Goal: Task Accomplishment & Management: Manage account settings

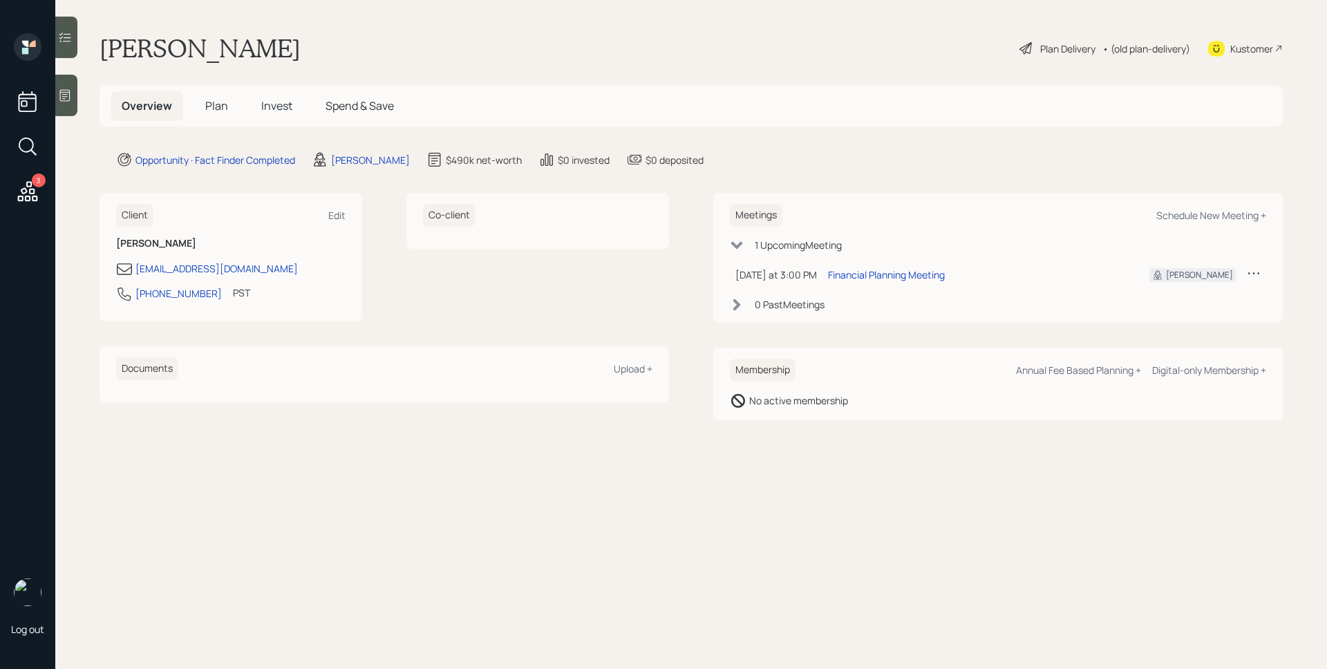
click at [28, 191] on icon at bounding box center [27, 191] width 25 height 25
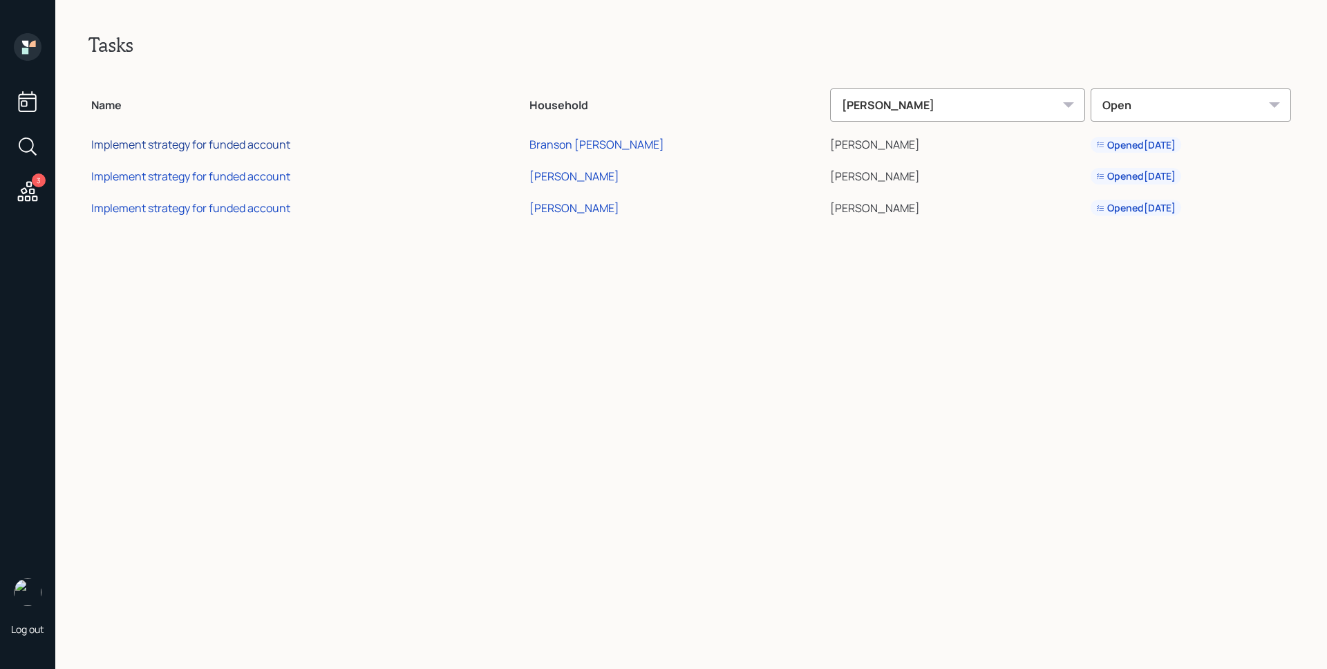
click at [225, 146] on div "Implement strategy for funded account" at bounding box center [190, 144] width 199 height 15
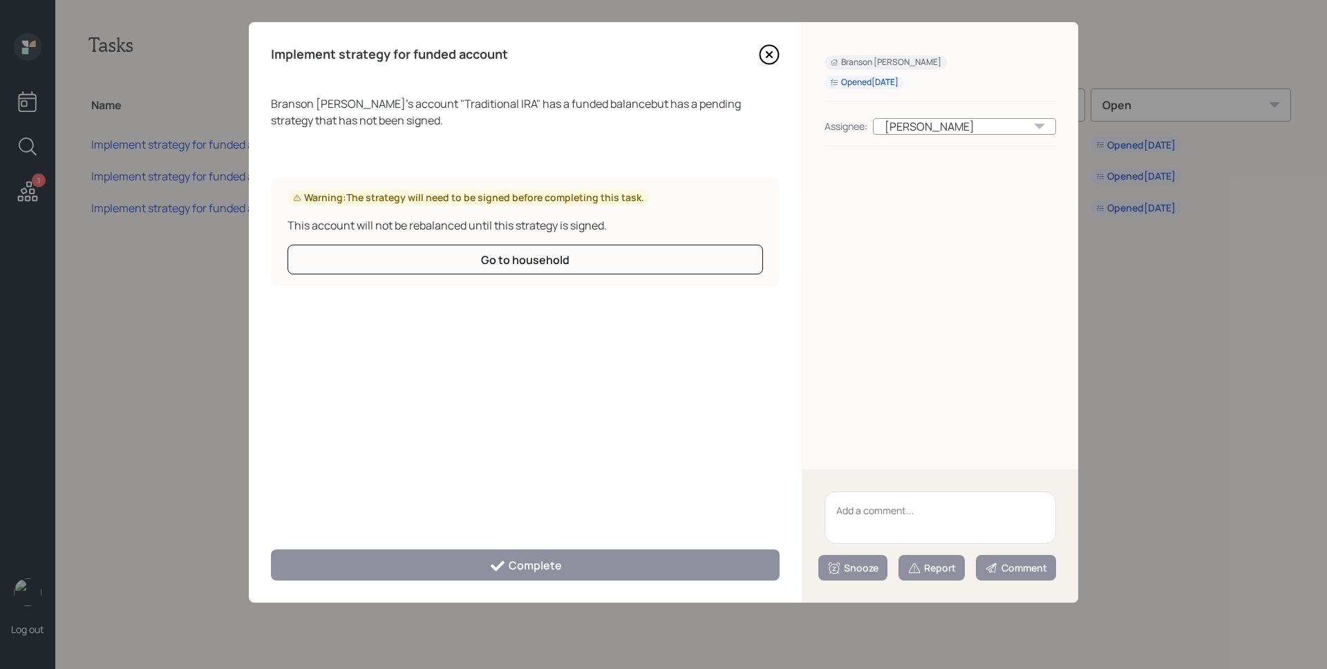
click at [765, 47] on icon at bounding box center [769, 54] width 21 height 21
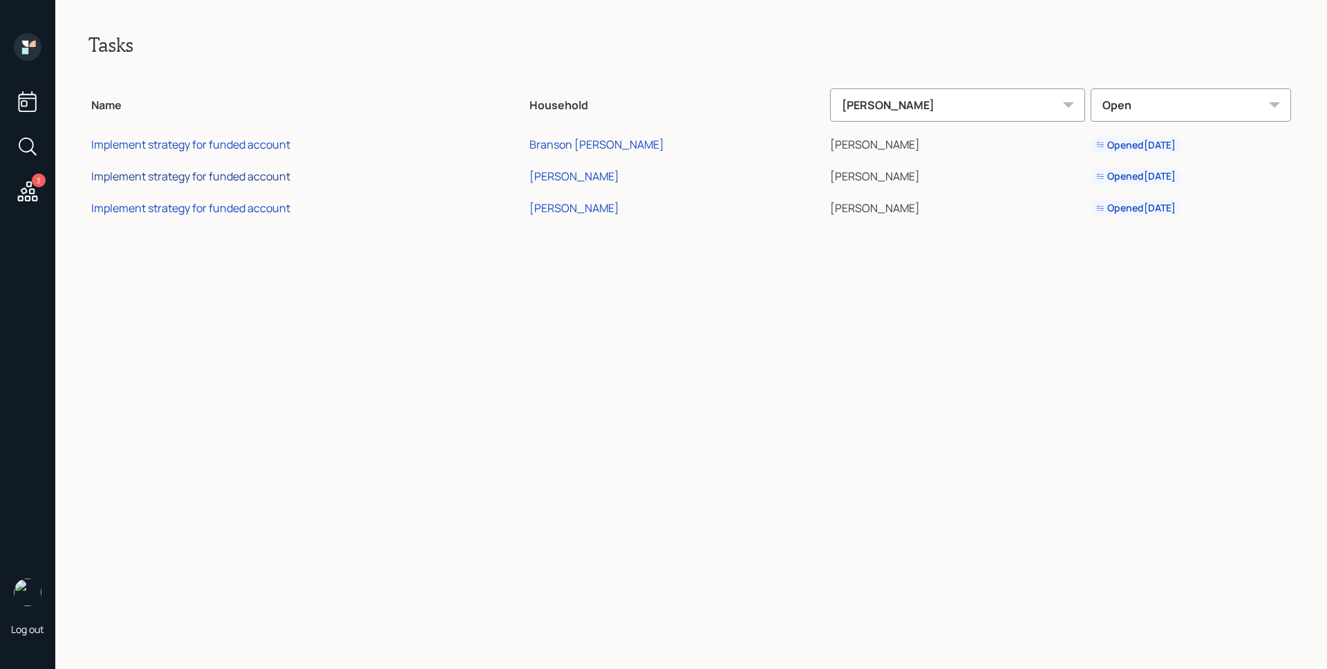
click at [215, 175] on div "Implement strategy for funded account" at bounding box center [190, 176] width 199 height 15
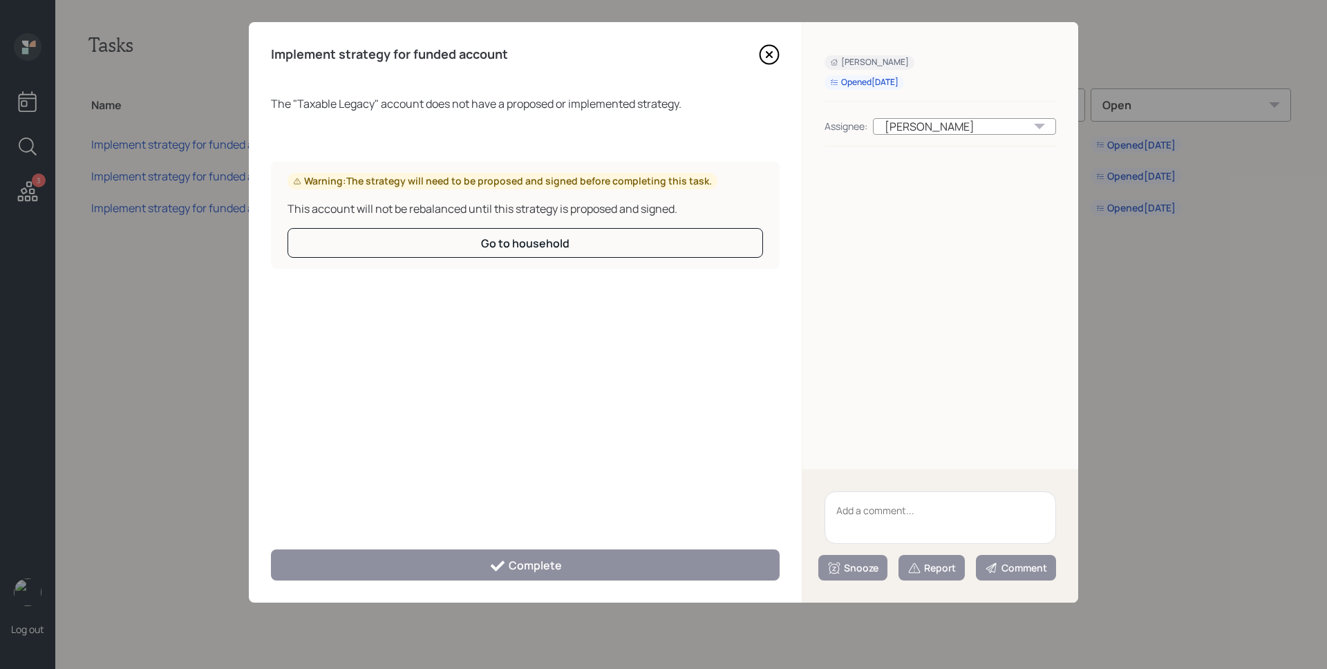
click at [912, 514] on textarea at bounding box center [941, 517] width 232 height 53
type textarea "Legacy"
click at [923, 561] on div "Report" at bounding box center [932, 568] width 48 height 14
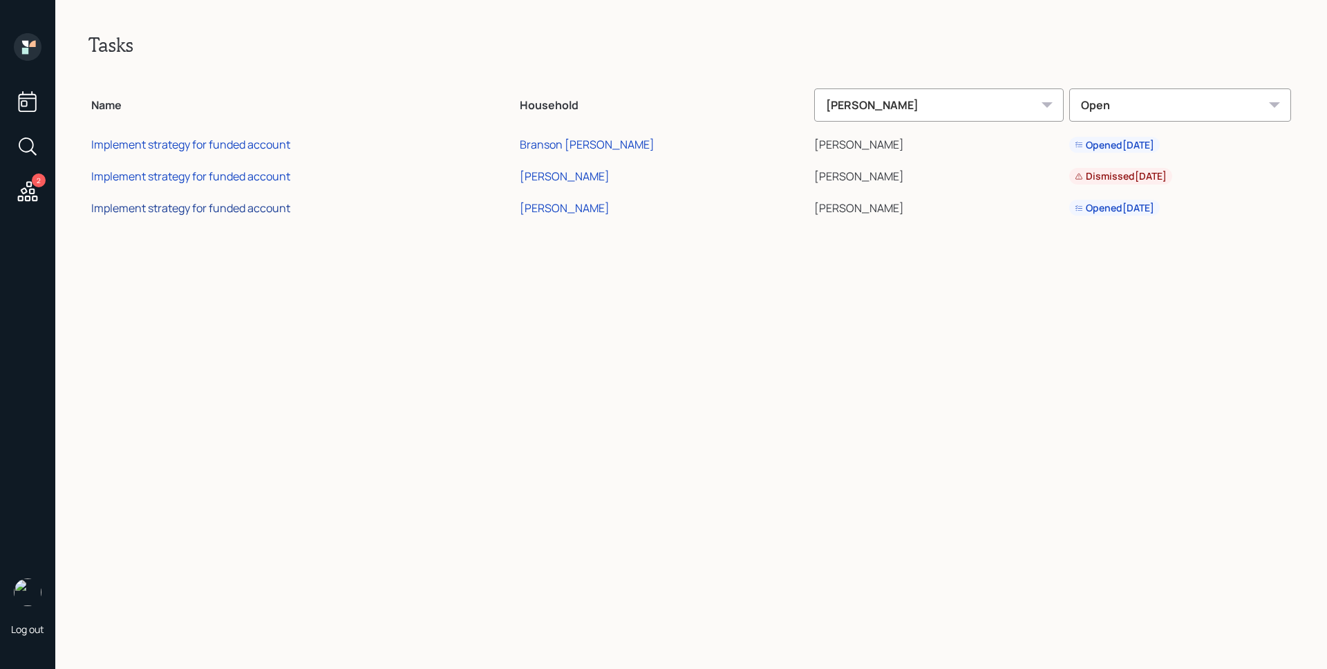
click at [242, 205] on div "Implement strategy for funded account" at bounding box center [190, 207] width 199 height 15
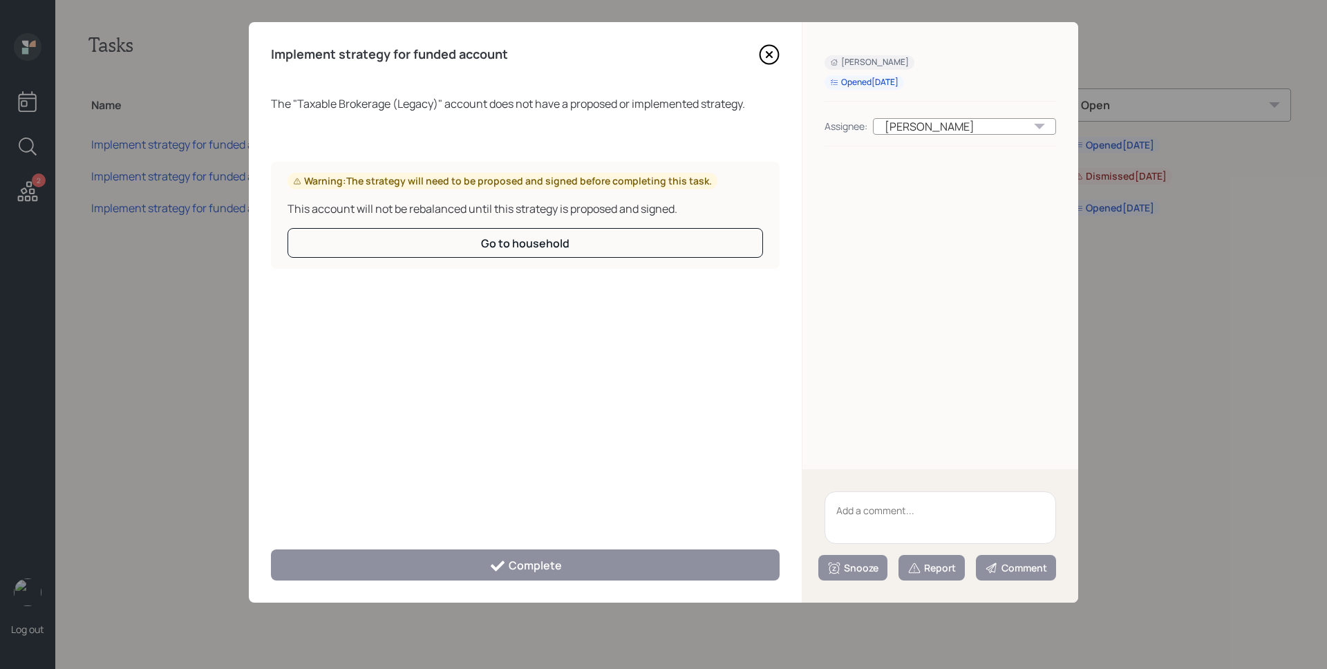
click at [922, 502] on textarea at bounding box center [941, 517] width 232 height 53
type textarea "Legacy"
click at [930, 568] on div "Report" at bounding box center [932, 568] width 48 height 14
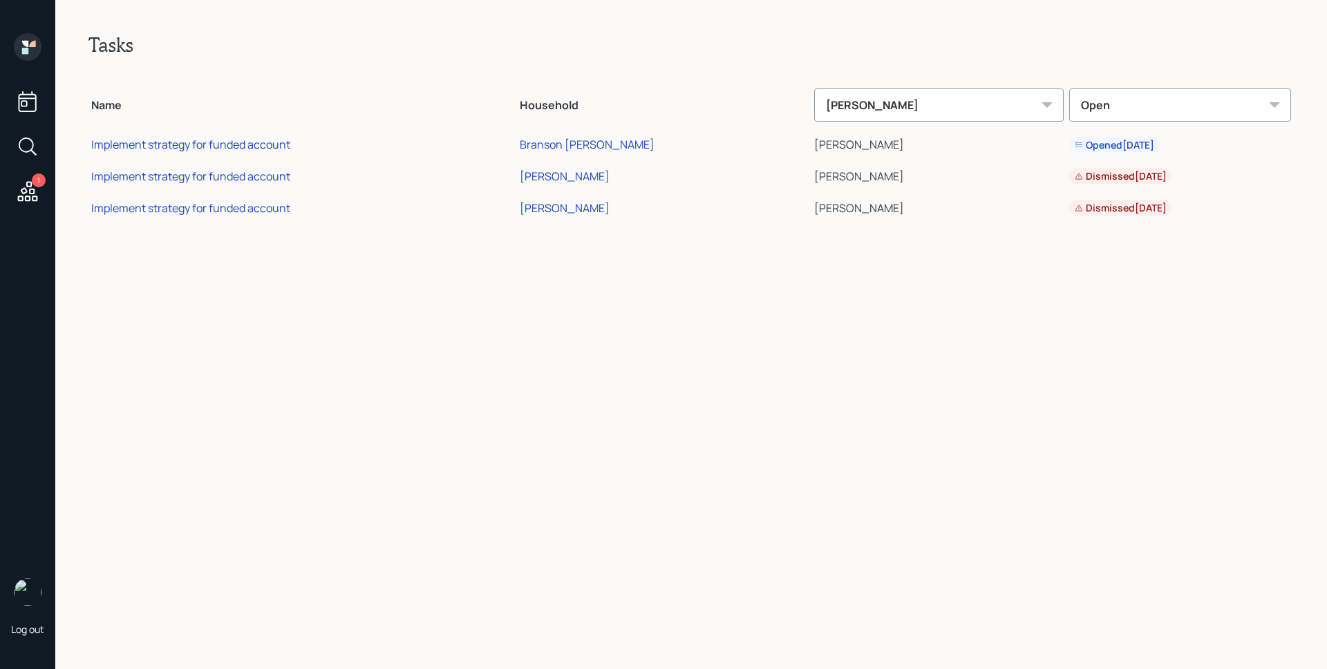
click at [21, 44] on icon at bounding box center [28, 47] width 28 height 28
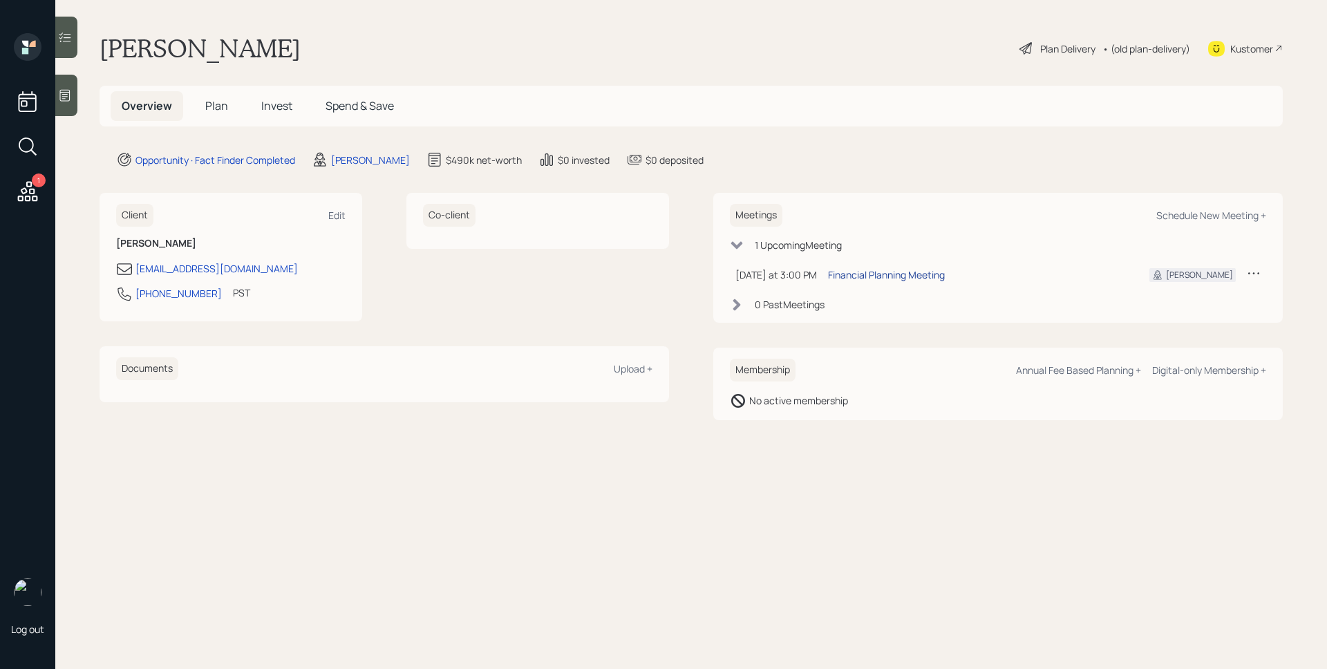
click at [883, 275] on div "Financial Planning Meeting" at bounding box center [886, 275] width 117 height 15
click at [70, 88] on icon at bounding box center [65, 95] width 14 height 14
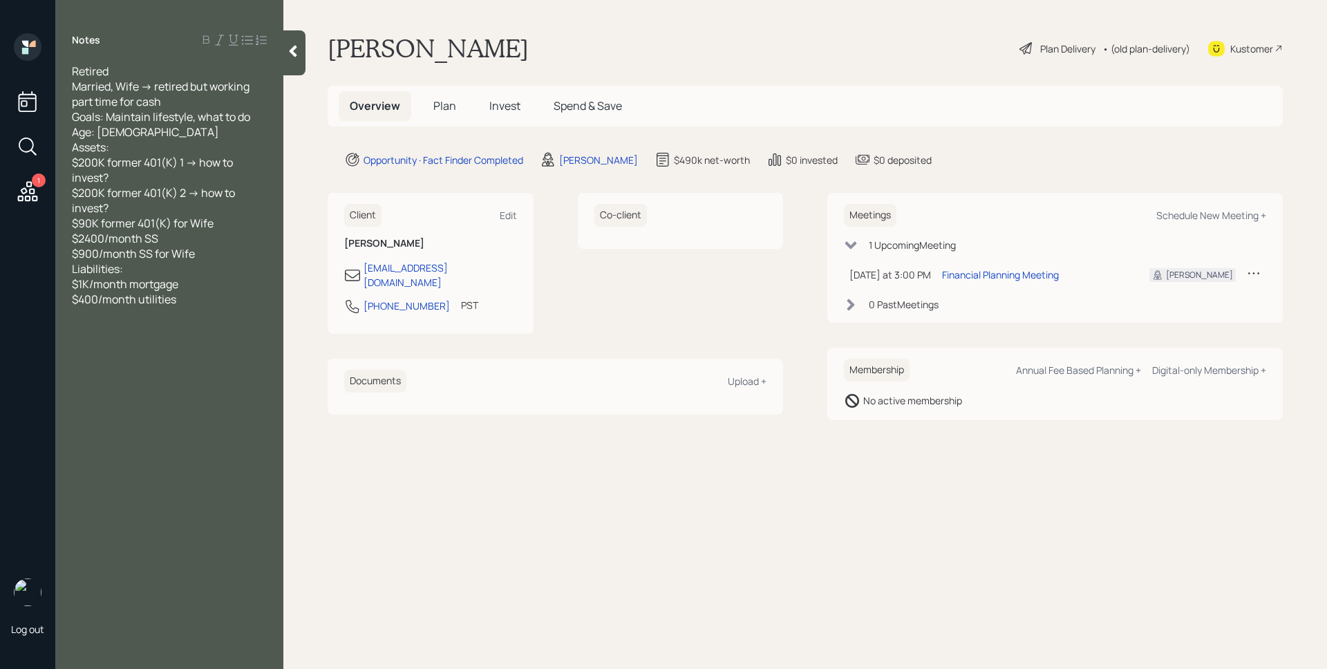
click at [446, 113] on span "Plan" at bounding box center [444, 105] width 23 height 15
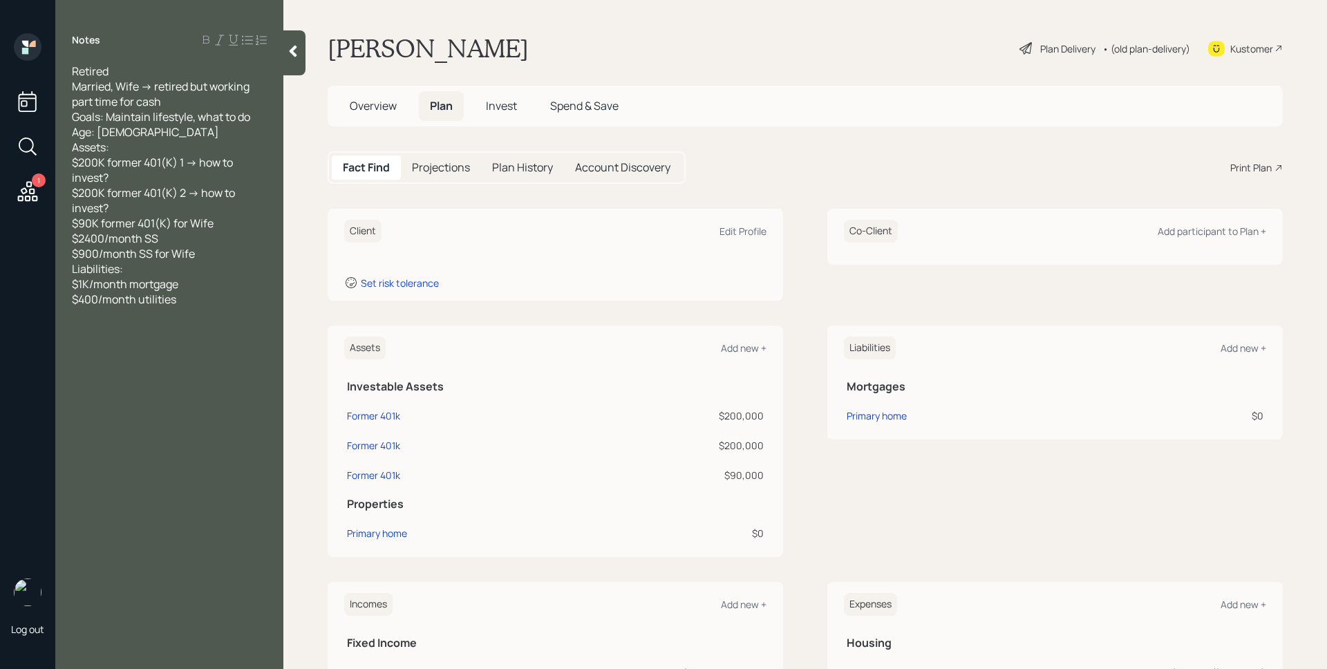
click at [803, 186] on main "Levi Robancho Plan Delivery • (old plan-delivery) Kustomer Overview Plan Invest…" at bounding box center [805, 334] width 1044 height 669
click at [803, 244] on div "Client Edit Profile Set risk tolerance Co-Client Add participant to Plan +" at bounding box center [805, 255] width 955 height 92
click at [1170, 234] on div "Add participant to Plan +" at bounding box center [1212, 231] width 109 height 13
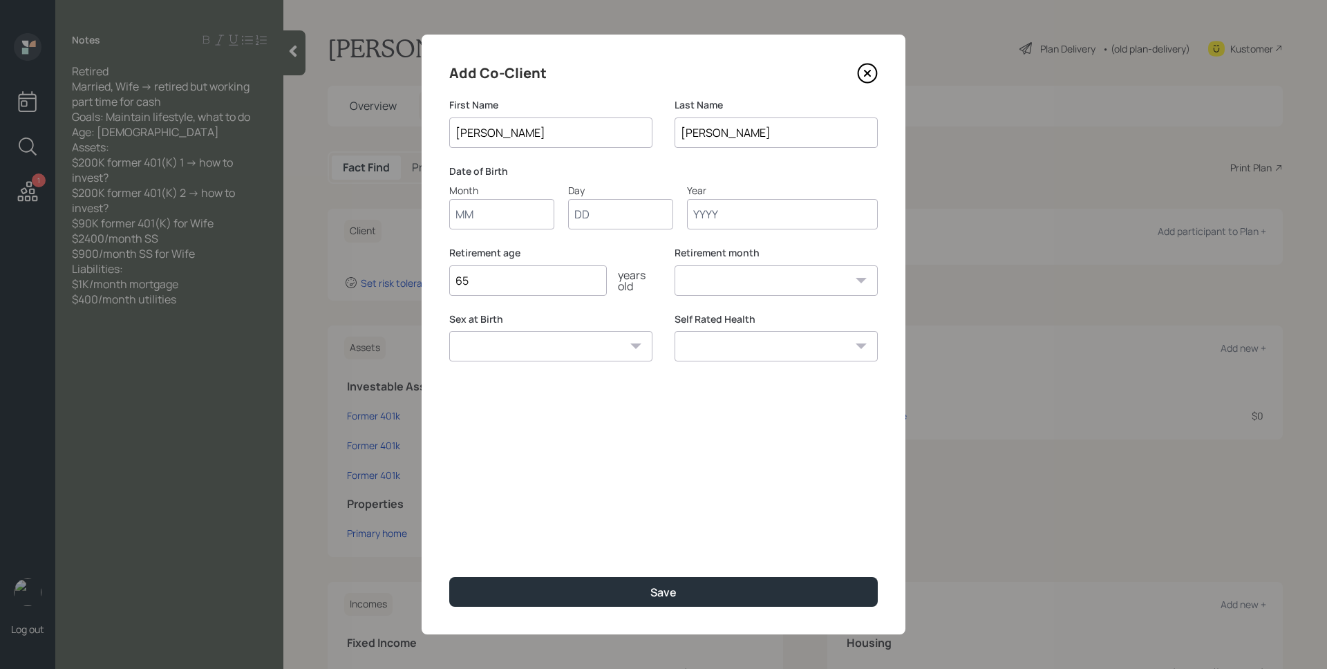
type input "Tersita"
click at [493, 204] on input "Month" at bounding box center [501, 214] width 105 height 30
click at [503, 209] on input "Month" at bounding box center [501, 214] width 105 height 30
type input "09"
type input "13"
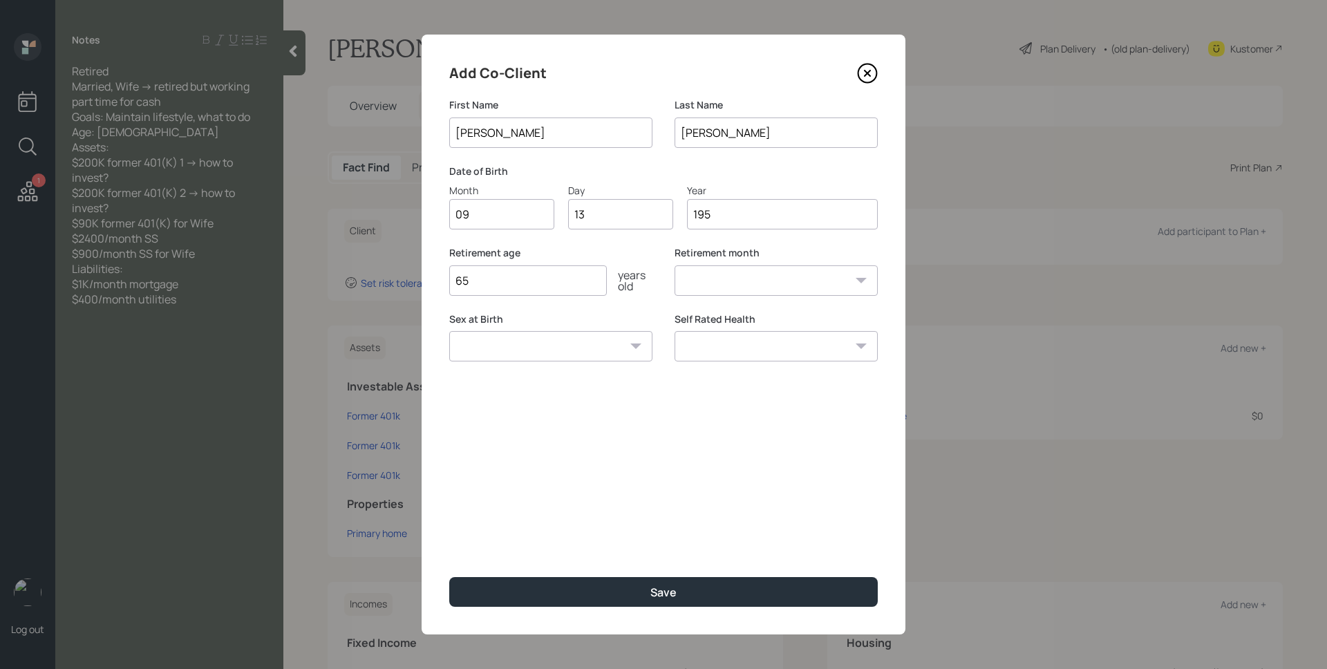
type input "1955"
select select "9"
type input "1955"
click at [540, 277] on input "65" at bounding box center [528, 280] width 158 height 30
click at [541, 277] on input "65" at bounding box center [528, 280] width 158 height 30
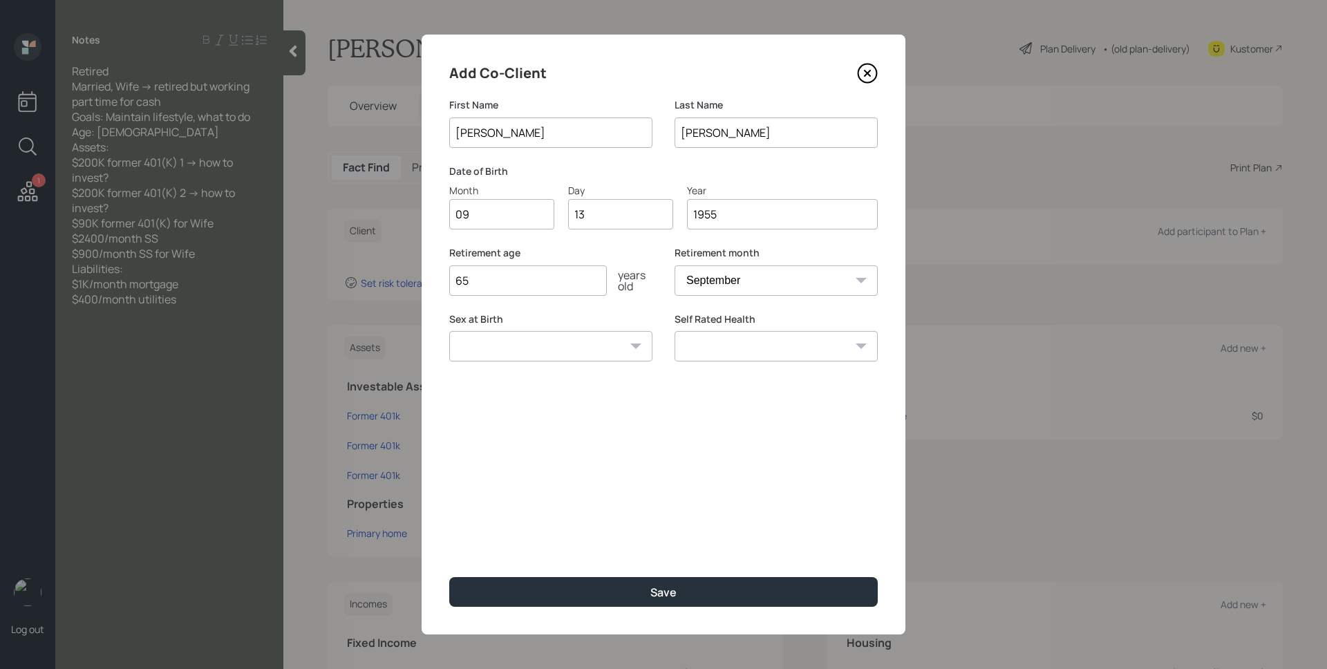
click at [541, 277] on input "65" at bounding box center [528, 280] width 158 height 30
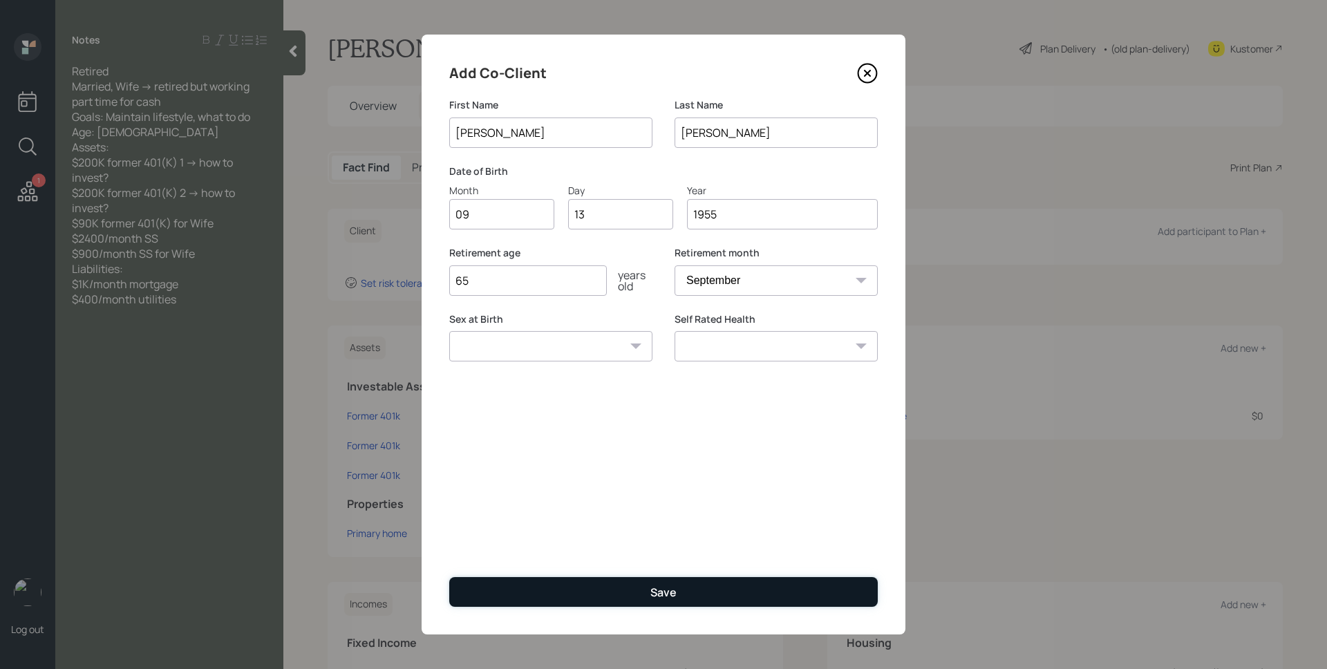
click at [668, 581] on button "Save" at bounding box center [663, 592] width 429 height 30
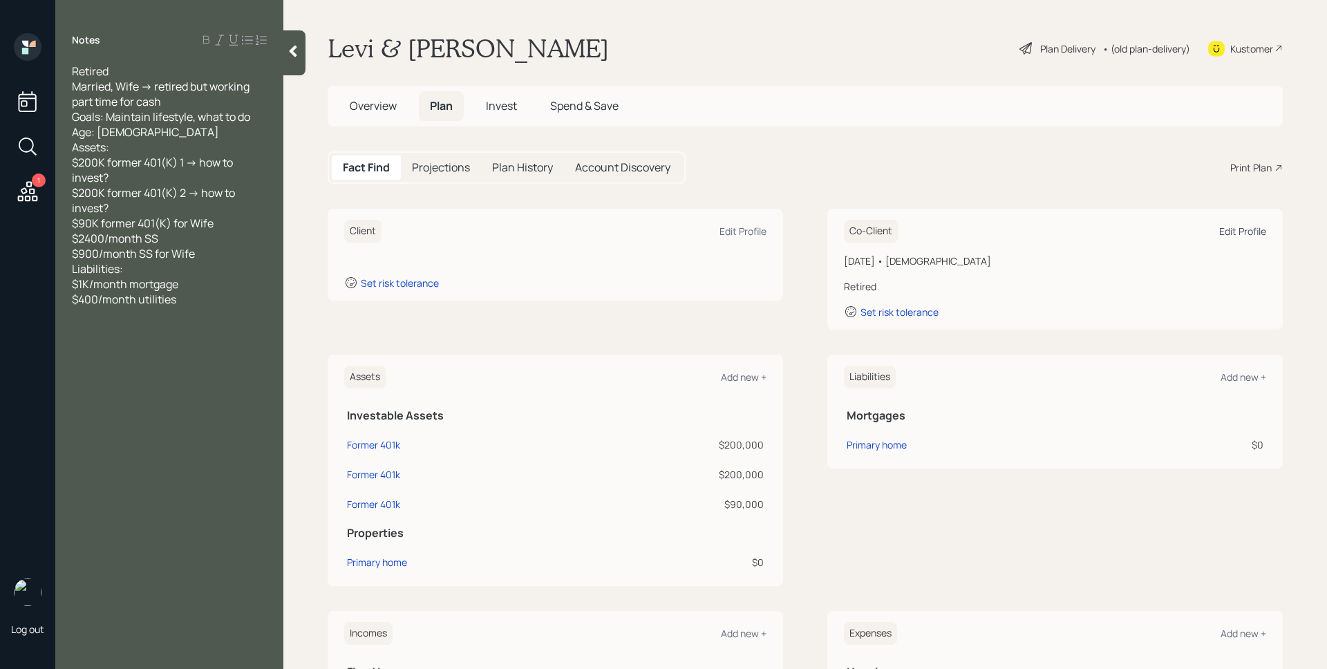
click at [1228, 230] on div "Edit Profile" at bounding box center [1242, 231] width 47 height 13
select select "9"
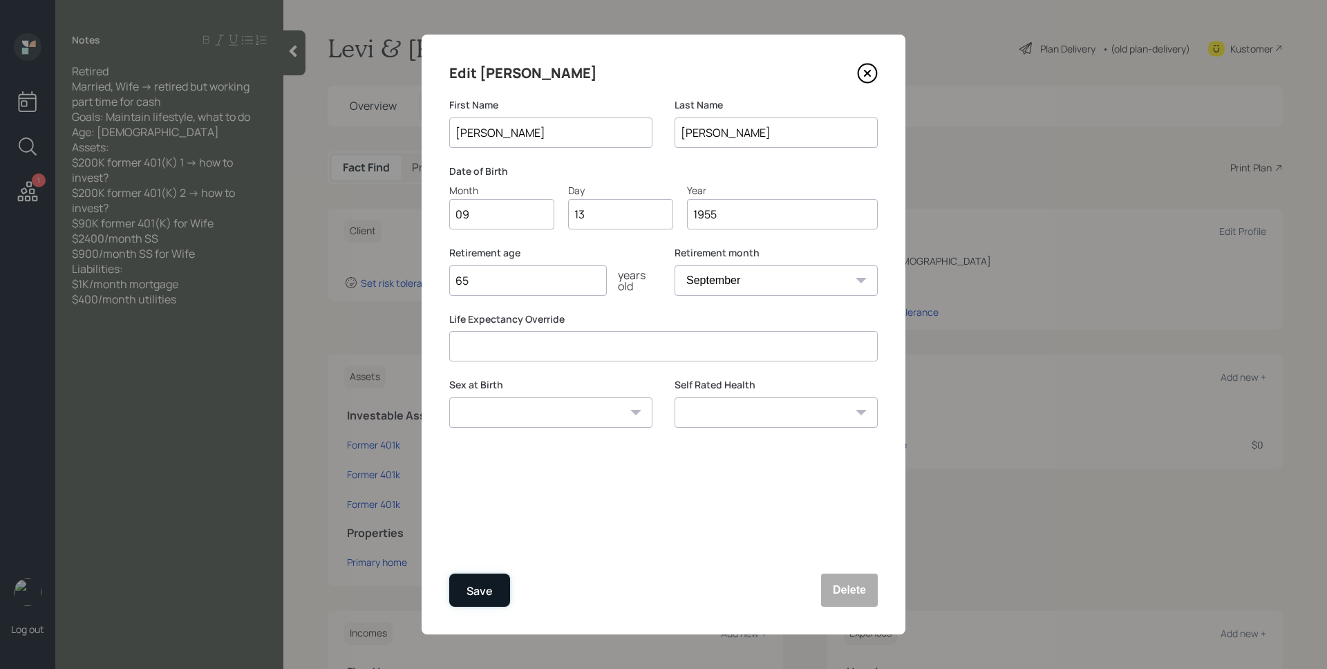
click at [471, 589] on div "Save" at bounding box center [480, 591] width 26 height 19
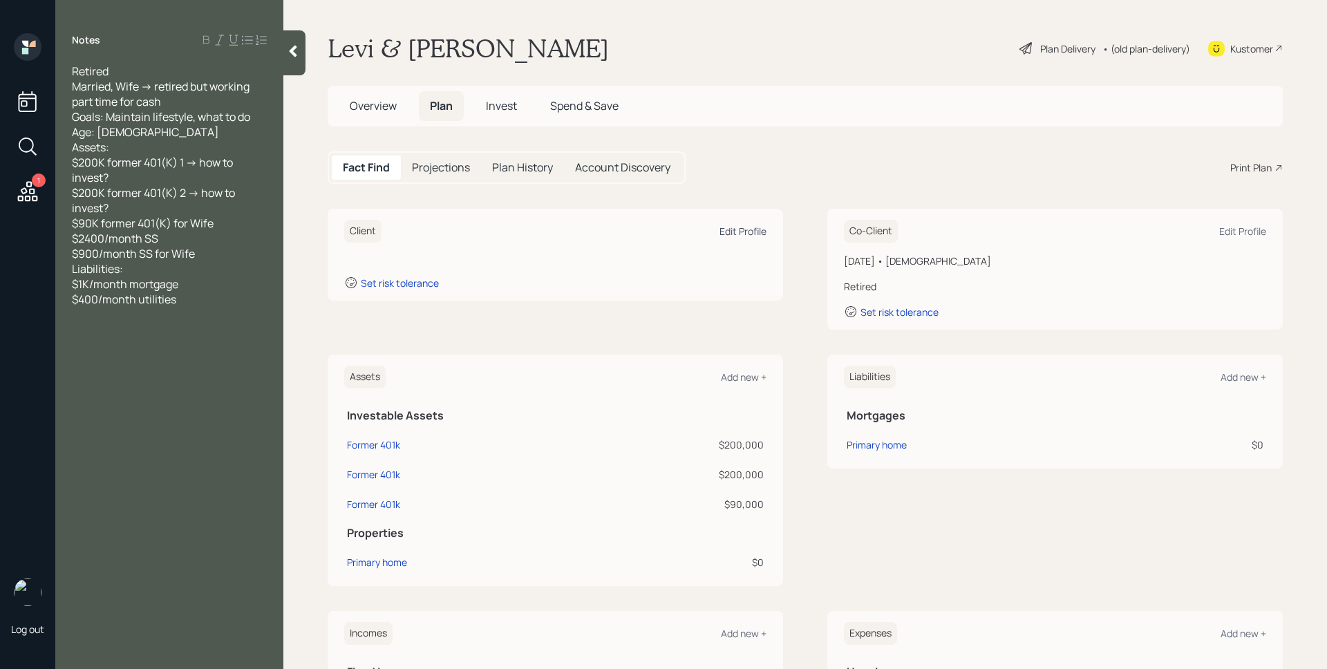
click at [738, 234] on div "Edit Profile" at bounding box center [743, 231] width 47 height 13
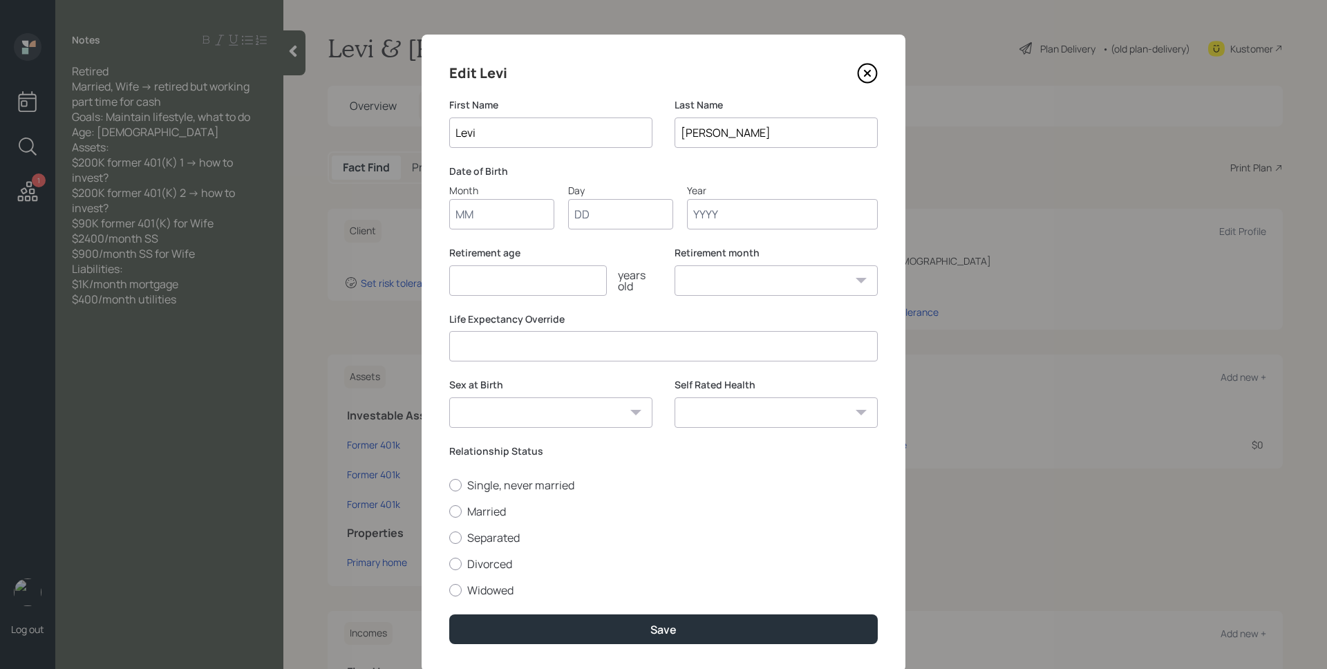
click at [480, 216] on input "Month" at bounding box center [501, 214] width 105 height 30
type input "06"
type input "02"
type input "1962"
select select "6"
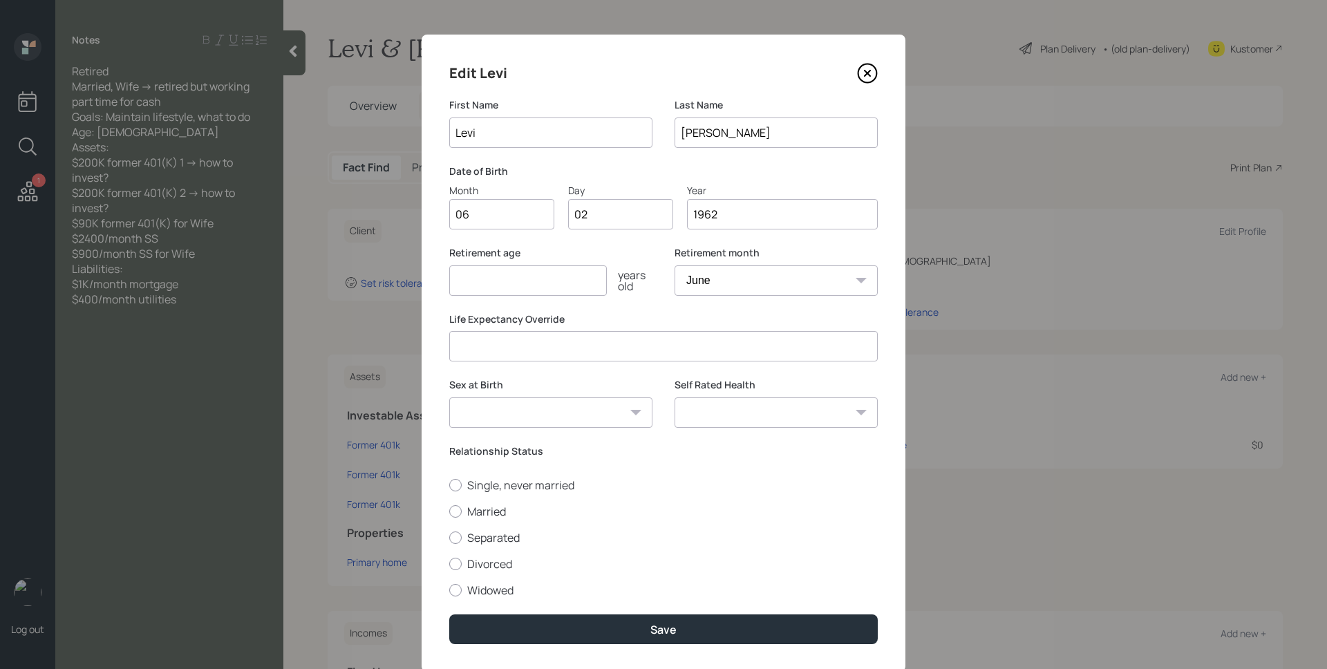
type input "1962"
click at [485, 509] on div "Single, never married Married Separated Divorced Widowed" at bounding box center [663, 538] width 429 height 120
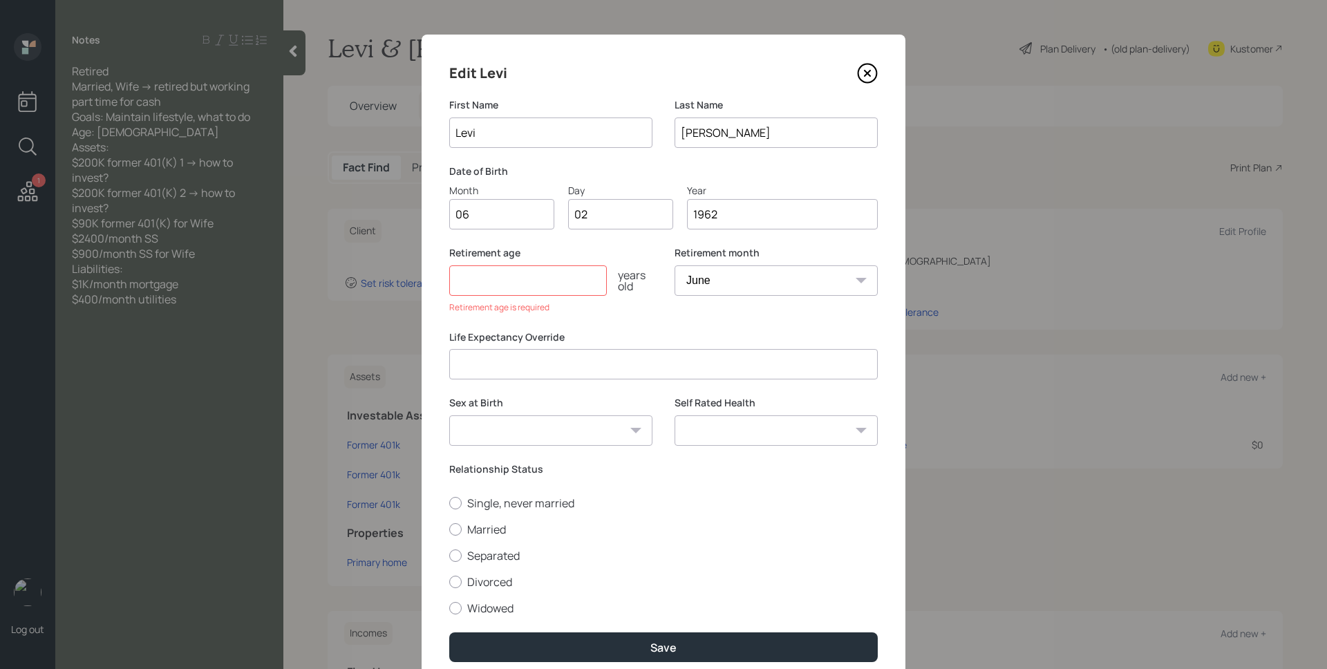
click at [529, 279] on input "number" at bounding box center [528, 280] width 158 height 30
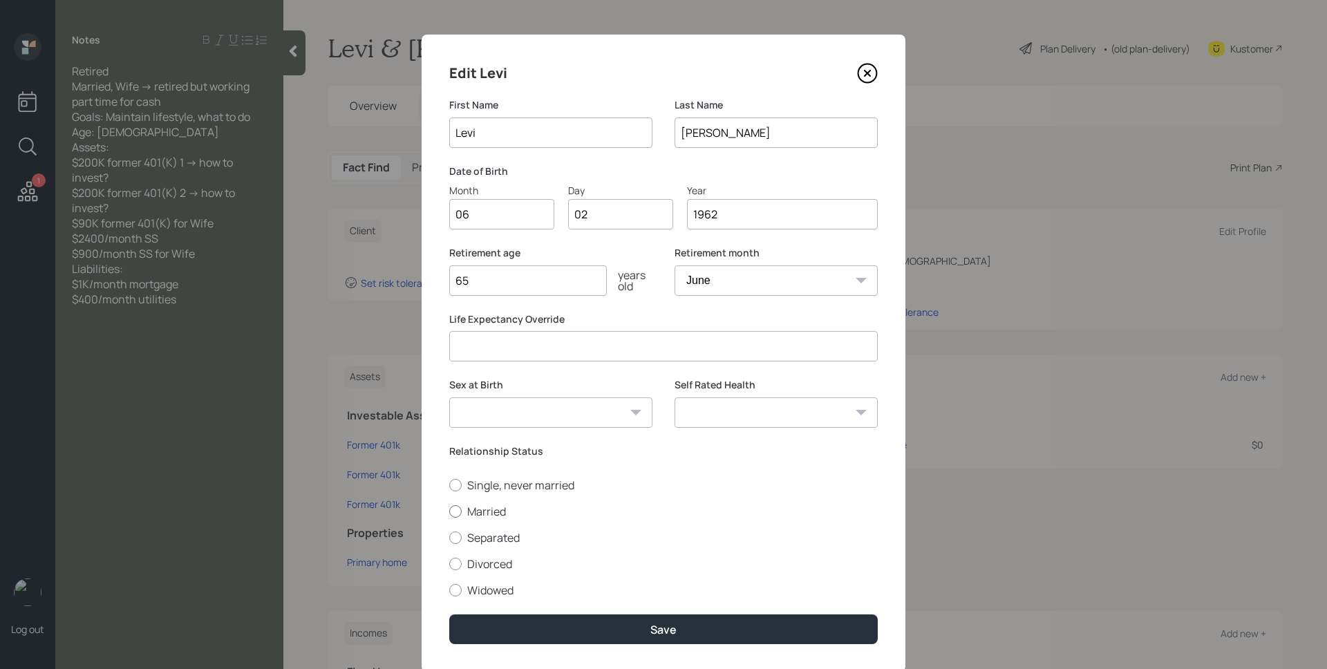
type input "65"
click at [493, 513] on label "Married" at bounding box center [663, 511] width 429 height 15
click at [449, 512] on input "Married" at bounding box center [449, 511] width 1 height 1
radio input "true"
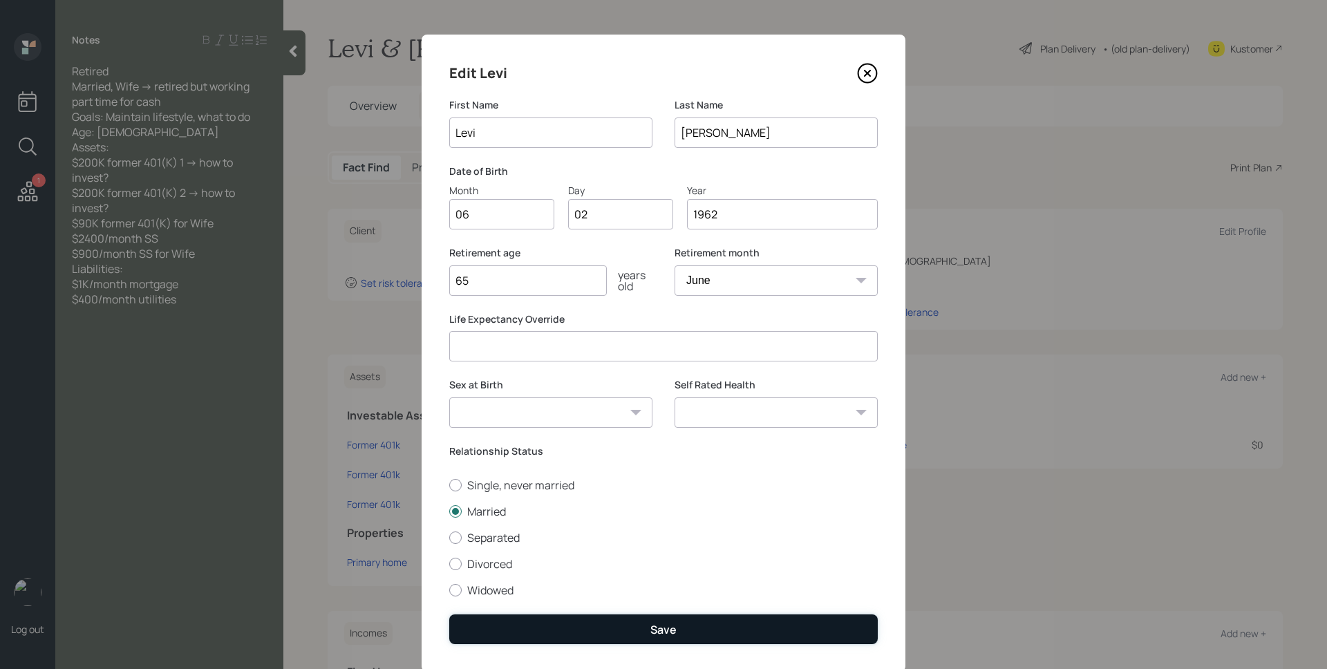
click at [720, 636] on button "Save" at bounding box center [663, 630] width 429 height 30
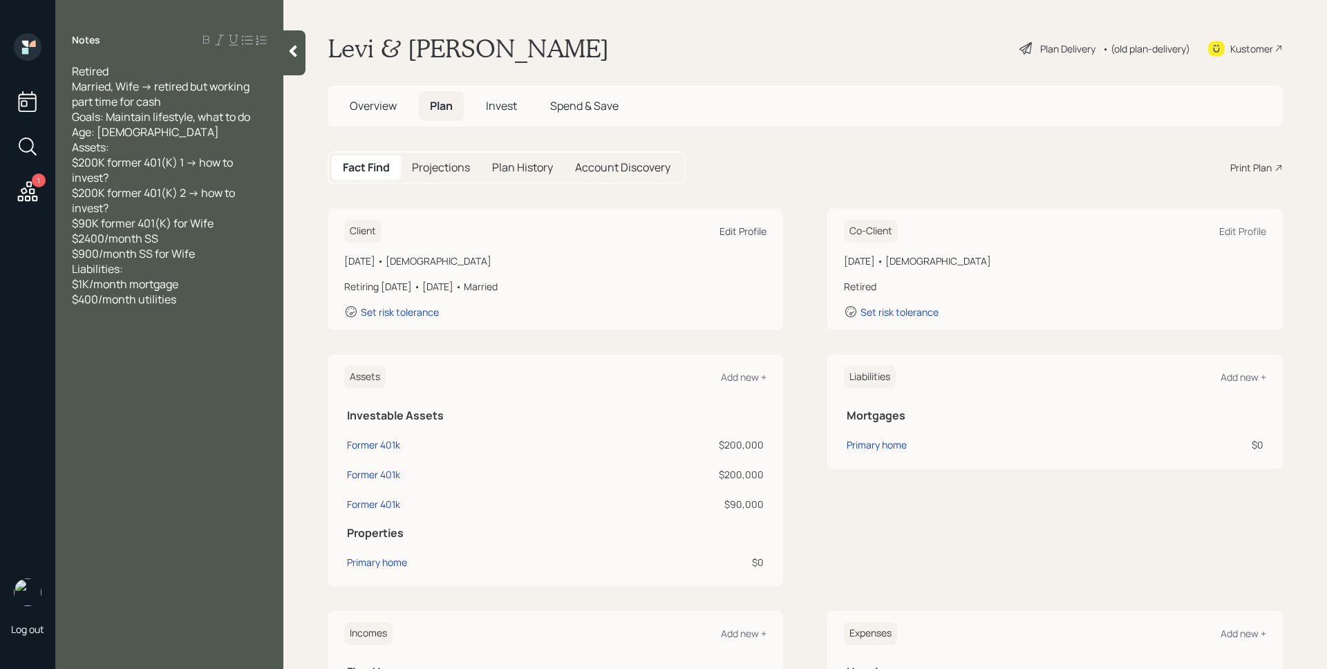
click at [724, 230] on div "Edit Profile" at bounding box center [743, 231] width 47 height 13
select select "6"
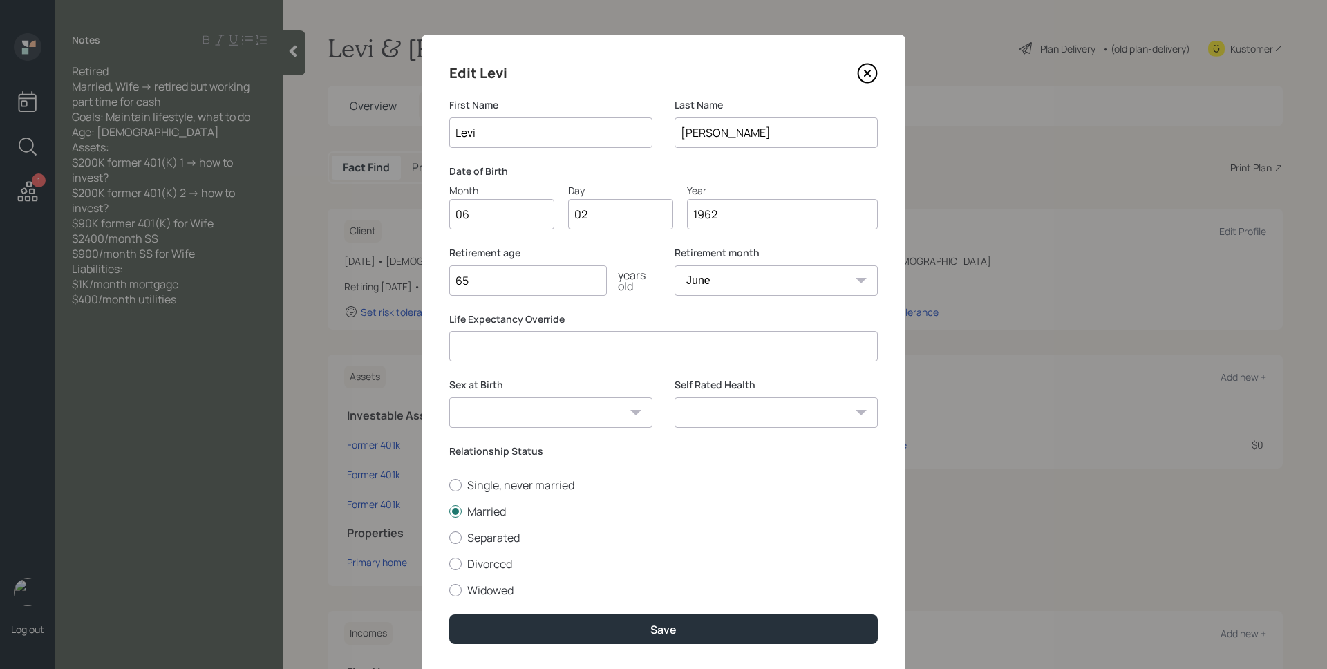
click at [483, 294] on input "65" at bounding box center [528, 280] width 158 height 30
type input "63"
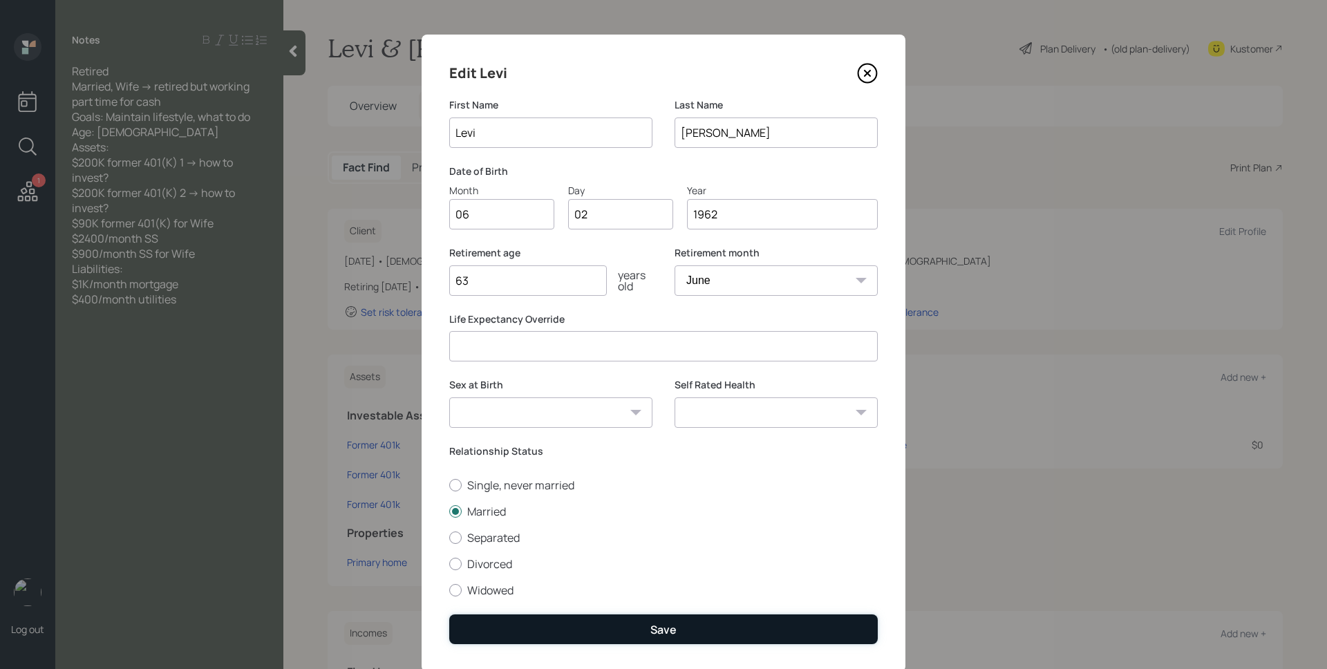
click at [590, 621] on button "Save" at bounding box center [663, 630] width 429 height 30
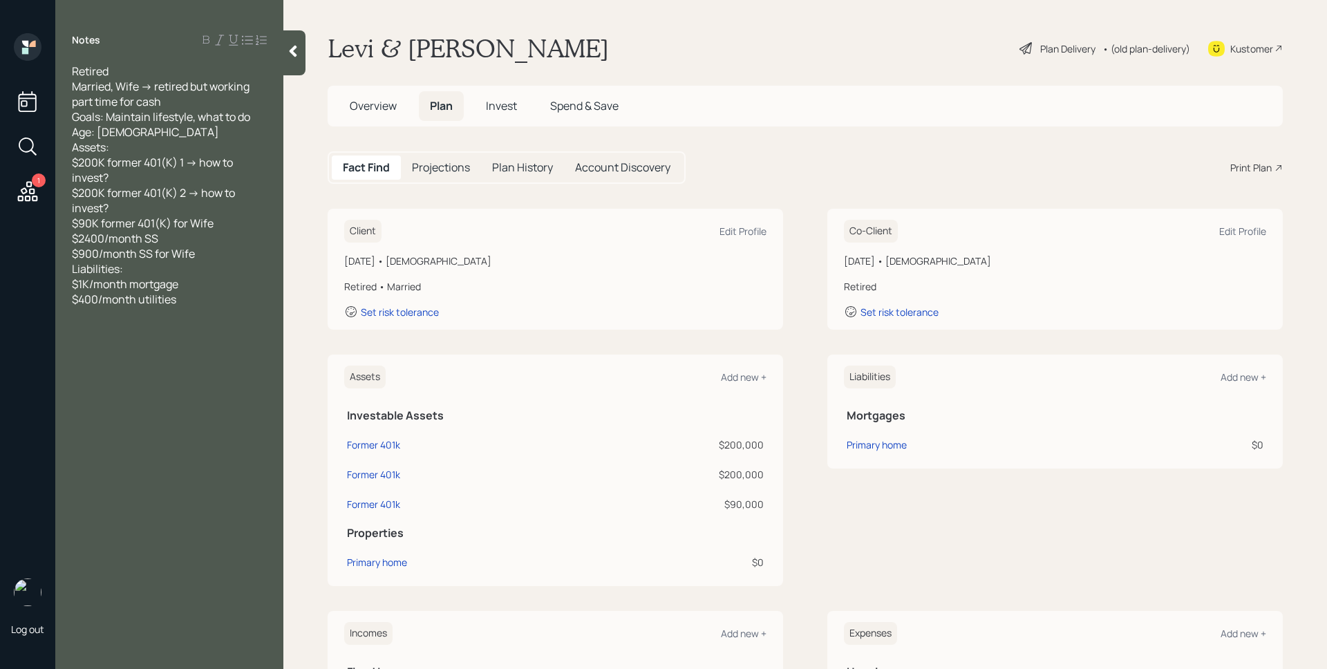
click at [1040, 46] on div "Plan Delivery" at bounding box center [1067, 48] width 55 height 15
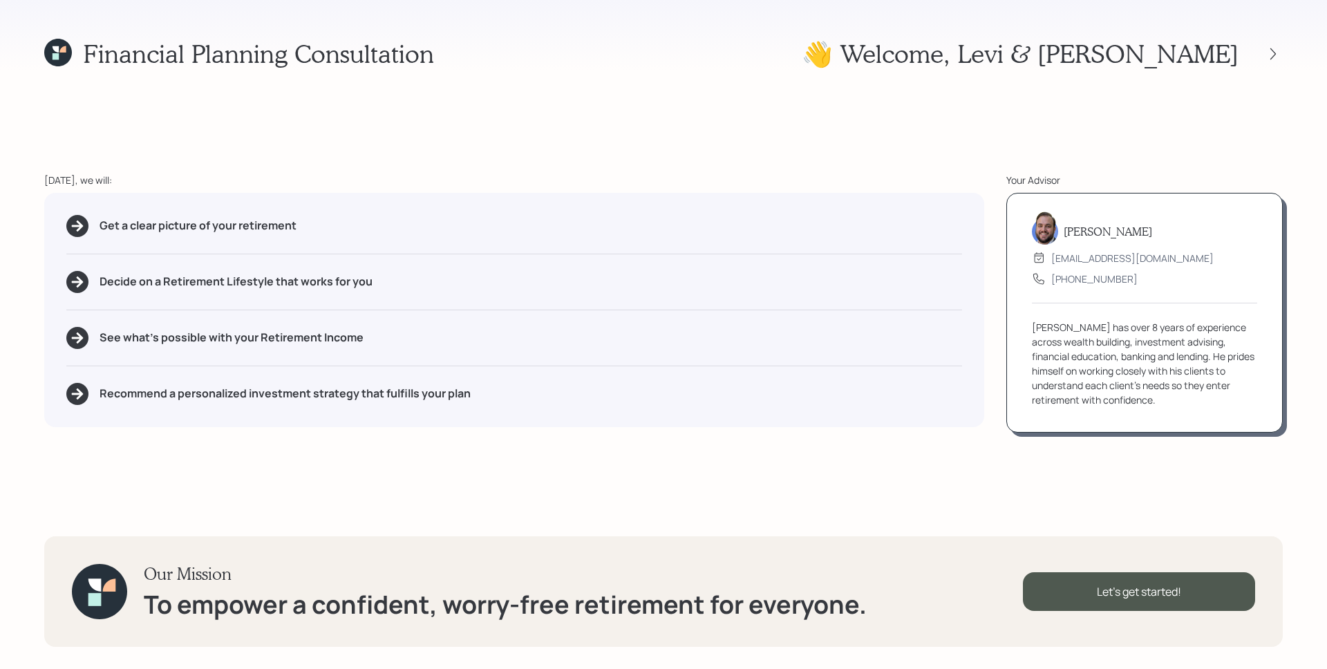
drag, startPoint x: 250, startPoint y: 104, endPoint x: 173, endPoint y: 89, distance: 78.9
click at [250, 103] on div "Financial Planning Consultation 👋 Welcome , Levi & Tersita Today, we will: Get …" at bounding box center [663, 334] width 1327 height 669
click at [1061, 505] on div "Financial Planning Consultation 👋 Welcome , Levi & Tersita Today, we will: Get …" at bounding box center [663, 334] width 1327 height 669
click at [1153, 580] on div "Let's get started!" at bounding box center [1139, 591] width 232 height 39
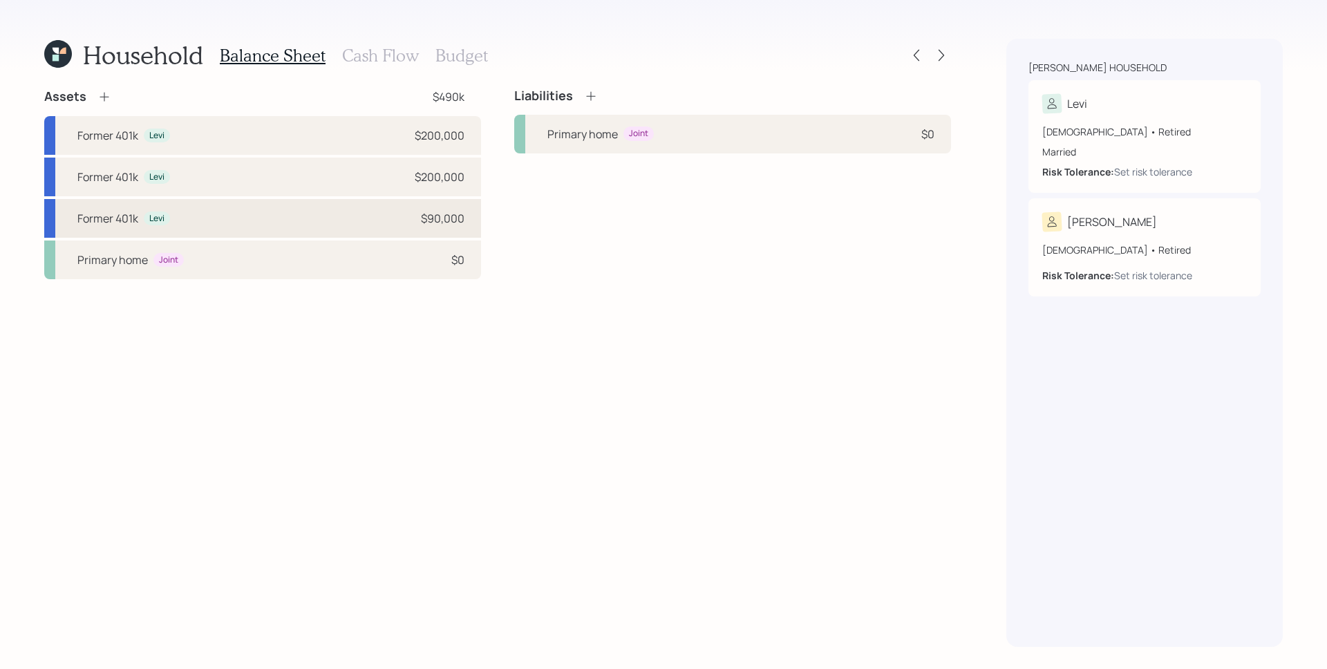
click at [389, 221] on div "Former 401k Levi $90,000" at bounding box center [262, 218] width 437 height 39
select select "ira"
select select "balanced"
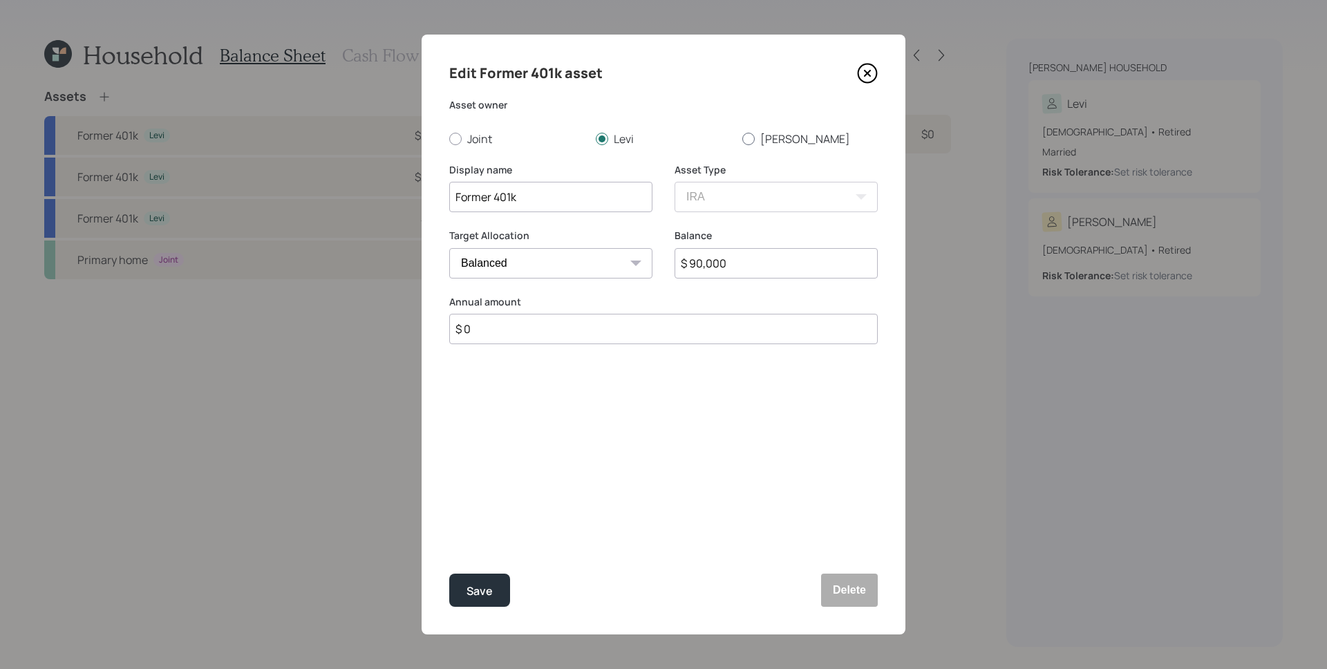
click at [787, 140] on label "Tersita" at bounding box center [809, 138] width 135 height 15
click at [742, 139] on input "Tersita" at bounding box center [742, 138] width 1 height 1
radio input "true"
click at [487, 590] on div "Save" at bounding box center [480, 591] width 26 height 19
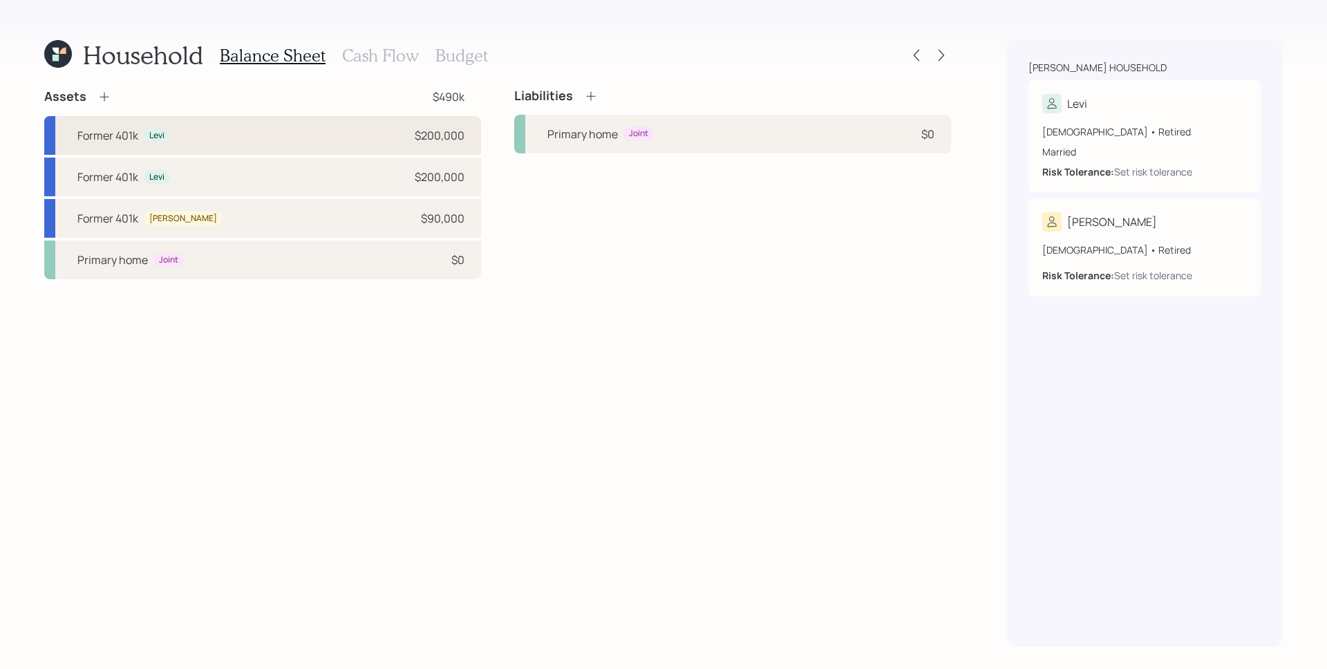
click at [198, 121] on div "Former 401k Levi $200,000" at bounding box center [262, 135] width 437 height 39
select select "ira"
select select "balanced"
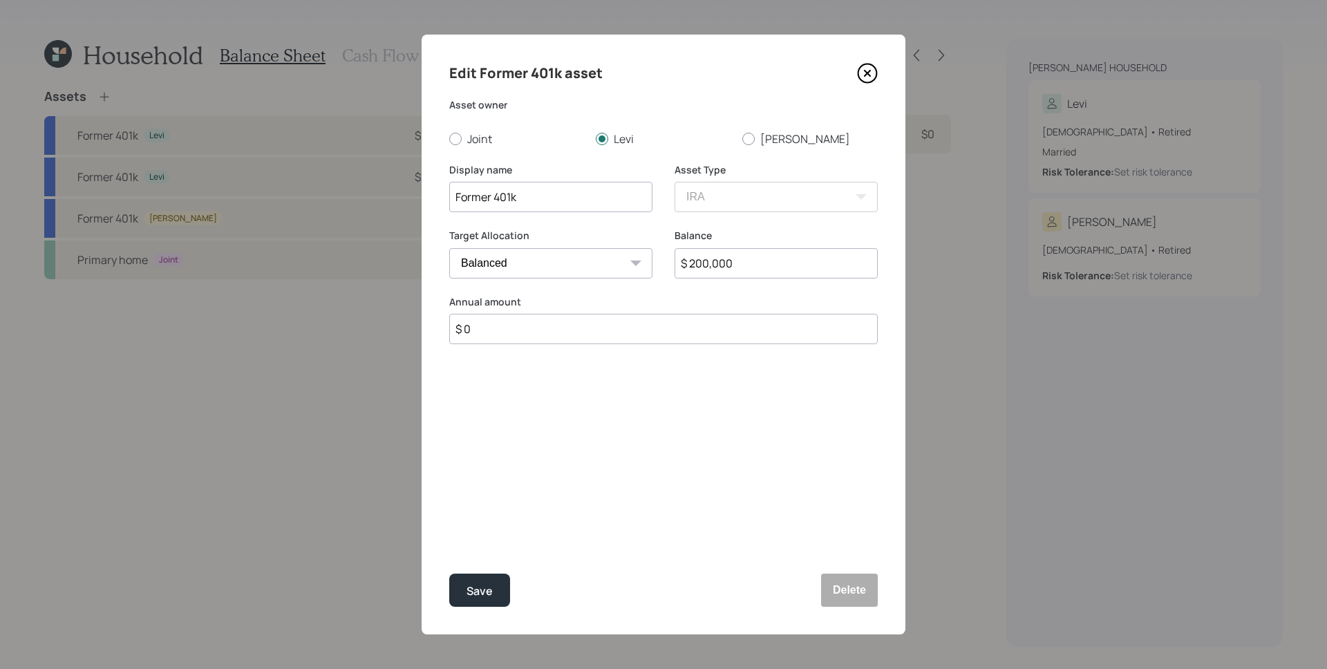
click at [453, 195] on input "Former 401k" at bounding box center [550, 197] width 203 height 30
type input "L- Former 401k"
click at [472, 600] on div "Save" at bounding box center [480, 591] width 26 height 19
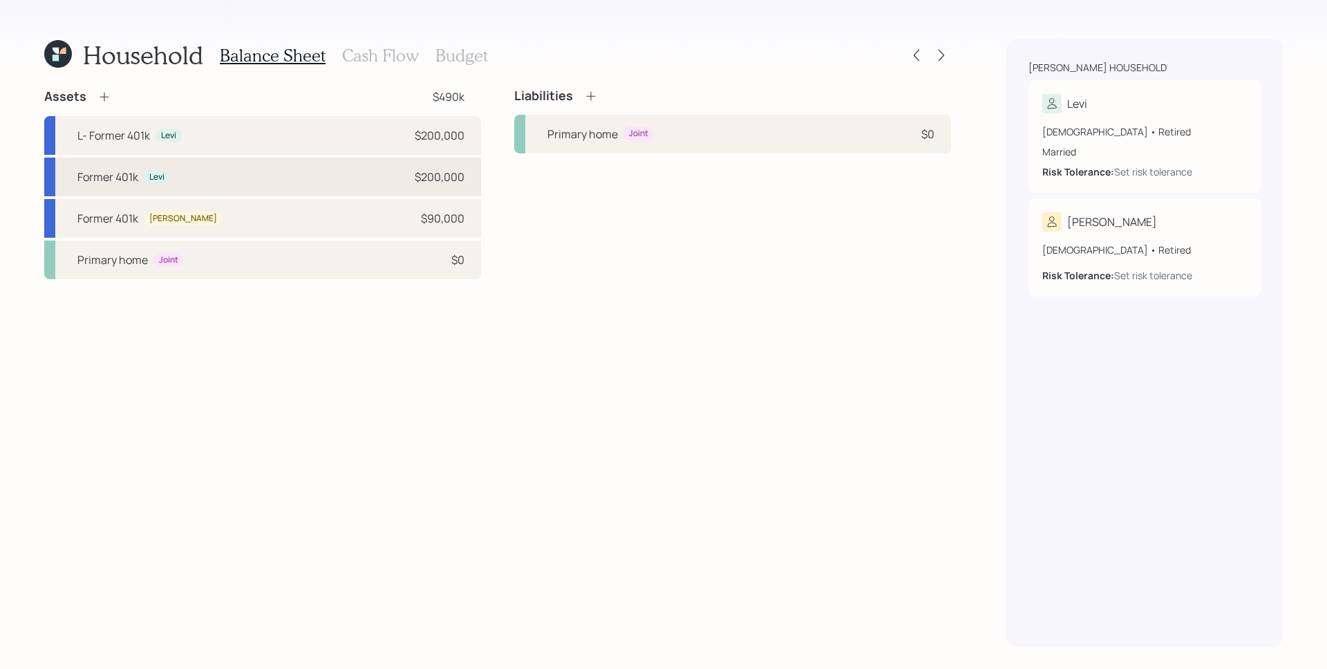
drag, startPoint x: 216, startPoint y: 183, endPoint x: 215, endPoint y: 174, distance: 9.1
click at [216, 182] on div "Former 401k Levi $200,000" at bounding box center [262, 177] width 437 height 39
select select "ira"
select select "balanced"
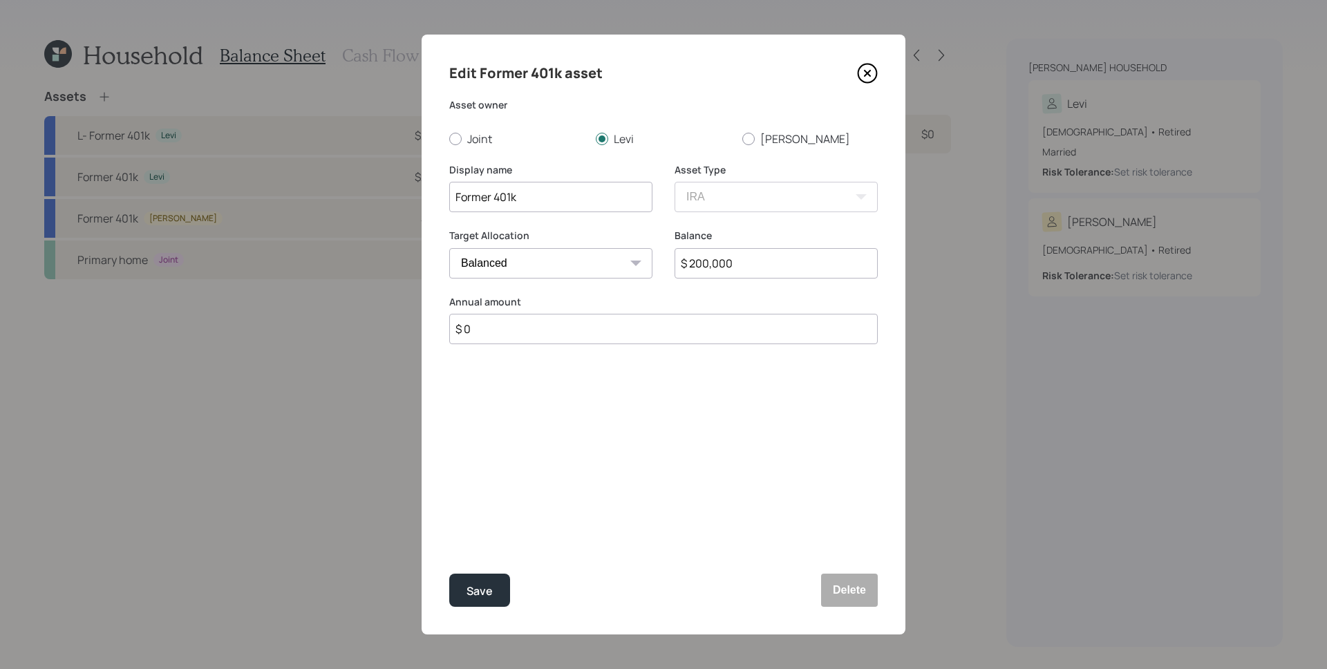
click at [453, 193] on input "Former 401k" at bounding box center [550, 197] width 203 height 30
type input "L- Former 401k"
click at [496, 587] on button "Save" at bounding box center [479, 590] width 61 height 33
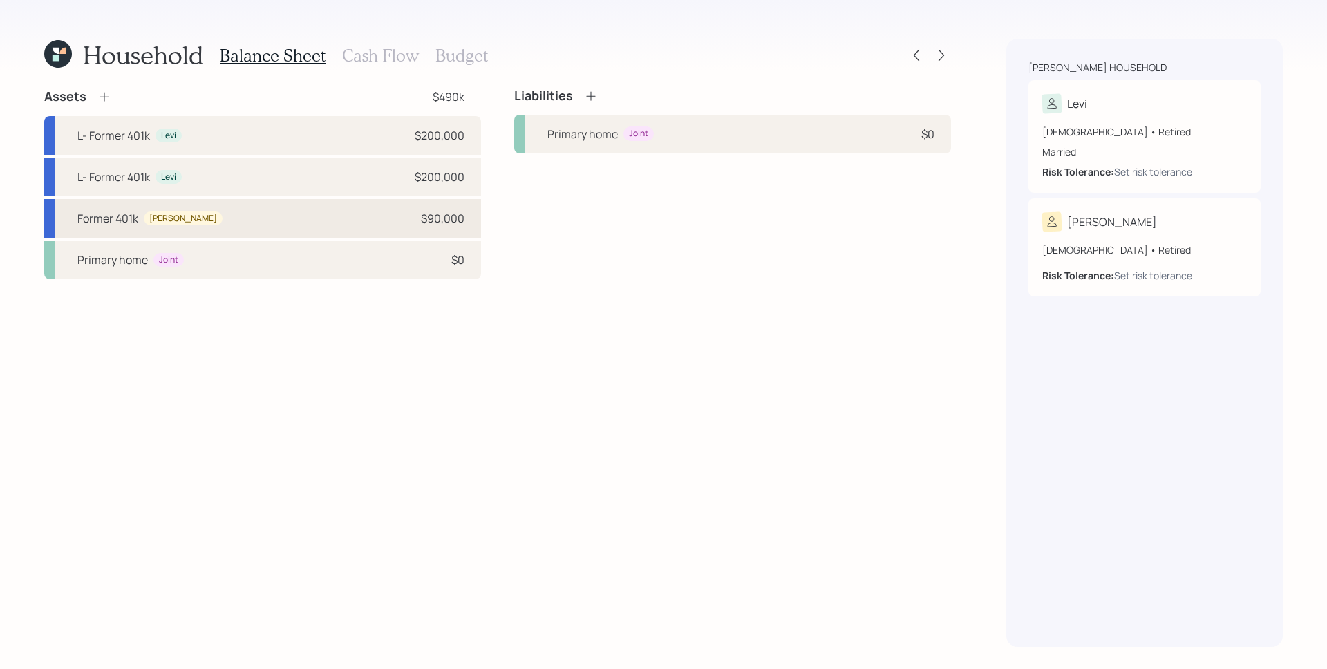
click at [131, 227] on div "Former 401k Tersita $90,000" at bounding box center [262, 218] width 437 height 39
select select "ira"
select select "balanced"
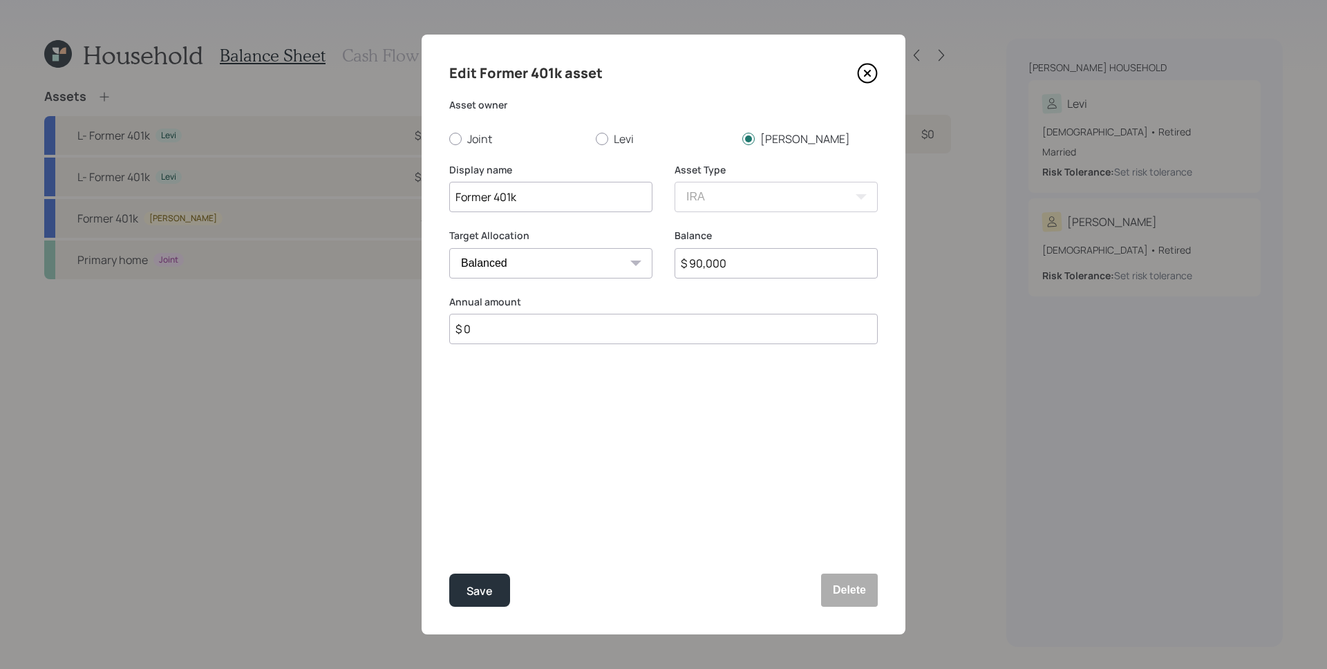
click at [456, 194] on input "Former 401k" at bounding box center [550, 197] width 203 height 30
type input "T- Former 401k"
click at [487, 582] on div "Save" at bounding box center [480, 591] width 26 height 19
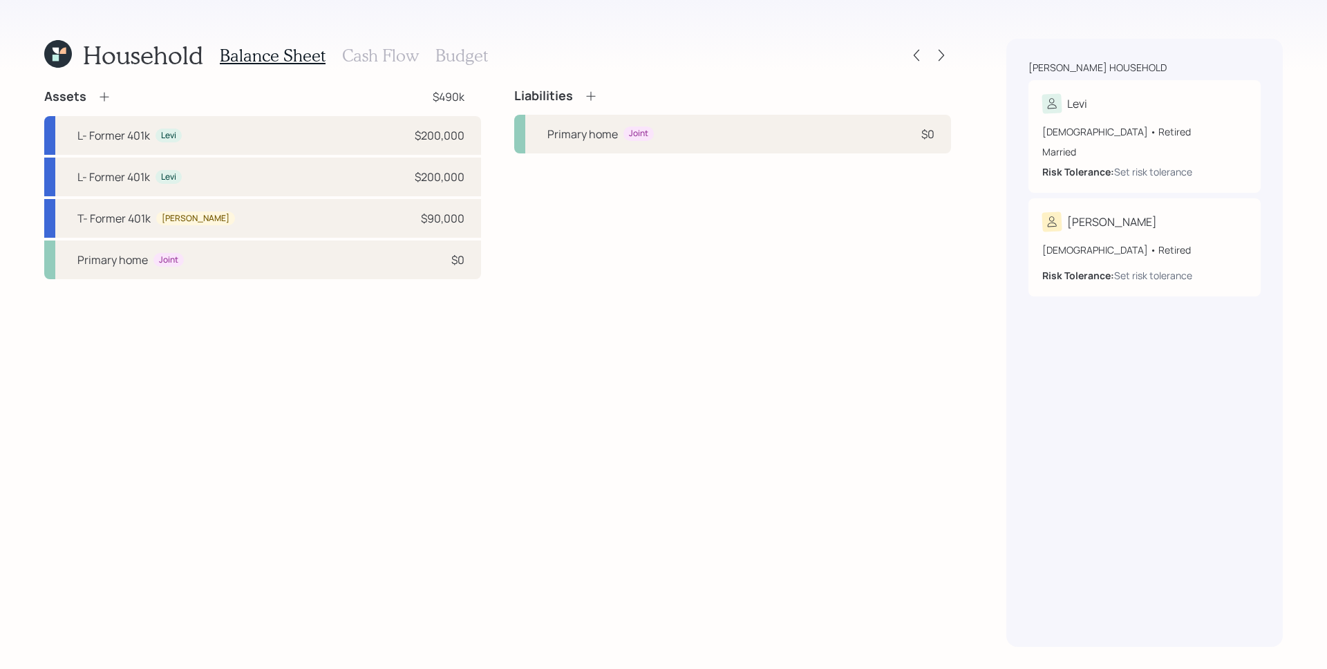
click at [111, 93] on div "Assets $490k" at bounding box center [262, 96] width 437 height 17
click at [108, 93] on icon at bounding box center [104, 97] width 14 height 14
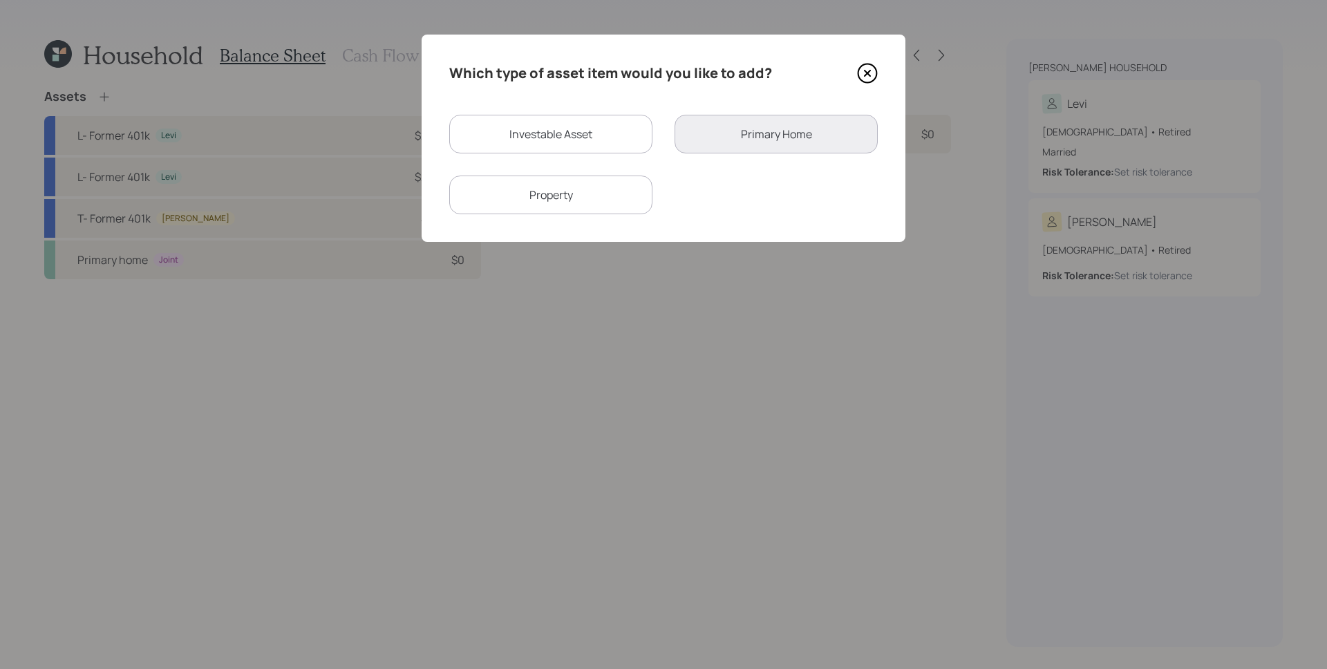
click at [530, 131] on div "Investable Asset" at bounding box center [550, 134] width 203 height 39
select select "taxable"
select select "balanced"
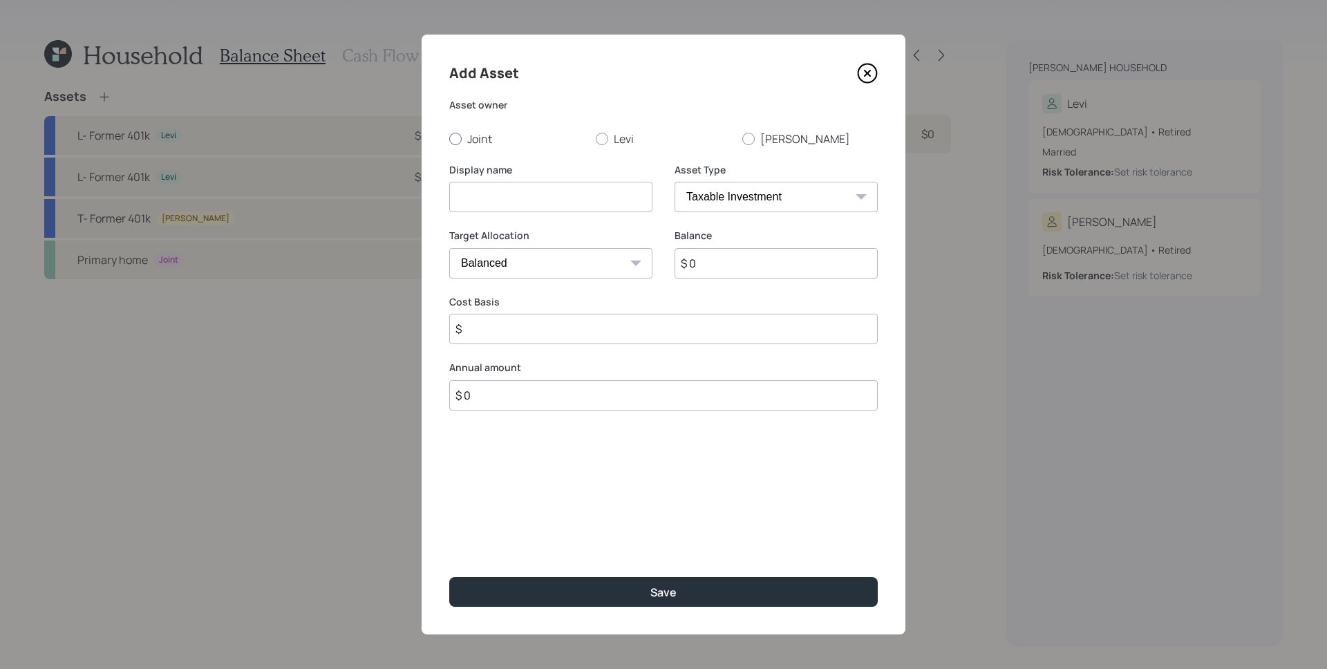
click at [463, 140] on label "Joint" at bounding box center [516, 138] width 135 height 15
click at [449, 139] on input "Joint" at bounding box center [449, 138] width 1 height 1
radio input "true"
click at [564, 202] on input at bounding box center [550, 197] width 203 height 30
type input "CD"
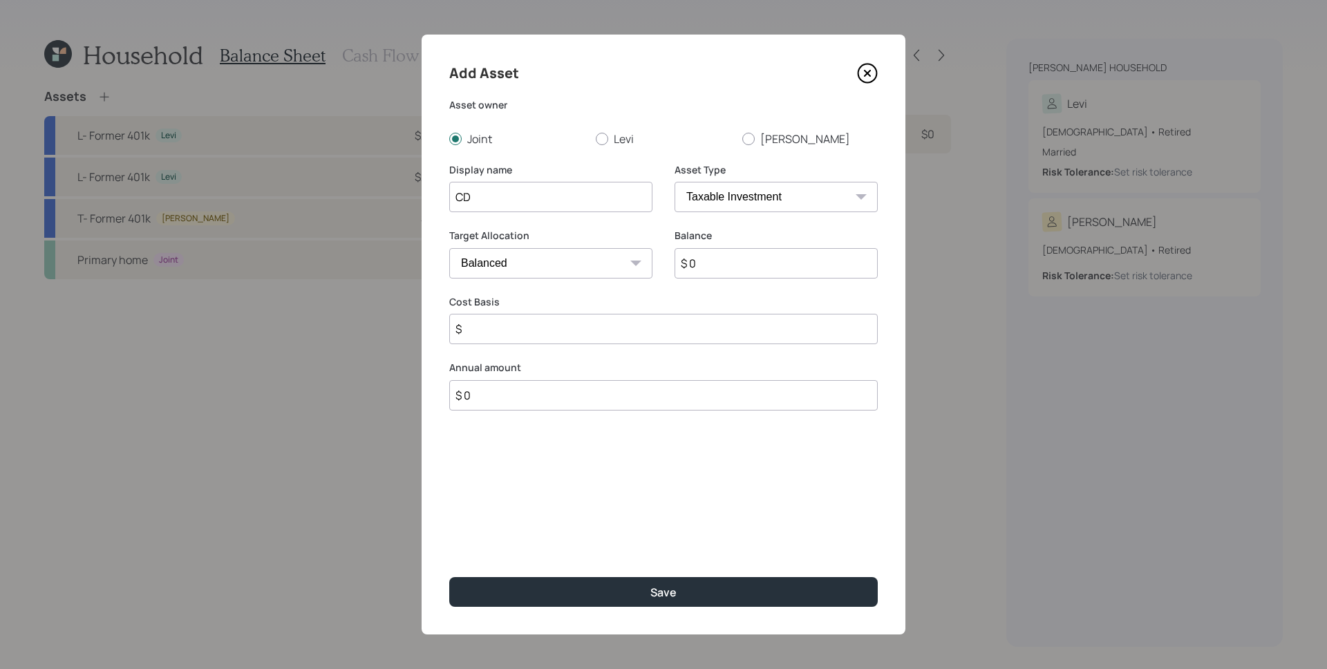
click at [607, 270] on select "Cash Conservative Balanced Aggressive" at bounding box center [550, 263] width 203 height 30
select select "uninvested"
click at [449, 248] on select "Cash Conservative Balanced Aggressive" at bounding box center [550, 263] width 203 height 30
click at [741, 264] on input "$ 0" at bounding box center [776, 263] width 203 height 30
click at [740, 263] on input "$ 0" at bounding box center [776, 263] width 203 height 30
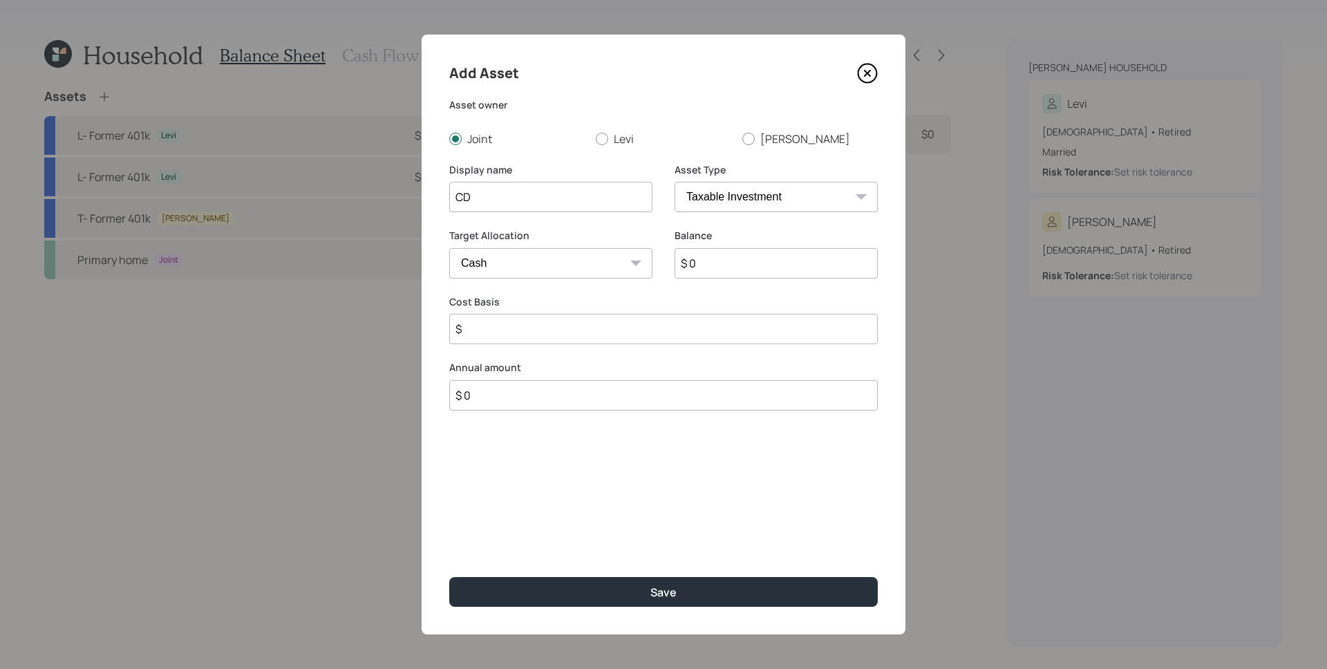
click at [736, 263] on input "$ 0" at bounding box center [776, 263] width 203 height 30
click at [735, 263] on input "$ 0" at bounding box center [776, 263] width 203 height 30
type input "$ 1"
type input "$ 13"
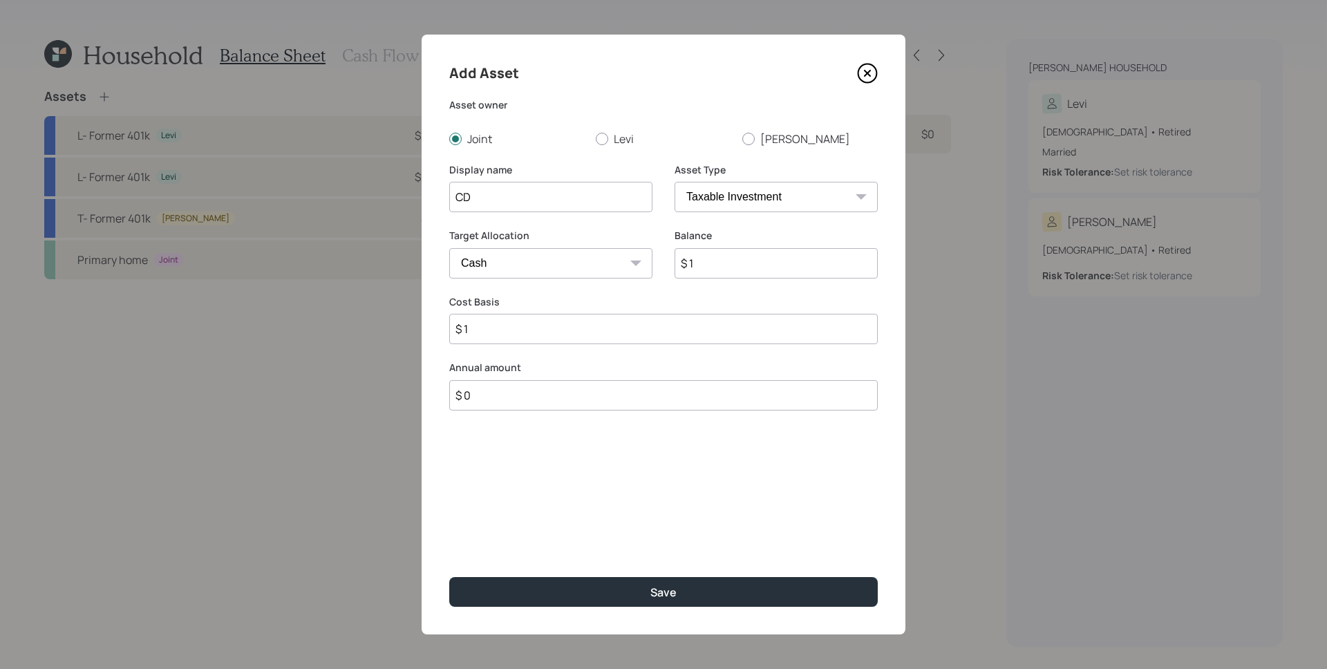
type input "$ 13"
type input "$ 136"
type input "$ 1,360"
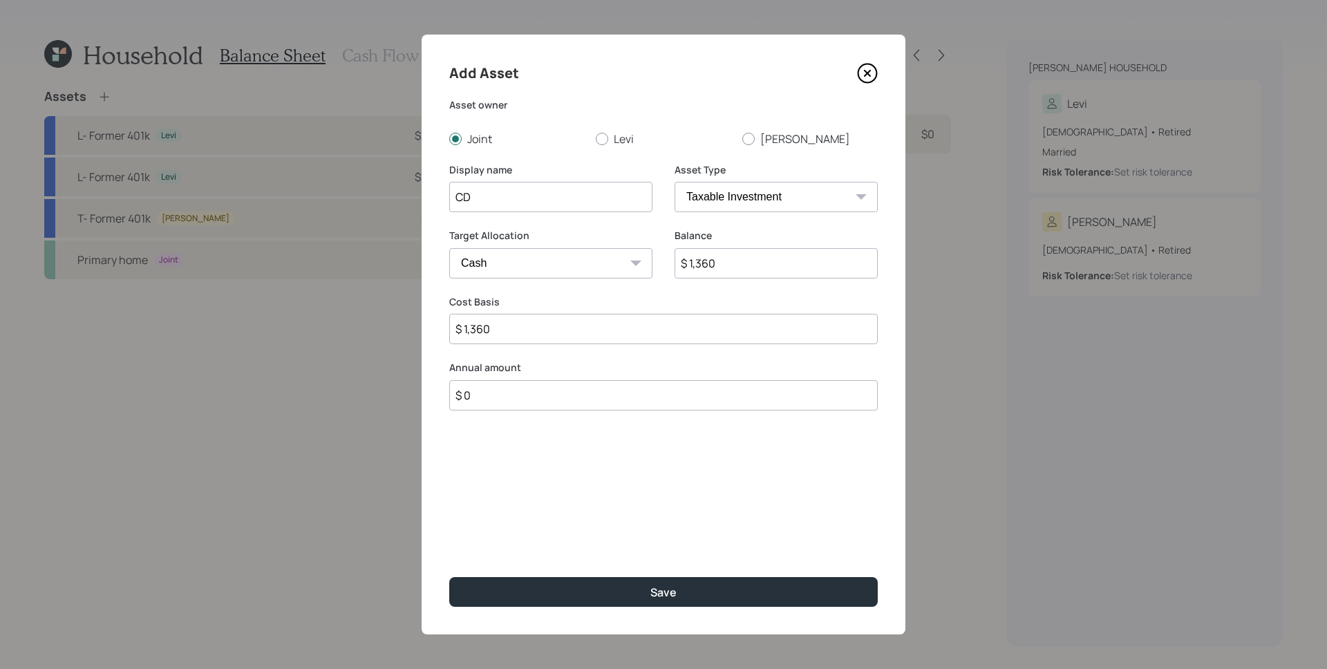
type input "$ 13,600"
type input "$ 136,000"
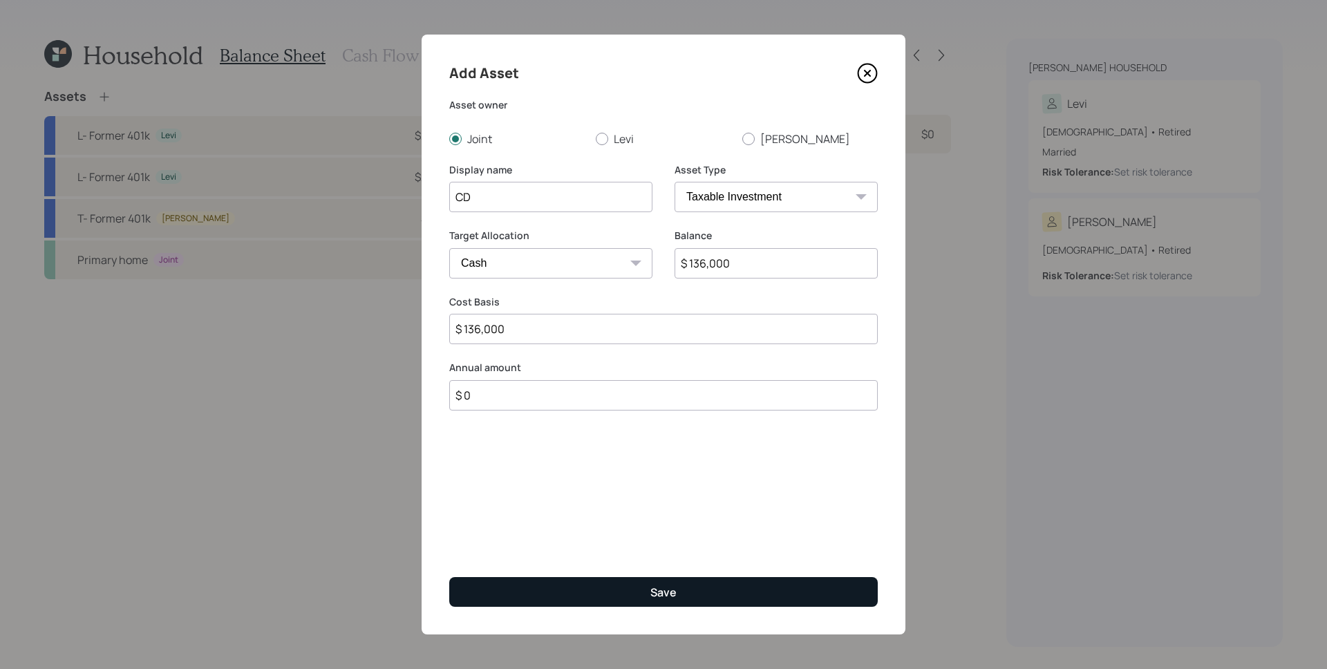
type input "$ 136,000"
click at [703, 594] on button "Save" at bounding box center [663, 592] width 429 height 30
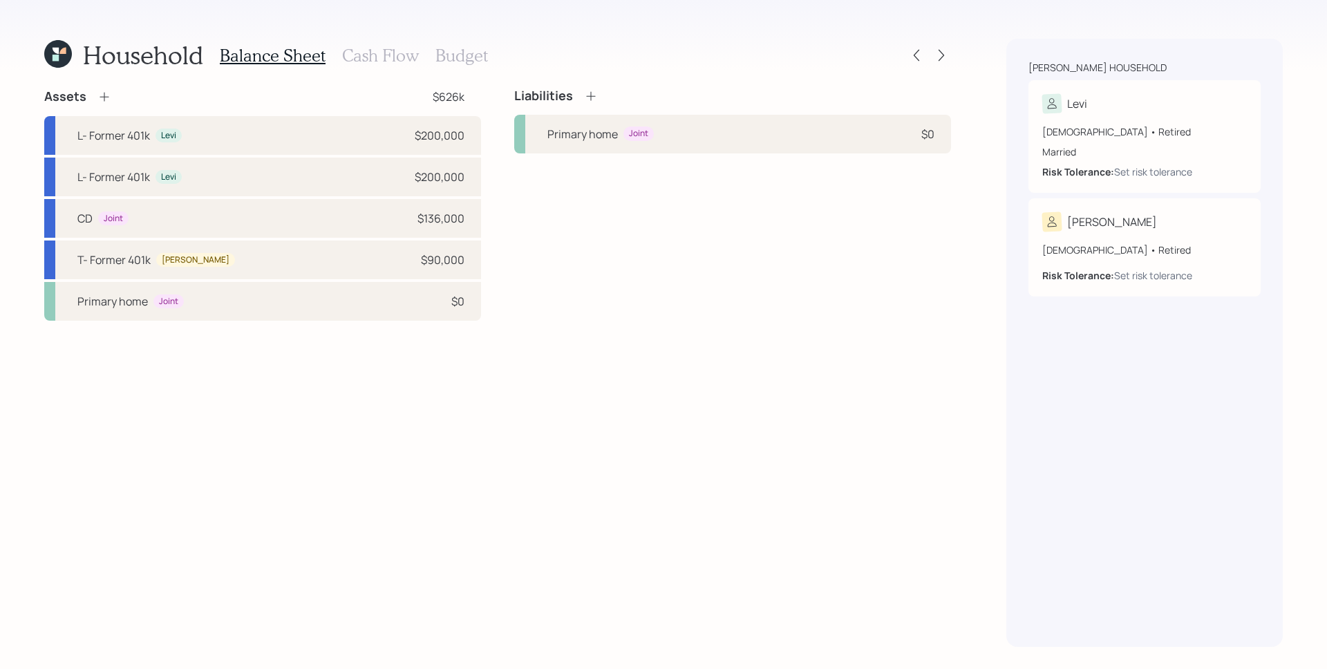
click at [97, 97] on icon at bounding box center [104, 97] width 14 height 14
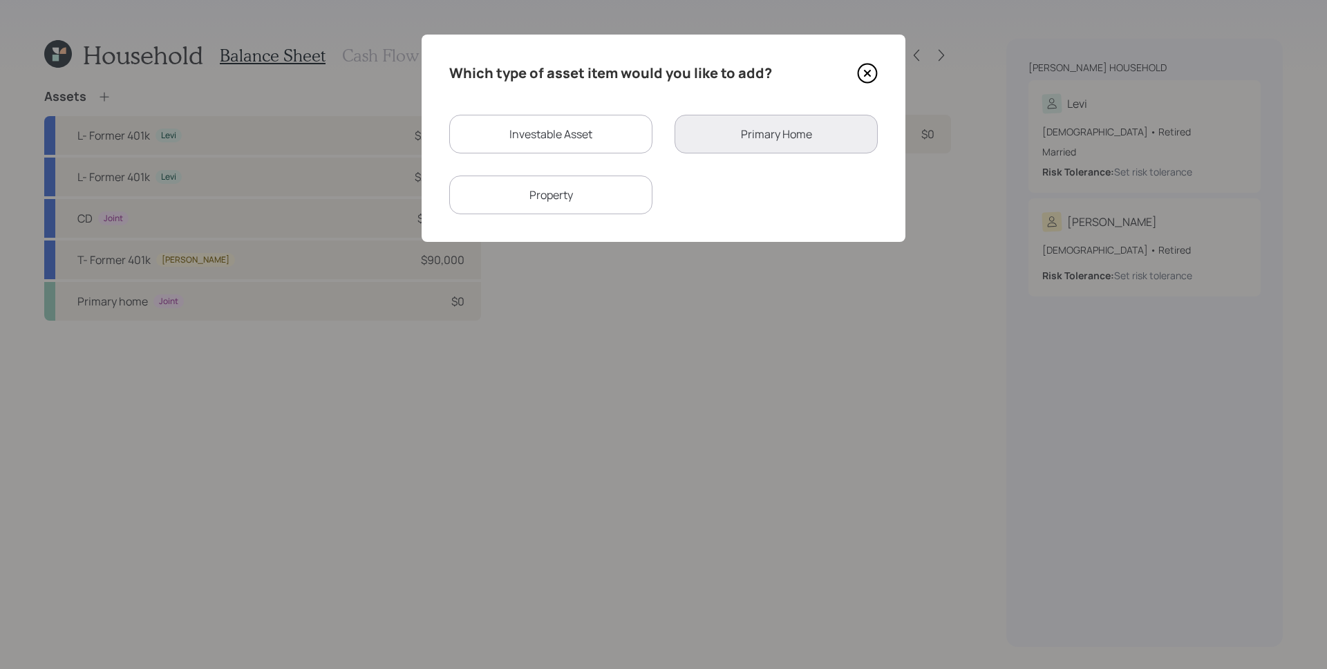
click at [474, 135] on div "Investable Asset" at bounding box center [550, 134] width 203 height 39
select select "taxable"
select select "balanced"
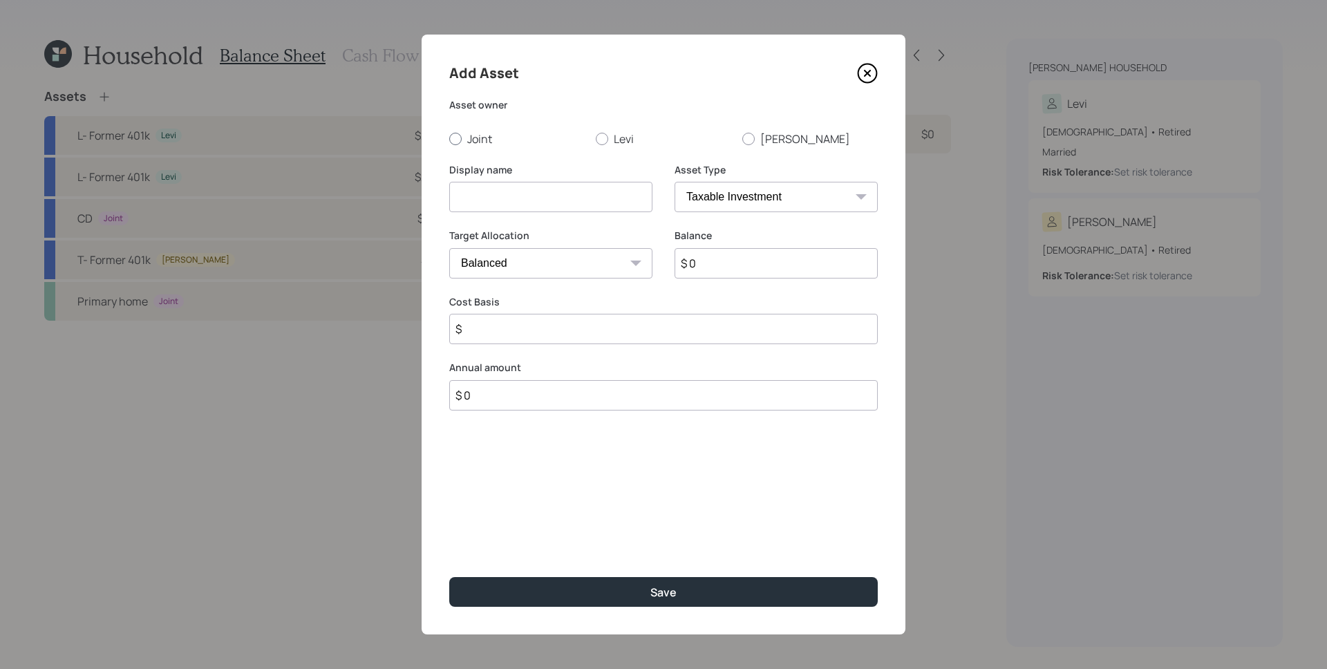
click at [475, 136] on label "Joint" at bounding box center [516, 138] width 135 height 15
click at [449, 138] on input "Joint" at bounding box center [449, 138] width 1 height 1
radio input "true"
click at [495, 194] on input at bounding box center [550, 197] width 203 height 30
type input "Savings"
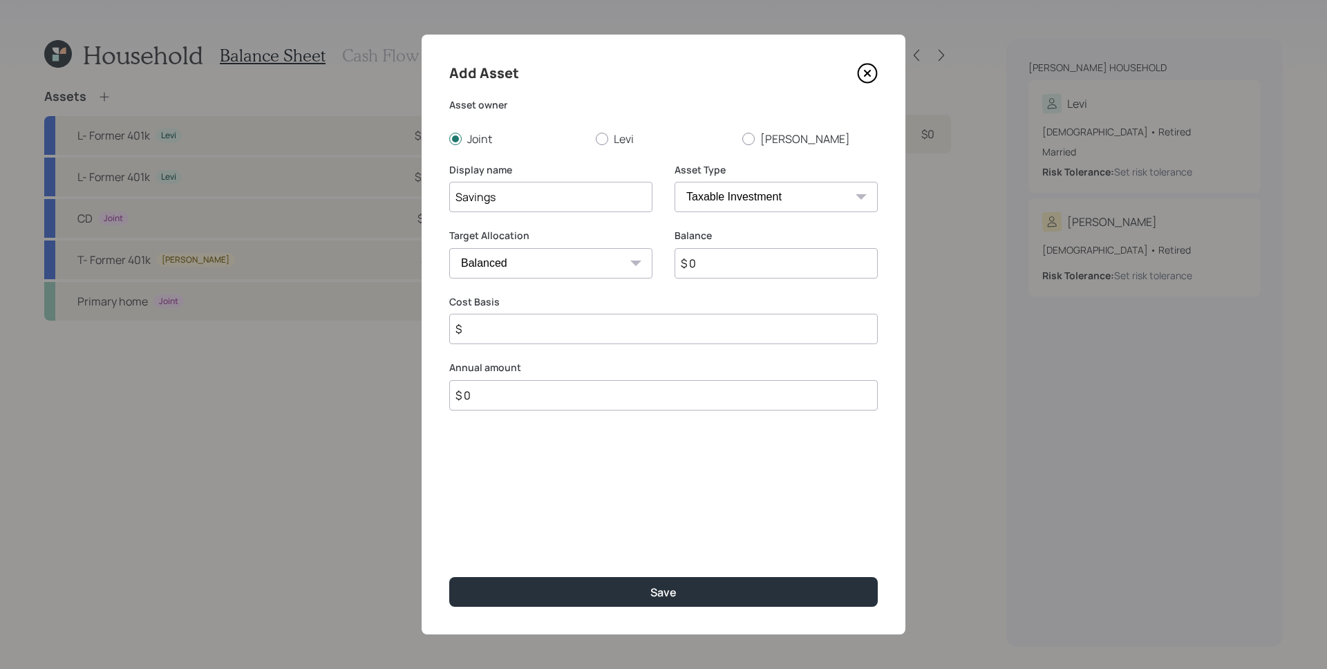
click at [708, 196] on select "SEP IRA IRA Roth IRA 401(k) Roth 401(k) 403(b) Roth 403(b) 457(b) Roth 457(b) H…" at bounding box center [776, 197] width 203 height 30
select select "cash"
click at [675, 182] on select "SEP IRA IRA Roth IRA 401(k) Roth 401(k) 403(b) Roth 403(b) 457(b) Roth 457(b) H…" at bounding box center [776, 197] width 203 height 30
type input "$"
click at [583, 265] on input "$ 0" at bounding box center [663, 263] width 429 height 30
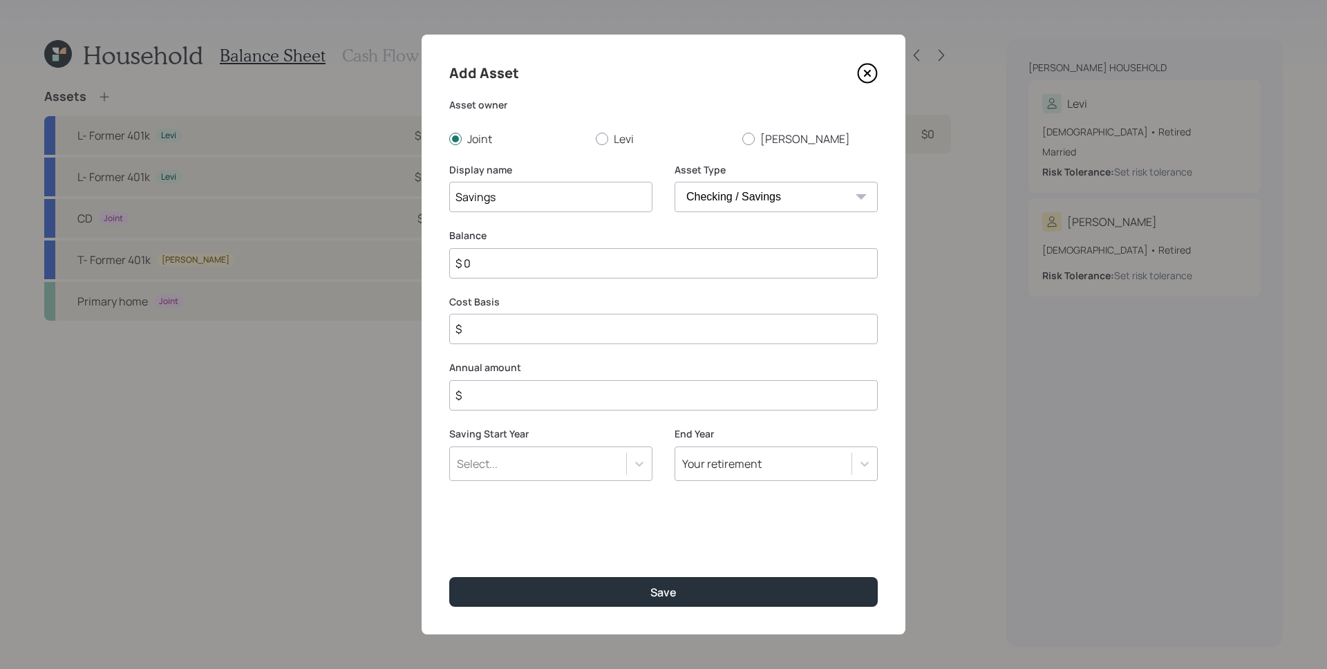
type input "$ 6"
type input "$ 68"
type input "$ 680"
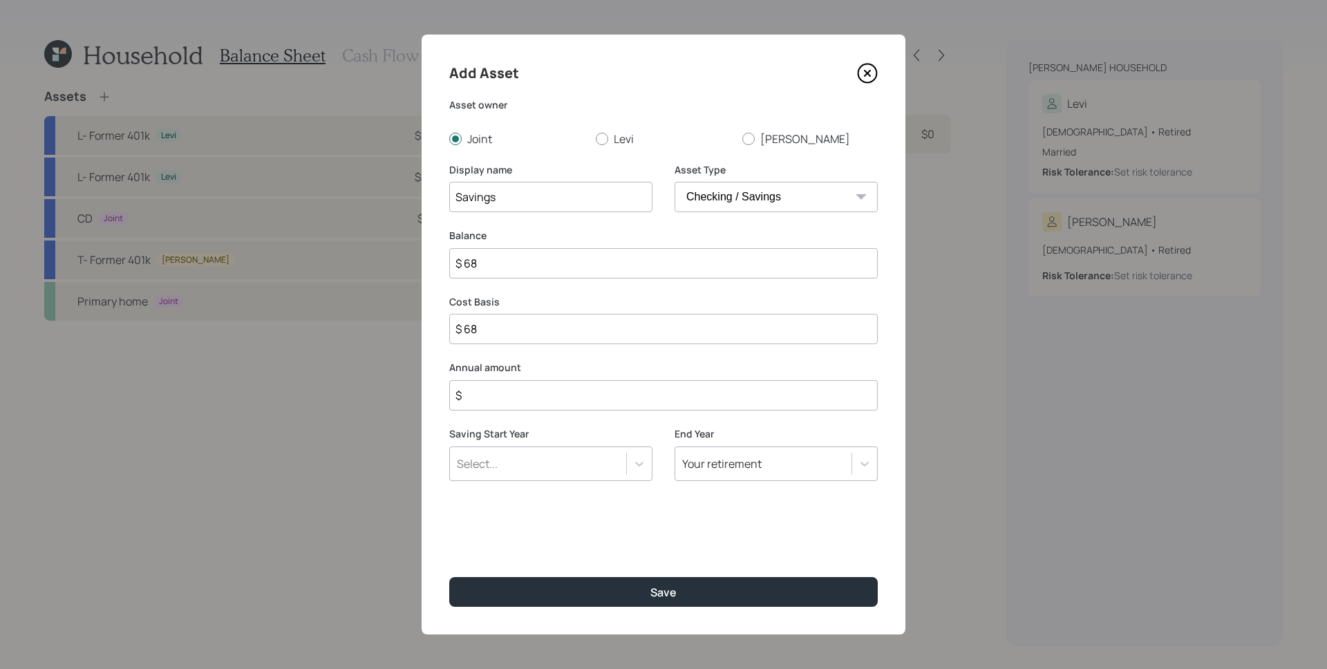
type input "$ 680"
type input "$ 6,800"
type input "$ 68,000"
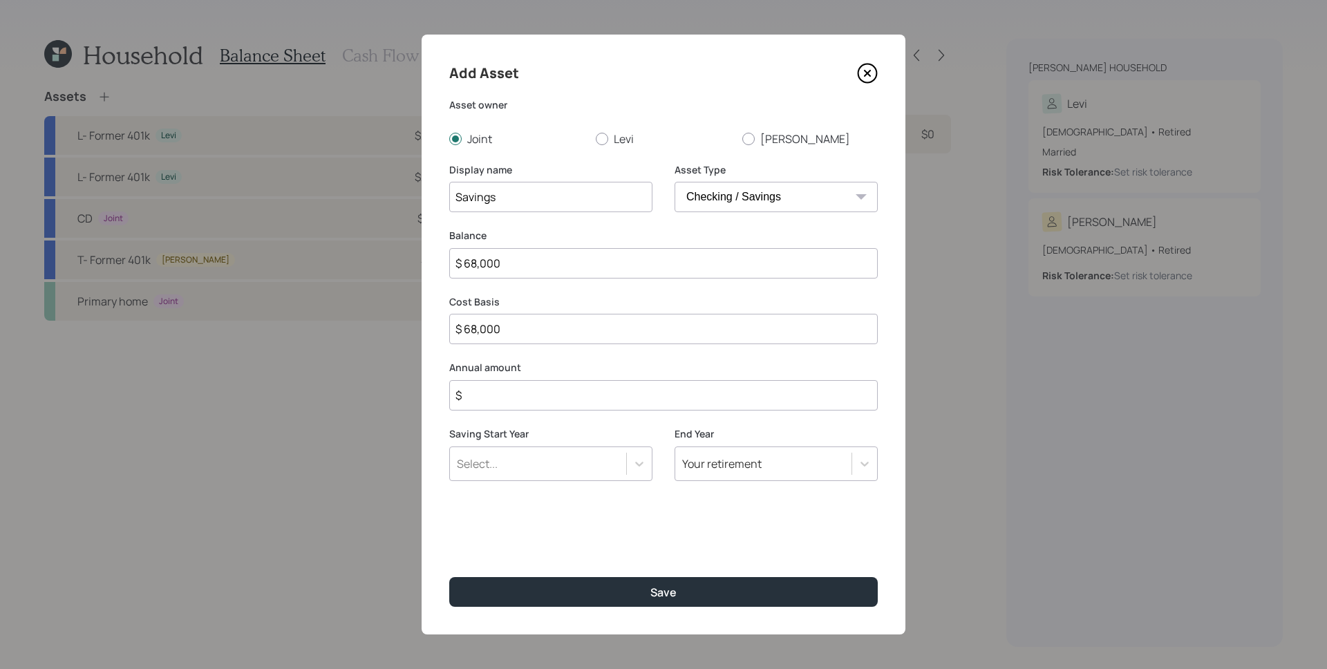
click at [528, 396] on input "$" at bounding box center [663, 395] width 429 height 30
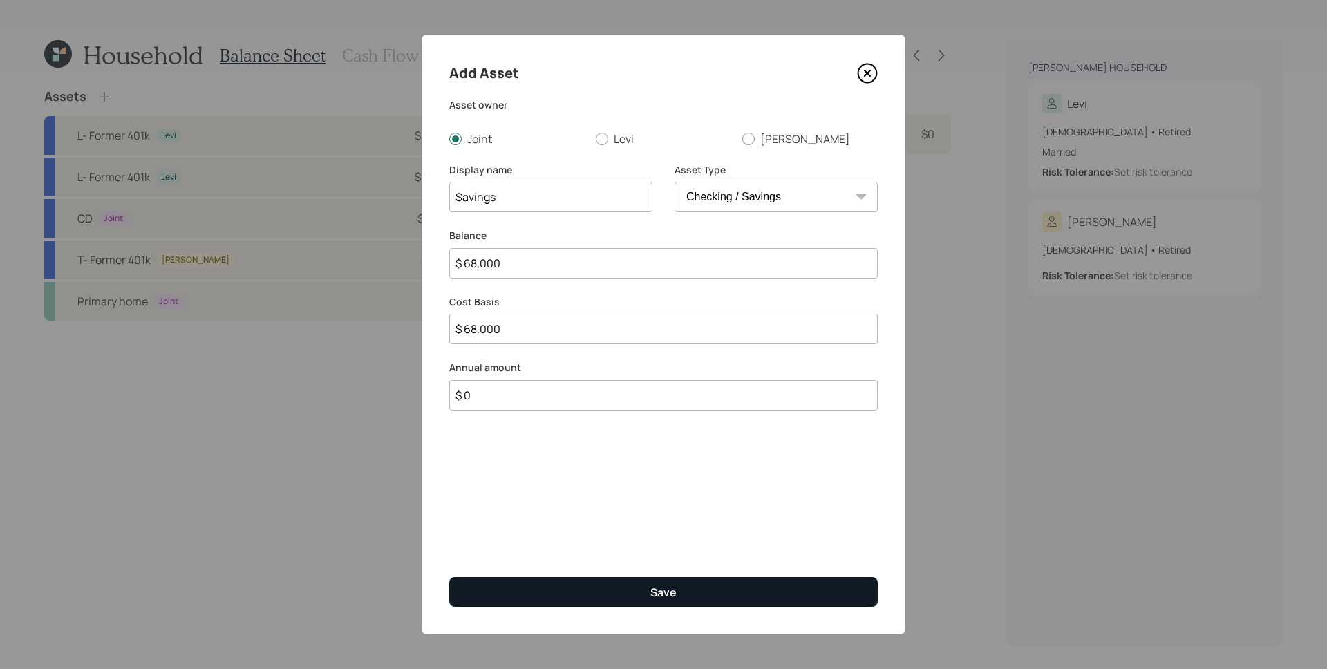
type input "$ 0"
click at [664, 595] on div "Save" at bounding box center [663, 592] width 26 height 15
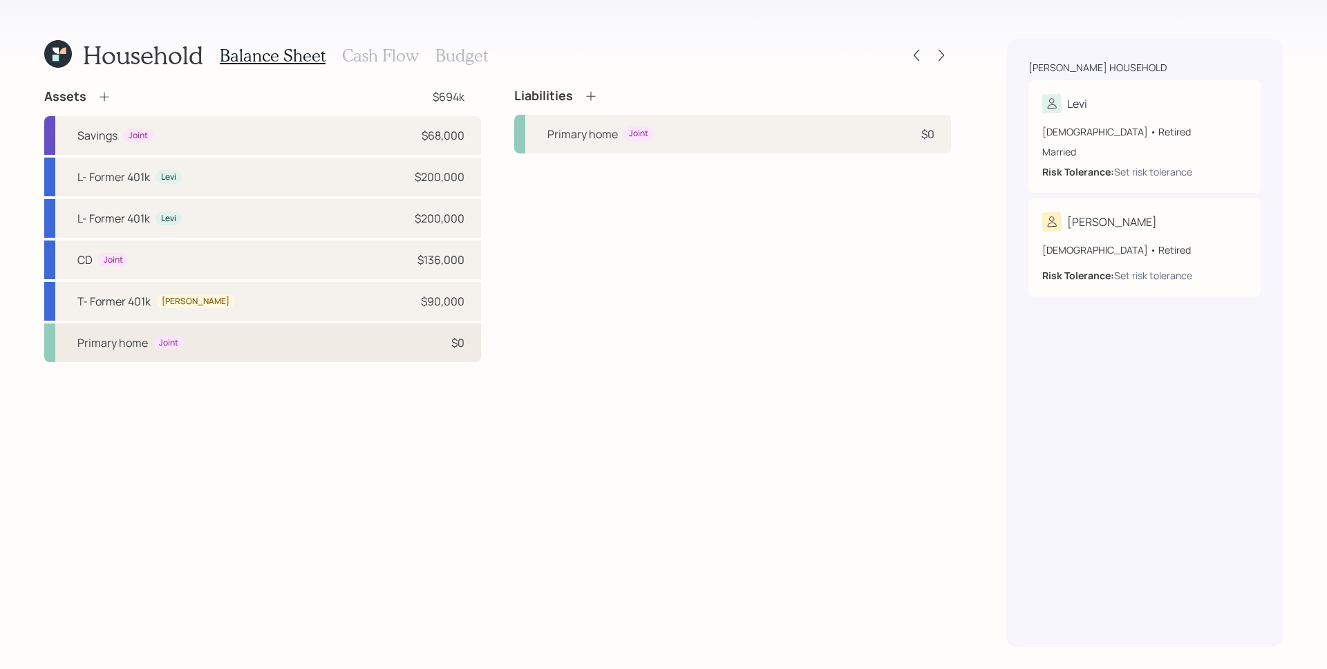
click at [195, 344] on div "Primary home Joint $0" at bounding box center [262, 343] width 437 height 39
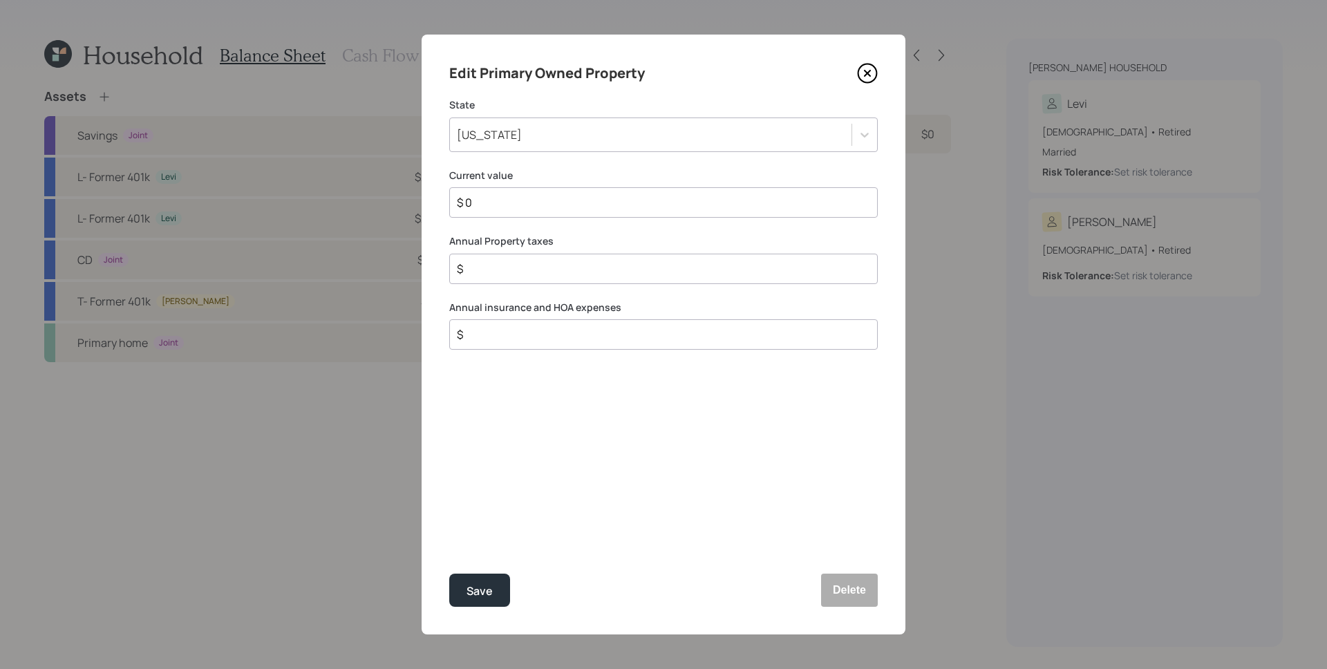
click at [534, 203] on input "$ 0" at bounding box center [658, 202] width 405 height 17
click at [533, 202] on input "$ 0" at bounding box center [658, 202] width 405 height 17
drag, startPoint x: 533, startPoint y: 207, endPoint x: 464, endPoint y: 202, distance: 69.3
click at [464, 202] on input "$ 1,200,000" at bounding box center [658, 202] width 405 height 17
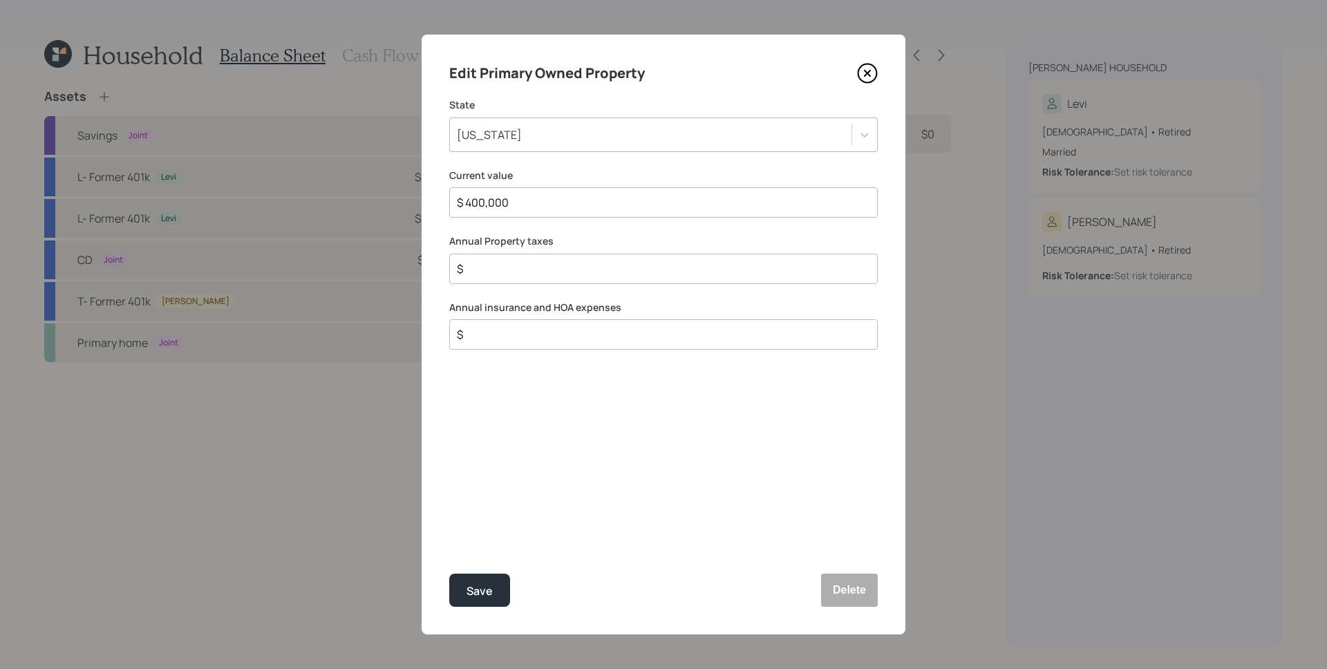
type input "$ 400,000"
click at [551, 250] on div "Annual Property taxes $" at bounding box center [663, 259] width 429 height 50
click at [536, 268] on input "$" at bounding box center [658, 269] width 405 height 17
click at [551, 276] on input "$" at bounding box center [658, 269] width 405 height 17
click at [518, 266] on input "$" at bounding box center [658, 269] width 405 height 17
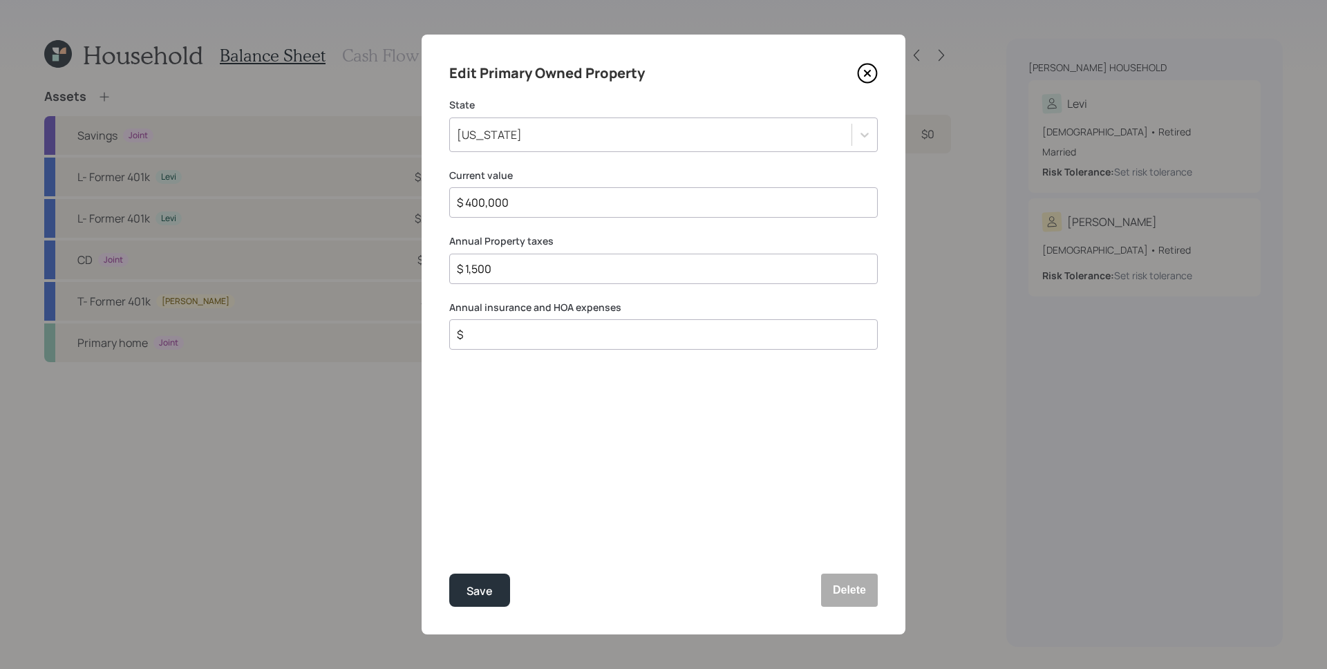
type input "$ 1,500"
click at [538, 315] on div "Annual insurance and HOA expenses $" at bounding box center [663, 326] width 429 height 50
click at [556, 329] on input "$" at bounding box center [658, 334] width 405 height 17
click at [556, 338] on input "$" at bounding box center [658, 334] width 405 height 17
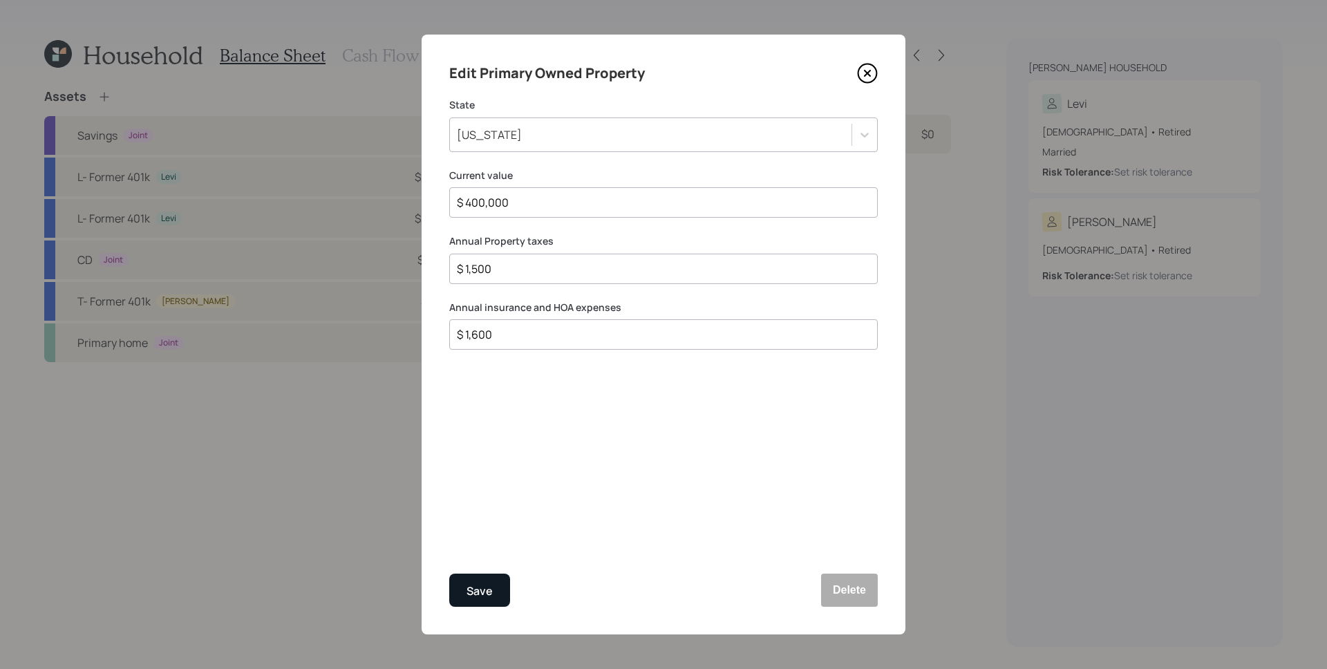
type input "$ 1,600"
click at [480, 586] on div "Save" at bounding box center [480, 591] width 26 height 19
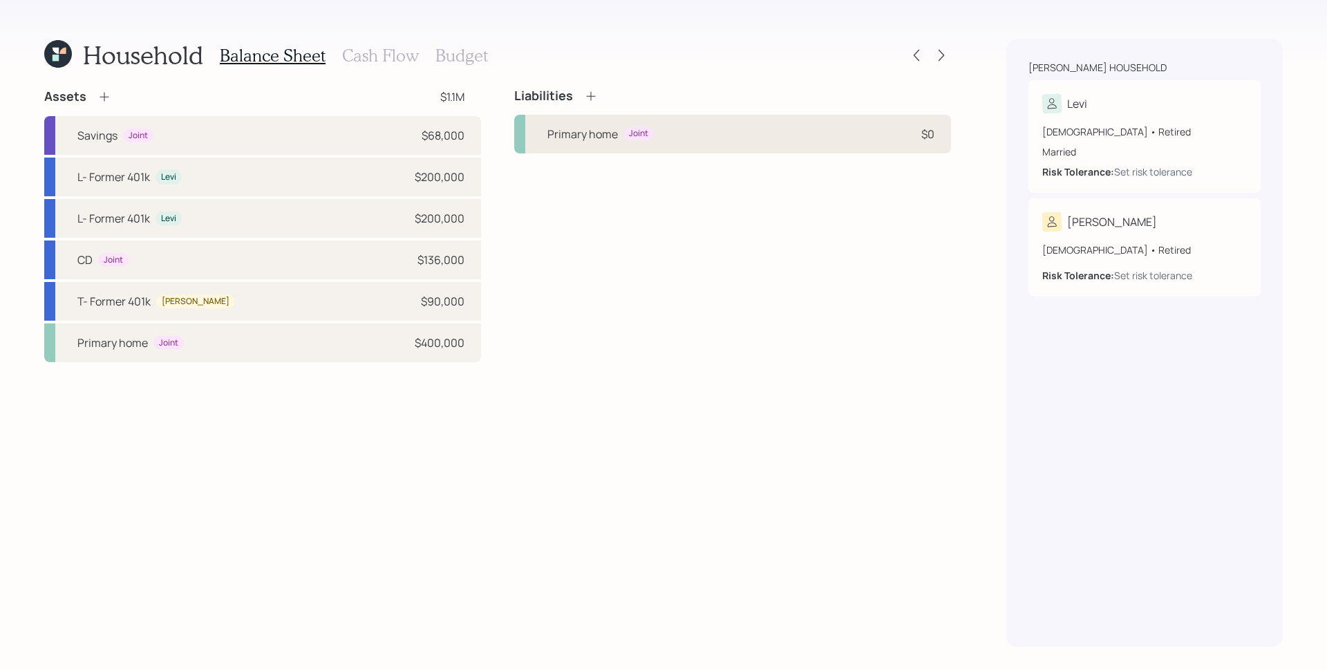
click at [689, 133] on div "Primary home Joint $0" at bounding box center [732, 134] width 437 height 39
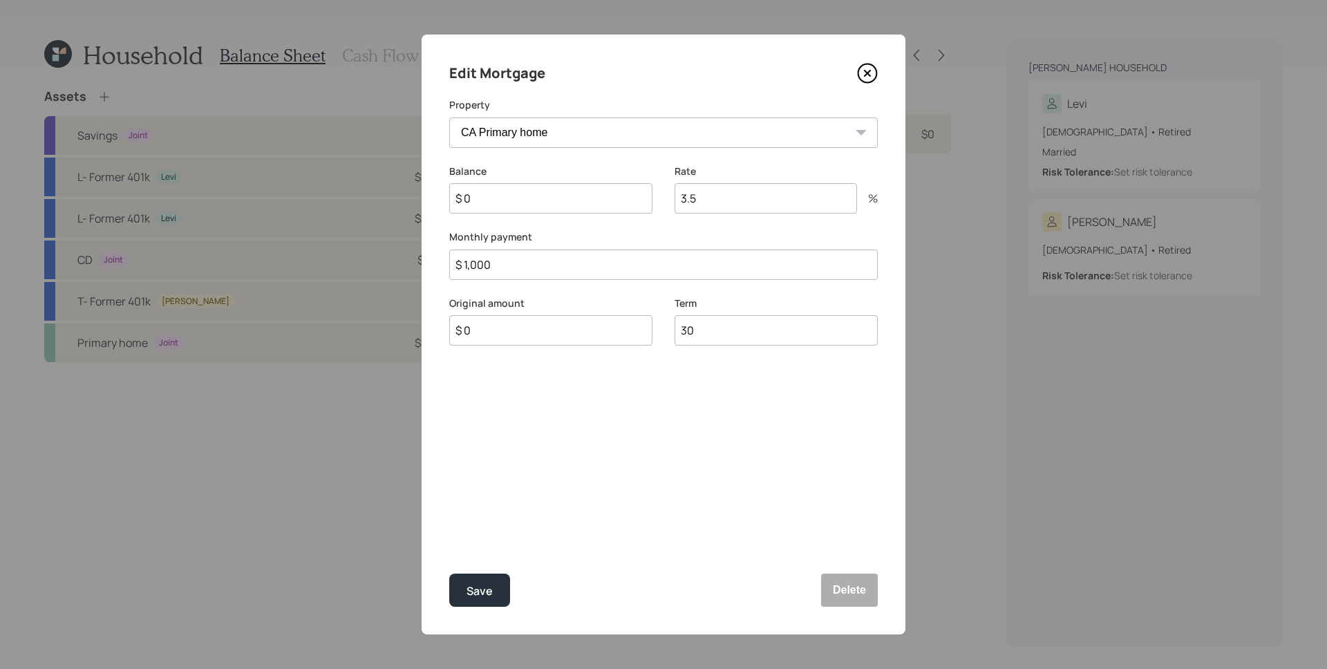
click at [608, 272] on input "$ 1,000" at bounding box center [663, 265] width 429 height 30
type input "$ 1,400"
click at [575, 200] on input "$ 0" at bounding box center [550, 198] width 203 height 30
click at [534, 204] on input "$ 120,000" at bounding box center [550, 198] width 203 height 30
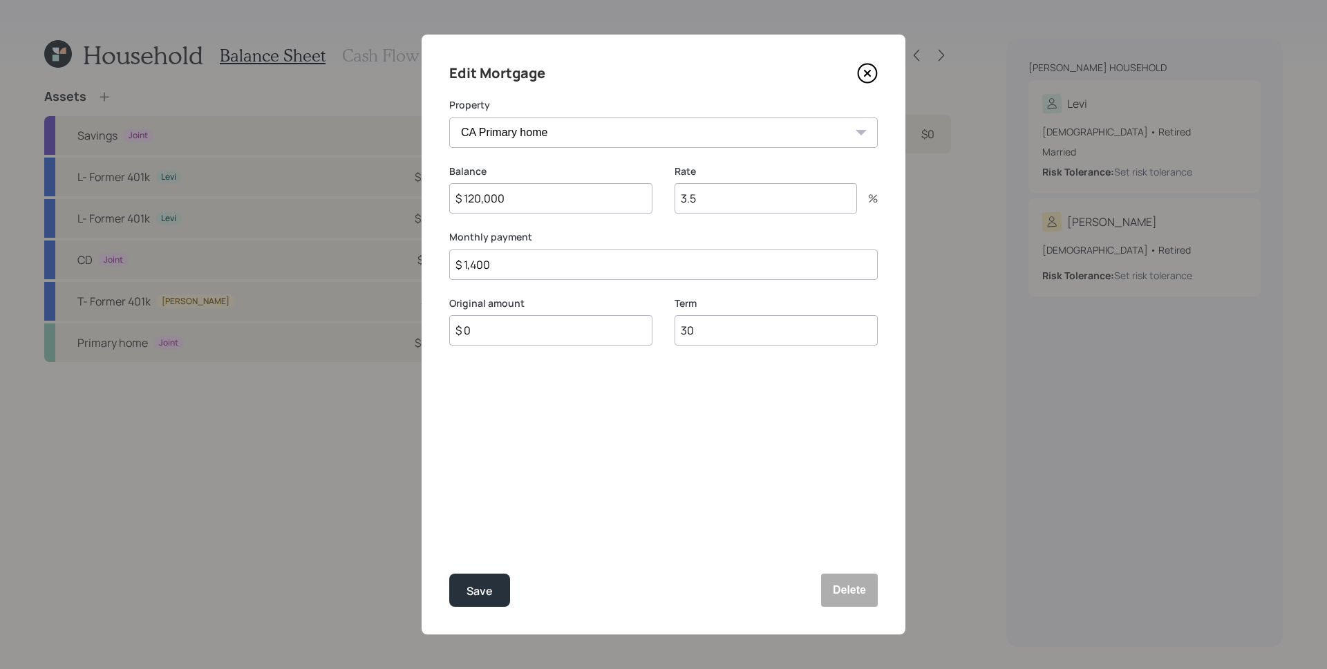
click at [534, 204] on input "$ 120,000" at bounding box center [550, 198] width 203 height 30
type input "$ 340,000"
click at [592, 279] on input "$ 1,400" at bounding box center [663, 265] width 429 height 30
click at [589, 274] on input "$ 1,400" at bounding box center [663, 265] width 429 height 30
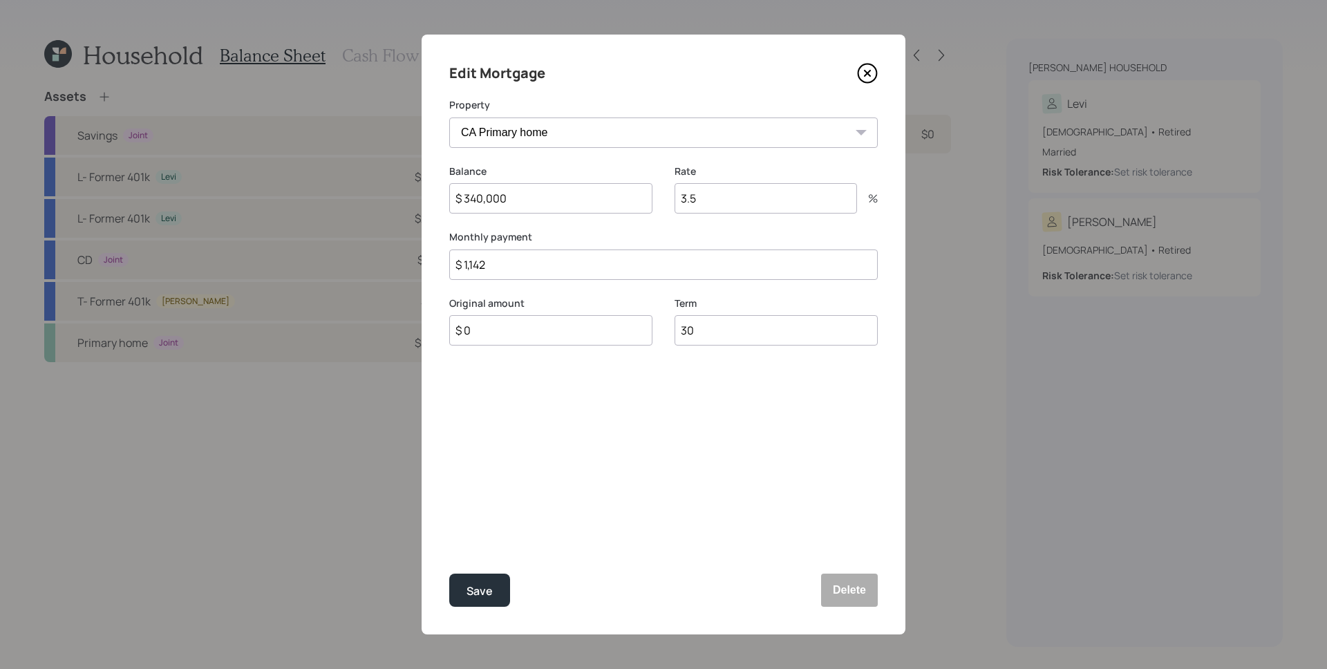
type input "$ 1,142"
click at [574, 321] on input "$ 0" at bounding box center [550, 330] width 203 height 30
click at [574, 332] on input "$ 0" at bounding box center [550, 330] width 203 height 30
click at [534, 200] on input "$ 340,000" at bounding box center [550, 198] width 203 height 30
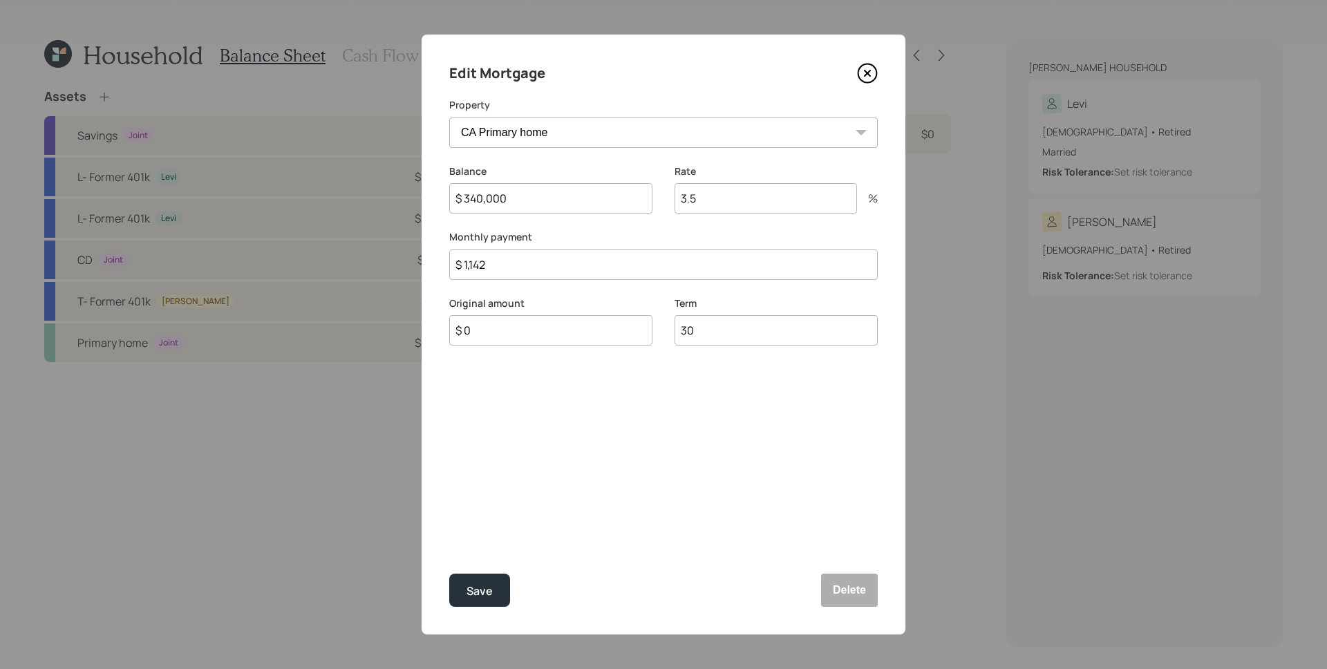
click at [534, 200] on input "$ 340,000" at bounding box center [550, 198] width 203 height 30
type input "$ 220,000"
click at [516, 335] on input "$ 0" at bounding box center [550, 330] width 203 height 30
type input "$ 220,000"
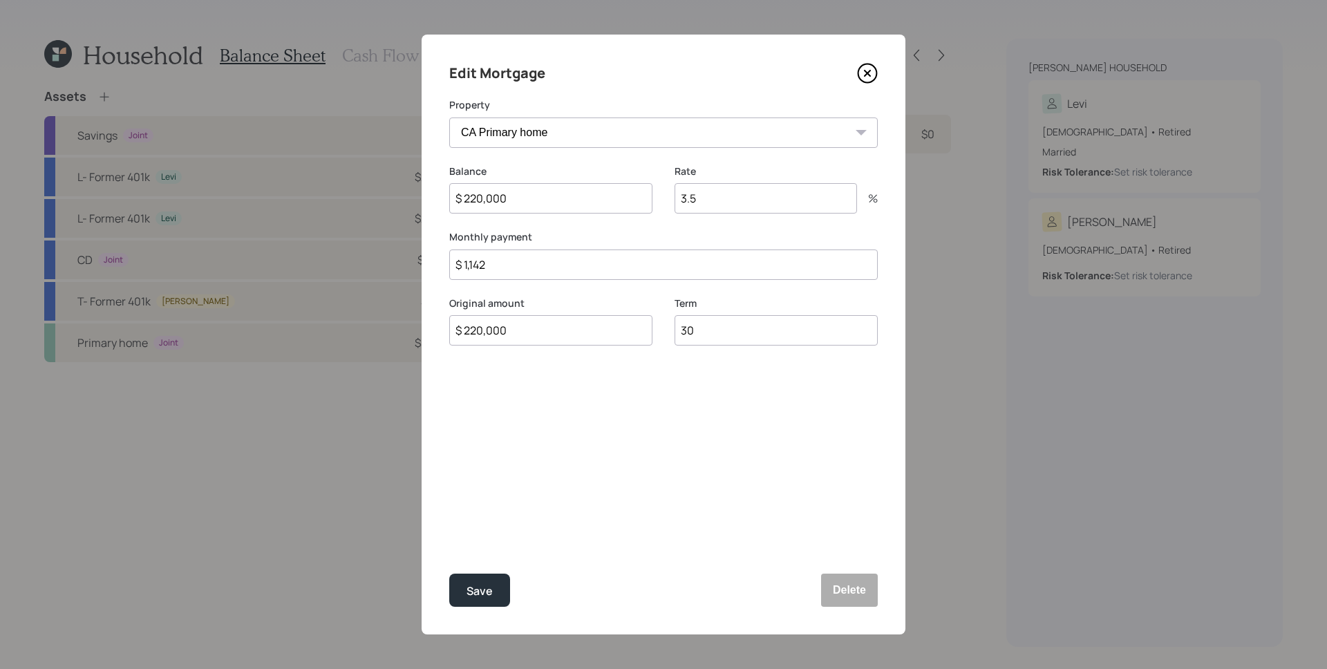
click at [721, 203] on input "3.5" at bounding box center [766, 198] width 182 height 30
type input "4"
click at [771, 456] on div "Edit Mortgage Property CA Primary home Balance $ 220,000 Rate 4 % Monthly payme…" at bounding box center [664, 335] width 484 height 600
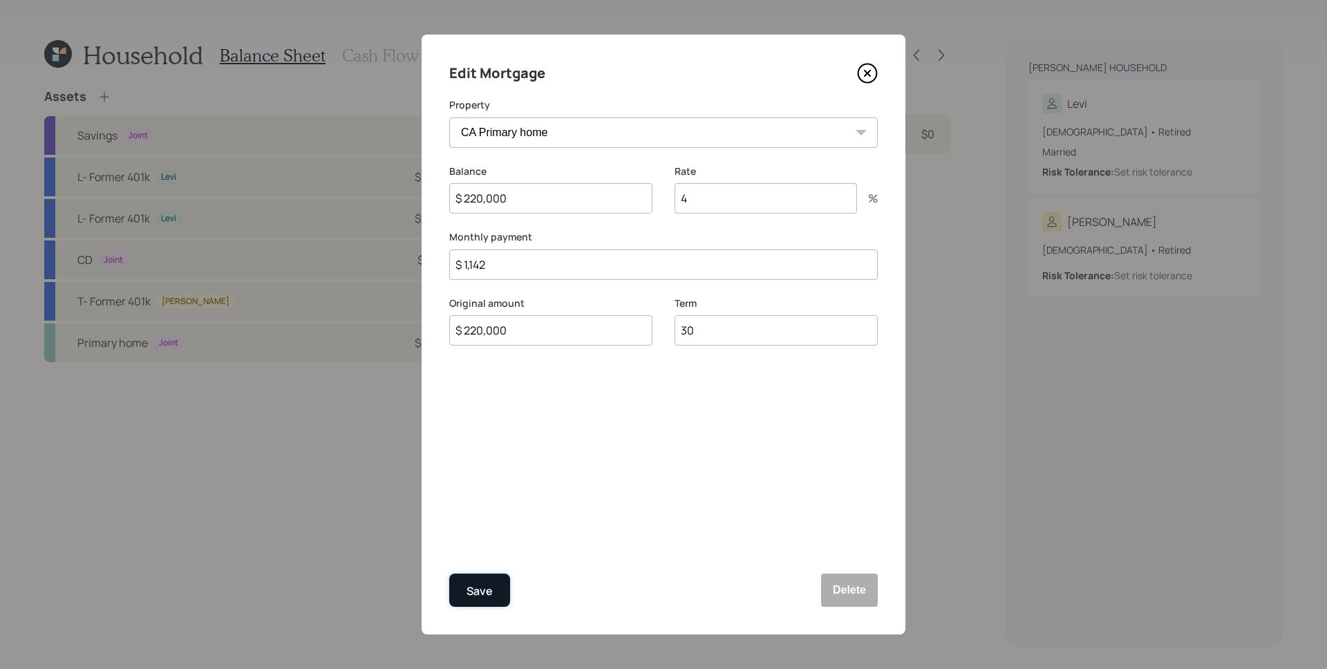
click at [490, 585] on div "Save" at bounding box center [480, 591] width 26 height 19
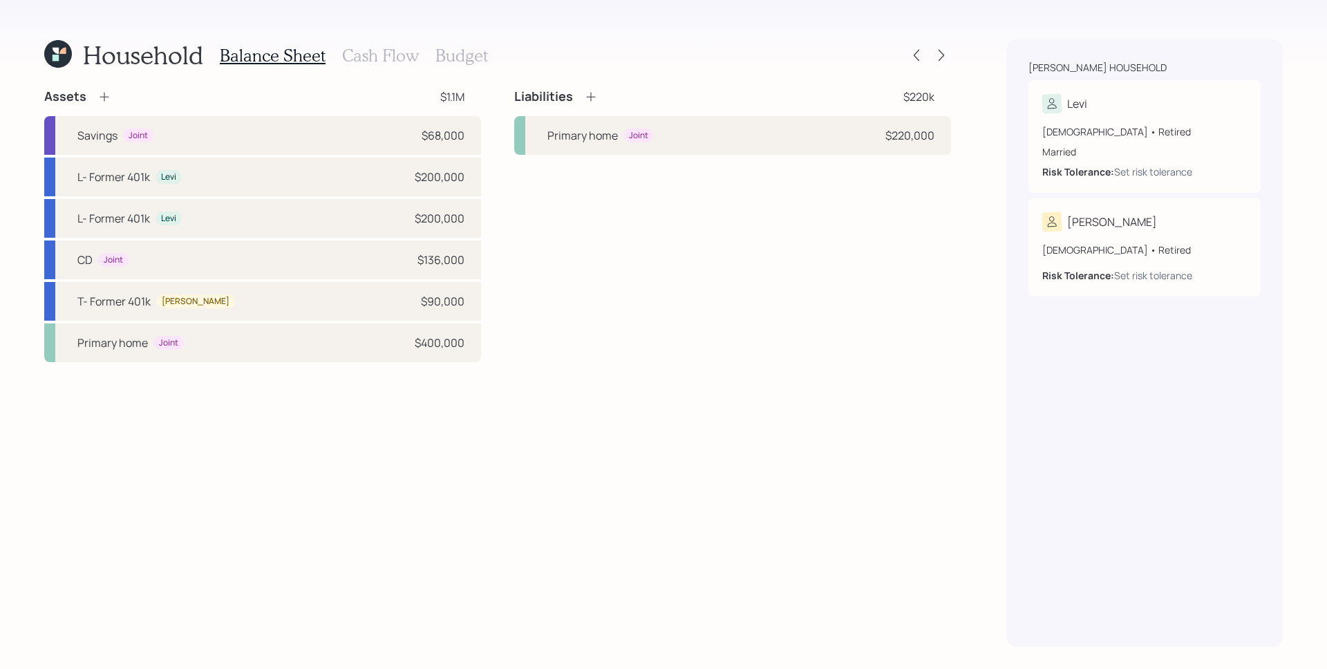
click at [394, 55] on h3 "Cash Flow" at bounding box center [380, 56] width 77 height 20
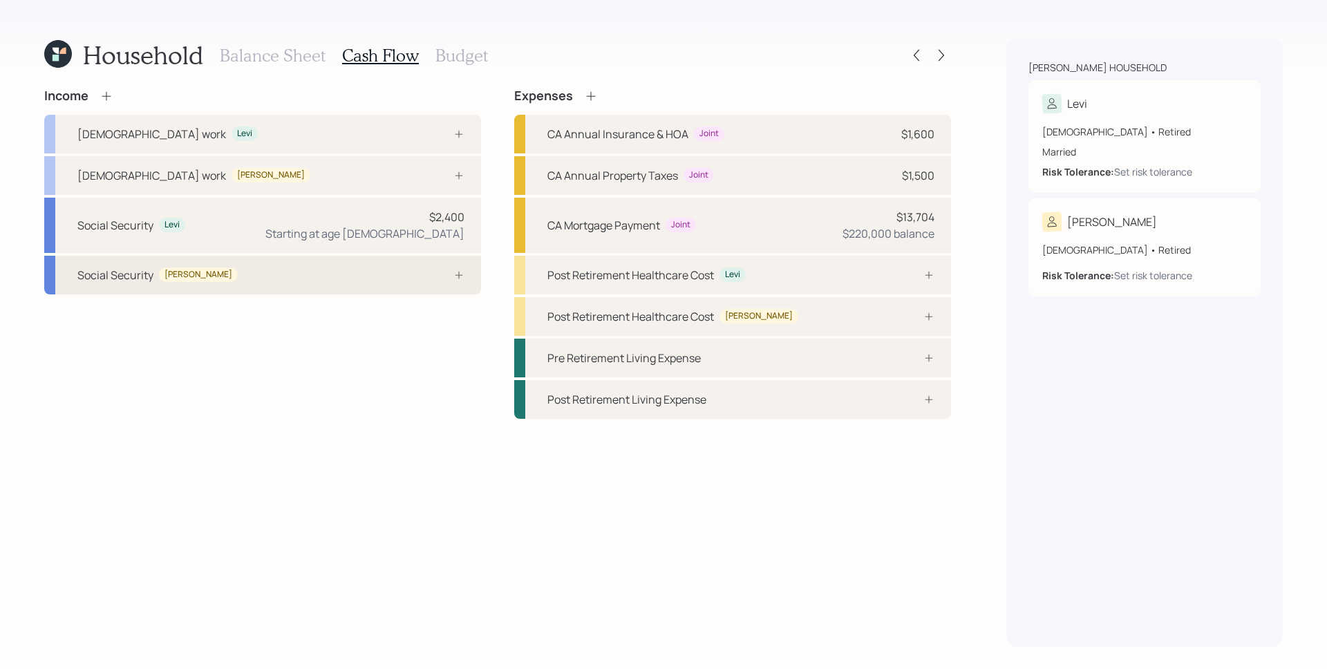
click at [430, 283] on div "Social Security Tersita" at bounding box center [262, 275] width 437 height 39
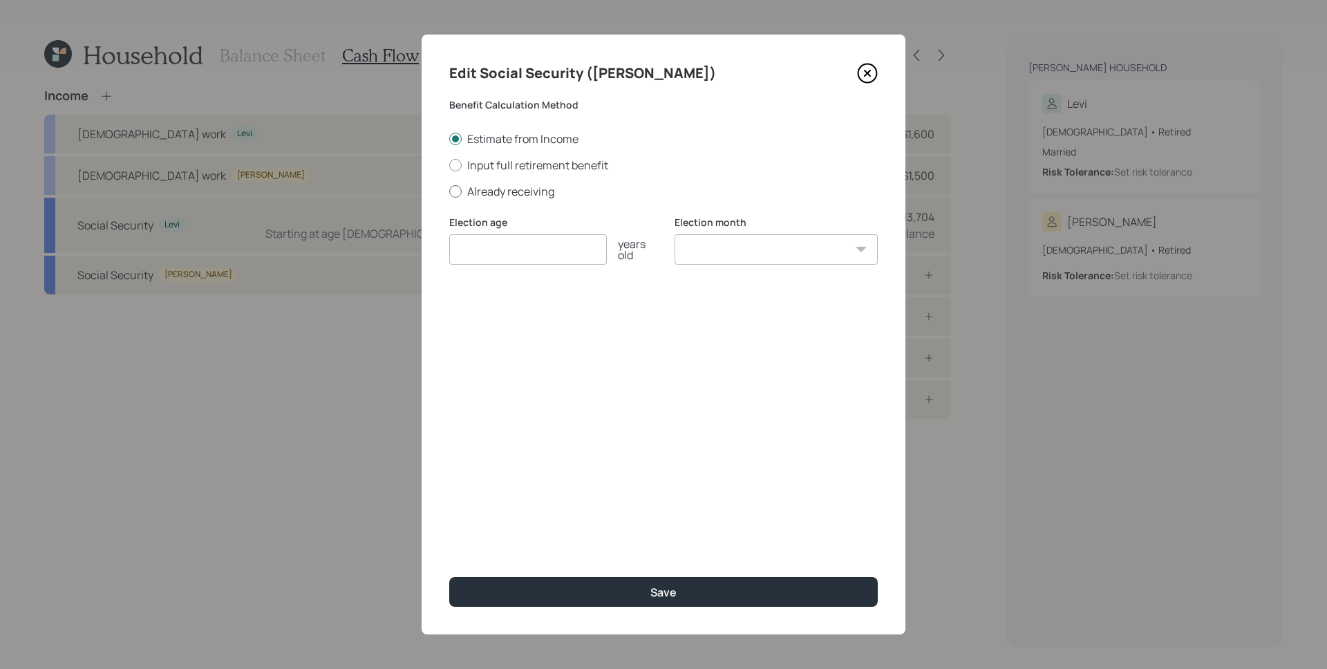
click at [500, 195] on label "Already receiving" at bounding box center [663, 191] width 429 height 15
click at [449, 191] on input "Already receiving" at bounding box center [449, 191] width 1 height 1
radio input "true"
click at [504, 242] on input "number" at bounding box center [528, 249] width 158 height 30
type input "900"
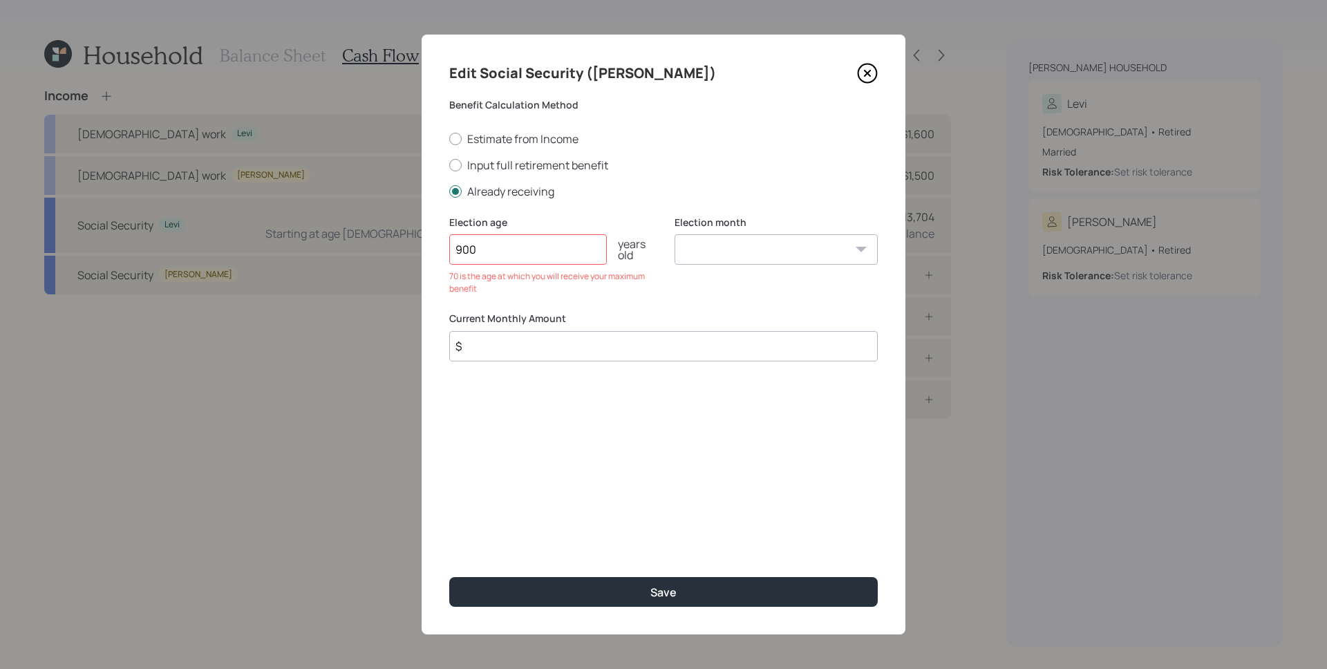
click at [503, 246] on input "900" at bounding box center [528, 249] width 158 height 30
type input "$ 913"
click at [511, 241] on input "number" at bounding box center [528, 249] width 158 height 30
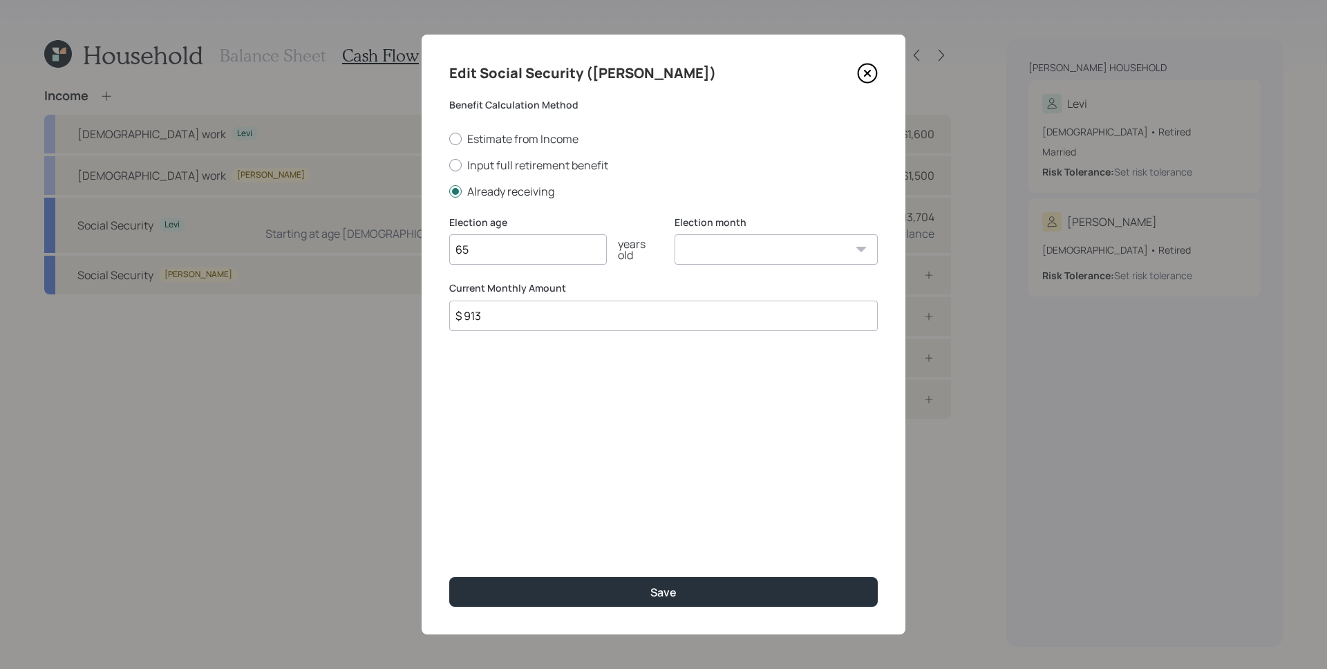
type input "65"
click at [808, 252] on select "January February March April May June July August September October November De…" at bounding box center [776, 249] width 203 height 30
select select "9"
click at [675, 234] on select "January February March April May June July August September October November De…" at bounding box center [776, 249] width 203 height 30
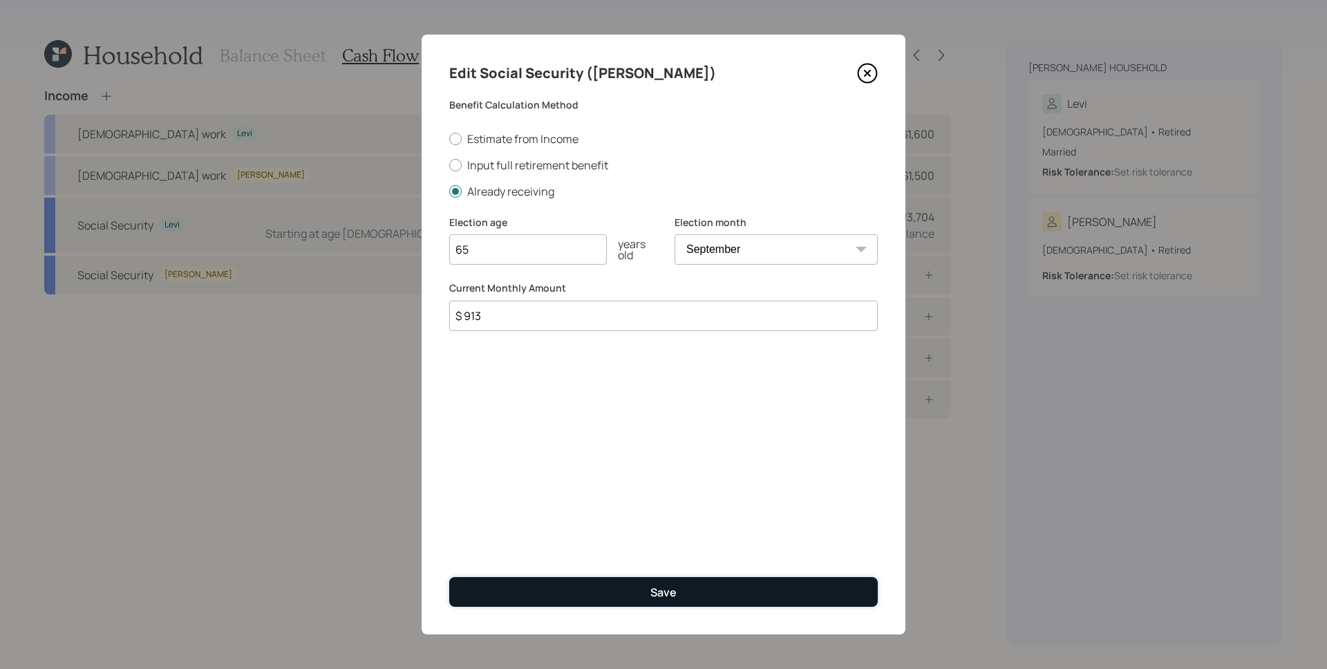
click at [701, 586] on button "Save" at bounding box center [663, 592] width 429 height 30
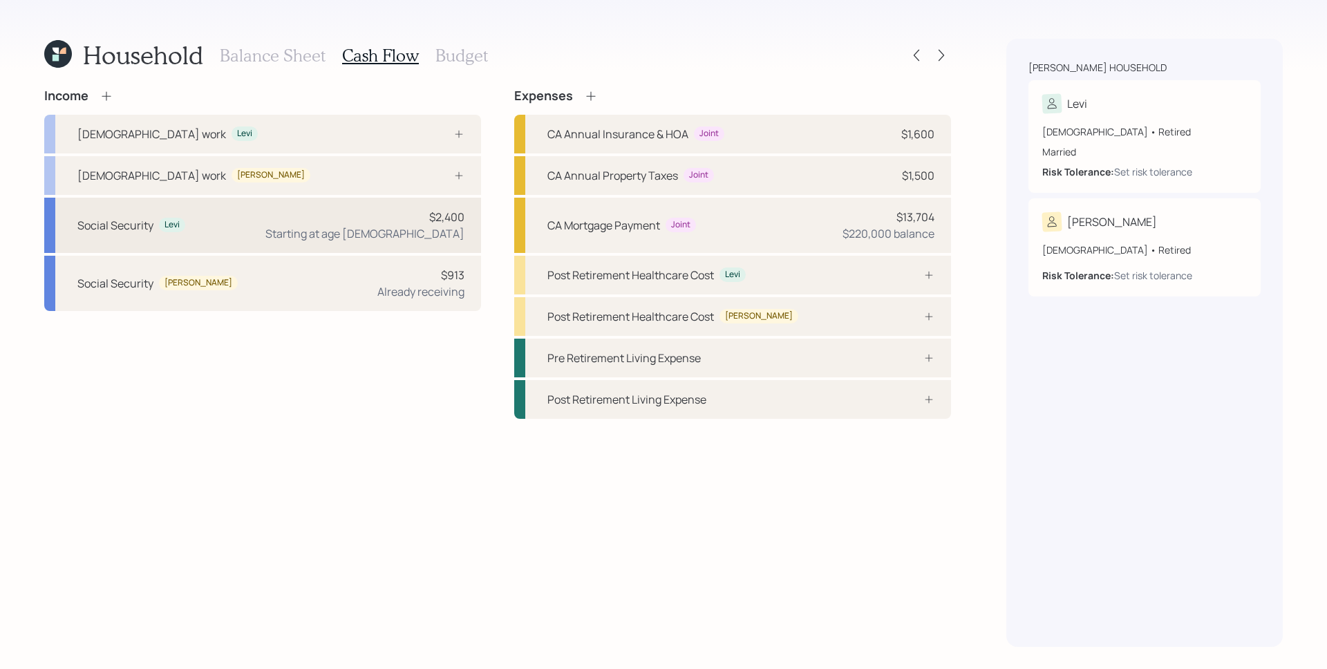
click at [413, 233] on div "Starting at age 63" at bounding box center [364, 233] width 199 height 17
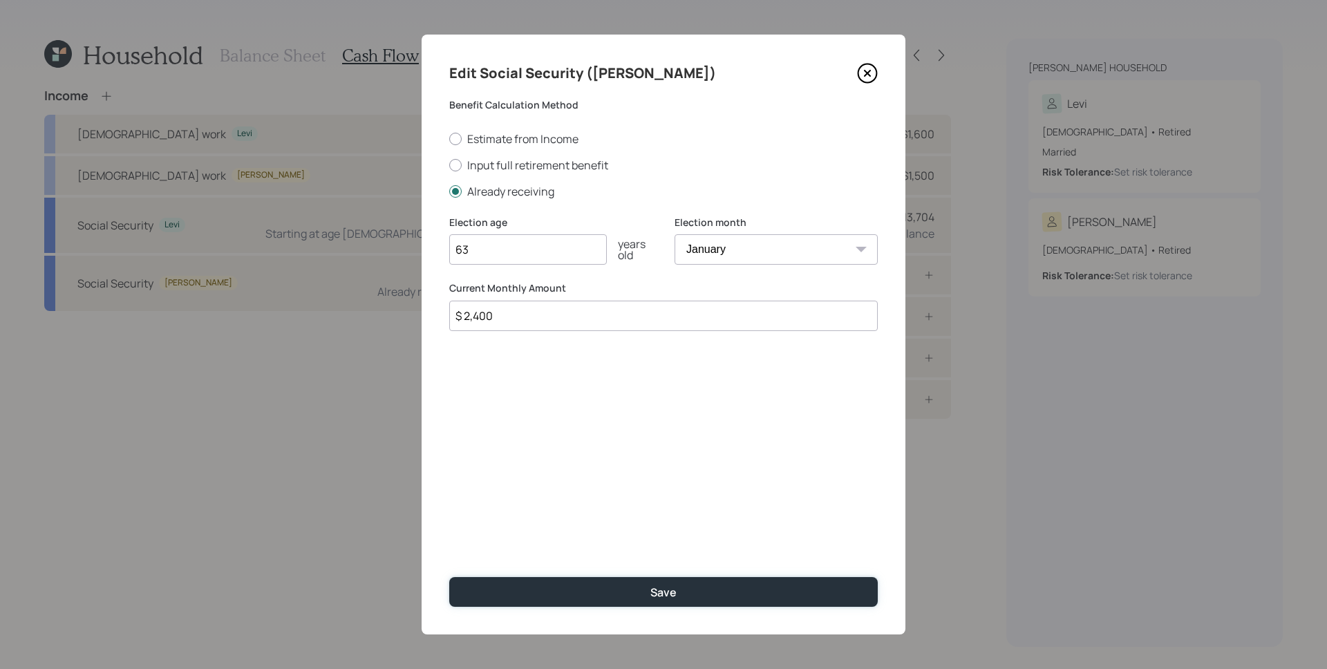
drag, startPoint x: 660, startPoint y: 595, endPoint x: 590, endPoint y: 431, distance: 178.7
click at [660, 594] on div "Save" at bounding box center [663, 592] width 26 height 15
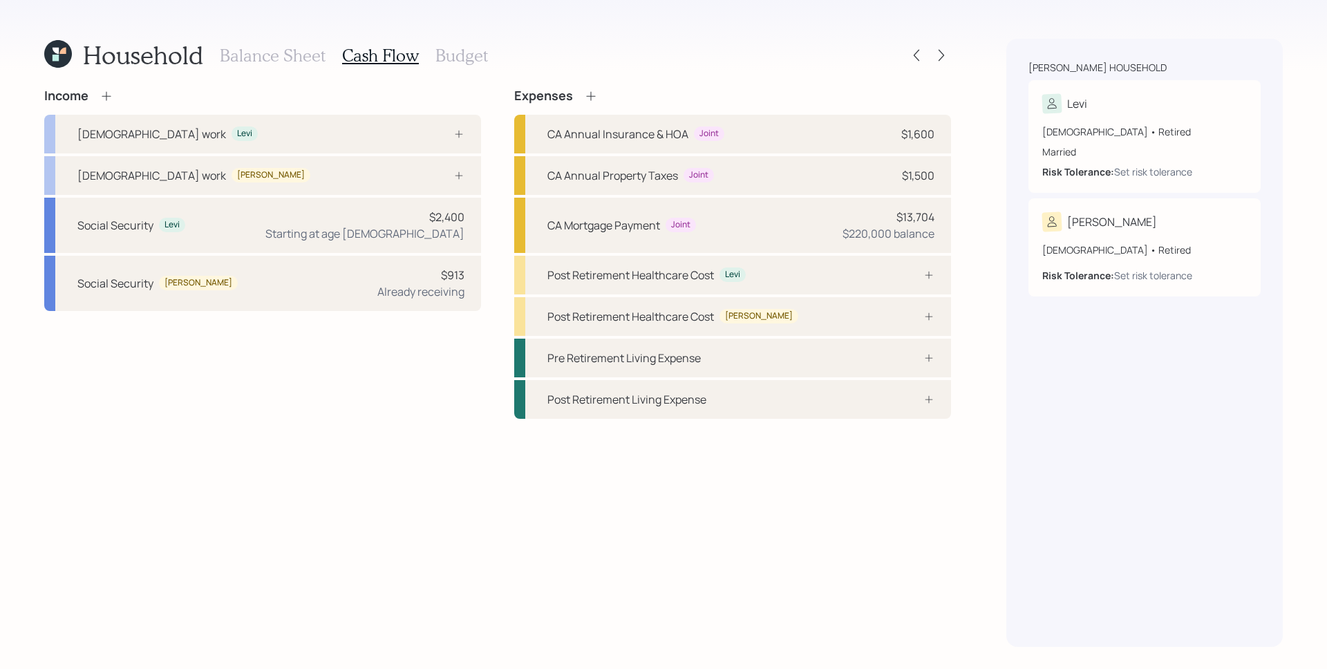
click at [594, 95] on icon at bounding box center [591, 96] width 14 height 14
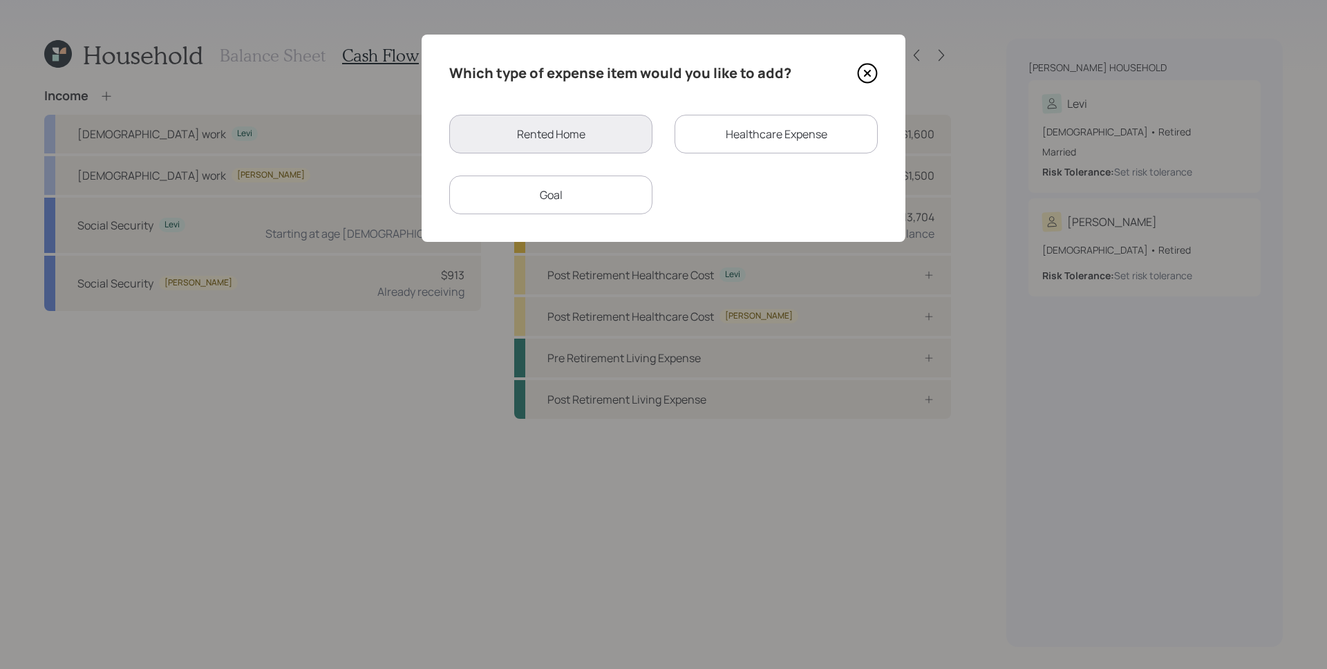
click at [571, 207] on div "Goal" at bounding box center [550, 195] width 203 height 39
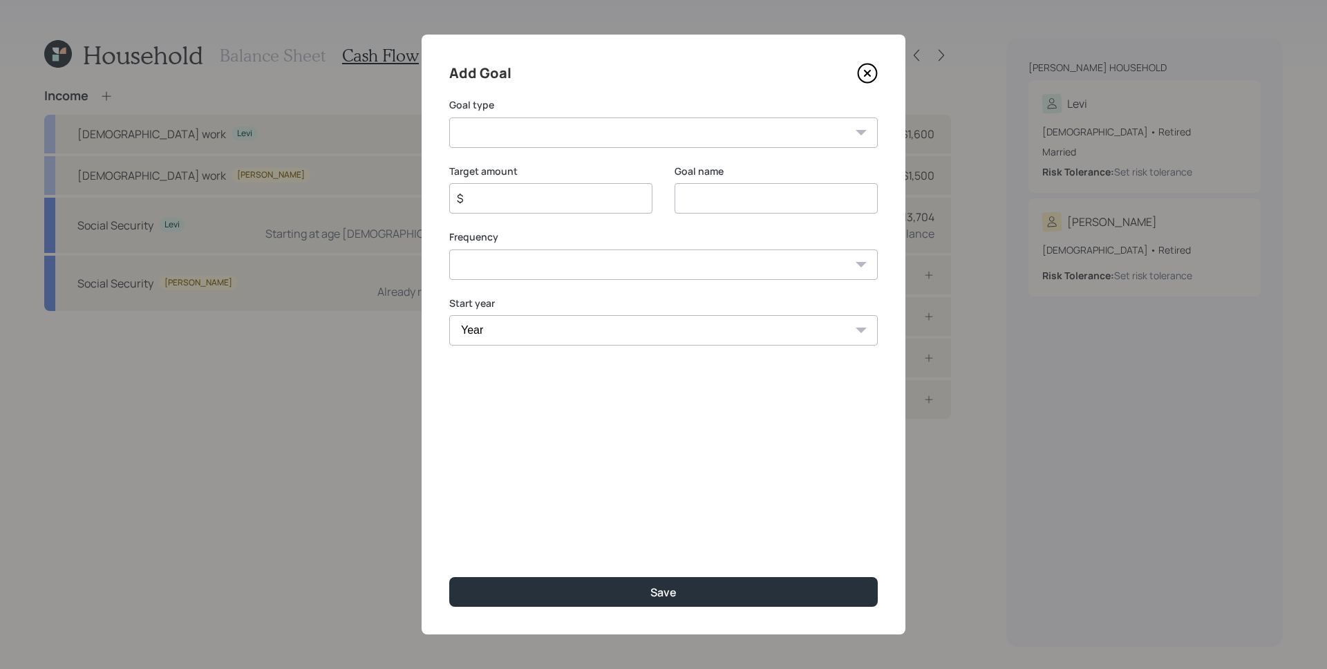
click at [583, 148] on div "Add Goal Goal type Create an emergency fund Donate to charity Purchase a home M…" at bounding box center [664, 335] width 484 height 600
click at [583, 136] on select "Create an emergency fund Donate to charity Purchase a home Make a purchase Supp…" at bounding box center [663, 133] width 429 height 30
select select "other"
click at [449, 118] on select "Create an emergency fund Donate to charity Purchase a home Make a purchase Supp…" at bounding box center [663, 133] width 429 height 30
click at [751, 200] on input "Other" at bounding box center [776, 198] width 203 height 30
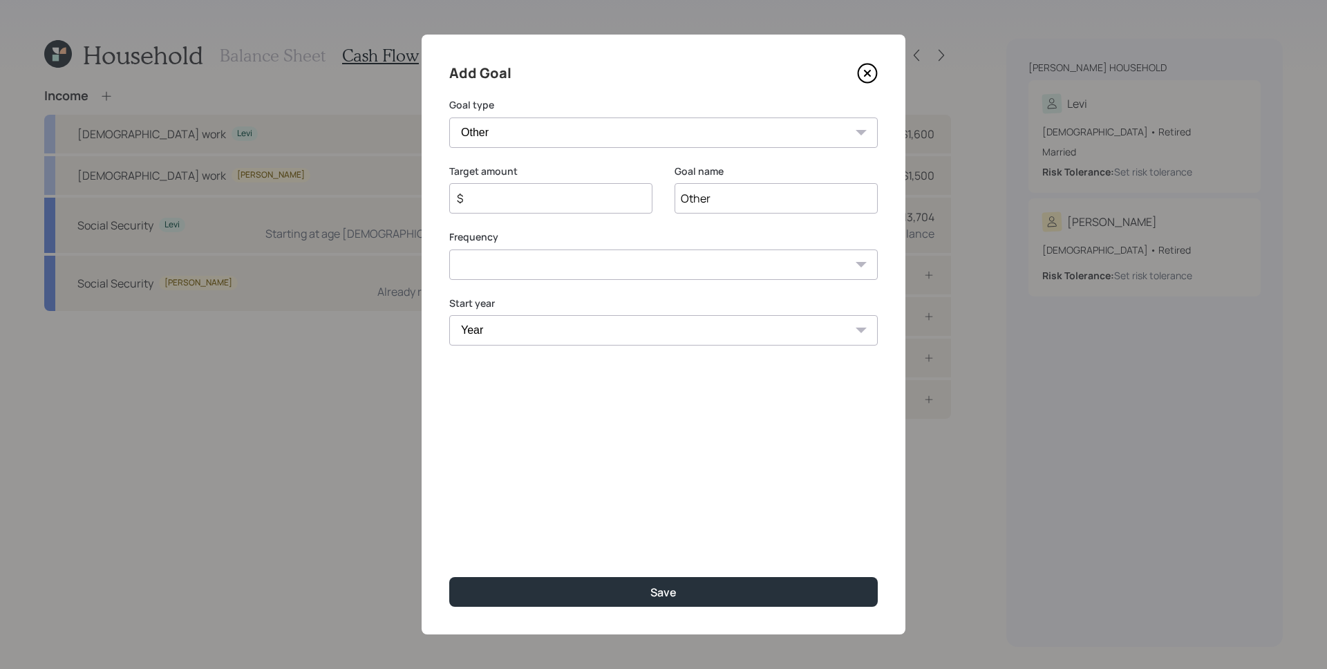
click at [751, 200] on input "Other" at bounding box center [776, 198] width 203 height 30
type input "Bubble Payment"
click at [541, 194] on input "$" at bounding box center [546, 198] width 180 height 17
type input "$ 120,000"
click at [564, 270] on select "One time Every 1 year Every 2 years Every 3 years Every 4 years Every 5 years E…" at bounding box center [663, 265] width 429 height 30
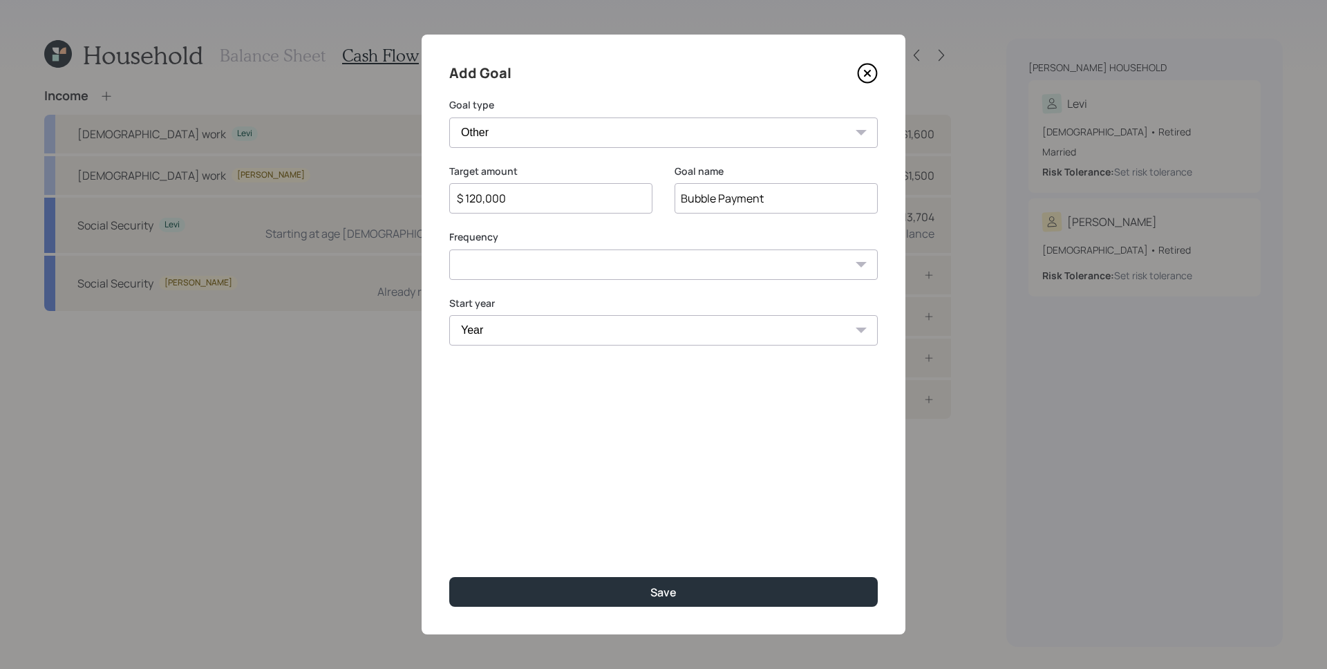
select select "0"
click at [449, 250] on select "One time Every 1 year Every 2 years Every 3 years Every 4 years Every 5 years E…" at bounding box center [663, 265] width 429 height 30
click at [530, 330] on select "Year 2025 2026 2027 2028 2029 2030 2031 2032 2033 2034 2035 2036 2037 2038 2039…" at bounding box center [663, 330] width 429 height 30
select select "2037"
click at [449, 315] on select "Year 2025 2026 2027 2028 2029 2030 2031 2032 2033 2034 2035 2036 2037 2038 2039…" at bounding box center [663, 330] width 429 height 30
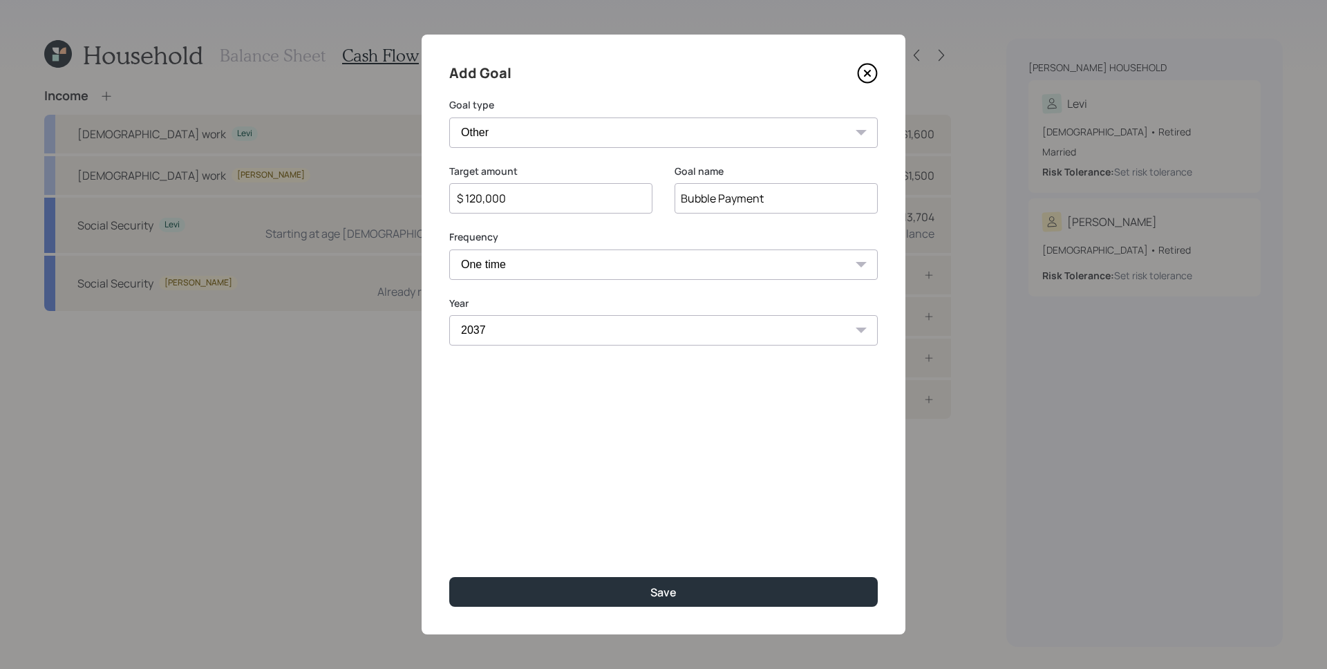
click at [545, 457] on div "Add Goal Goal type Create an emergency fund Donate to charity Purchase a home M…" at bounding box center [664, 335] width 484 height 600
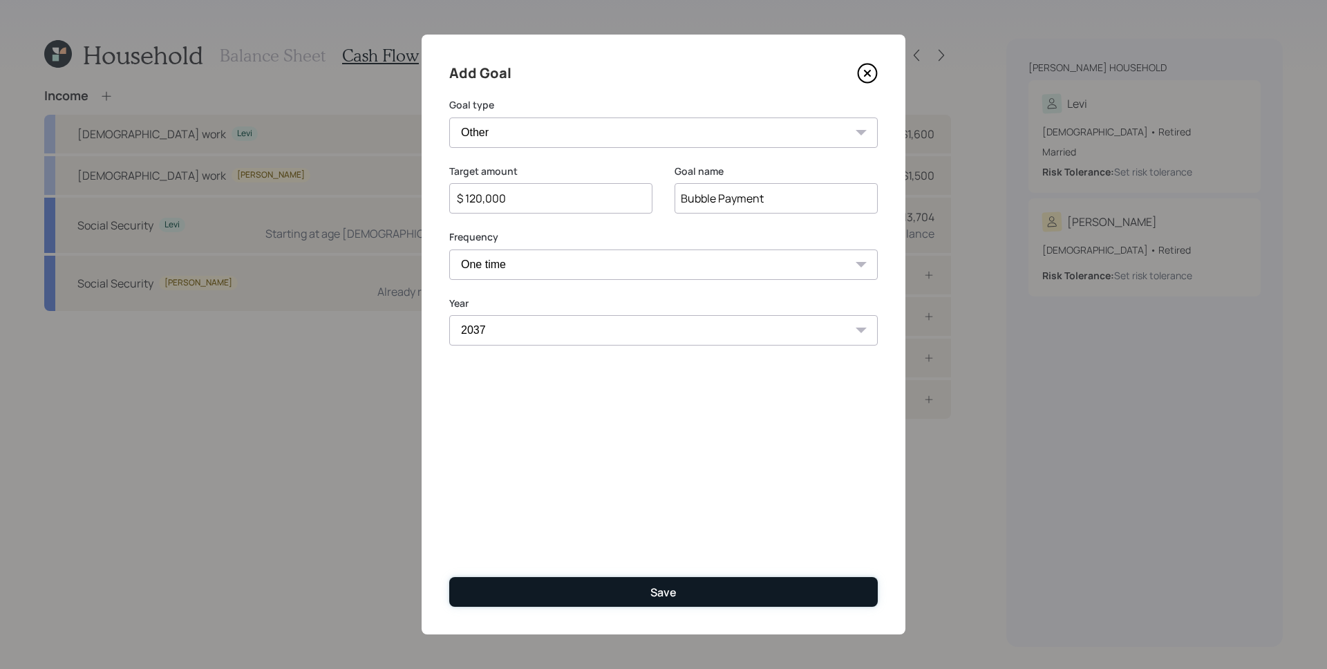
click at [632, 588] on button "Save" at bounding box center [663, 592] width 429 height 30
type input "$"
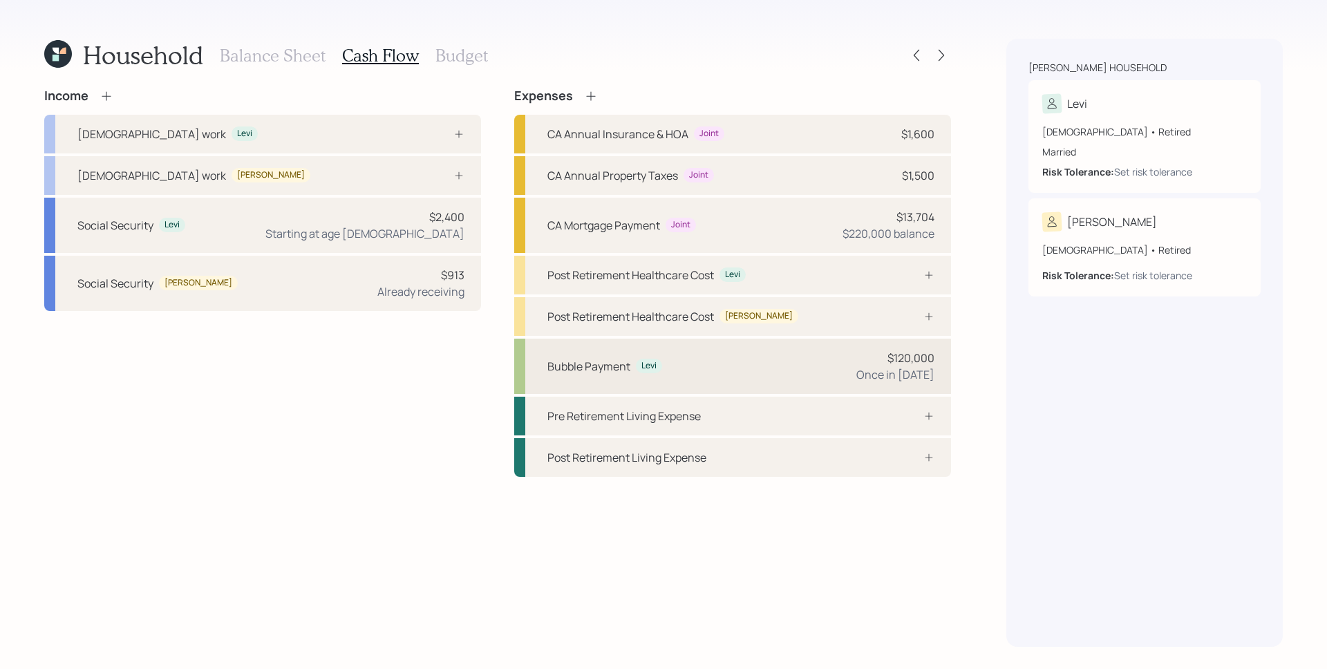
click at [642, 373] on div "Bubble Payment Levi" at bounding box center [604, 366] width 115 height 17
select select "0"
select select "2037"
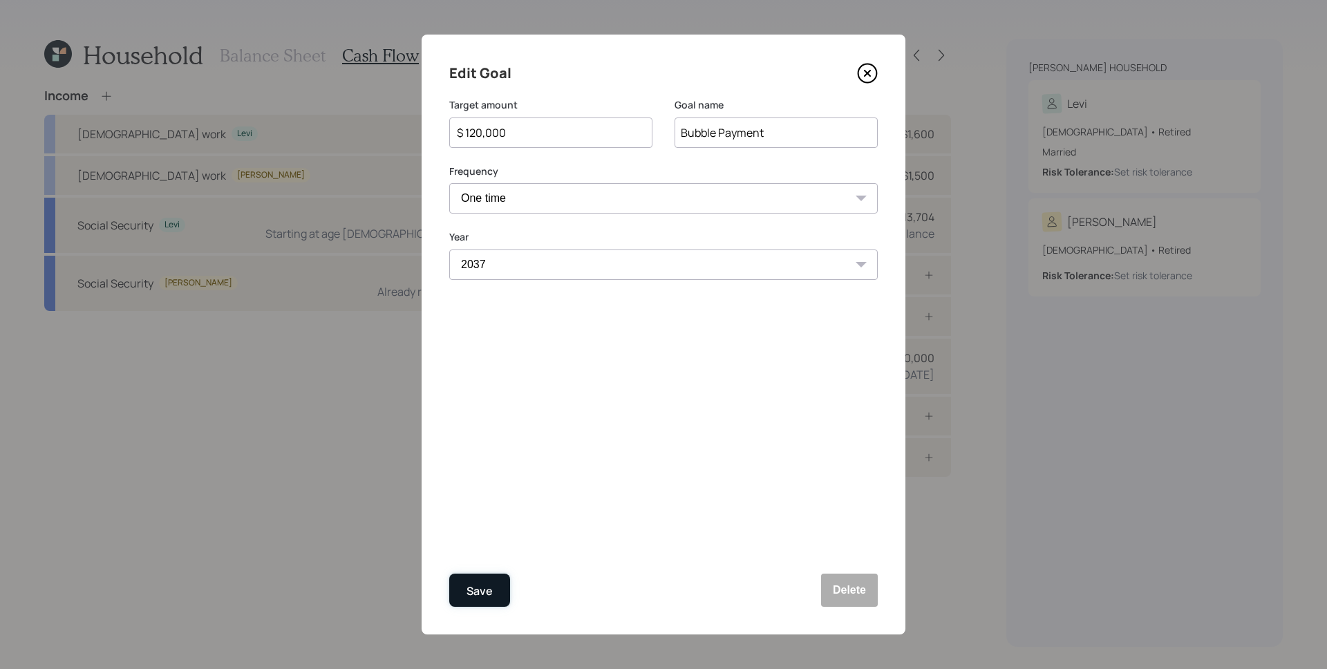
click at [487, 590] on div "Save" at bounding box center [480, 591] width 26 height 19
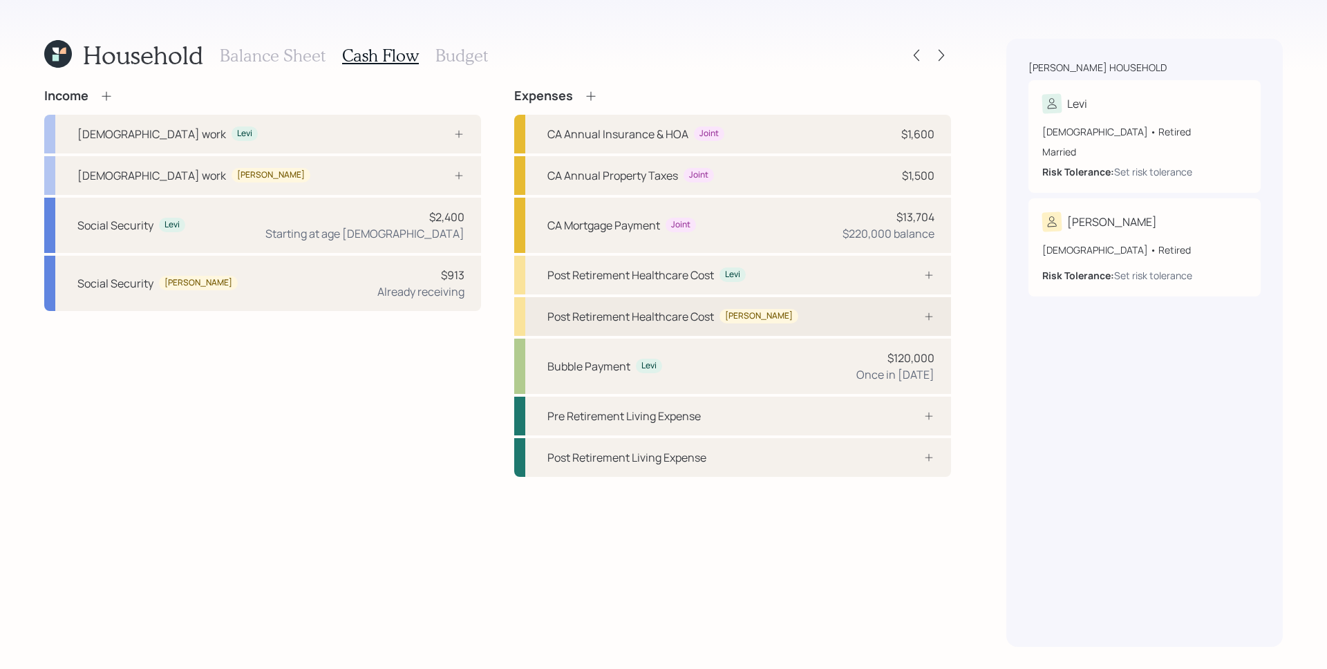
click at [824, 319] on div "Post Retirement Healthcare Cost Tersita" at bounding box center [732, 316] width 437 height 39
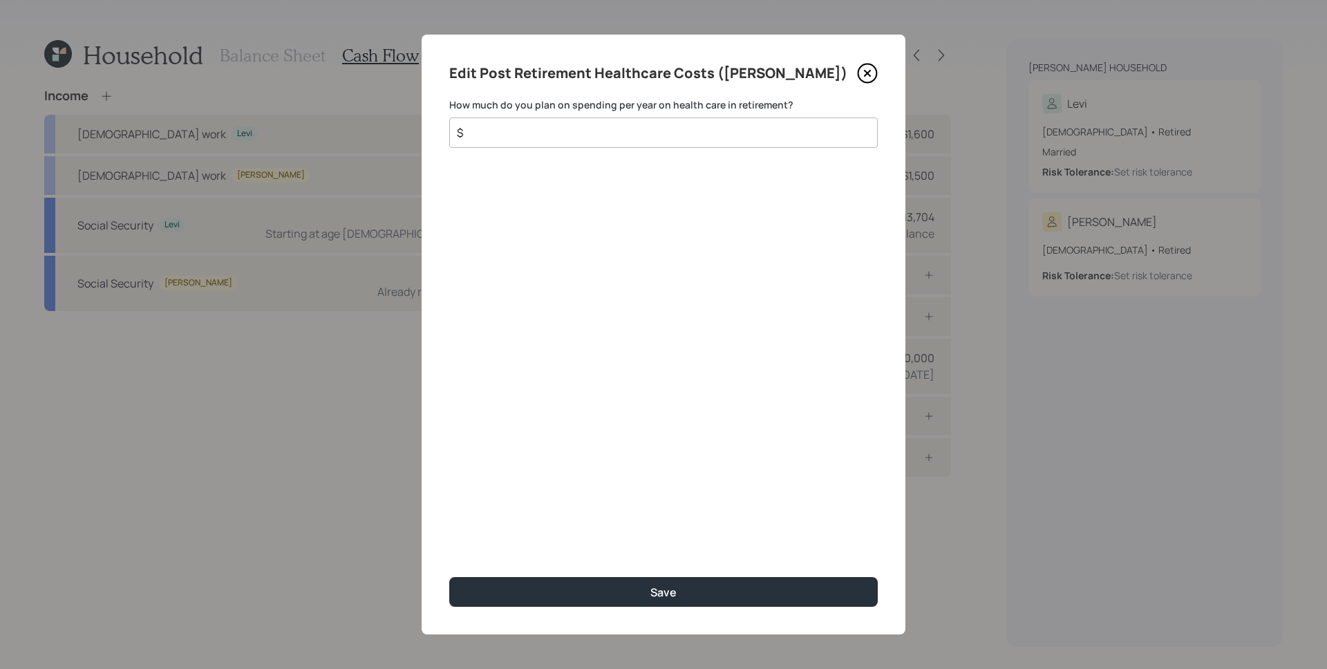
click at [581, 137] on input "$" at bounding box center [658, 132] width 405 height 17
type input "$ 2,220"
click at [449, 577] on button "Save" at bounding box center [663, 592] width 429 height 30
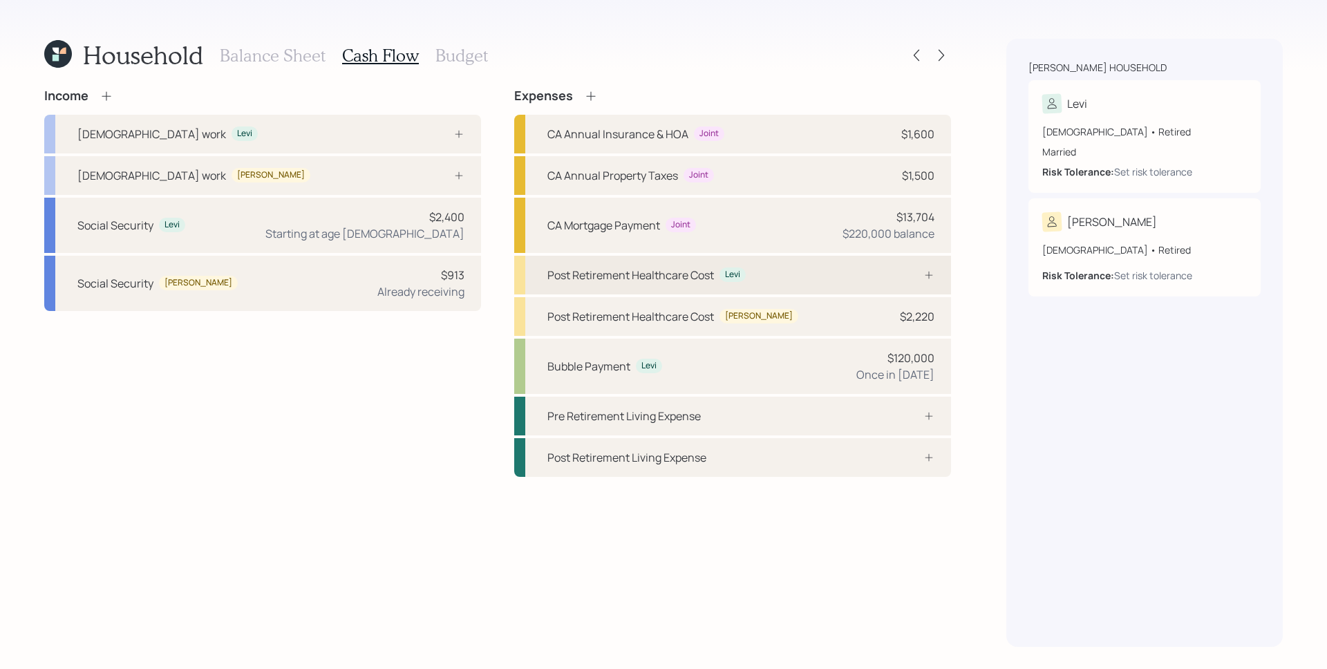
click at [912, 268] on div "Post Retirement Healthcare Cost Levi" at bounding box center [732, 275] width 437 height 39
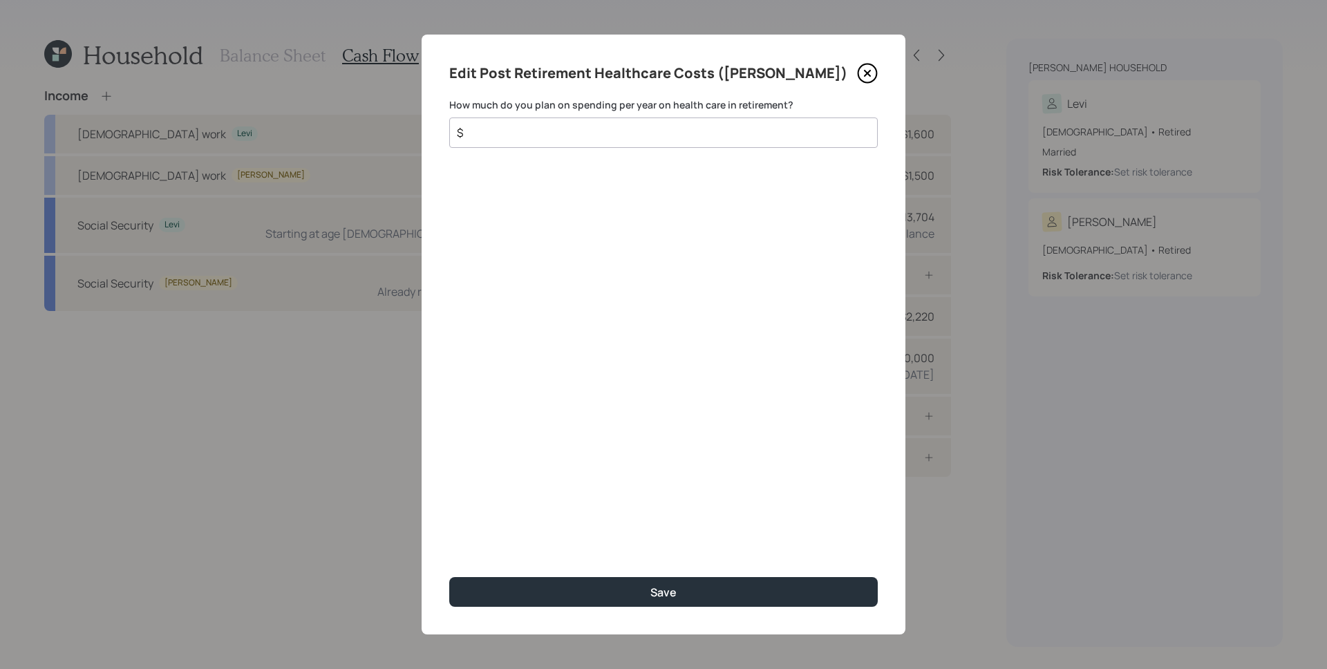
click at [612, 140] on input "$" at bounding box center [658, 132] width 405 height 17
type input "$ 1,000"
click at [449, 577] on button "Save" at bounding box center [663, 592] width 429 height 30
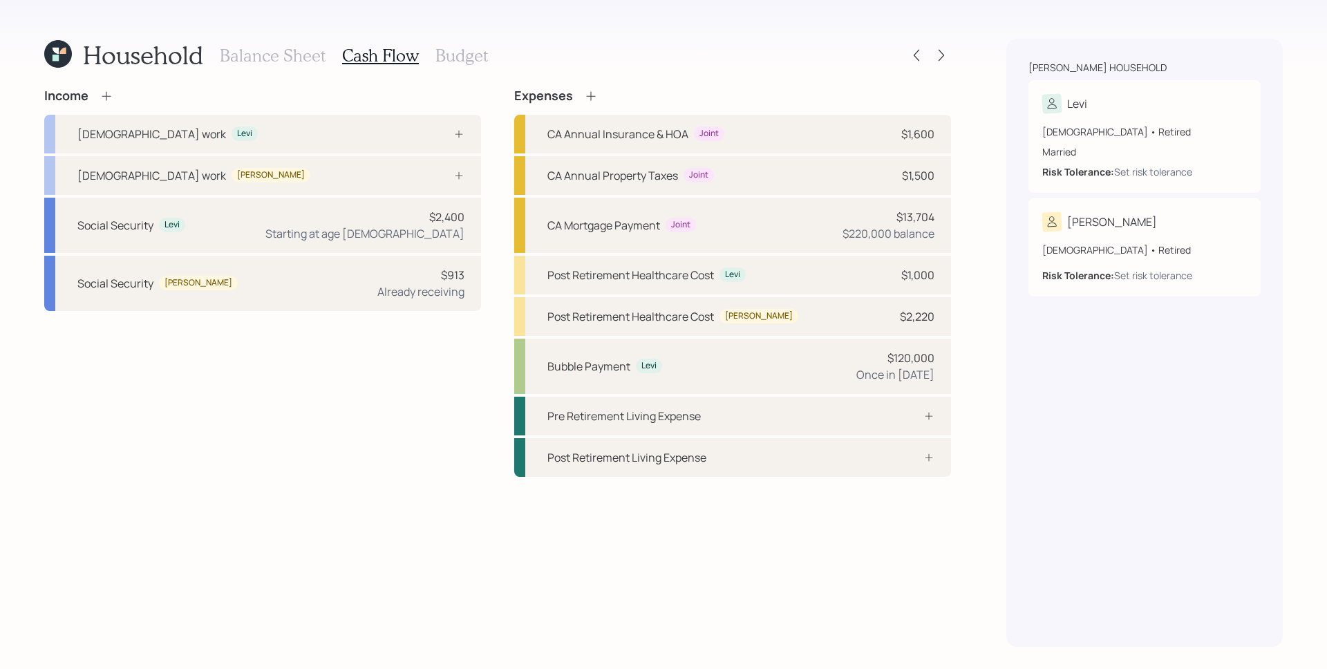
click at [530, 533] on div "Income Full-time work Levi Full-time work Tersita Social Security Levi $2,400 S…" at bounding box center [497, 367] width 907 height 559
click at [473, 55] on h3 "Budget" at bounding box center [461, 56] width 53 height 20
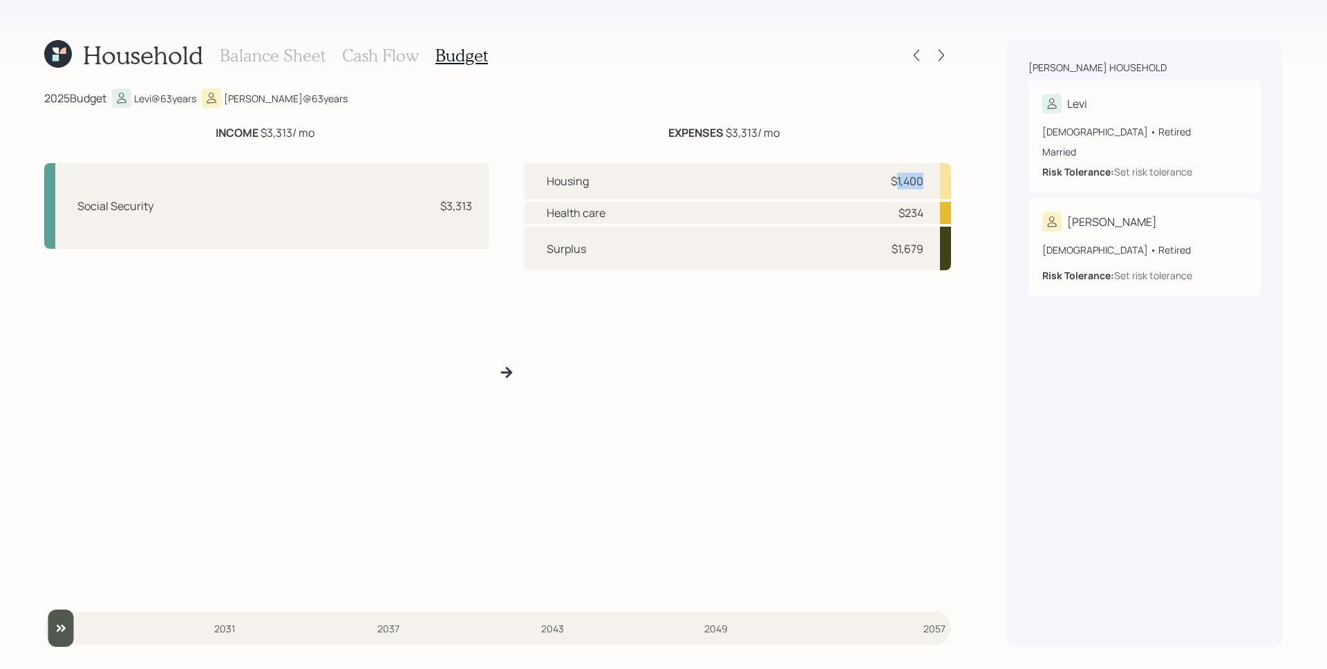
drag, startPoint x: 909, startPoint y: 183, endPoint x: 930, endPoint y: 182, distance: 20.8
click at [930, 182] on div "Housing $1,400" at bounding box center [738, 181] width 427 height 36
click at [927, 204] on div "Health care $234" at bounding box center [738, 213] width 427 height 22
drag, startPoint x: 902, startPoint y: 218, endPoint x: 917, endPoint y: 214, distance: 15.8
click at [924, 216] on div "Health care $234" at bounding box center [738, 213] width 427 height 22
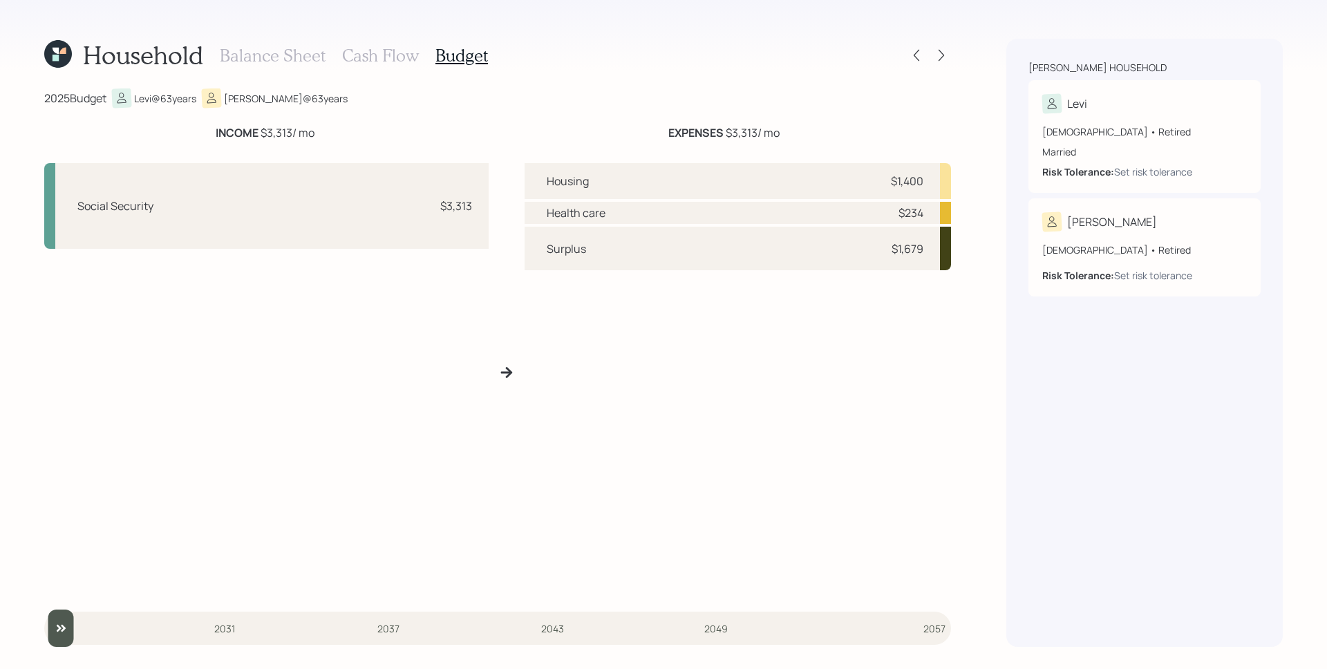
drag, startPoint x: 899, startPoint y: 250, endPoint x: 924, endPoint y: 250, distance: 24.9
click at [927, 250] on div "Surplus $1,679" at bounding box center [738, 249] width 427 height 44
drag, startPoint x: 924, startPoint y: 250, endPoint x: 898, endPoint y: 252, distance: 26.4
click at [898, 252] on div "Surplus $1,679" at bounding box center [738, 249] width 427 height 44
click at [910, 255] on div "$1,679" at bounding box center [908, 249] width 32 height 17
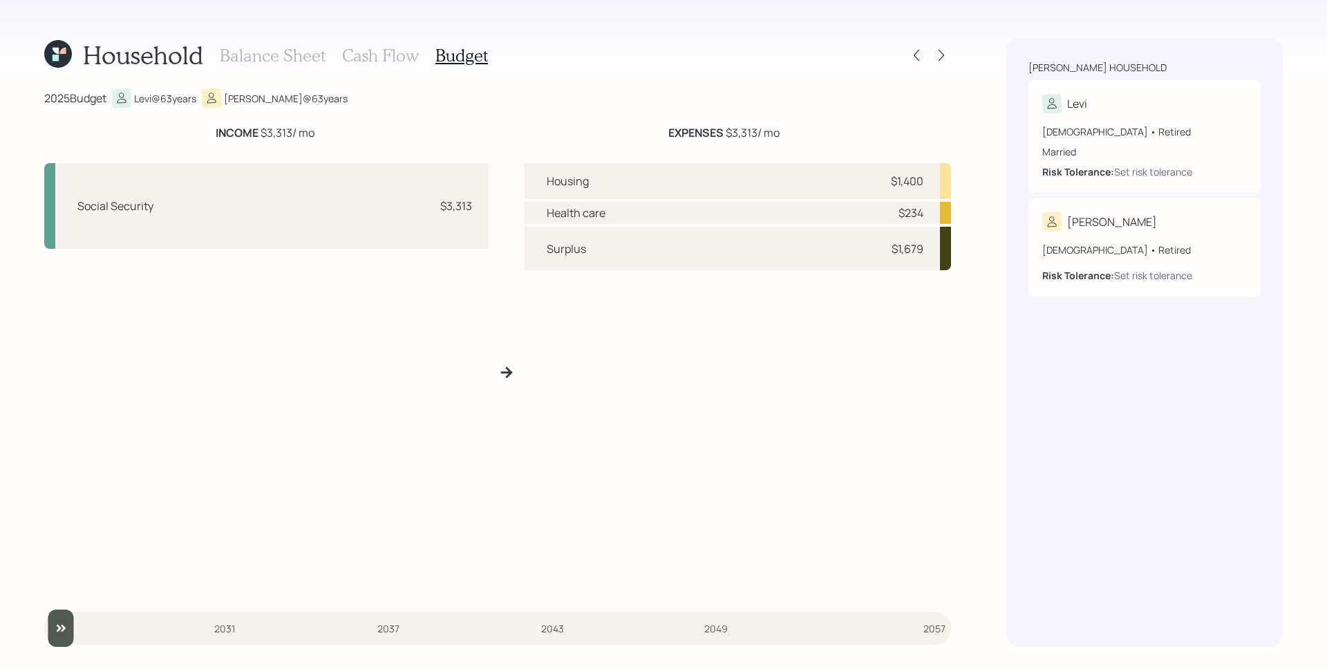
click at [974, 257] on div "Household Balance Sheet Cash Flow Budget 2025 Budget Levi @ 63 years Tersita @ …" at bounding box center [663, 334] width 1327 height 669
click at [942, 59] on icon at bounding box center [942, 55] width 14 height 14
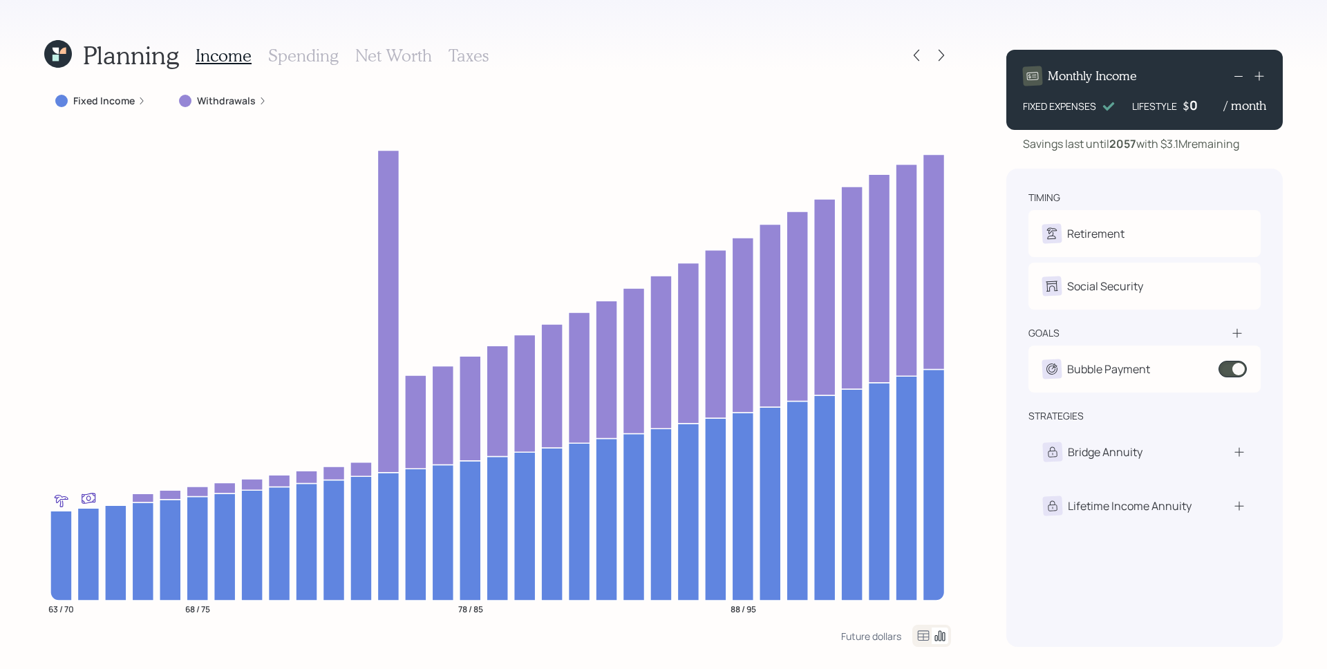
click at [302, 50] on h3 "Spending" at bounding box center [303, 56] width 71 height 20
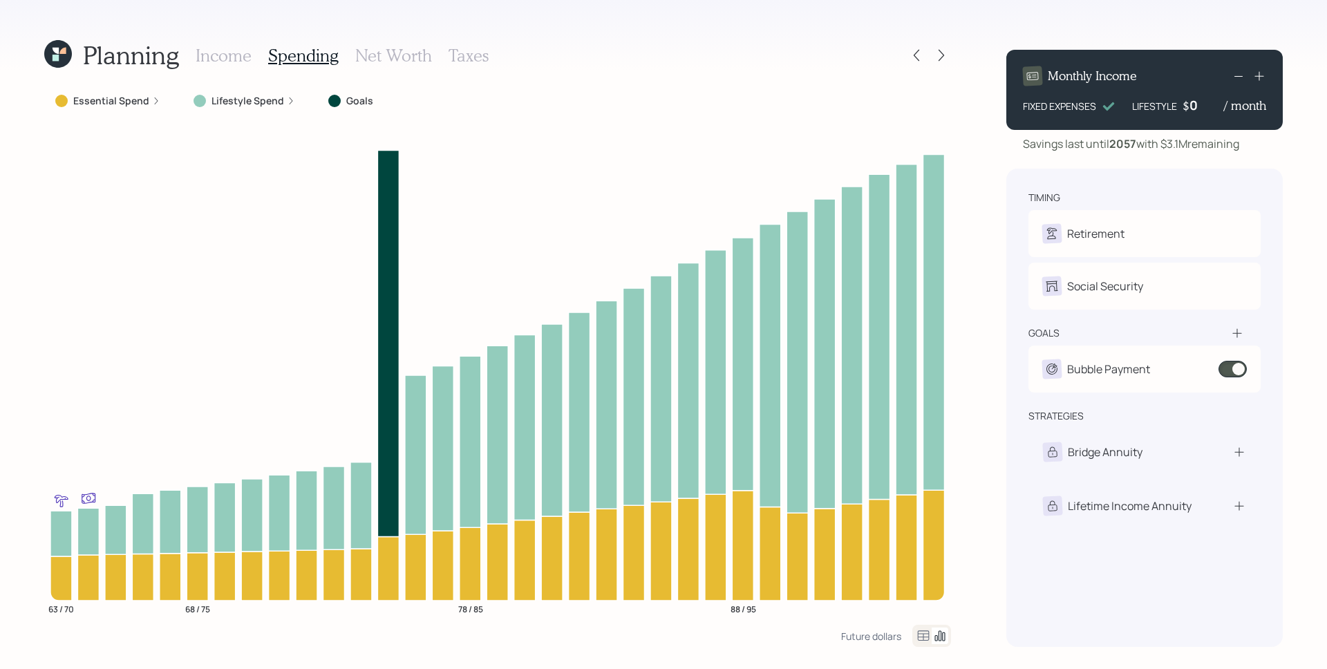
click at [230, 48] on h3 "Income" at bounding box center [224, 56] width 56 height 20
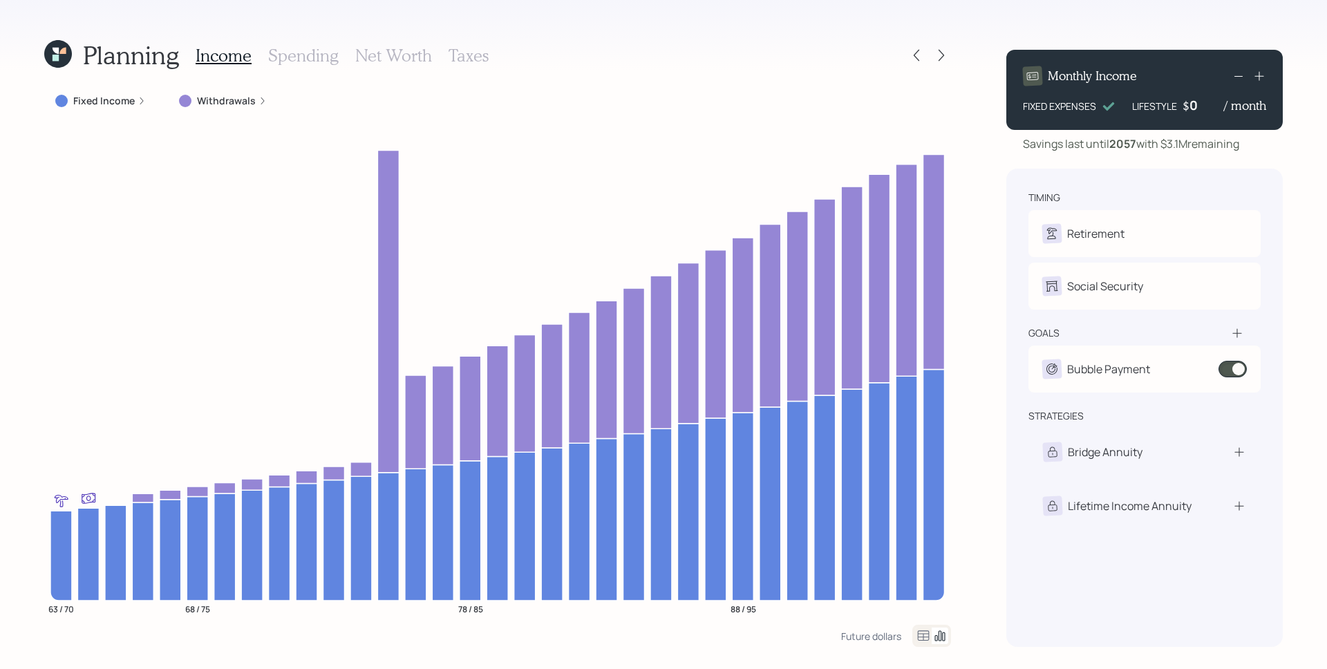
click at [295, 56] on h3 "Spending" at bounding box center [303, 56] width 71 height 20
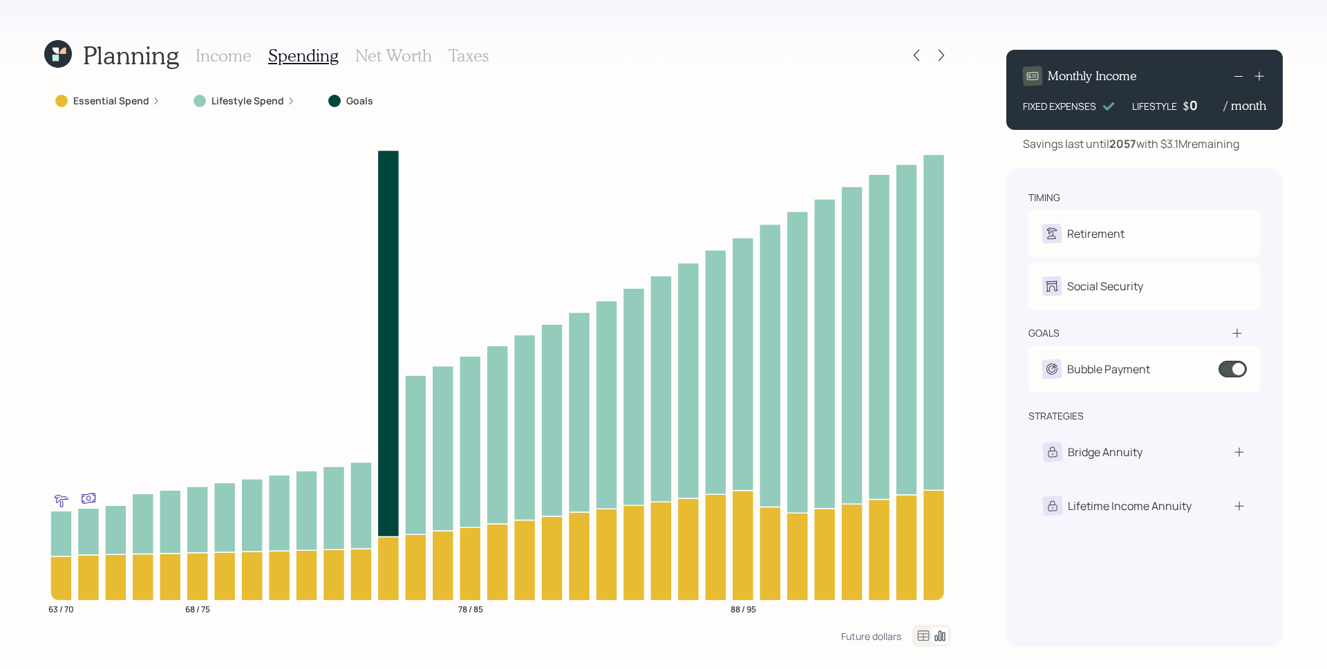
click at [228, 53] on h3 "Income" at bounding box center [224, 56] width 56 height 20
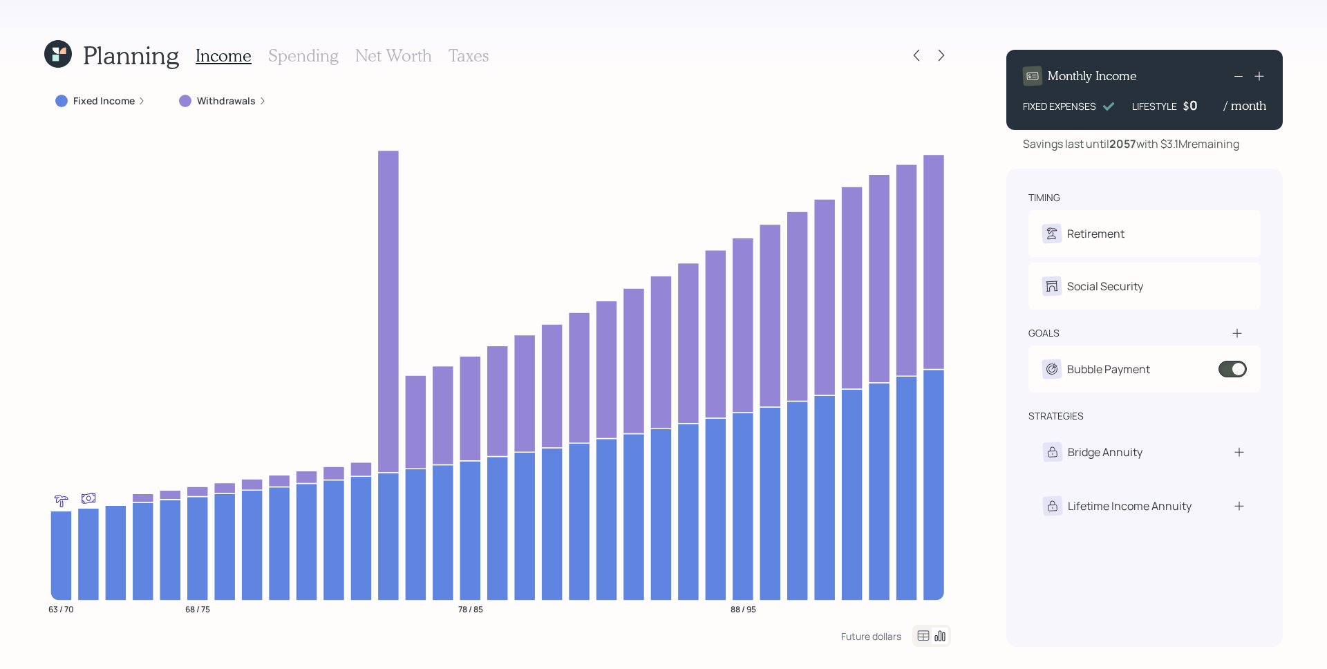
click at [290, 56] on h3 "Spending" at bounding box center [303, 56] width 71 height 20
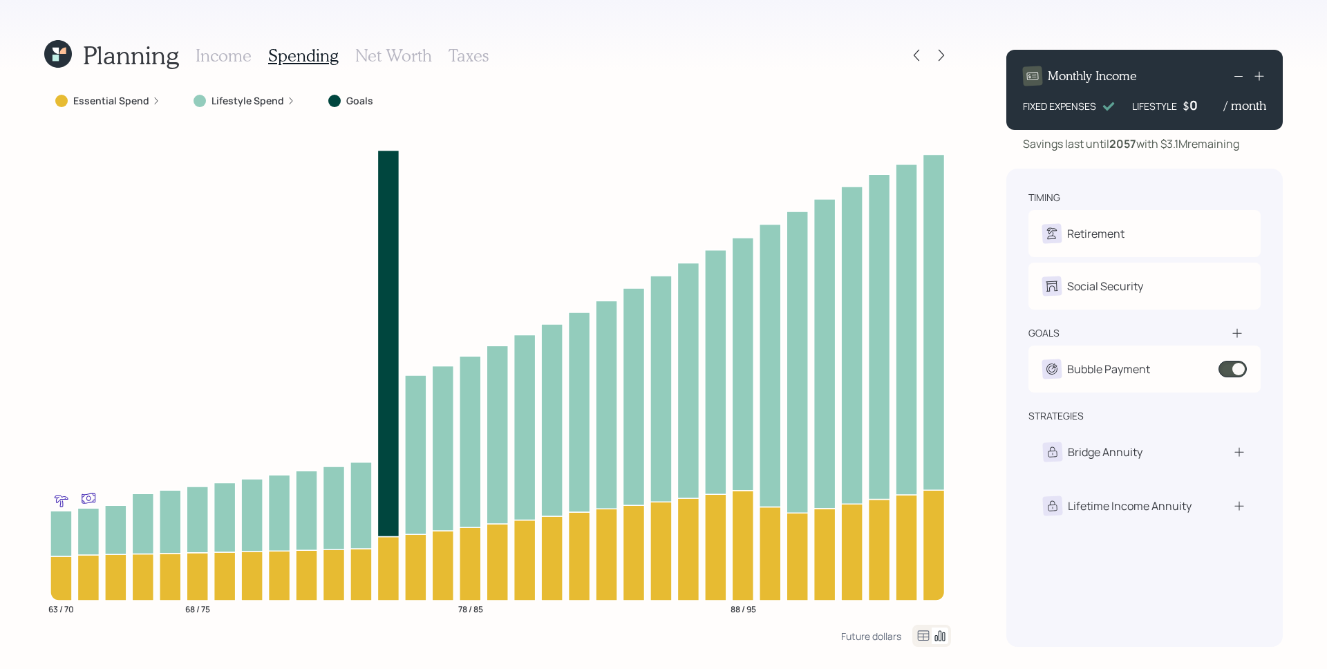
click at [203, 50] on h3 "Income" at bounding box center [224, 56] width 56 height 20
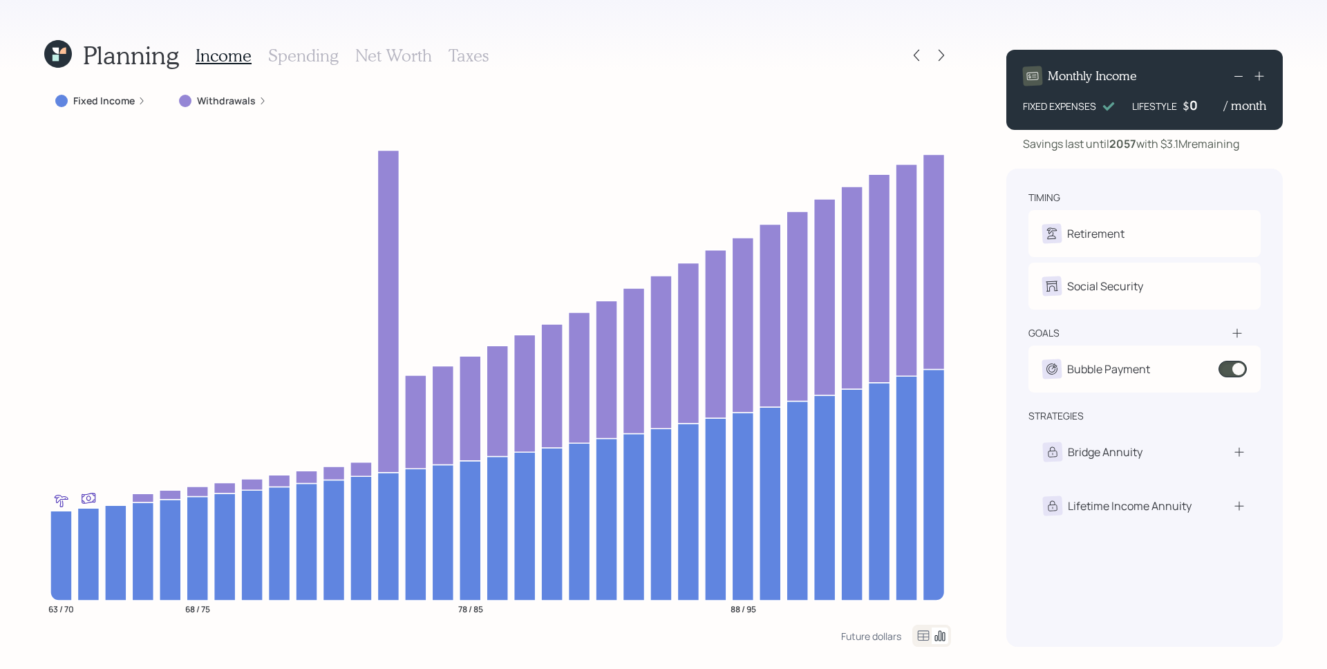
click at [106, 103] on label "Fixed Income" at bounding box center [104, 101] width 62 height 14
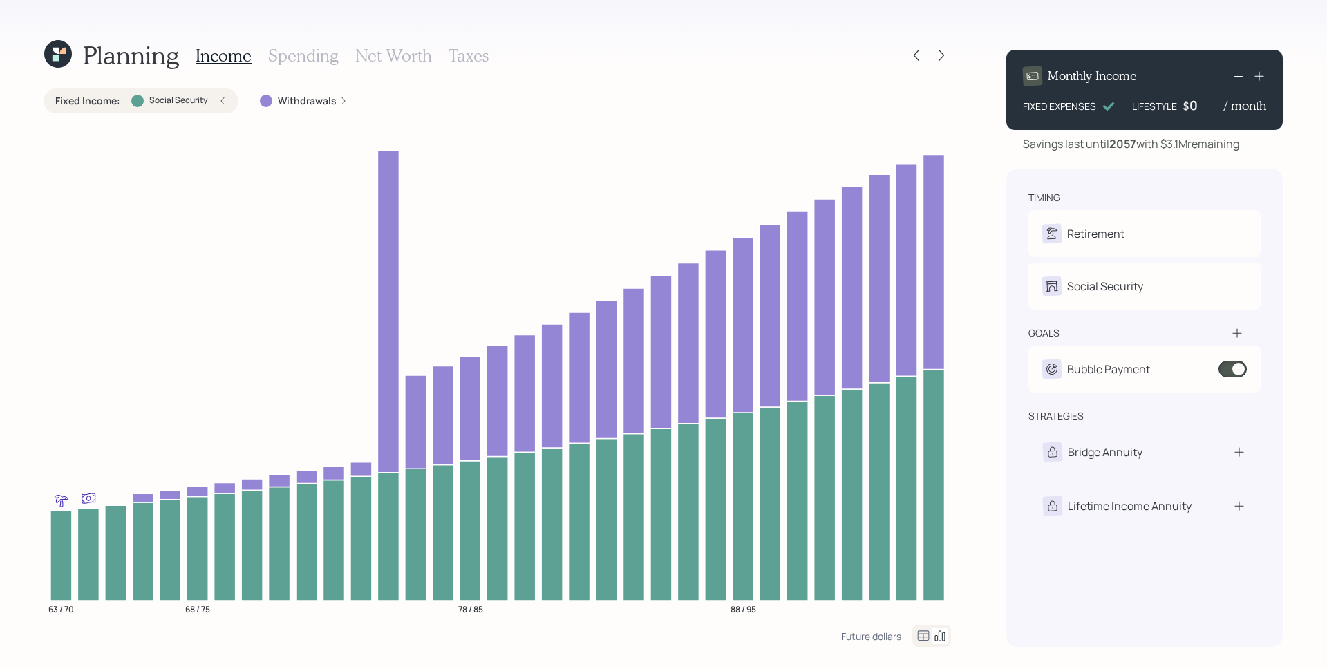
click at [207, 97] on div "Fixed Income : Social Security" at bounding box center [140, 101] width 171 height 14
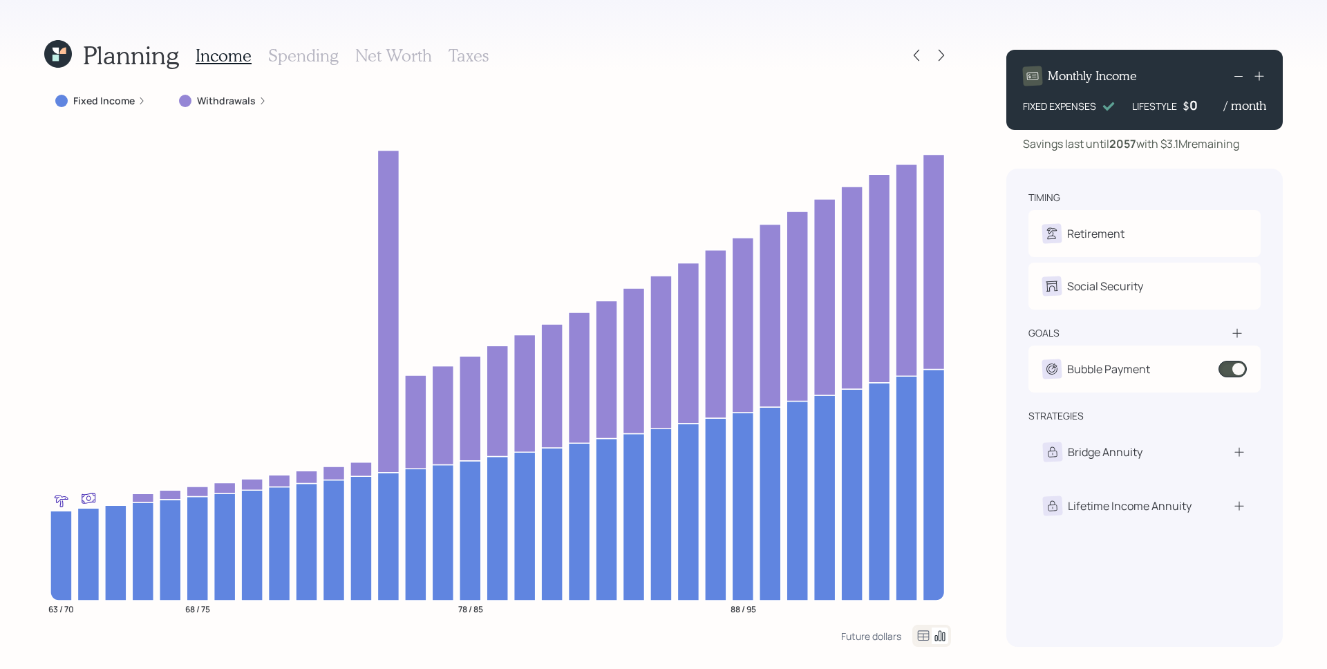
click at [242, 100] on label "Withdrawals" at bounding box center [226, 101] width 59 height 14
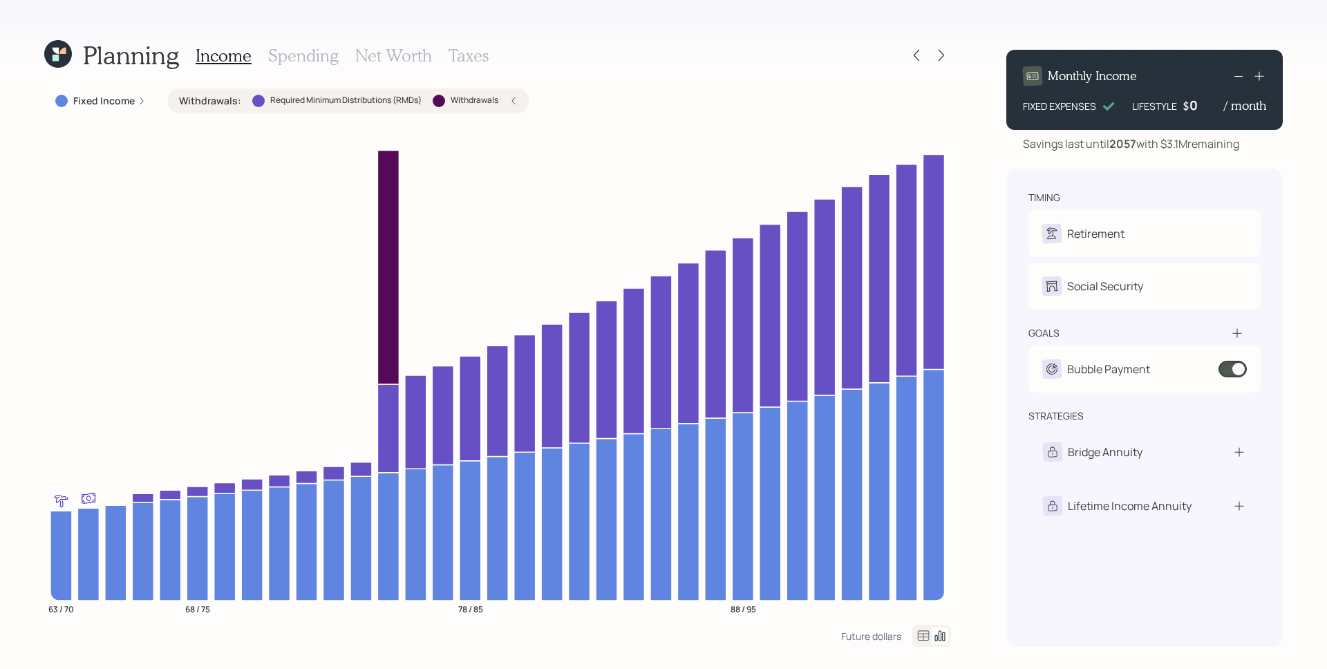
click at [500, 102] on div "Withdrawals : Required Minimum Distributions (RMDs) Withdrawals" at bounding box center [348, 101] width 339 height 14
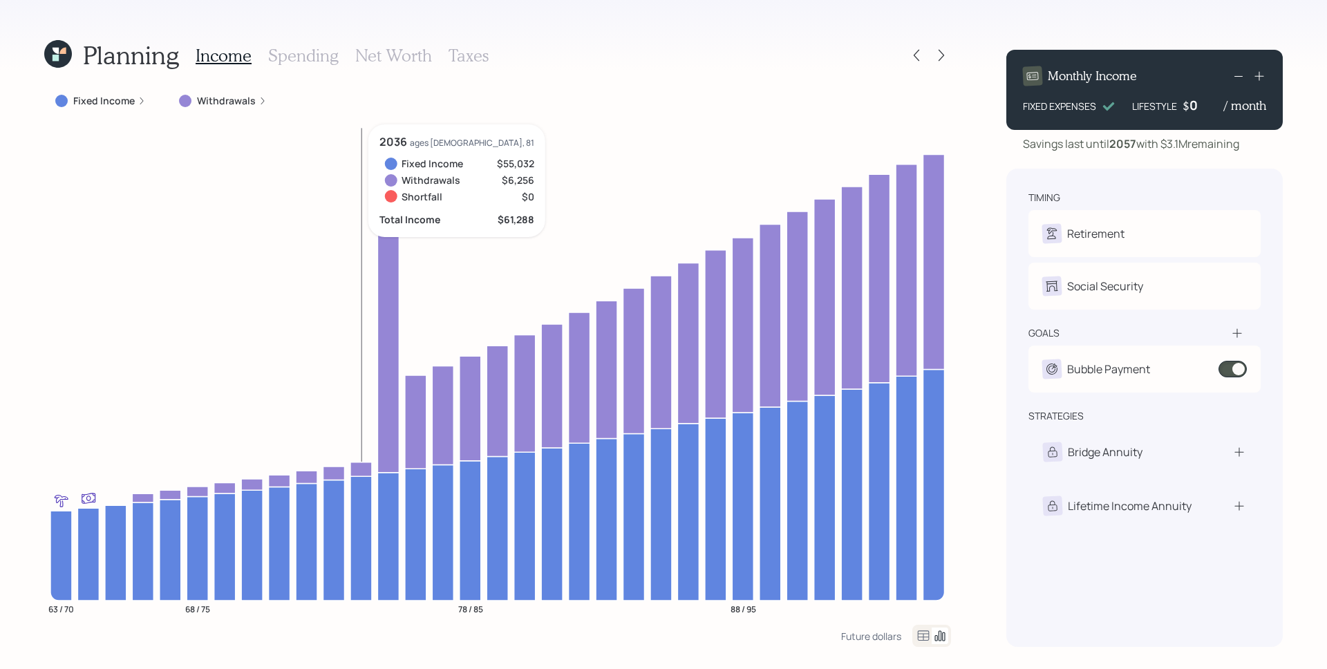
click at [296, 55] on h3 "Spending" at bounding box center [303, 56] width 71 height 20
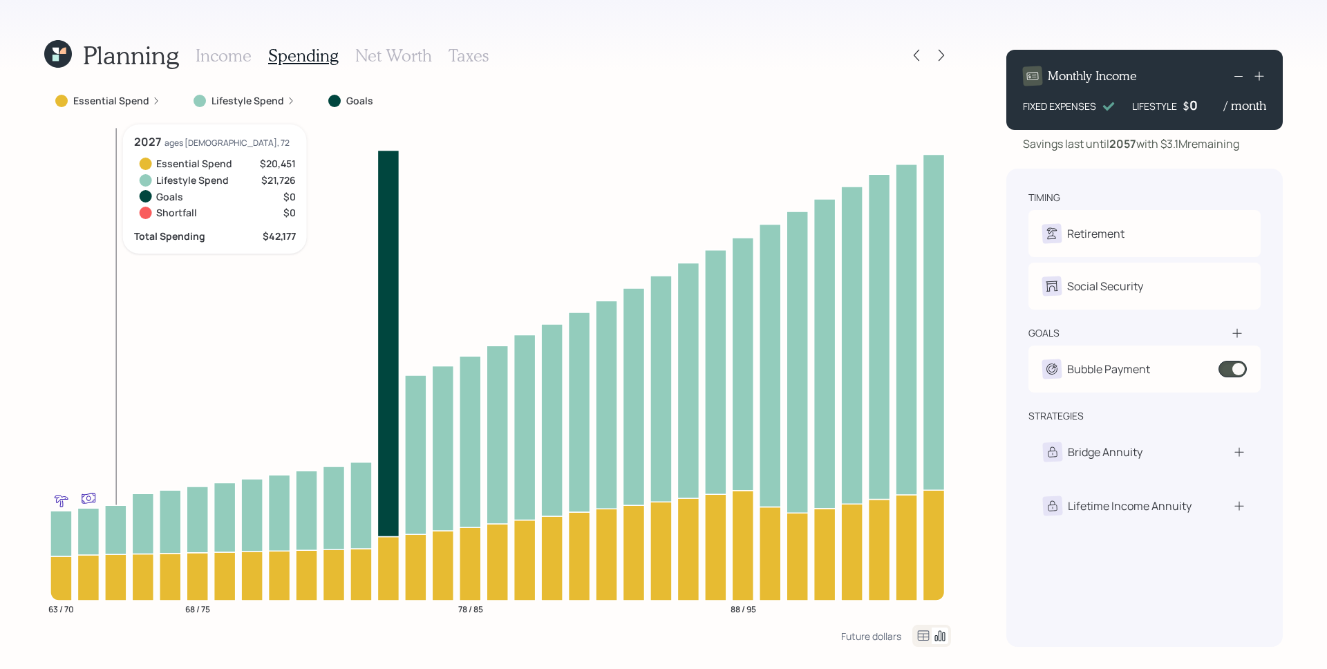
click at [104, 100] on label "Essential Spend" at bounding box center [111, 101] width 76 height 14
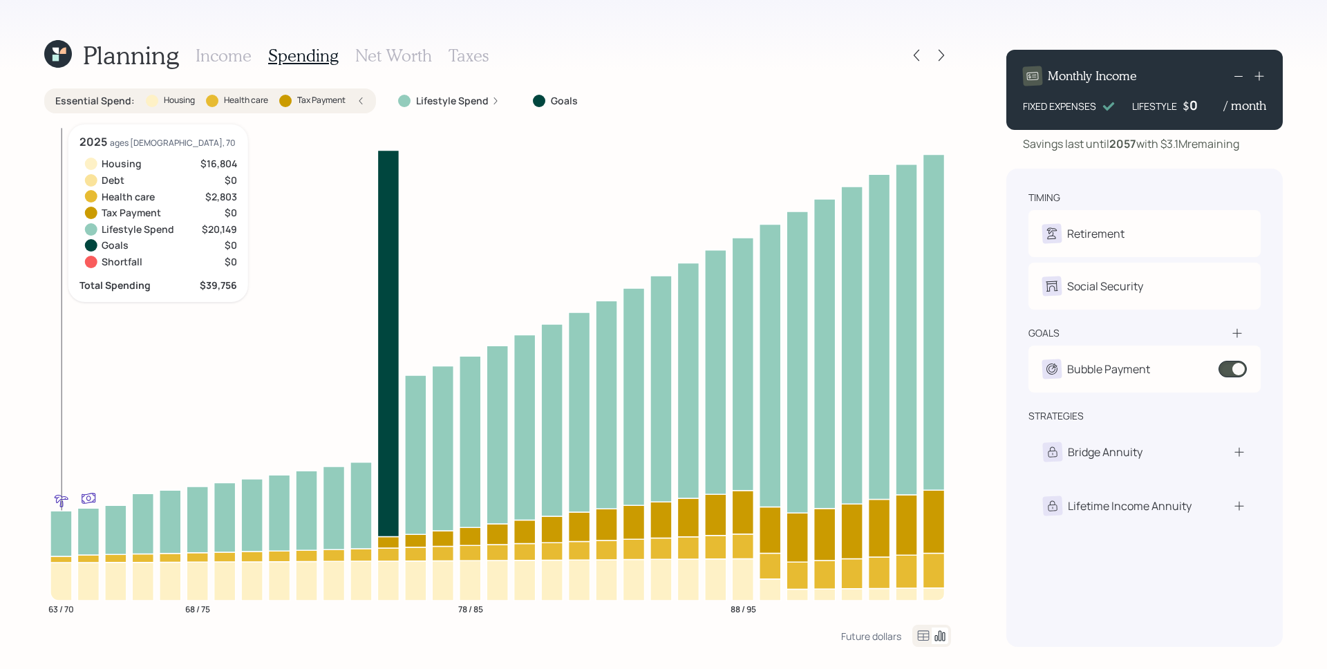
click at [64, 579] on icon at bounding box center [60, 582] width 21 height 38
click at [64, 560] on icon at bounding box center [60, 559] width 21 height 6
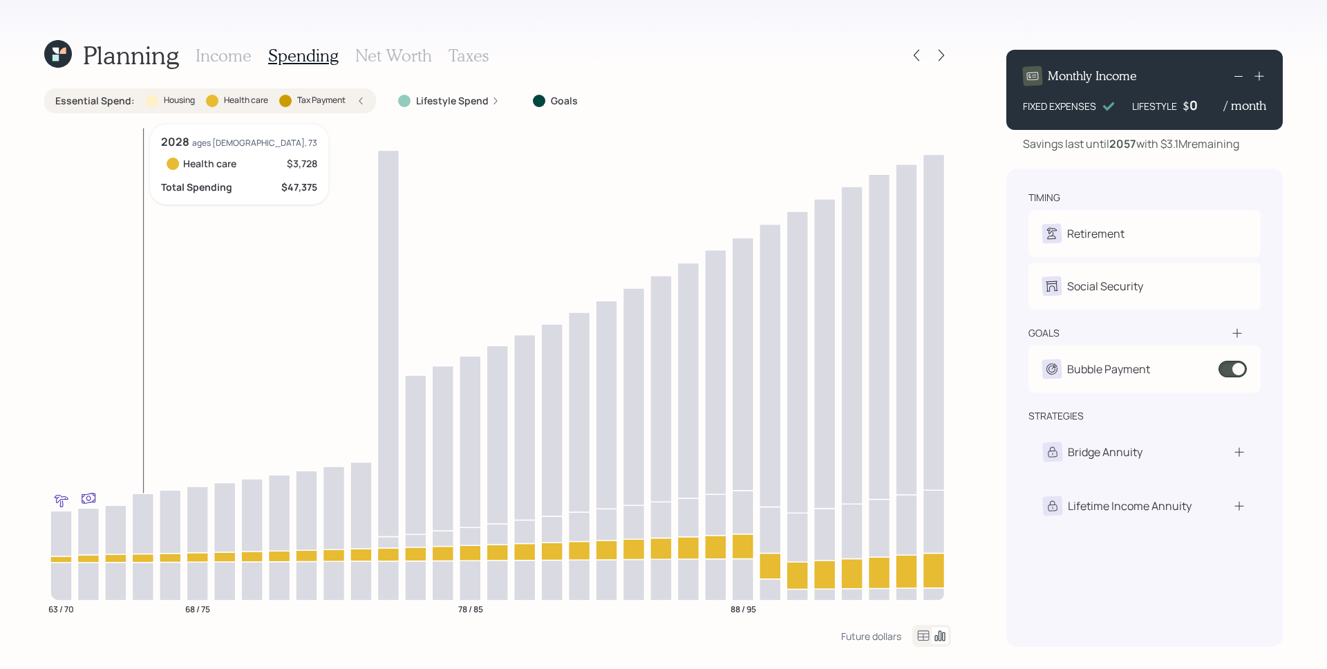
drag, startPoint x: 153, startPoint y: 555, endPoint x: 134, endPoint y: 557, distance: 18.8
click at [139, 559] on icon at bounding box center [142, 558] width 21 height 8
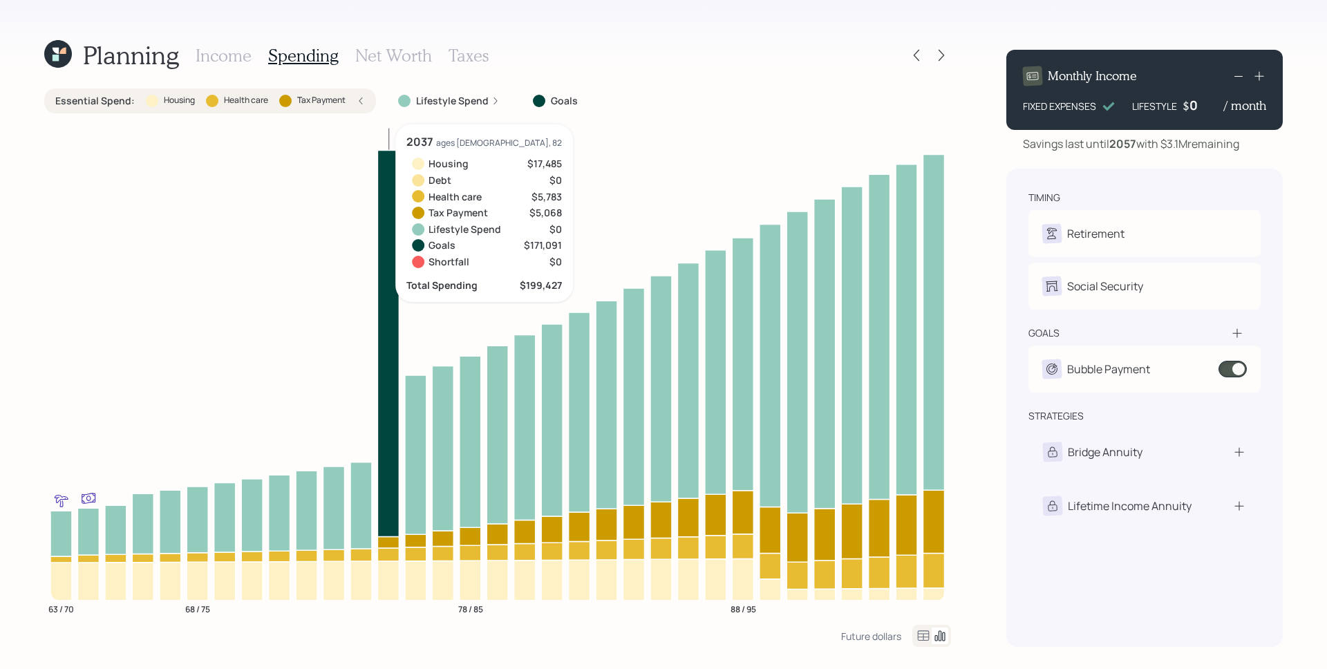
drag, startPoint x: 493, startPoint y: 100, endPoint x: 505, endPoint y: 158, distance: 58.6
click at [493, 100] on icon at bounding box center [495, 101] width 8 height 8
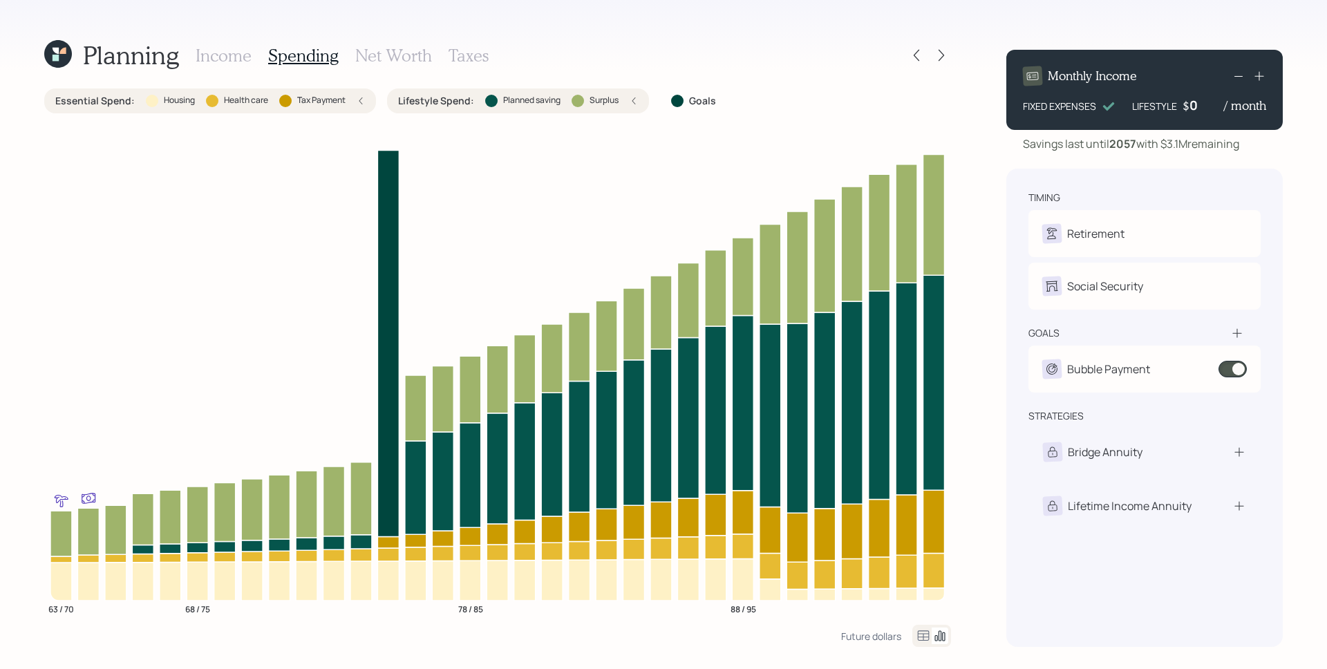
click at [1194, 106] on div "0" at bounding box center [1207, 105] width 35 height 17
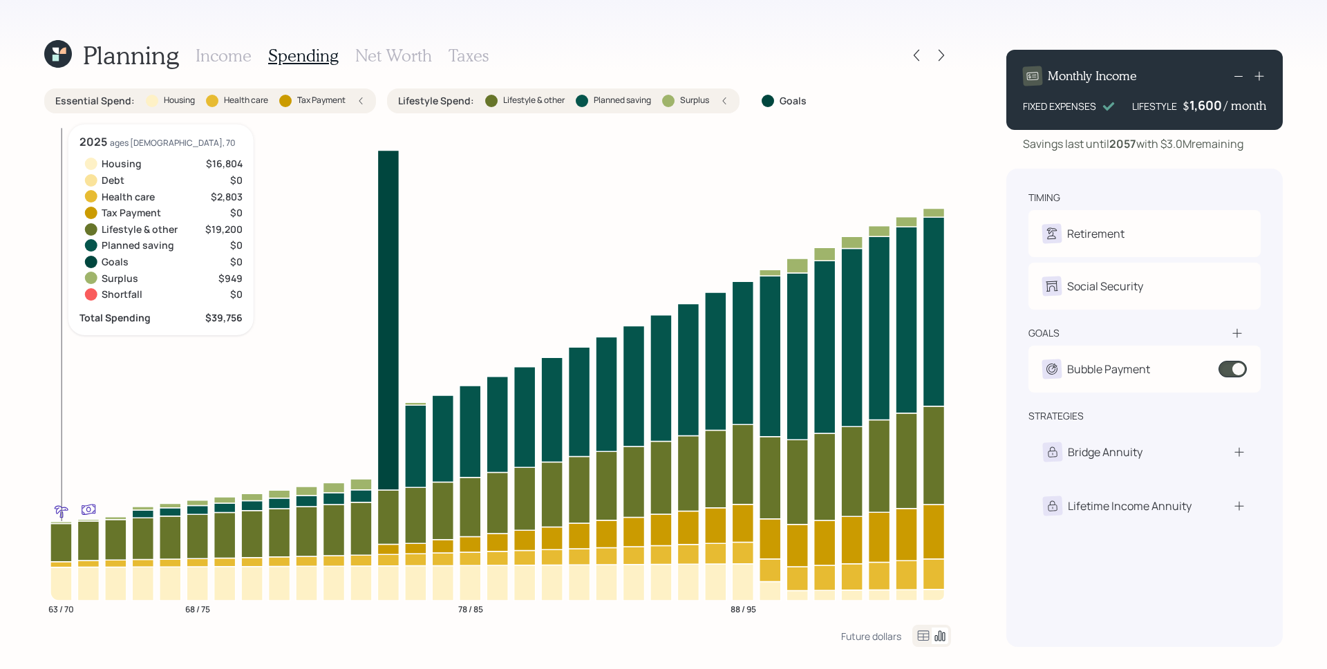
click at [68, 541] on icon at bounding box center [60, 542] width 21 height 38
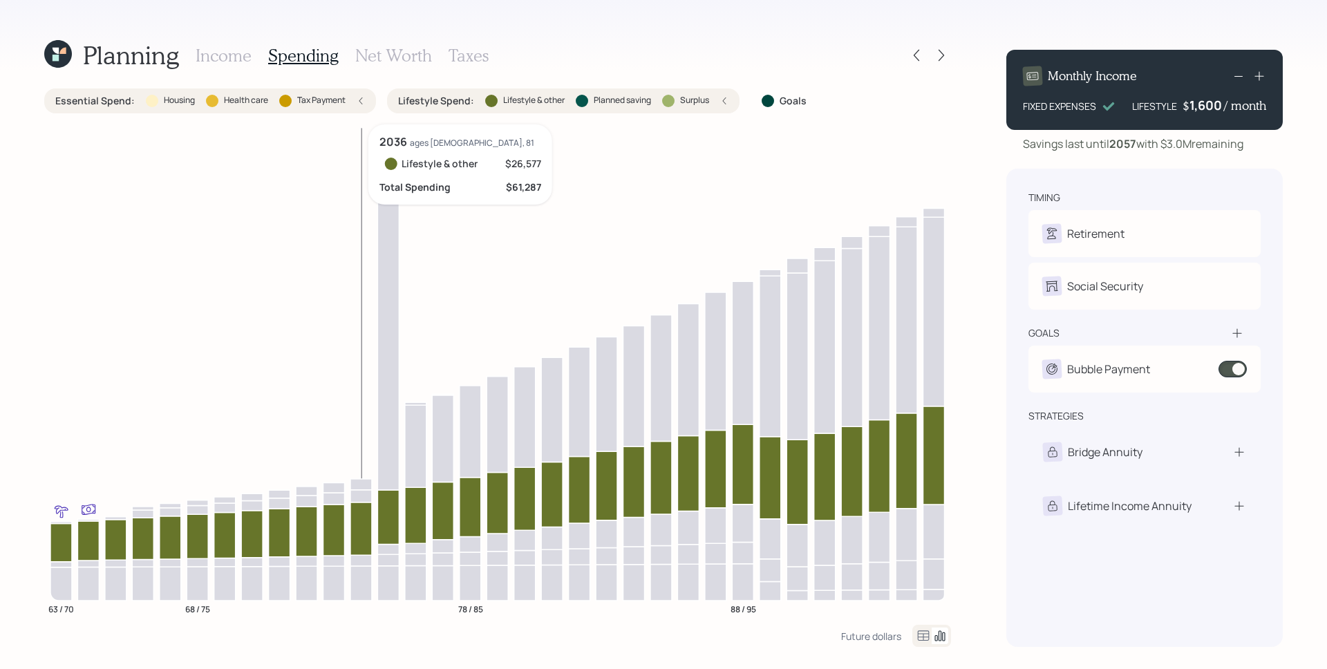
click at [359, 535] on icon at bounding box center [360, 528] width 21 height 53
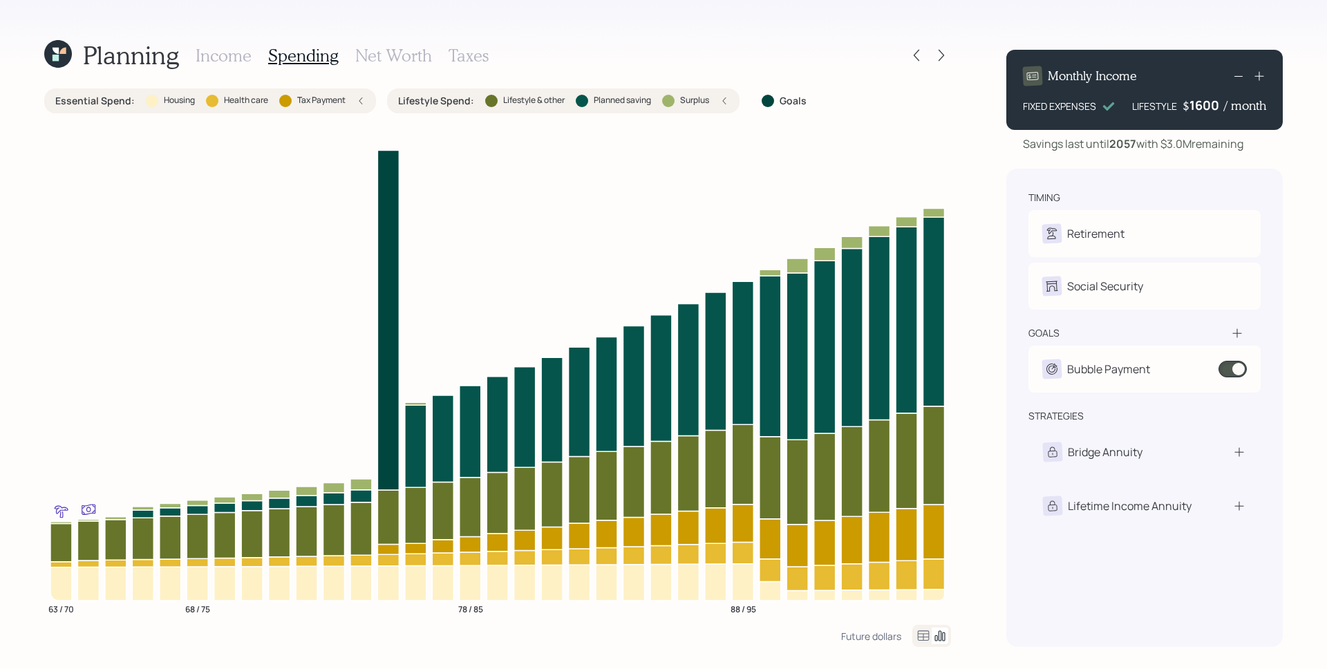
click at [1204, 103] on div "1600" at bounding box center [1207, 105] width 35 height 17
click at [1206, 100] on div "1600" at bounding box center [1207, 105] width 35 height 17
click at [1162, 171] on div "timing Retirement L Retired T Retired Social Security L Elect at 63y 1m T Recei…" at bounding box center [1144, 408] width 277 height 478
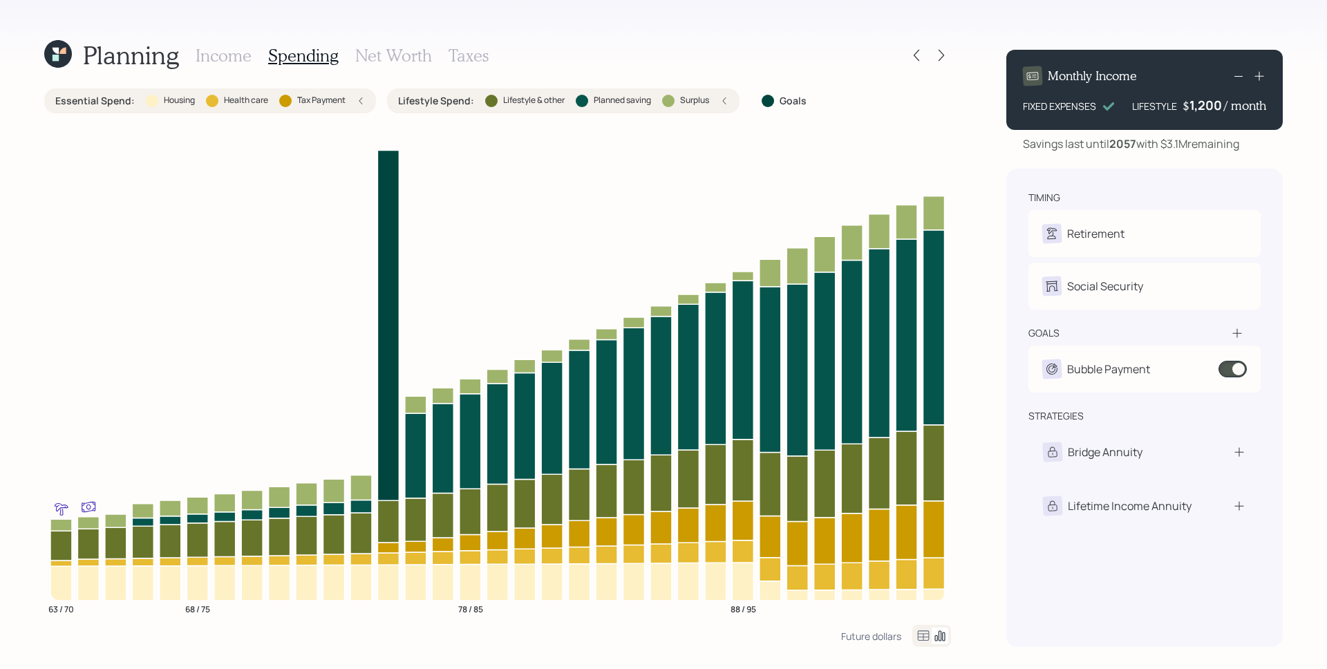
click at [219, 50] on h3 "Income" at bounding box center [224, 56] width 56 height 20
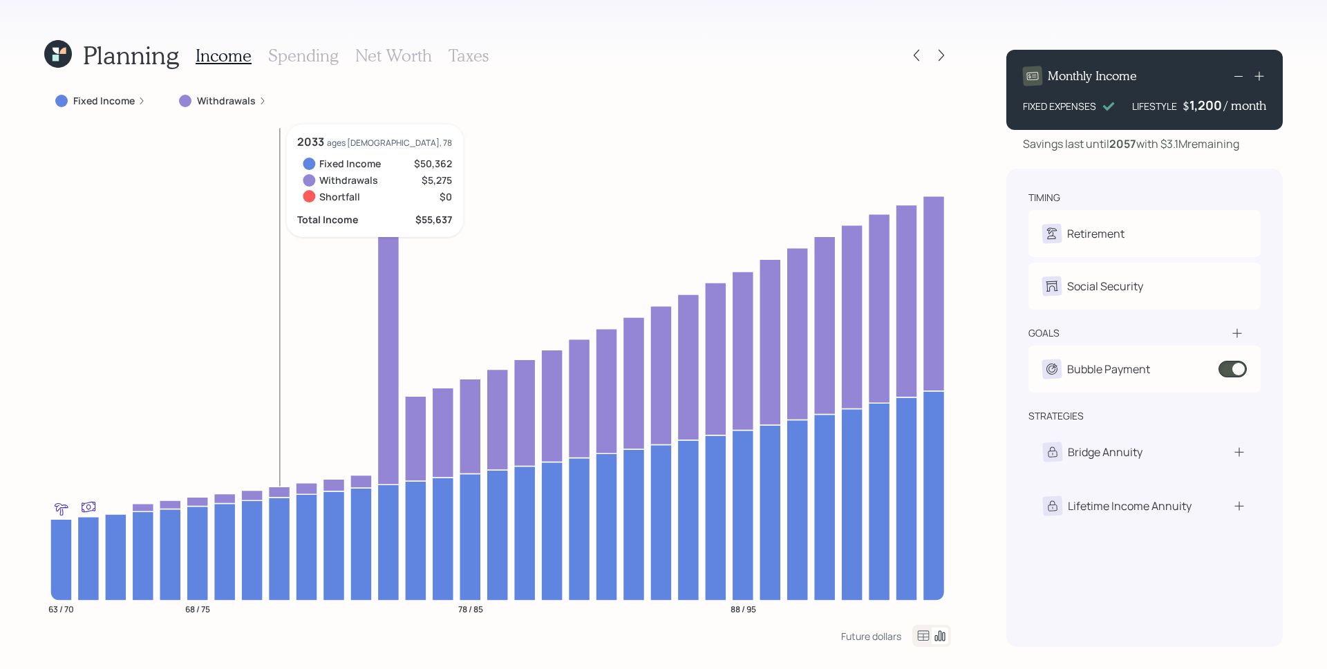
click at [293, 57] on h3 "Spending" at bounding box center [303, 56] width 71 height 20
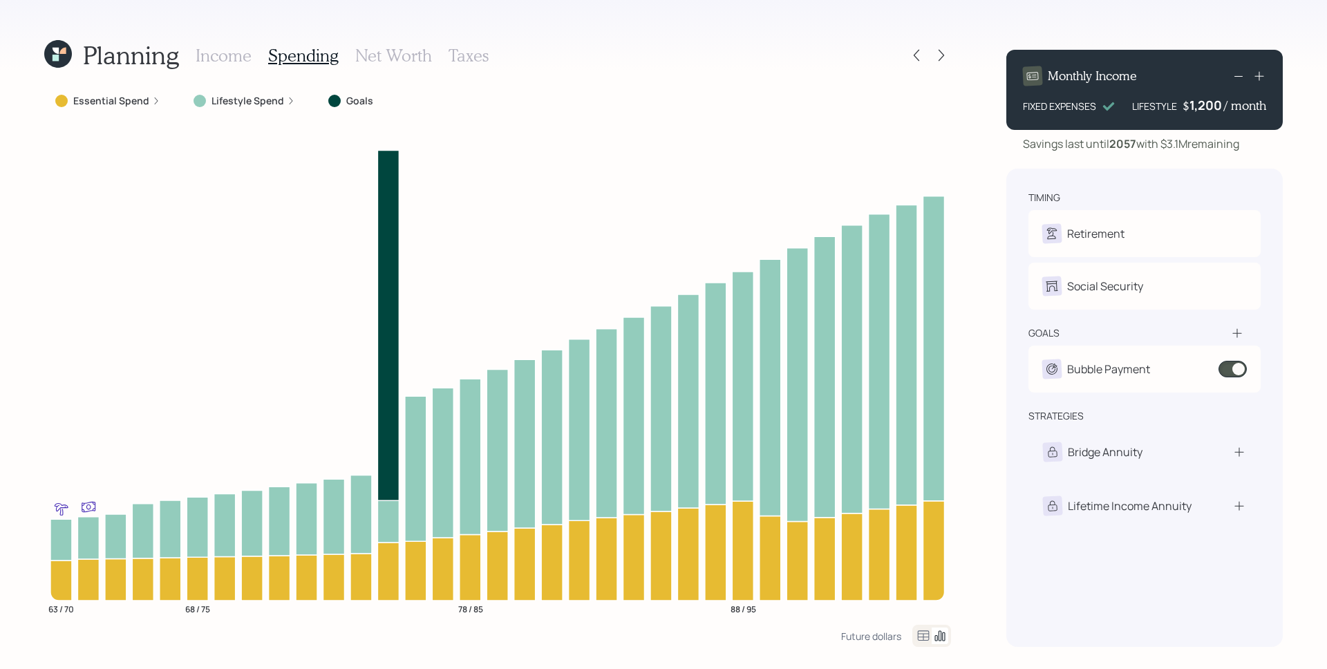
click at [1206, 106] on div "1,200" at bounding box center [1207, 105] width 35 height 17
click at [1206, 106] on div "1200" at bounding box center [1207, 105] width 35 height 17
click at [1205, 139] on div "Savings last until 2057 with $3.1M remaining" at bounding box center [1131, 143] width 216 height 17
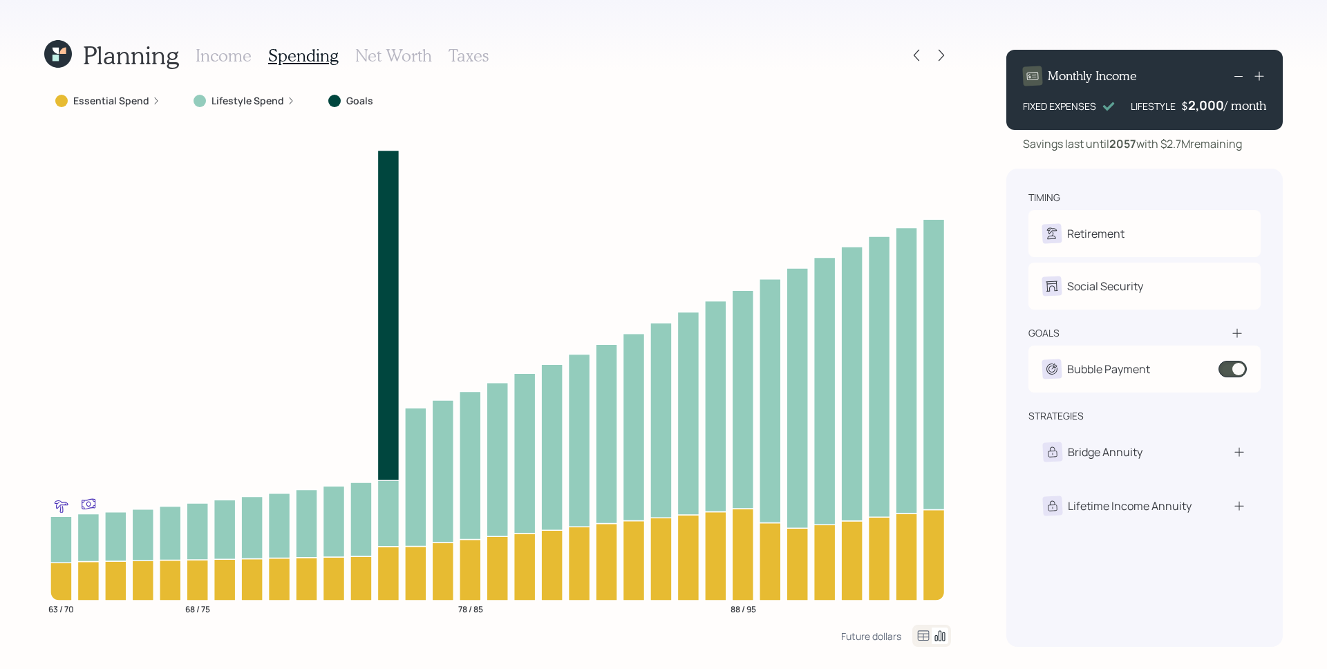
click at [223, 59] on h3 "Income" at bounding box center [224, 56] width 56 height 20
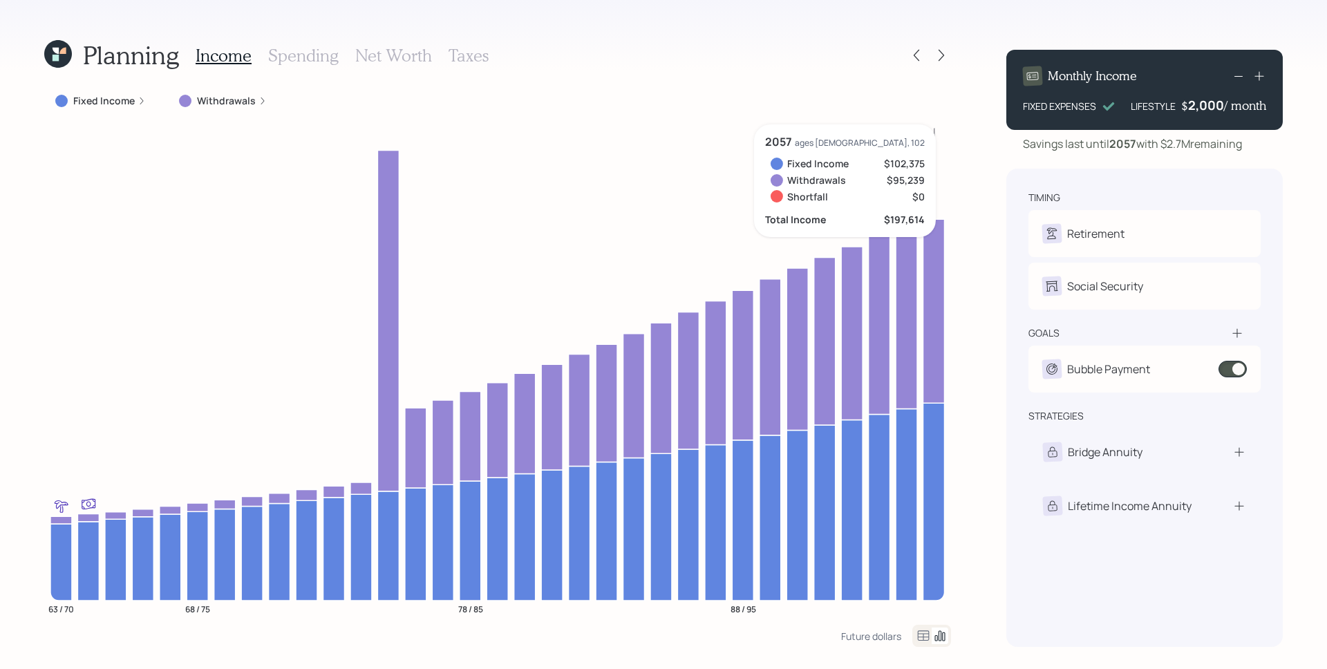
click at [246, 104] on label "Withdrawals" at bounding box center [226, 101] width 59 height 14
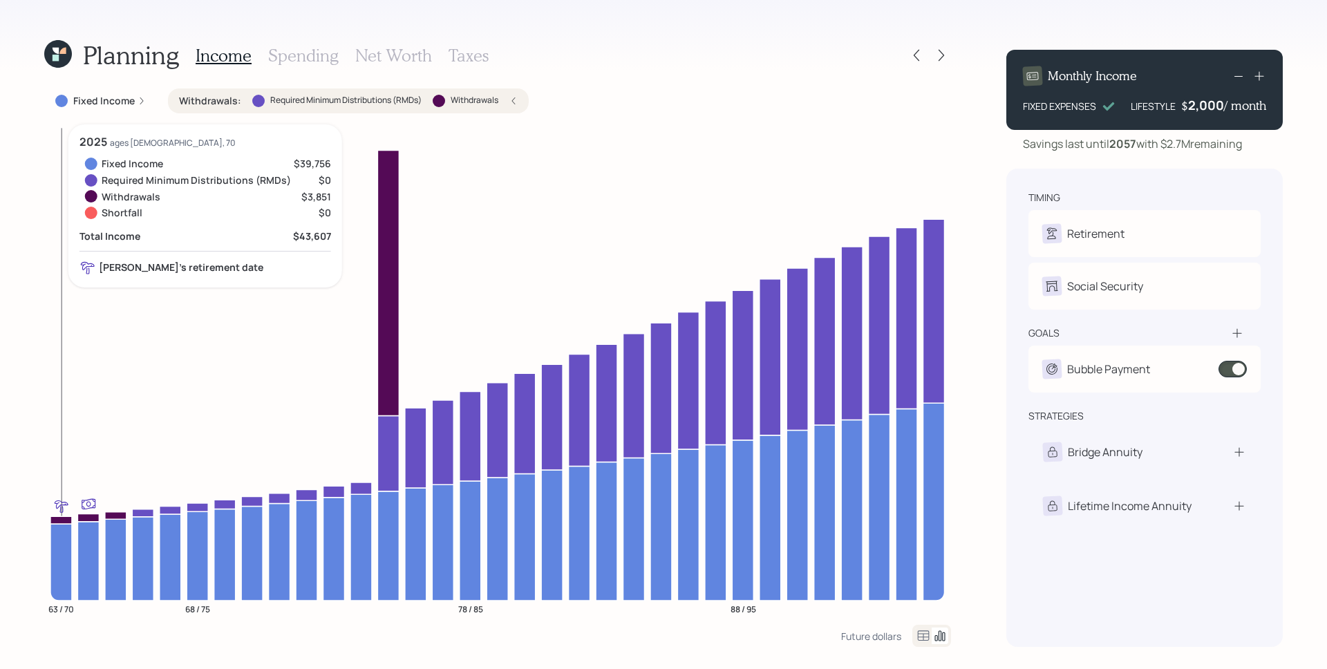
click at [59, 518] on icon at bounding box center [60, 520] width 21 height 8
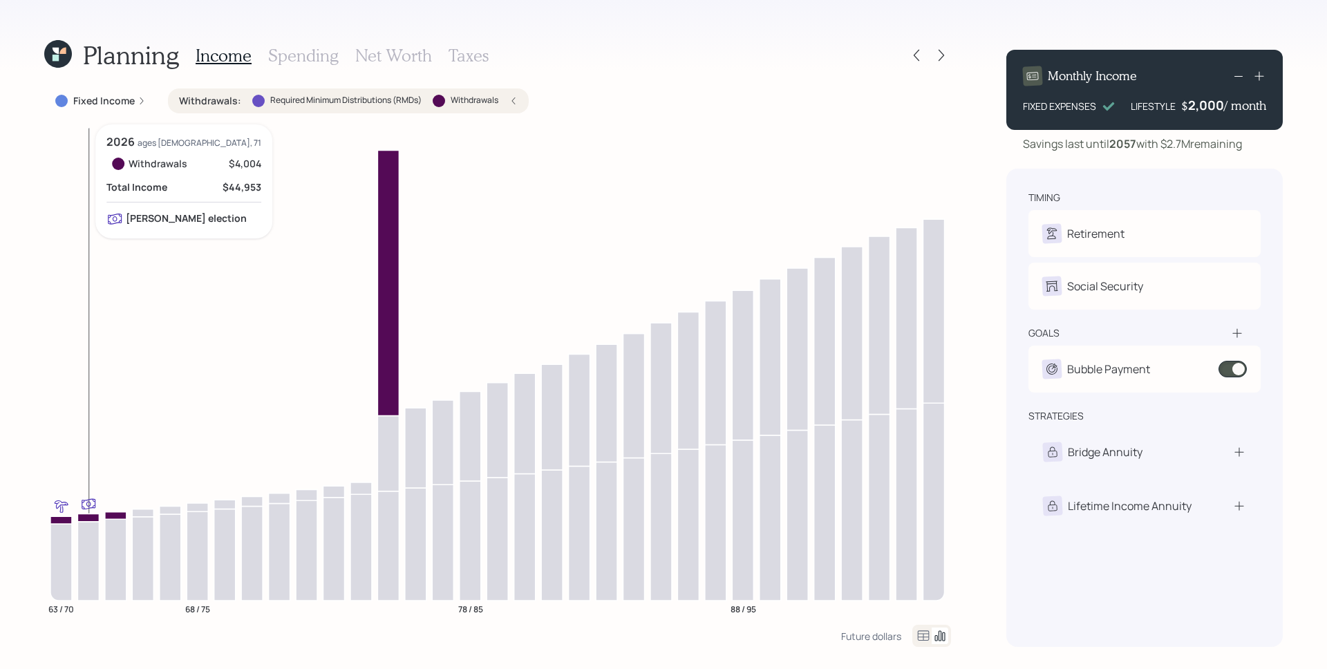
click at [104, 515] on icon "63 / 70 68 / 75 78 / 85 88 / 95" at bounding box center [497, 374] width 907 height 500
click at [109, 514] on icon at bounding box center [115, 515] width 21 height 7
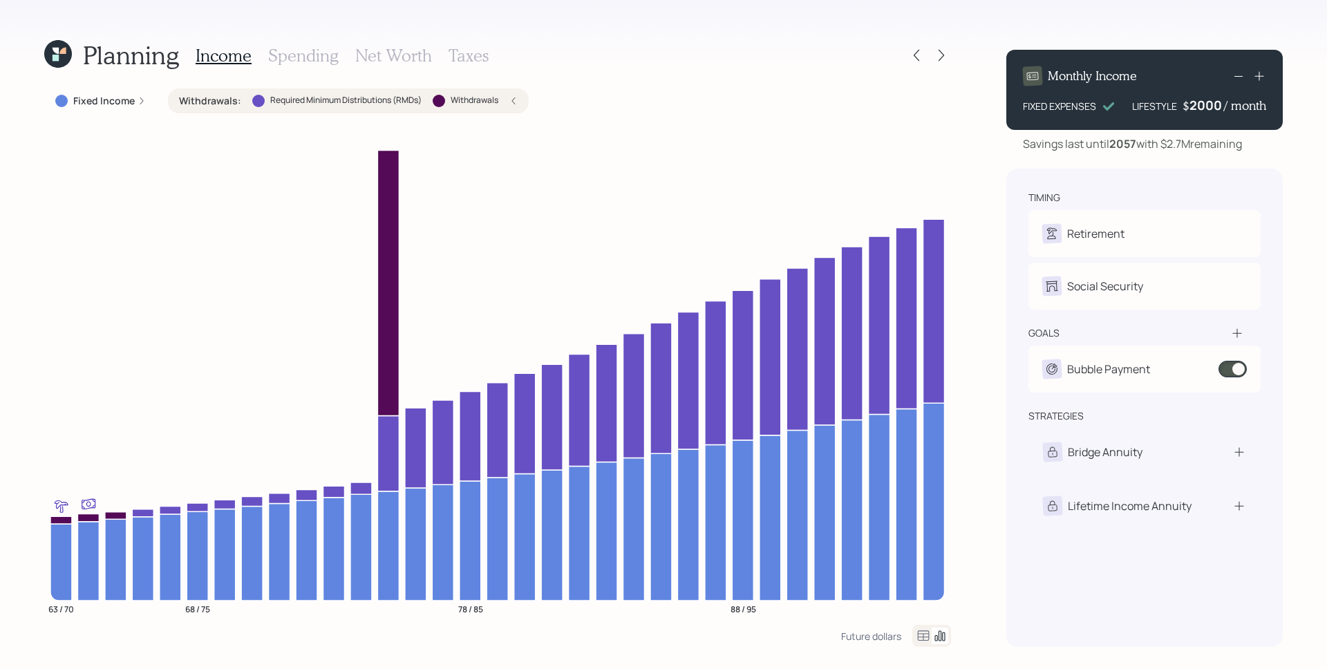
click at [1217, 104] on div "2000" at bounding box center [1207, 105] width 35 height 17
click at [1217, 105] on div "2000" at bounding box center [1207, 105] width 35 height 17
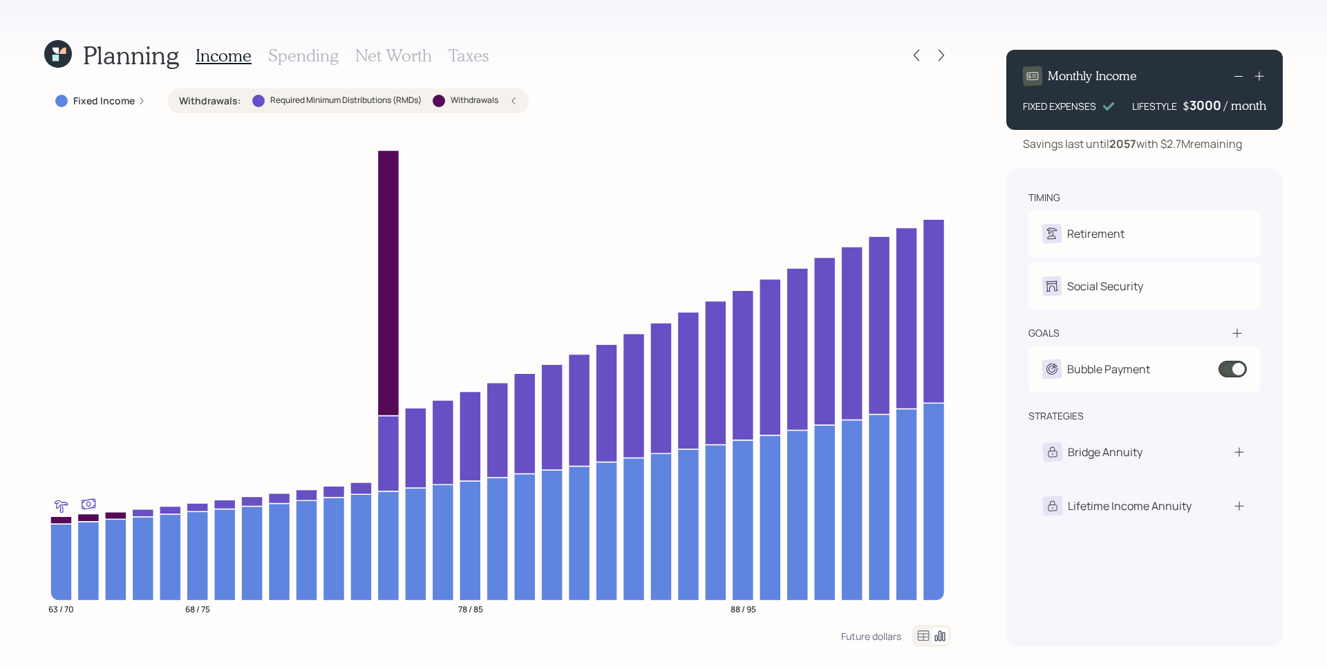
click at [1212, 158] on div "Monthly Income FIXED EXPENSES LIFESTYLE $ 3000 / month Savings last until 2057 …" at bounding box center [1144, 343] width 277 height 608
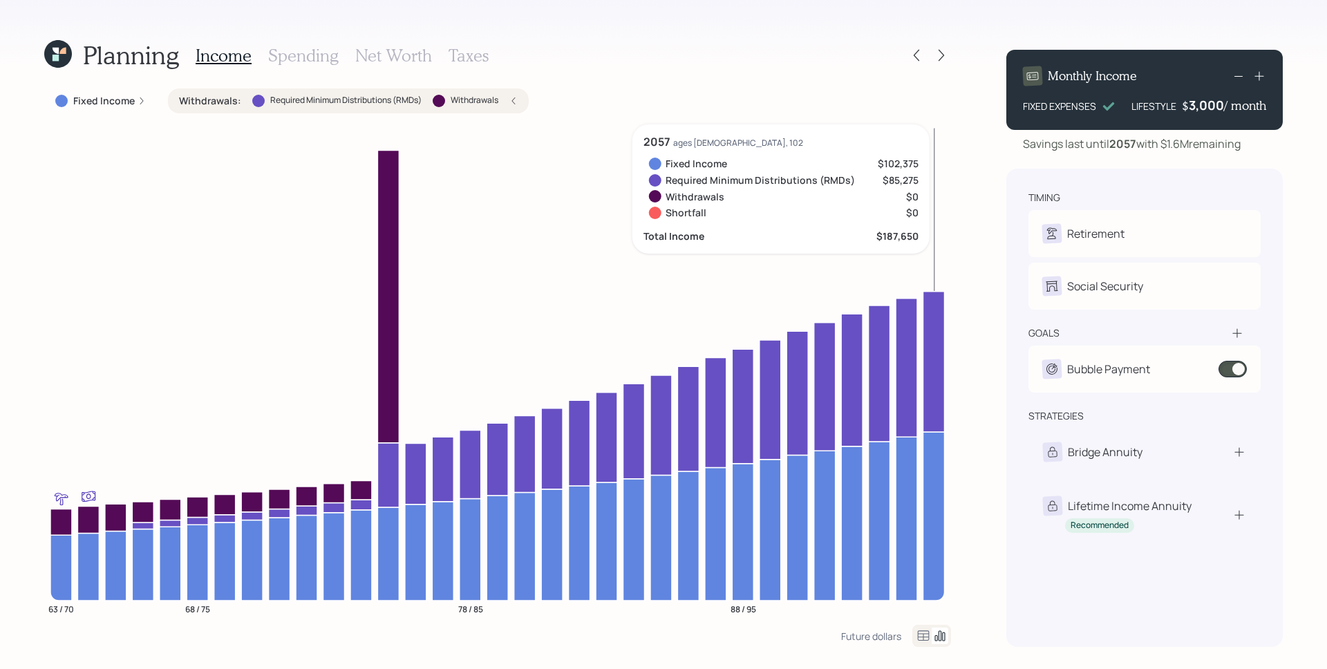
click at [1209, 109] on div "3,000" at bounding box center [1206, 105] width 35 height 17
click at [1209, 109] on div "3000" at bounding box center [1207, 105] width 35 height 17
click at [1200, 158] on div "Monthly Income FIXED EXPENSES LIFESTYLE $ 4000 / month Savings last until 2057 …" at bounding box center [1144, 343] width 277 height 608
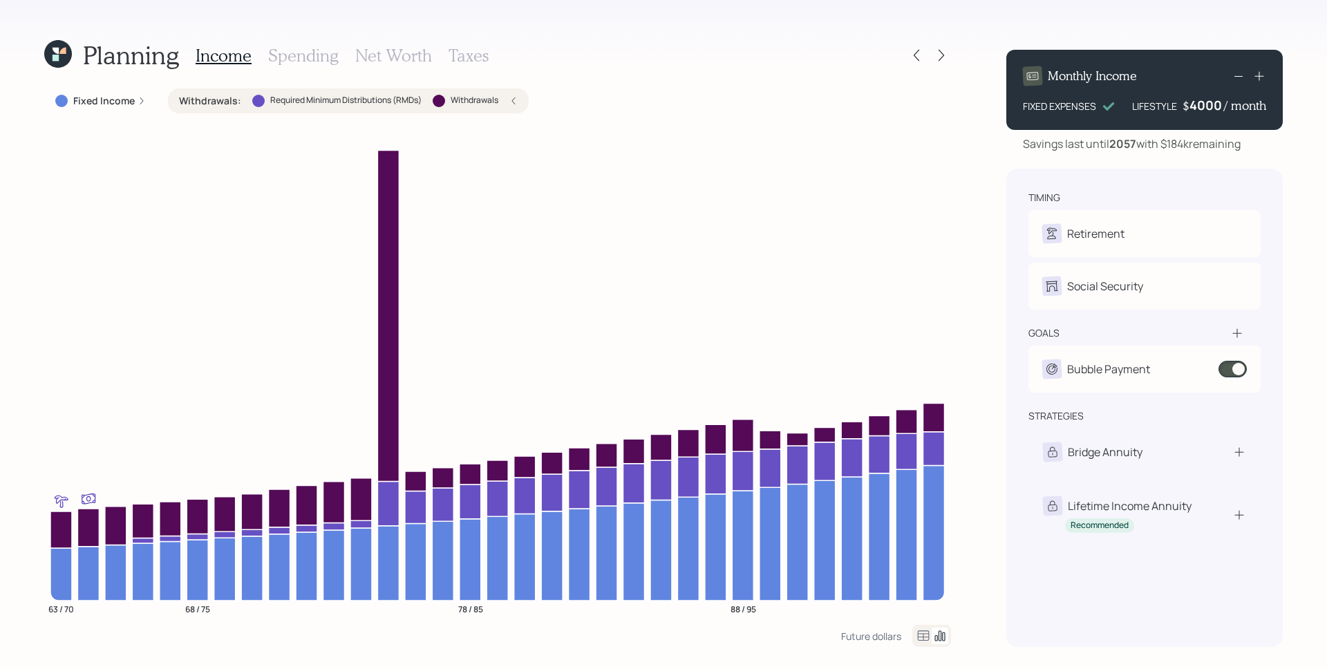
click at [1216, 105] on div "4000" at bounding box center [1207, 105] width 35 height 17
click at [1176, 176] on div "timing Retirement L Retired T Retired Social Security L Elect at 63y 1m T Recei…" at bounding box center [1144, 408] width 277 height 478
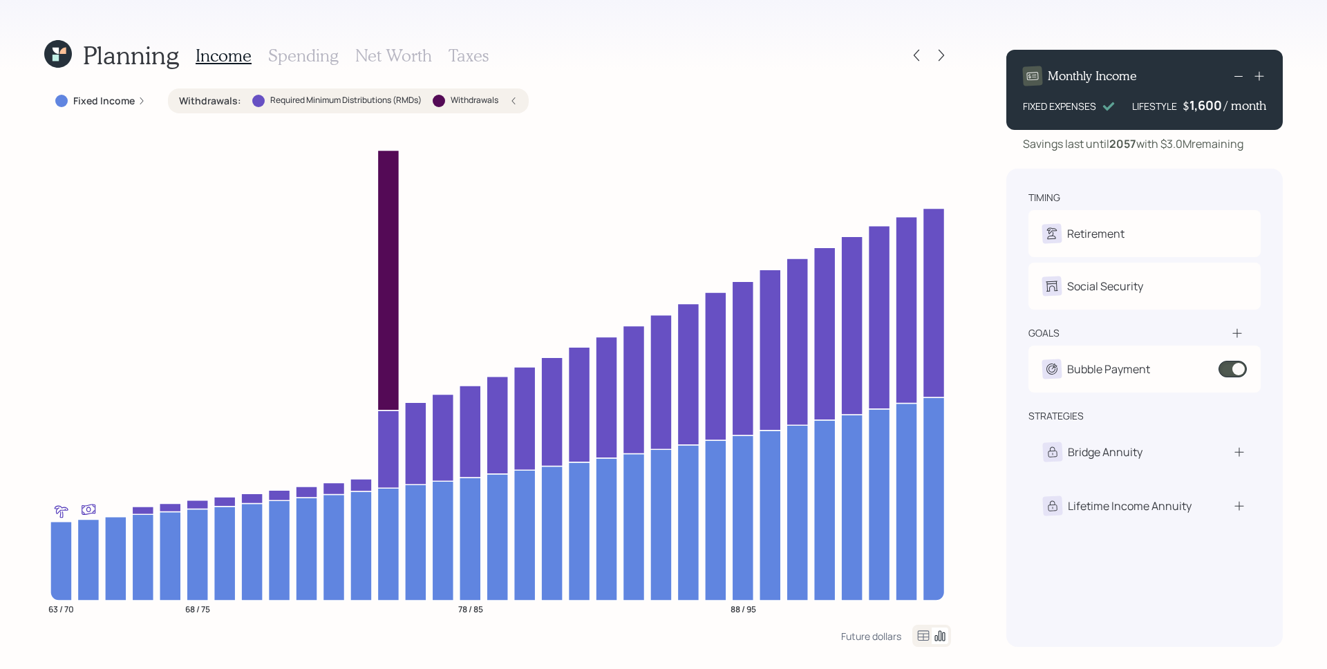
click at [1202, 108] on div "1,600" at bounding box center [1207, 105] width 35 height 17
click at [1145, 160] on div "Monthly Income FIXED EXPENSES LIFESTYLE $ 2500 / month Savings last until 2057 …" at bounding box center [1144, 343] width 277 height 608
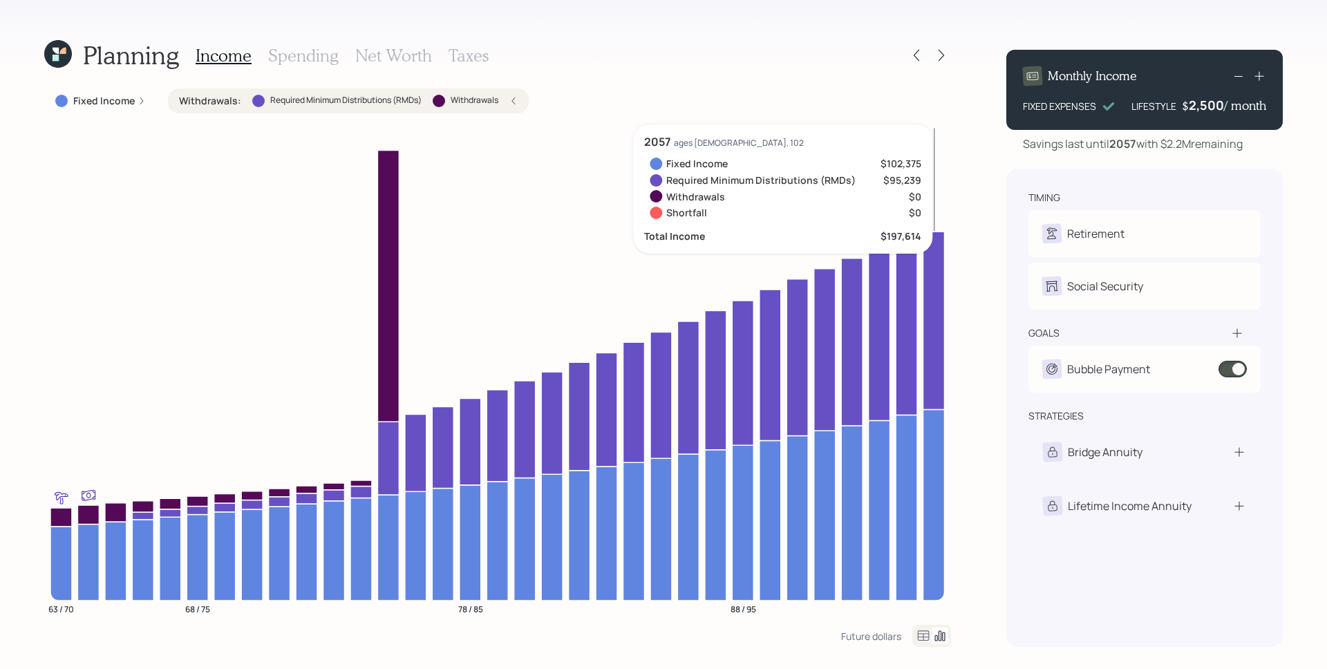
click at [1206, 111] on div "2,500" at bounding box center [1206, 105] width 35 height 17
click at [1206, 111] on div "2500" at bounding box center [1207, 105] width 35 height 17
click at [1212, 163] on div "Monthly Income FIXED EXPENSES LIFESTYLE $ 4500 / month Savings last until 2057 …" at bounding box center [1144, 343] width 277 height 608
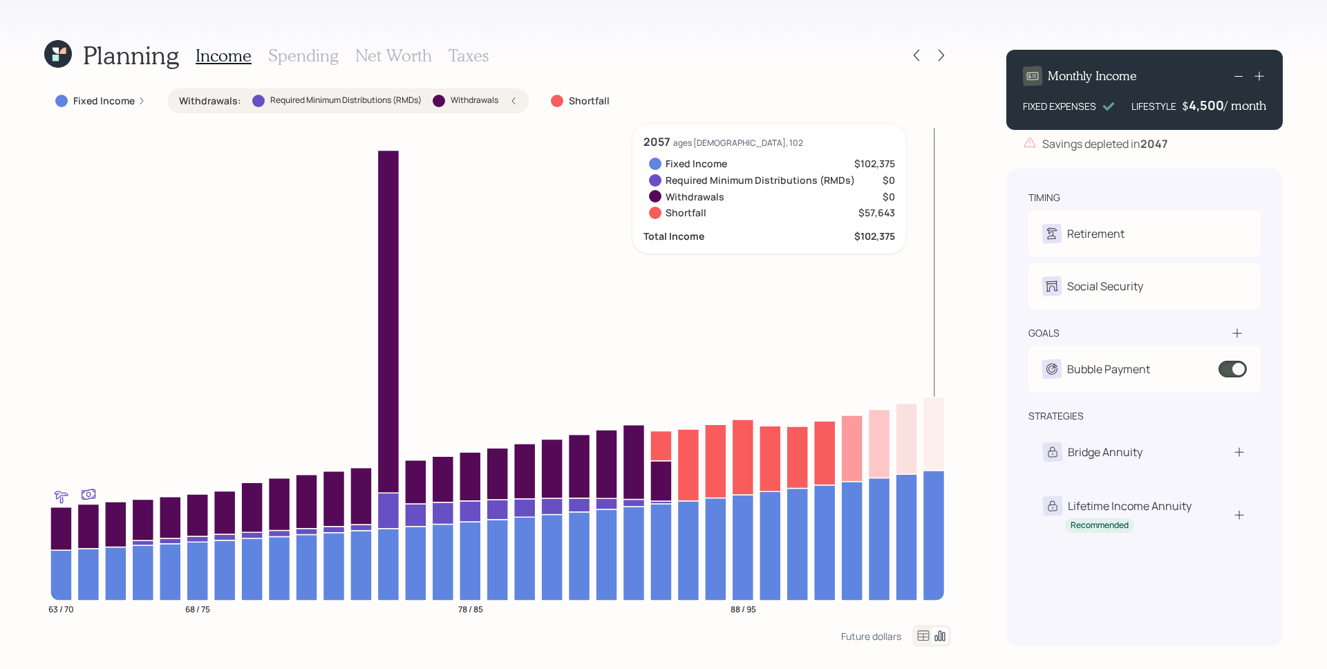
click at [1217, 105] on div "4,500" at bounding box center [1206, 105] width 35 height 17
click at [1216, 105] on div "4500" at bounding box center [1207, 105] width 35 height 17
click at [1212, 111] on div "4500" at bounding box center [1207, 105] width 35 height 17
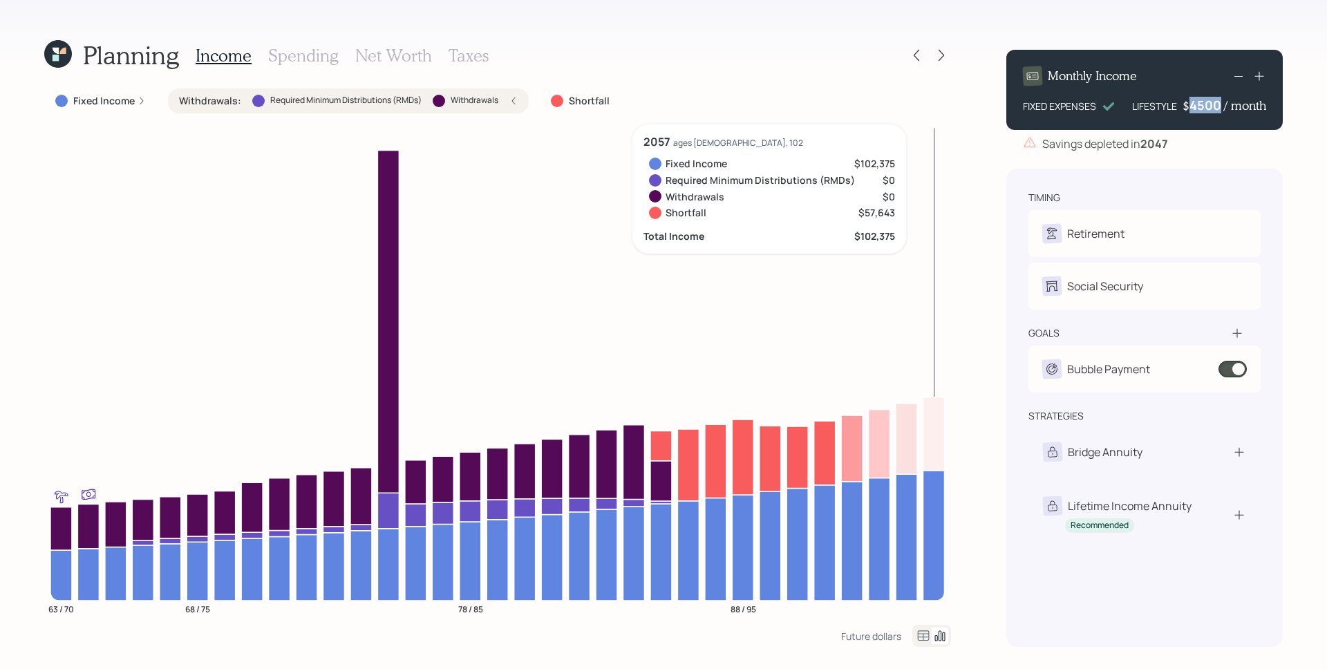
click at [1212, 111] on div "4500" at bounding box center [1207, 105] width 35 height 17
click at [1219, 160] on div "Monthly Income FIXED EXPENSES LIFESTYLE $ 4,000 / month Savings depleted in 204…" at bounding box center [1144, 343] width 277 height 608
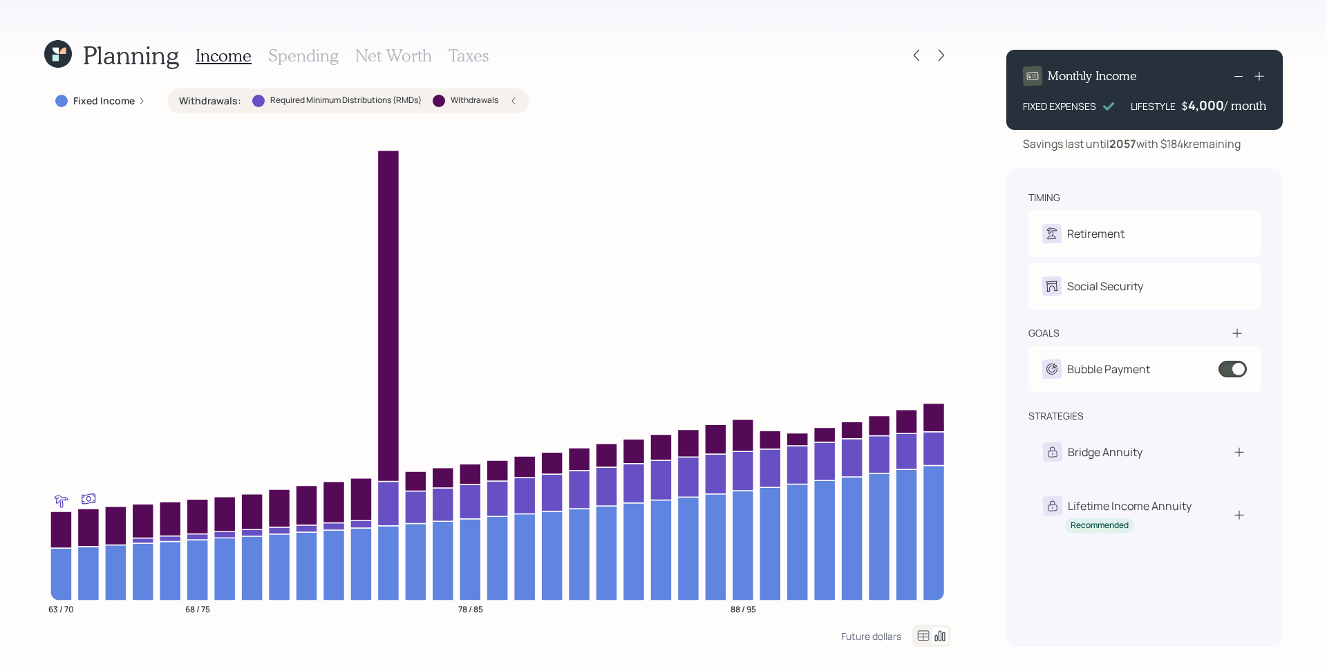
click at [1211, 111] on div "4,000" at bounding box center [1206, 105] width 36 height 17
click at [1211, 111] on div "4000" at bounding box center [1207, 105] width 35 height 17
click at [1218, 156] on div "Monthly Income FIXED EXPENSES LIFESTYLE $ 4,200 / month Savings last until 2057…" at bounding box center [1144, 343] width 277 height 608
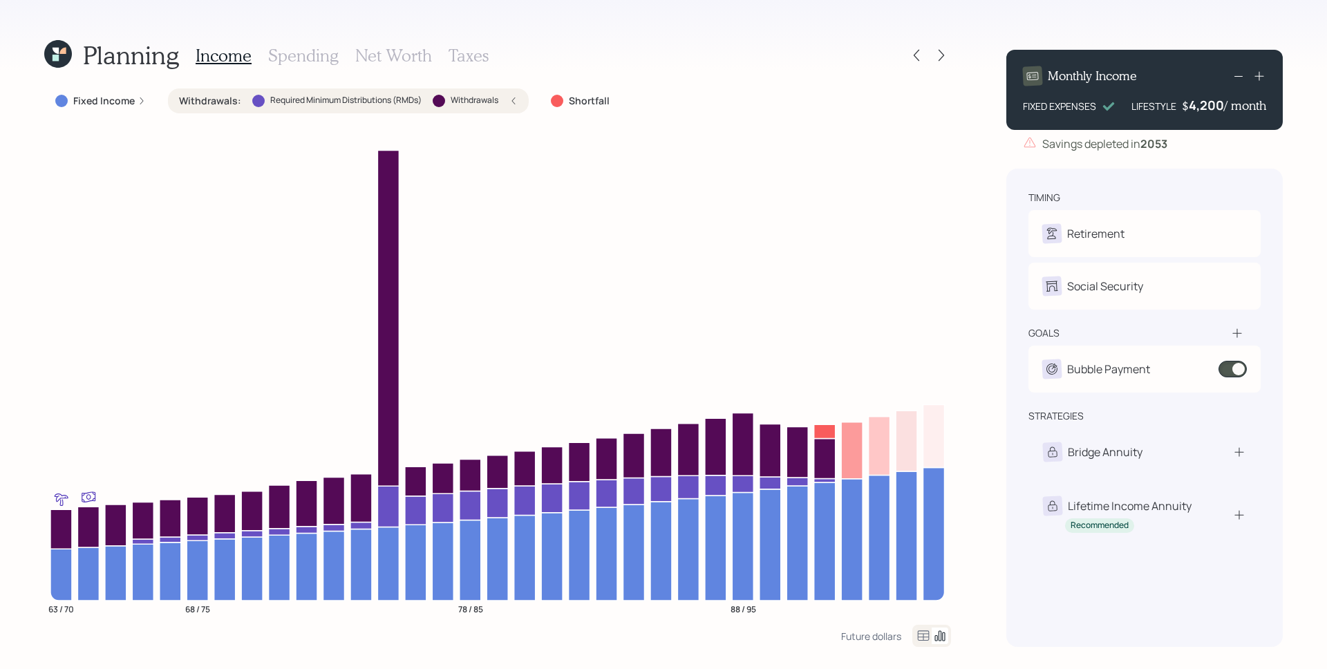
click at [1205, 109] on div "4,200" at bounding box center [1206, 105] width 35 height 17
click at [1205, 109] on div "4200" at bounding box center [1207, 105] width 35 height 17
click at [1226, 161] on div "Monthly Income FIXED EXPENSES LIFESTYLE $ 4100 / month Savings depleted in 2053…" at bounding box center [1144, 343] width 277 height 608
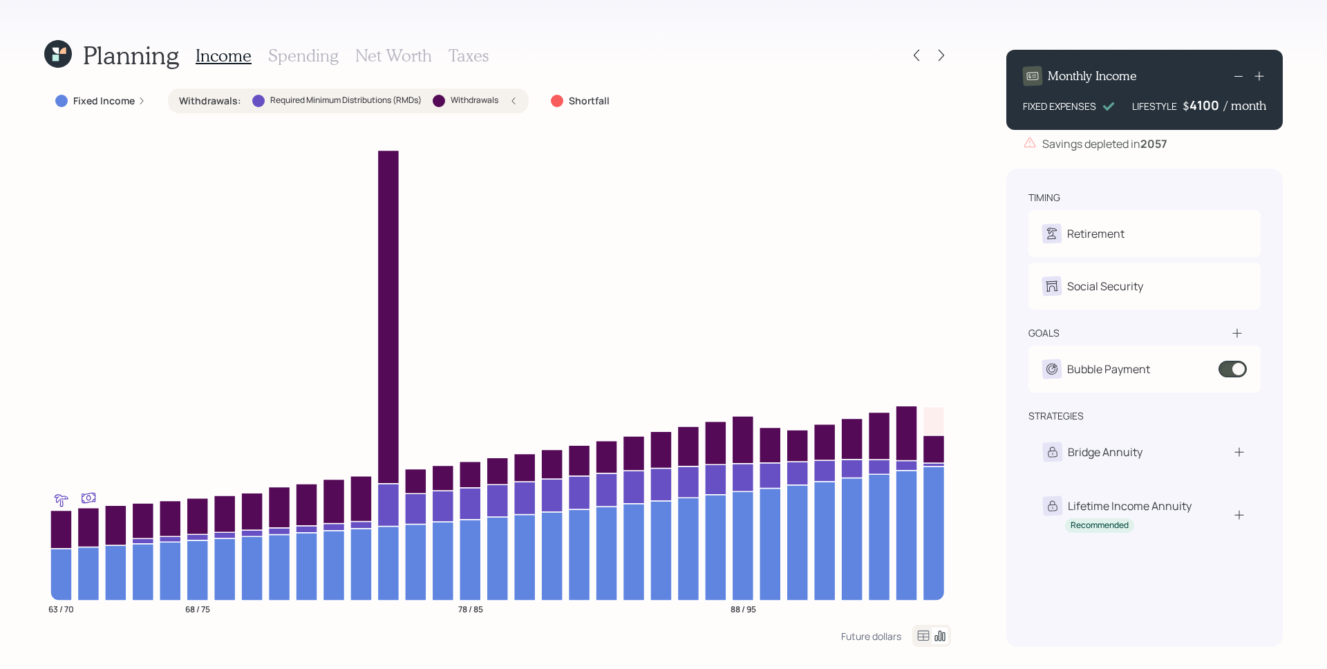
click at [1201, 111] on div "4100" at bounding box center [1207, 105] width 35 height 17
click at [964, 205] on div "Planning Income Spending Net Worth Taxes Fixed Income Withdrawals : Required Mi…" at bounding box center [663, 334] width 1327 height 669
click at [1228, 109] on h4 "/ month" at bounding box center [1245, 105] width 42 height 15
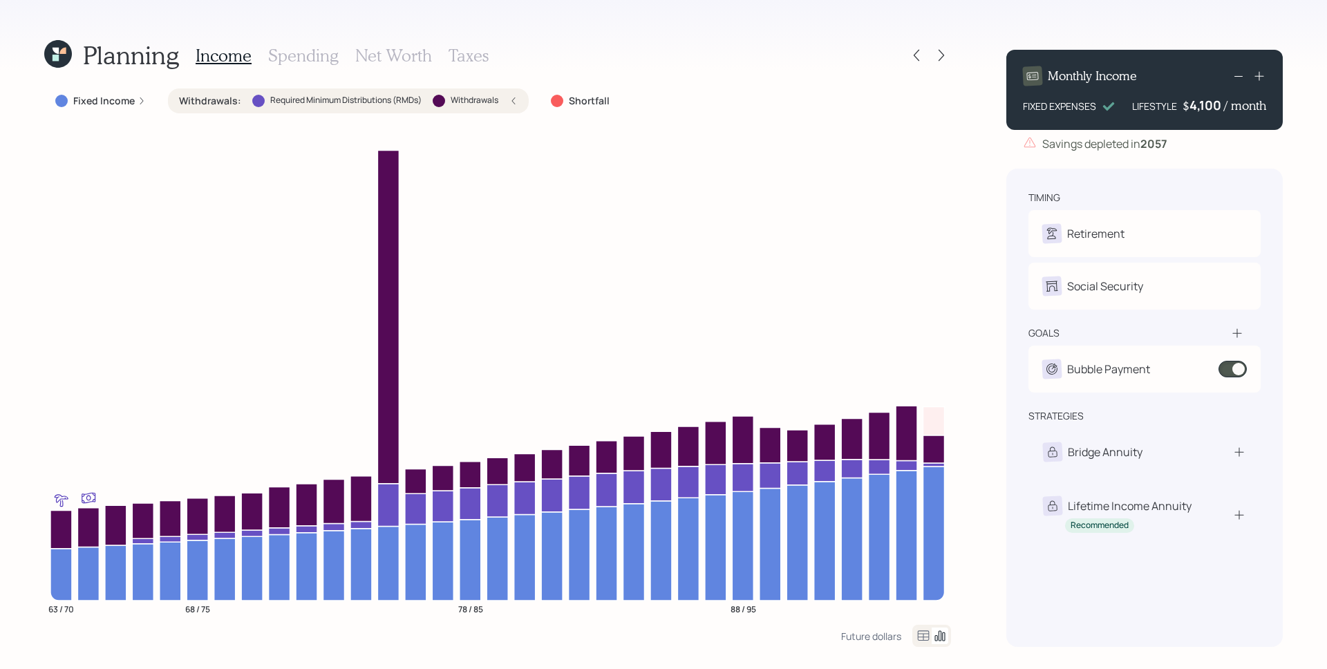
click at [1220, 106] on div "4,100" at bounding box center [1207, 105] width 35 height 17
click at [1220, 105] on div "4100" at bounding box center [1207, 105] width 35 height 17
click at [1210, 106] on div "4100" at bounding box center [1207, 105] width 35 height 17
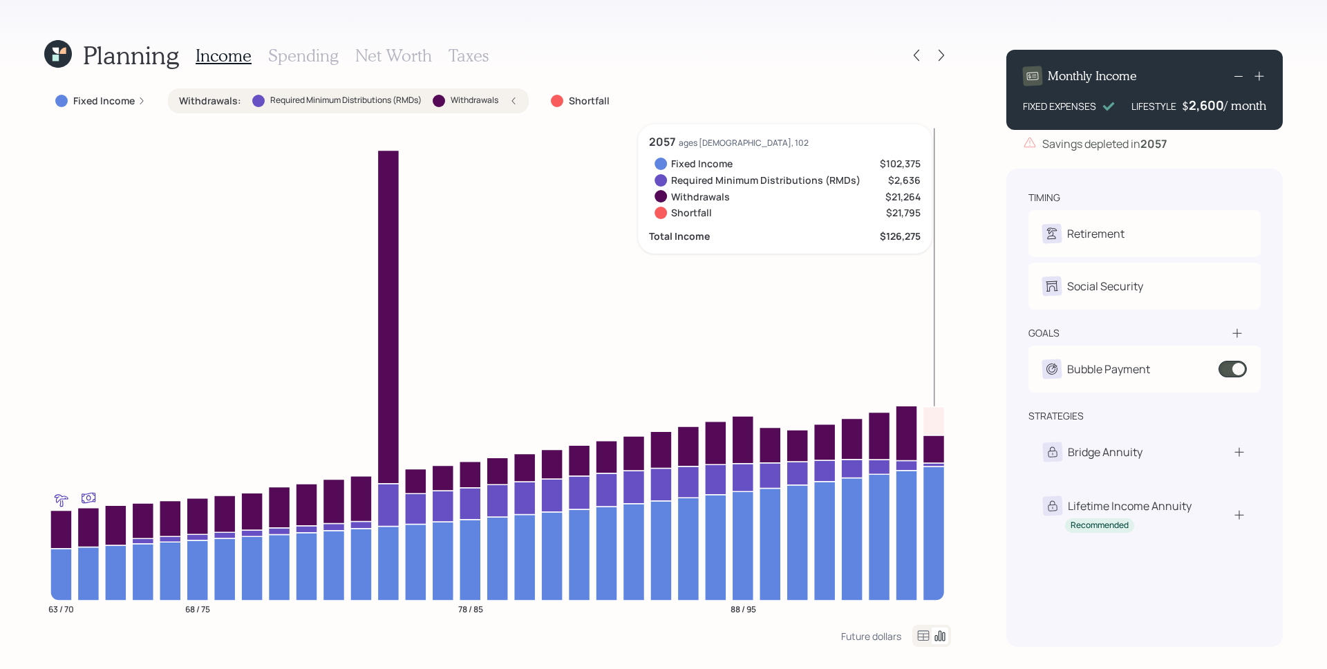
click at [937, 297] on icon "63 / 70 68 / 75 78 / 85 88 / 95" at bounding box center [497, 374] width 907 height 500
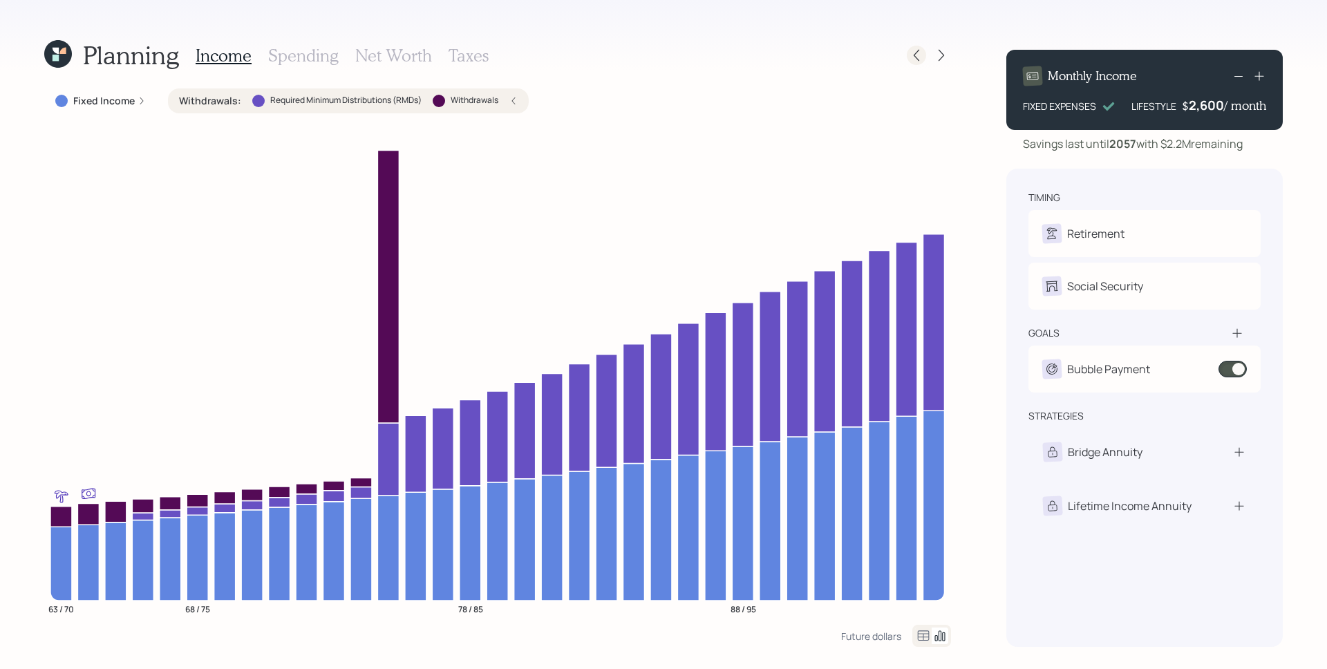
click at [913, 59] on icon at bounding box center [917, 55] width 14 height 14
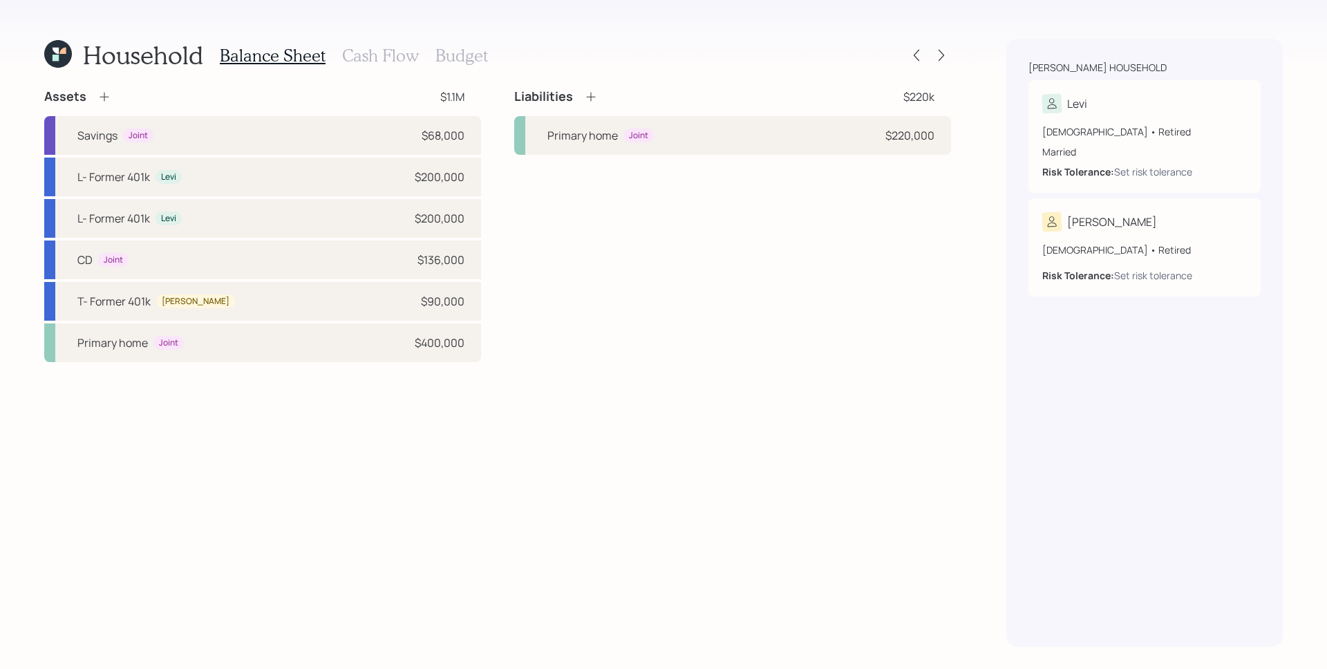
click at [380, 64] on h3 "Cash Flow" at bounding box center [380, 56] width 77 height 20
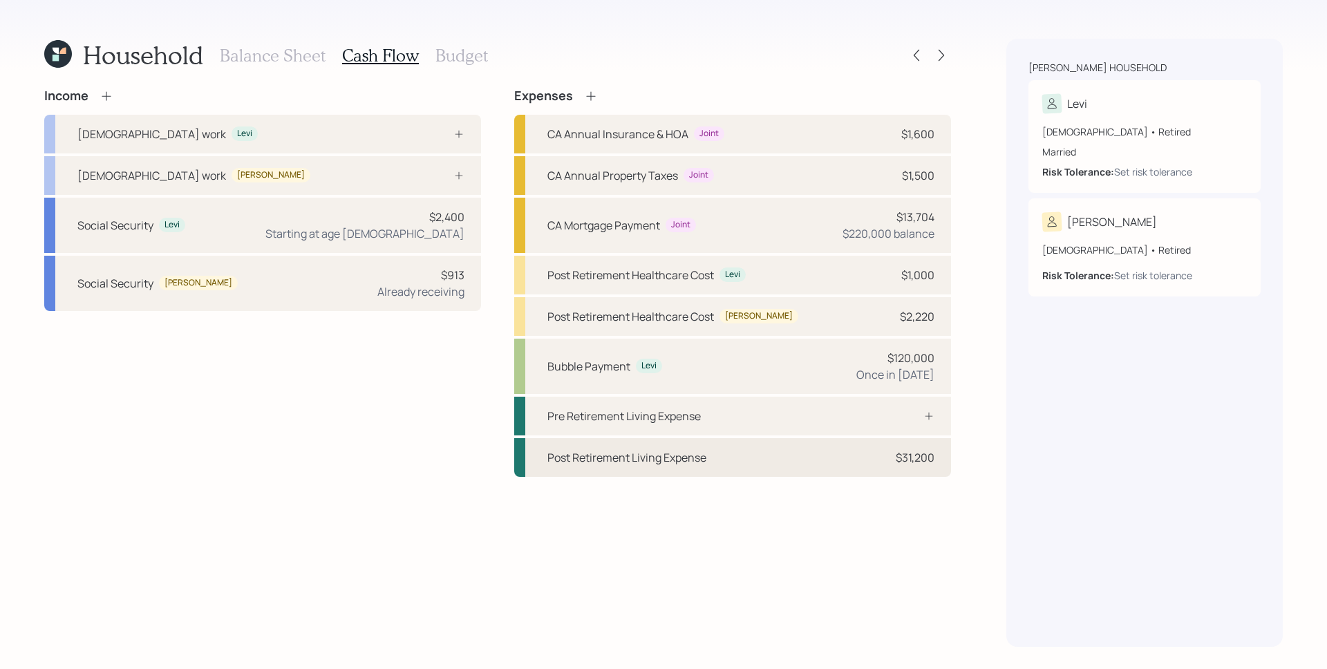
click at [905, 462] on div "$31,200" at bounding box center [915, 457] width 39 height 17
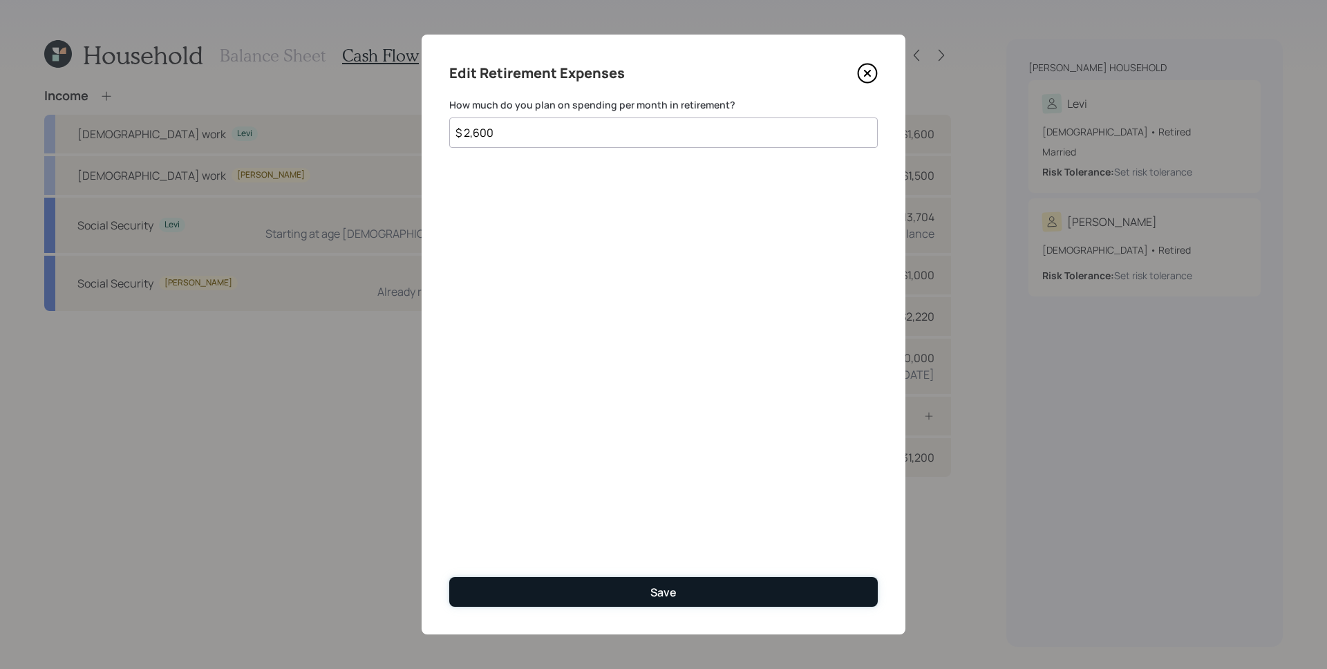
click at [713, 599] on button "Save" at bounding box center [663, 592] width 429 height 30
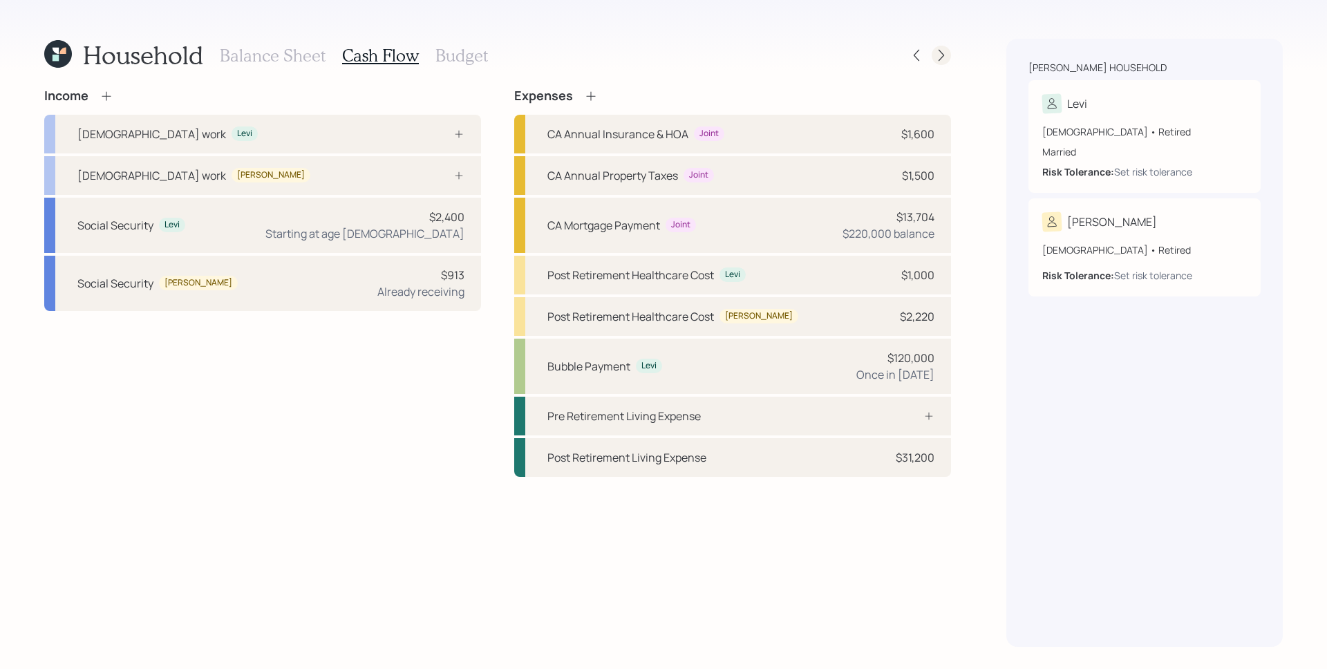
click at [947, 55] on icon at bounding box center [942, 55] width 14 height 14
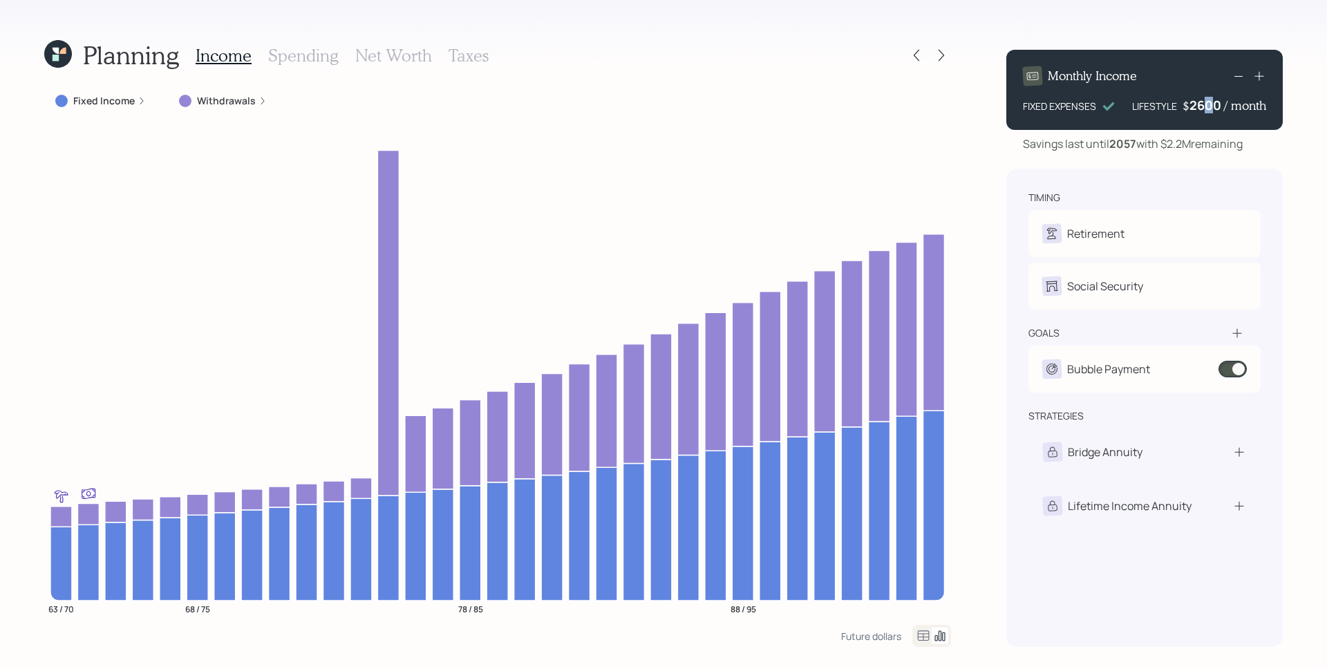
drag, startPoint x: 1203, startPoint y: 102, endPoint x: 1213, endPoint y: 102, distance: 10.4
click at [1213, 102] on div "2600" at bounding box center [1207, 105] width 35 height 17
drag, startPoint x: 1200, startPoint y: 103, endPoint x: 1221, endPoint y: 102, distance: 20.7
click at [1221, 102] on div "2600" at bounding box center [1207, 105] width 35 height 17
click at [1121, 182] on div "timing Retirement L Retired T Retired Social Security L Elect at 63y 1m T Recei…" at bounding box center [1144, 408] width 277 height 478
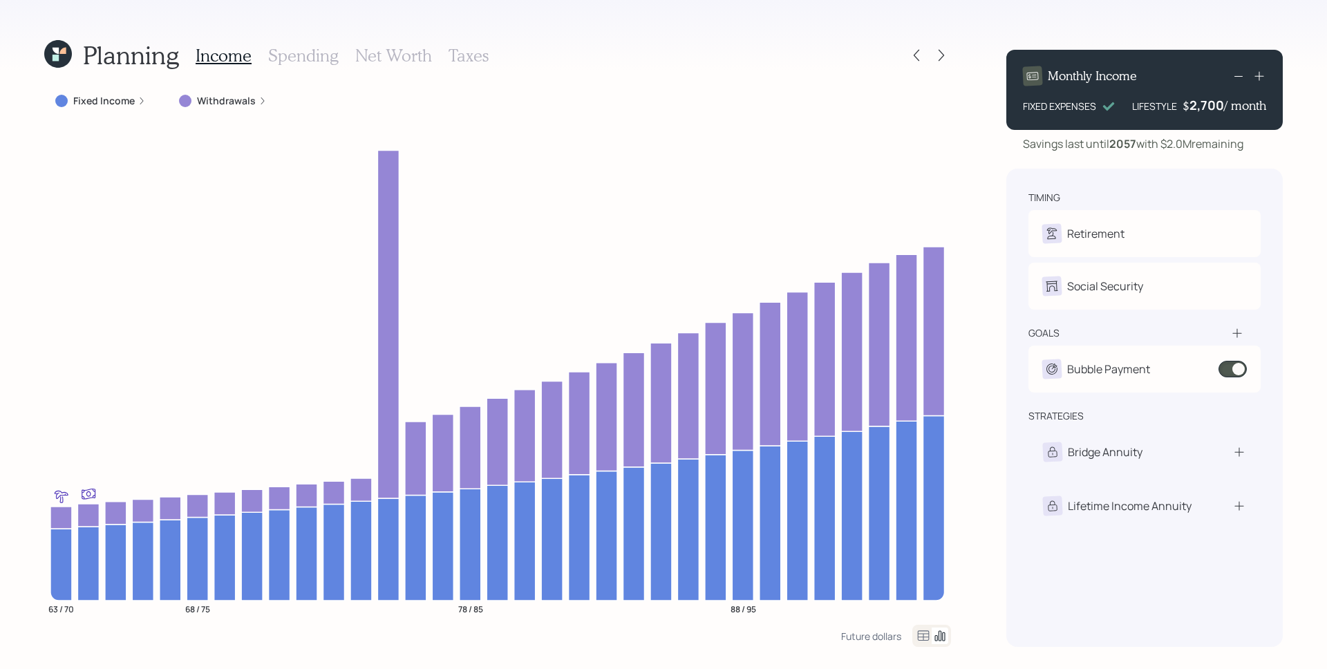
click at [973, 259] on div "Planning Income Spending Net Worth Taxes Fixed Income Withdrawals 63 / 70 68 / …" at bounding box center [663, 334] width 1327 height 669
click at [1241, 332] on icon at bounding box center [1237, 333] width 14 height 14
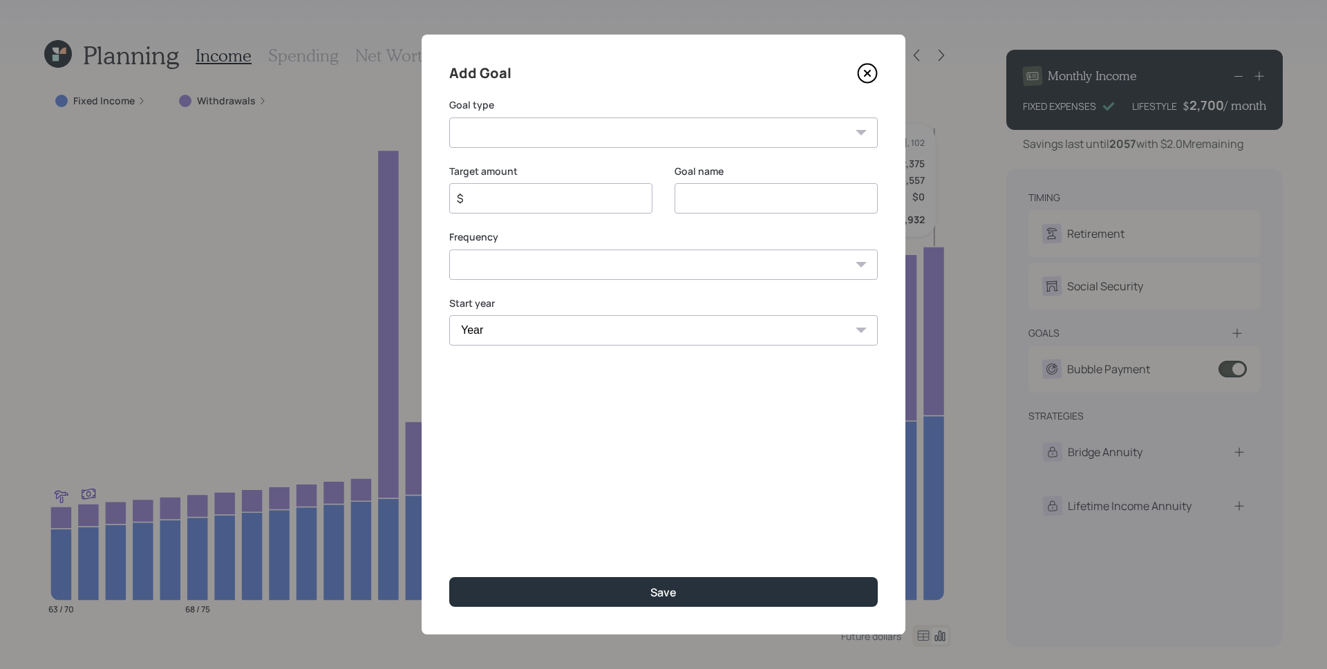
click at [710, 133] on select "Create an emergency fund Donate to charity Purchase a home Make a purchase Supp…" at bounding box center [663, 133] width 429 height 30
select select "vacation"
click at [449, 118] on select "Create an emergency fund Donate to charity Purchase a home Make a purchase Supp…" at bounding box center [663, 133] width 429 height 30
type input "Plan for travel"
click at [870, 73] on icon at bounding box center [867, 73] width 21 height 21
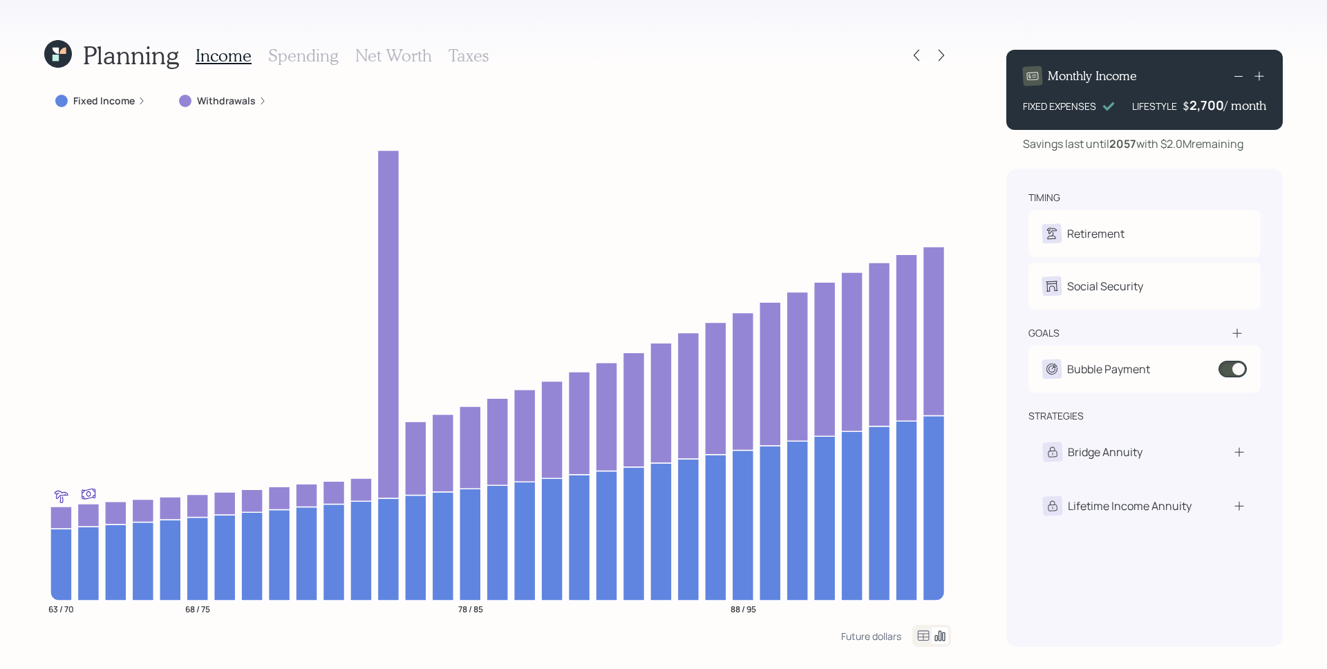
click at [306, 55] on h3 "Spending" at bounding box center [303, 56] width 71 height 20
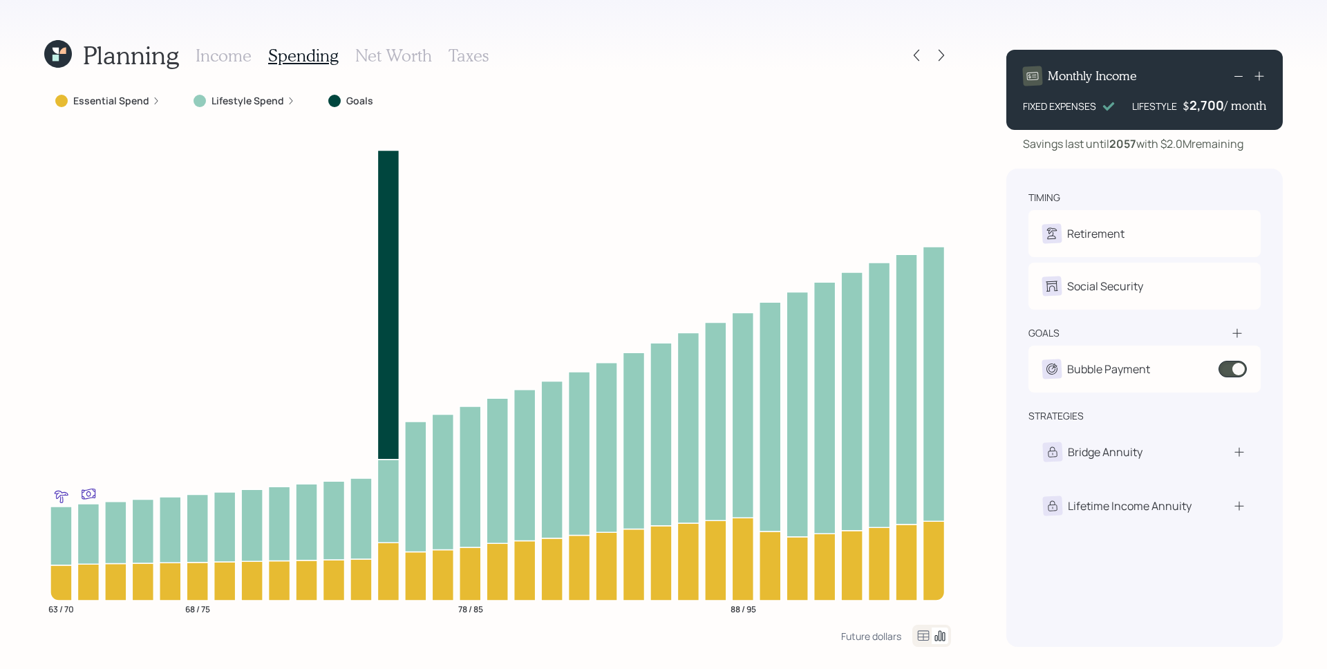
click at [260, 101] on label "Lifestyle Spend" at bounding box center [248, 101] width 73 height 14
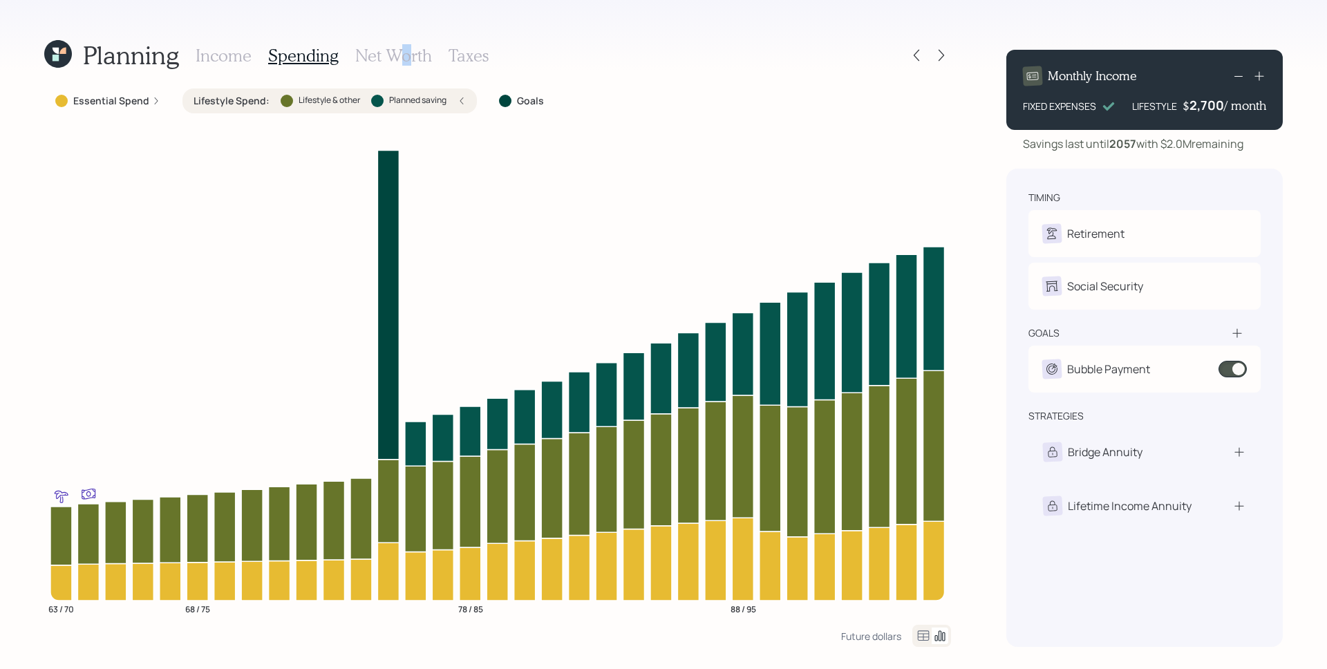
click at [404, 58] on h3 "Net Worth" at bounding box center [393, 56] width 77 height 20
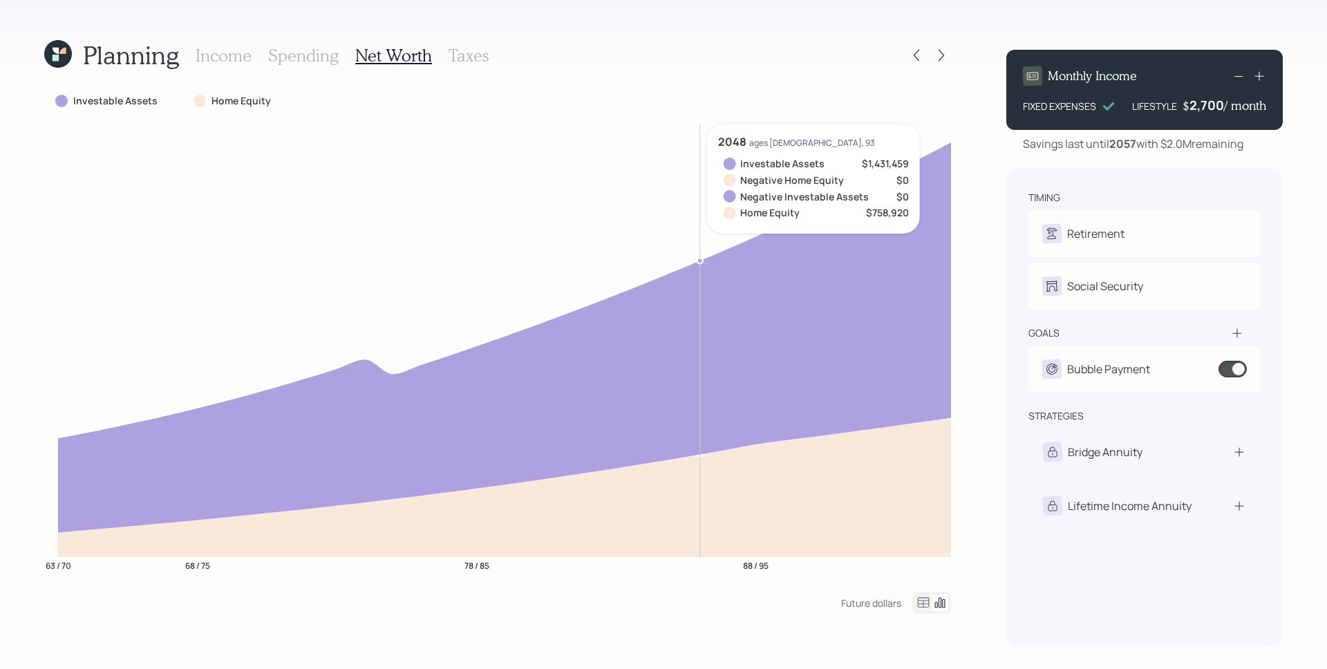
click at [735, 431] on icon at bounding box center [504, 337] width 893 height 390
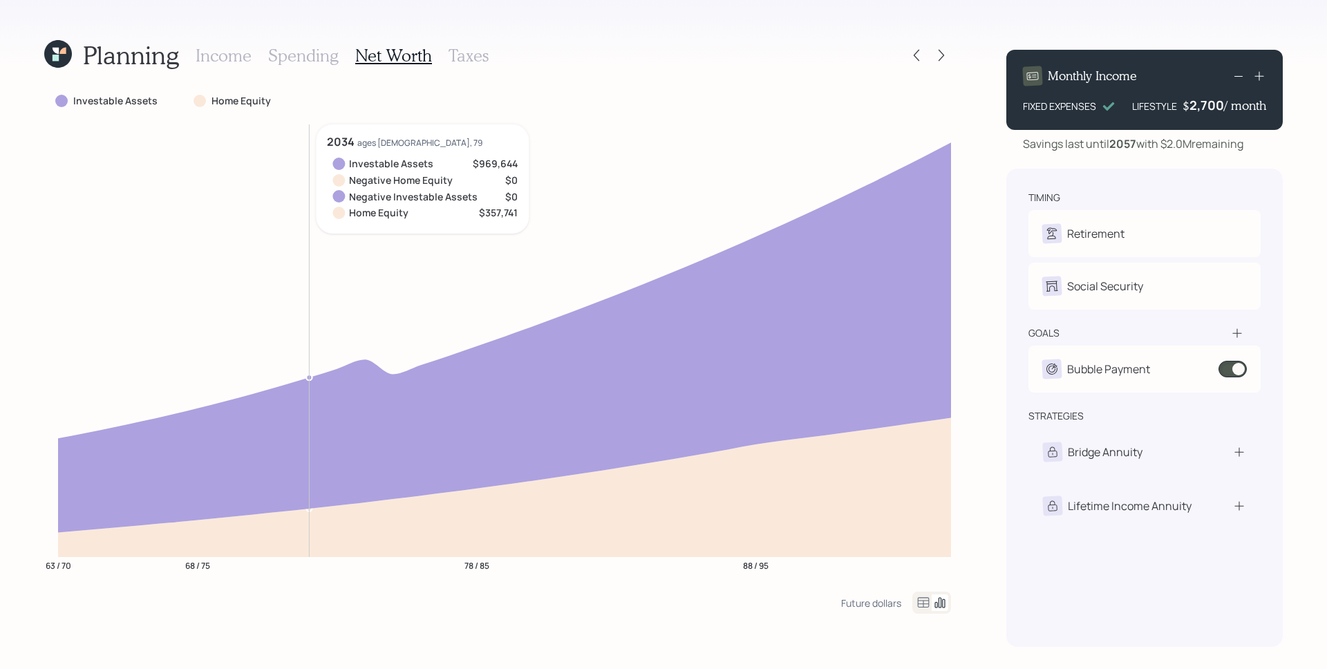
click at [476, 51] on h3 "Taxes" at bounding box center [469, 56] width 40 height 20
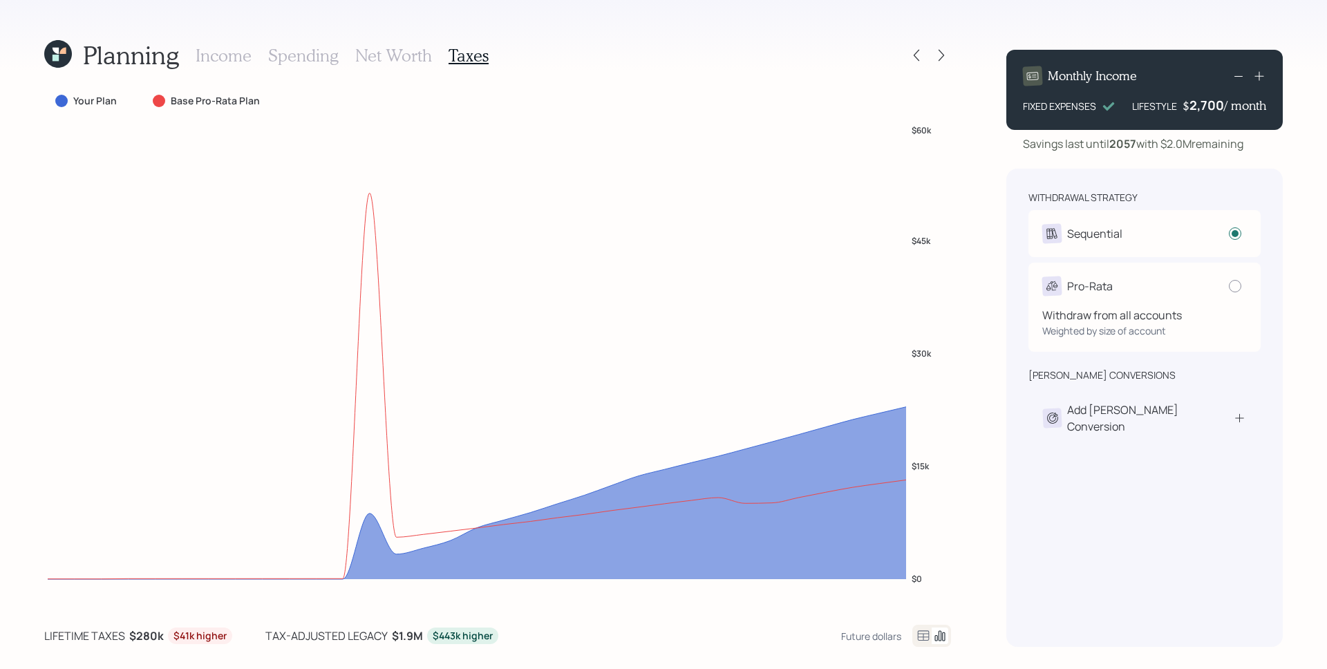
click at [1176, 297] on div "Withdraw from all accounts Weighted by size of account" at bounding box center [1144, 317] width 205 height 42
radio input "false"
radio input "true"
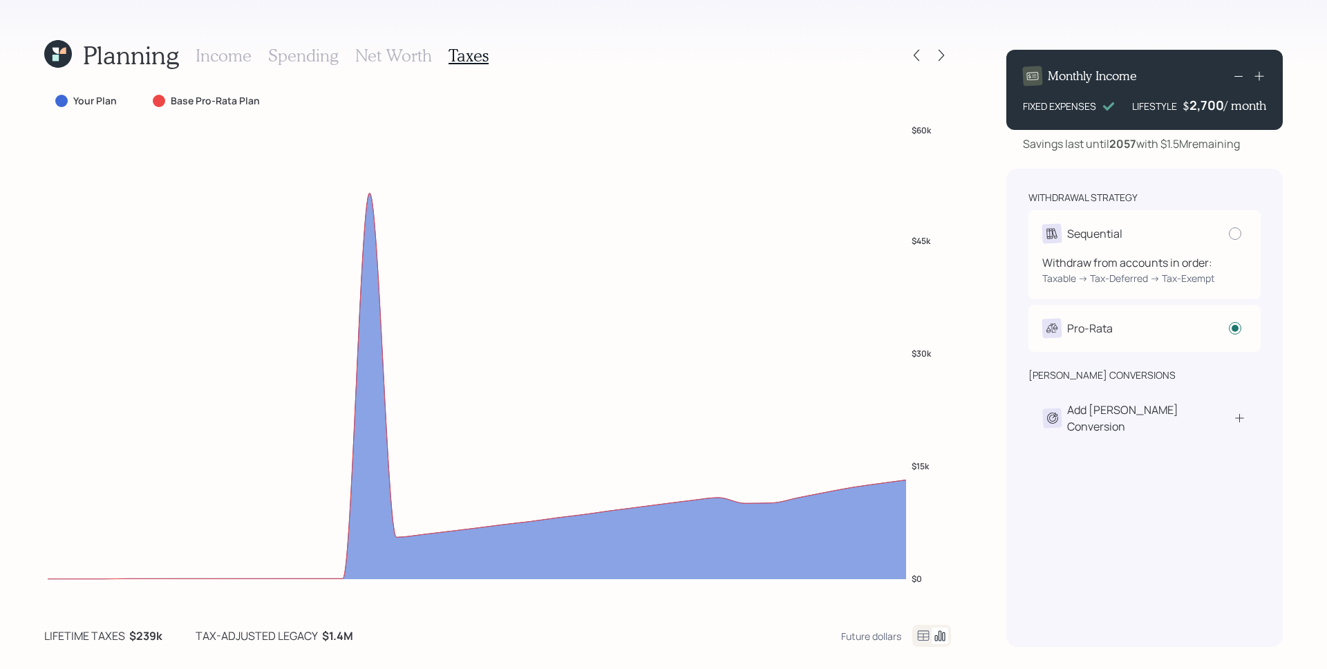
click at [1162, 240] on div "Sequential" at bounding box center [1144, 233] width 205 height 19
radio input "true"
radio input "false"
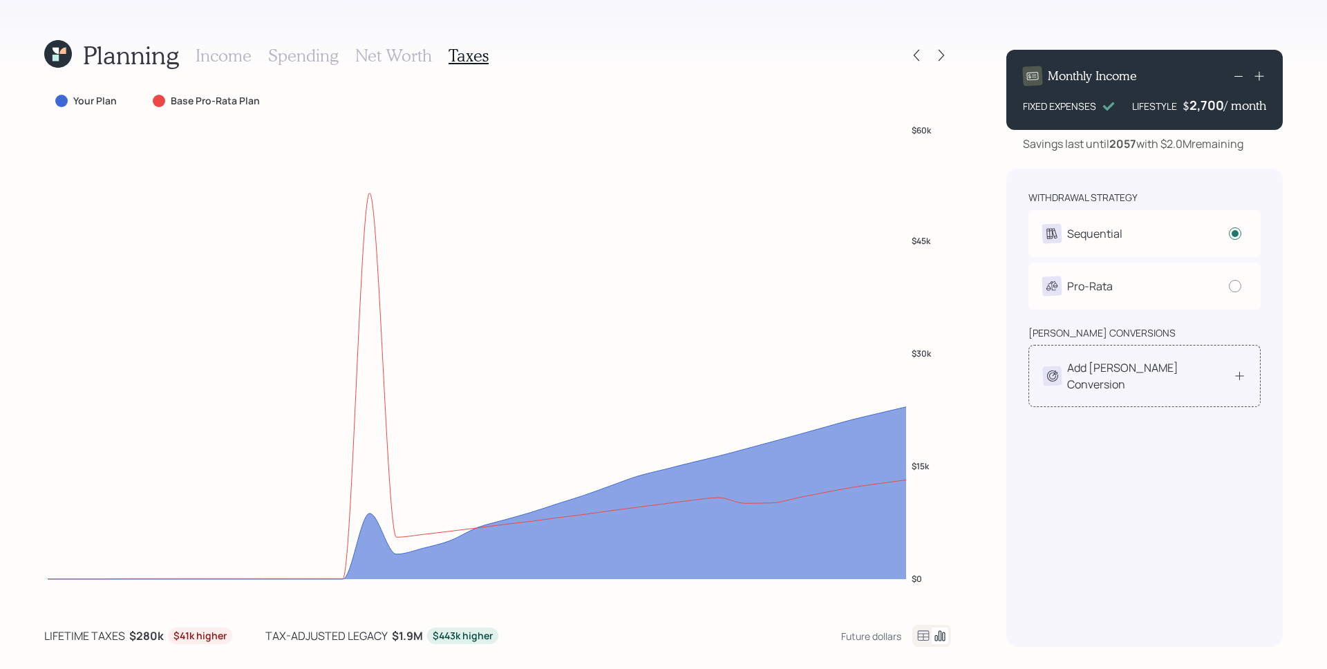
click at [1157, 371] on div "Add Roth Conversion" at bounding box center [1150, 375] width 166 height 33
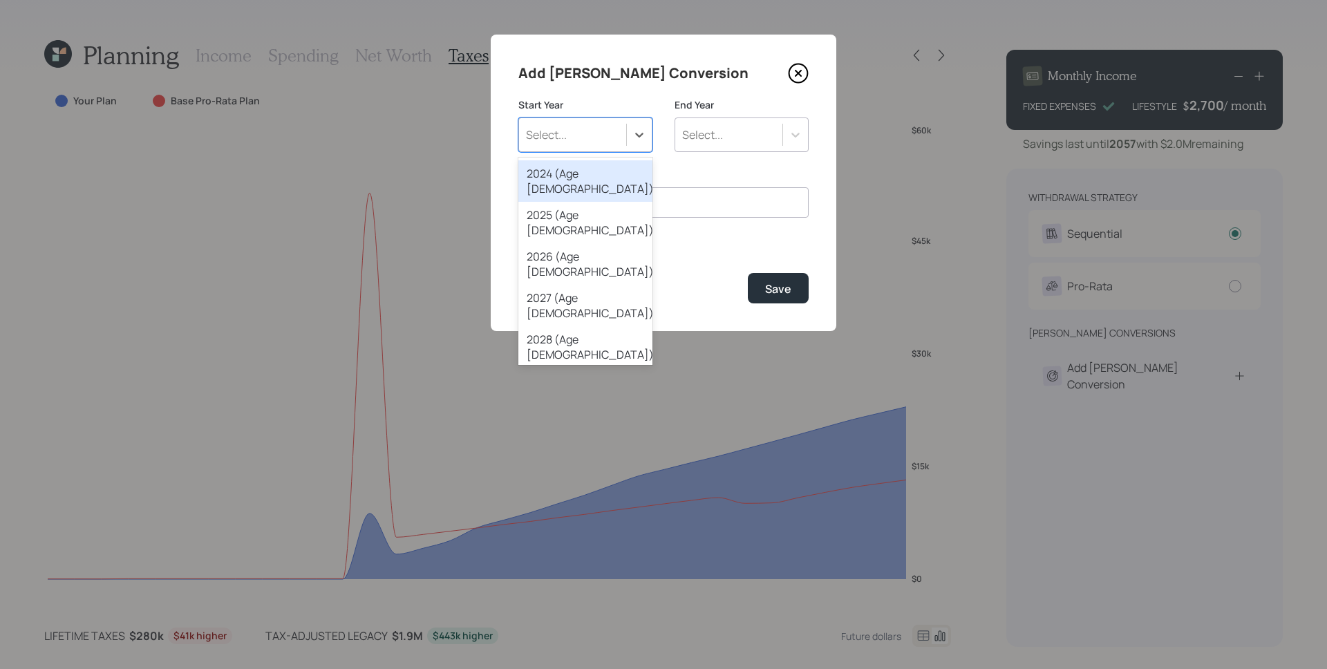
click at [607, 144] on div "Select..." at bounding box center [572, 135] width 107 height 24
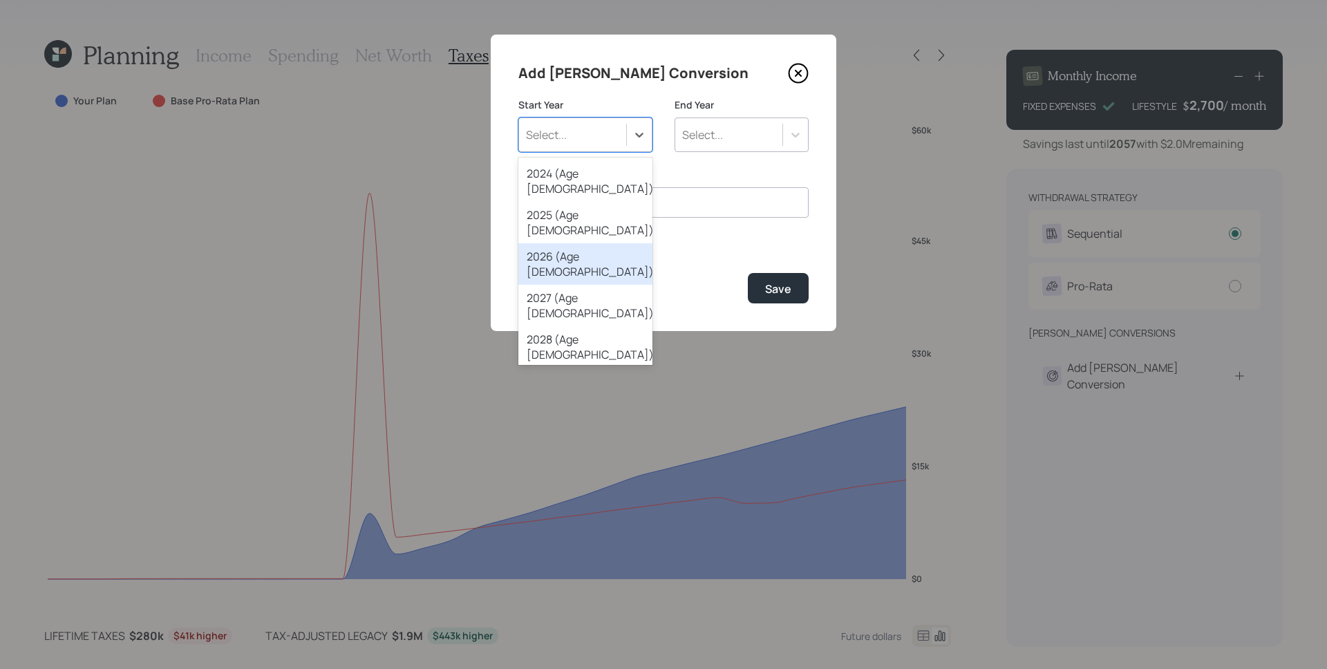
click at [592, 243] on div "2026 (Age 64)" at bounding box center [585, 263] width 134 height 41
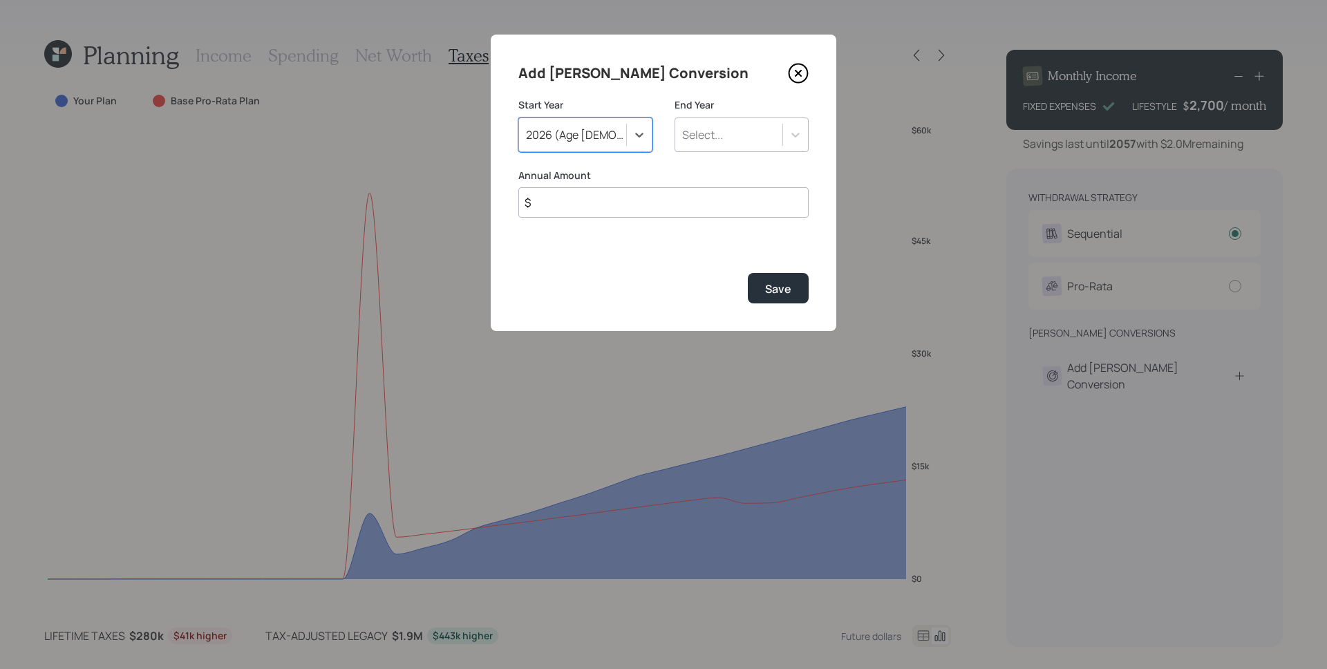
click at [744, 136] on div "Select..." at bounding box center [728, 135] width 107 height 24
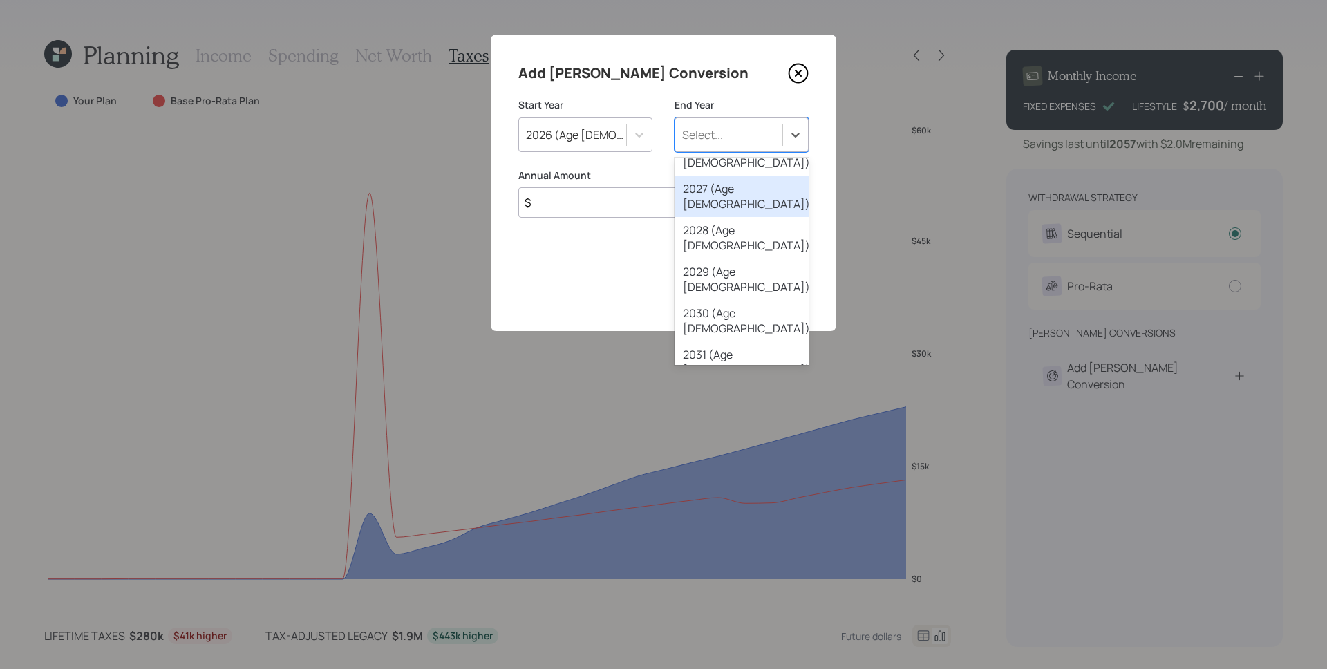
scroll to position [153, 0]
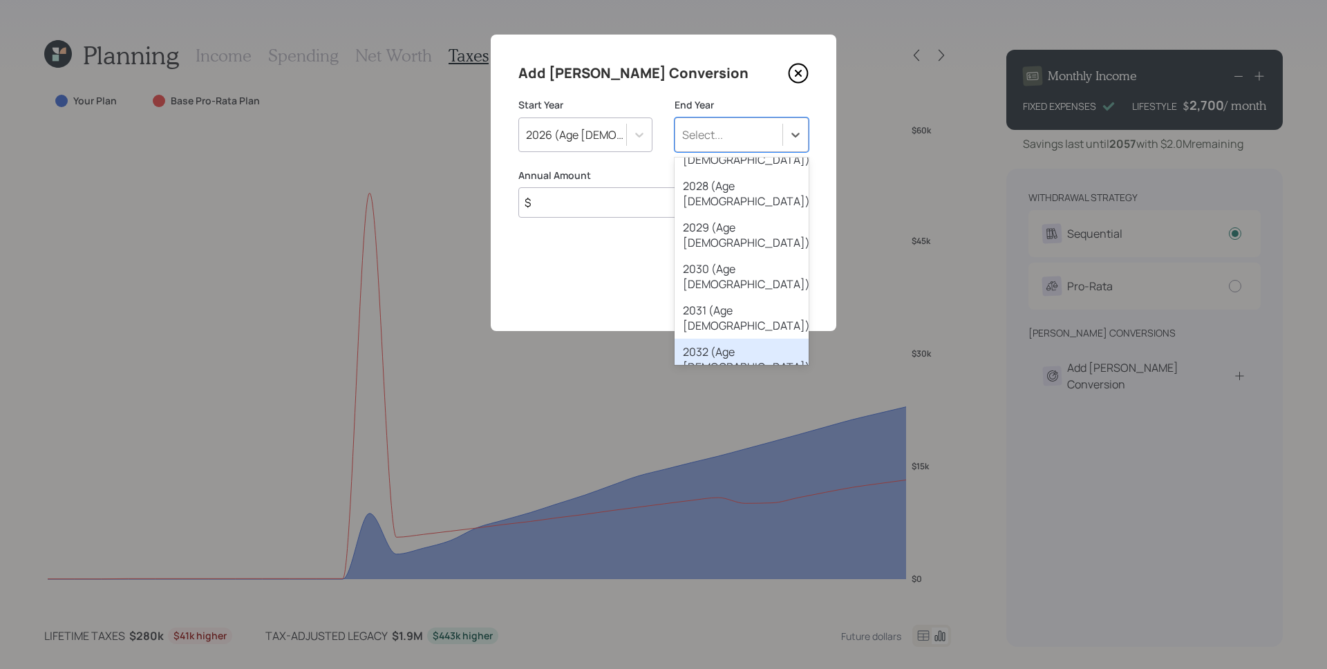
drag, startPoint x: 756, startPoint y: 231, endPoint x: 721, endPoint y: 241, distance: 35.9
click at [756, 339] on div "2032 (Age 70)" at bounding box center [742, 359] width 134 height 41
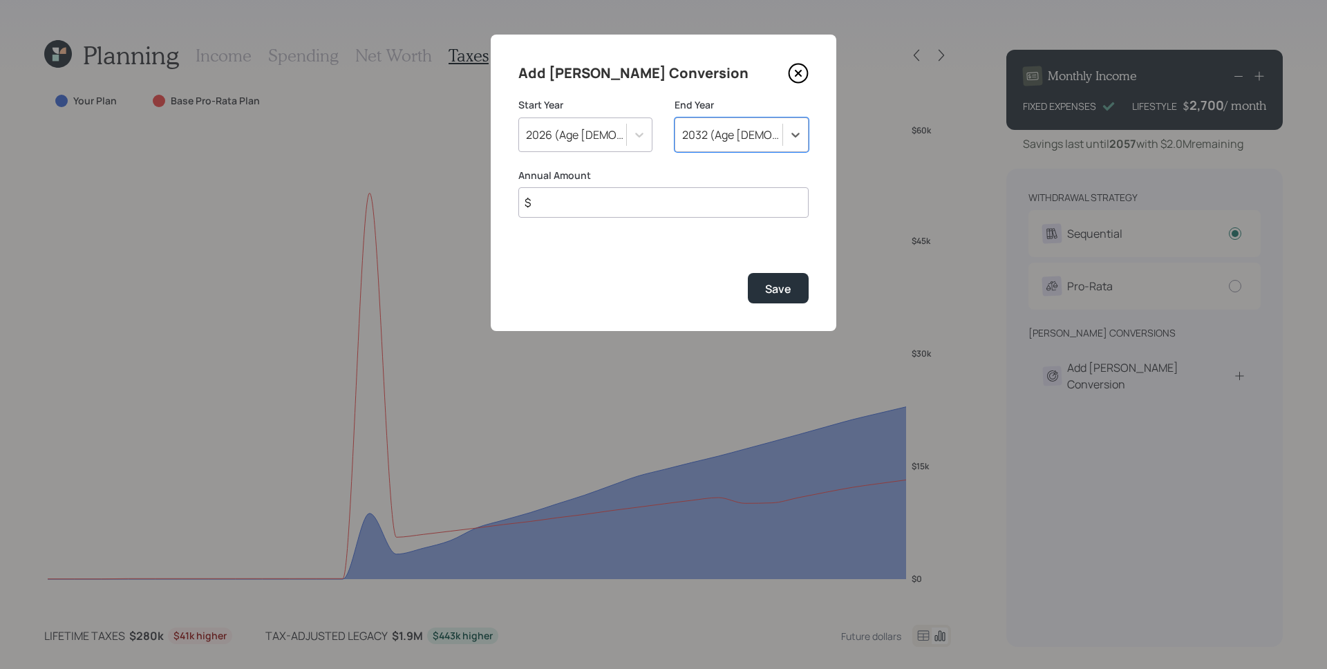
click at [616, 196] on input "$" at bounding box center [663, 202] width 290 height 30
type input "$ 10,000"
click at [748, 273] on button "Save" at bounding box center [778, 288] width 61 height 30
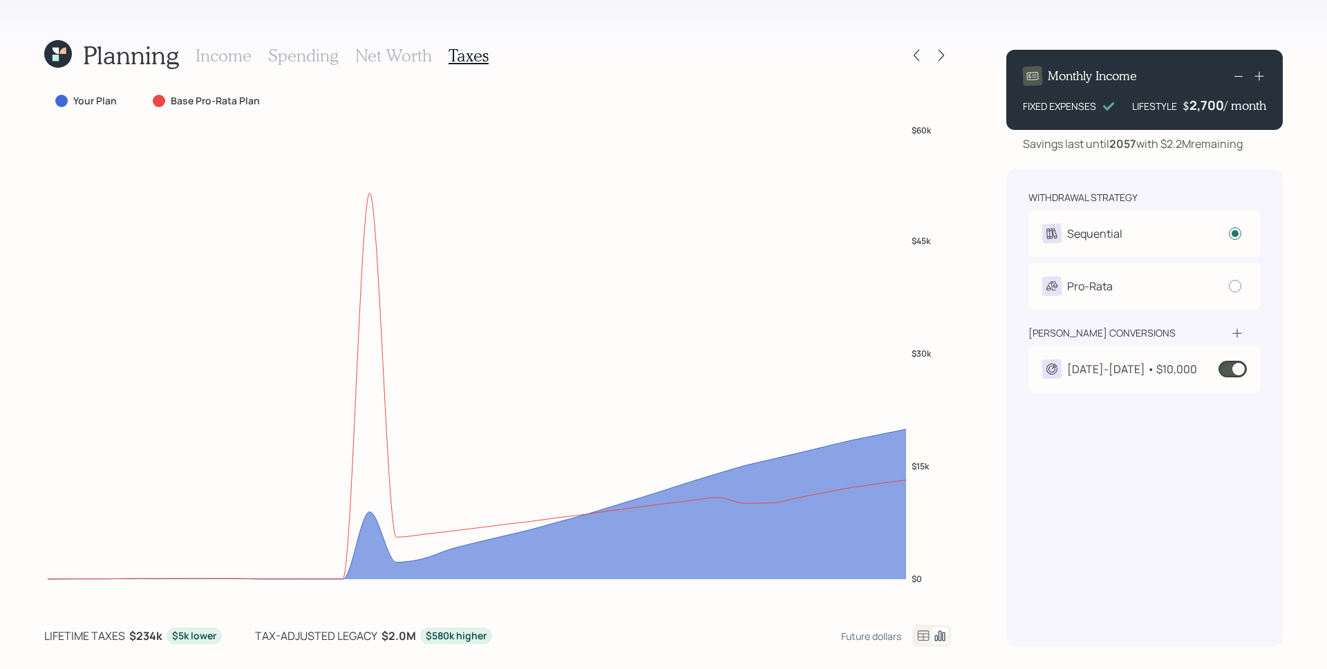
click at [1169, 371] on div "2026-2032 • $10,000" at bounding box center [1132, 369] width 130 height 17
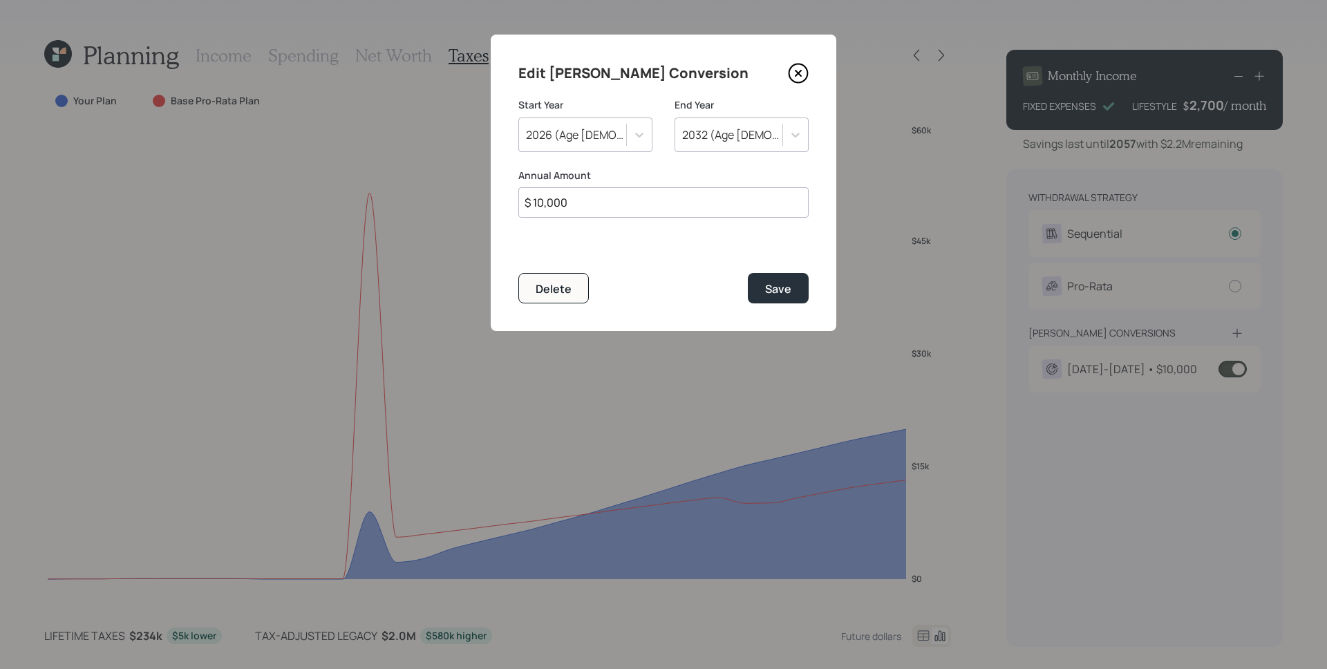
click at [598, 208] on input "$ 10,000" at bounding box center [663, 202] width 290 height 30
type input "$ 20,000"
click at [748, 273] on button "Save" at bounding box center [778, 288] width 61 height 30
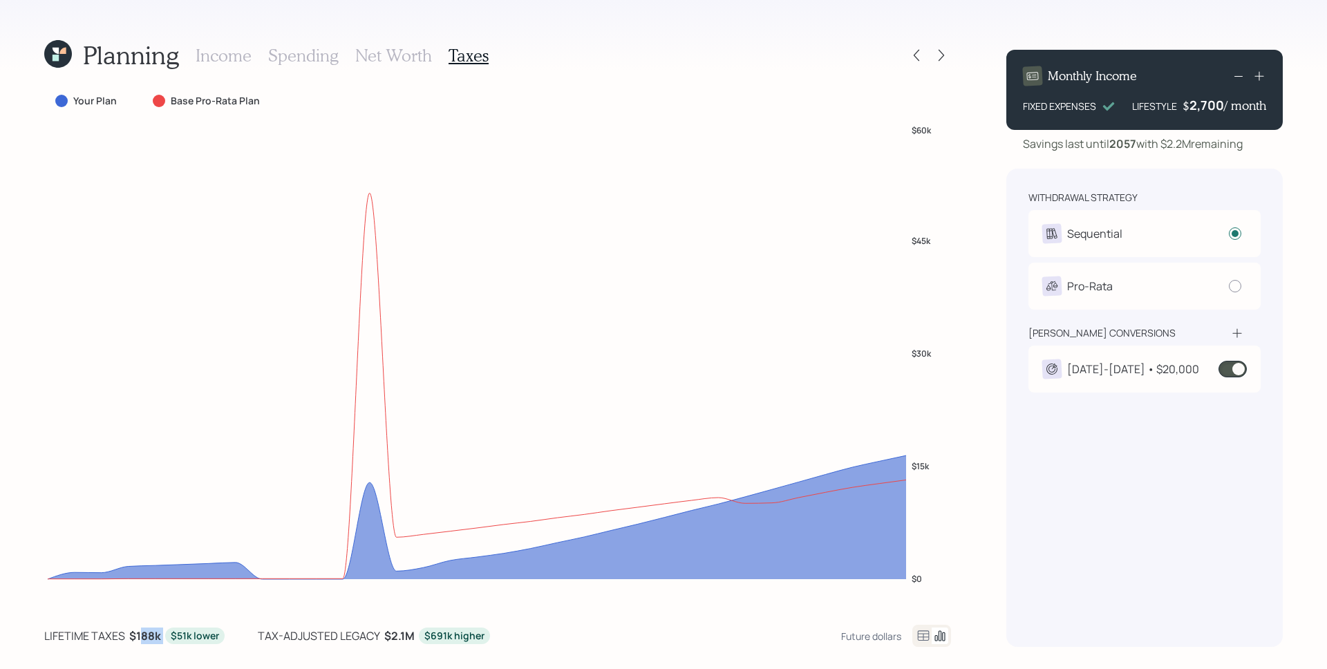
drag, startPoint x: 139, startPoint y: 639, endPoint x: 161, endPoint y: 639, distance: 22.1
click at [161, 639] on div "lifetime taxes $188k $51k lower" at bounding box center [134, 636] width 180 height 17
click at [488, 652] on div "Planning Income Spending Net Worth Taxes Your Plan Base Pro-Rata Plan $0 $15k $…" at bounding box center [663, 334] width 1327 height 669
drag, startPoint x: 386, startPoint y: 639, endPoint x: 479, endPoint y: 639, distance: 93.3
click at [479, 639] on div "tax-adjusted legacy $2.1M $691k higher" at bounding box center [374, 636] width 232 height 17
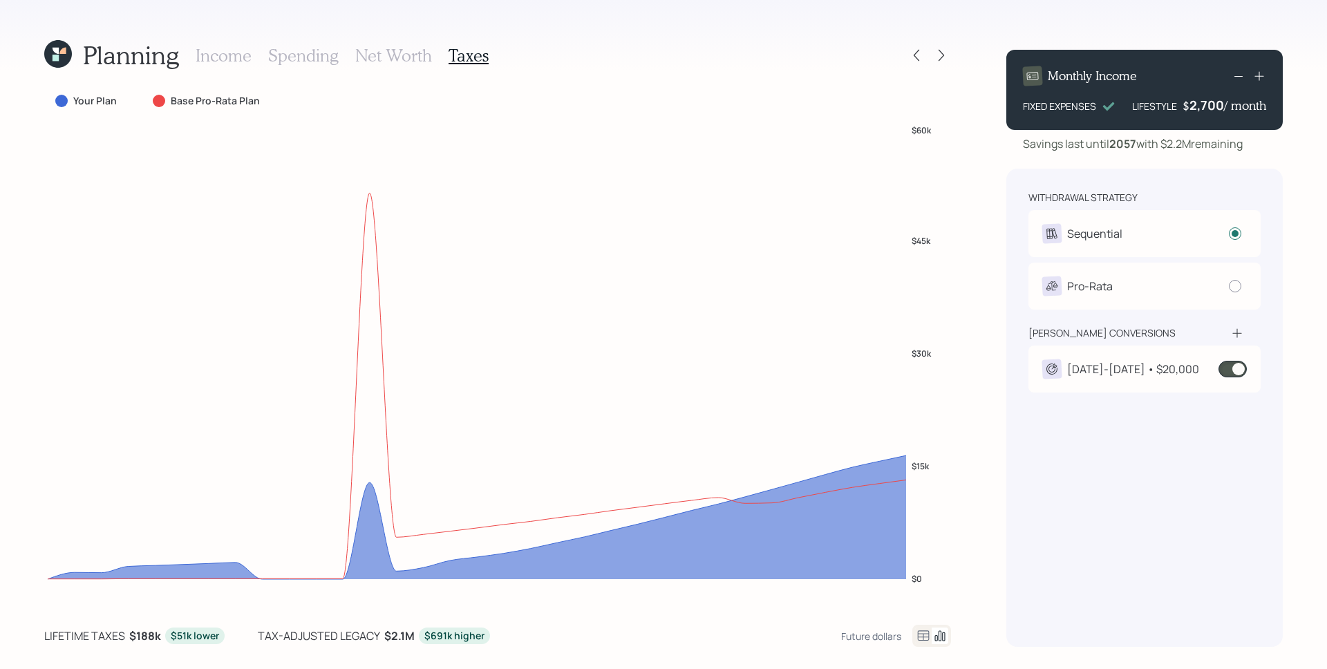
click at [503, 628] on div "lifetime taxes $188k $51k lower tax-adjusted legacy $2.1M $691k higher Future d…" at bounding box center [497, 636] width 907 height 22
click at [1238, 373] on span at bounding box center [1233, 369] width 28 height 17
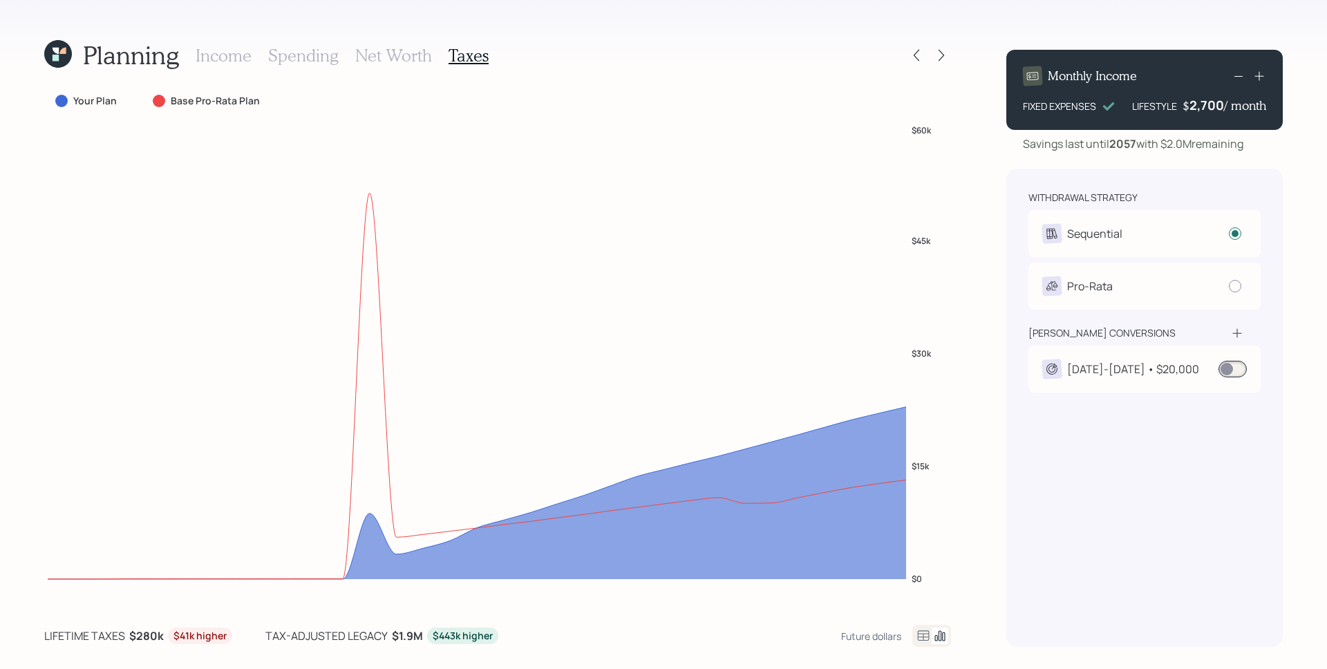
click at [967, 27] on div "Planning Income Spending Net Worth Taxes Your Plan Base Pro-Rata Plan $0 $15k $…" at bounding box center [663, 334] width 1327 height 669
click at [938, 57] on icon at bounding box center [942, 55] width 14 height 14
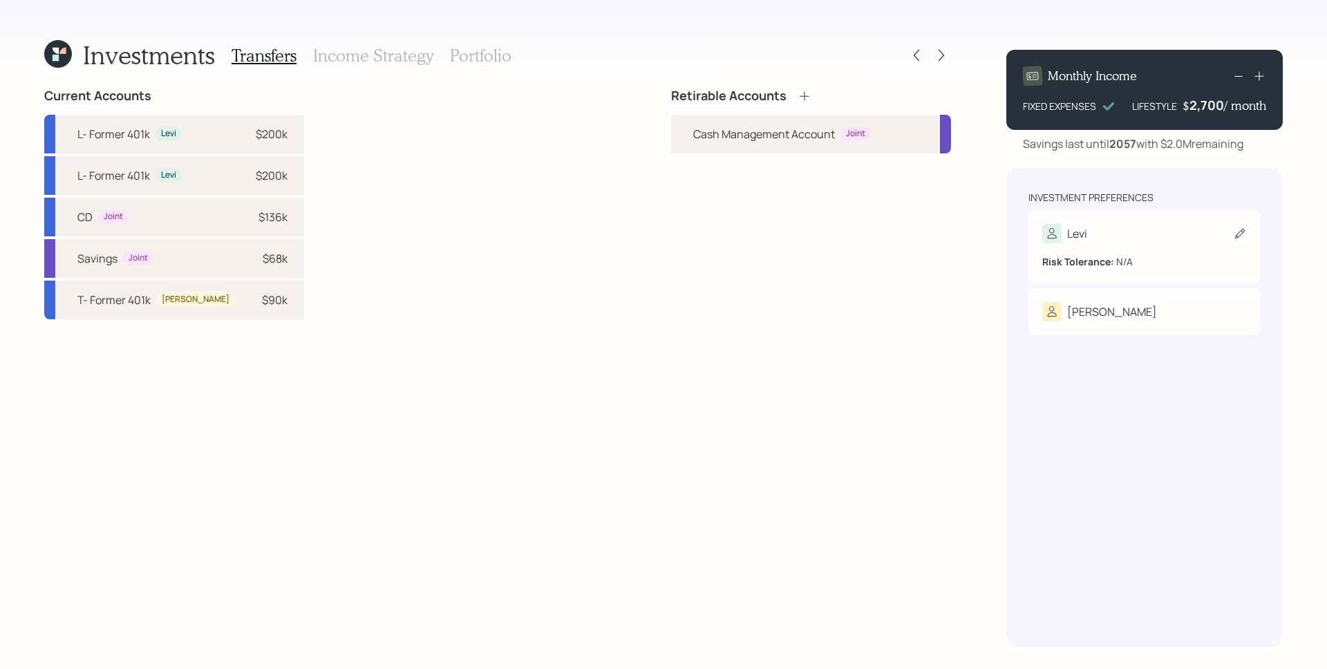
click at [1163, 227] on div "Levi" at bounding box center [1144, 233] width 205 height 19
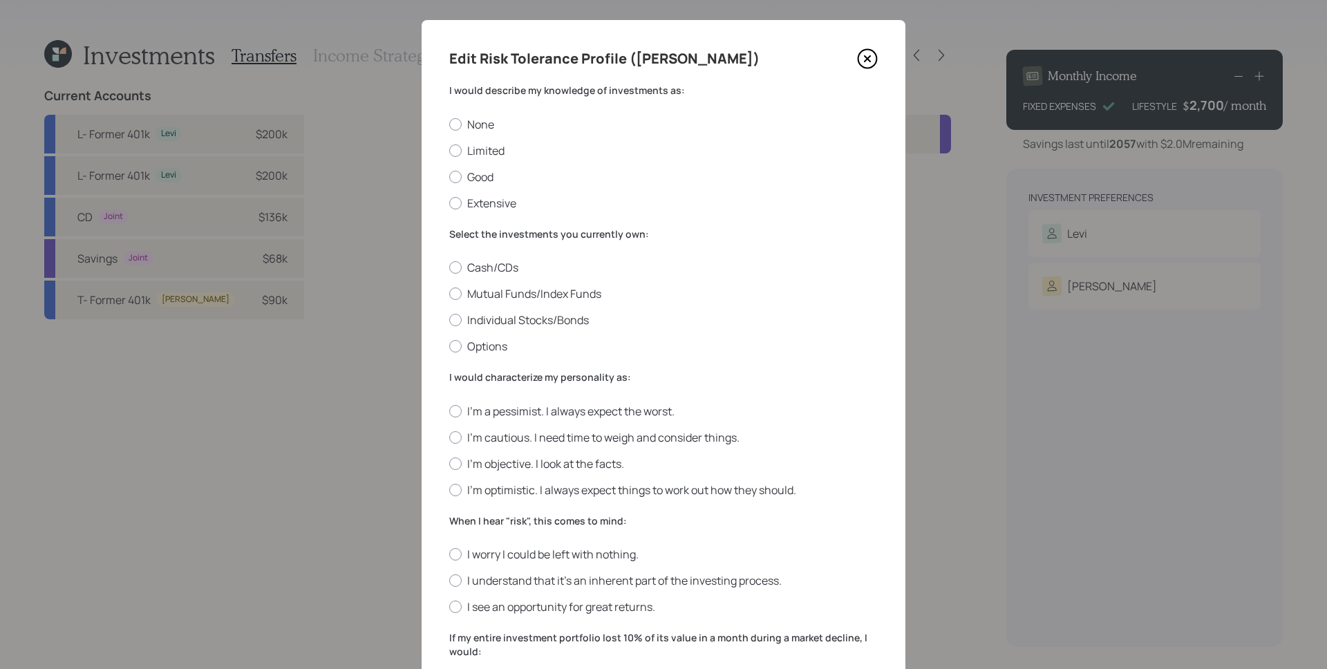
scroll to position [15, 0]
click at [460, 173] on label "Good" at bounding box center [663, 176] width 429 height 15
click at [449, 176] on input "Good" at bounding box center [449, 176] width 1 height 1
radio input "true"
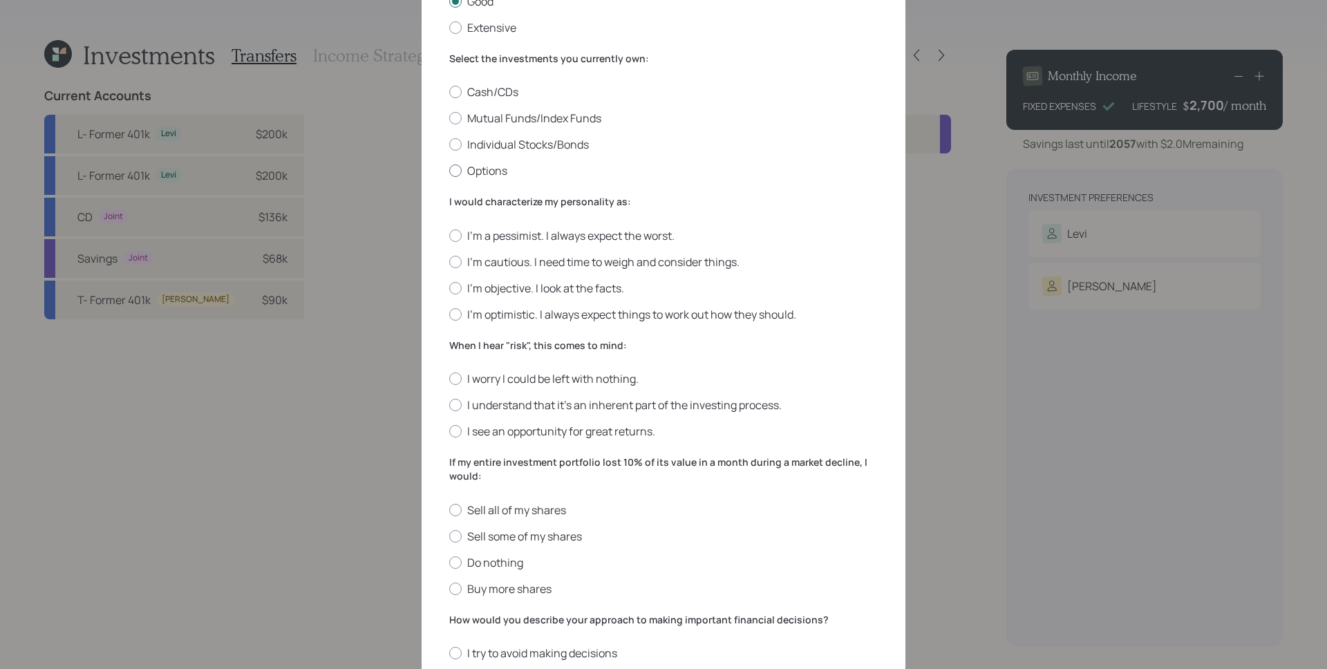
scroll to position [191, 0]
click at [546, 116] on label "Mutual Funds/Index Funds" at bounding box center [663, 117] width 429 height 15
click at [449, 118] on input "Mutual Funds/Index Funds" at bounding box center [449, 118] width 1 height 1
radio input "true"
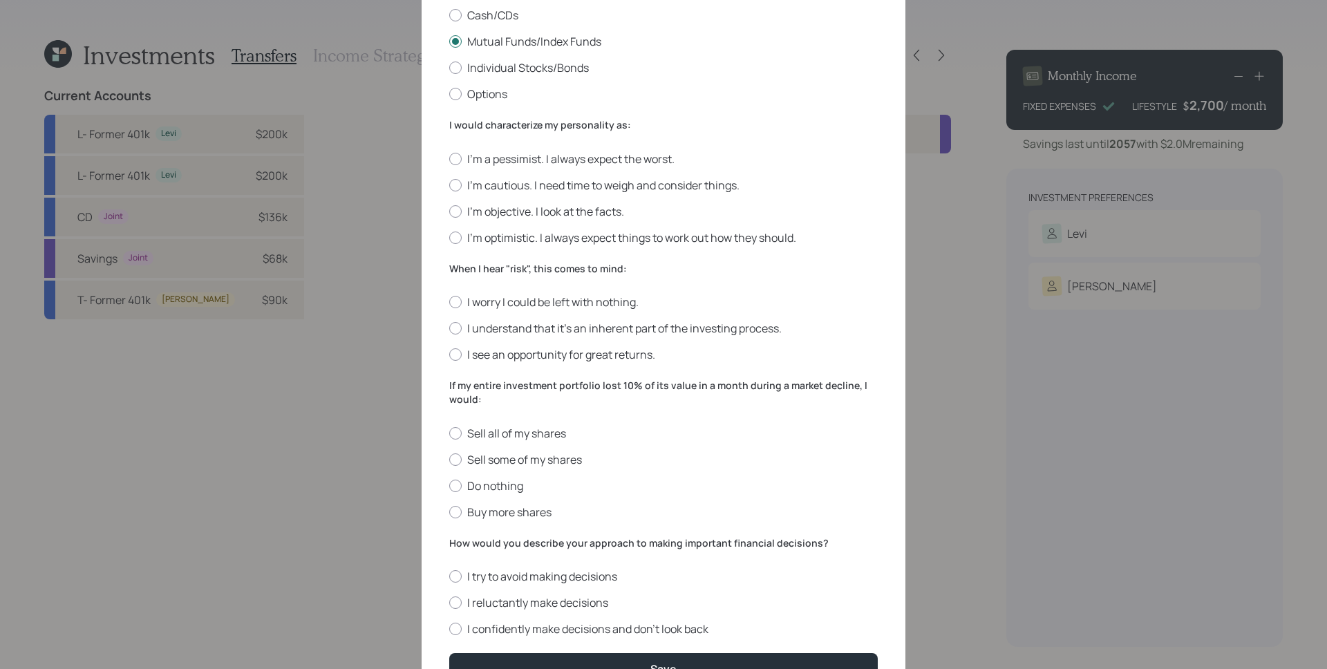
scroll to position [269, 0]
click at [543, 178] on label "I'm cautious. I need time to weigh and consider things." at bounding box center [663, 183] width 429 height 15
click at [449, 182] on input "I'm cautious. I need time to weigh and consider things." at bounding box center [449, 182] width 1 height 1
radio input "true"
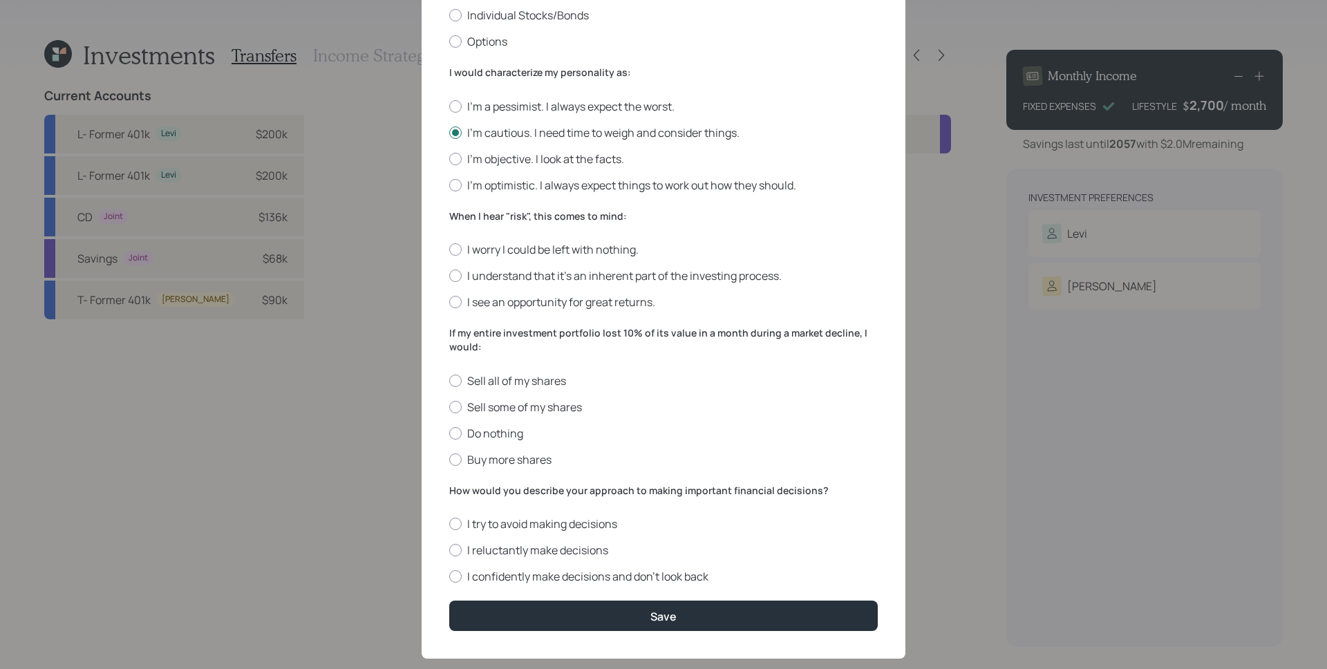
scroll to position [344, 0]
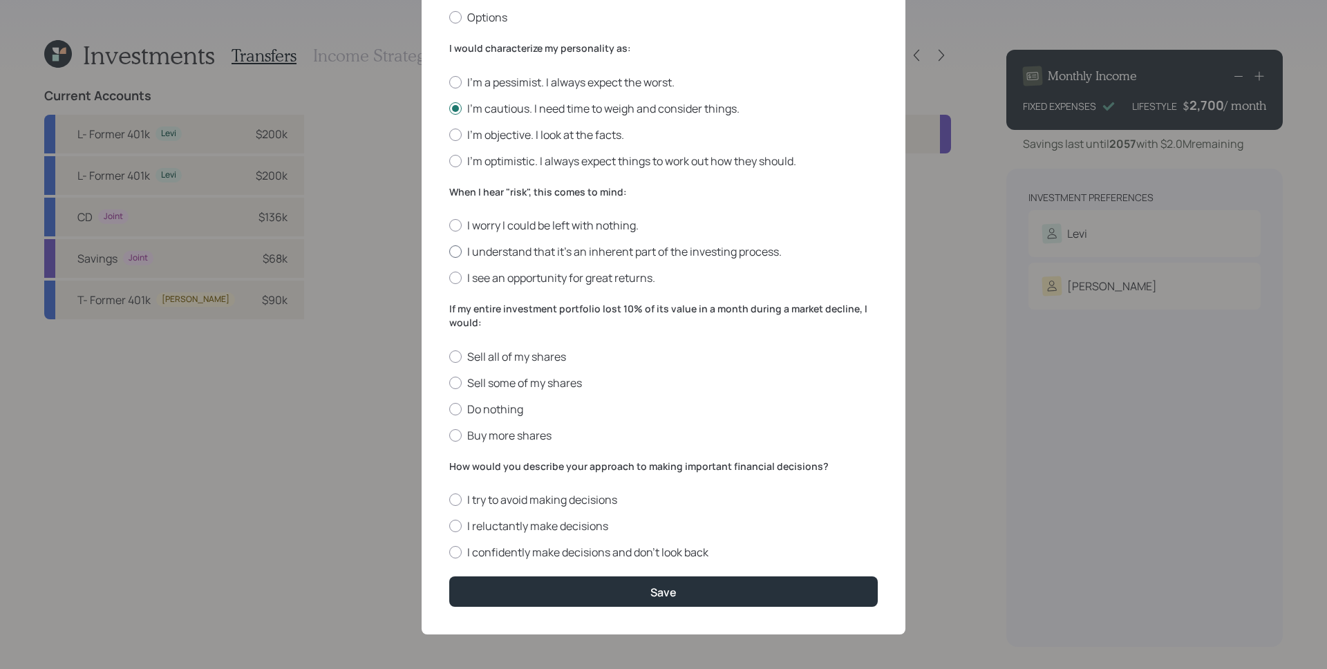
click at [503, 252] on label "I understand that it’s an inherent part of the investing process." at bounding box center [663, 251] width 429 height 15
click at [449, 252] on input "I understand that it’s an inherent part of the investing process." at bounding box center [449, 252] width 1 height 1
radio input "true"
click at [469, 408] on label "Do nothing" at bounding box center [663, 409] width 429 height 15
click at [449, 409] on input "Do nothing" at bounding box center [449, 409] width 1 height 1
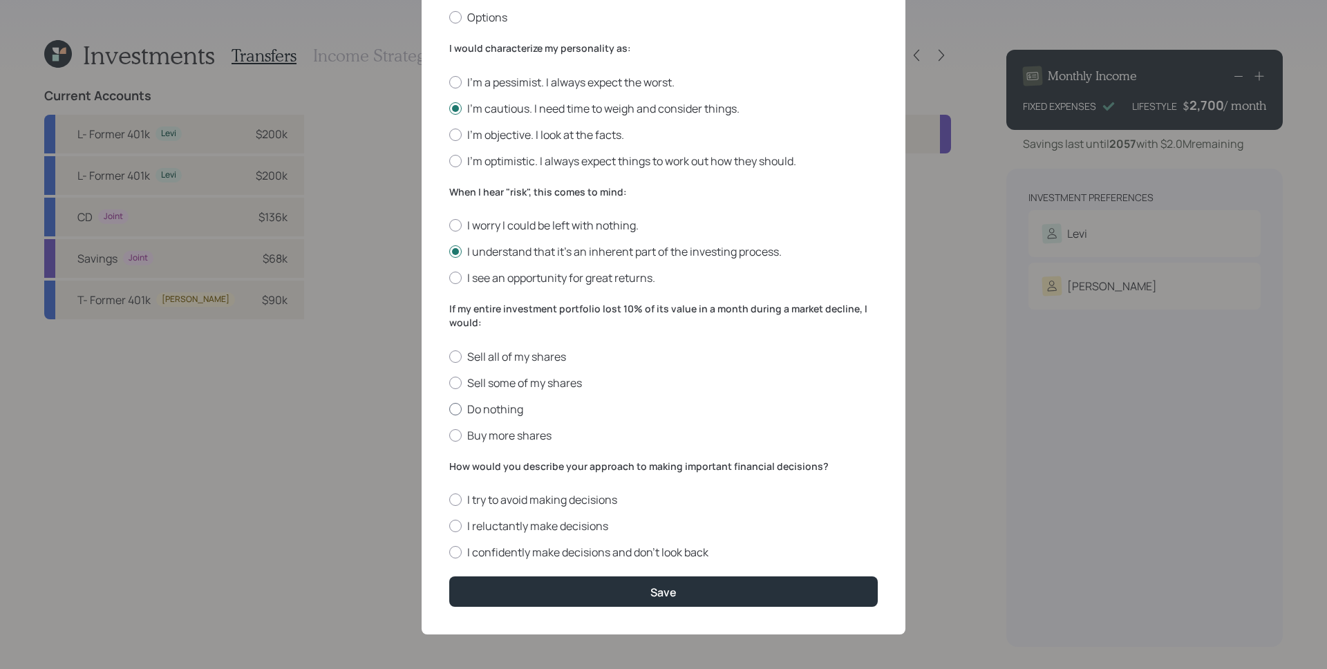
radio input "true"
click at [538, 494] on label "I try to avoid making decisions" at bounding box center [663, 499] width 429 height 15
click at [449, 500] on input "I try to avoid making decisions" at bounding box center [449, 500] width 1 height 1
radio input "true"
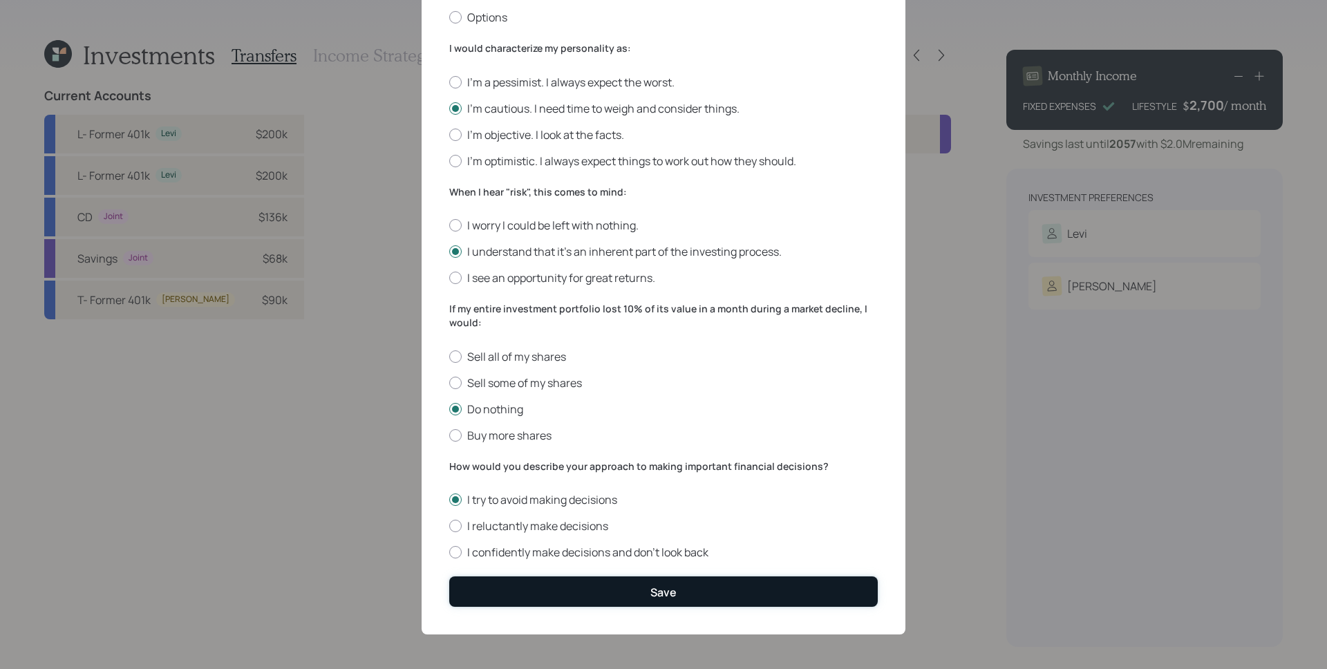
click at [703, 590] on button "Save" at bounding box center [663, 592] width 429 height 30
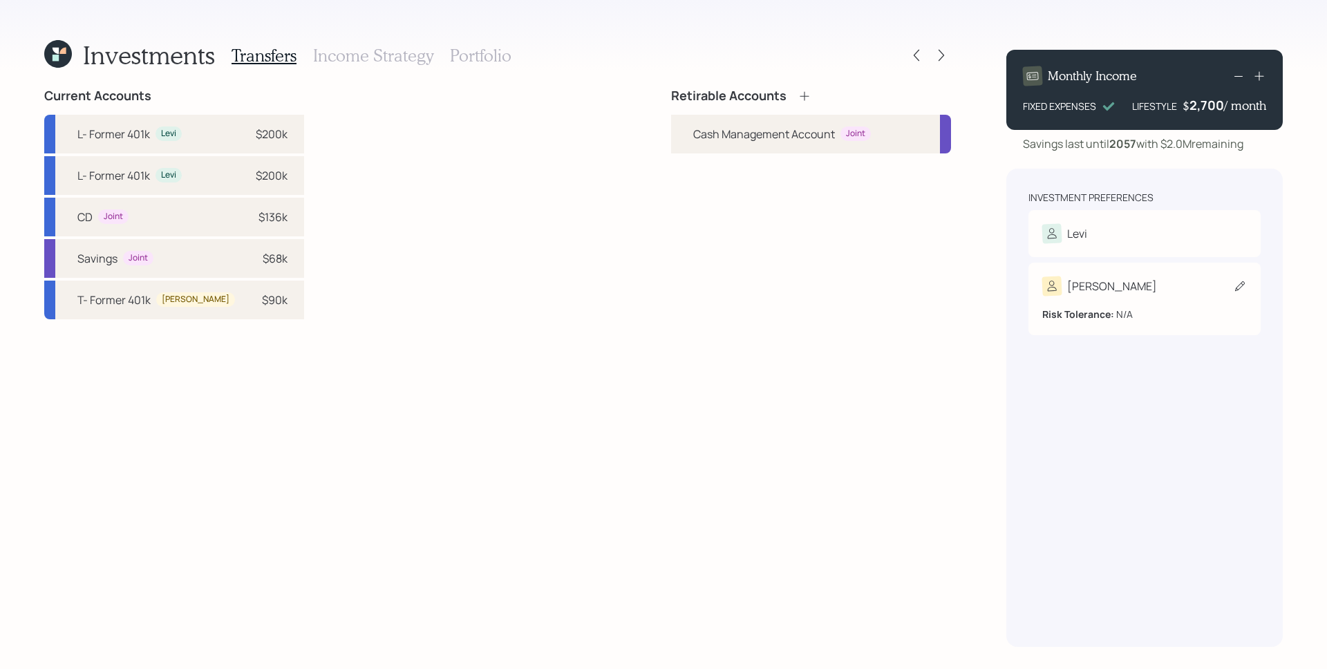
click at [1117, 313] on div "Tersita Risk Tolerance: N/A" at bounding box center [1145, 299] width 232 height 73
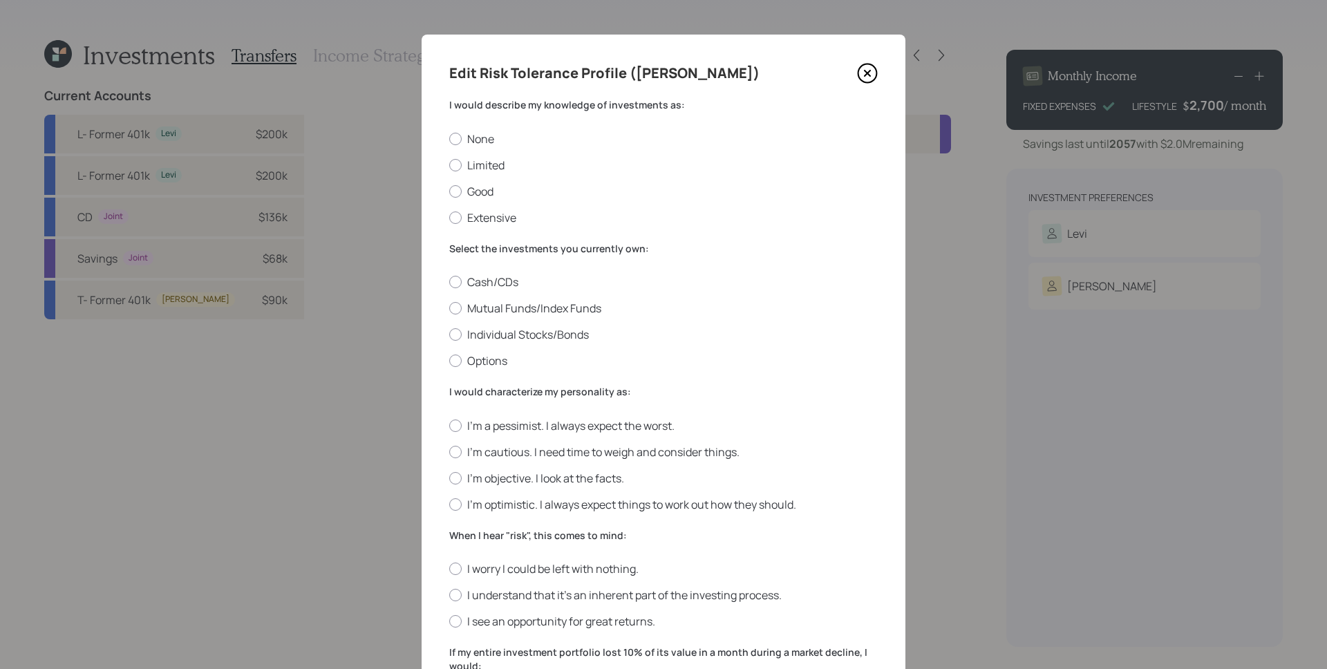
click at [480, 196] on label "Good" at bounding box center [663, 191] width 429 height 15
click at [449, 191] on input "Good" at bounding box center [449, 191] width 1 height 1
radio input "true"
click at [499, 310] on label "Mutual Funds/Index Funds" at bounding box center [663, 308] width 429 height 15
click at [449, 309] on input "Mutual Funds/Index Funds" at bounding box center [449, 308] width 1 height 1
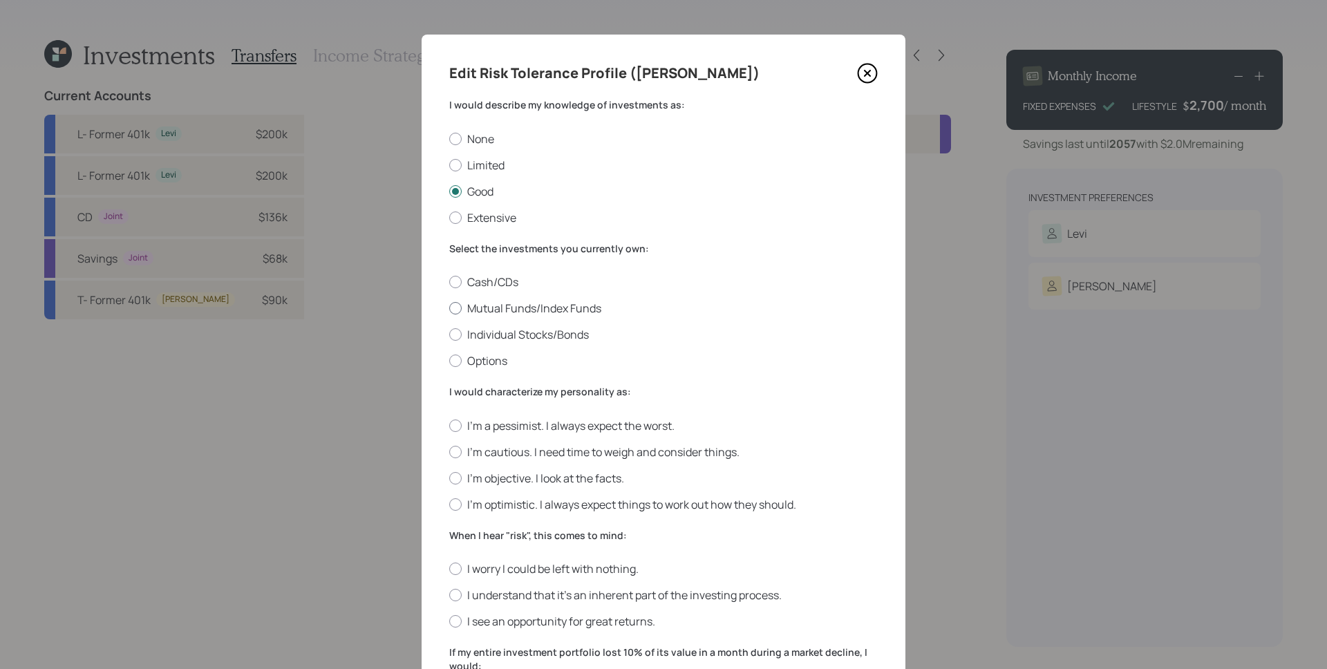
radio input "true"
click at [505, 478] on label "I'm objective. I look at the facts." at bounding box center [663, 478] width 429 height 15
click at [449, 478] on input "I'm objective. I look at the facts." at bounding box center [449, 478] width 1 height 1
radio input "true"
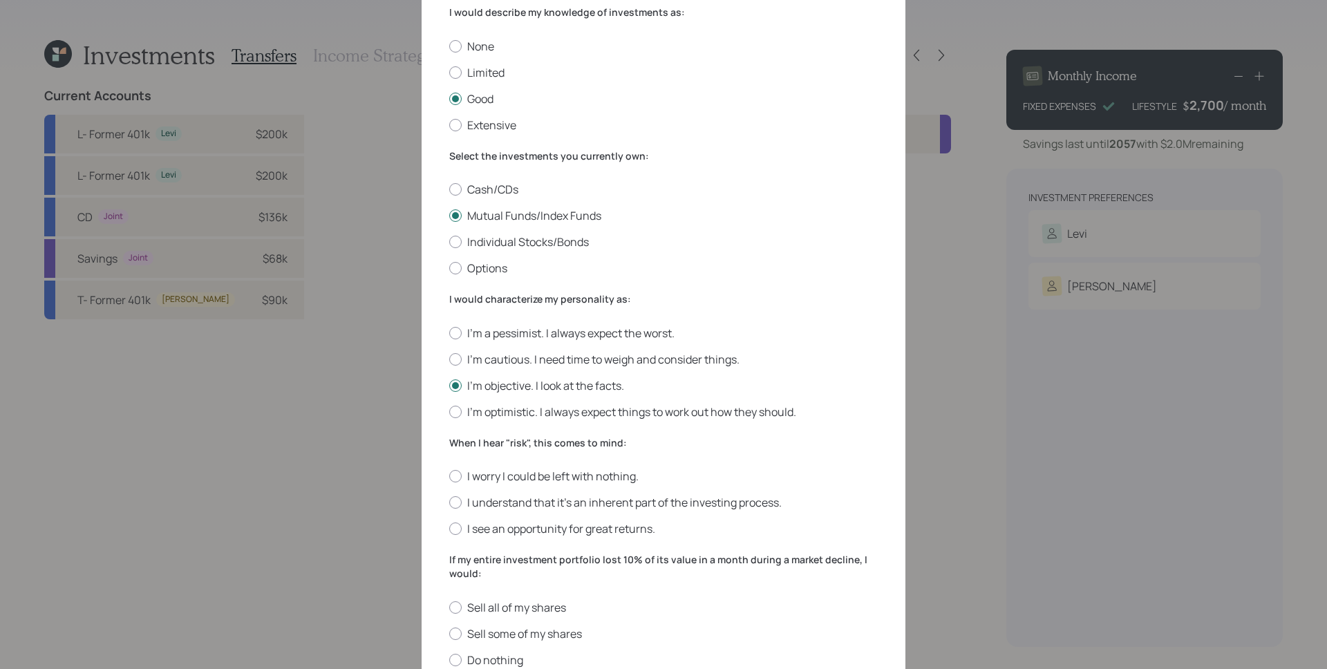
scroll to position [97, 0]
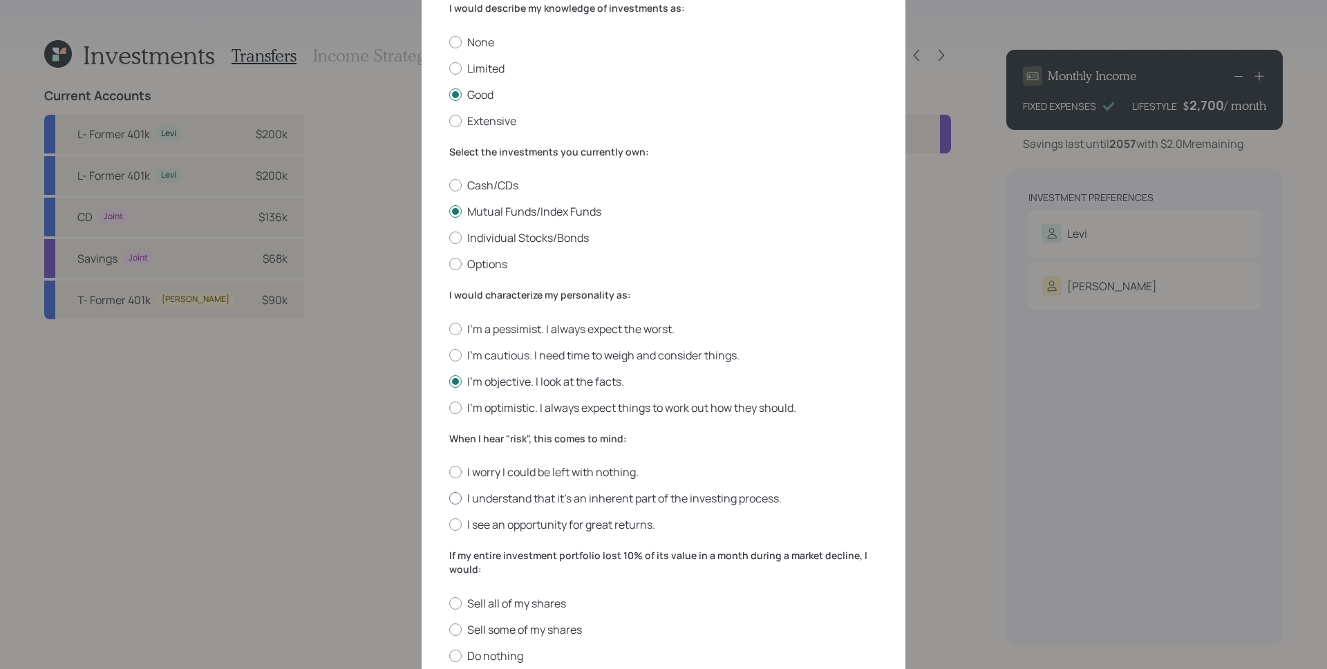
click at [513, 497] on label "I understand that it’s an inherent part of the investing process." at bounding box center [663, 498] width 429 height 15
click at [449, 498] on input "I understand that it’s an inherent part of the investing process." at bounding box center [449, 498] width 1 height 1
radio input "true"
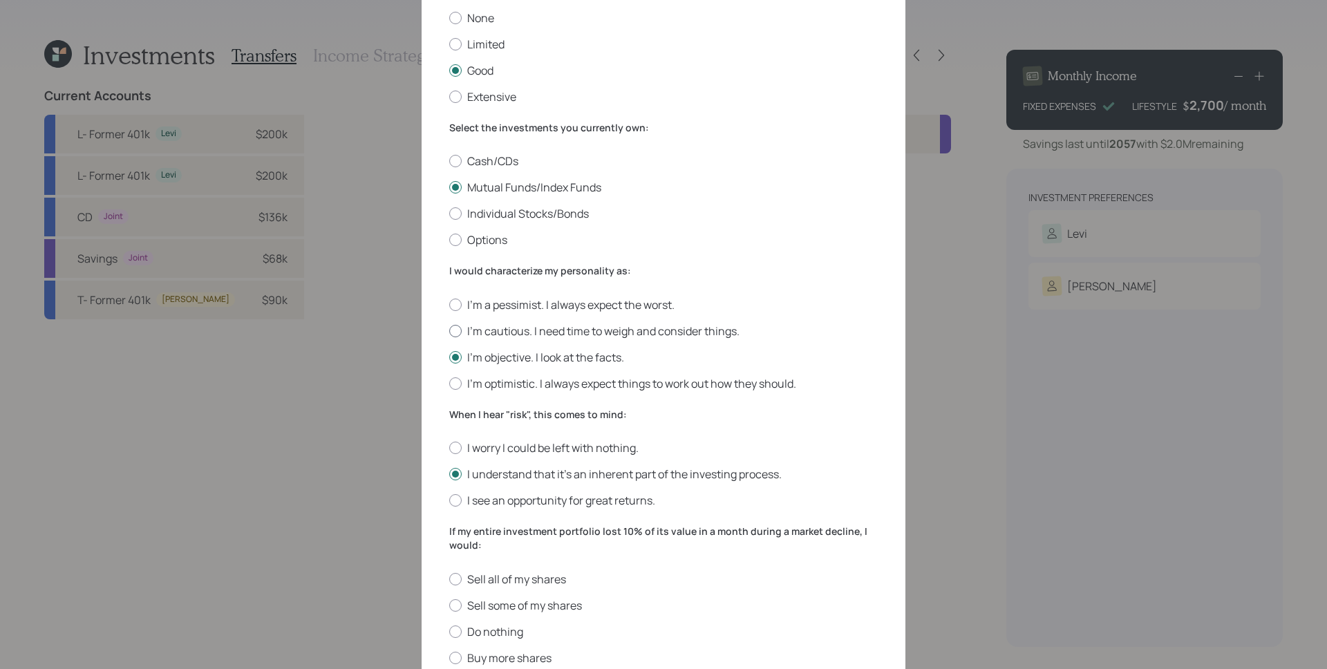
click at [516, 334] on label "I'm cautious. I need time to weigh and consider things." at bounding box center [663, 331] width 429 height 15
click at [449, 331] on input "I'm cautious. I need time to weigh and consider things." at bounding box center [449, 330] width 1 height 1
radio input "true"
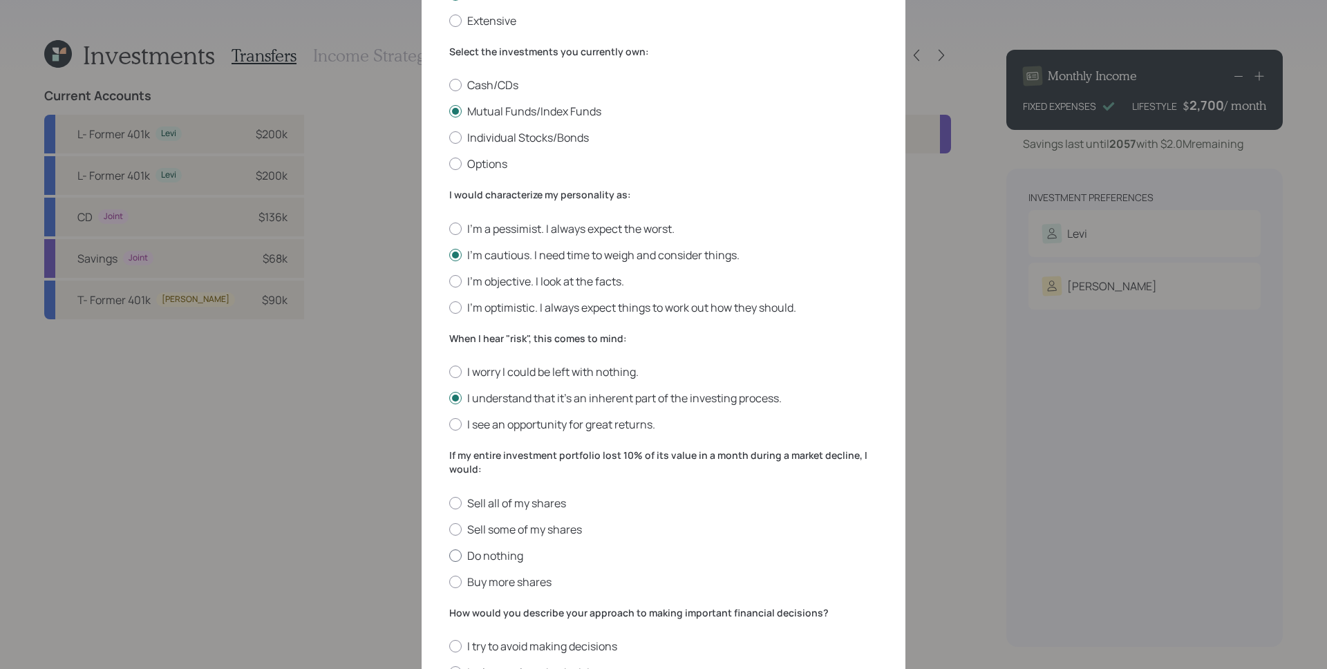
click at [489, 552] on label "Do nothing" at bounding box center [663, 555] width 429 height 15
click at [449, 555] on input "Do nothing" at bounding box center [449, 555] width 1 height 1
radio input "true"
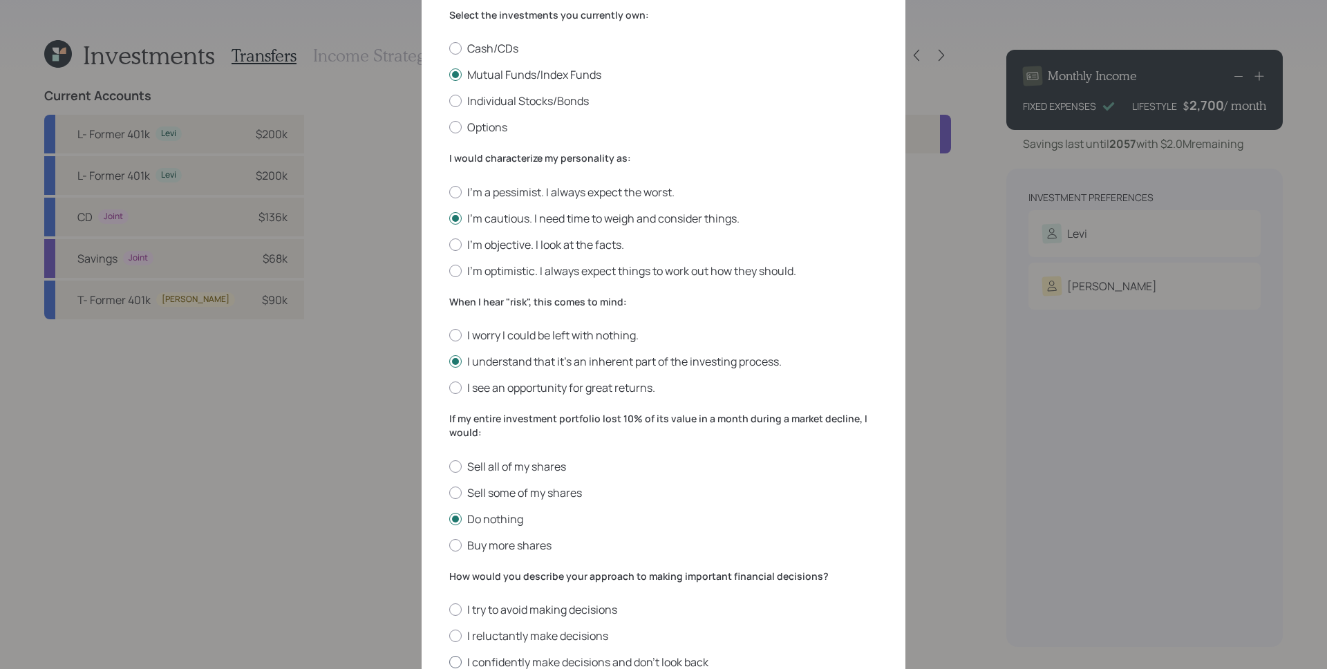
scroll to position [290, 0]
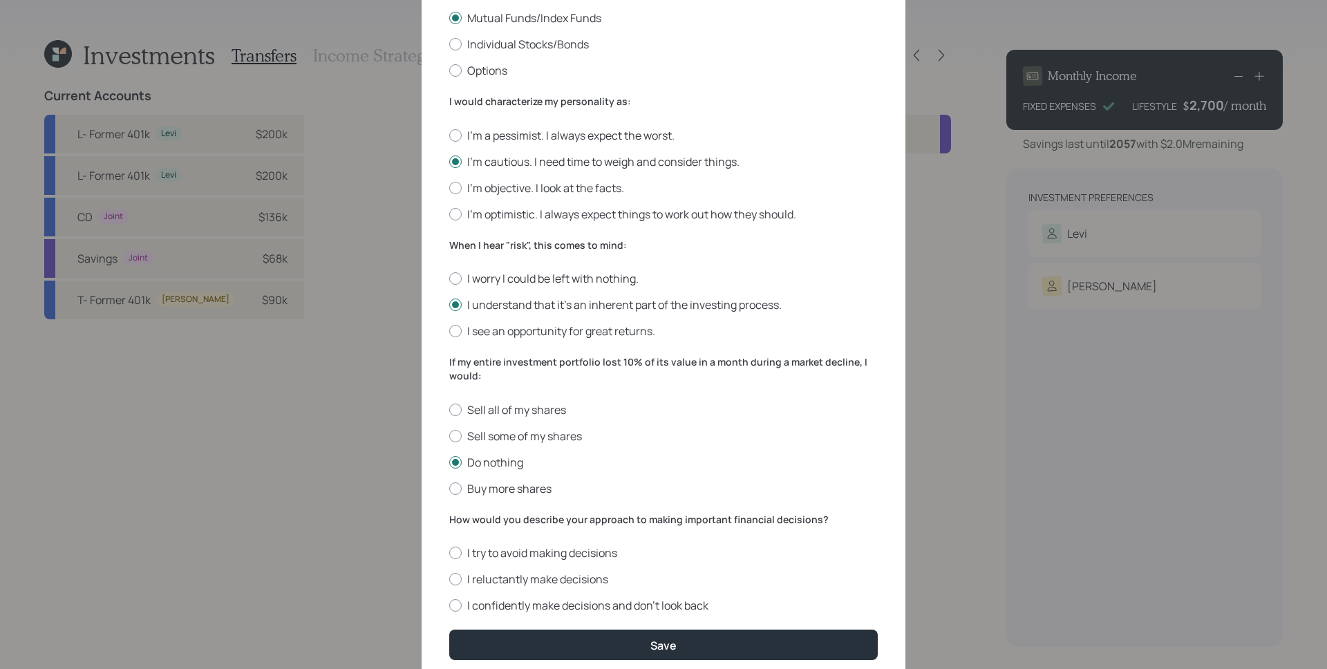
drag, startPoint x: 525, startPoint y: 552, endPoint x: 570, endPoint y: 588, distance: 57.5
click at [525, 552] on label "I try to avoid making decisions" at bounding box center [663, 552] width 429 height 15
click at [449, 553] on input "I try to avoid making decisions" at bounding box center [449, 553] width 1 height 1
radio input "true"
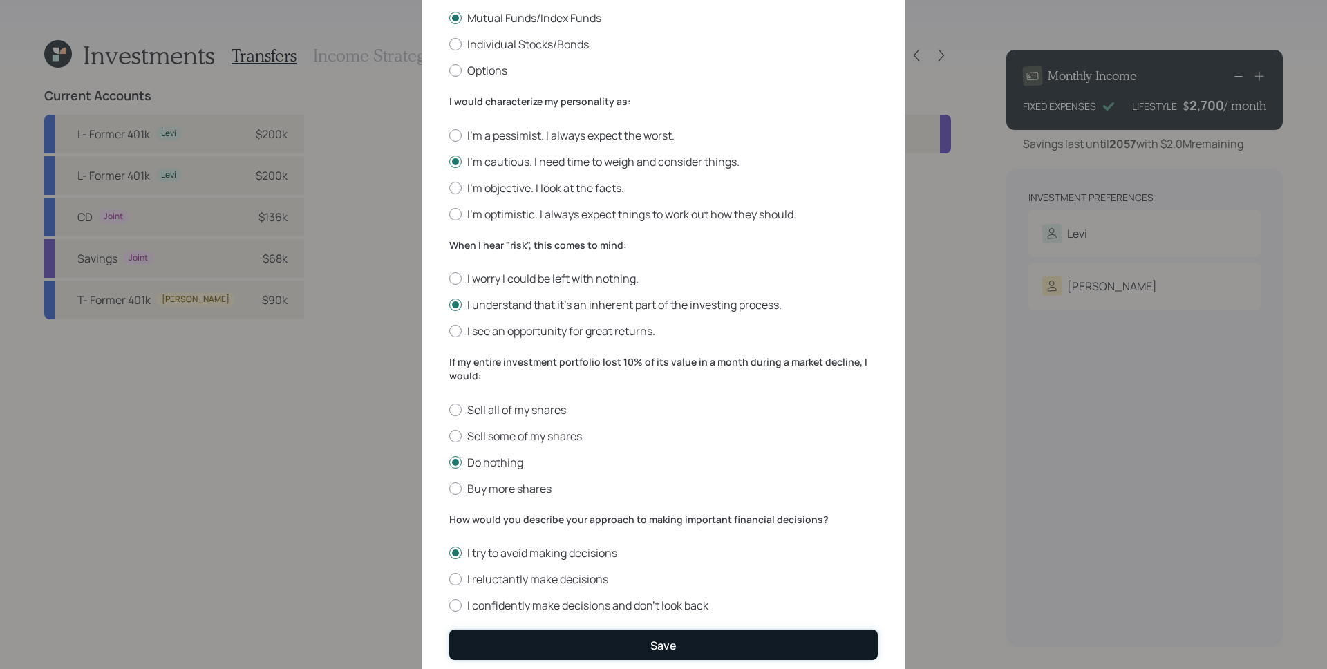
click at [631, 648] on button "Save" at bounding box center [663, 645] width 429 height 30
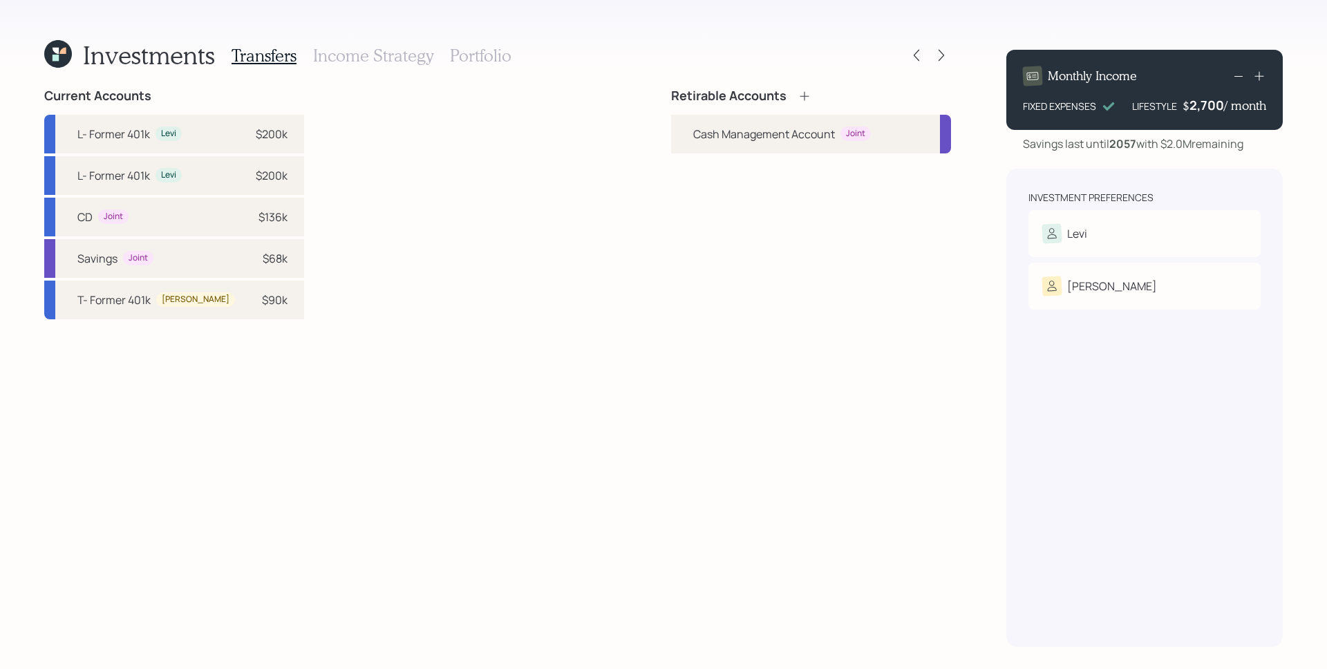
click at [805, 89] on icon at bounding box center [805, 96] width 14 height 14
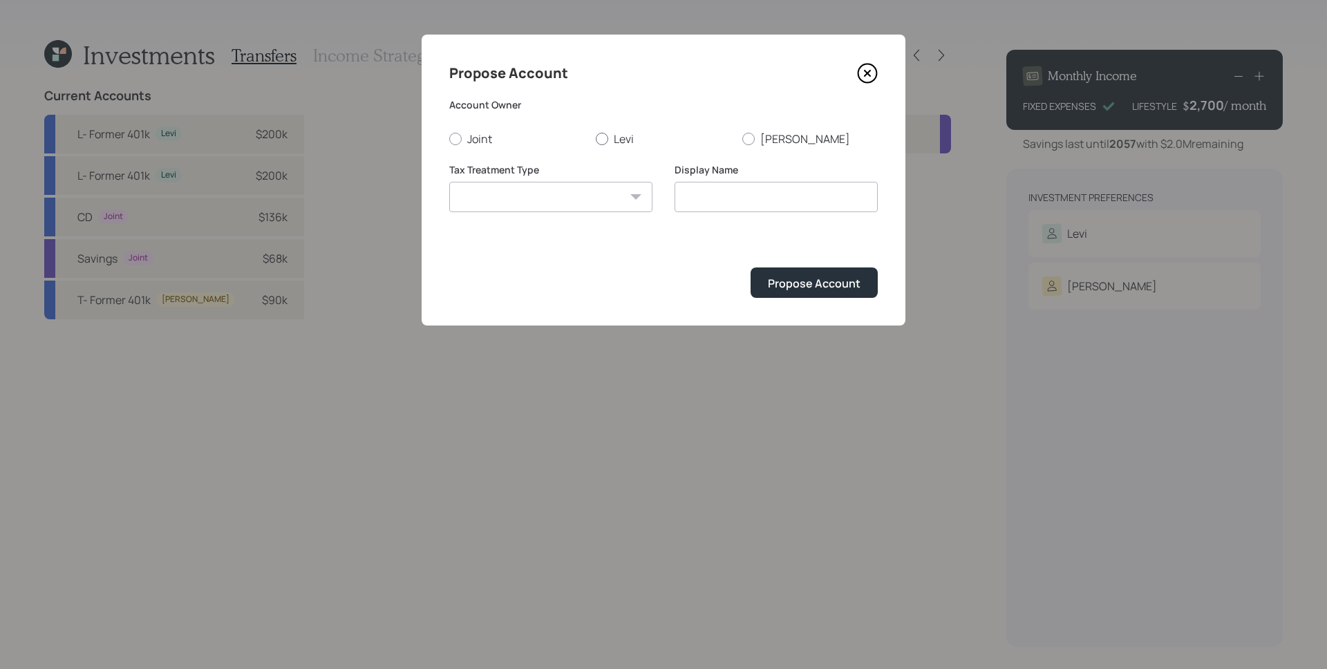
click at [627, 140] on label "Levi" at bounding box center [663, 138] width 135 height 15
click at [596, 139] on input "Levi" at bounding box center [595, 138] width 1 height 1
radio input "true"
click at [589, 203] on select "Roth Taxable Traditional" at bounding box center [550, 197] width 203 height 30
select select "traditional"
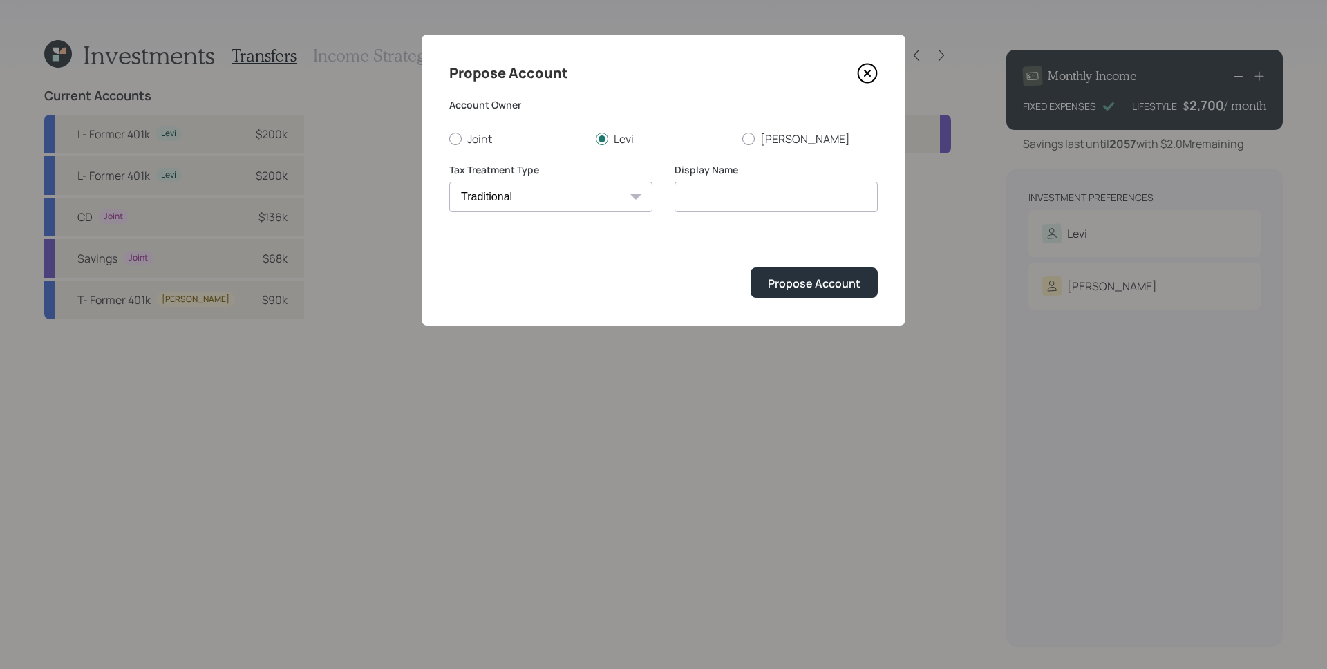
click at [449, 182] on select "Roth Taxable Traditional" at bounding box center [550, 197] width 203 height 30
click at [751, 198] on input "Traditional" at bounding box center [776, 197] width 203 height 30
click at [681, 195] on input "Traditional IRA" at bounding box center [776, 197] width 203 height 30
click at [692, 196] on input "LEvi's Traditional IRA" at bounding box center [776, 197] width 203 height 30
type input "Levi's Traditional IRA"
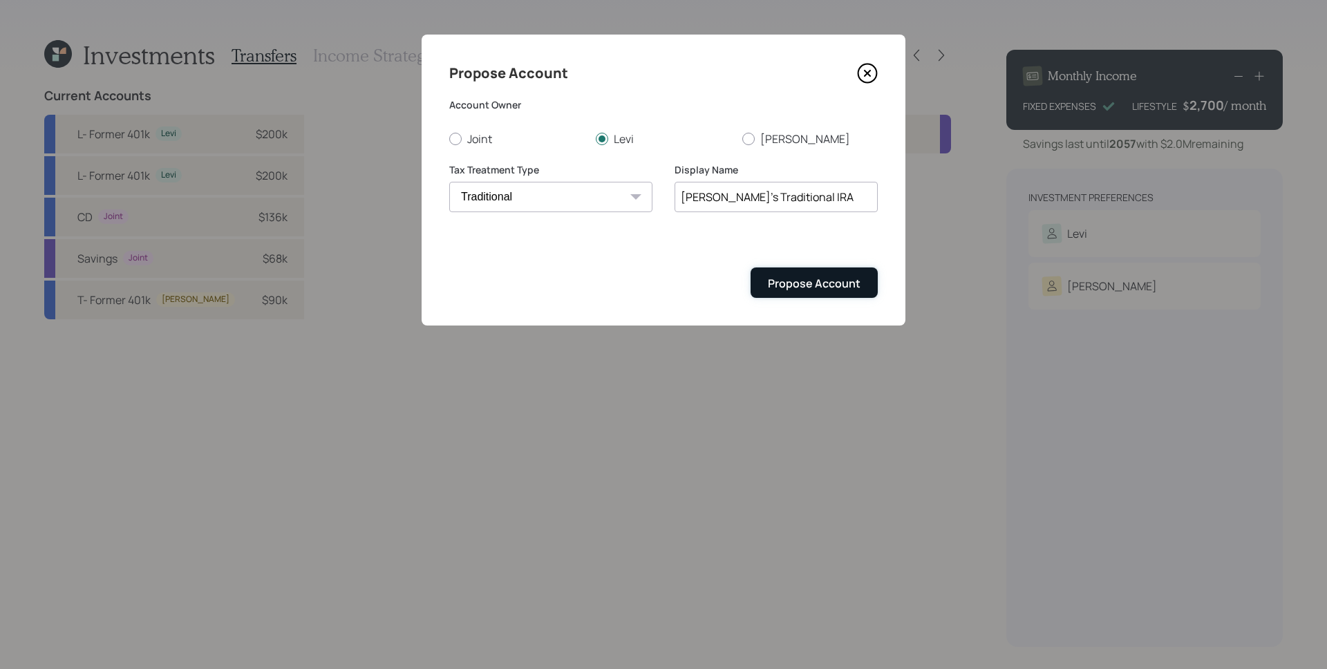
click at [823, 277] on div "Propose Account" at bounding box center [814, 283] width 93 height 15
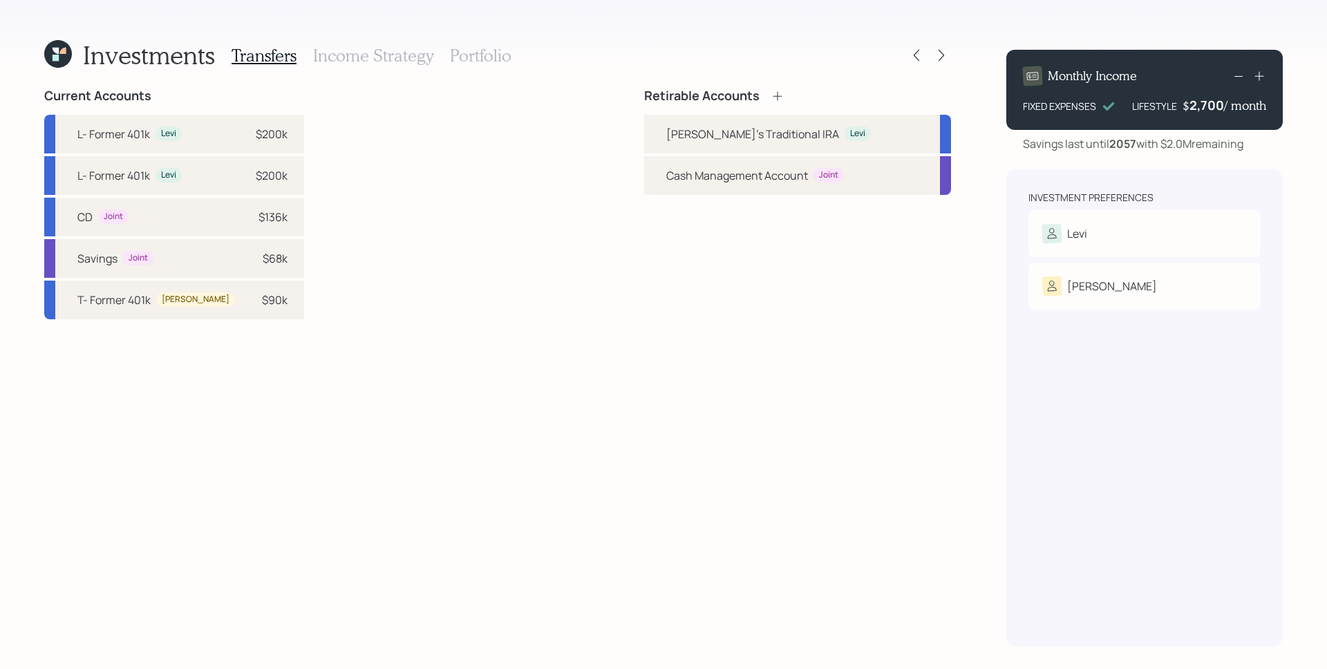
click at [785, 91] on div "Retirable Accounts" at bounding box center [714, 95] width 140 height 15
click at [785, 94] on icon at bounding box center [778, 96] width 14 height 14
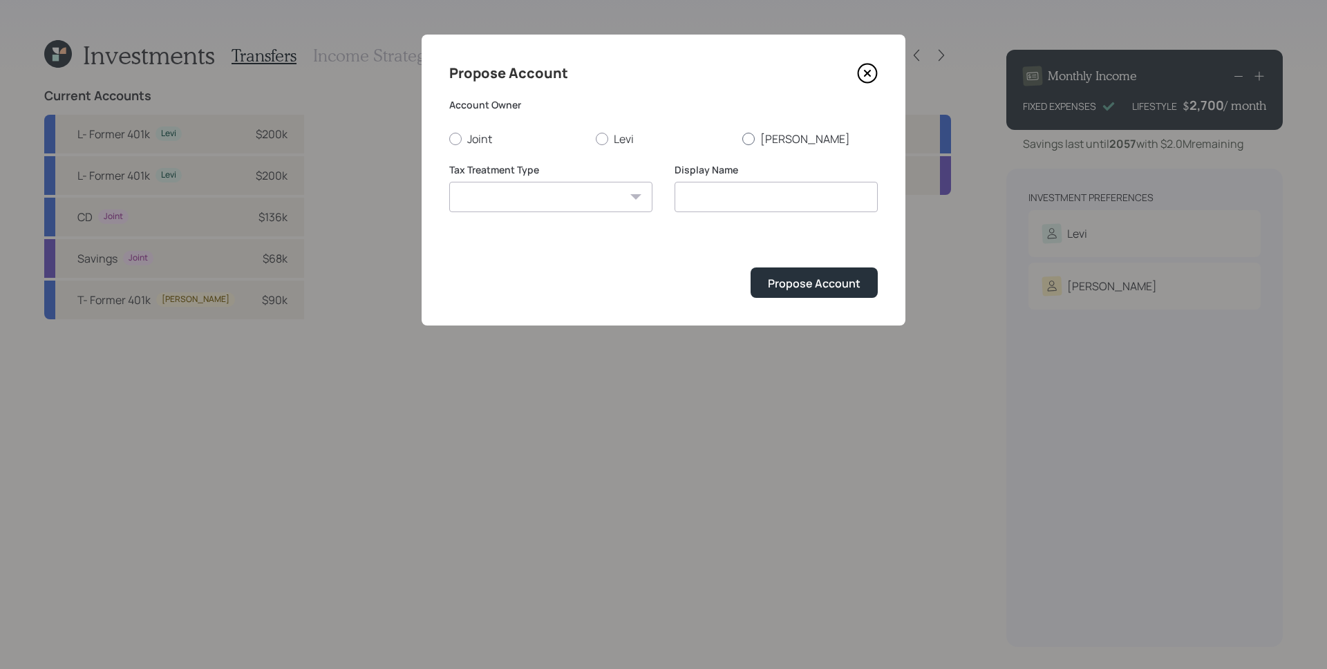
click at [784, 144] on label "Tersita" at bounding box center [809, 138] width 135 height 15
click at [742, 139] on input "Tersita" at bounding box center [742, 138] width 1 height 1
radio input "true"
click at [584, 192] on select "Roth Taxable Traditional" at bounding box center [550, 197] width 203 height 30
select select "traditional"
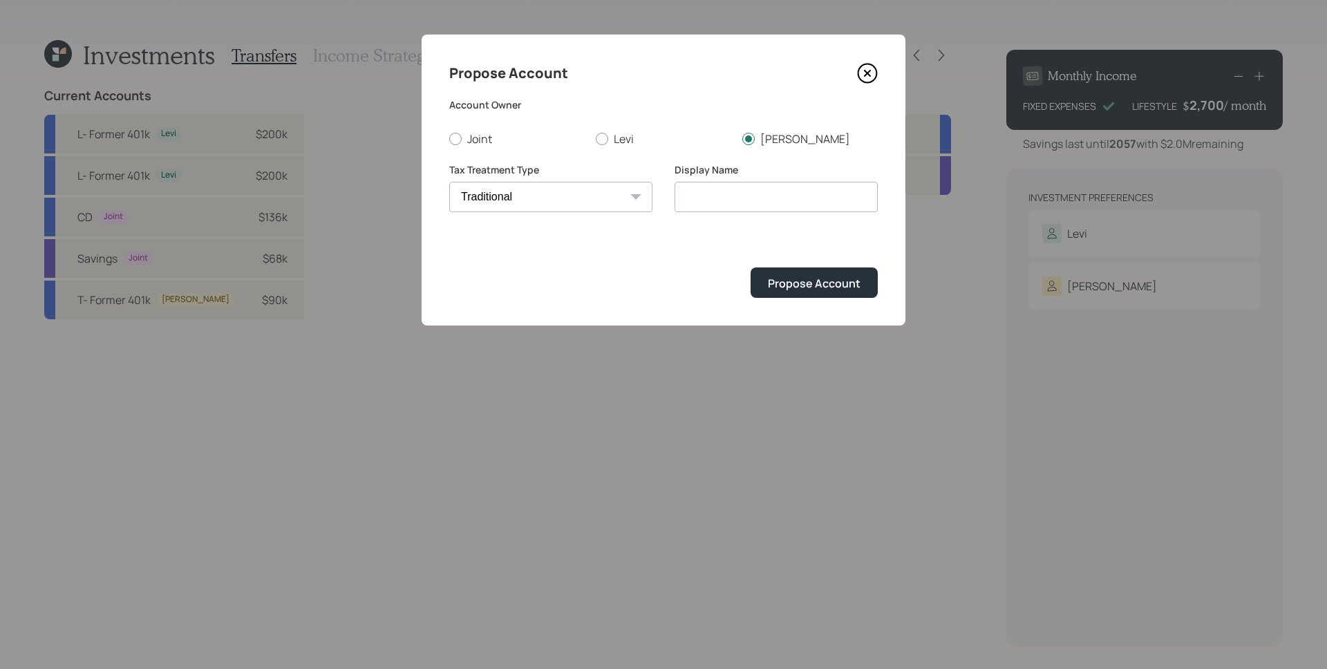
click at [449, 182] on select "Roth Taxable Traditional" at bounding box center [550, 197] width 203 height 30
click at [682, 193] on input "Traditional" at bounding box center [776, 197] width 203 height 30
click at [827, 203] on input "Teresita's Traditional" at bounding box center [776, 197] width 203 height 30
click at [702, 196] on input "Teresita's Traditional" at bounding box center [776, 197] width 203 height 30
click at [805, 207] on input "Teresita's Traditional" at bounding box center [776, 197] width 203 height 30
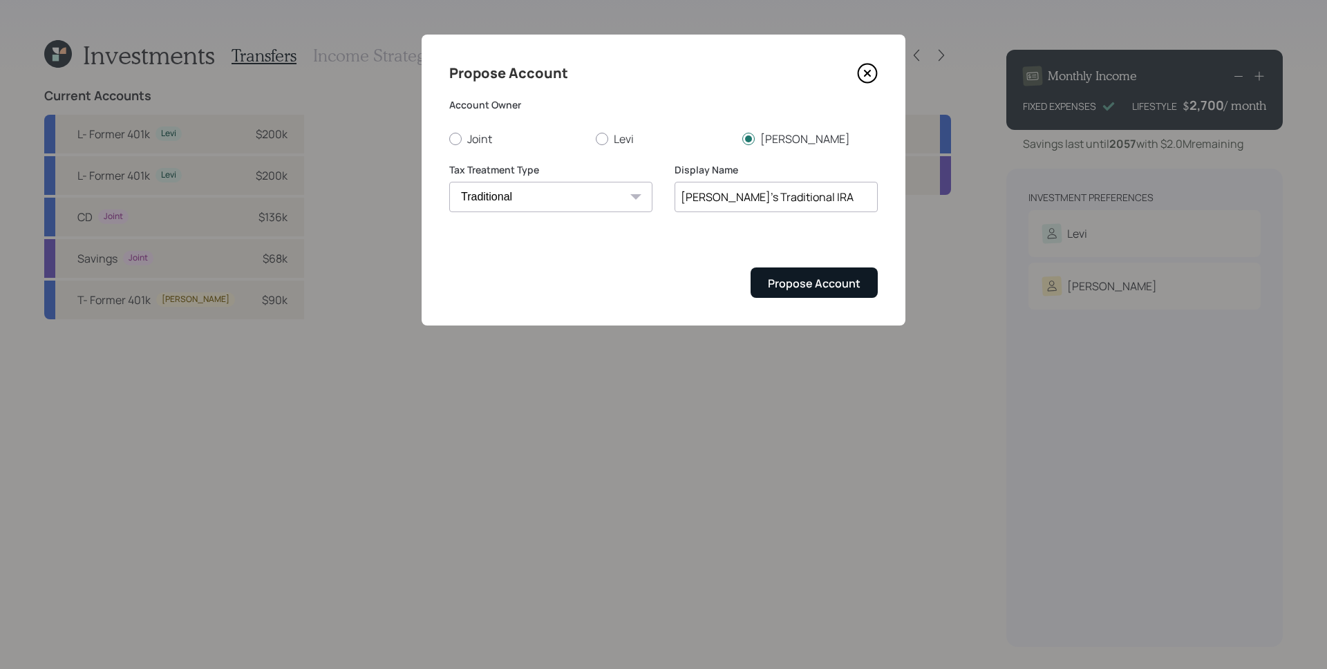
type input "Teresita's Traditional IRA"
click at [829, 288] on div "Propose Account" at bounding box center [814, 283] width 93 height 15
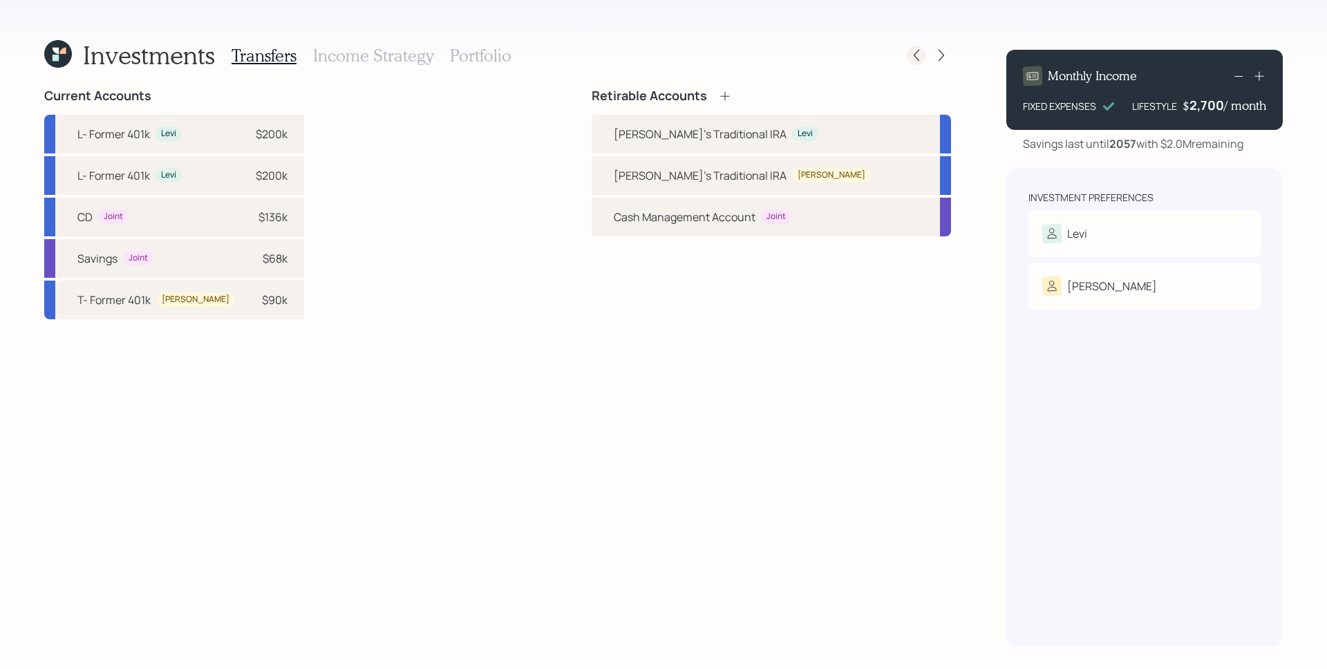
click at [916, 56] on icon at bounding box center [917, 55] width 14 height 14
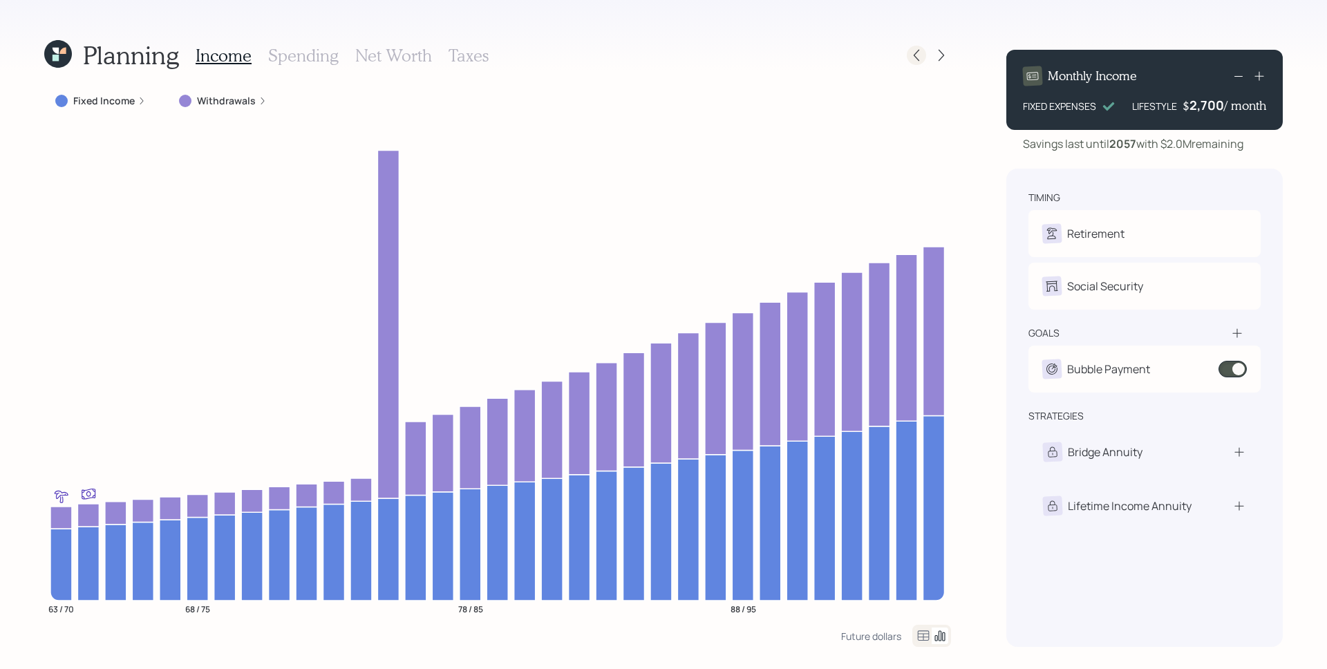
click at [912, 59] on icon at bounding box center [917, 55] width 14 height 14
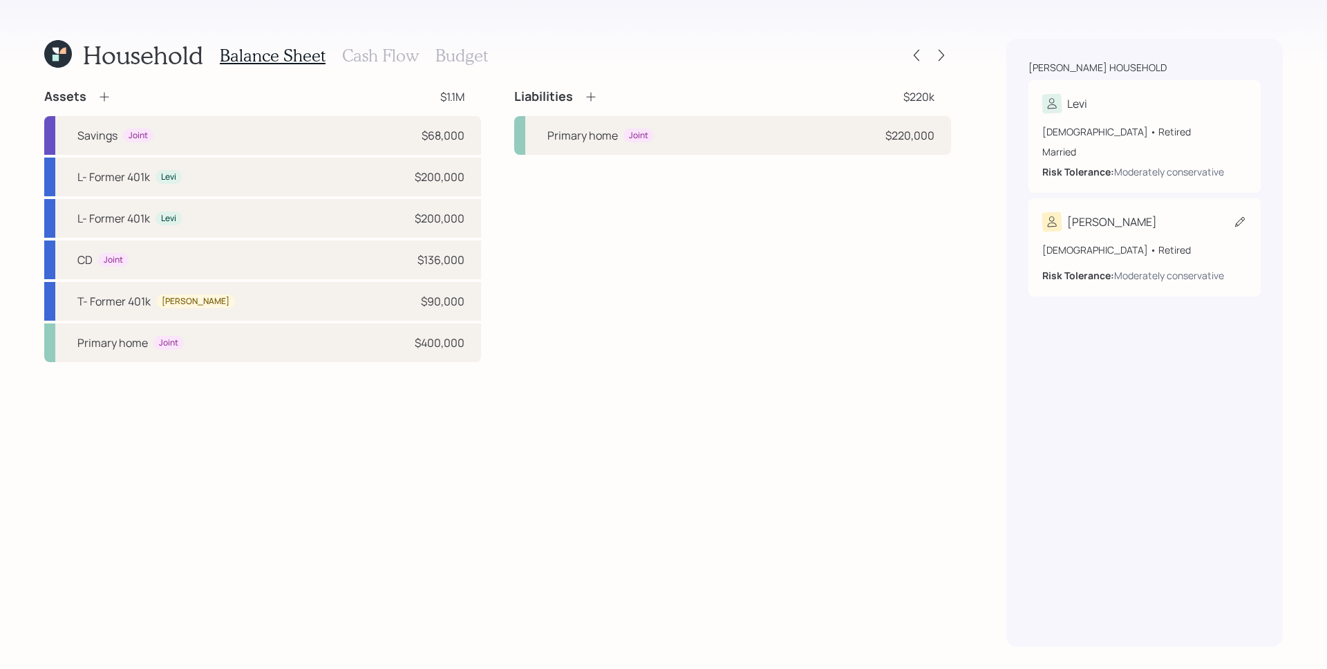
click at [1136, 244] on div "69 years old • Retired" at bounding box center [1144, 250] width 205 height 15
select select "9"
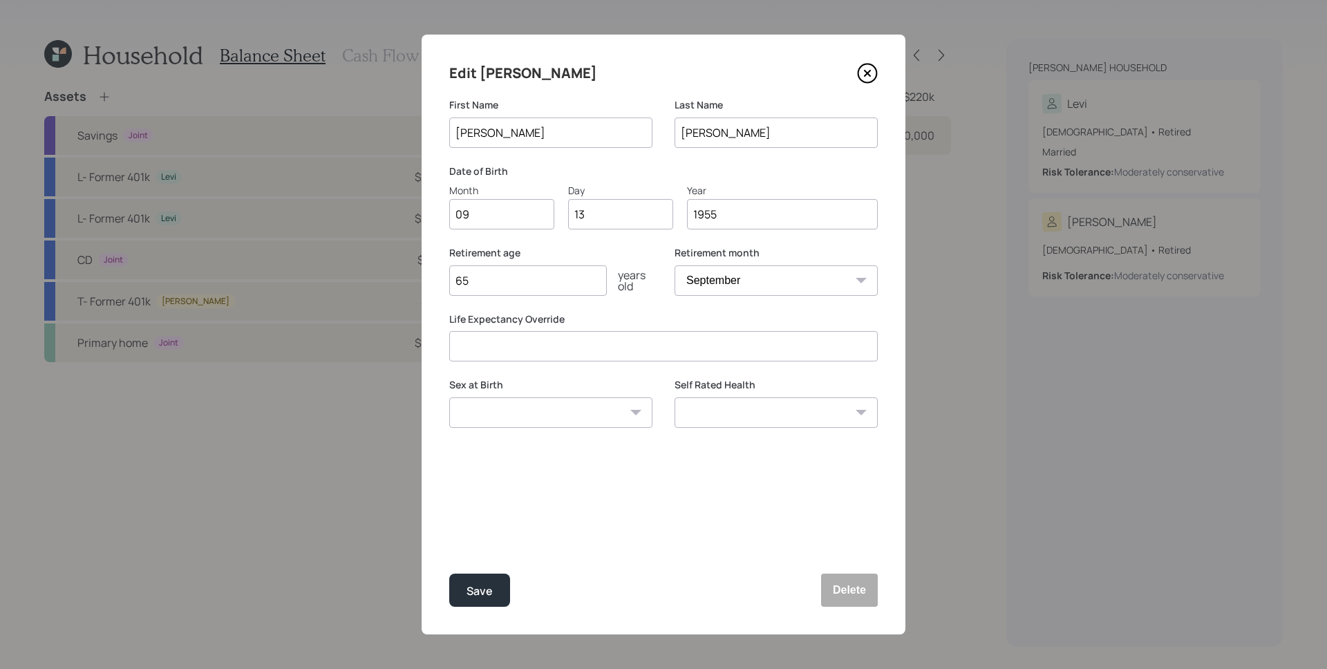
click at [471, 133] on input "Tersita" at bounding box center [550, 133] width 203 height 30
type input "Teresita"
drag, startPoint x: 501, startPoint y: 614, endPoint x: 497, endPoint y: 601, distance: 13.8
click at [501, 612] on div "Edit Tersita First Name Teresita Last Name Robancho Date of Birth Month 09 Day …" at bounding box center [664, 335] width 484 height 600
click at [496, 594] on button "Save" at bounding box center [479, 590] width 61 height 33
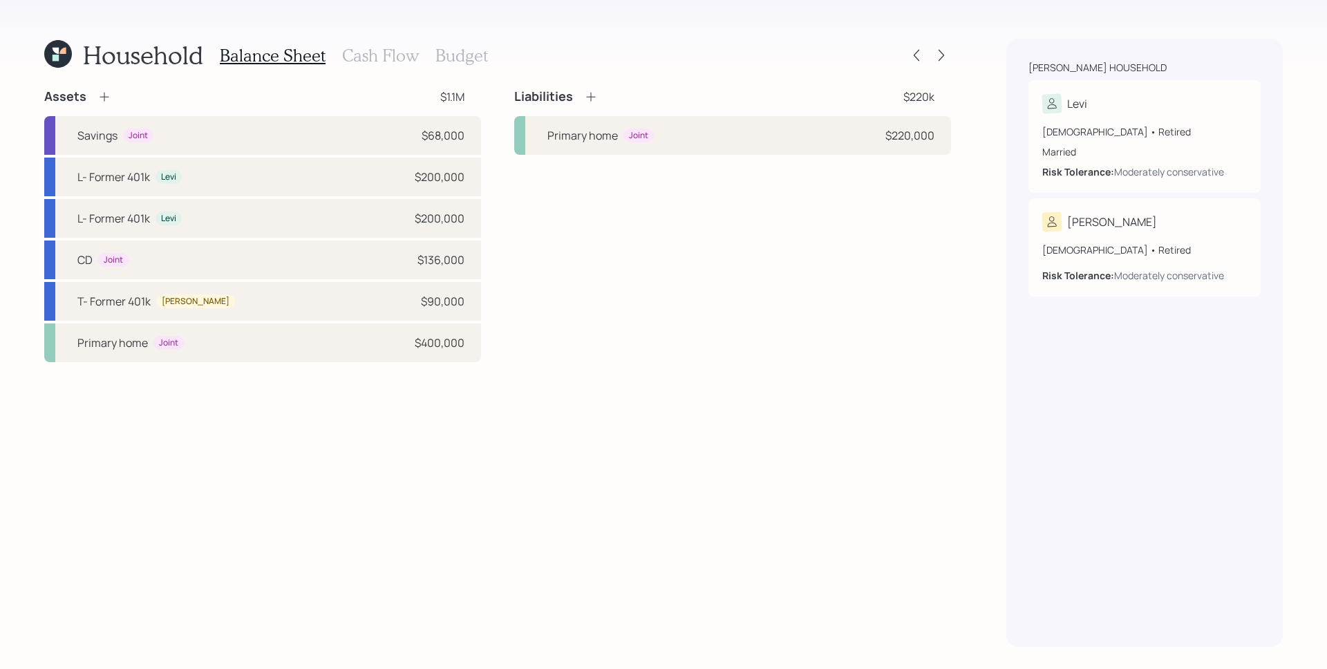
drag, startPoint x: 915, startPoint y: 72, endPoint x: 923, endPoint y: 71, distance: 7.6
click at [923, 71] on div "Household Balance Sheet Cash Flow Budget Assets $1.1M Savings Joint $68,000 L- …" at bounding box center [497, 343] width 907 height 608
click at [941, 62] on div at bounding box center [941, 55] width 19 height 19
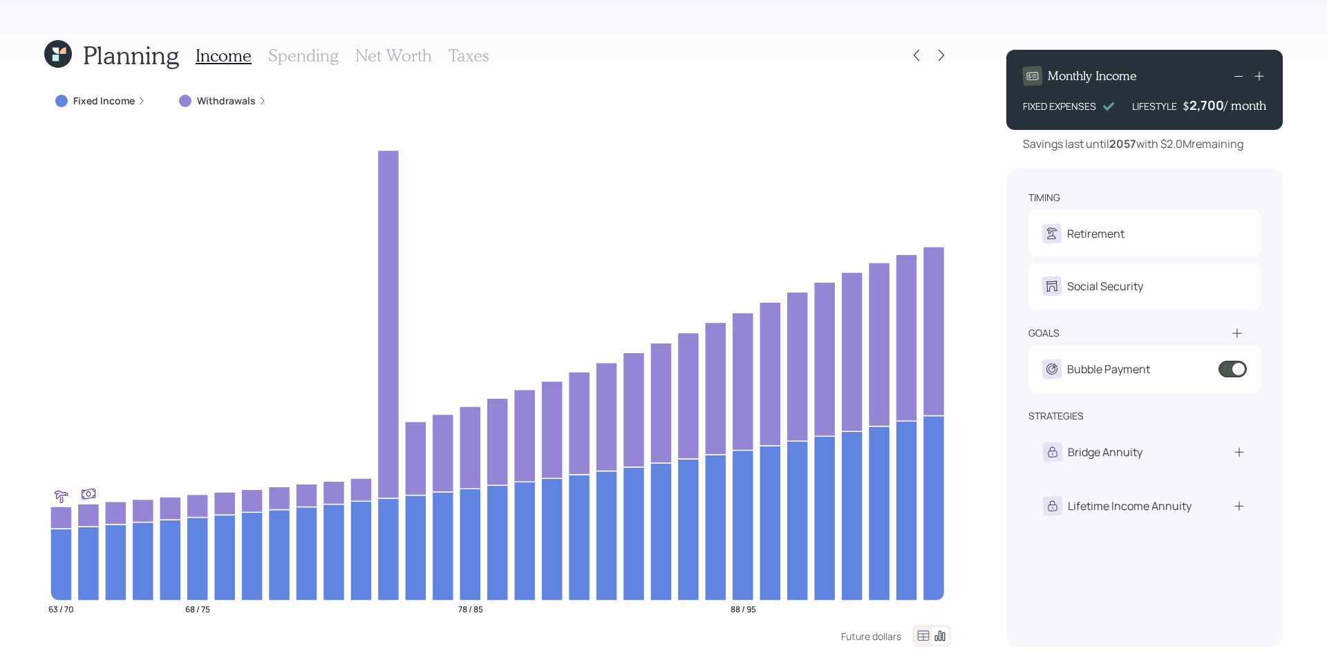
click at [941, 62] on div at bounding box center [941, 55] width 19 height 19
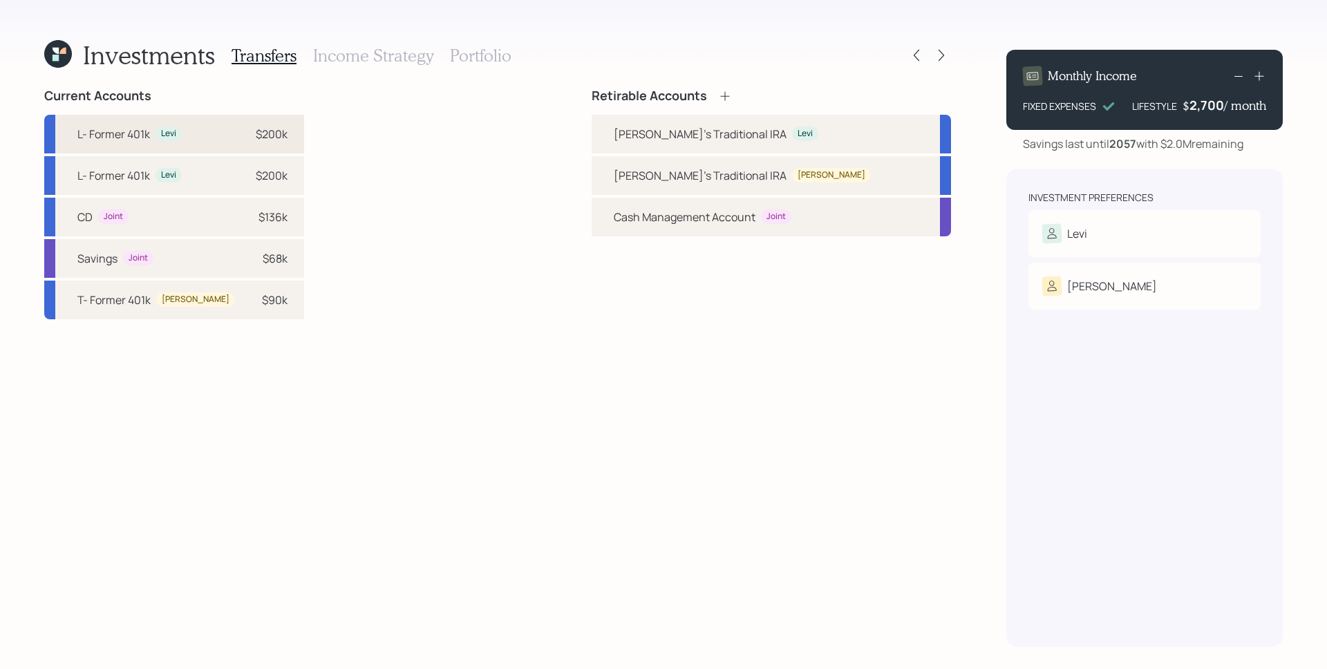
click at [256, 138] on div "$200k" at bounding box center [272, 134] width 32 height 17
click at [744, 132] on div "Levi's Traditional IRA" at bounding box center [700, 134] width 173 height 17
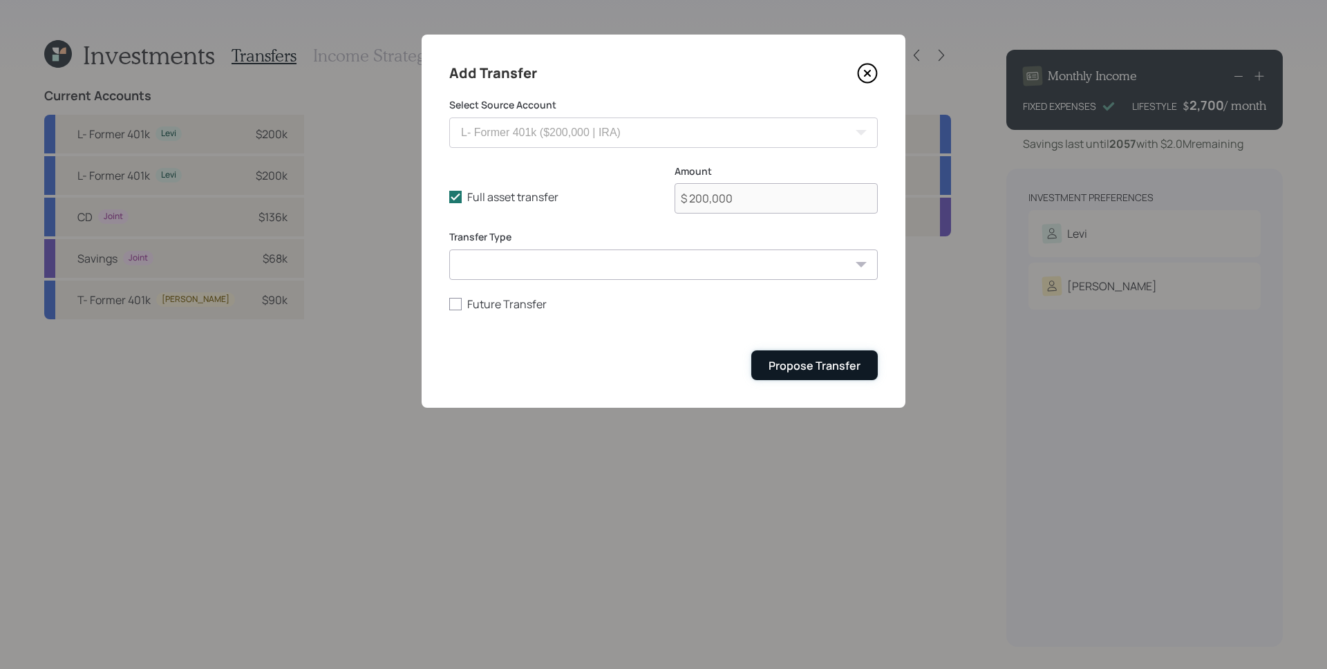
click at [805, 358] on div "Propose Transfer" at bounding box center [815, 365] width 92 height 15
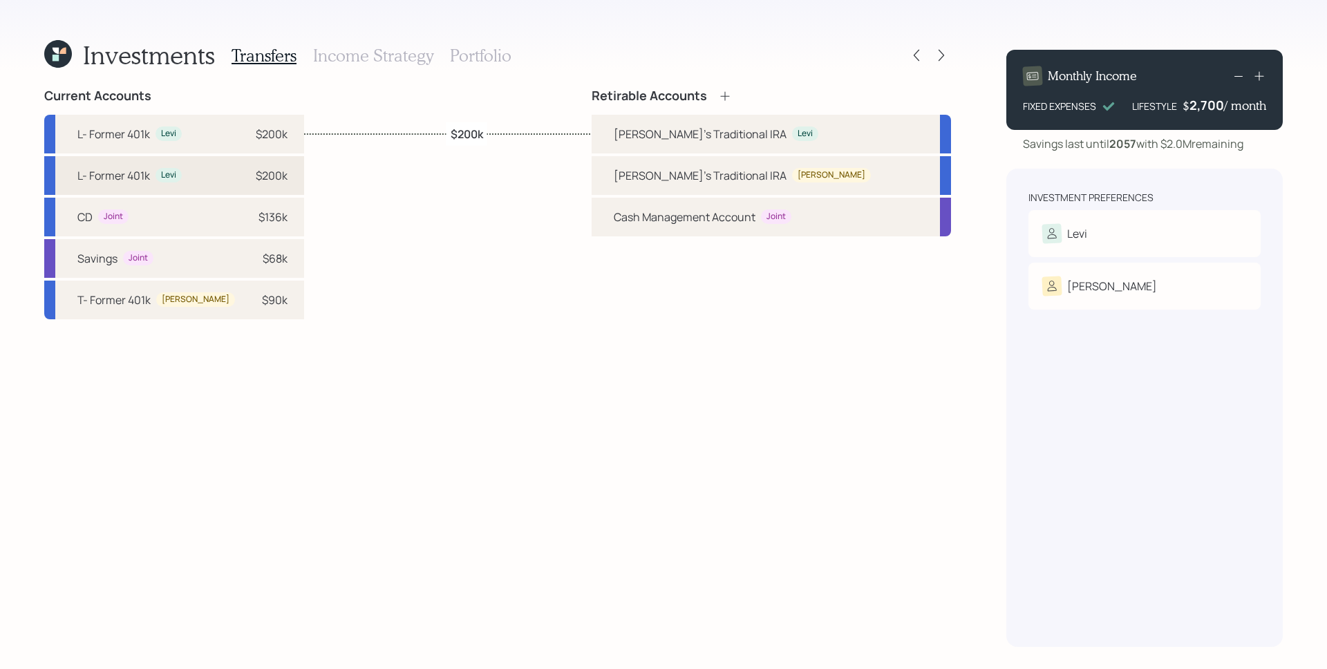
click at [161, 178] on div "Levi" at bounding box center [168, 175] width 15 height 12
click at [718, 127] on div "Levi's Traditional IRA" at bounding box center [700, 134] width 173 height 17
select select "52393520-82a7-4d2f-82f1-5701899efa00"
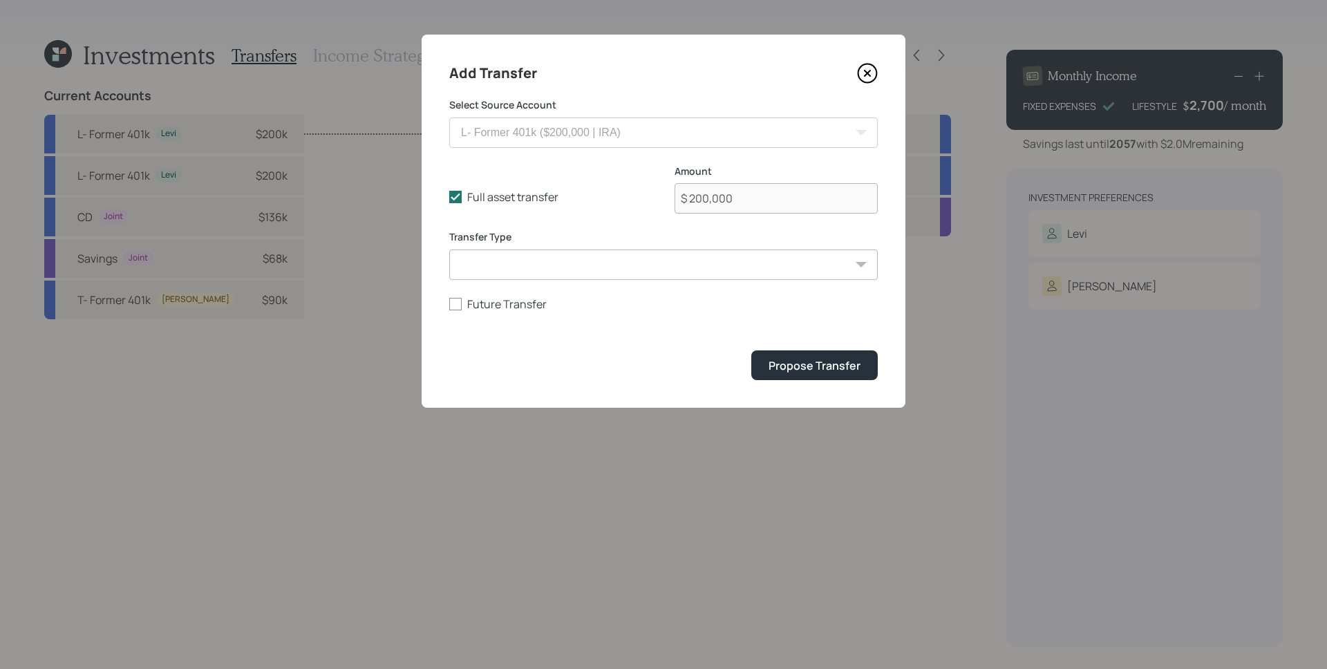
click at [818, 381] on div "Add Transfer Select Source Account L- Former 401k ($200,000 | IRA) L- Former 40…" at bounding box center [664, 221] width 484 height 373
click at [825, 368] on div "Propose Transfer" at bounding box center [815, 365] width 92 height 15
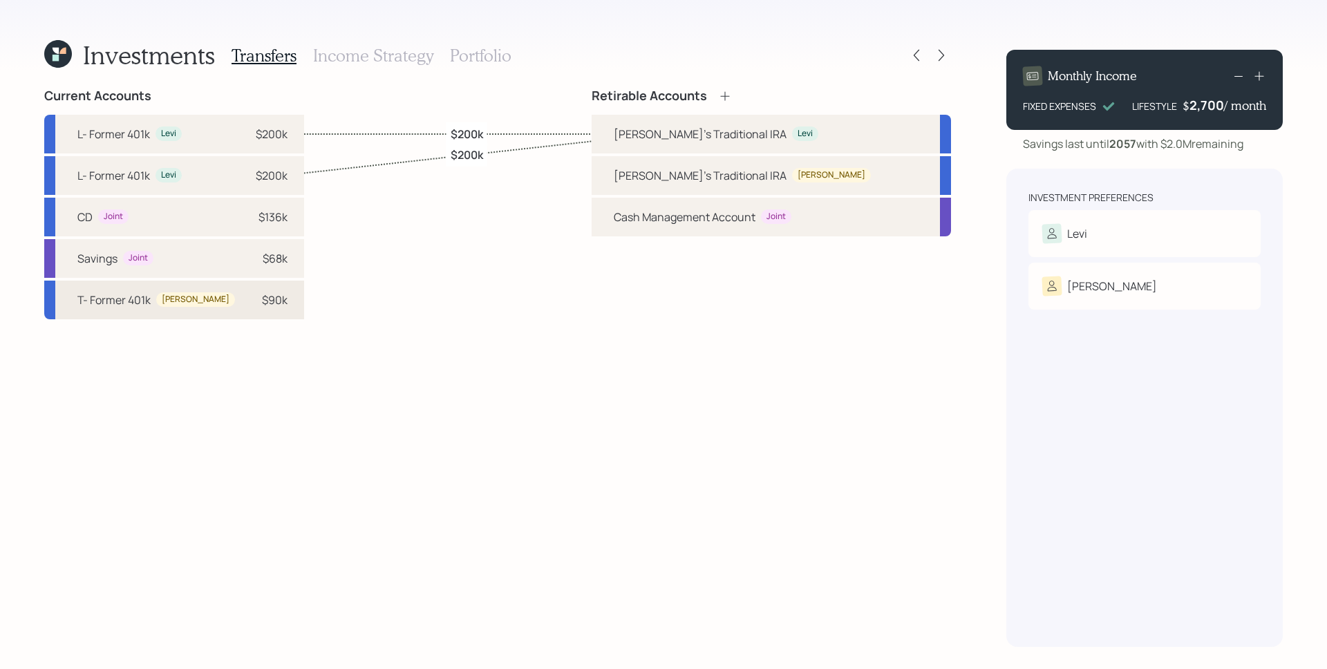
click at [185, 297] on div "Teresita" at bounding box center [196, 300] width 68 height 12
click at [688, 175] on div "Teresita's Traditional IRA Teresita" at bounding box center [771, 175] width 359 height 39
select select "35100a29-16fd-4204-9643-348d1a76fb6a"
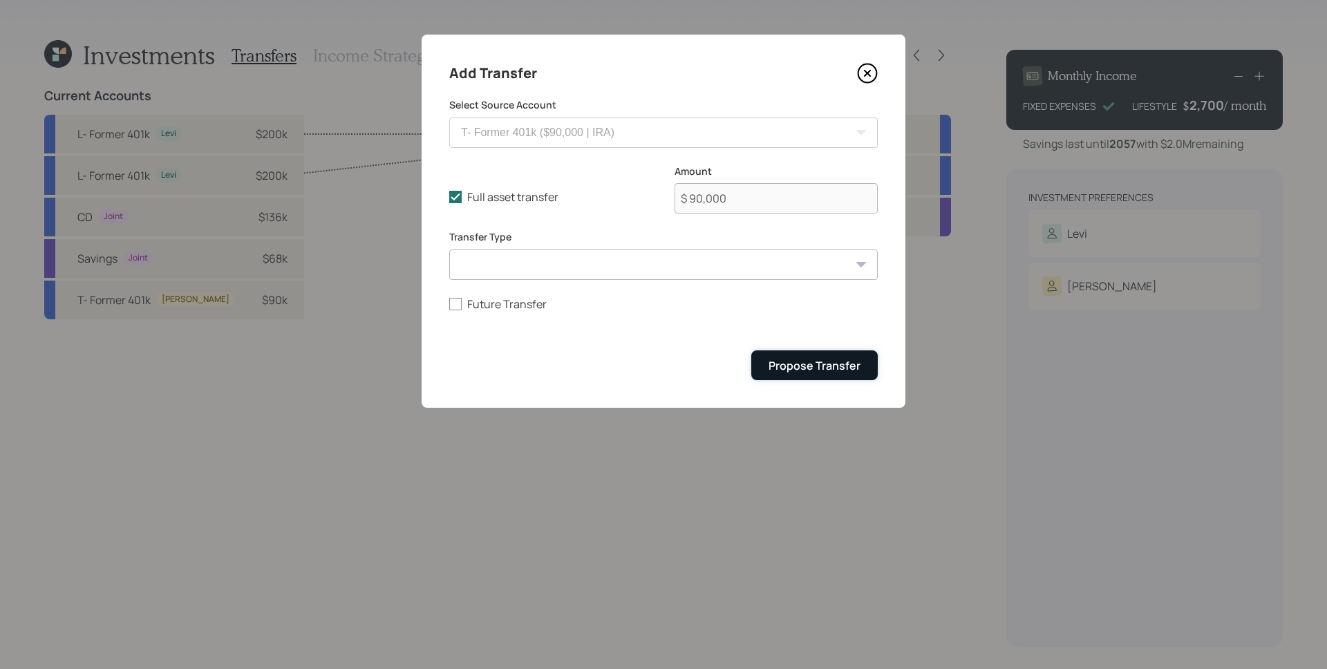
click at [828, 364] on div "Propose Transfer" at bounding box center [815, 365] width 92 height 15
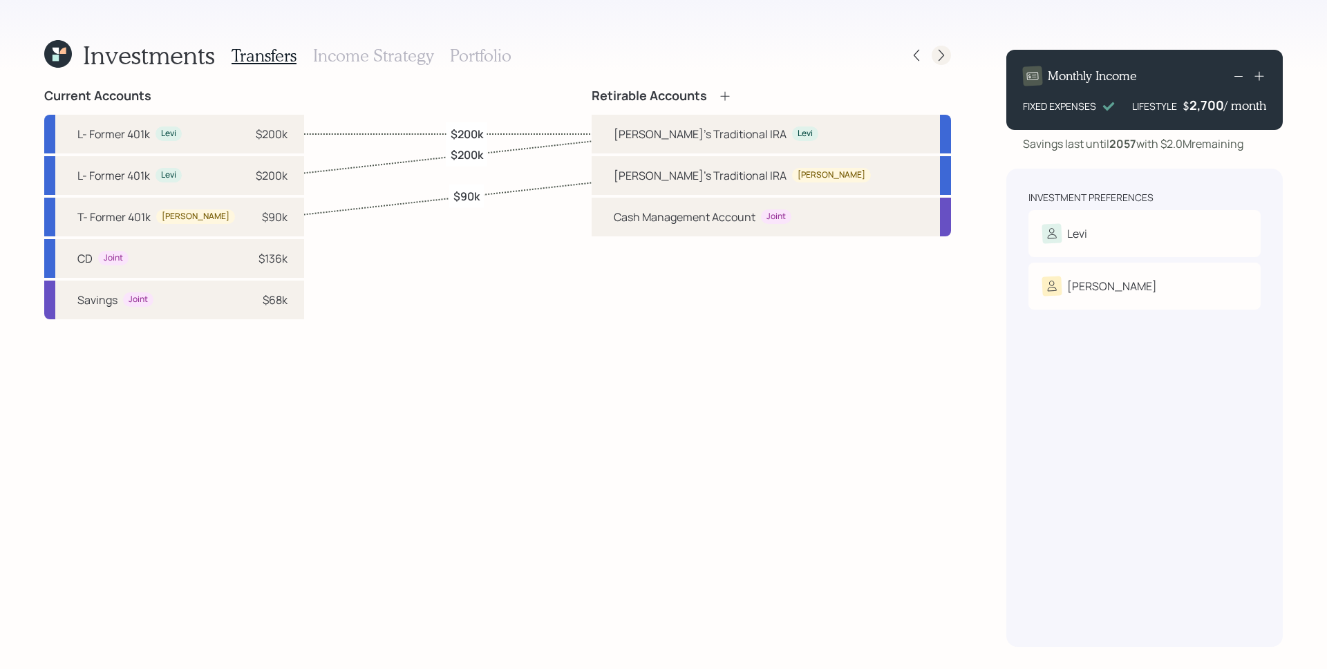
click at [944, 57] on icon at bounding box center [942, 55] width 14 height 14
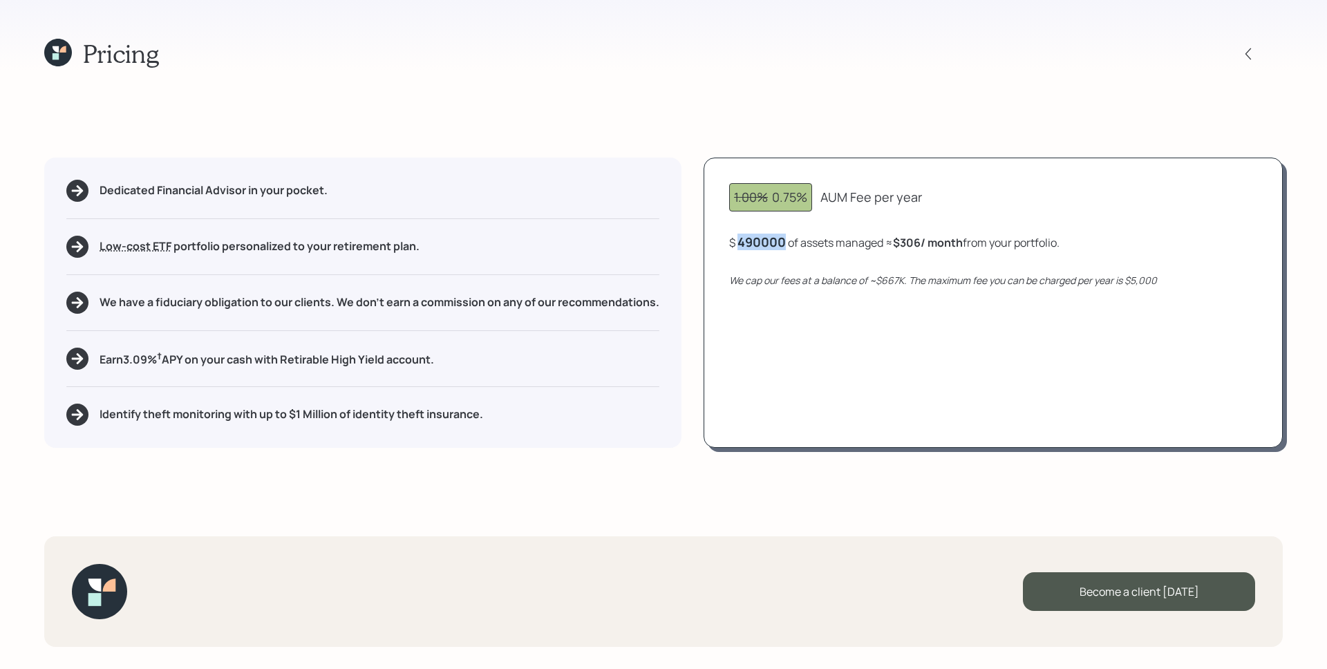
drag, startPoint x: 740, startPoint y: 242, endPoint x: 789, endPoint y: 247, distance: 49.3
click at [789, 247] on div "$ 490000 of assets managed ≈ $306 / month from your portfolio ." at bounding box center [894, 242] width 330 height 17
click at [802, 270] on div "1.00% 0.75% AUM Fee per year $ 490000 of assets managed ≈ $306 / month from you…" at bounding box center [993, 303] width 579 height 290
click at [503, 380] on div "Dedicated Financial Advisor in your pocket. Low-cost ETF Retirable uses diversi…" at bounding box center [362, 303] width 637 height 290
click at [1248, 50] on icon at bounding box center [1249, 54] width 6 height 12
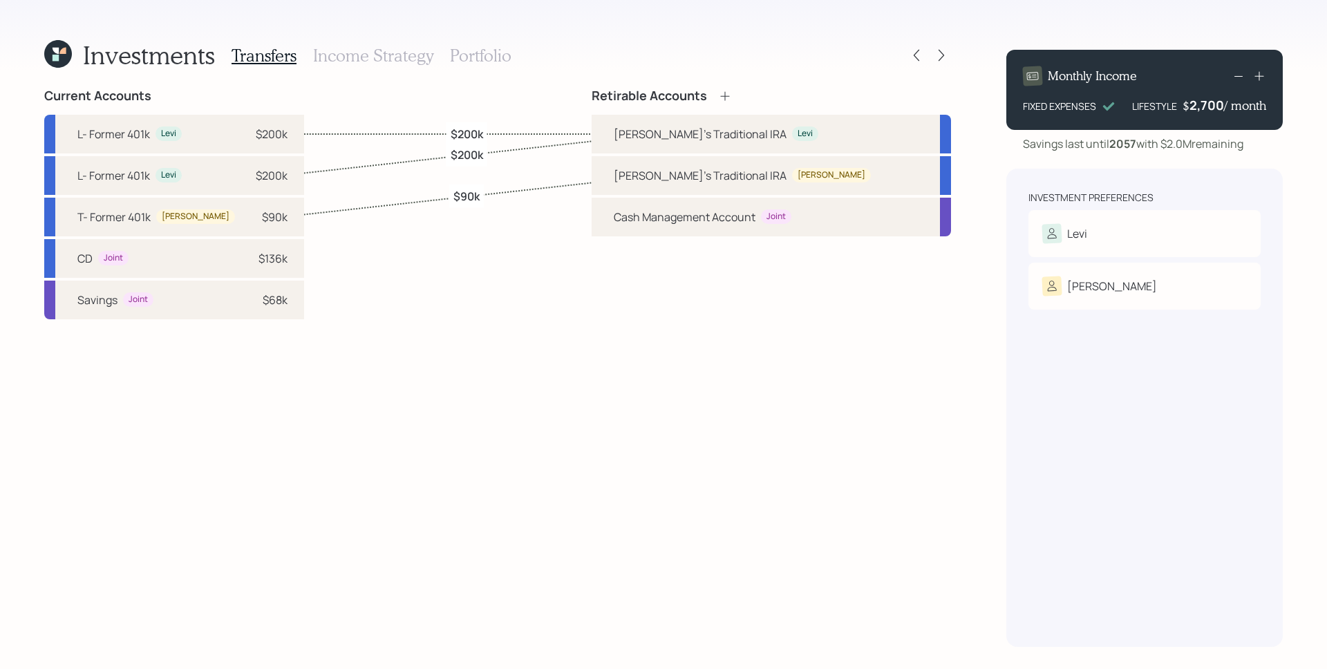
click at [387, 61] on h3 "Income Strategy" at bounding box center [373, 56] width 120 height 20
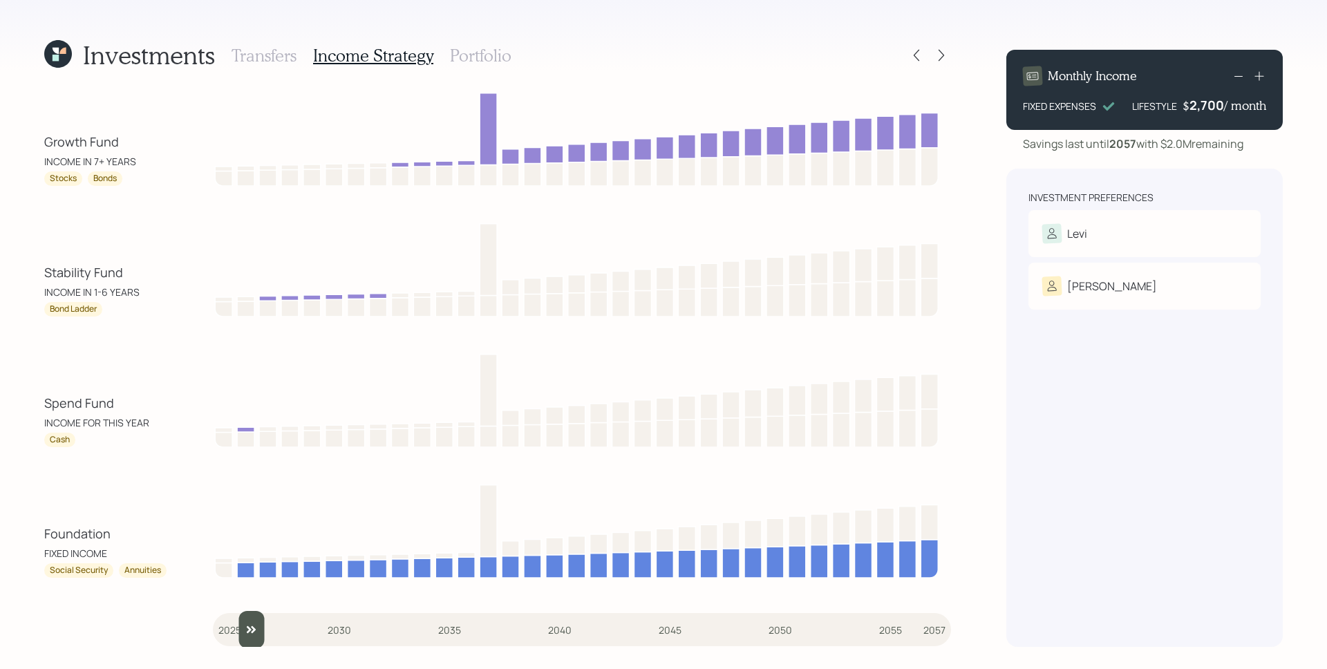
type input "2025"
drag, startPoint x: 228, startPoint y: 628, endPoint x: 166, endPoint y: 633, distance: 62.4
click at [213, 633] on input "slider" at bounding box center [582, 629] width 738 height 37
click at [485, 50] on h3 "Portfolio" at bounding box center [481, 56] width 62 height 20
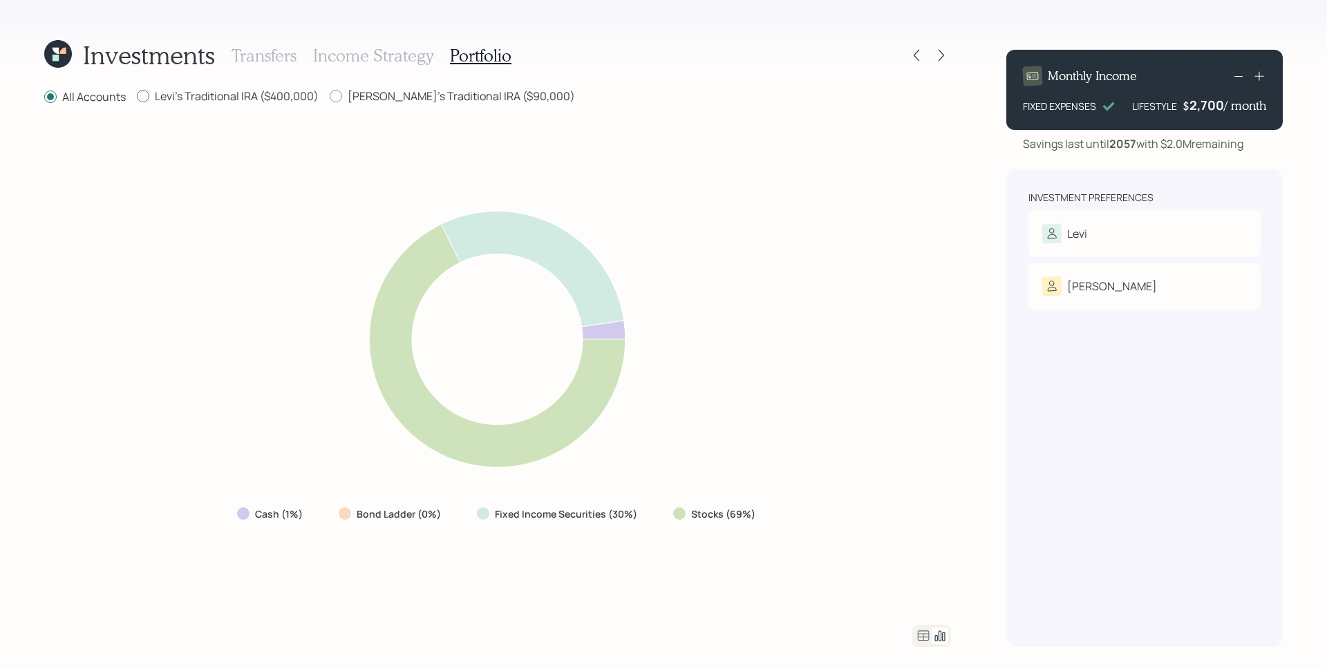
click at [258, 93] on label "Levi's Traditional IRA ($400,000)" at bounding box center [228, 95] width 182 height 15
click at [137, 96] on input "Levi's Traditional IRA ($400,000)" at bounding box center [136, 96] width 1 height 1
radio input "true"
radio input "false"
click at [424, 93] on label "Teresita's Traditional IRA ($90,000)" at bounding box center [452, 95] width 245 height 15
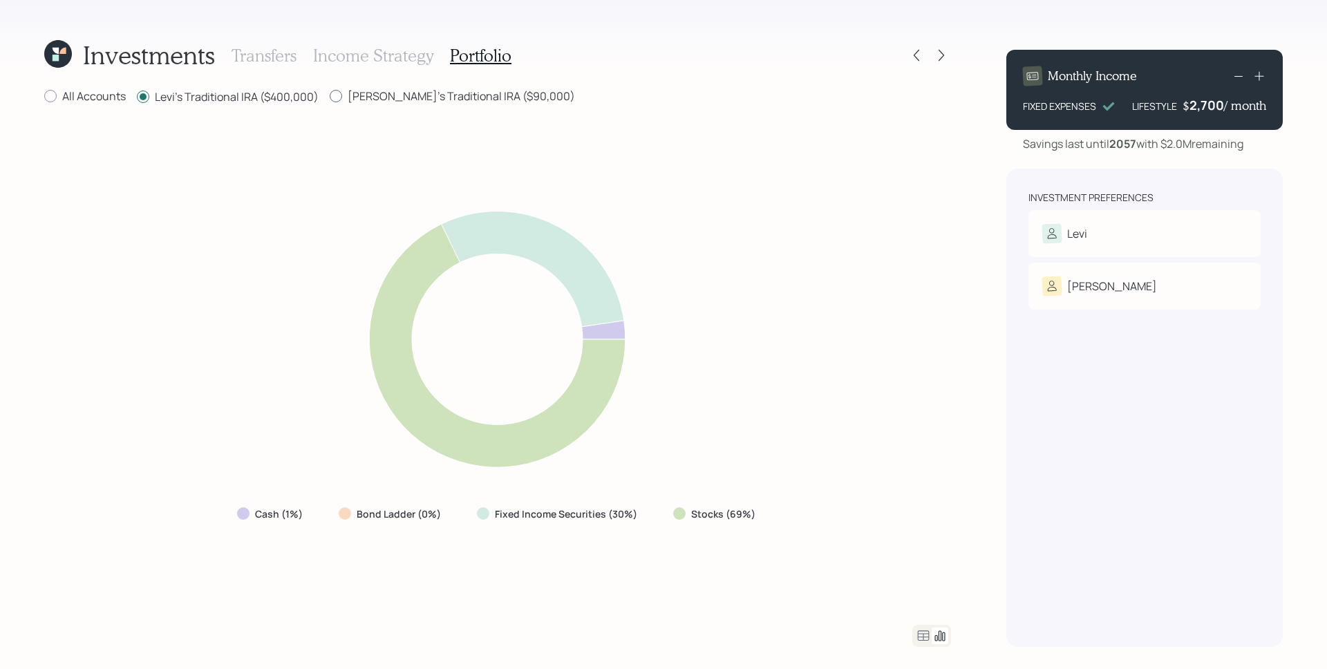
click at [330, 96] on input "Teresita's Traditional IRA ($90,000)" at bounding box center [329, 96] width 1 height 1
radio input "true"
click at [203, 93] on label "Levi's Traditional IRA ($400,000)" at bounding box center [228, 95] width 182 height 15
click at [137, 96] on input "Levi's Traditional IRA ($400,000)" at bounding box center [136, 96] width 1 height 1
radio input "true"
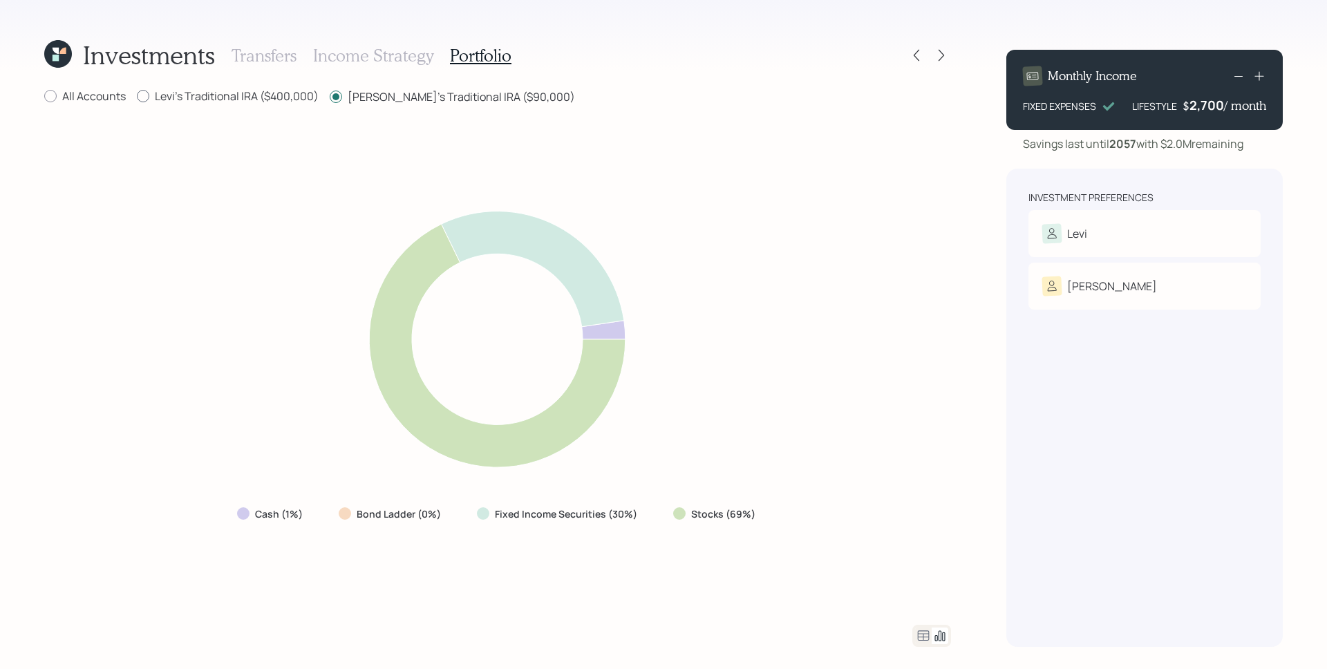
radio input "false"
click at [51, 102] on label "All Accounts" at bounding box center [85, 95] width 82 height 15
click at [44, 97] on input "All Accounts" at bounding box center [44, 96] width 1 height 1
radio input "true"
radio input "false"
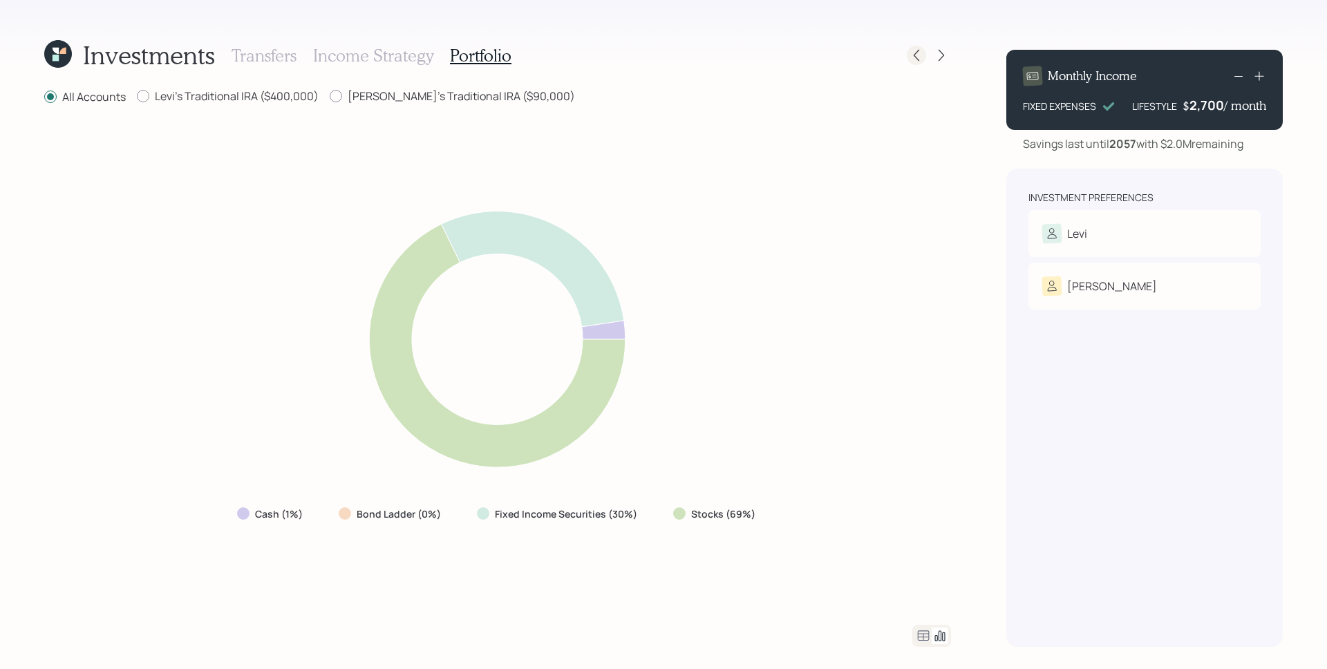
click at [920, 54] on icon at bounding box center [917, 55] width 14 height 14
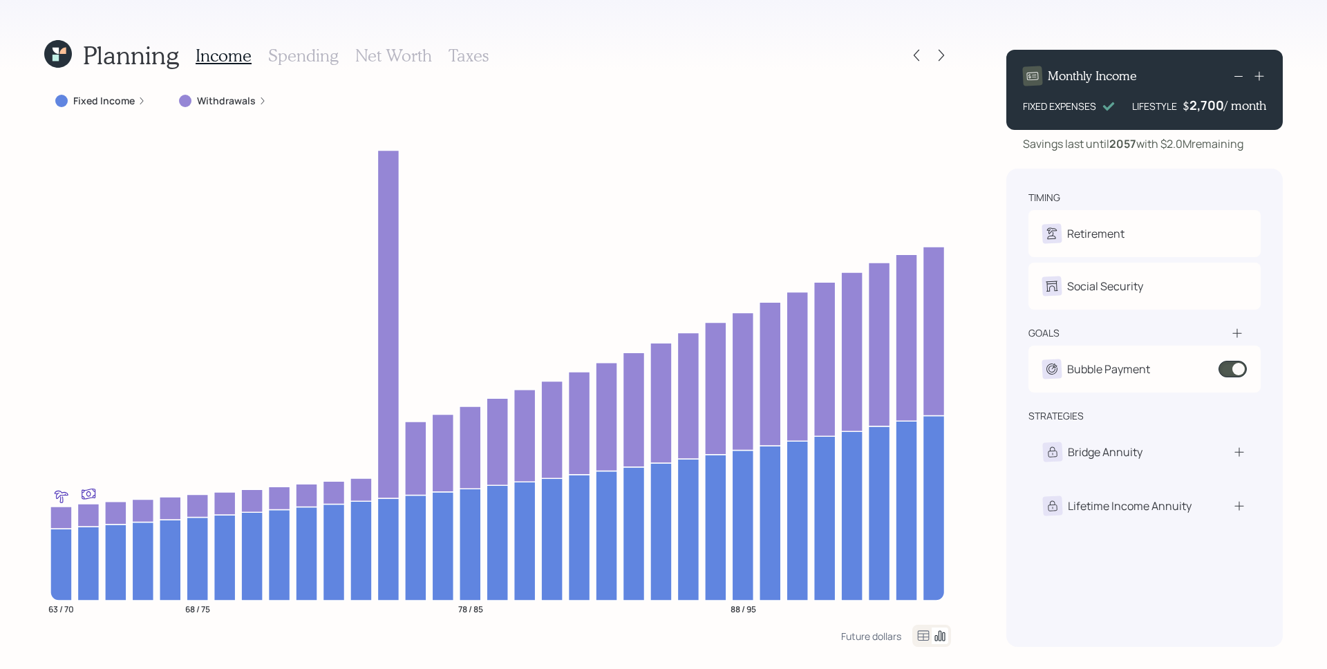
click at [920, 54] on icon at bounding box center [917, 55] width 14 height 14
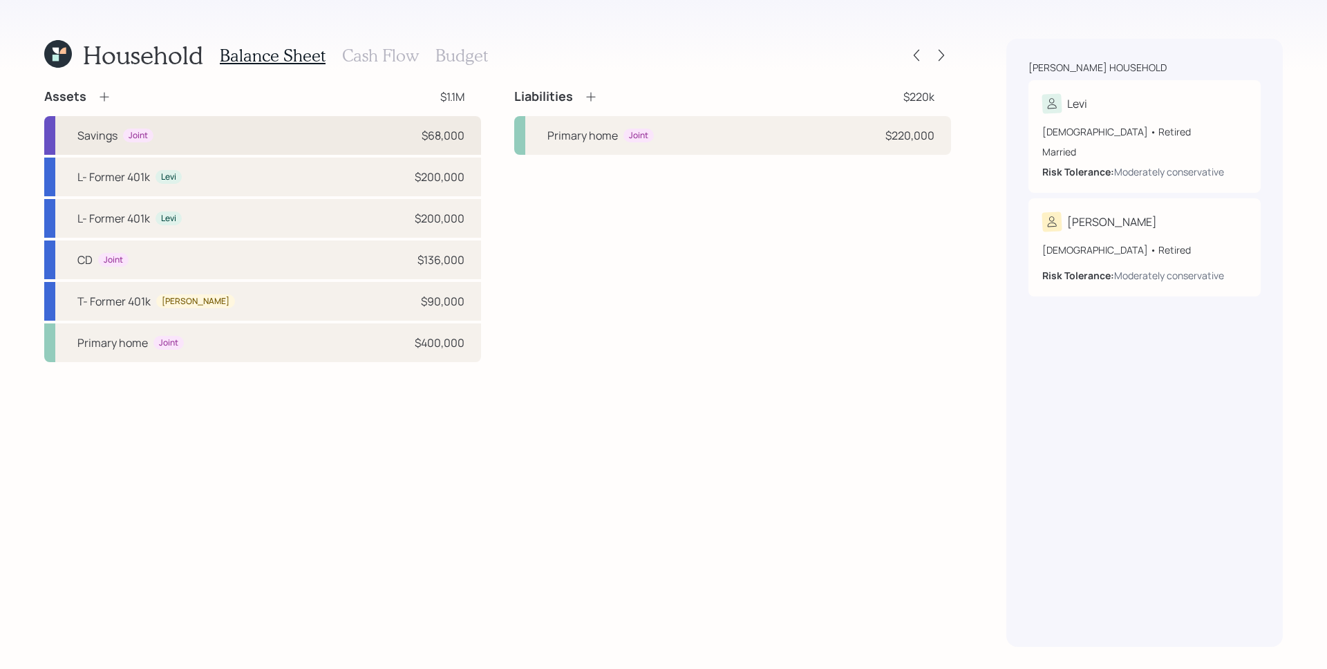
click at [216, 136] on div "Savings Joint $68,000" at bounding box center [262, 135] width 437 height 39
select select "cash"
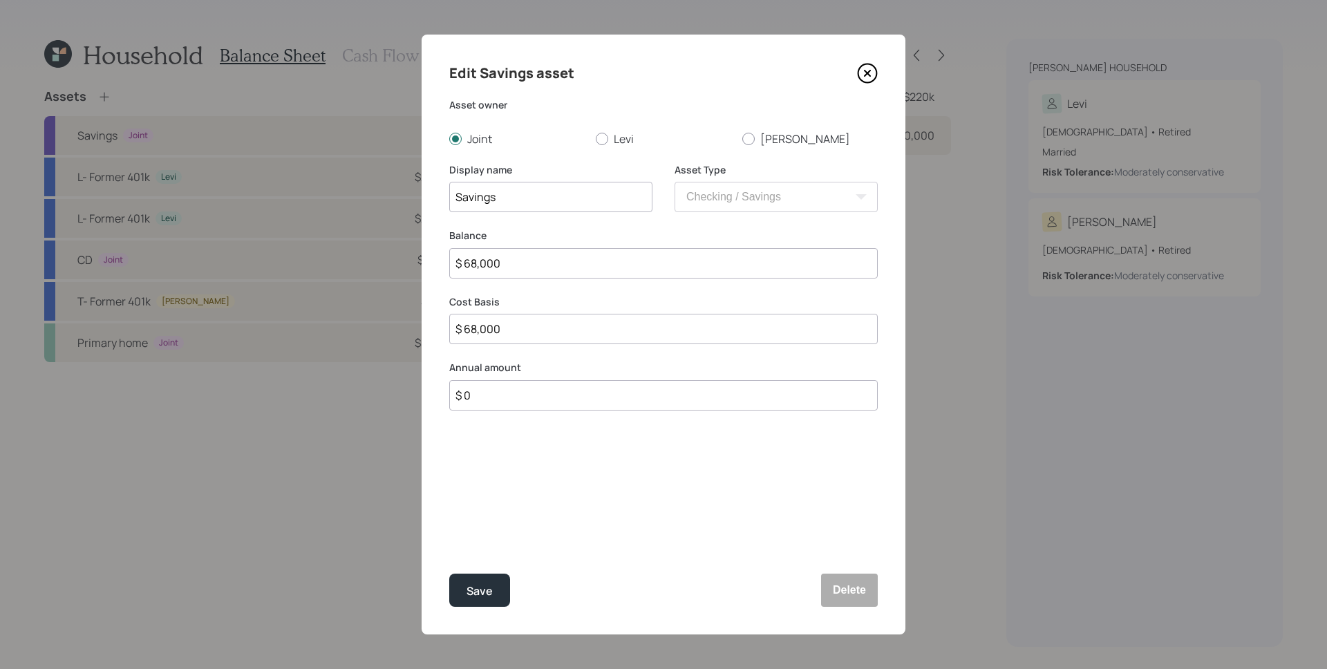
click at [538, 280] on div "Balance $ 68,000" at bounding box center [663, 262] width 429 height 66
click at [534, 265] on input "$ 68,000" at bounding box center [663, 263] width 429 height 30
type input "$ 0"
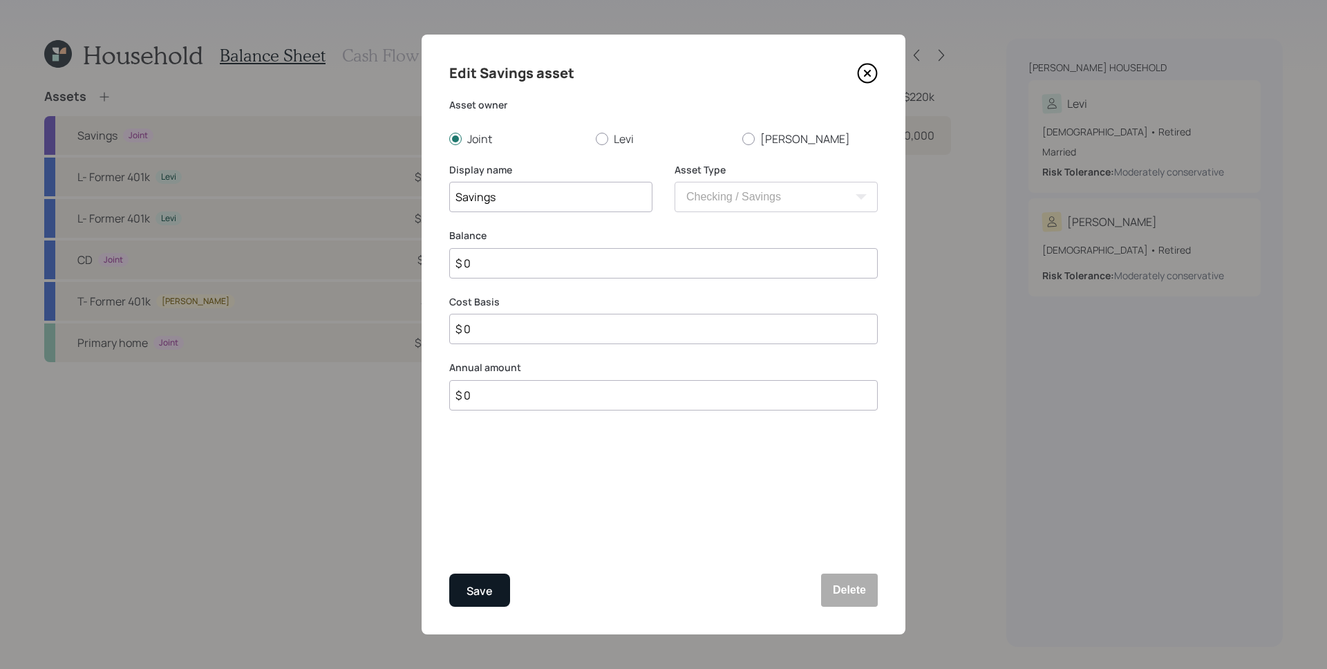
type input "$ 0"
click at [491, 586] on div "Save" at bounding box center [480, 591] width 26 height 19
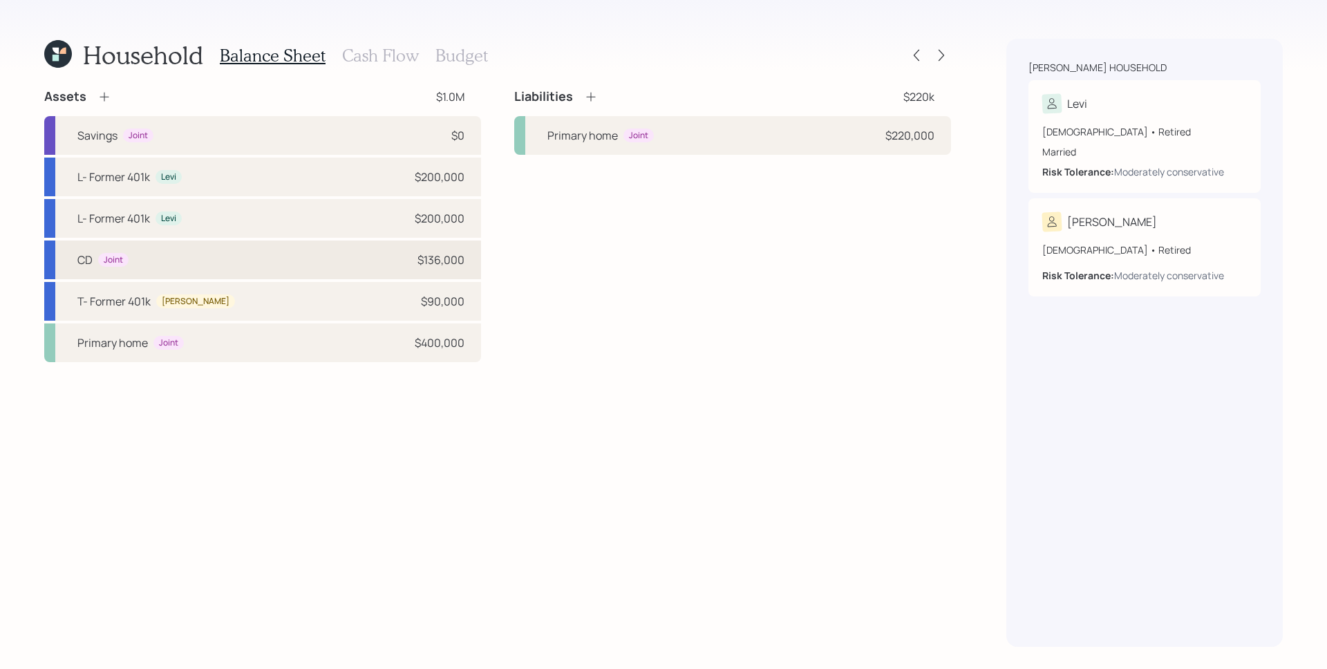
click at [265, 256] on div "CD Joint $136,000" at bounding box center [262, 260] width 437 height 39
select select "taxable"
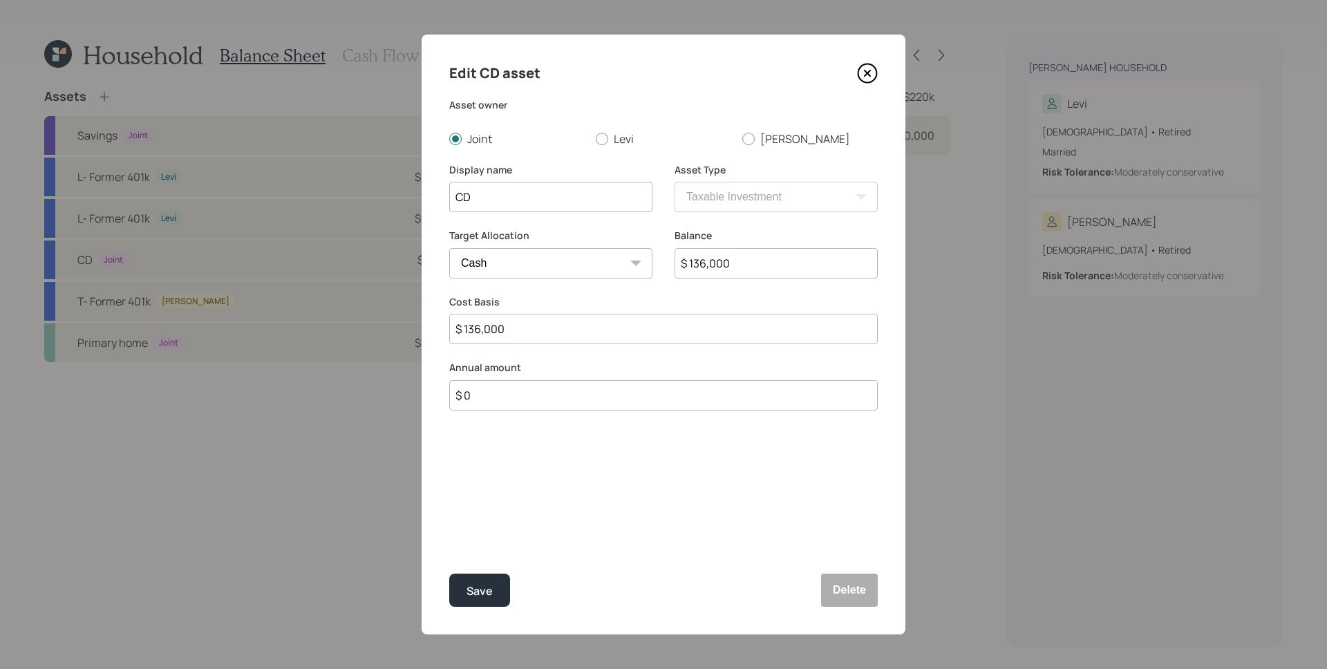
click at [526, 328] on input "$ 136,000" at bounding box center [663, 329] width 429 height 30
type input "$ 0"
click at [659, 516] on div "Edit CD asset Asset owner Joint Levi Teresita Display name CD Asset Type SEP IR…" at bounding box center [664, 335] width 484 height 600
click at [496, 583] on button "Save" at bounding box center [479, 590] width 61 height 33
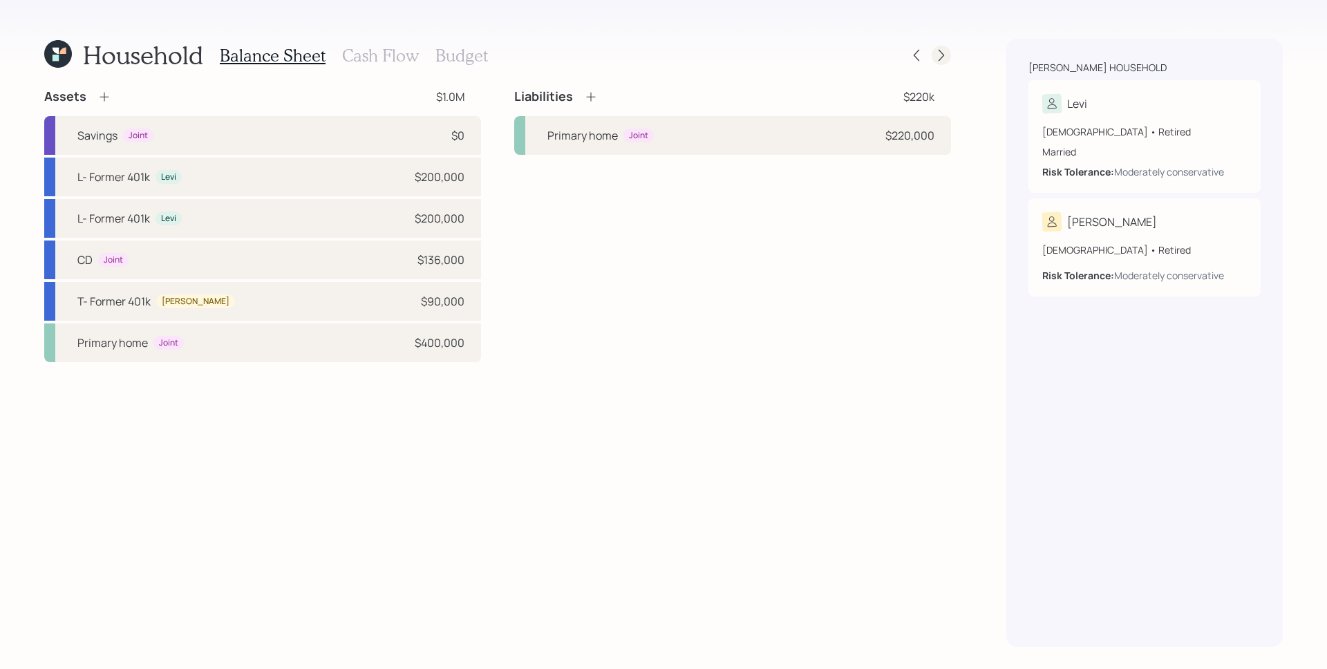
click at [948, 55] on icon at bounding box center [942, 55] width 14 height 14
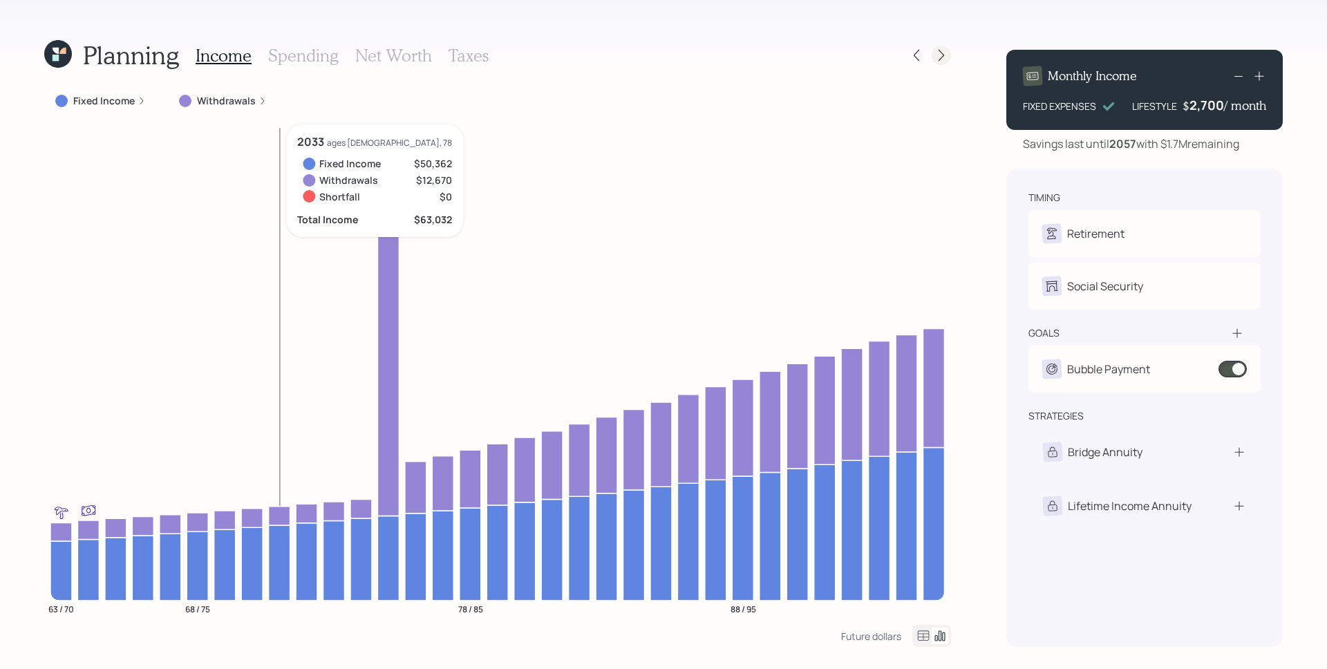
click at [946, 57] on icon at bounding box center [942, 55] width 14 height 14
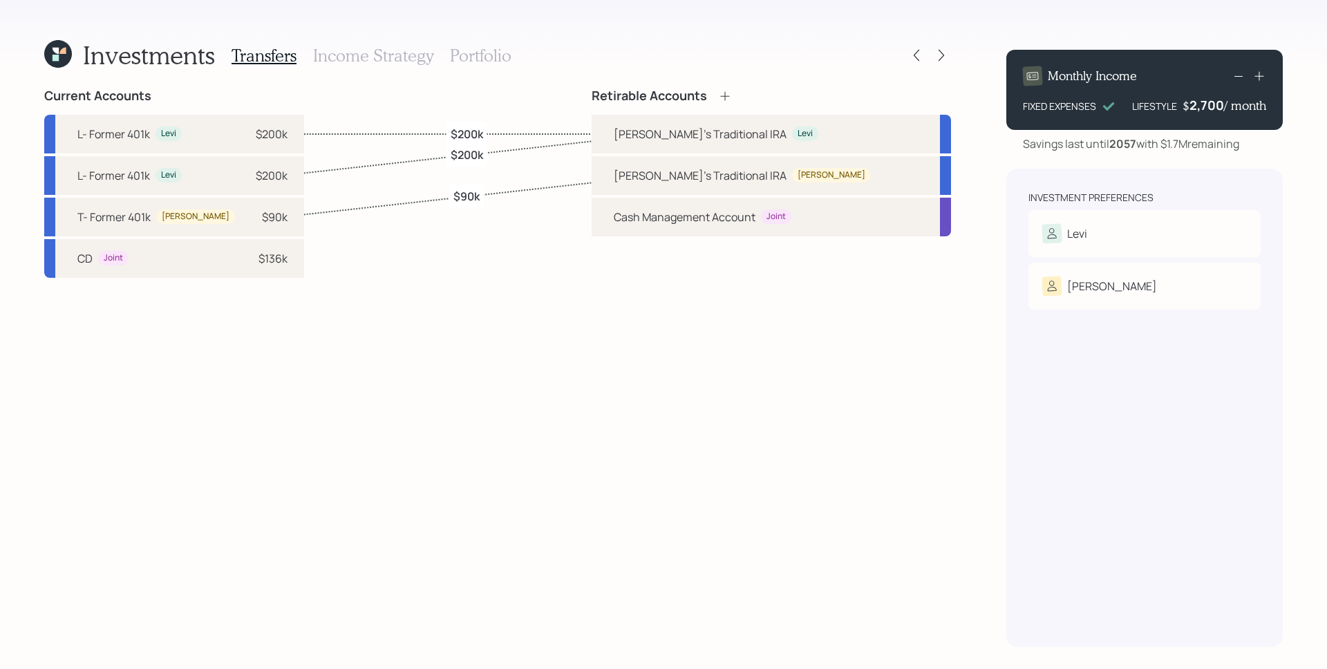
click at [396, 55] on h3 "Income Strategy" at bounding box center [373, 56] width 120 height 20
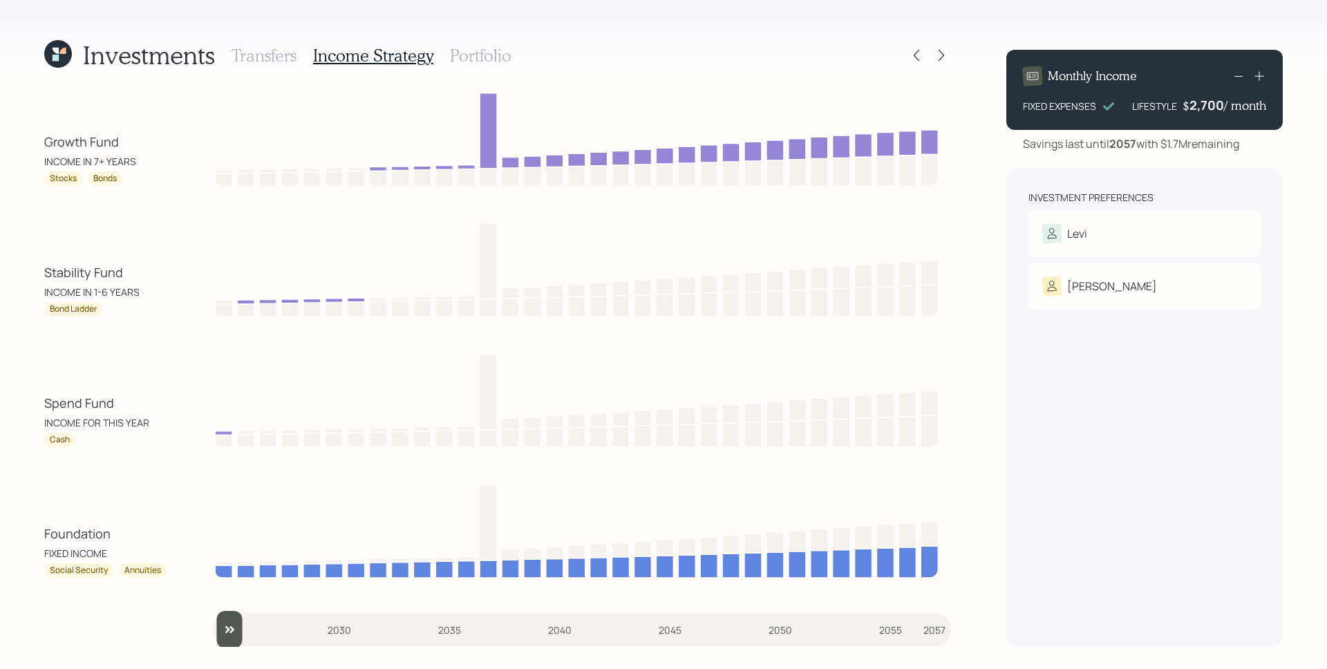
click at [473, 62] on h3 "Portfolio" at bounding box center [481, 56] width 62 height 20
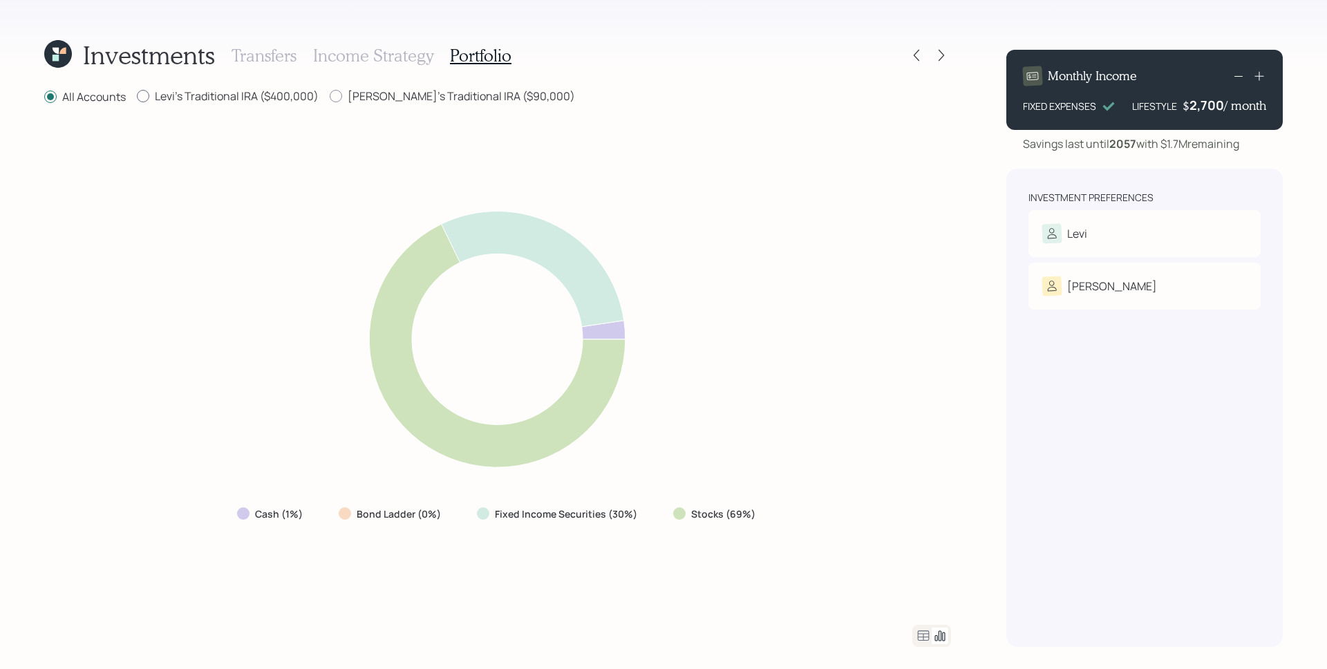
click at [256, 89] on label "Levi's Traditional IRA ($400,000)" at bounding box center [228, 95] width 182 height 15
click at [137, 96] on input "Levi's Traditional IRA ($400,000)" at bounding box center [136, 96] width 1 height 1
radio input "true"
radio input "false"
click at [415, 96] on label "Teresita's Traditional IRA ($90,000)" at bounding box center [452, 95] width 245 height 15
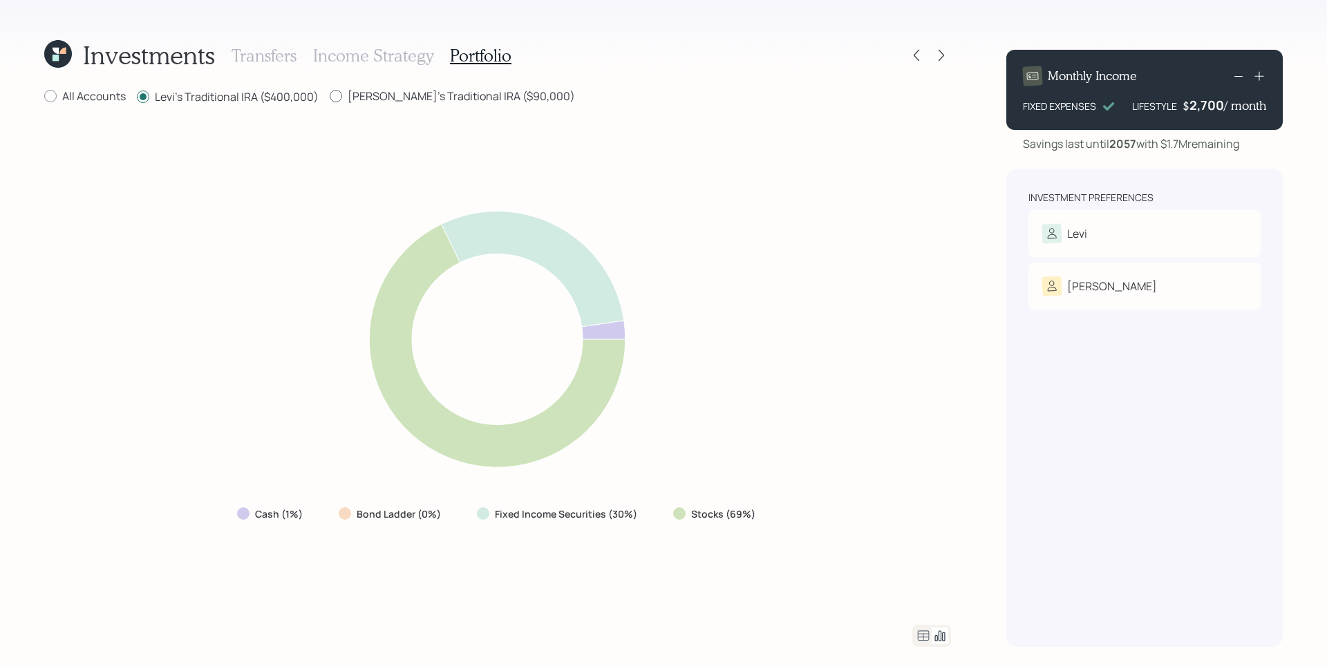
click at [330, 96] on input "Teresita's Traditional IRA ($90,000)" at bounding box center [329, 96] width 1 height 1
radio input "true"
click at [279, 95] on label "Levi's Traditional IRA ($400,000)" at bounding box center [228, 95] width 182 height 15
click at [137, 96] on input "Levi's Traditional IRA ($400,000)" at bounding box center [136, 96] width 1 height 1
radio input "true"
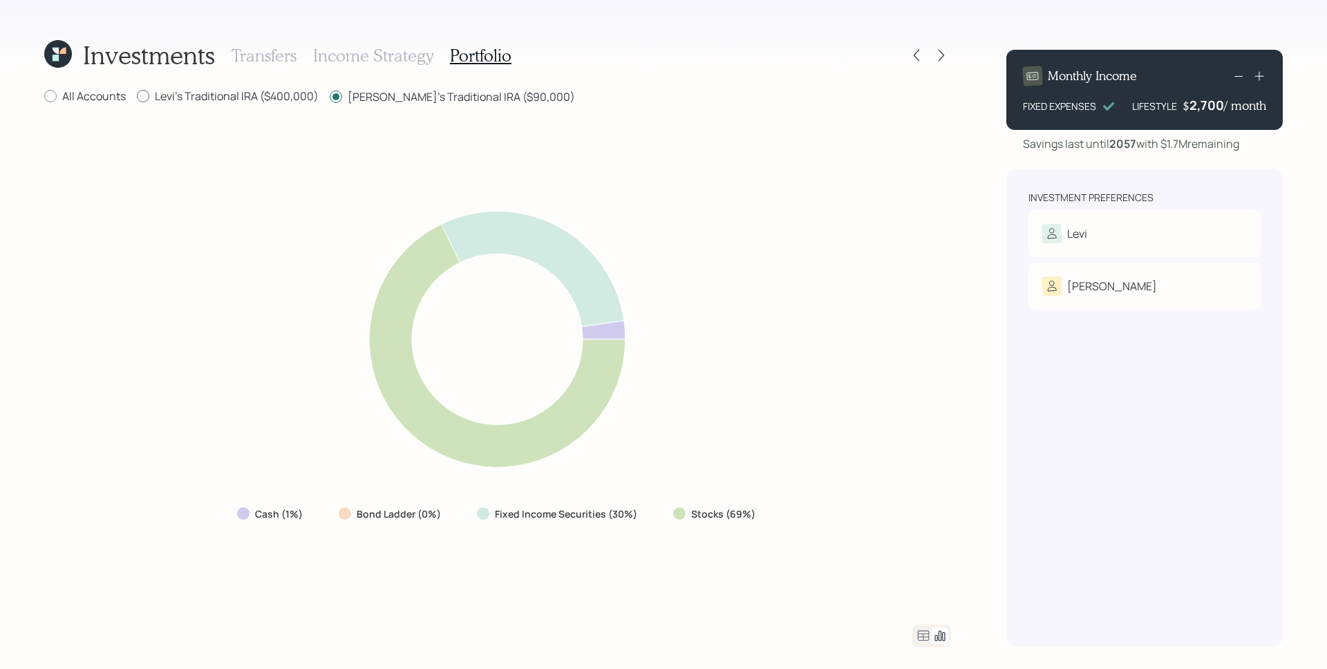
radio input "false"
click at [91, 90] on label "All Accounts" at bounding box center [85, 95] width 82 height 15
click at [44, 96] on input "All Accounts" at bounding box center [44, 96] width 1 height 1
radio input "true"
radio input "false"
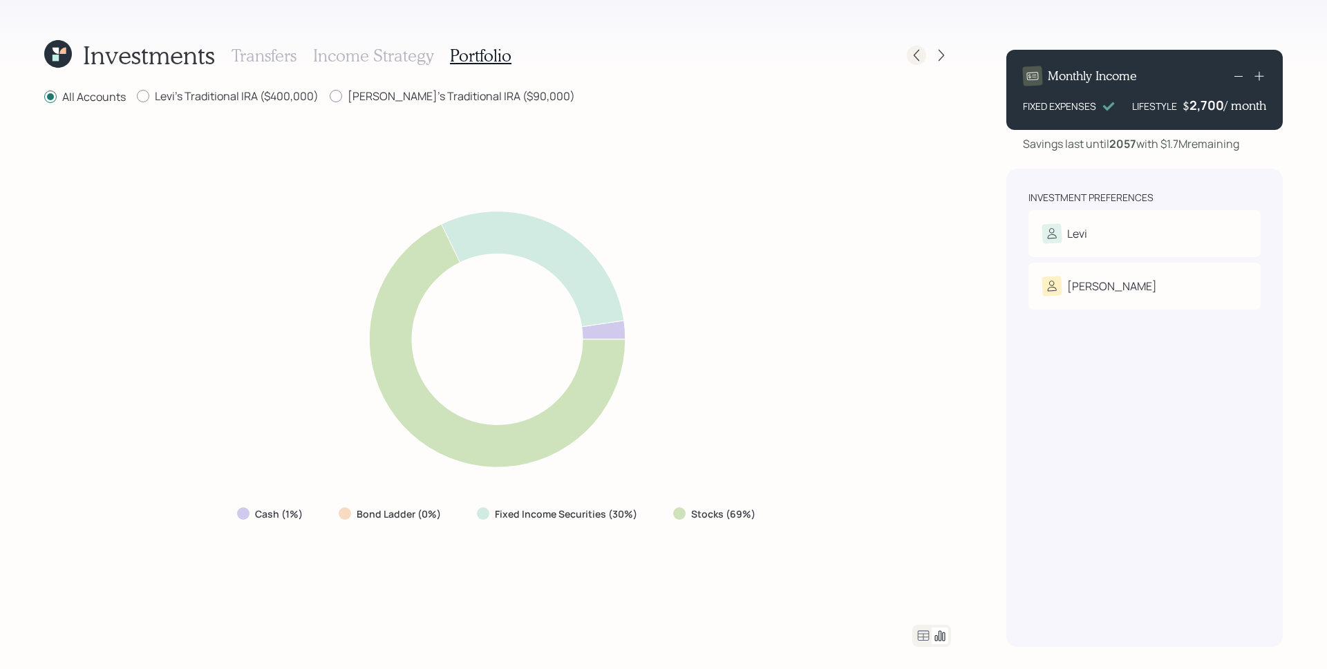
click at [915, 53] on icon at bounding box center [917, 56] width 6 height 12
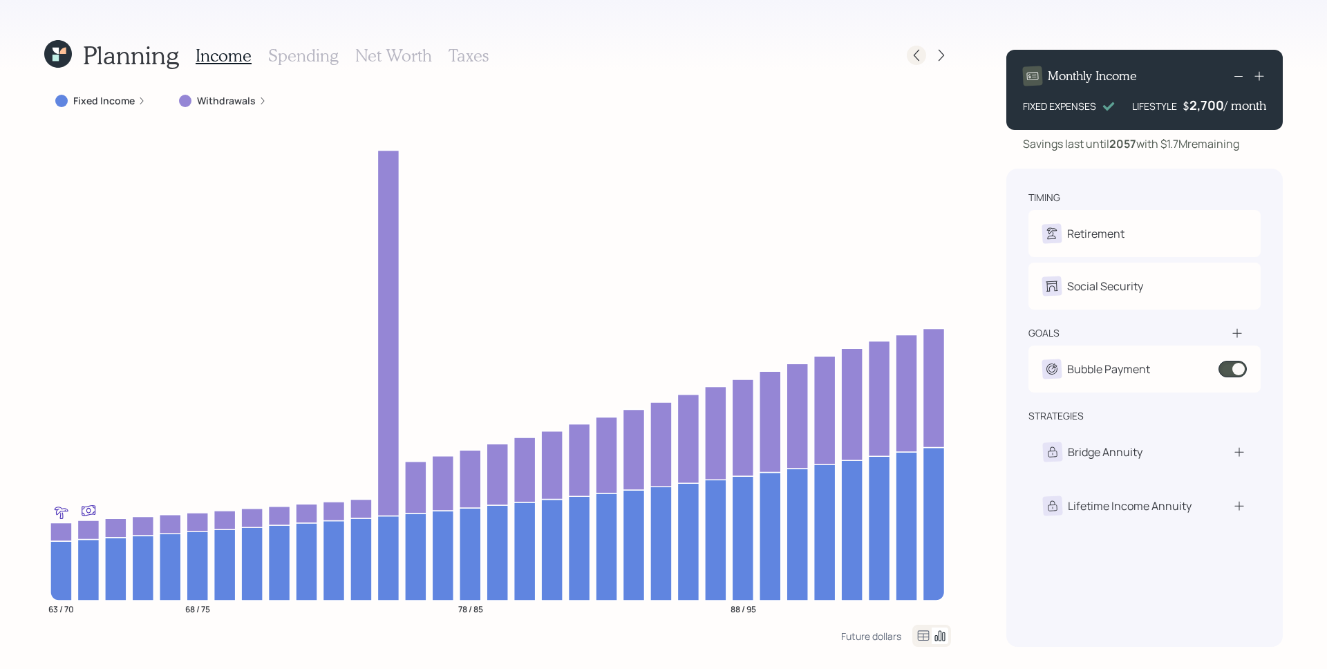
click at [912, 53] on icon at bounding box center [917, 55] width 14 height 14
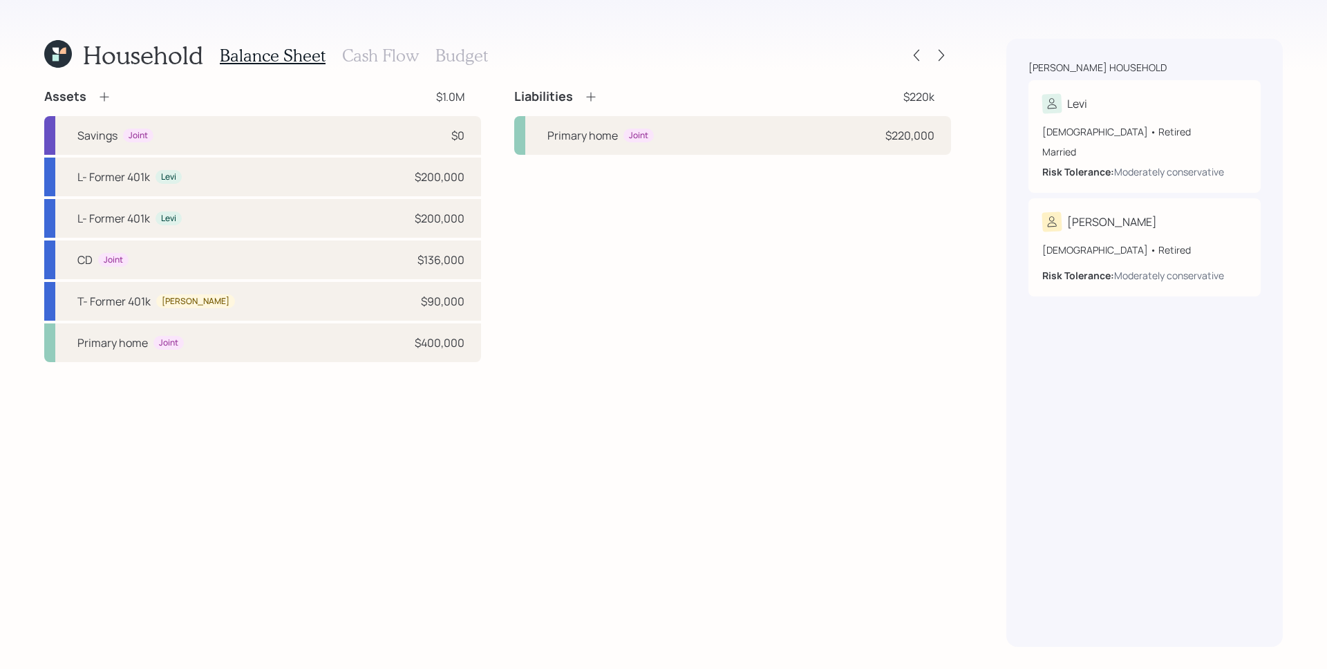
click at [109, 99] on icon at bounding box center [104, 97] width 14 height 14
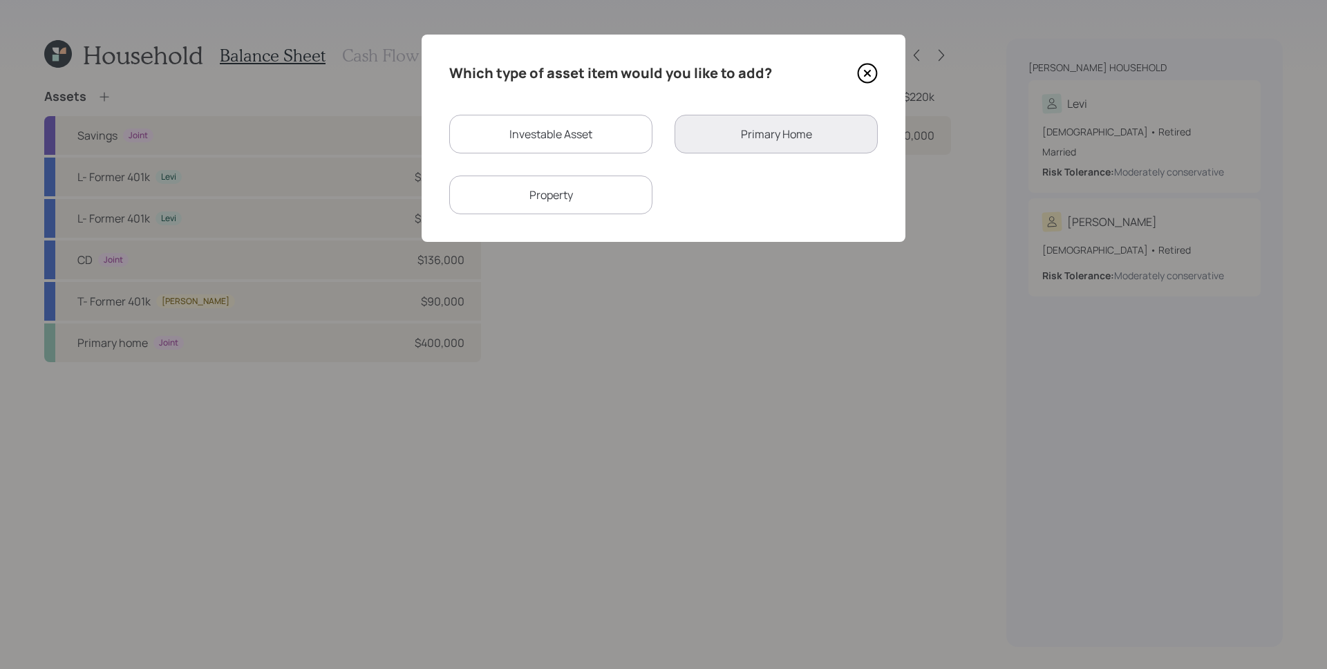
click at [556, 120] on div "Investable Asset" at bounding box center [550, 134] width 203 height 39
select select "taxable"
select select "balanced"
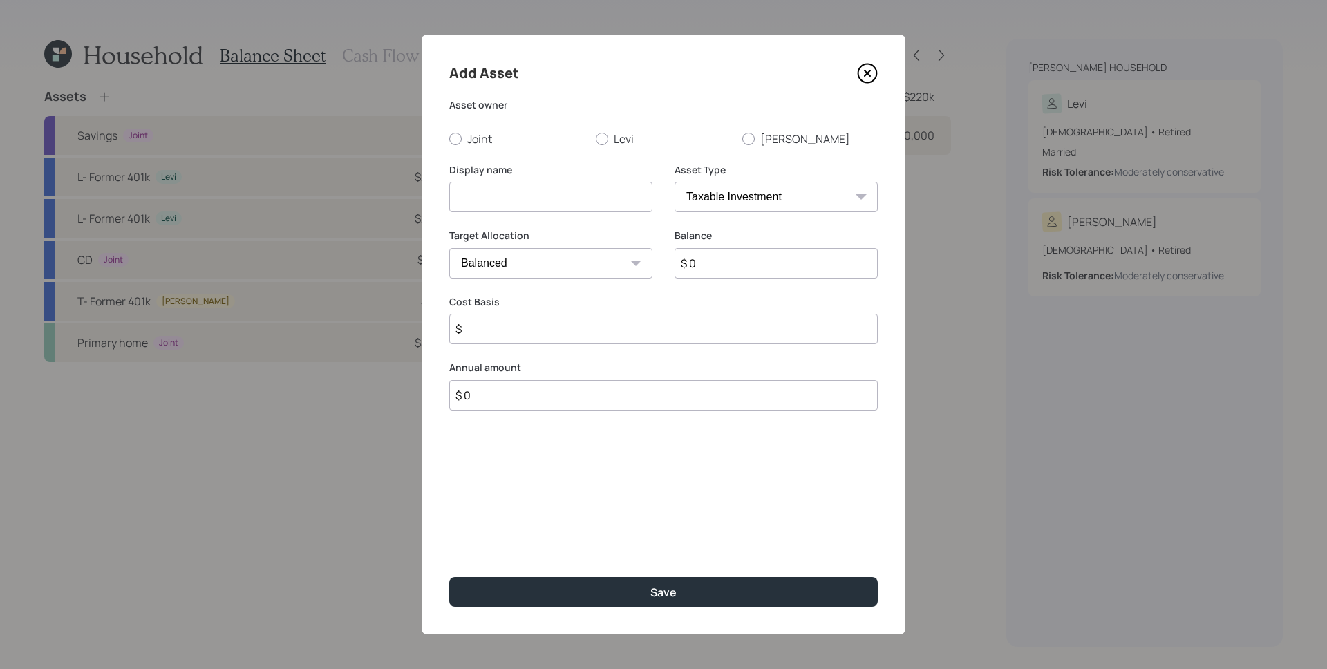
click at [480, 137] on label "Joint" at bounding box center [516, 138] width 135 height 15
click at [449, 138] on input "Joint" at bounding box center [449, 138] width 1 height 1
radio input "true"
click at [491, 185] on input at bounding box center [550, 197] width 203 height 30
type input "SAvings"
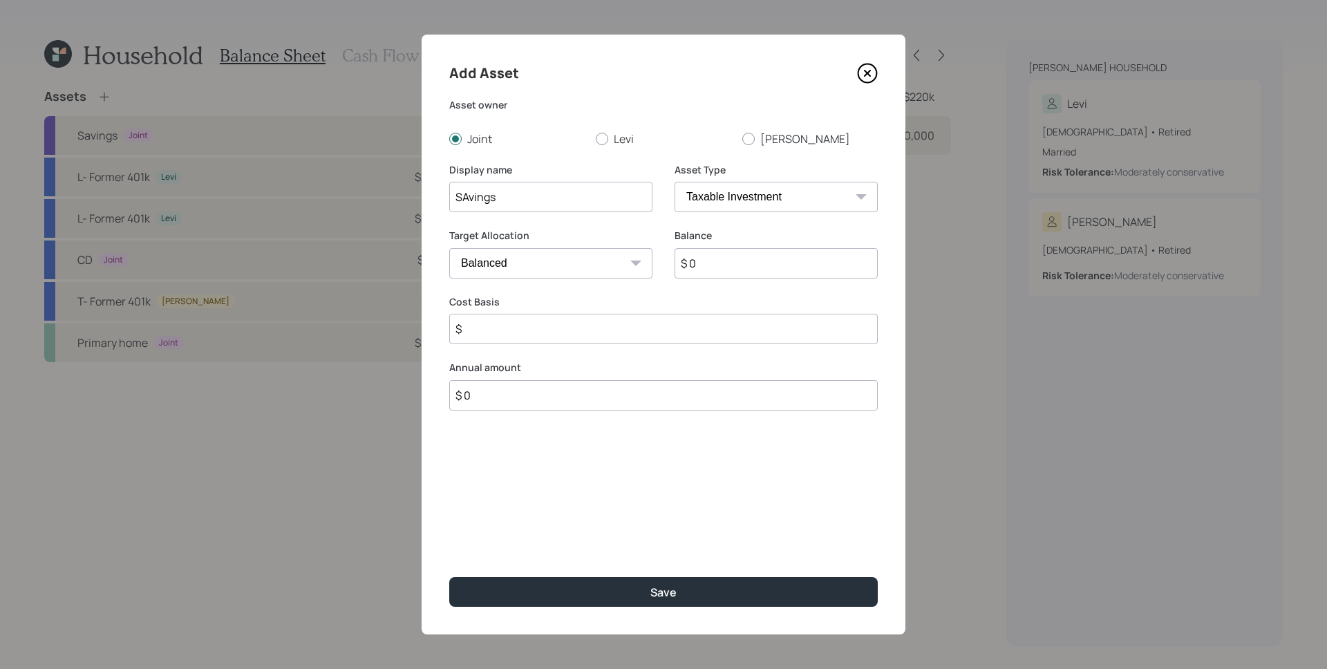
click at [785, 205] on select "SEP IRA IRA Roth IRA 401(k) Roth 401(k) 403(b) Roth 403(b) 457(b) Roth 457(b) H…" at bounding box center [776, 197] width 203 height 30
select select "emergency_fund"
click at [675, 182] on select "SEP IRA IRA Roth IRA 401(k) Roth 401(k) 403(b) Roth 403(b) 457(b) Roth 457(b) H…" at bounding box center [776, 197] width 203 height 30
click at [744, 268] on input "$ 0" at bounding box center [663, 263] width 429 height 30
click at [745, 268] on input "$ 0" at bounding box center [663, 263] width 429 height 30
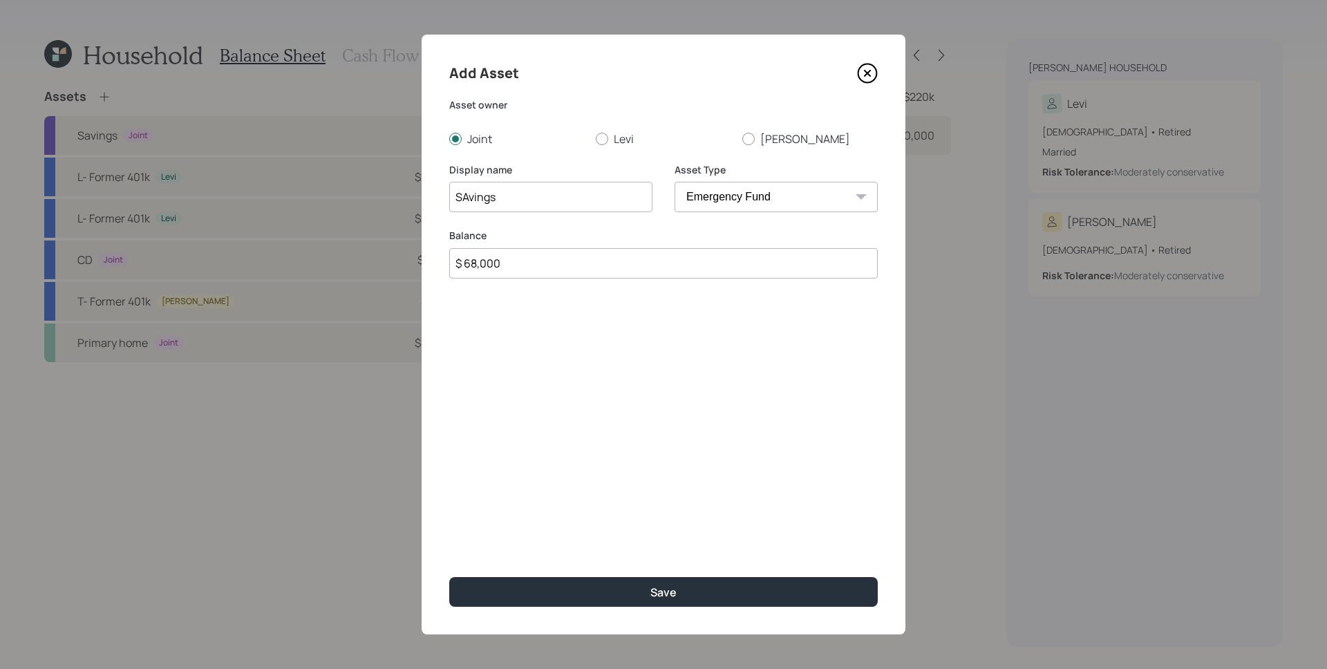
type input "$ 68,000"
click at [467, 190] on input "SAvings" at bounding box center [550, 197] width 203 height 30
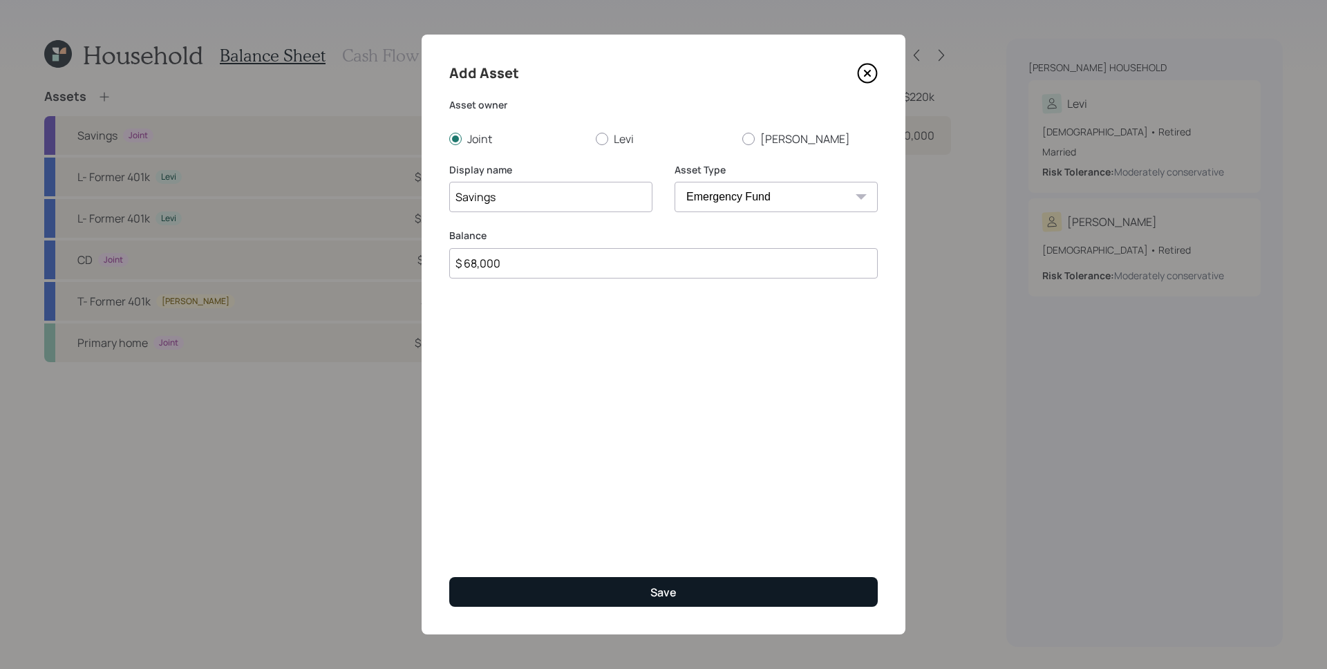
type input "Savings"
click at [657, 592] on div "Save" at bounding box center [663, 592] width 26 height 15
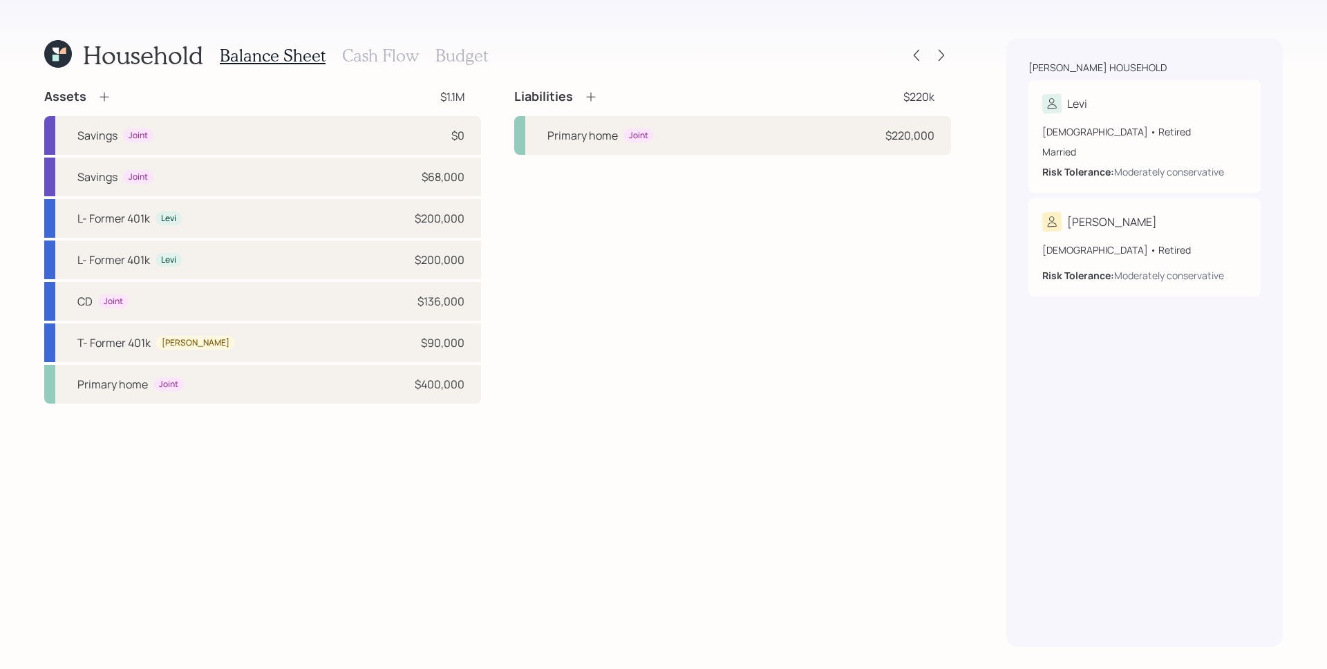
click at [106, 96] on icon at bounding box center [104, 97] width 14 height 14
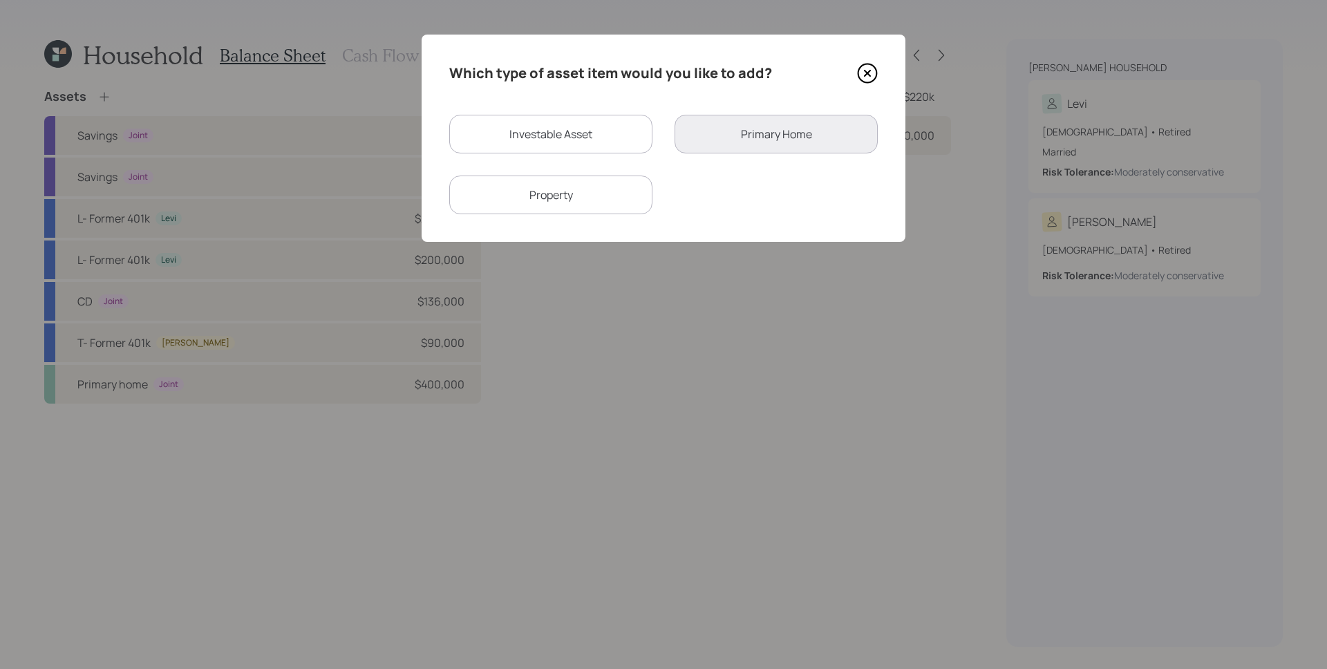
click at [536, 135] on div "Investable Asset" at bounding box center [550, 134] width 203 height 39
select select "taxable"
select select "balanced"
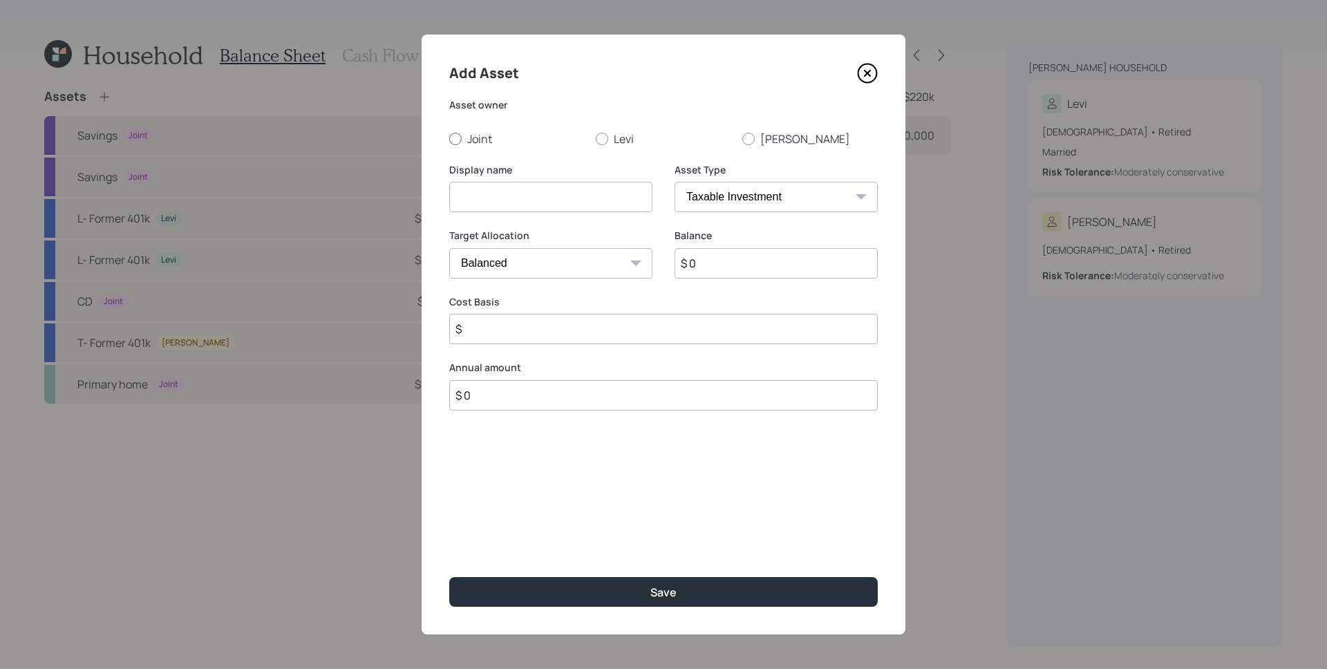
click at [476, 145] on label "Joint" at bounding box center [516, 138] width 135 height 15
click at [449, 139] on input "Joint" at bounding box center [449, 138] width 1 height 1
radio input "true"
click at [483, 191] on input at bounding box center [550, 197] width 203 height 30
type input "CD"
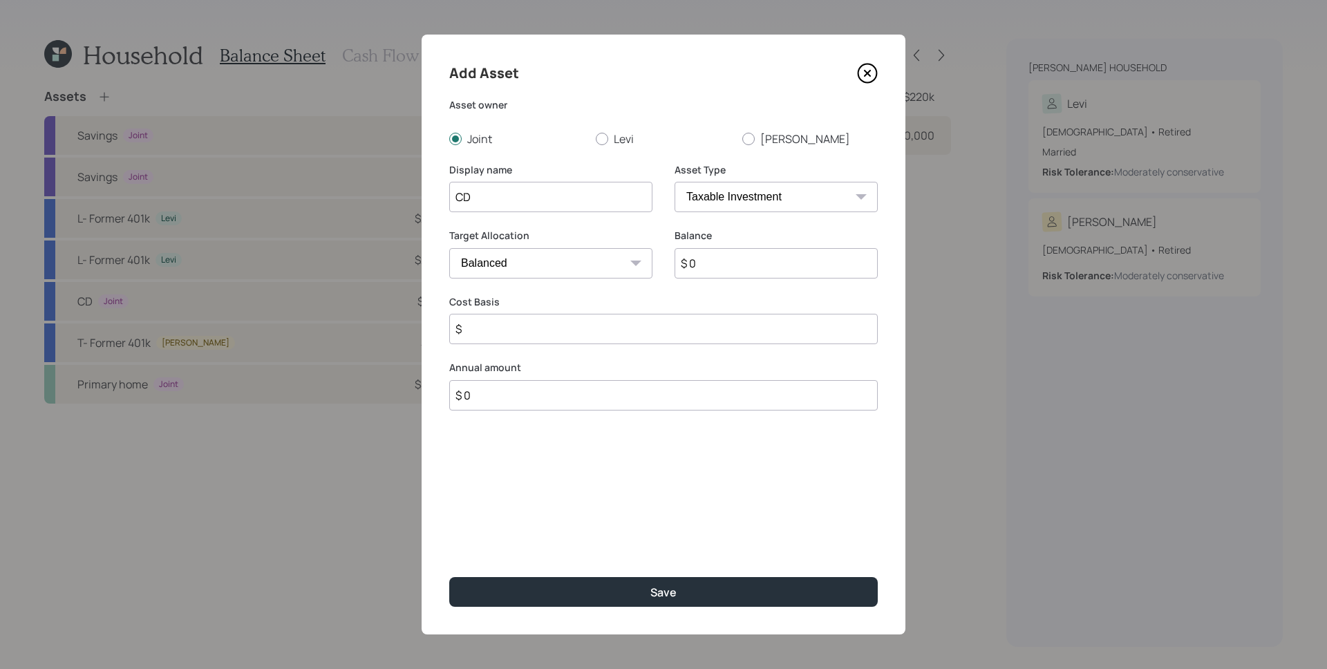
drag, startPoint x: 731, startPoint y: 273, endPoint x: 732, endPoint y: 265, distance: 7.6
click at [731, 272] on input "$ 0" at bounding box center [776, 263] width 203 height 30
click at [732, 265] on input "$ 0" at bounding box center [776, 263] width 203 height 30
paste input "136,00"
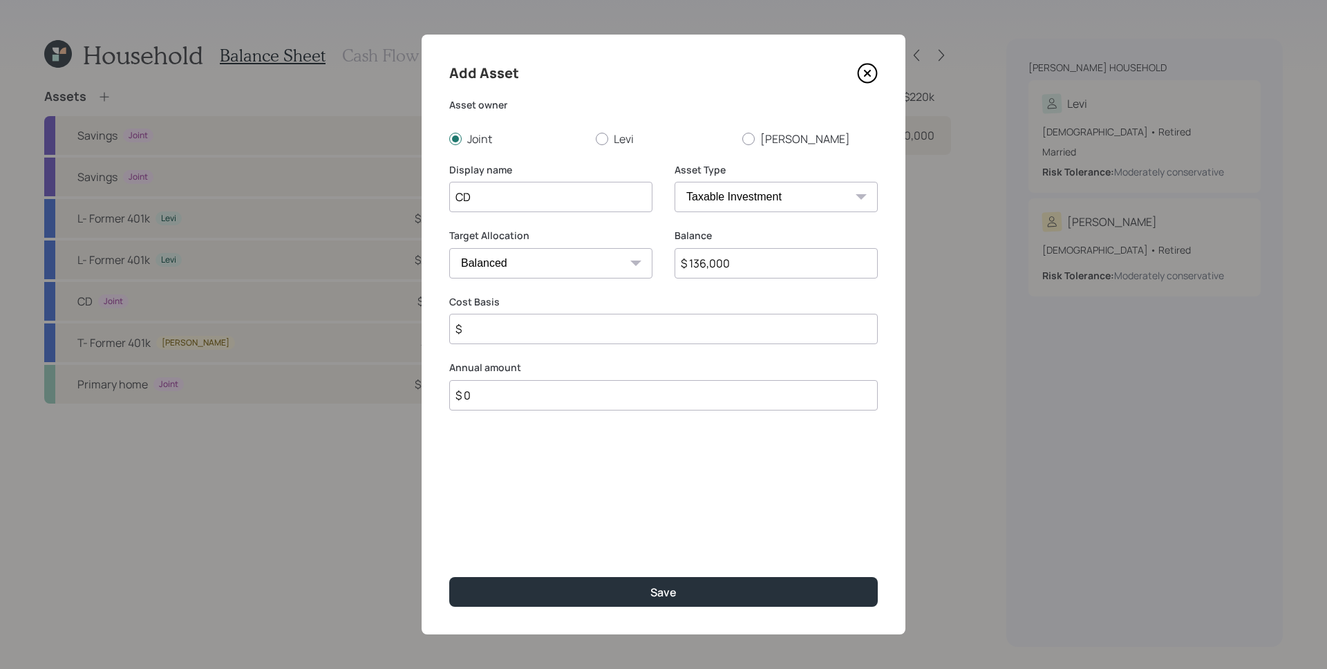
type input "$ 136,000"
click at [787, 203] on select "SEP IRA IRA Roth IRA 401(k) Roth 401(k) 403(b) Roth 403(b) 457(b) Roth 457(b) H…" at bounding box center [776, 197] width 203 height 30
select select "emergency_fund"
click at [675, 182] on select "SEP IRA IRA Roth IRA 401(k) Roth 401(k) 403(b) Roth 403(b) 457(b) Roth 457(b) H…" at bounding box center [776, 197] width 203 height 30
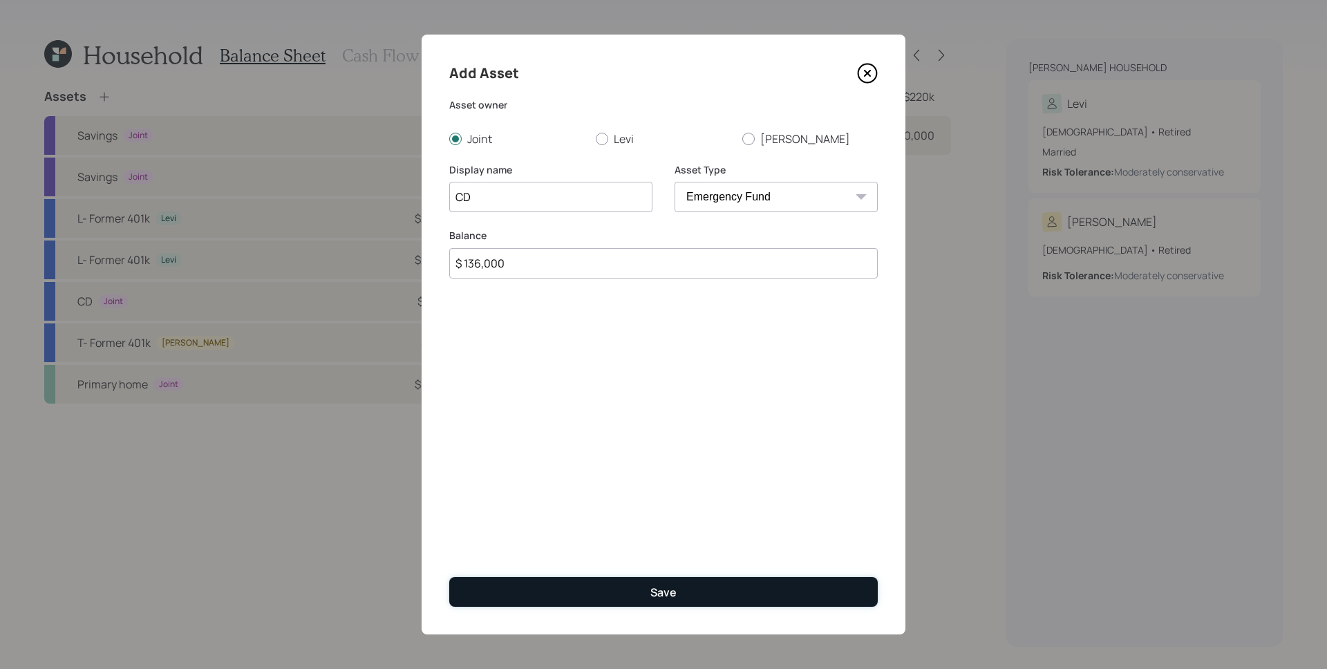
click at [744, 598] on button "Save" at bounding box center [663, 592] width 429 height 30
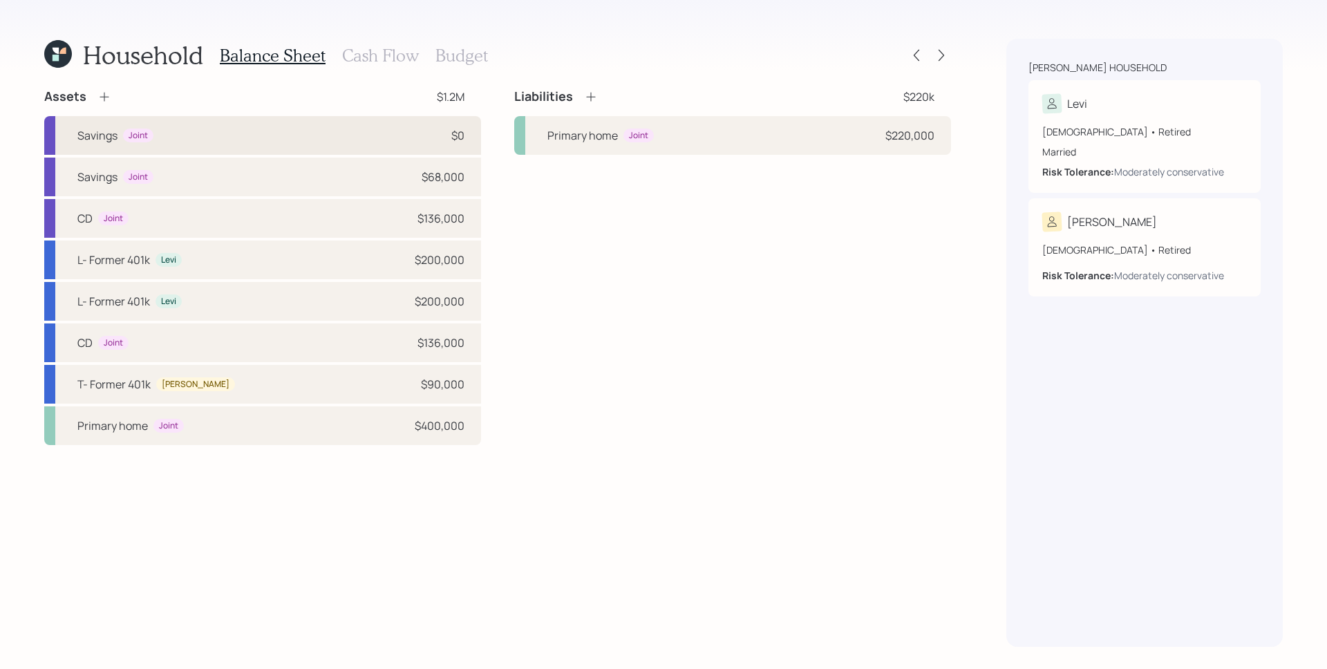
click at [274, 130] on div "Savings Joint $0" at bounding box center [262, 135] width 437 height 39
select select "cash"
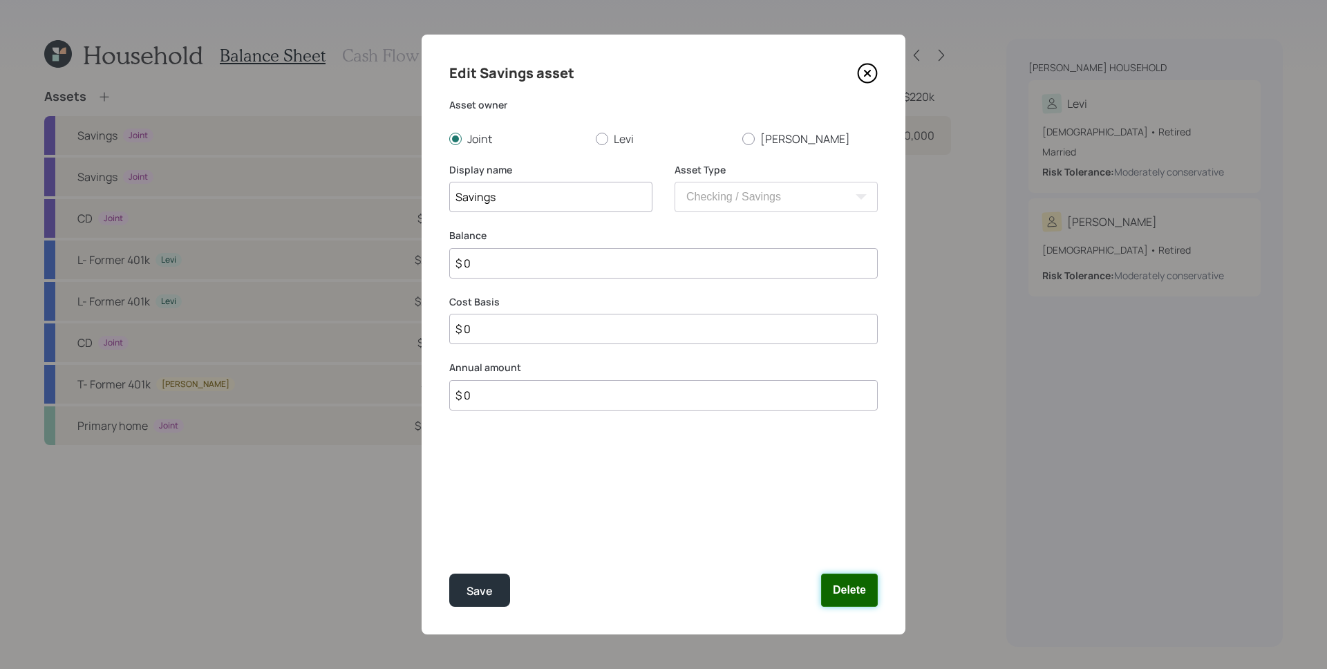
click at [851, 589] on button "Delete" at bounding box center [849, 590] width 57 height 33
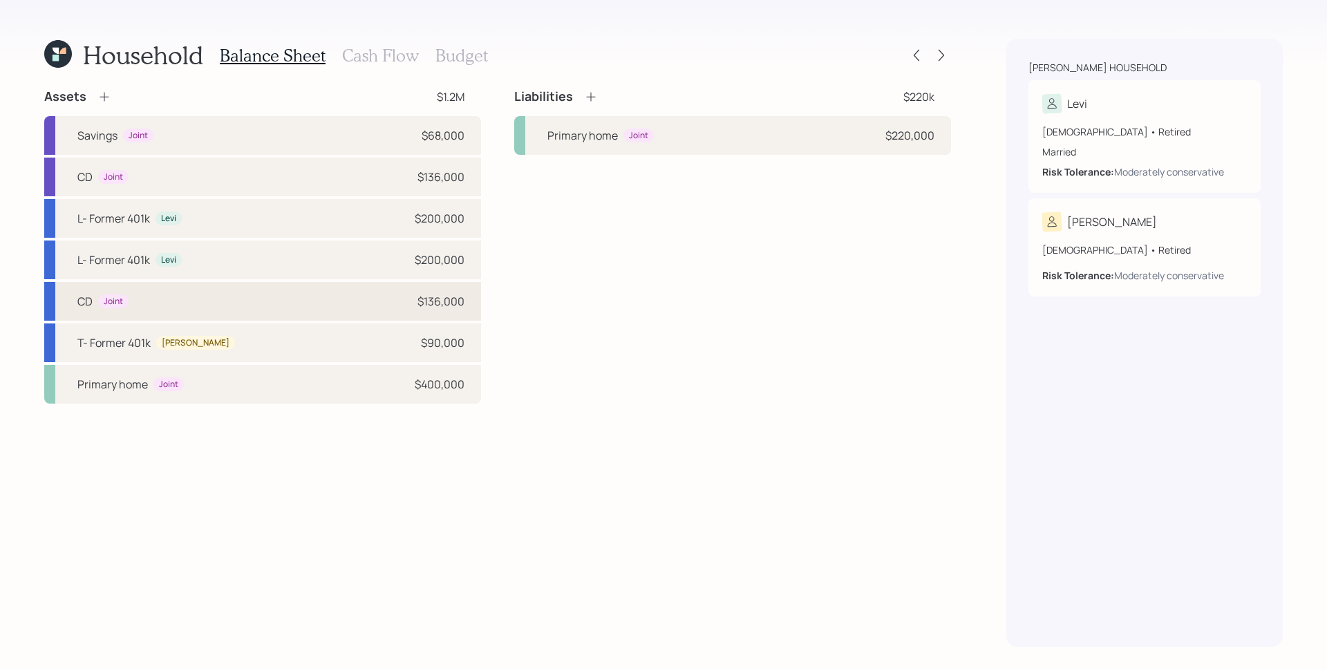
click at [293, 309] on div "CD Joint $136,000" at bounding box center [262, 301] width 437 height 39
select select "taxable"
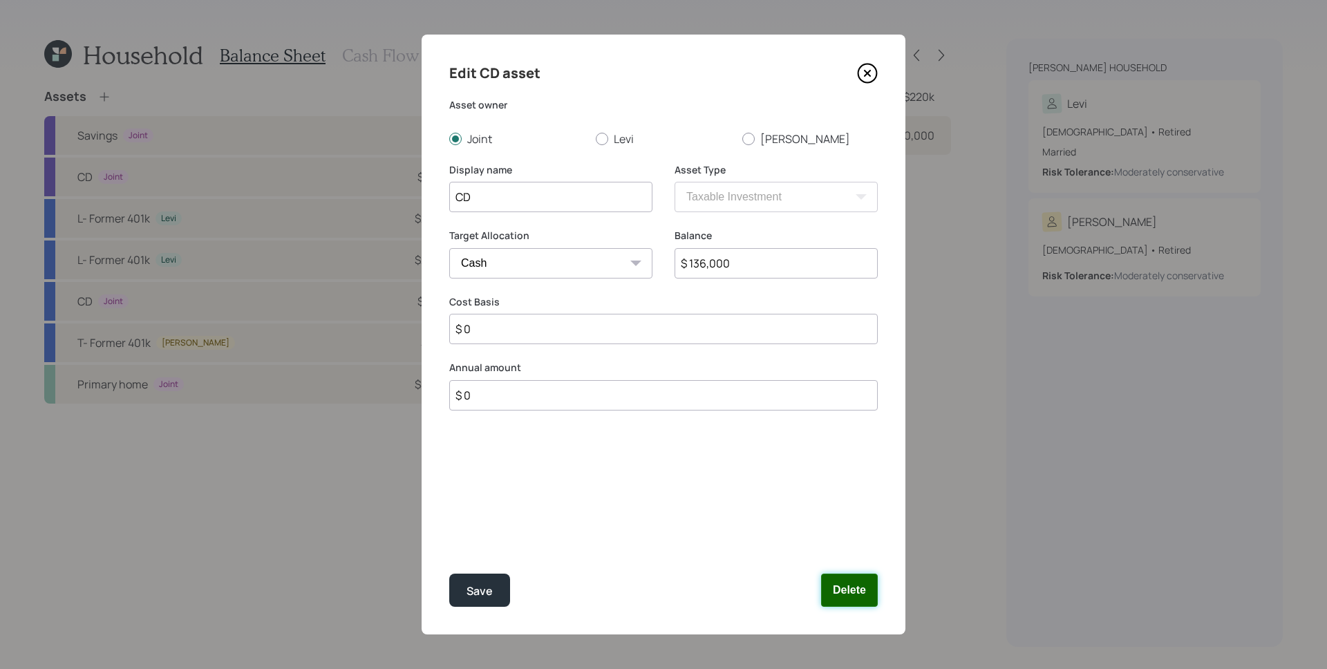
click at [862, 600] on button "Delete" at bounding box center [849, 590] width 57 height 33
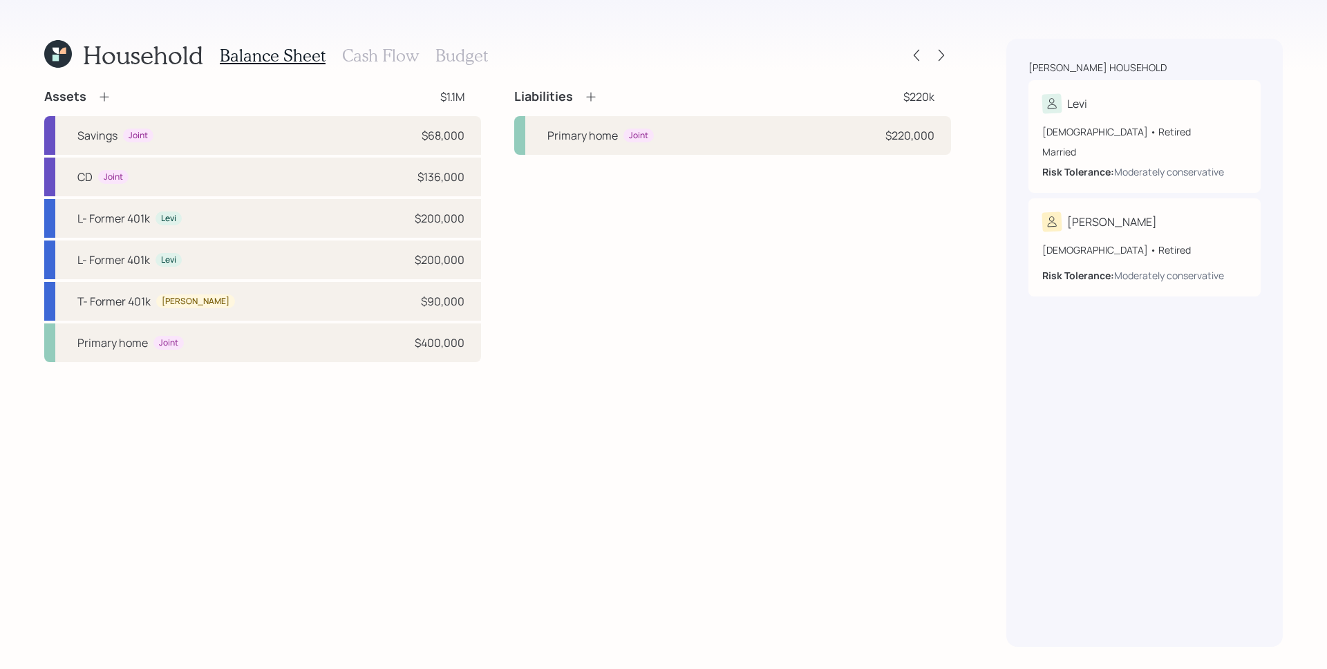
click at [628, 391] on div "Assets $1.1M Savings Joint $68,000 CD Joint $136,000 L- Former 401k Levi $200,0…" at bounding box center [497, 367] width 907 height 559
click at [944, 53] on icon at bounding box center [942, 55] width 14 height 14
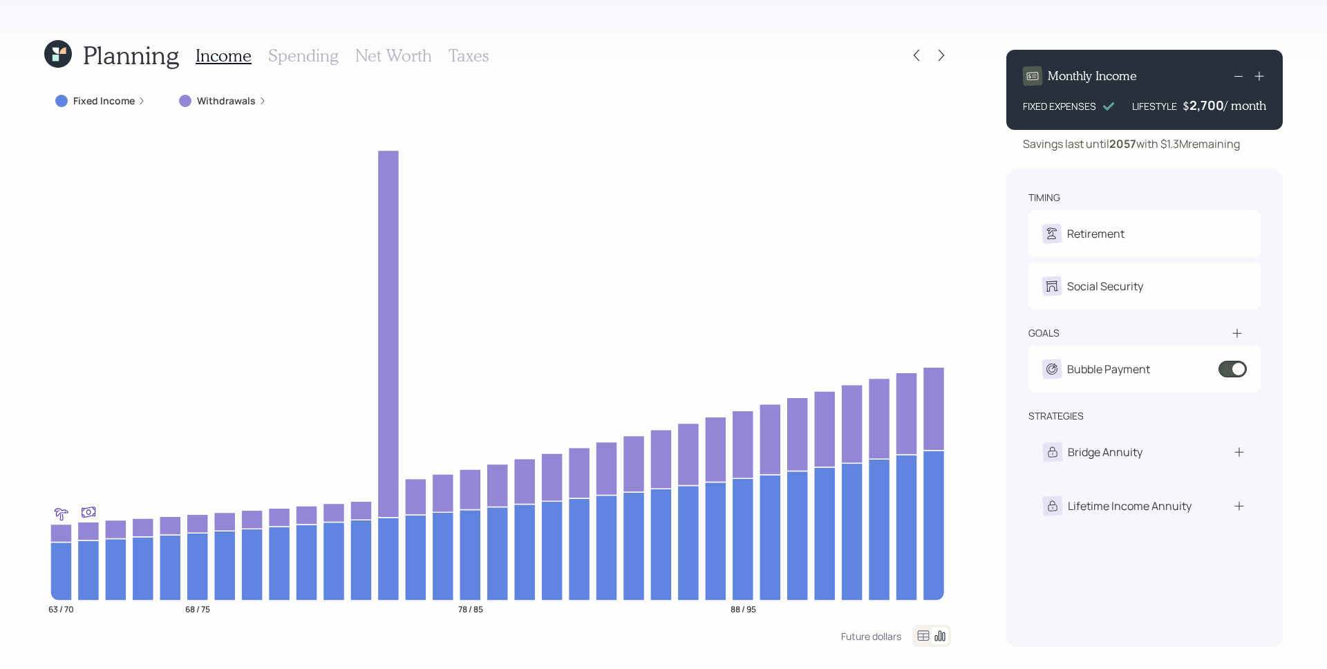
click at [944, 53] on icon at bounding box center [942, 55] width 14 height 14
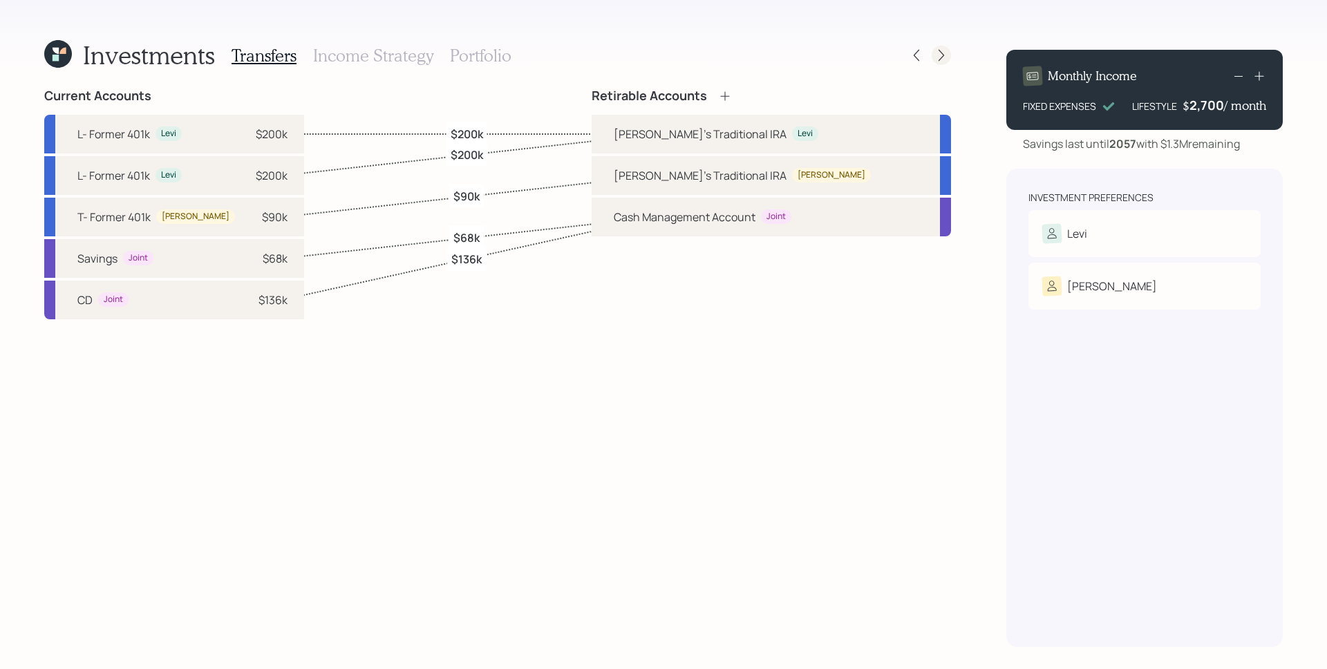
click at [944, 53] on icon at bounding box center [942, 55] width 14 height 14
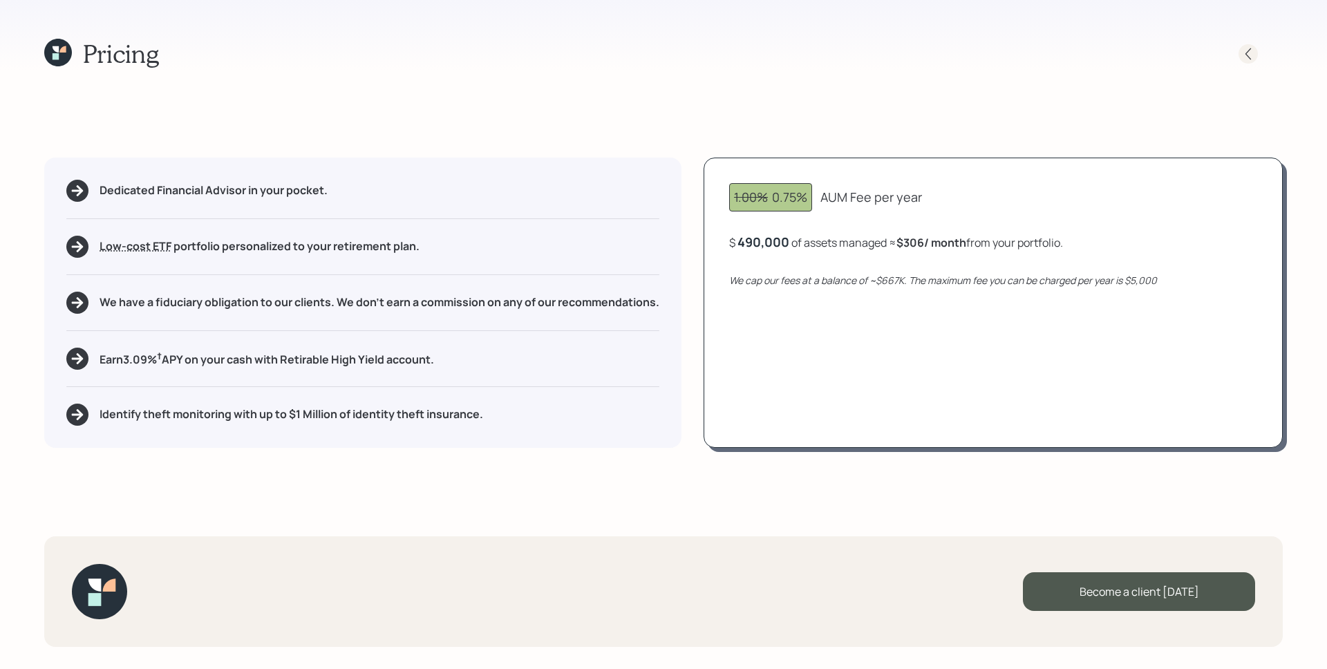
click at [1246, 53] on icon at bounding box center [1249, 54] width 14 height 14
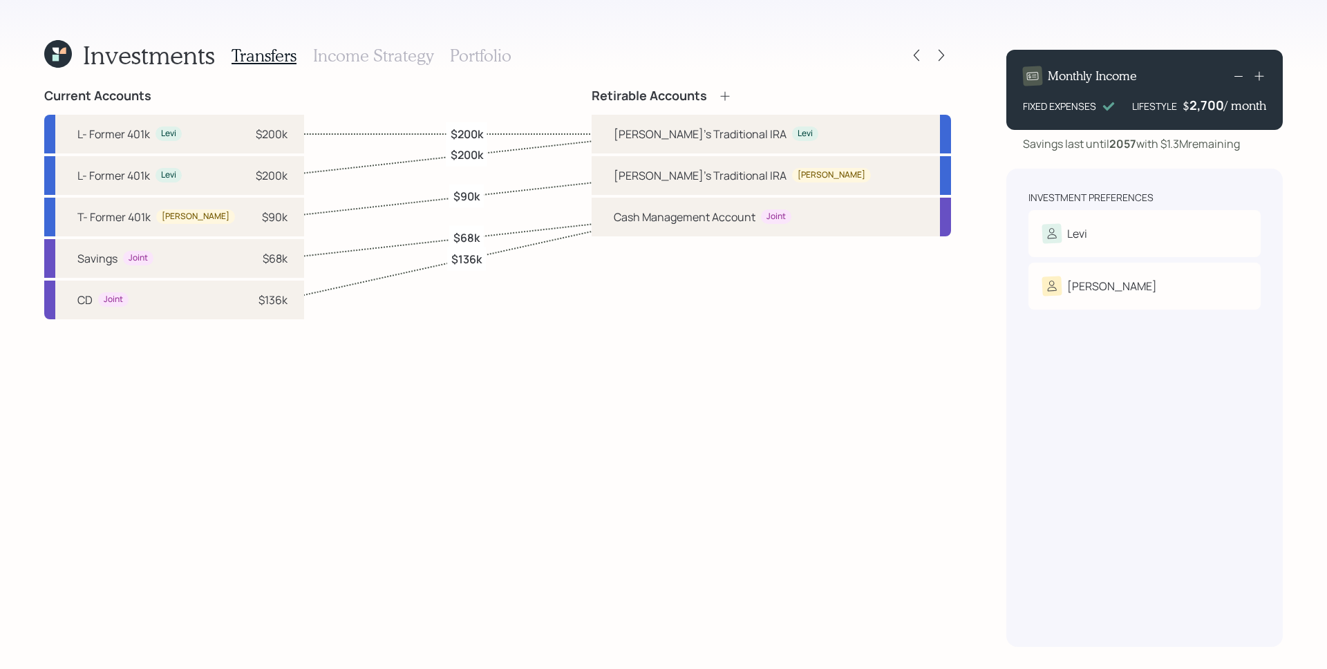
click at [483, 60] on h3 "Portfolio" at bounding box center [481, 56] width 62 height 20
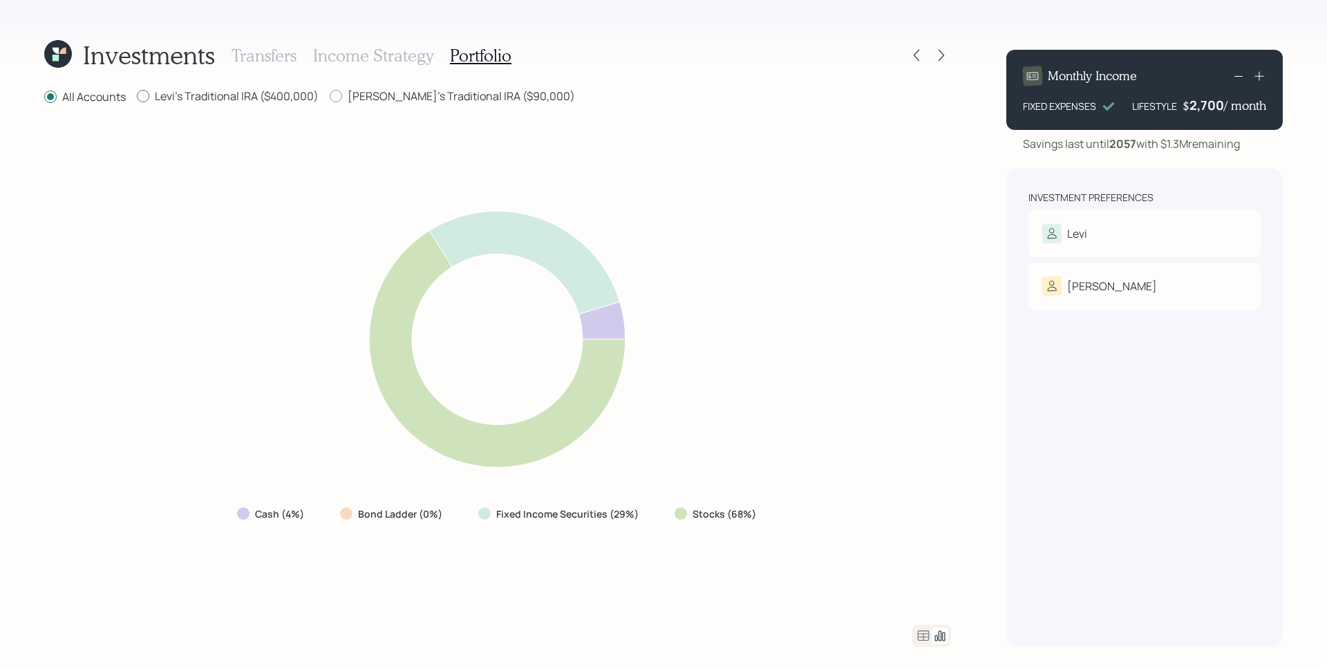
click at [272, 101] on label "Levi's Traditional IRA ($400,000)" at bounding box center [228, 95] width 182 height 15
click at [137, 97] on input "Levi's Traditional IRA ($400,000)" at bounding box center [136, 96] width 1 height 1
radio input "true"
radio input "false"
click at [400, 97] on label "Teresita's Traditional IRA ($90,000)" at bounding box center [452, 95] width 245 height 15
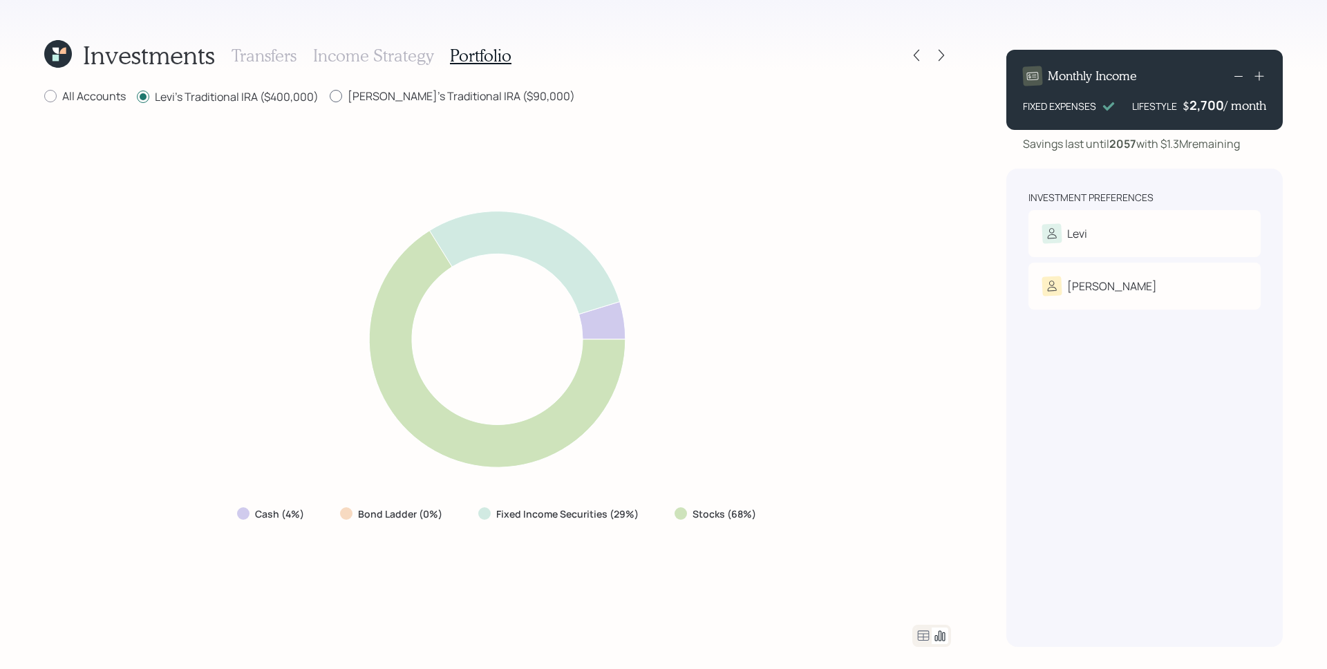
click at [330, 97] on input "Teresita's Traditional IRA ($90,000)" at bounding box center [329, 96] width 1 height 1
radio input "true"
drag, startPoint x: 267, startPoint y: 89, endPoint x: 350, endPoint y: 59, distance: 88.8
click at [268, 89] on label "Levi's Traditional IRA ($400,000)" at bounding box center [228, 95] width 182 height 15
click at [137, 96] on input "Levi's Traditional IRA ($400,000)" at bounding box center [136, 96] width 1 height 1
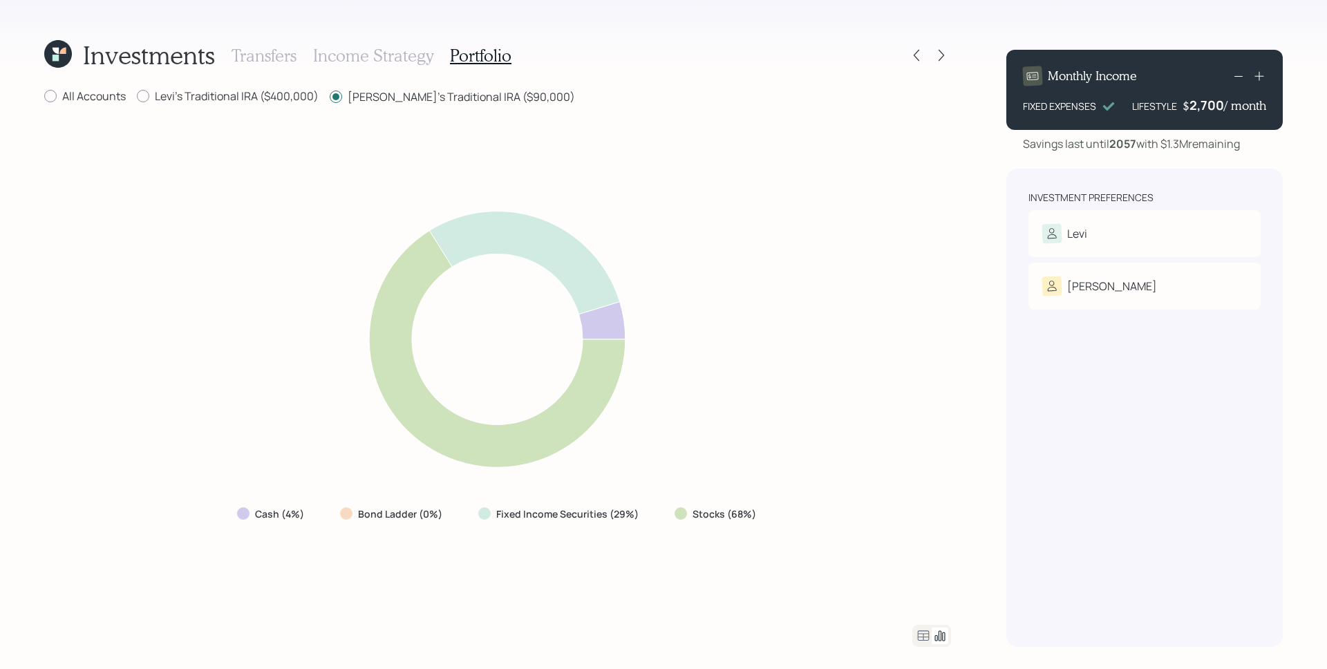
radio input "true"
radio input "false"
click at [935, 55] on icon at bounding box center [942, 55] width 14 height 14
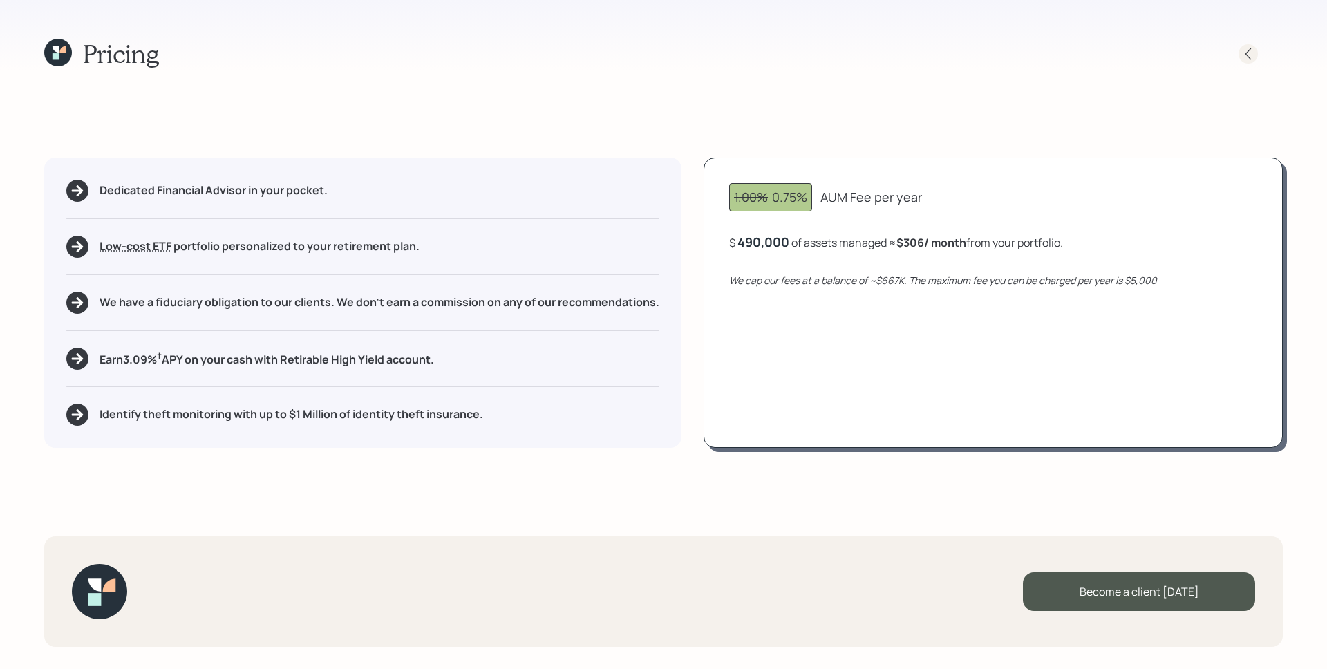
click at [1253, 57] on icon at bounding box center [1249, 54] width 14 height 14
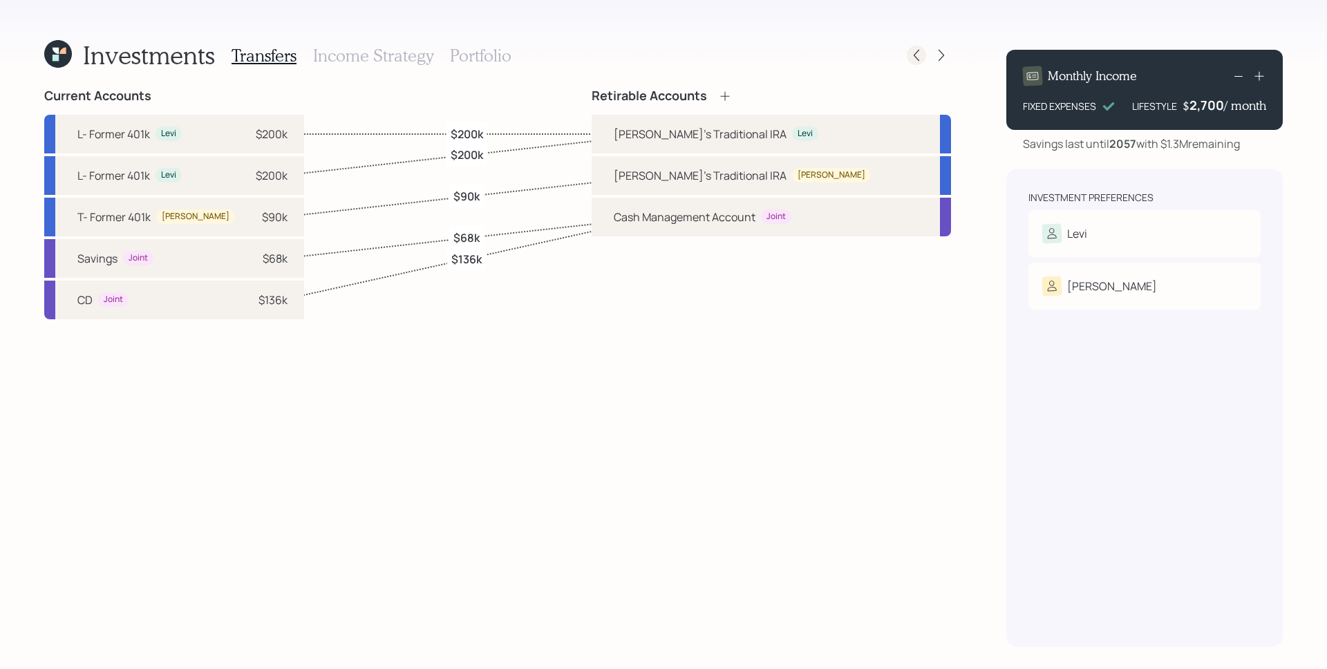
click at [913, 57] on icon at bounding box center [917, 55] width 14 height 14
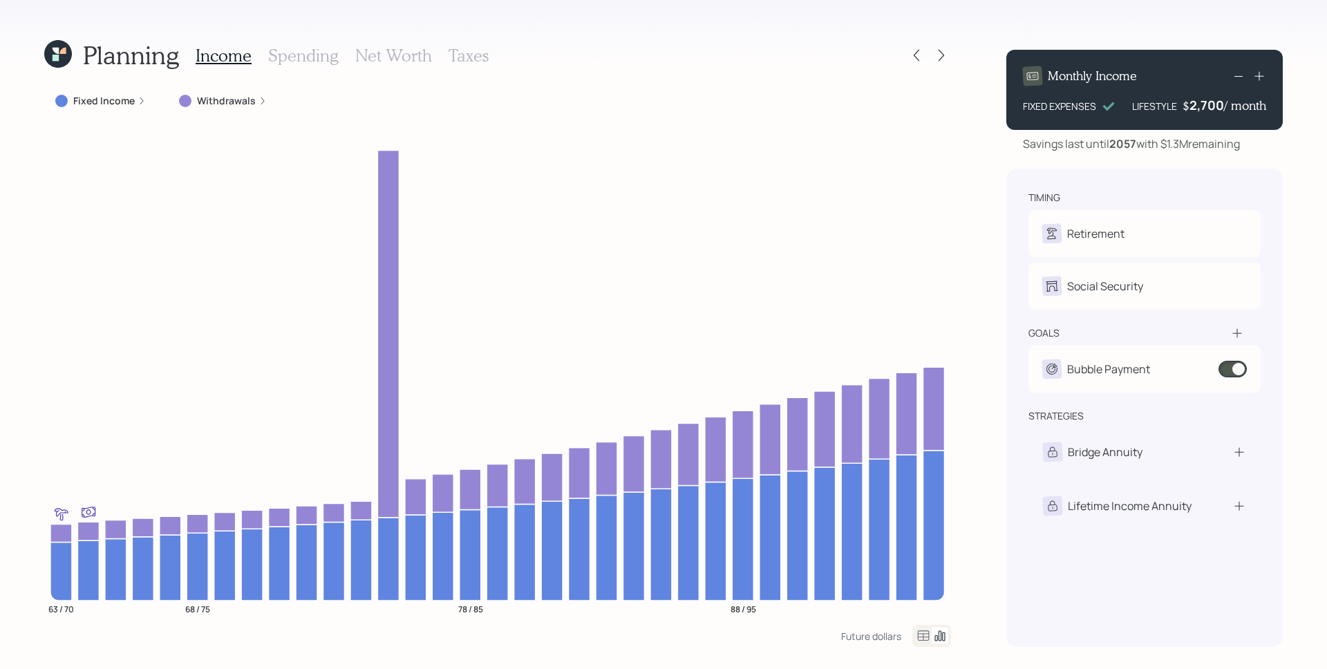
click at [913, 57] on icon at bounding box center [917, 55] width 14 height 14
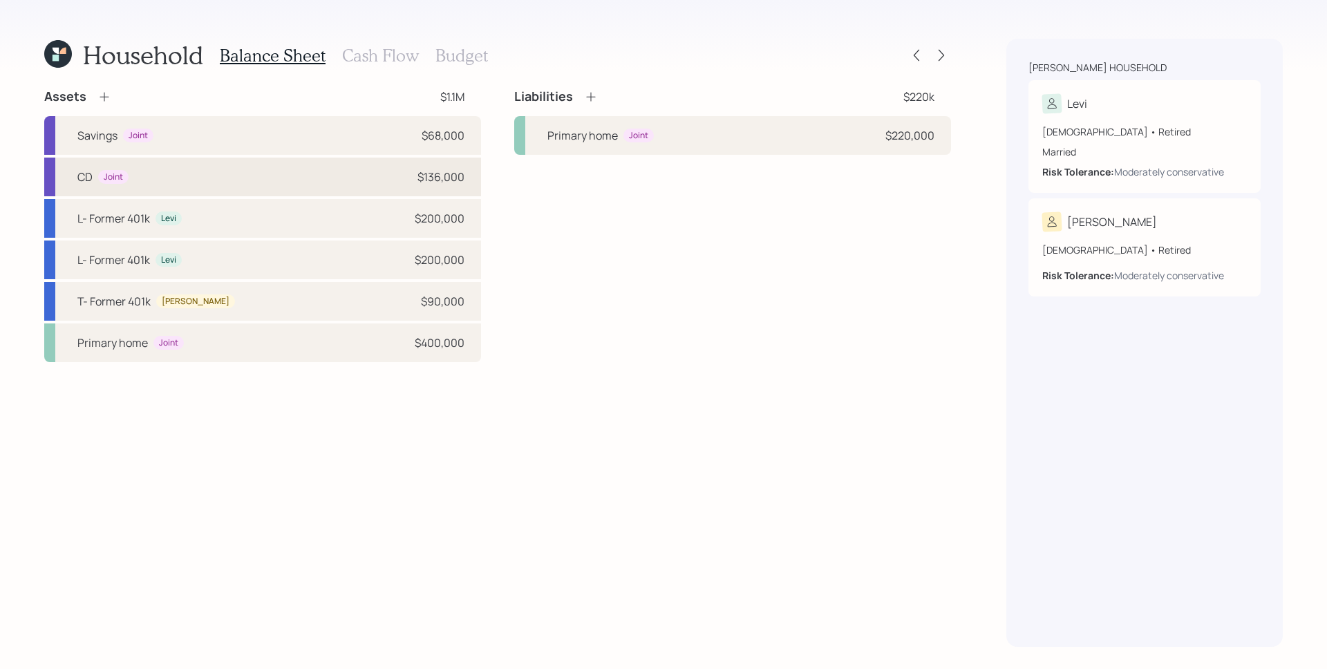
click at [370, 175] on div "CD Joint $136,000" at bounding box center [262, 177] width 437 height 39
select select "emergency_fund"
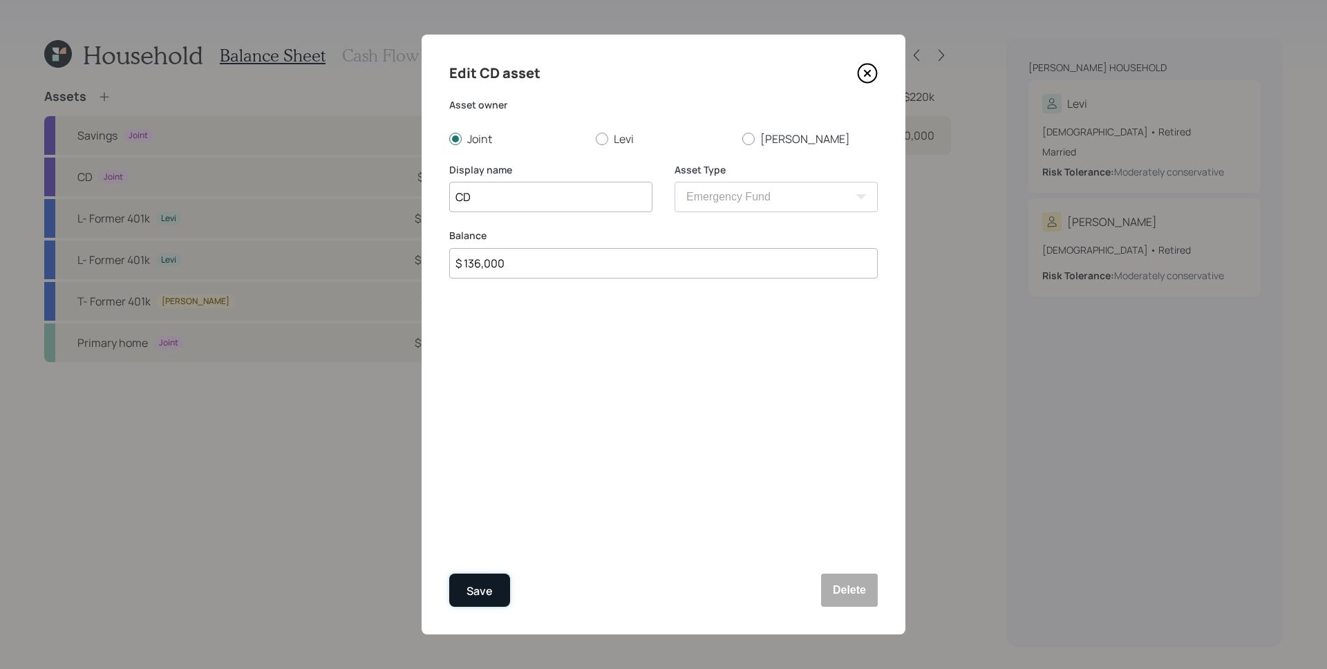
click at [502, 594] on button "Save" at bounding box center [479, 590] width 61 height 33
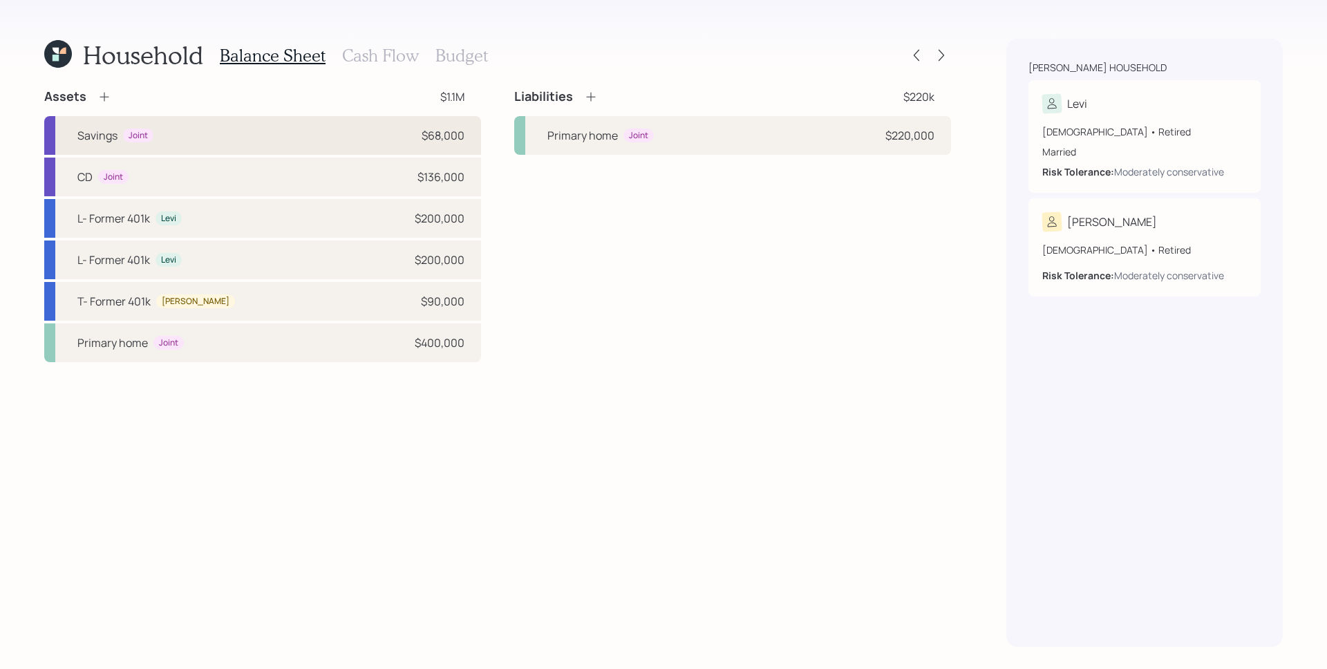
click at [359, 133] on div "Savings Joint $68,000" at bounding box center [262, 135] width 437 height 39
select select "emergency_fund"
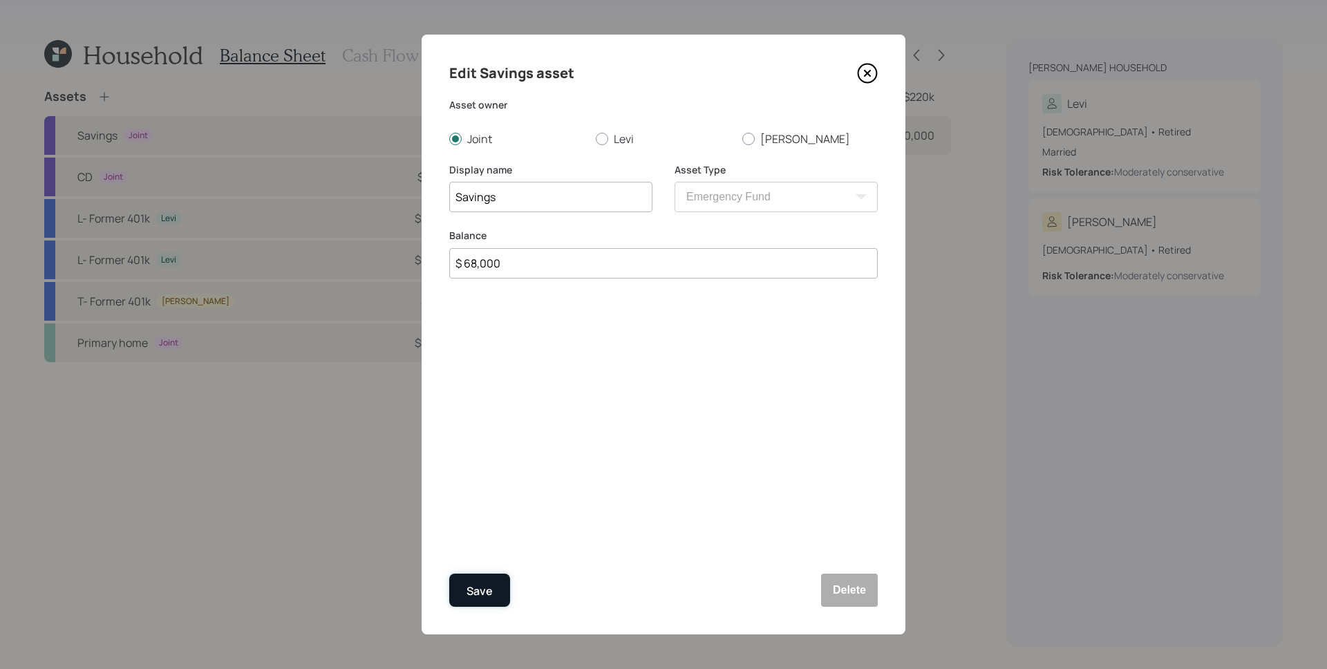
click at [477, 585] on div "Save" at bounding box center [480, 591] width 26 height 19
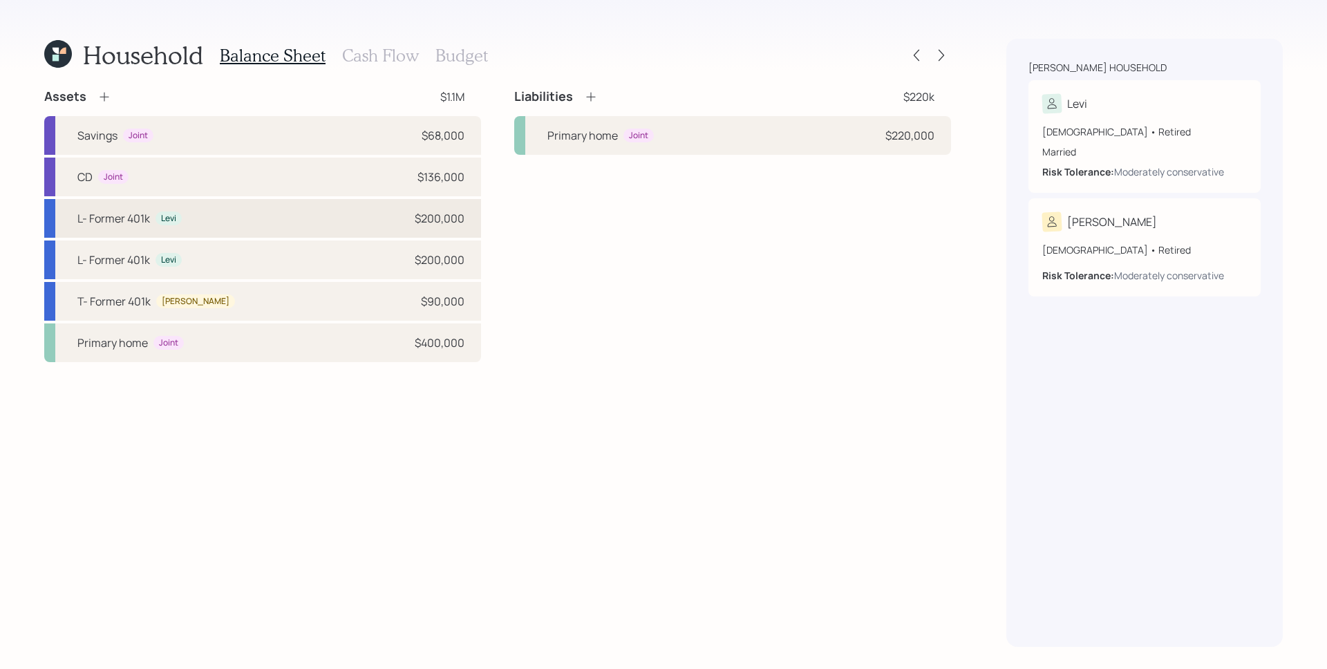
click at [247, 207] on div "L- Former 401k Levi $200,000" at bounding box center [262, 218] width 437 height 39
select select "ira"
select select "balanced"
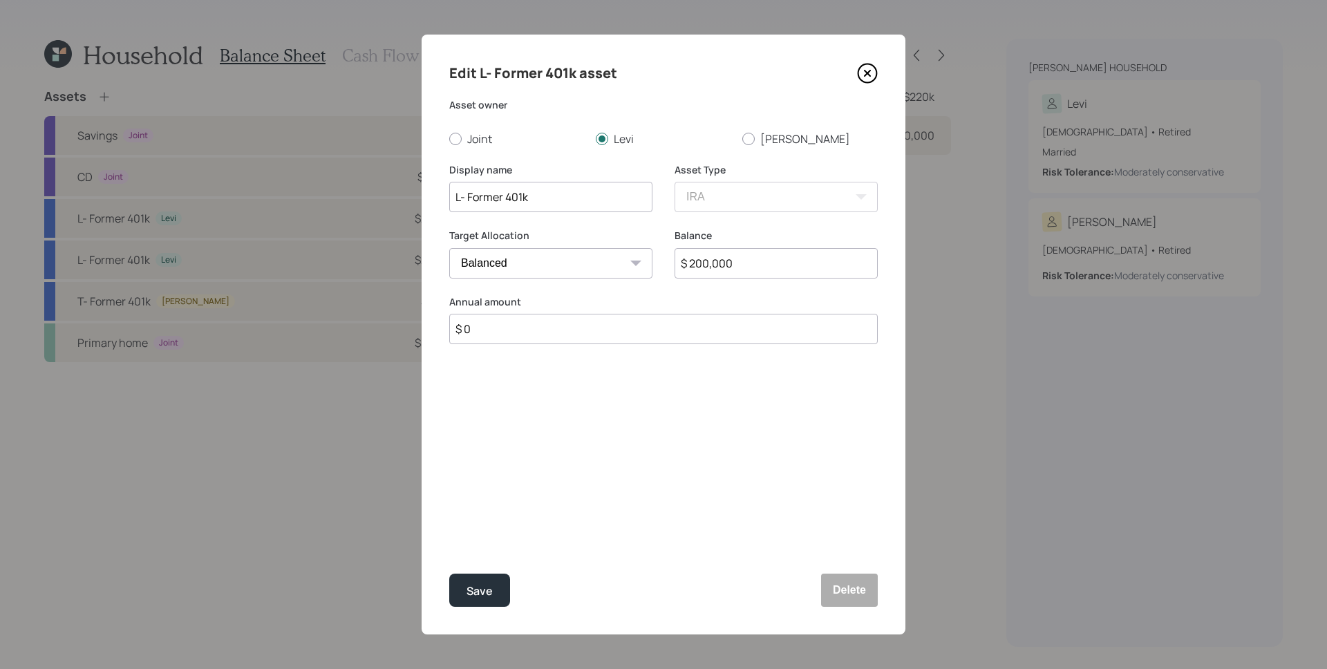
click at [480, 559] on div "Edit L- Former 401k asset Asset owner Joint Levi Teresita Display name L- Forme…" at bounding box center [664, 335] width 484 height 600
click at [476, 581] on button "Save" at bounding box center [479, 590] width 61 height 33
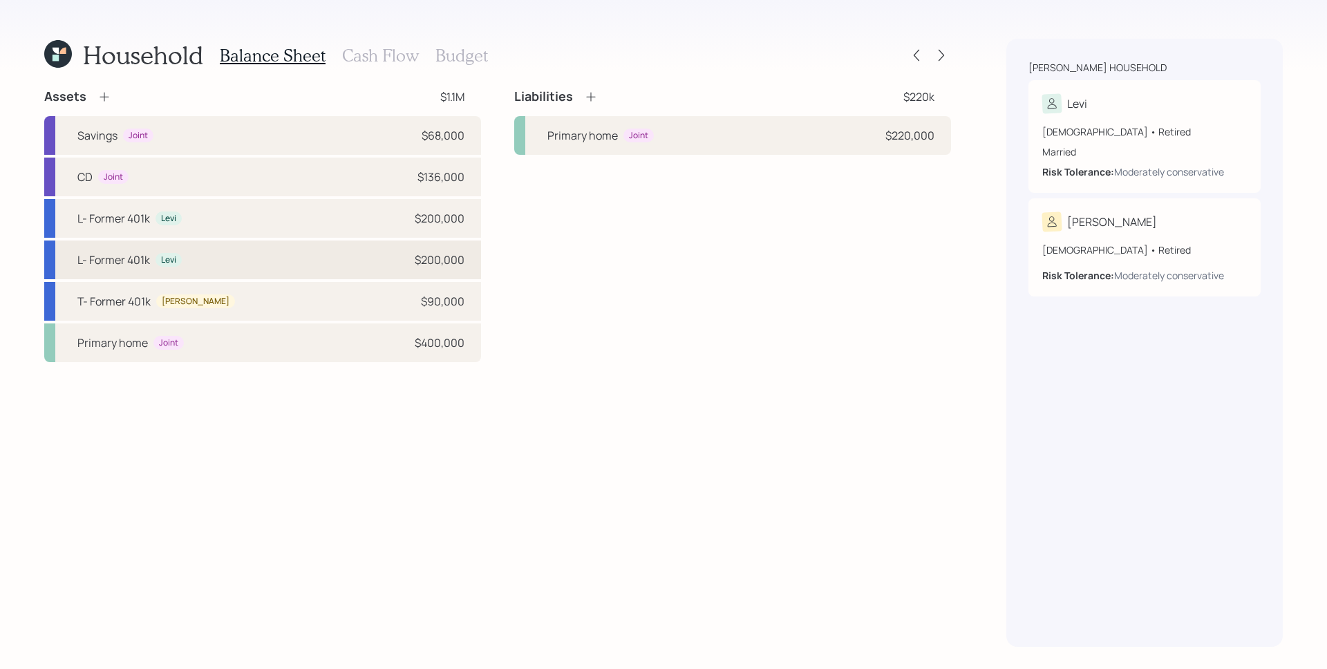
click at [267, 260] on div "L- Former 401k Levi $200,000" at bounding box center [262, 260] width 437 height 39
select select "ira"
select select "balanced"
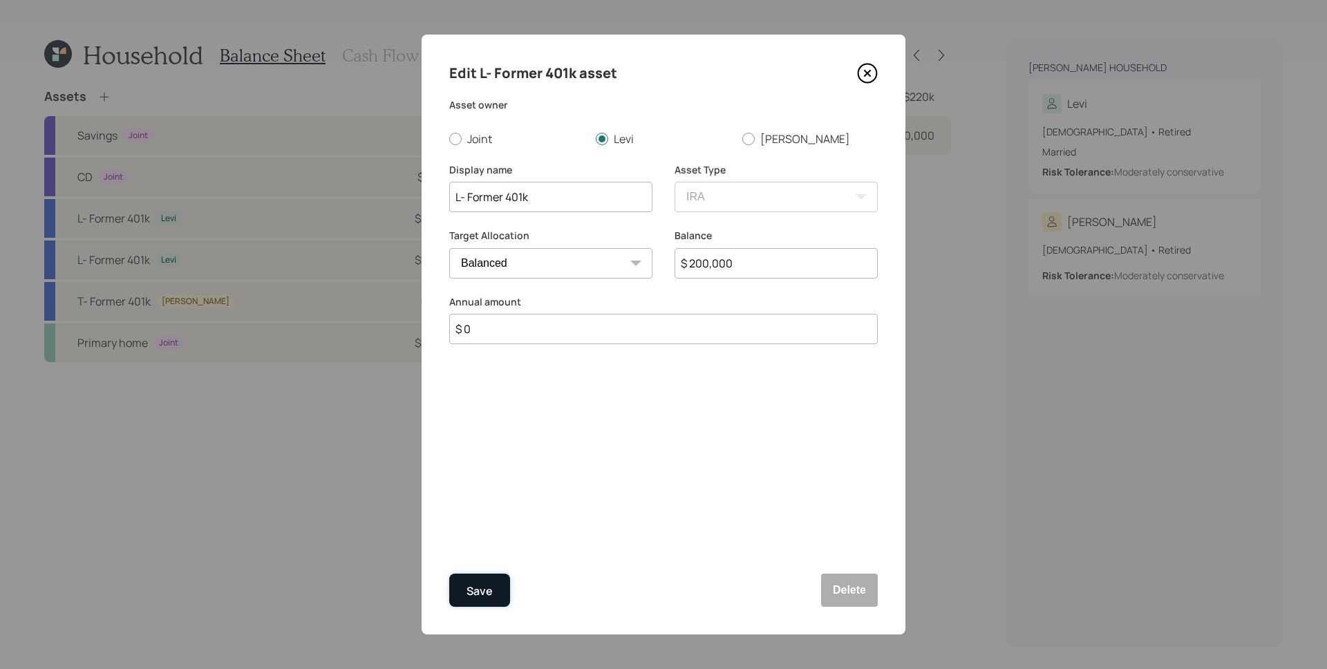
click at [492, 599] on button "Save" at bounding box center [479, 590] width 61 height 33
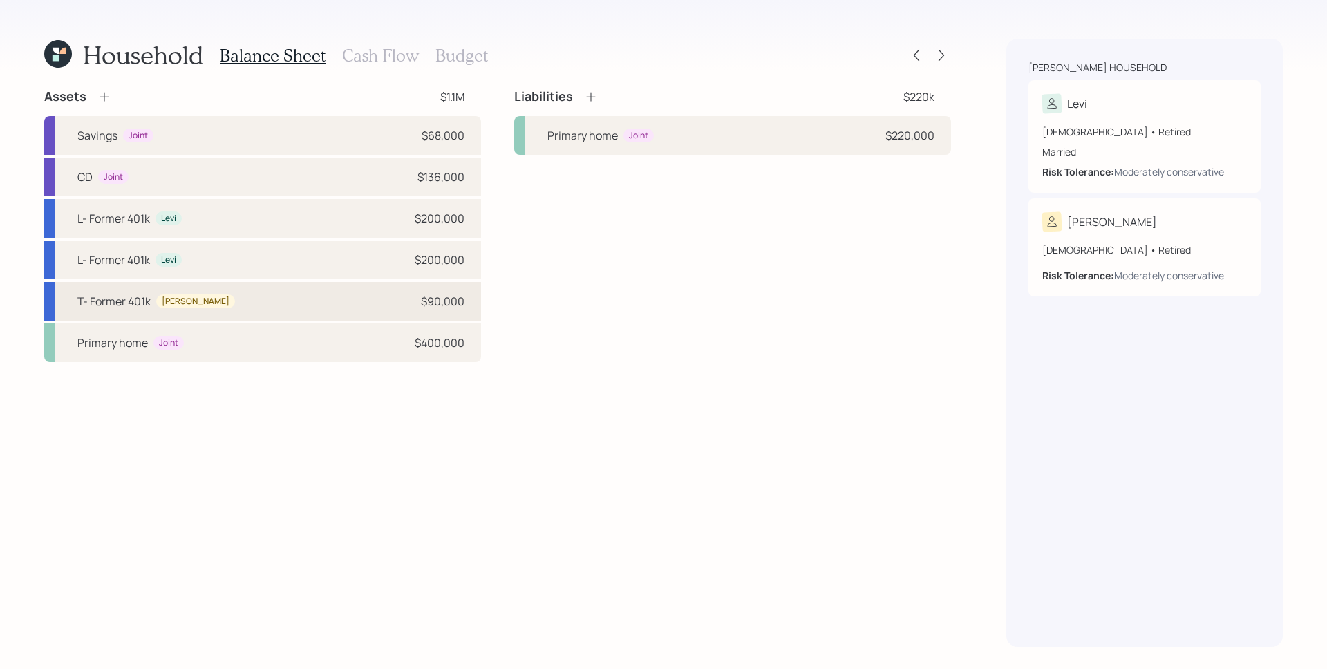
click at [349, 308] on div "T- Former 401k Teresita $90,000" at bounding box center [262, 301] width 437 height 39
select select "ira"
select select "balanced"
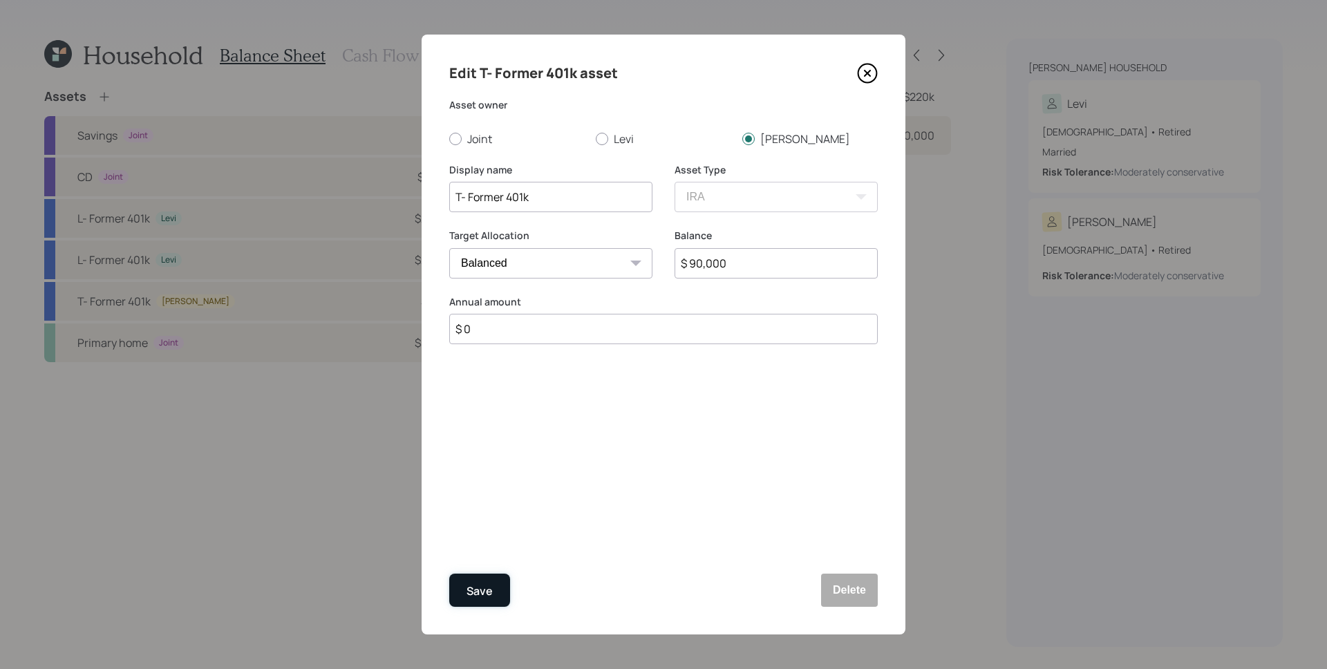
click at [471, 598] on div "Save" at bounding box center [480, 591] width 26 height 19
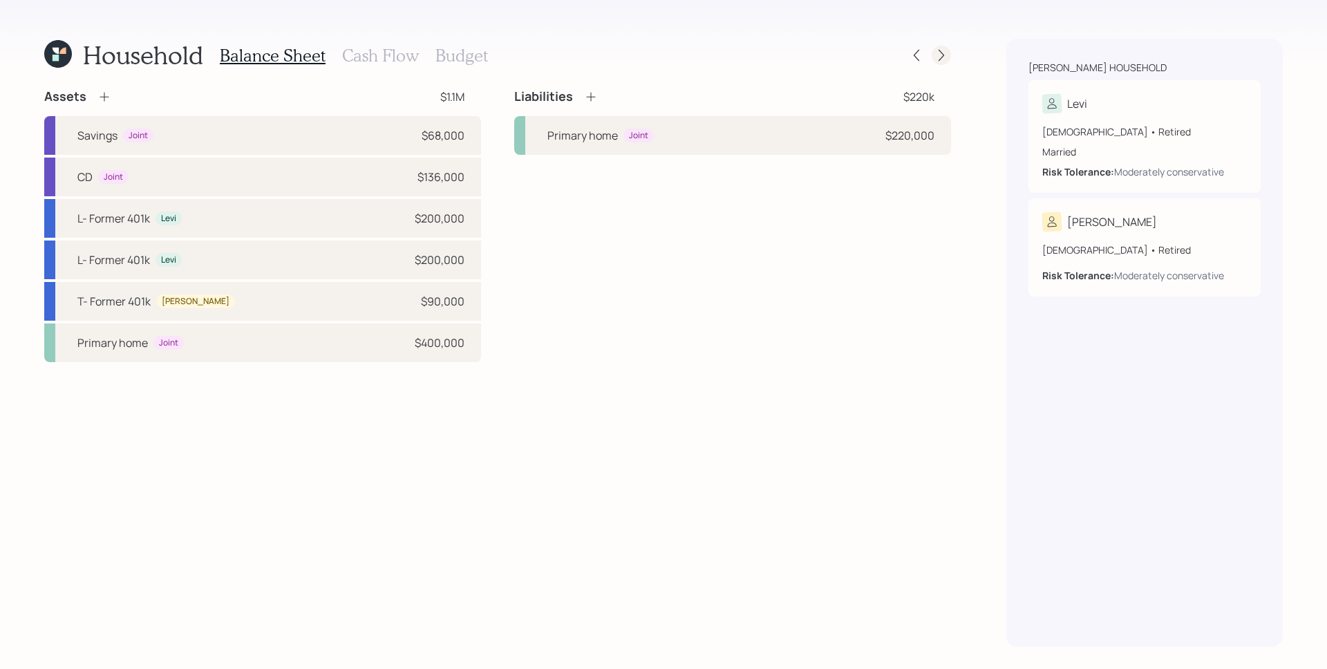
click at [941, 53] on icon at bounding box center [942, 55] width 14 height 14
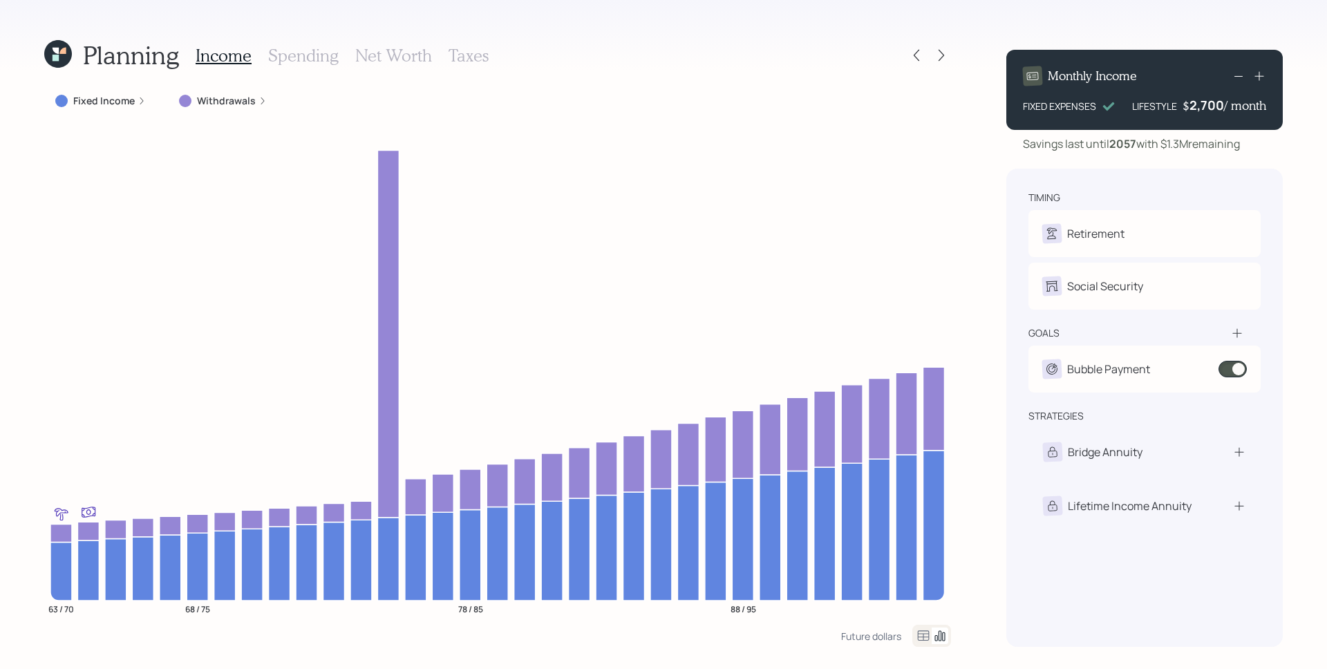
click at [212, 104] on label "Withdrawals" at bounding box center [226, 101] width 59 height 14
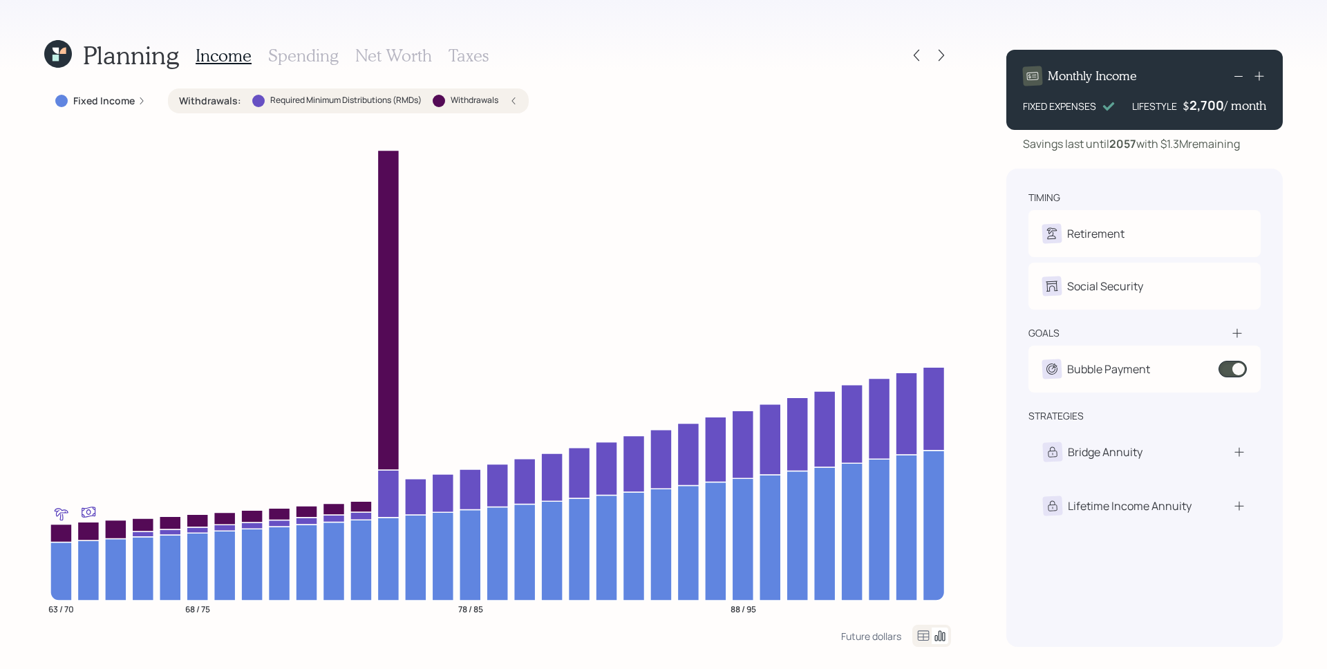
click at [483, 97] on label "Withdrawals" at bounding box center [475, 101] width 48 height 12
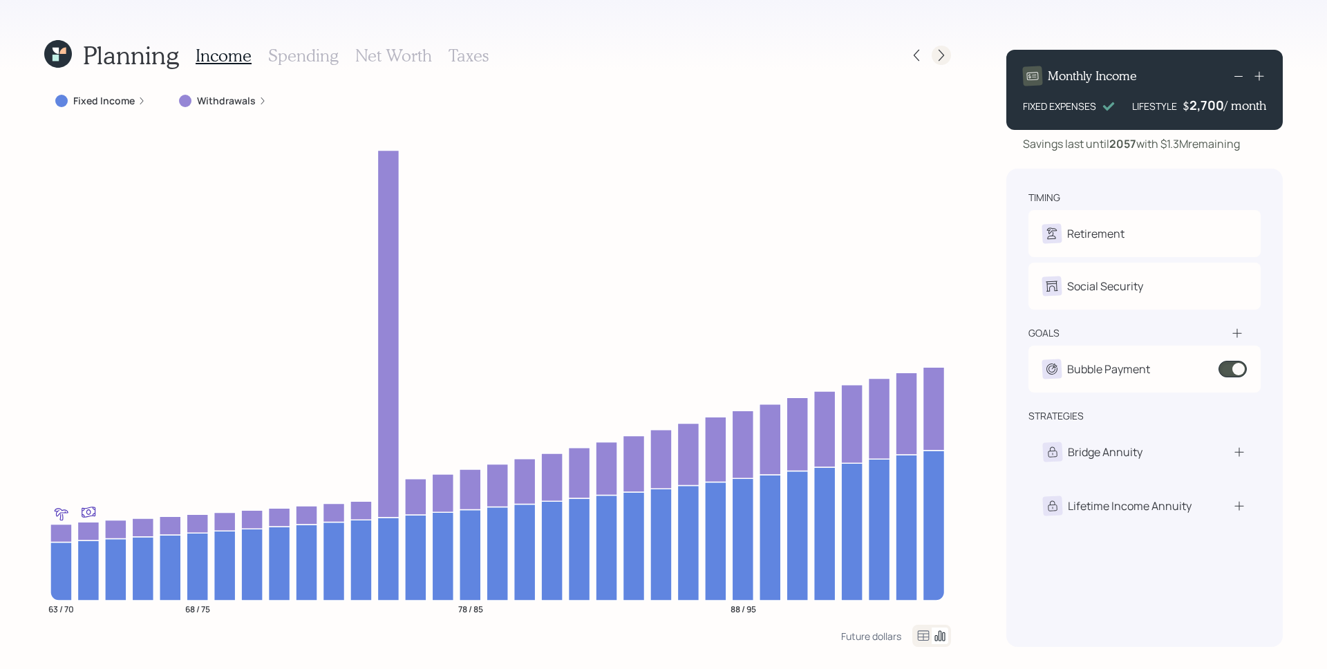
click at [937, 53] on icon at bounding box center [942, 55] width 14 height 14
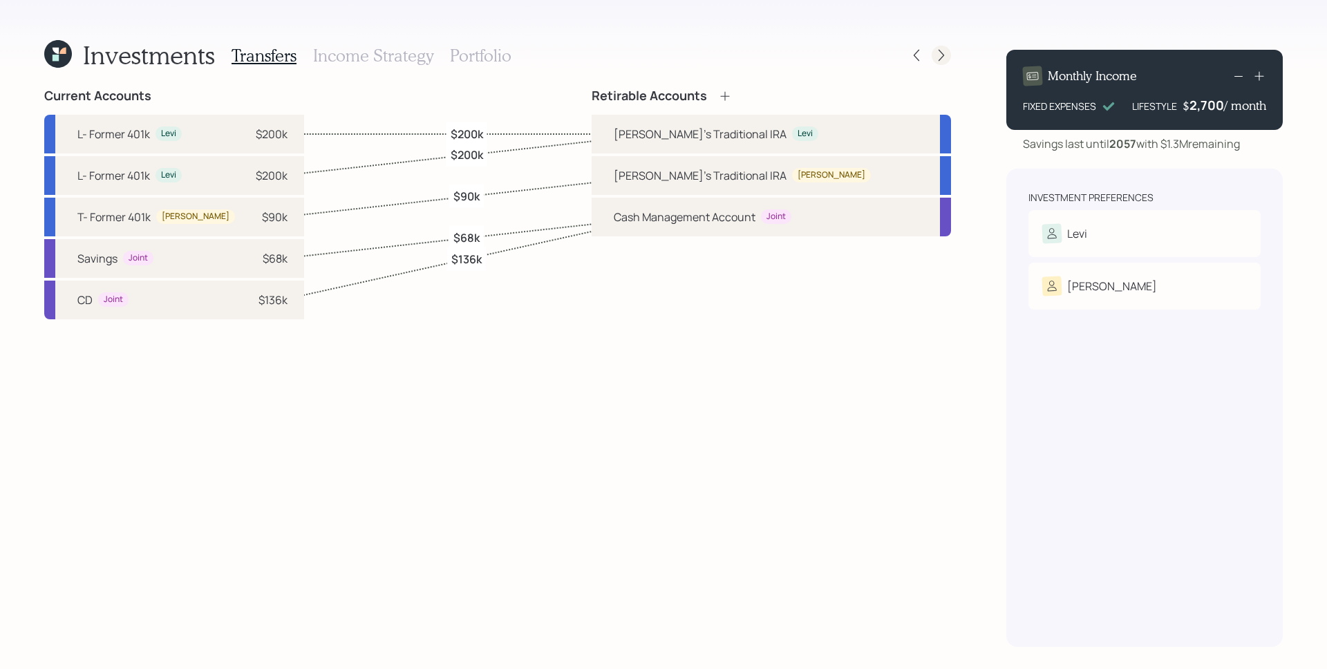
click at [937, 53] on icon at bounding box center [942, 55] width 14 height 14
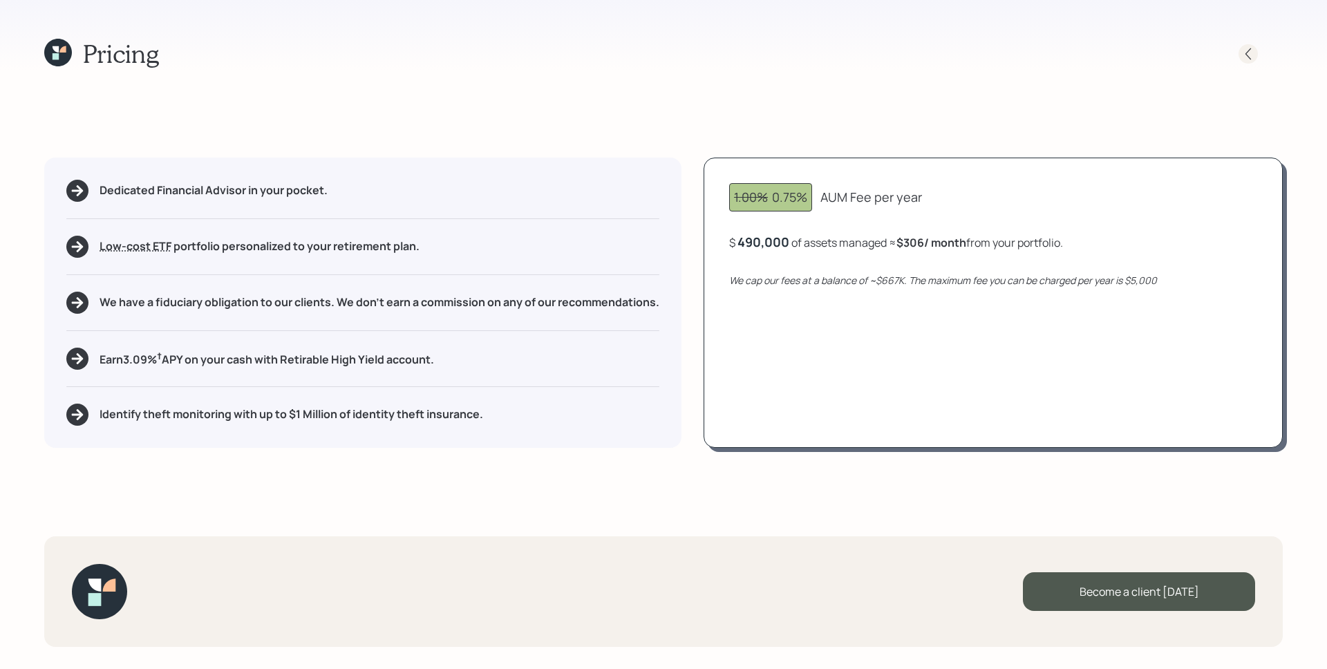
click at [1253, 50] on icon at bounding box center [1249, 54] width 14 height 14
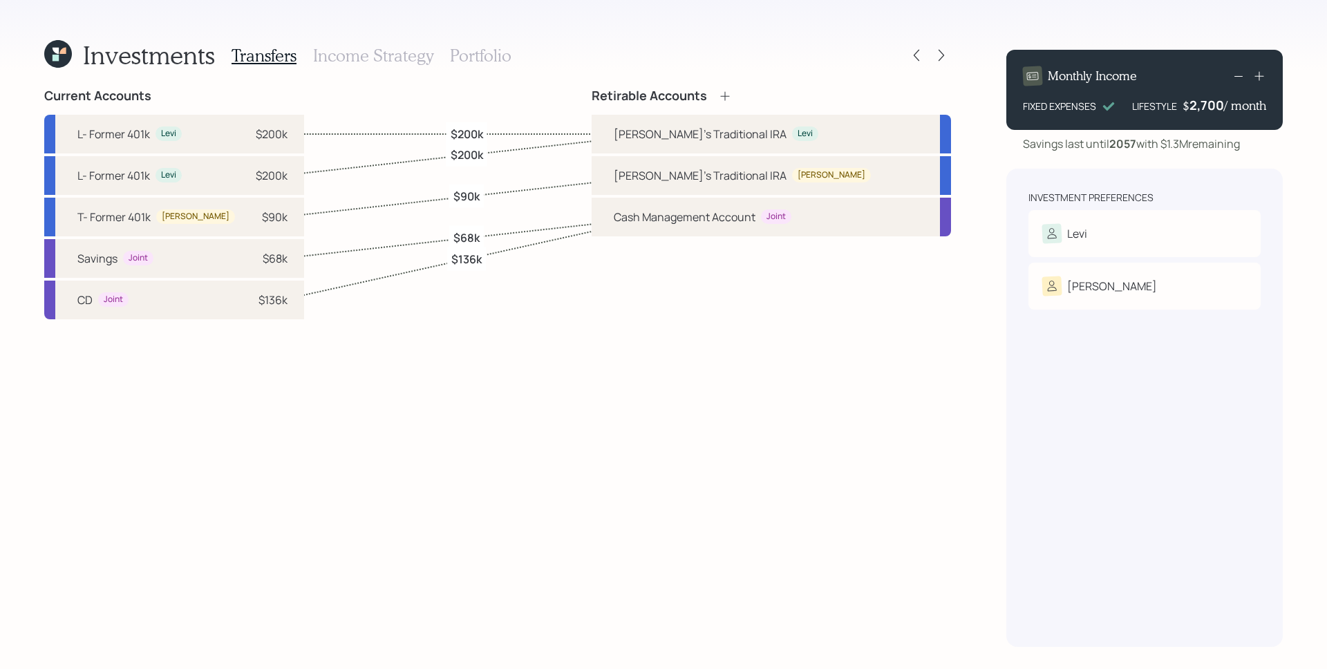
click at [375, 63] on h3 "Income Strategy" at bounding box center [373, 56] width 120 height 20
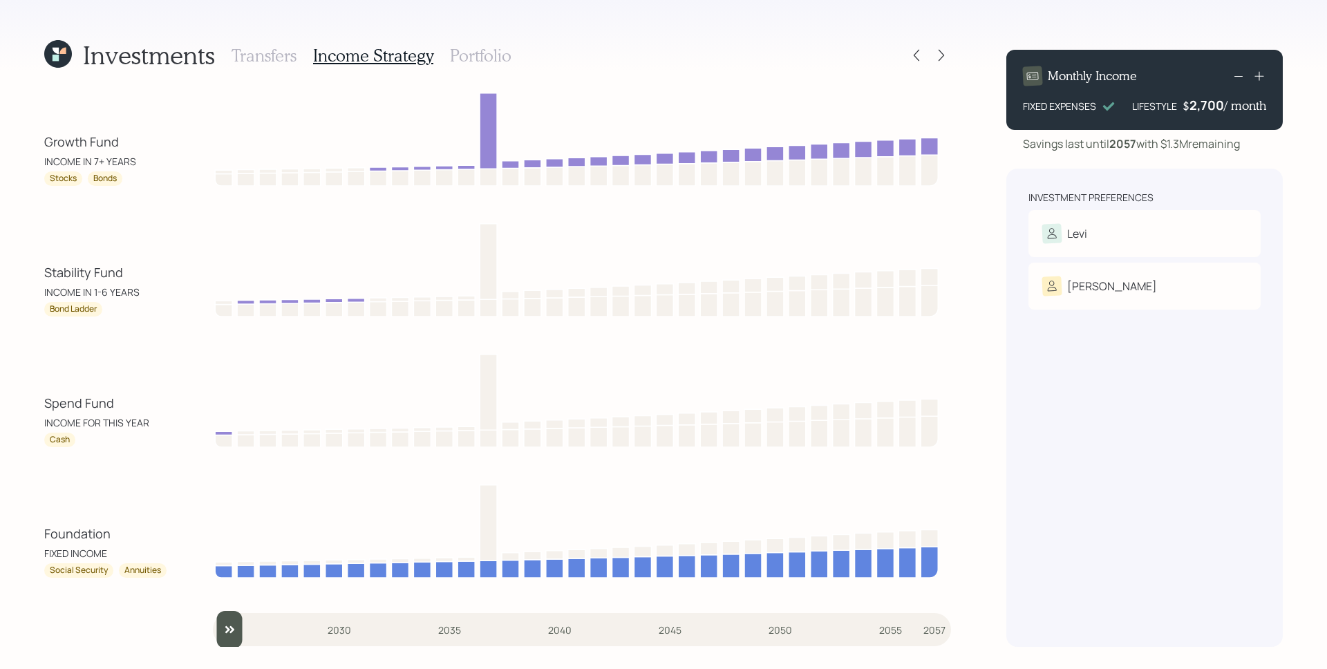
click at [469, 53] on h3 "Portfolio" at bounding box center [481, 56] width 62 height 20
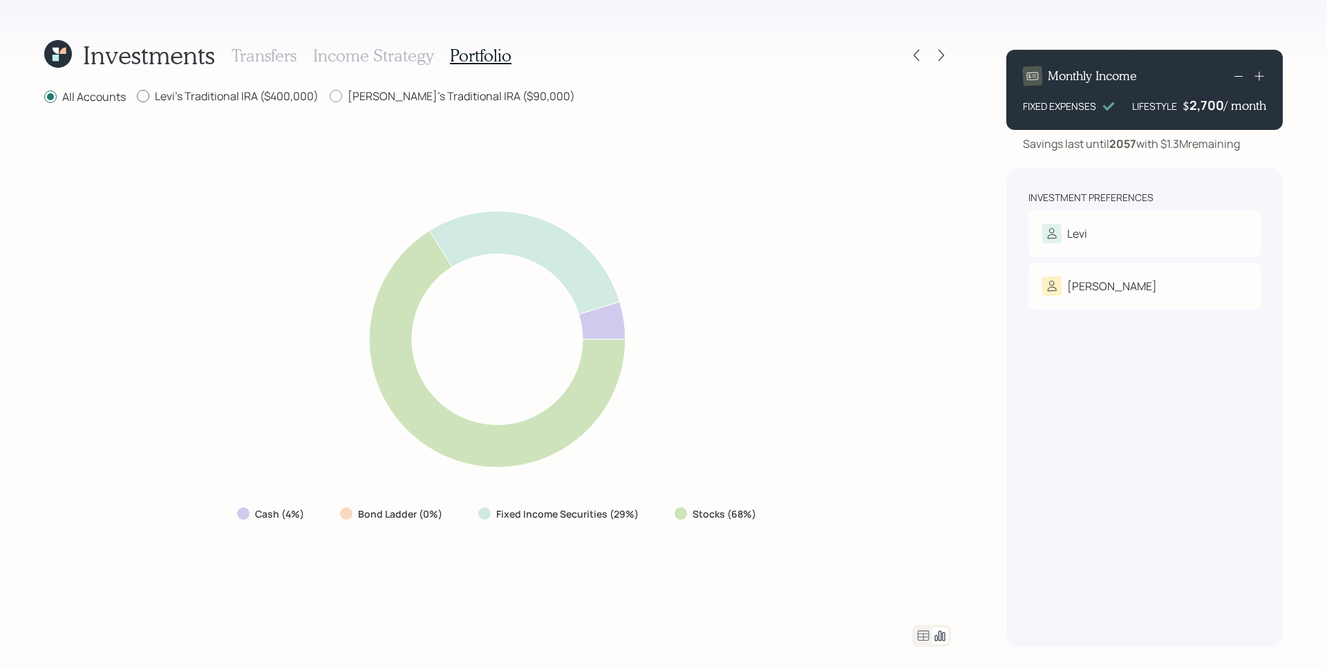
click at [272, 91] on label "Levi's Traditional IRA ($400,000)" at bounding box center [228, 95] width 182 height 15
click at [137, 96] on input "Levi's Traditional IRA ($400,000)" at bounding box center [136, 96] width 1 height 1
radio input "true"
radio input "false"
click at [460, 86] on div "Investments Transfers Income Strategy Portfolio All Accounts Levi's Traditional…" at bounding box center [497, 343] width 907 height 608
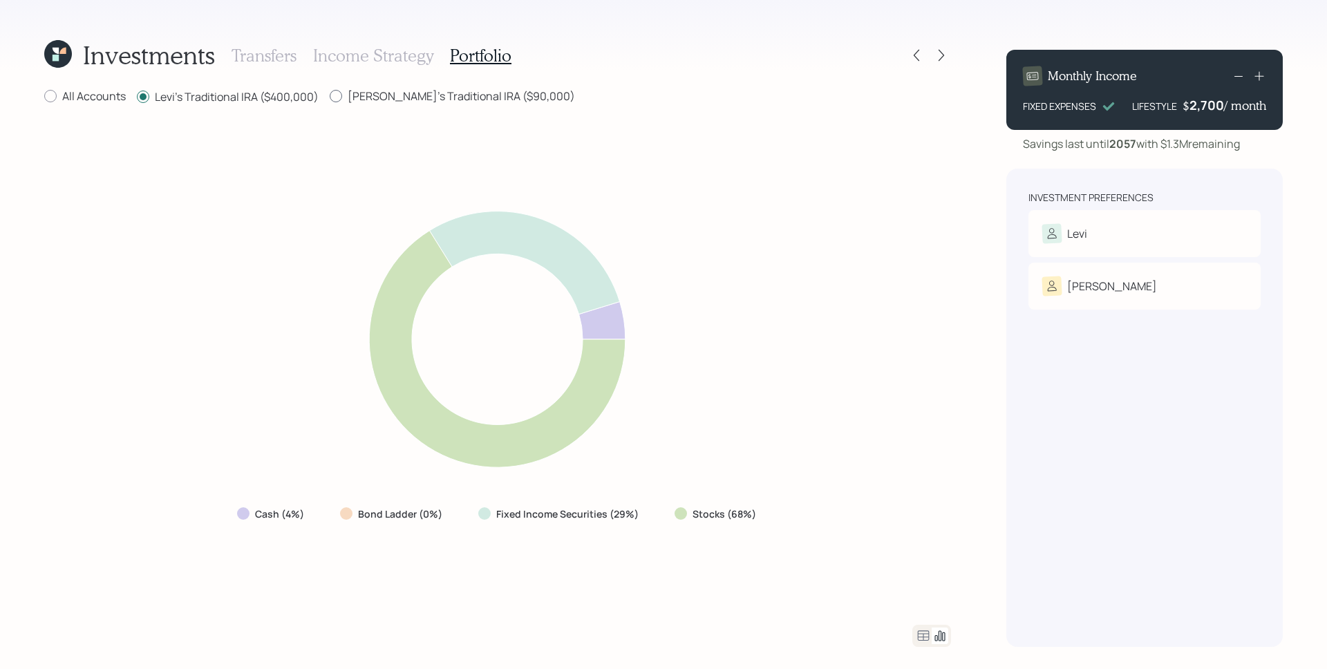
click at [462, 94] on label "Teresita's Traditional IRA ($90,000)" at bounding box center [452, 95] width 245 height 15
click at [330, 96] on input "Teresita's Traditional IRA ($90,000)" at bounding box center [329, 96] width 1 height 1
radio input "true"
radio input "false"
click at [1227, 103] on h4 "/ month" at bounding box center [1245, 105] width 42 height 15
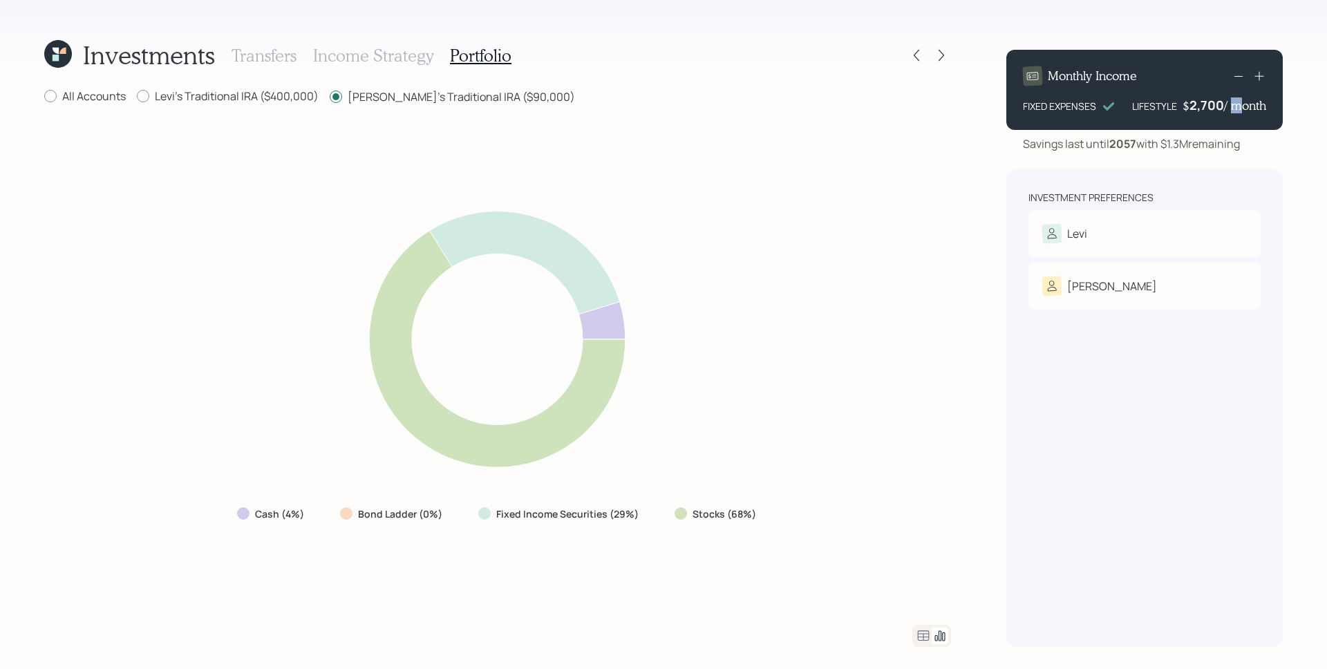
click at [1227, 103] on h4 "/ month" at bounding box center [1245, 105] width 42 height 15
click at [1212, 106] on div "2,700" at bounding box center [1207, 105] width 35 height 17
click at [1212, 106] on div "2700" at bounding box center [1207, 105] width 35 height 17
click at [1217, 167] on div "Monthly Income FIXED EXPENSES LIFESTYLE $ 3000 / month Savings last until 2057 …" at bounding box center [1144, 343] width 277 height 608
click at [1211, 109] on div "3,000" at bounding box center [1206, 105] width 35 height 17
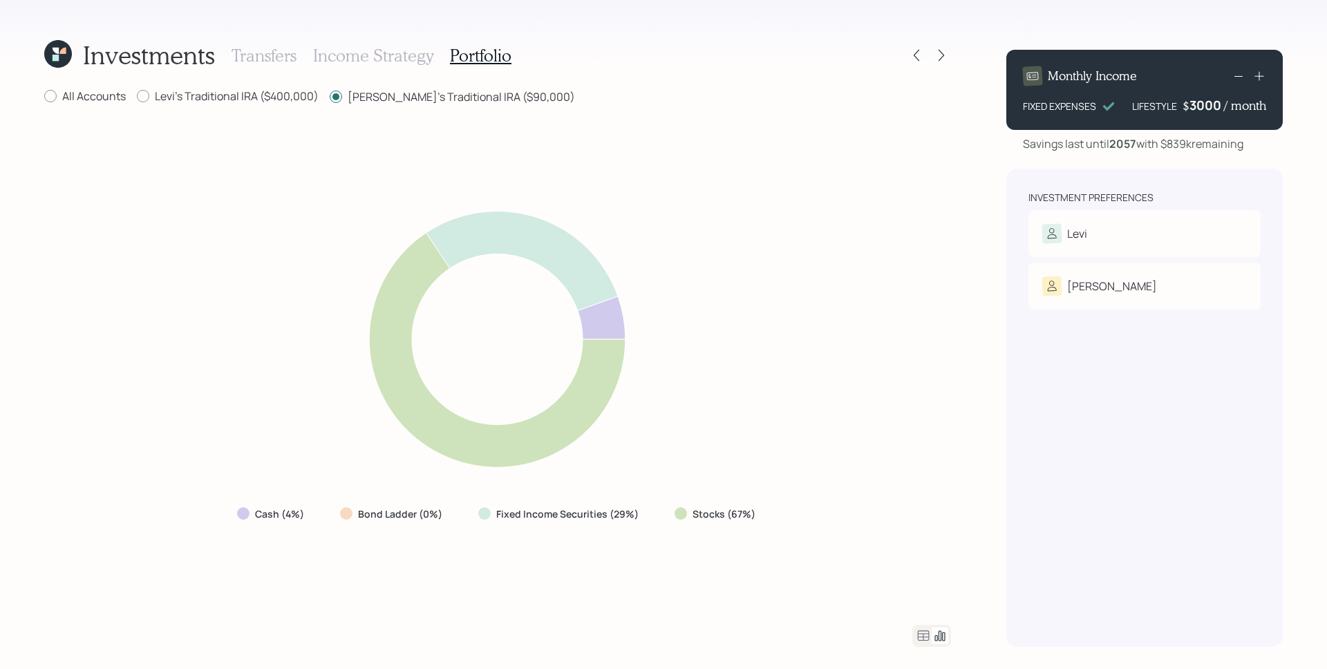
click at [1210, 109] on div "3000" at bounding box center [1207, 105] width 35 height 17
click at [921, 55] on icon at bounding box center [917, 55] width 14 height 14
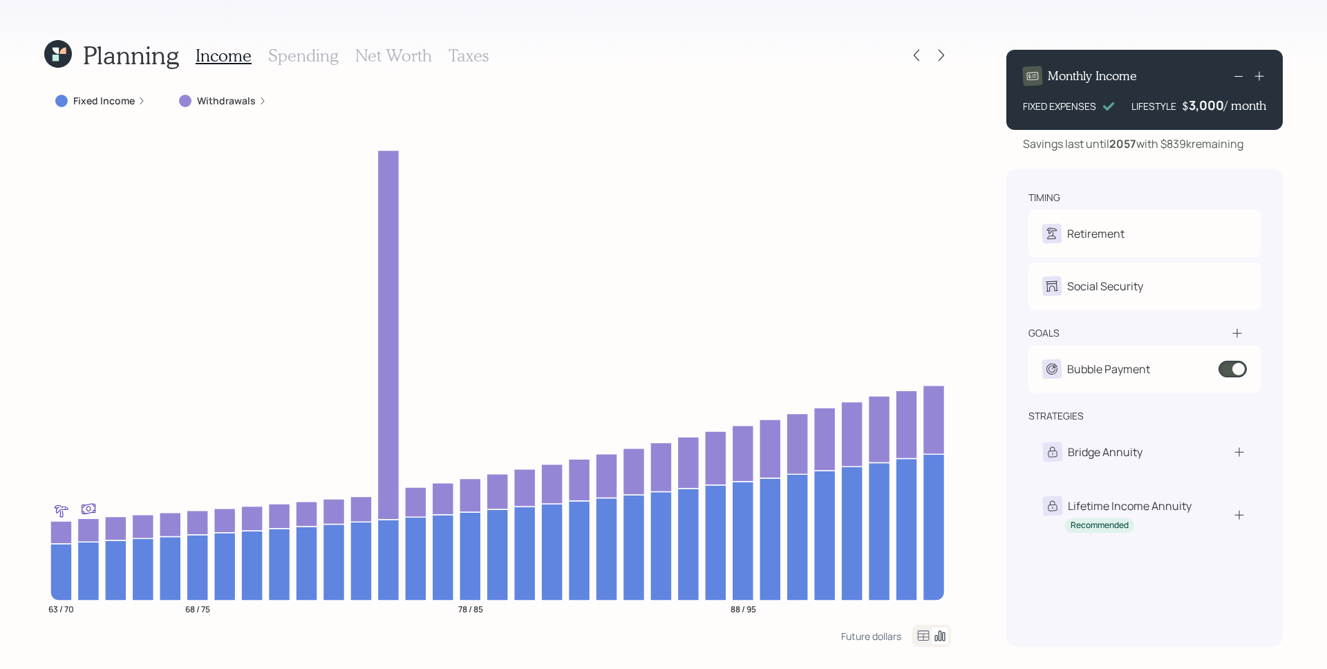
click at [109, 93] on div "Fixed Income" at bounding box center [100, 100] width 113 height 25
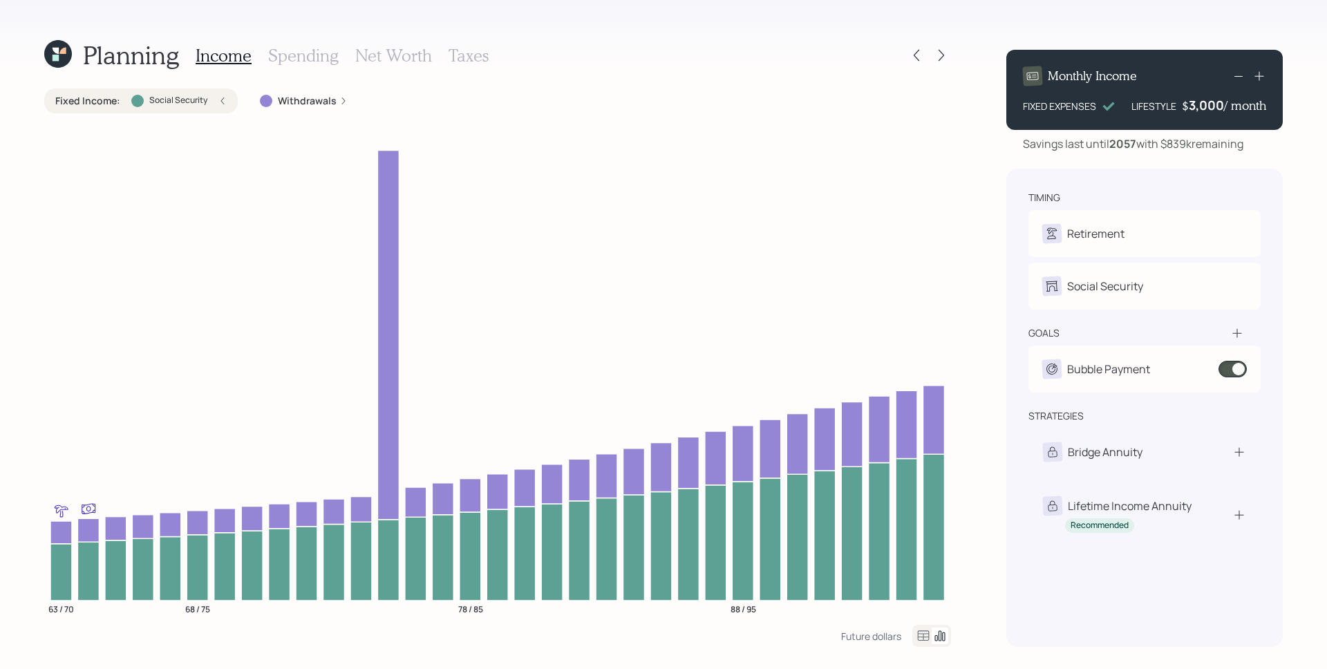
click at [109, 93] on div "Fixed Income : Social Security" at bounding box center [141, 100] width 194 height 25
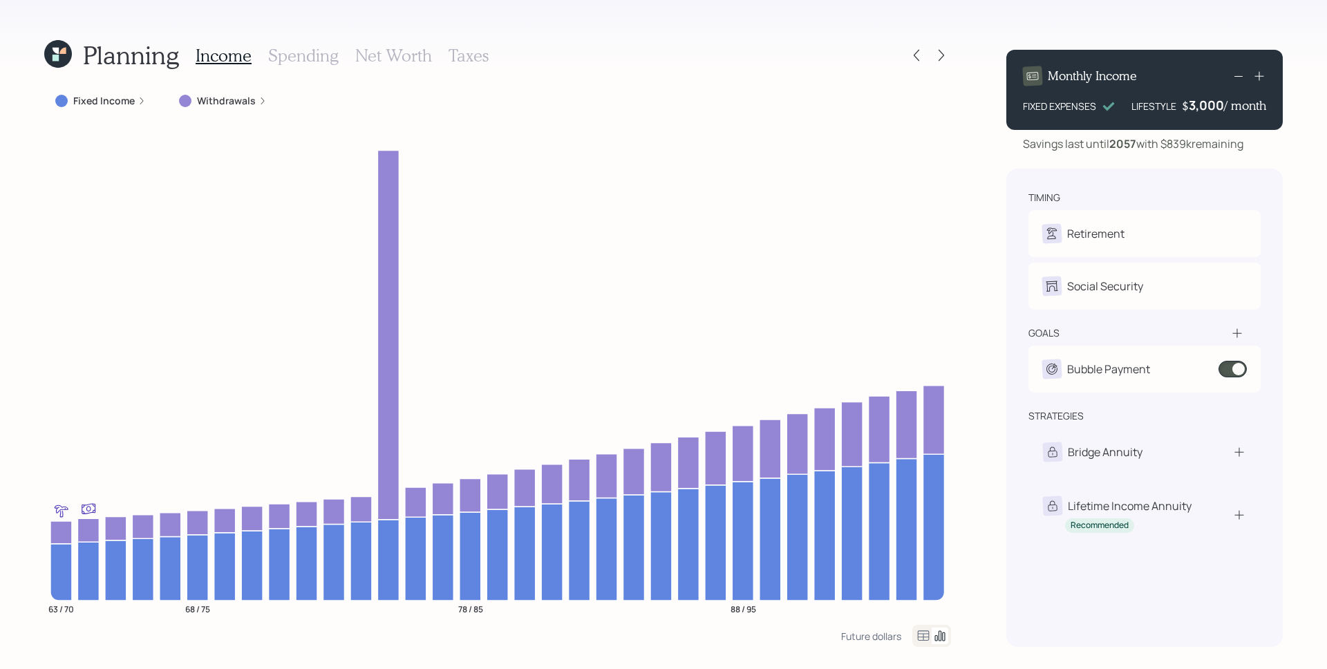
click at [230, 103] on label "Withdrawals" at bounding box center [226, 101] width 59 height 14
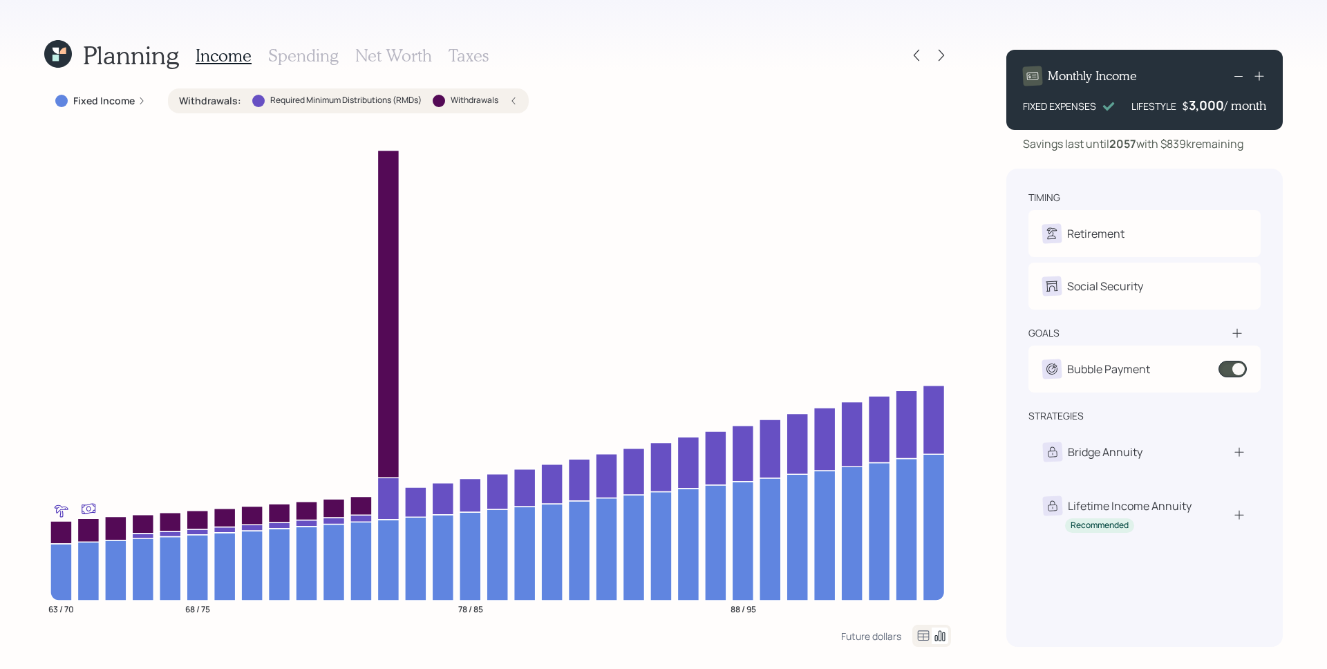
click at [410, 50] on h3 "Net Worth" at bounding box center [393, 56] width 77 height 20
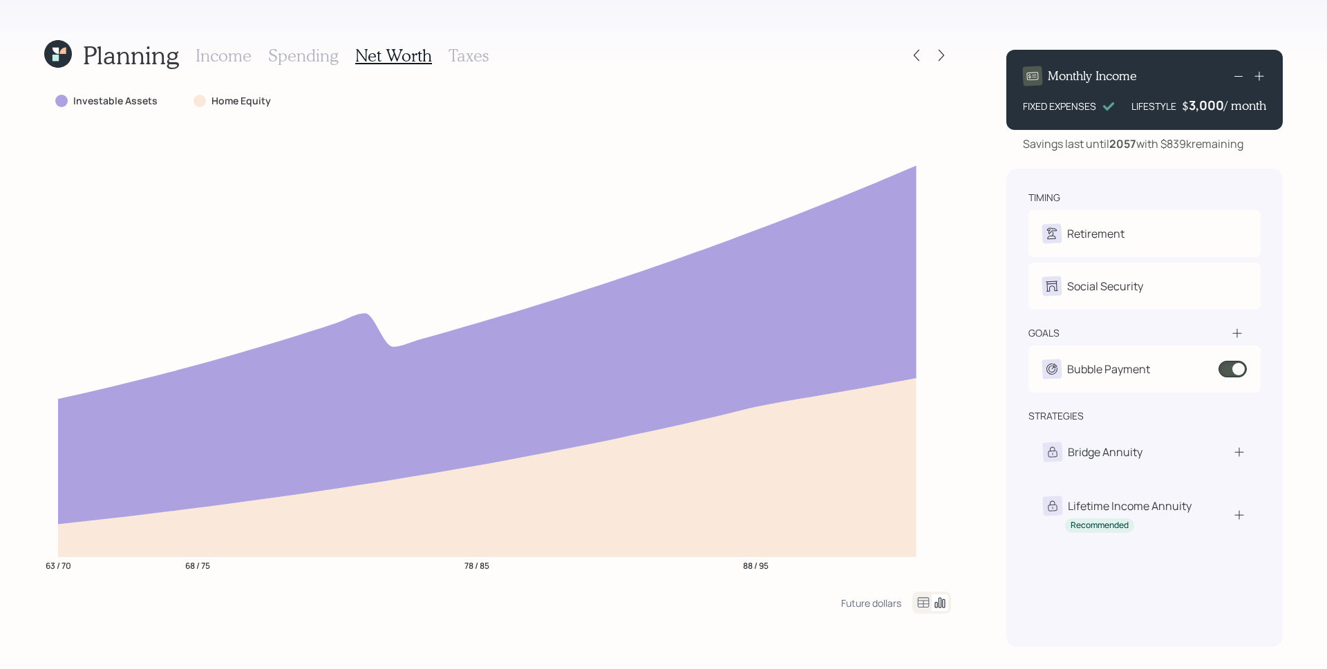
click at [923, 601] on icon at bounding box center [924, 602] width 12 height 10
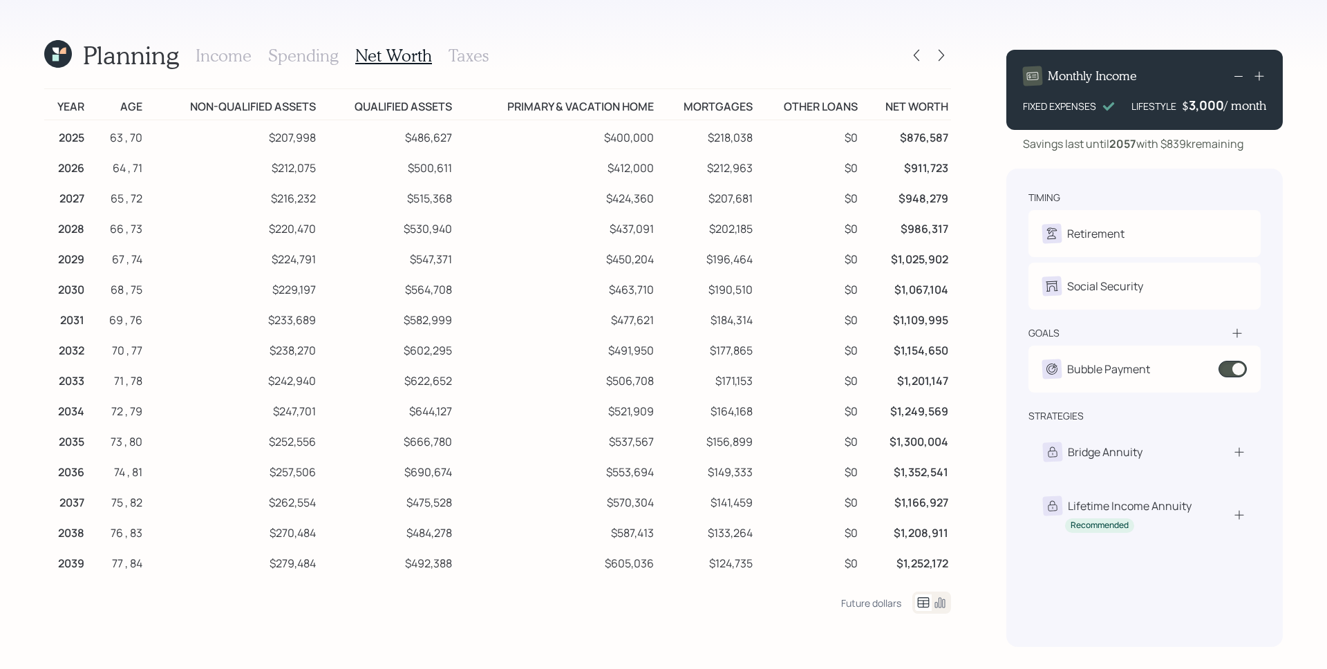
click at [471, 51] on h3 "Taxes" at bounding box center [469, 56] width 40 height 20
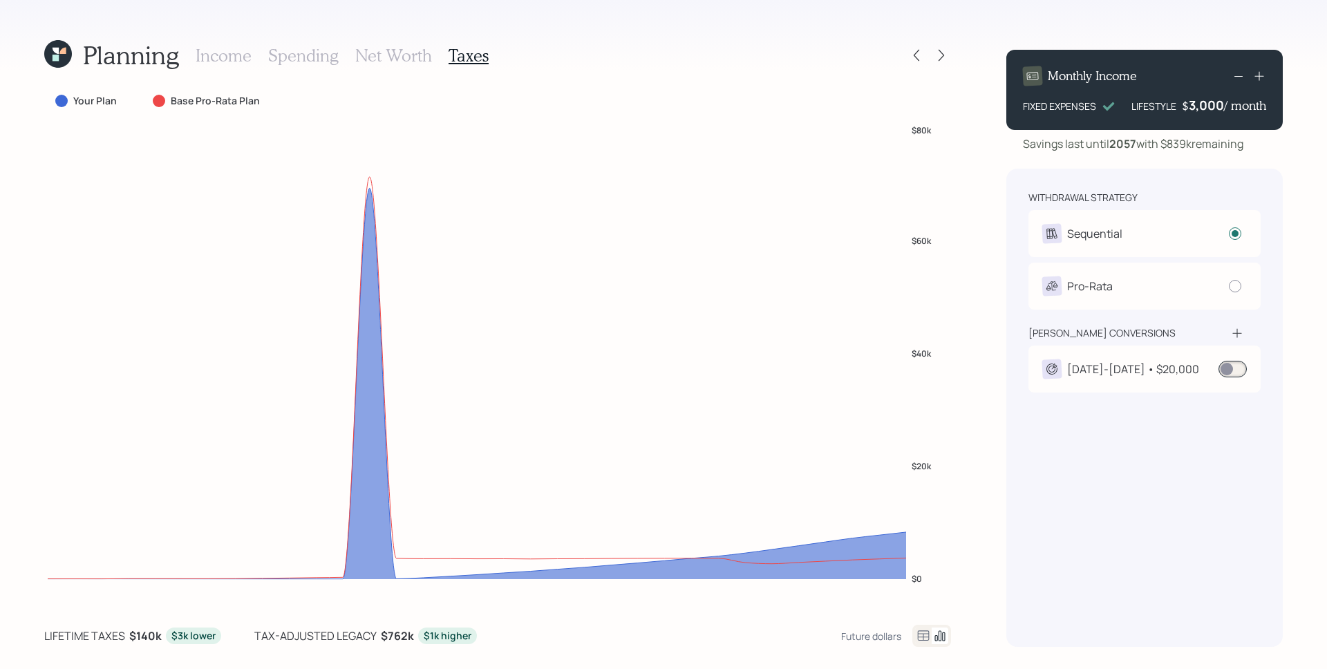
click at [926, 637] on icon at bounding box center [923, 636] width 17 height 17
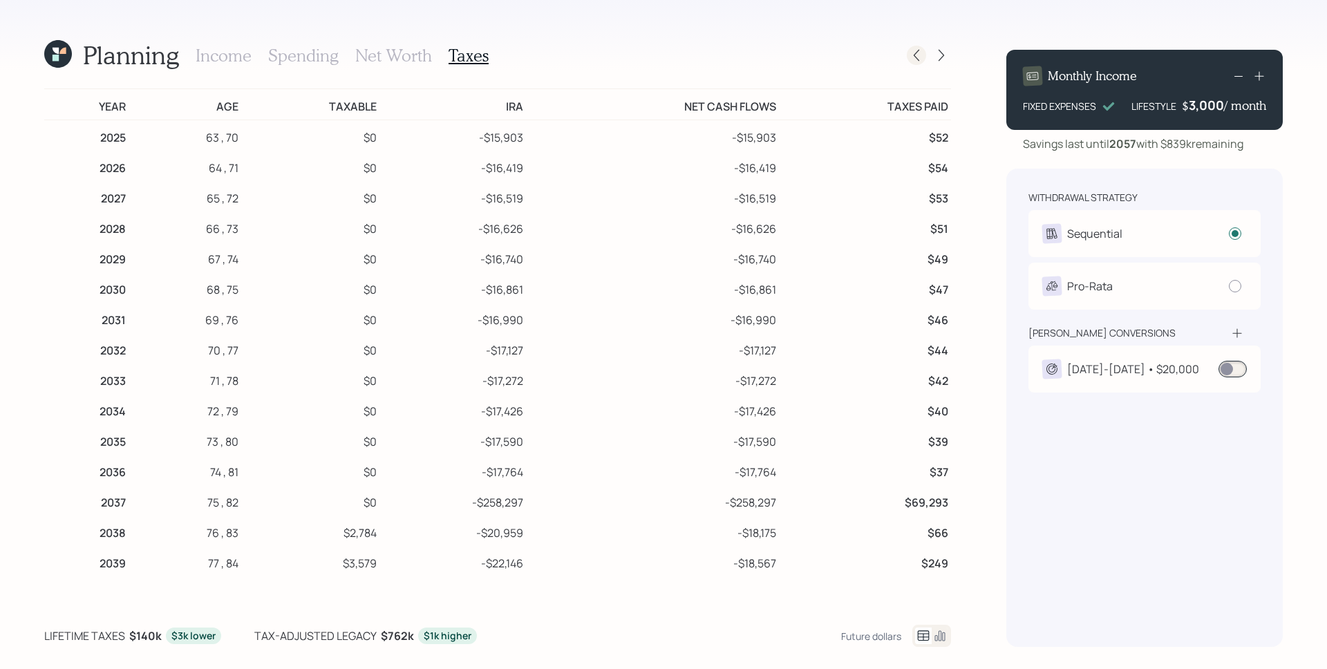
click at [917, 48] on icon at bounding box center [917, 55] width 14 height 14
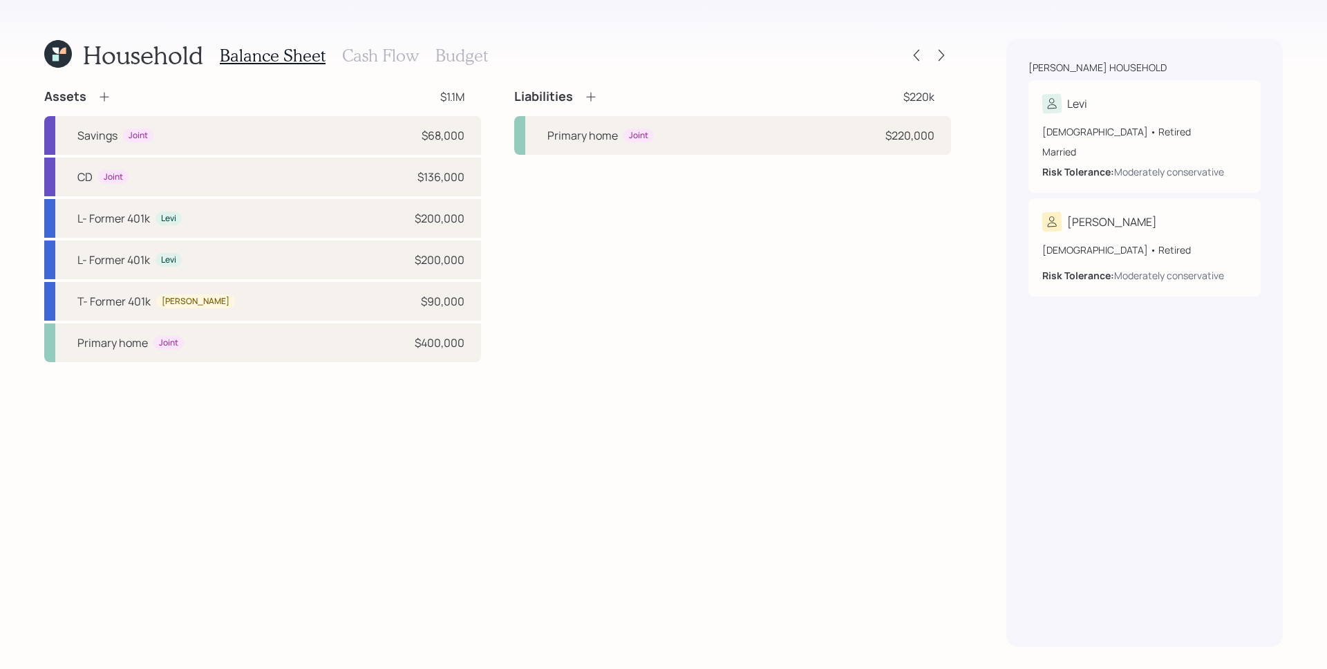
click at [50, 53] on icon at bounding box center [58, 54] width 28 height 28
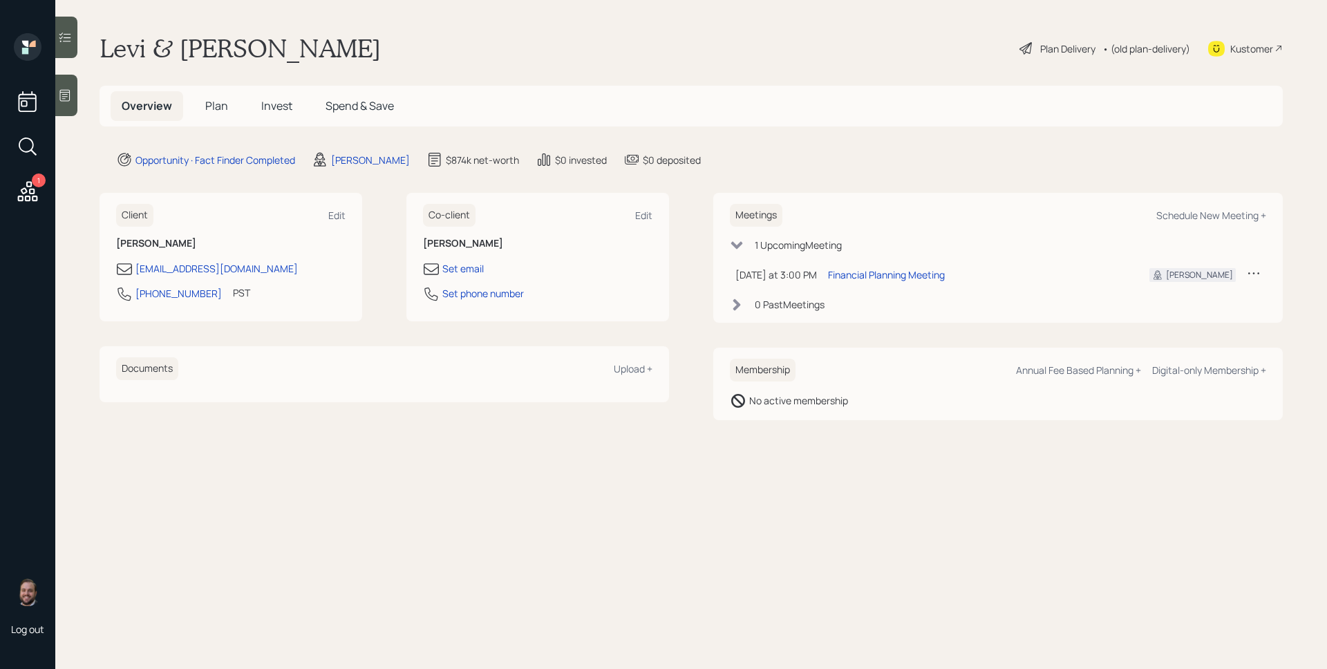
click at [1076, 50] on div "Plan Delivery" at bounding box center [1067, 48] width 55 height 15
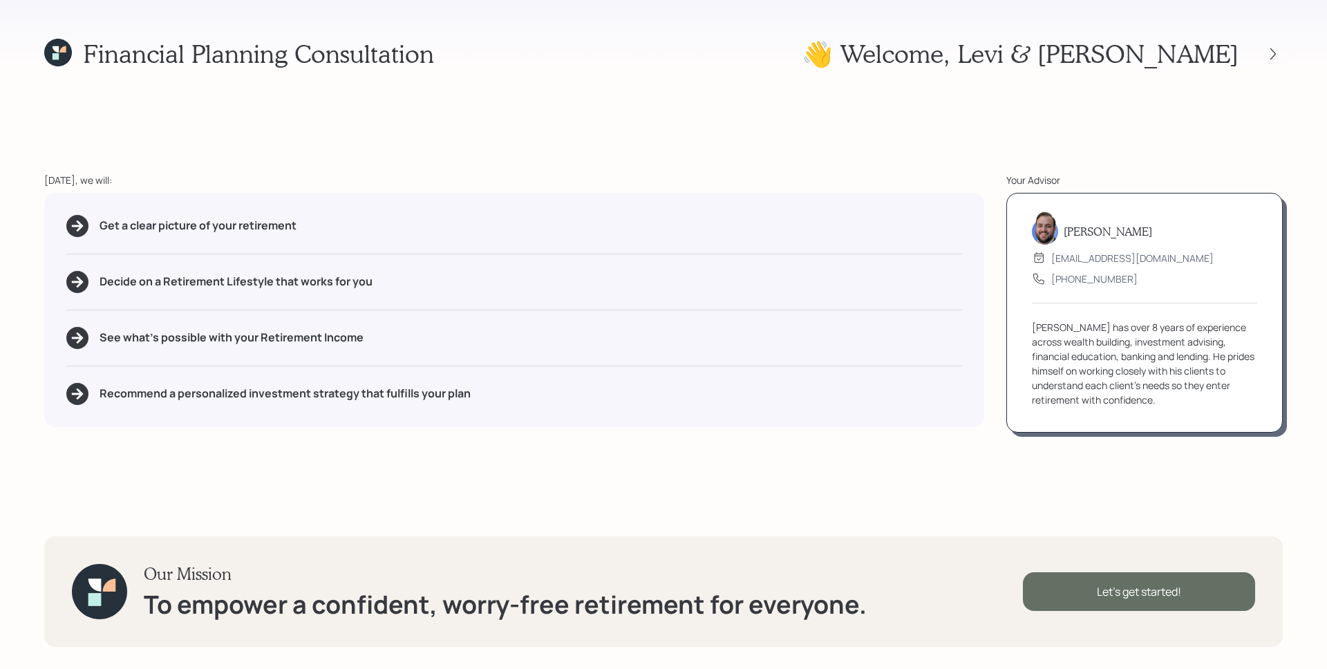
click at [1192, 608] on div "Let's get started!" at bounding box center [1139, 591] width 232 height 39
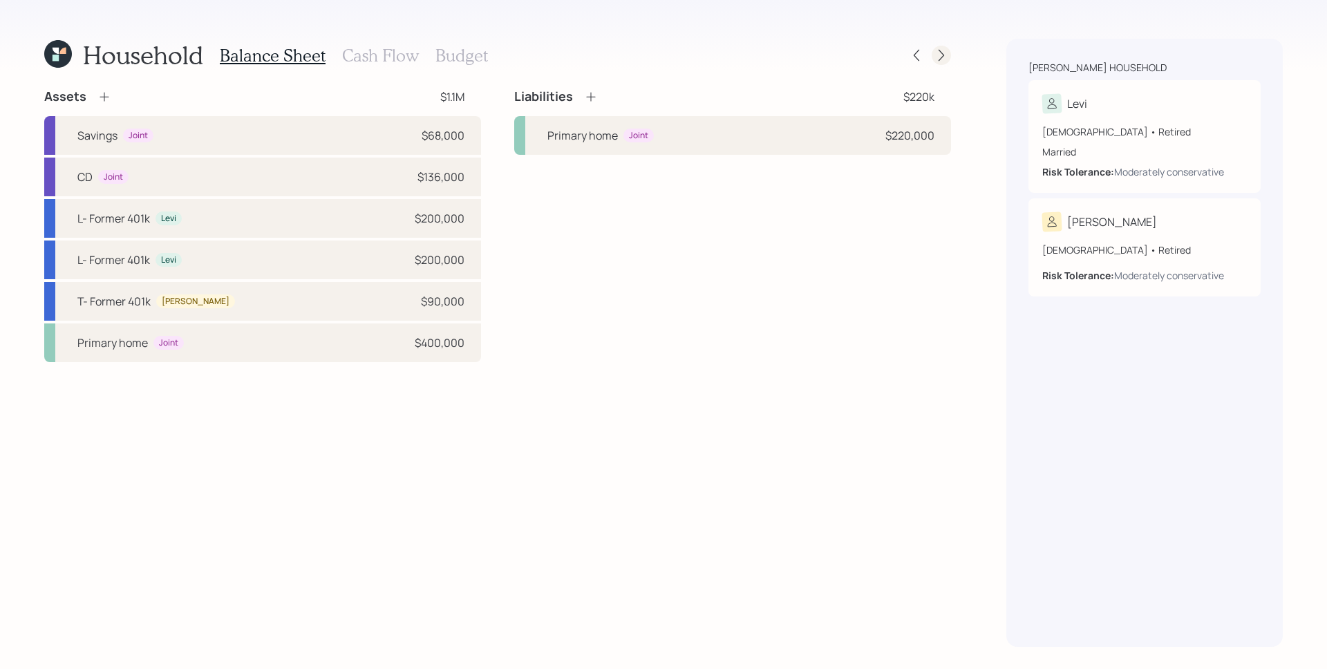
click at [947, 56] on div at bounding box center [941, 55] width 19 height 19
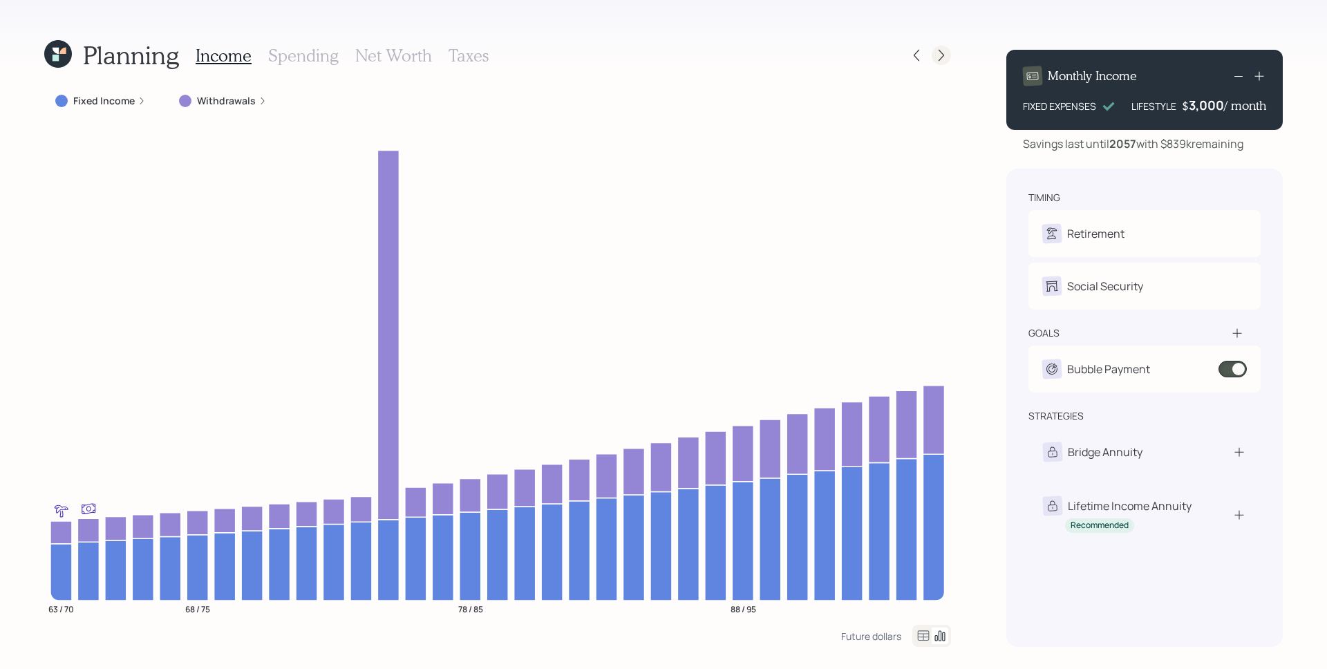
click at [943, 52] on icon at bounding box center [942, 55] width 14 height 14
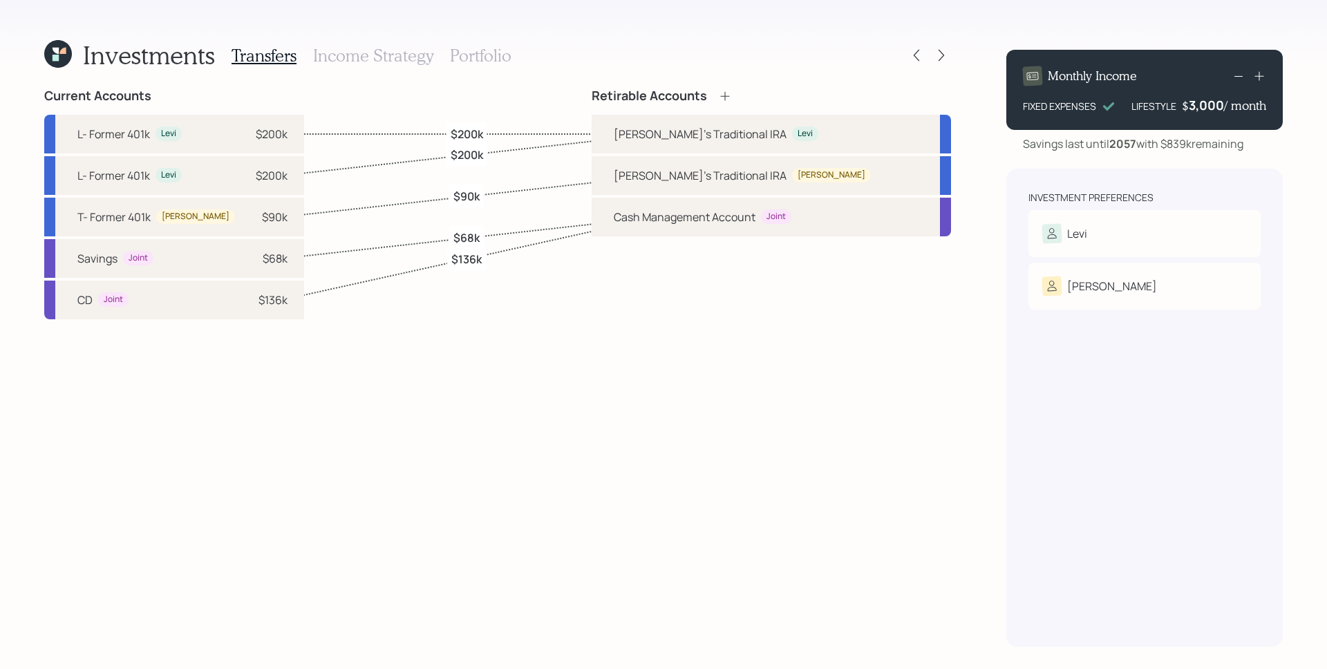
click at [357, 59] on h3 "Income Strategy" at bounding box center [373, 56] width 120 height 20
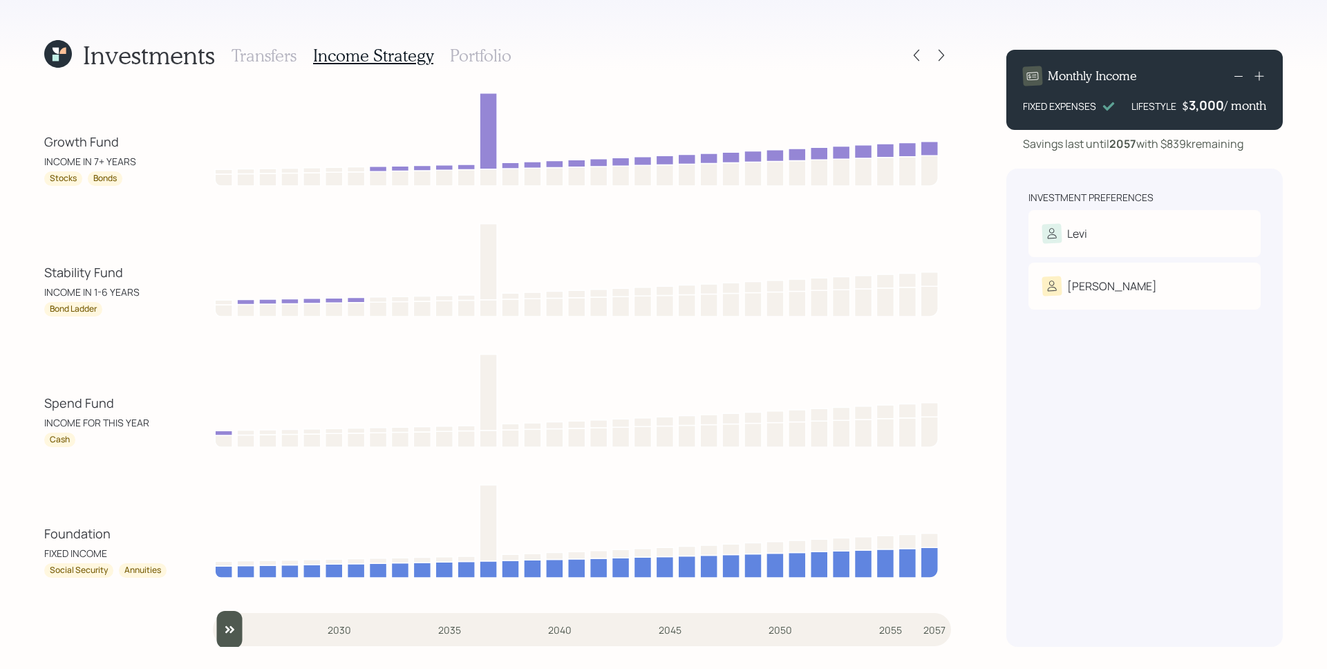
click at [502, 55] on h3 "Portfolio" at bounding box center [481, 56] width 62 height 20
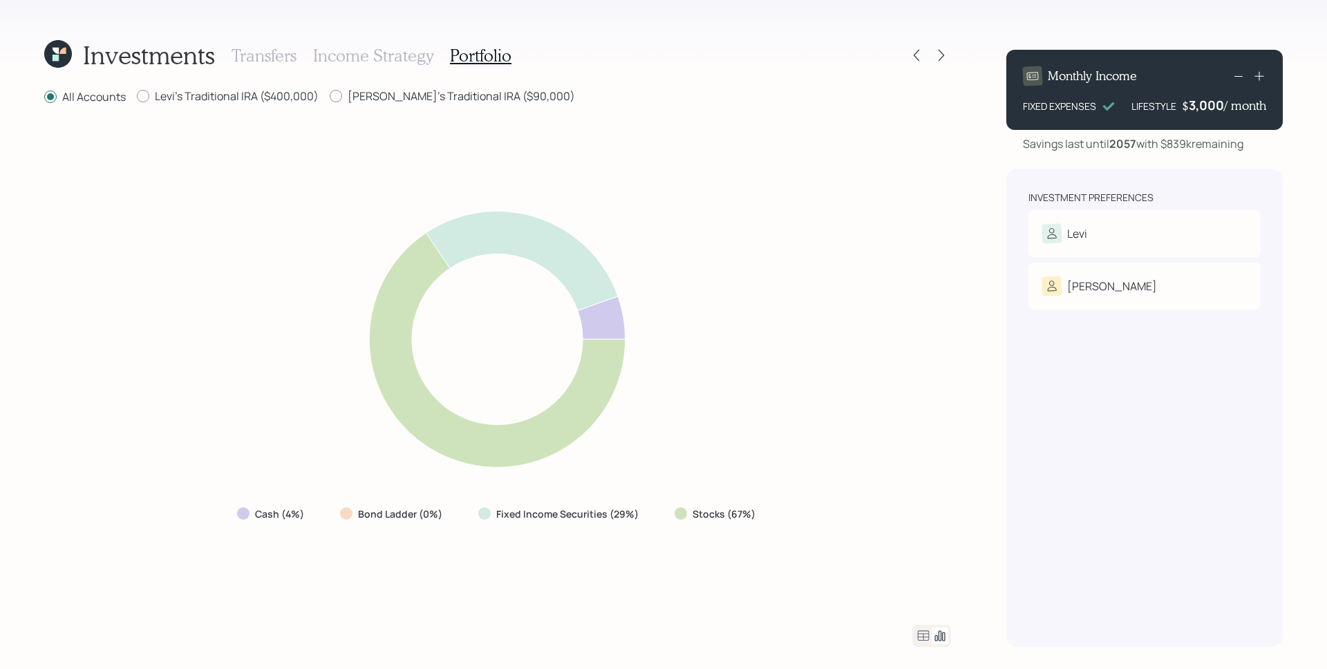
click at [1219, 99] on div "3,000" at bounding box center [1206, 105] width 35 height 17
click at [1218, 101] on div "3000" at bounding box center [1207, 105] width 35 height 17
click at [1218, 102] on div "3000" at bounding box center [1207, 105] width 35 height 17
click at [1217, 102] on div "3000" at bounding box center [1207, 105] width 35 height 17
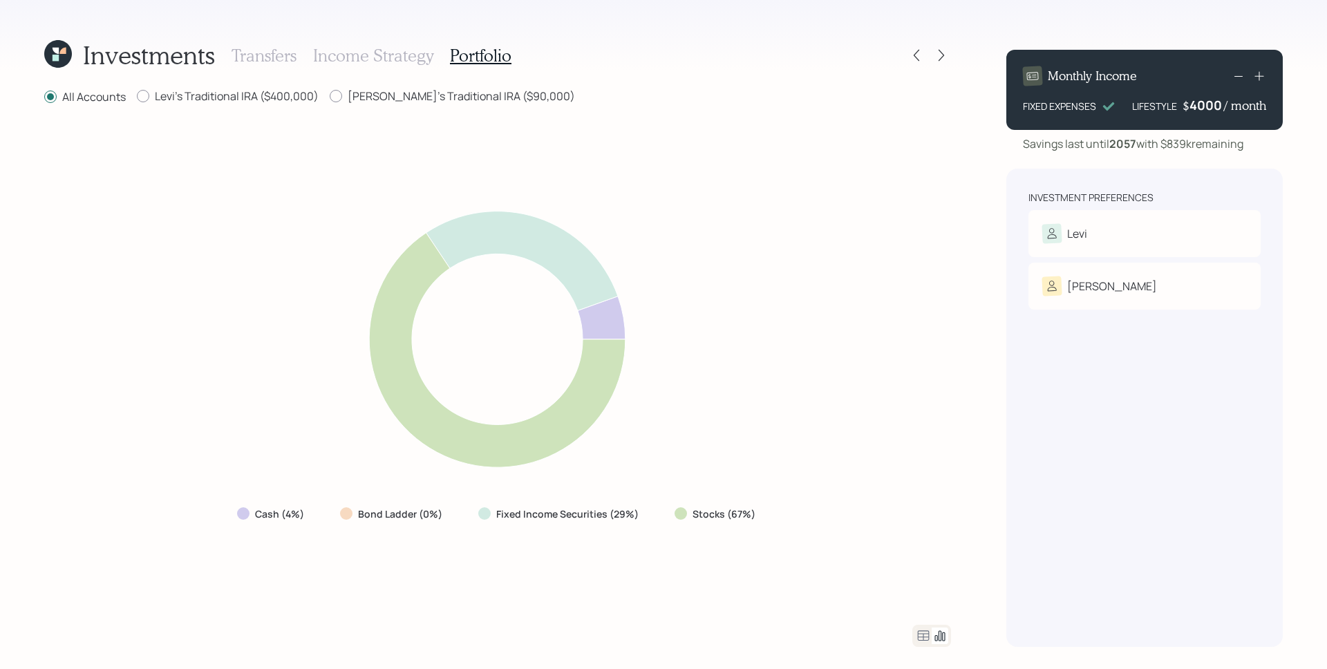
click at [1254, 153] on div "Monthly Income FIXED EXPENSES LIFESTYLE $ 4000 / month Savings last until 2057 …" at bounding box center [1144, 343] width 277 height 608
click at [1206, 104] on div "4,000" at bounding box center [1206, 105] width 36 height 17
click at [1206, 104] on div "4000" at bounding box center [1207, 105] width 35 height 17
click at [1284, 146] on div "Investments Transfers Income Strategy Portfolio All Accounts Levi's Traditional…" at bounding box center [663, 334] width 1327 height 669
click at [1208, 103] on div "3,000" at bounding box center [1206, 105] width 35 height 17
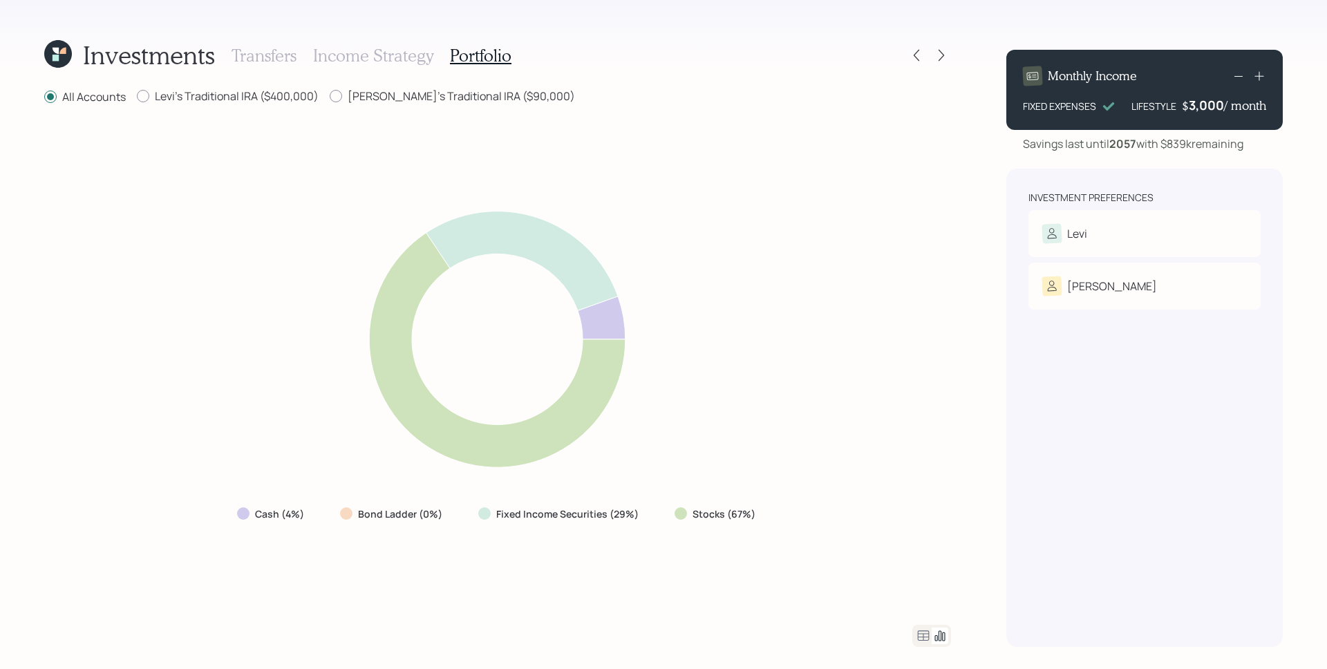
click at [1207, 103] on div "3,000" at bounding box center [1206, 105] width 35 height 17
click at [1207, 103] on div "3000" at bounding box center [1207, 105] width 35 height 17
click at [1192, 162] on div "Monthly Income FIXED EXPENSES LIFESTYLE $ 2700 / month Savings last until 2057 …" at bounding box center [1144, 343] width 277 height 608
click at [924, 635] on icon at bounding box center [924, 635] width 12 height 10
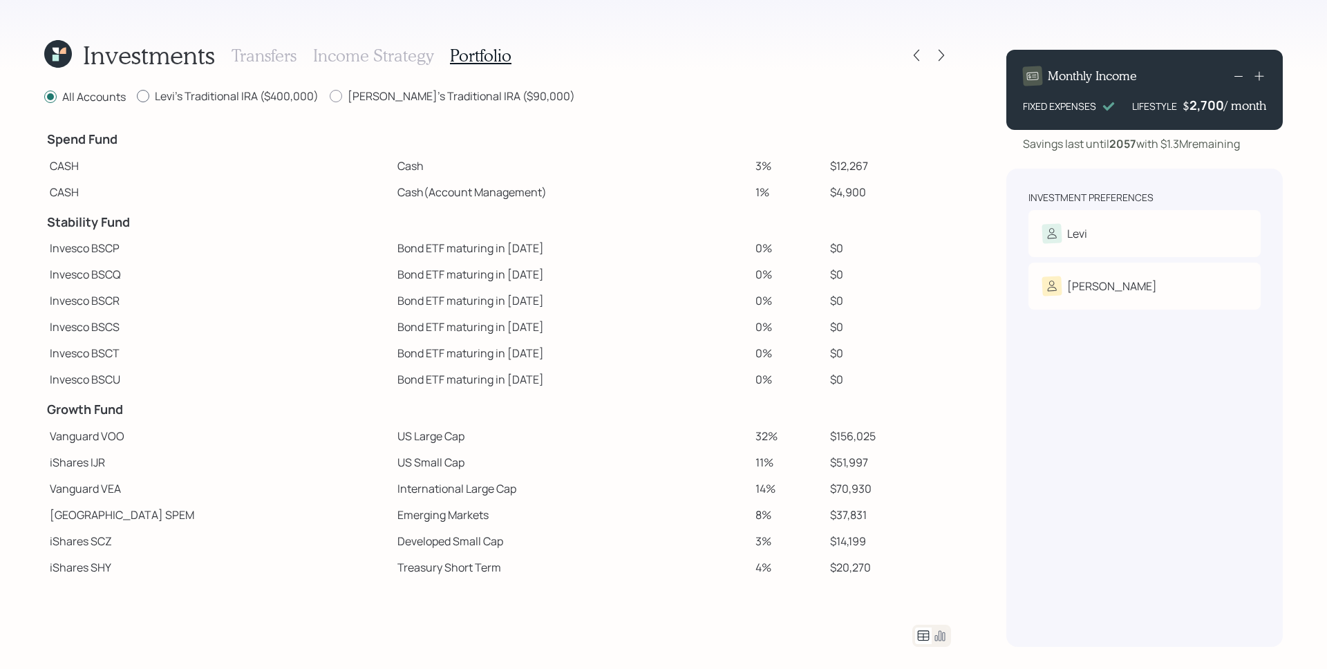
click at [276, 101] on label "Levi's Traditional IRA ($400,000)" at bounding box center [228, 95] width 182 height 15
click at [137, 97] on input "Levi's Traditional IRA ($400,000)" at bounding box center [136, 96] width 1 height 1
radio input "true"
radio input "false"
click at [431, 97] on label "Teresita's Traditional IRA ($90,000)" at bounding box center [452, 95] width 245 height 15
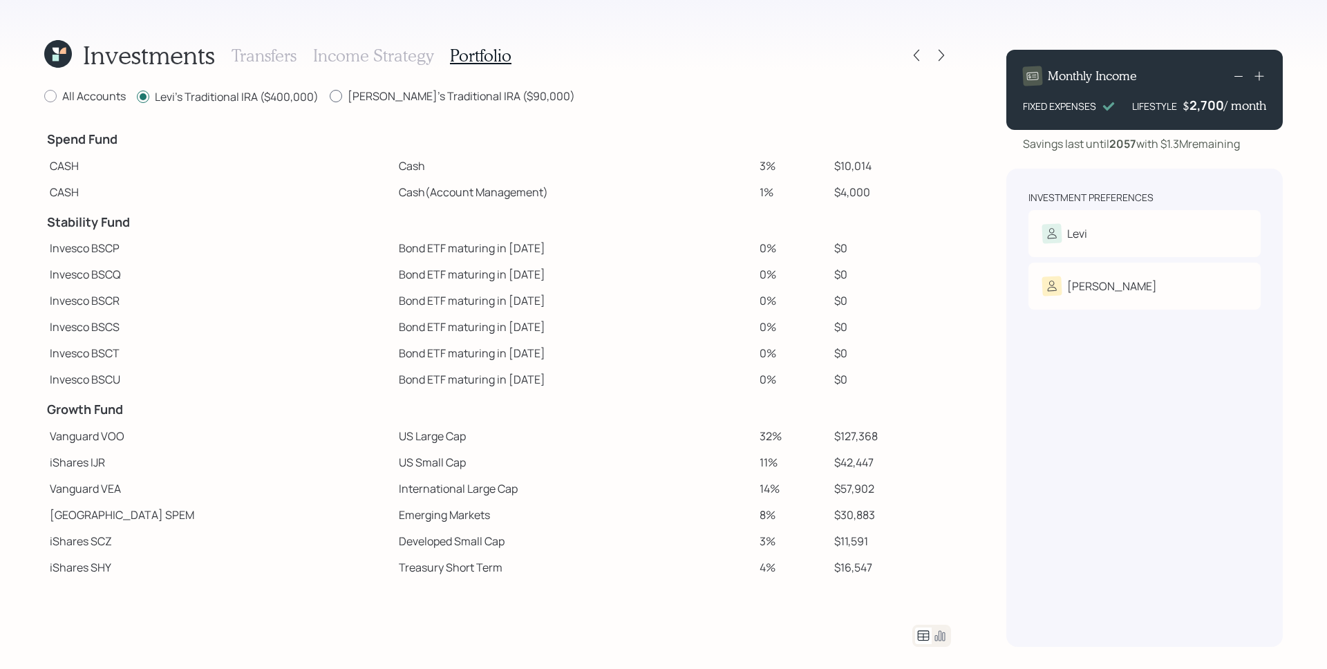
click at [330, 97] on input "Teresita's Traditional IRA ($90,000)" at bounding box center [329, 96] width 1 height 1
radio input "true"
click at [263, 93] on label "Levi's Traditional IRA ($400,000)" at bounding box center [228, 95] width 182 height 15
click at [137, 96] on input "Levi's Traditional IRA ($400,000)" at bounding box center [136, 96] width 1 height 1
radio input "true"
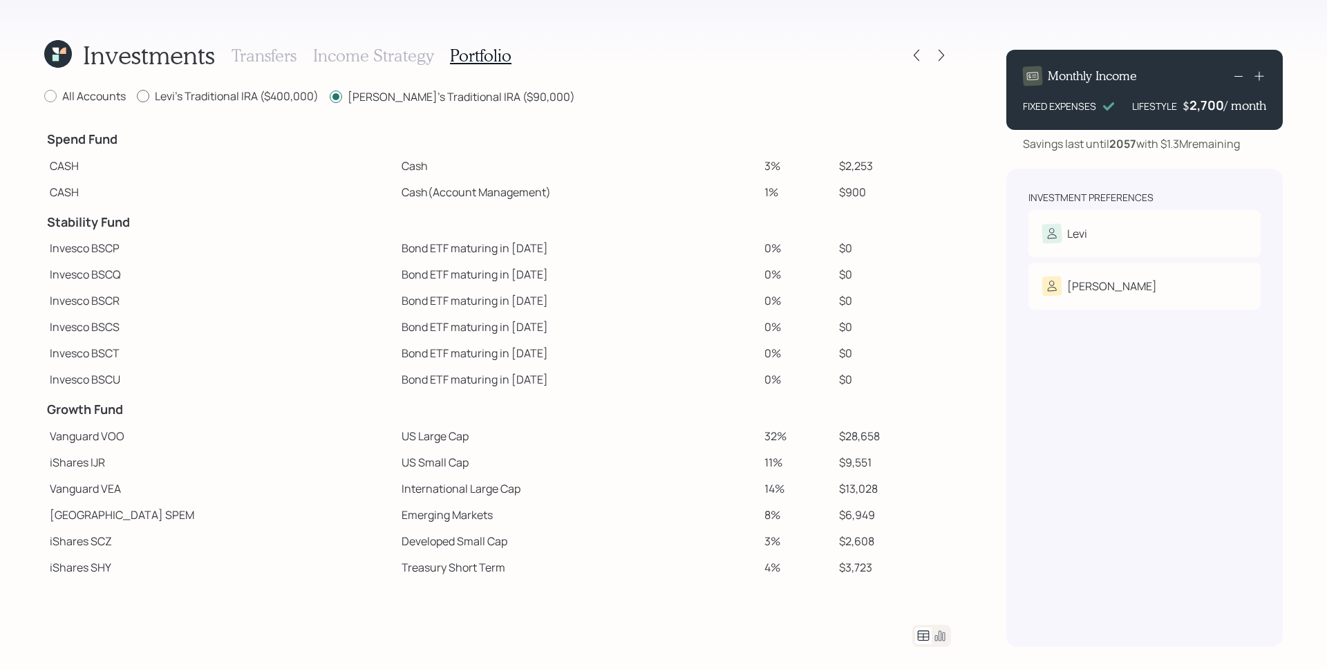
radio input "false"
click at [90, 87] on div "Investments Transfers Income Strategy Portfolio All Accounts Levi's Traditional…" at bounding box center [497, 343] width 907 height 608
click at [88, 100] on label "All Accounts" at bounding box center [85, 95] width 82 height 15
click at [44, 97] on input "All Accounts" at bounding box center [44, 96] width 1 height 1
radio input "true"
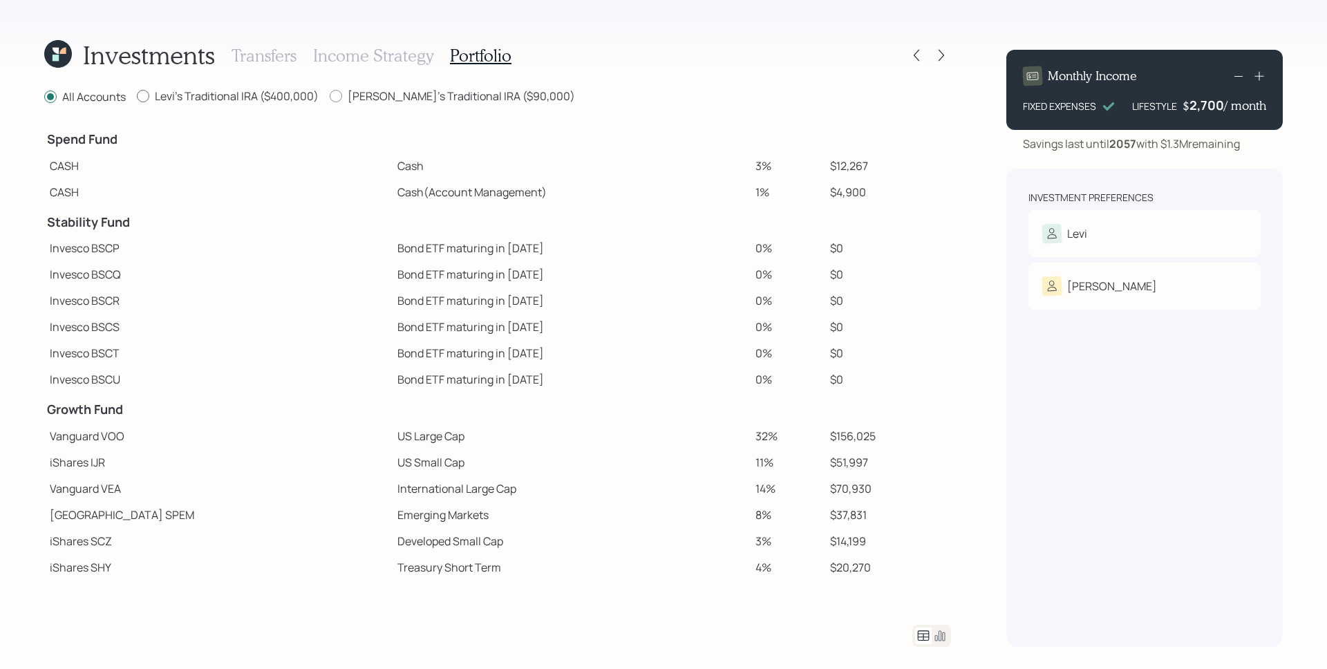
click at [225, 97] on label "Levi's Traditional IRA ($400,000)" at bounding box center [228, 95] width 182 height 15
click at [137, 97] on input "Levi's Traditional IRA ($400,000)" at bounding box center [136, 96] width 1 height 1
radio input "true"
radio input "false"
click at [311, 93] on label "Levi's Traditional IRA ($400,000)" at bounding box center [228, 96] width 182 height 15
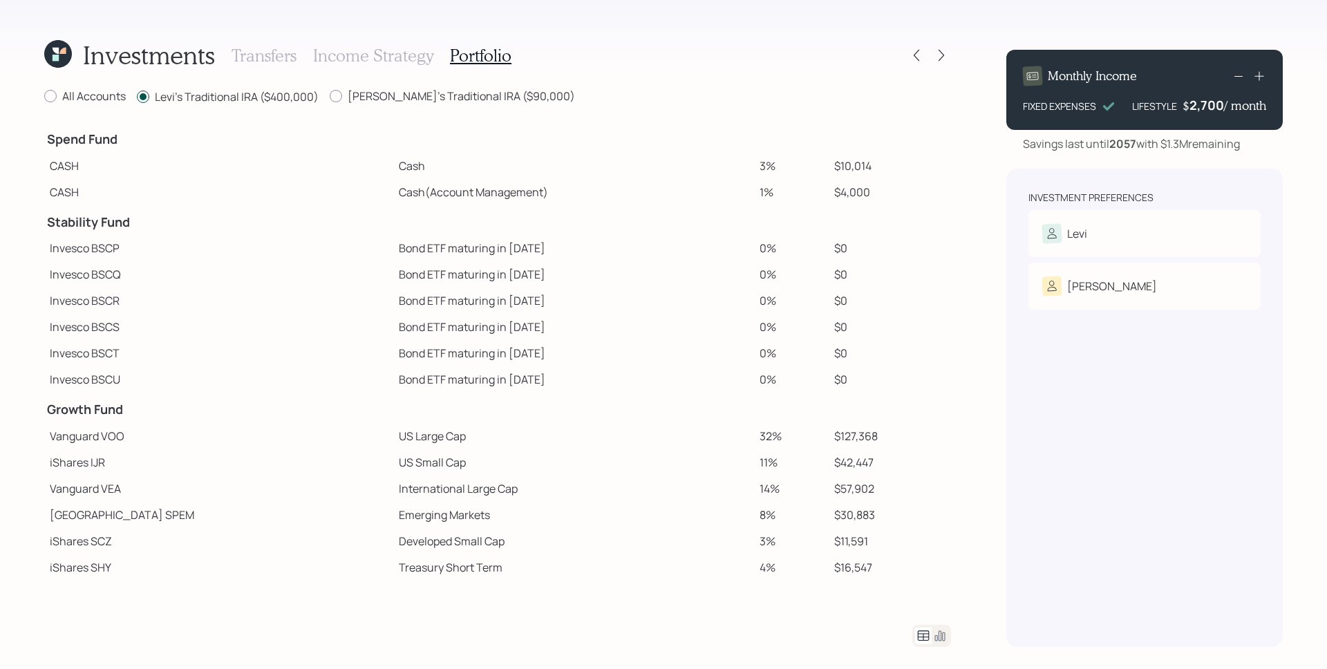
click at [137, 97] on input "Levi's Traditional IRA ($400,000)" at bounding box center [136, 97] width 1 height 1
click at [344, 91] on label "Teresita's Traditional IRA ($90,000)" at bounding box center [452, 95] width 245 height 15
click at [245, 58] on h3 "Transfers" at bounding box center [264, 56] width 65 height 20
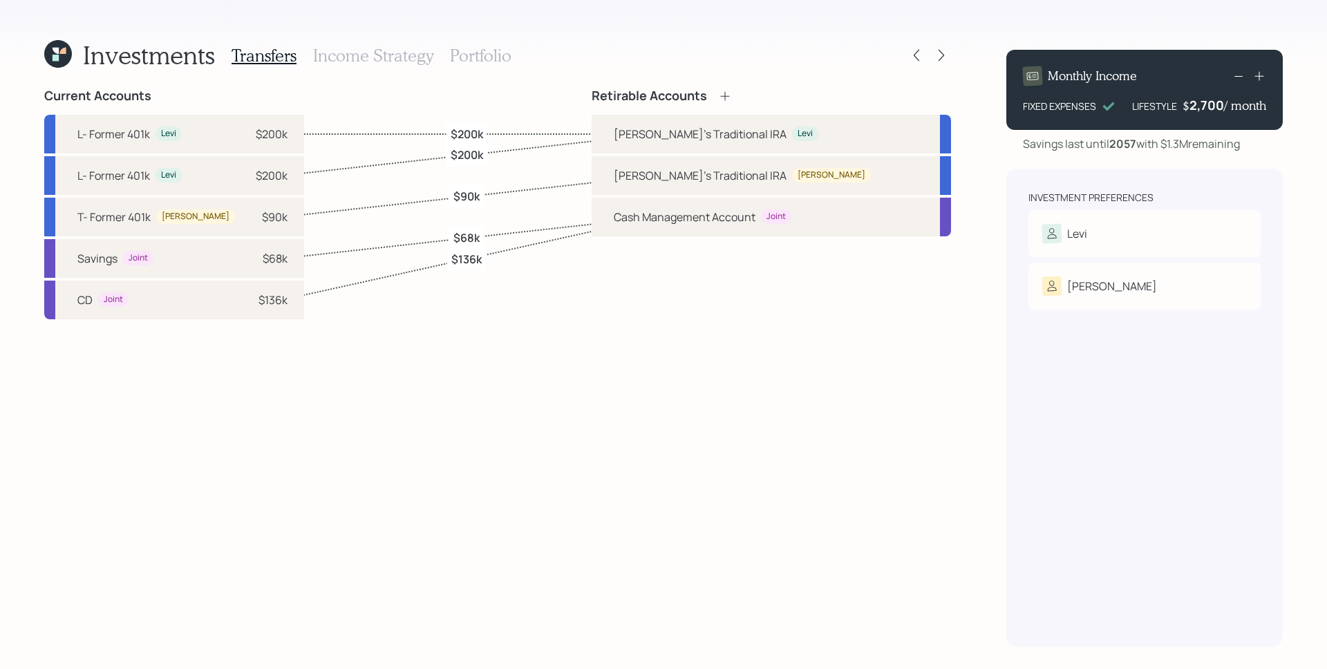
click at [333, 48] on h3 "Income Strategy" at bounding box center [373, 56] width 120 height 20
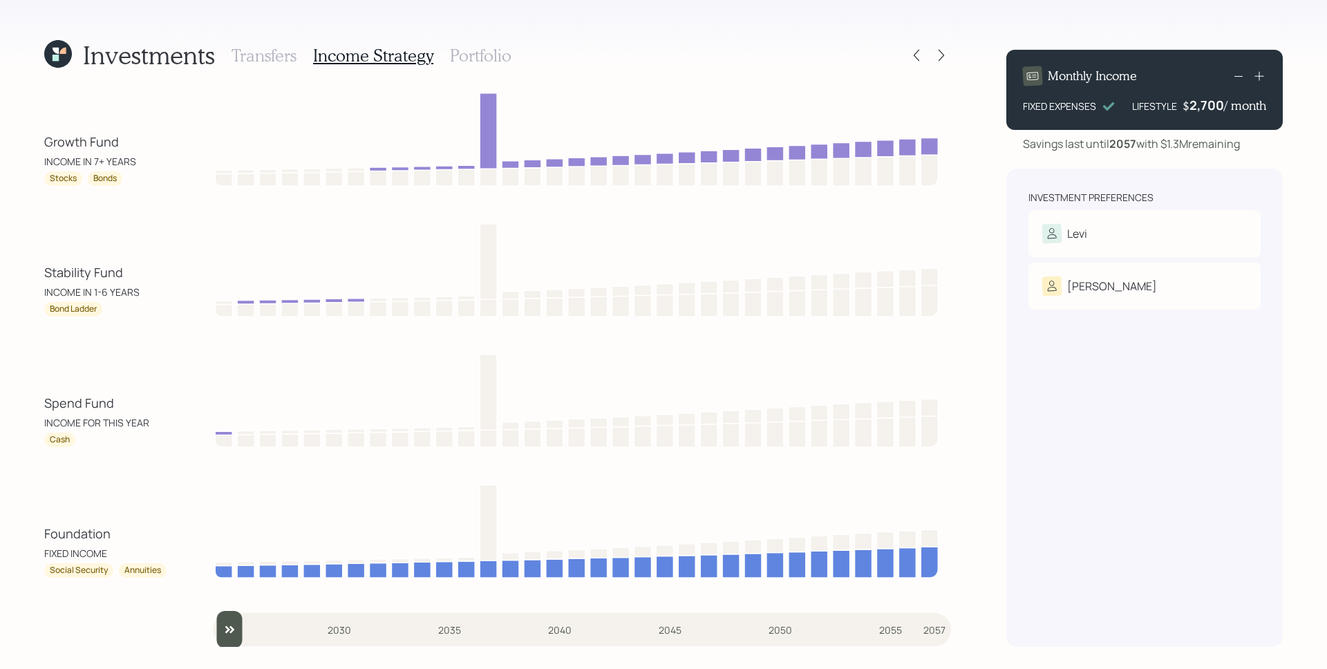
click at [485, 55] on h3 "Portfolio" at bounding box center [481, 56] width 62 height 20
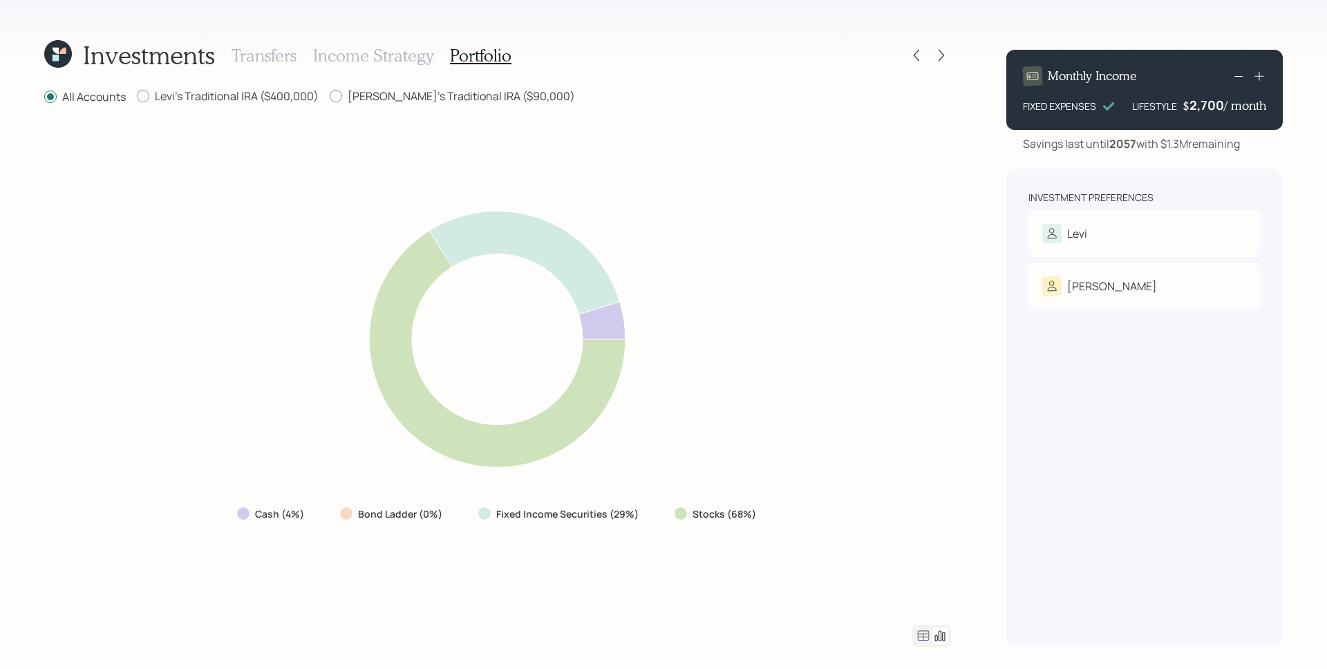
drag, startPoint x: 694, startPoint y: 516, endPoint x: 718, endPoint y: 518, distance: 24.2
click at [718, 518] on label "Stocks (68%)" at bounding box center [725, 514] width 64 height 14
drag, startPoint x: 350, startPoint y: 518, endPoint x: 420, endPoint y: 518, distance: 69.8
click at [420, 518] on div "Bond Ladder (0%)" at bounding box center [392, 514] width 105 height 14
drag, startPoint x: 691, startPoint y: 517, endPoint x: 724, endPoint y: 519, distance: 32.6
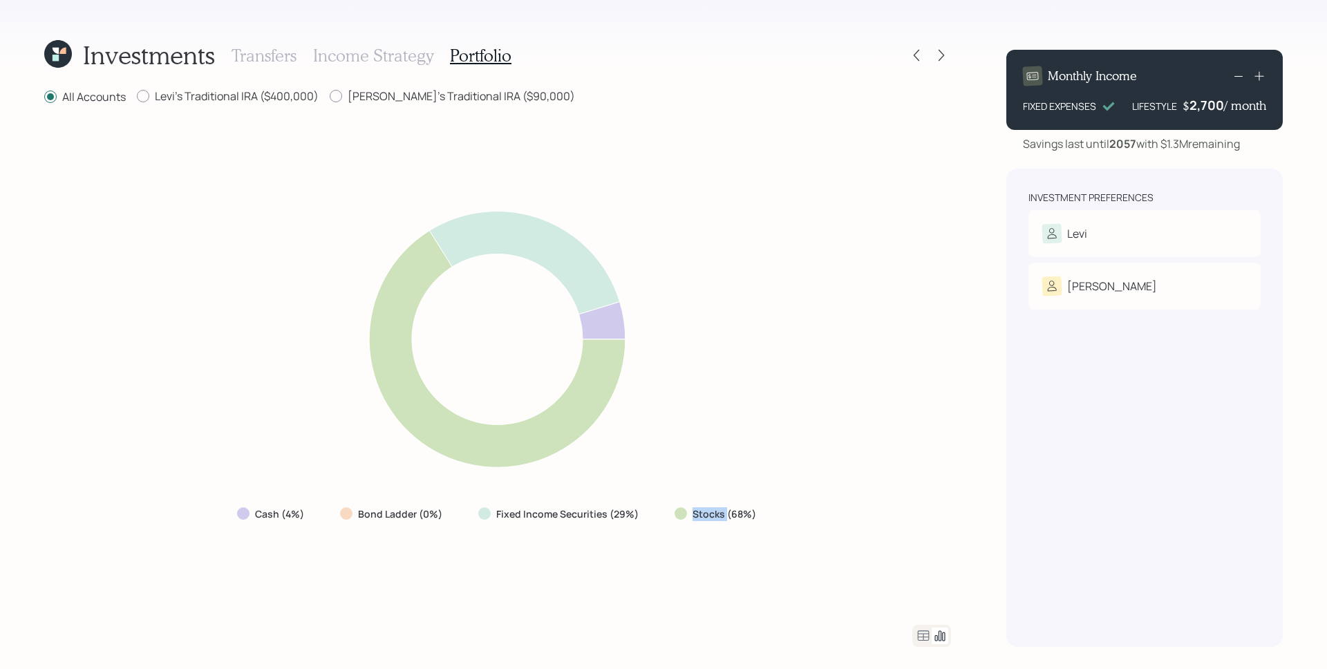
click at [724, 519] on label "Stocks (68%)" at bounding box center [725, 514] width 64 height 14
click at [690, 446] on icon at bounding box center [497, 340] width 544 height 292
drag, startPoint x: 360, startPoint y: 516, endPoint x: 409, endPoint y: 521, distance: 49.3
click at [409, 521] on div "Bond Ladder (0%)" at bounding box center [392, 514] width 127 height 25
click at [423, 516] on label "Bond Ladder (0%)" at bounding box center [400, 514] width 84 height 14
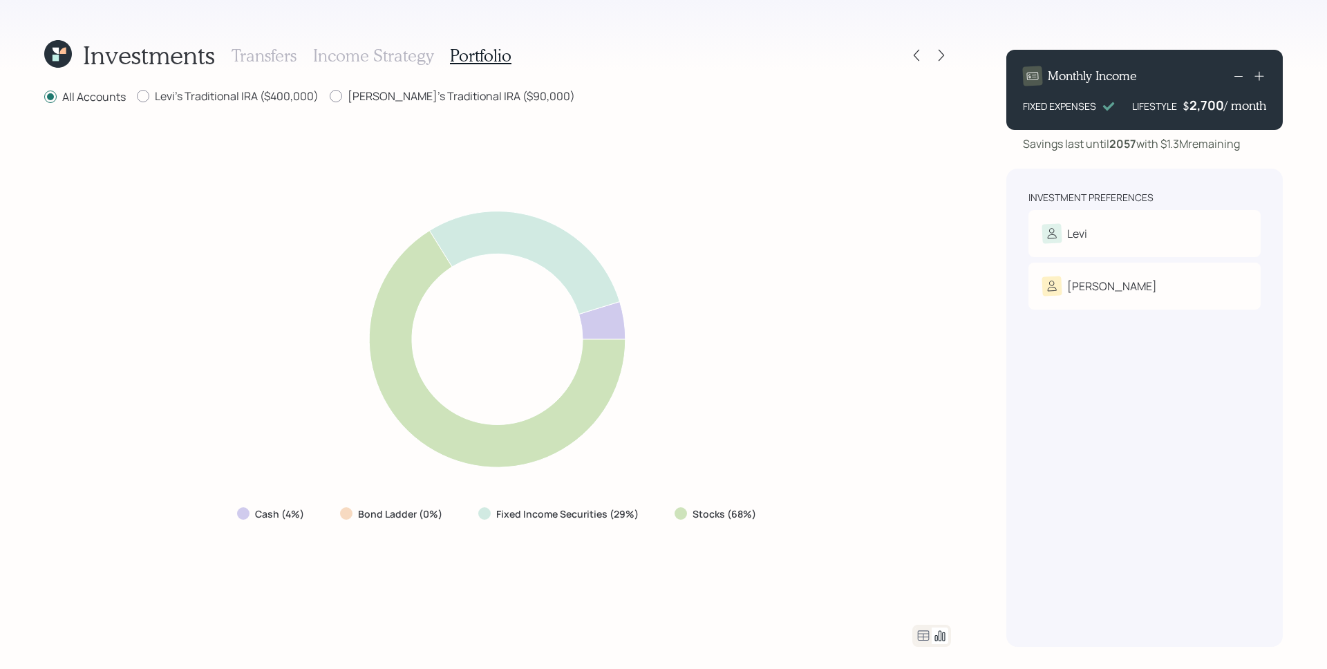
click at [921, 638] on icon at bounding box center [923, 636] width 17 height 17
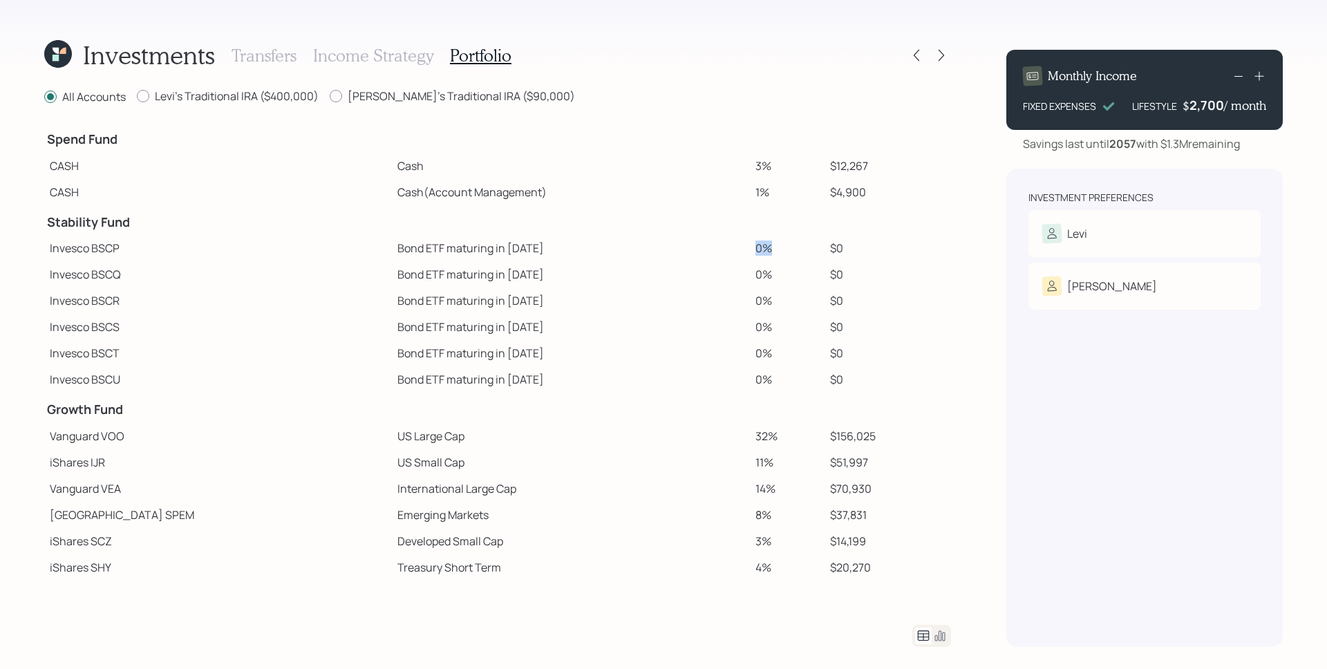
drag, startPoint x: 716, startPoint y: 243, endPoint x: 731, endPoint y: 247, distance: 15.1
click at [750, 247] on td "0%" at bounding box center [787, 248] width 74 height 26
drag, startPoint x: 716, startPoint y: 280, endPoint x: 742, endPoint y: 280, distance: 25.6
click at [750, 280] on td "0%" at bounding box center [787, 274] width 74 height 26
click at [704, 342] on td "Bond ETF maturing in 2029" at bounding box center [571, 353] width 359 height 26
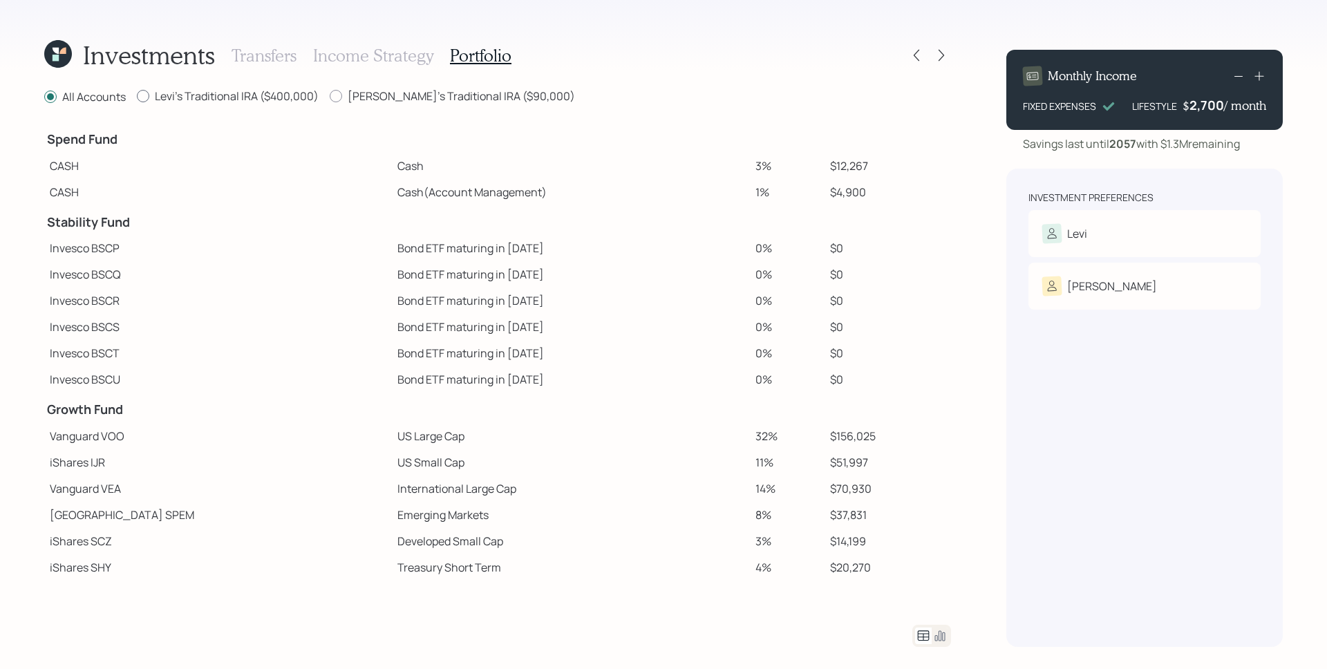
click at [178, 102] on label "Levi's Traditional IRA ($400,000)" at bounding box center [228, 95] width 182 height 15
click at [137, 97] on input "Levi's Traditional IRA ($400,000)" at bounding box center [136, 96] width 1 height 1
radio input "true"
radio input "false"
click at [383, 95] on label "Teresita's Traditional IRA ($90,000)" at bounding box center [452, 95] width 245 height 15
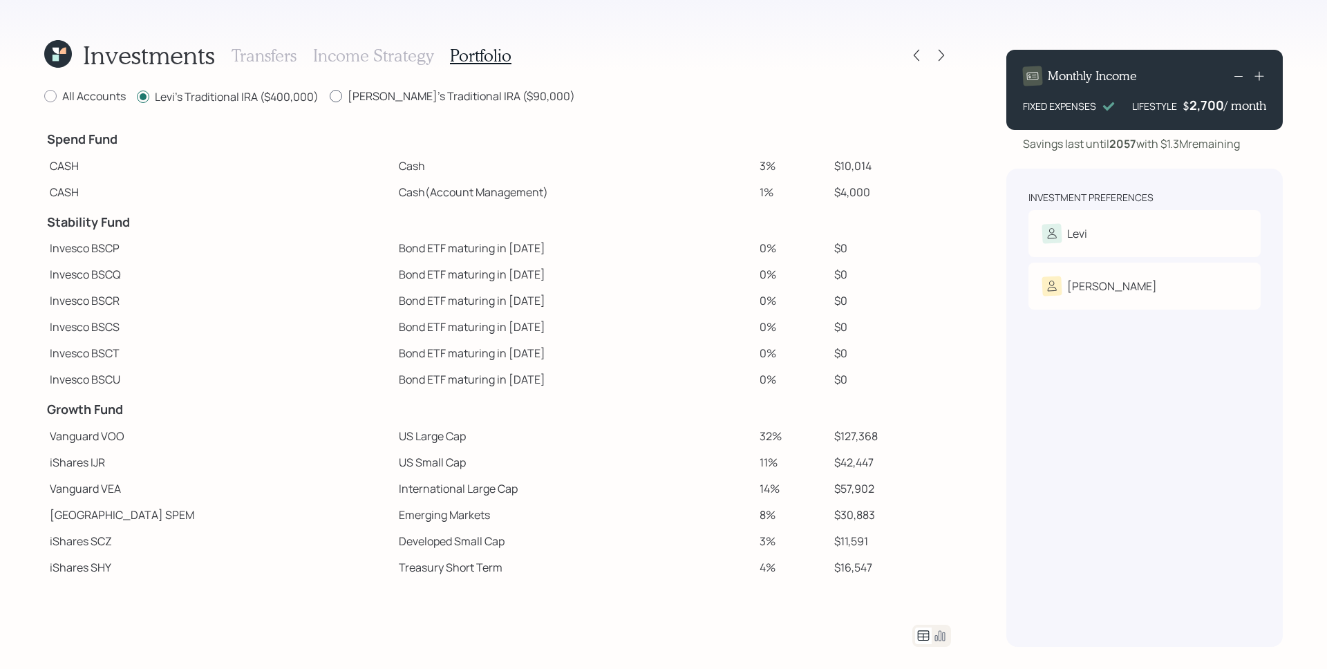
click at [330, 96] on input "Teresita's Traditional IRA ($90,000)" at bounding box center [329, 96] width 1 height 1
radio input "true"
radio input "false"
click at [84, 99] on label "All Accounts" at bounding box center [85, 95] width 82 height 15
click at [44, 97] on input "All Accounts" at bounding box center [44, 96] width 1 height 1
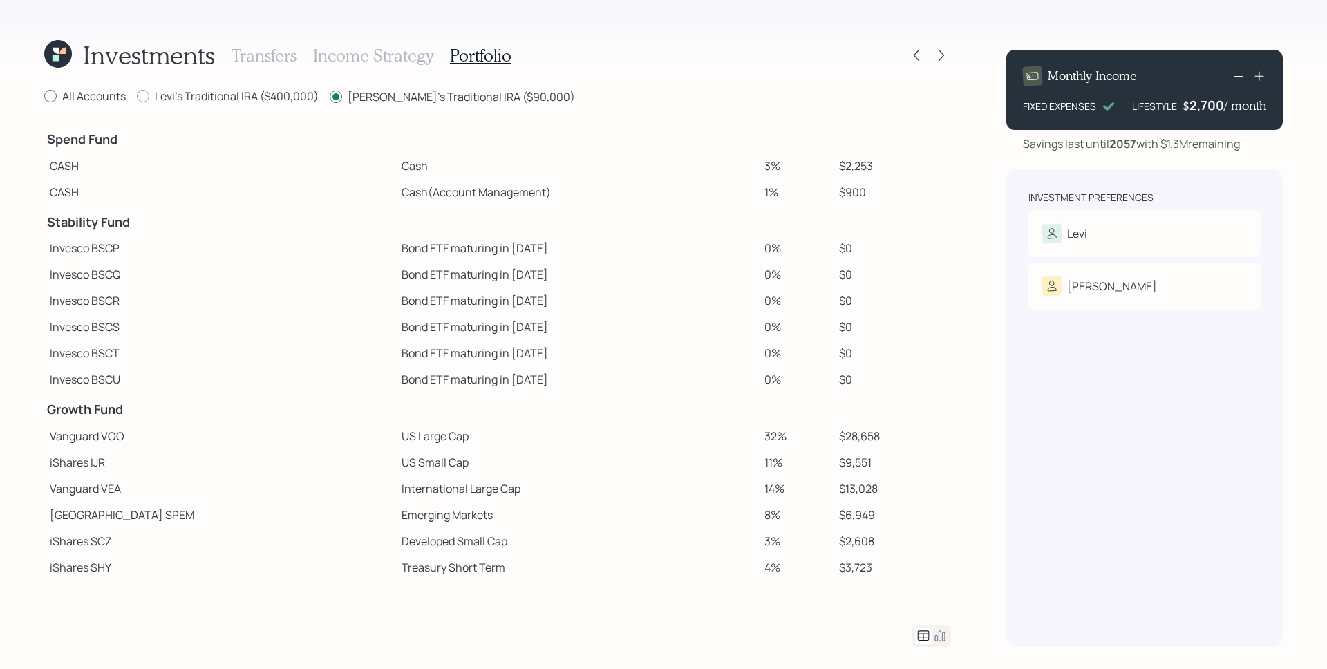
radio input "true"
radio input "false"
click at [341, 56] on h3 "Income Strategy" at bounding box center [373, 56] width 120 height 20
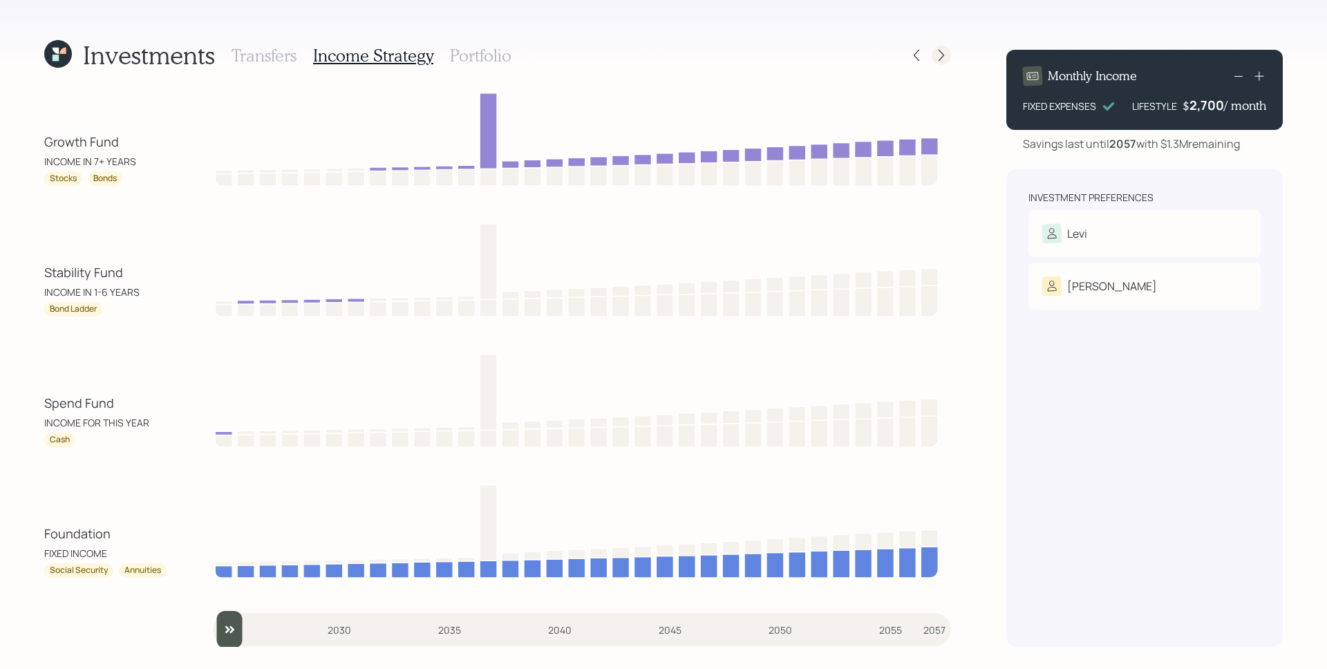
click at [939, 52] on icon at bounding box center [942, 55] width 14 height 14
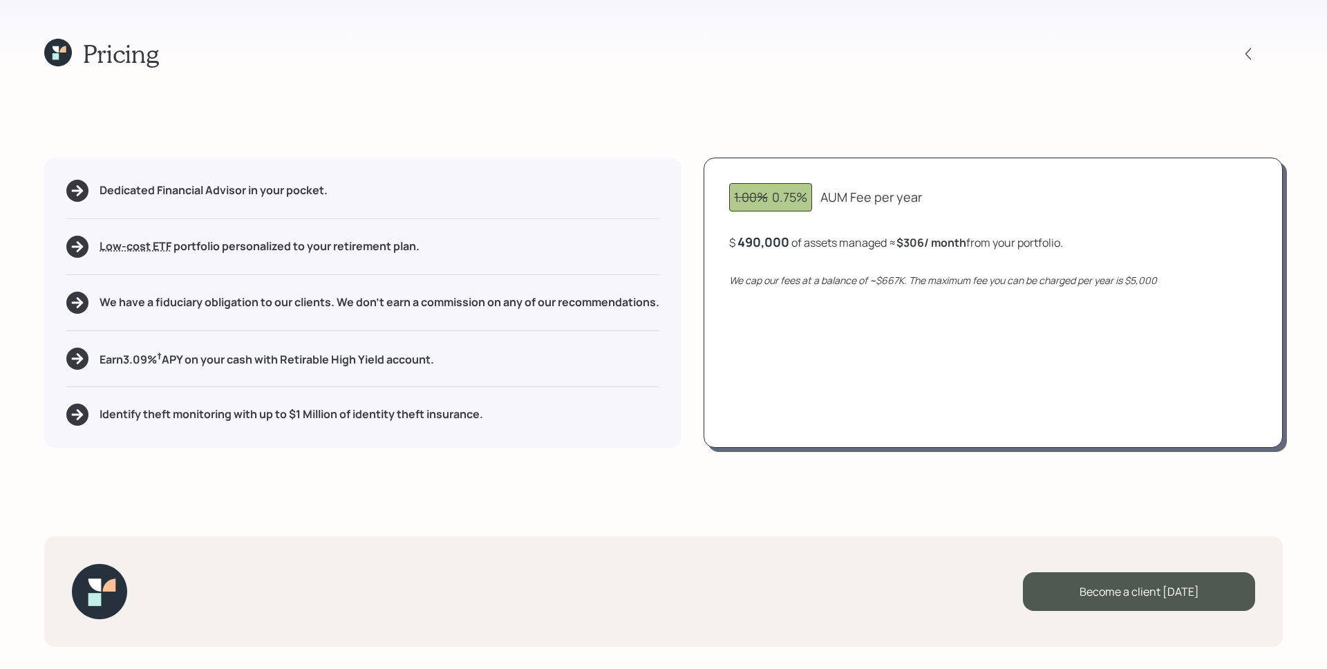
click at [51, 52] on icon at bounding box center [58, 53] width 28 height 28
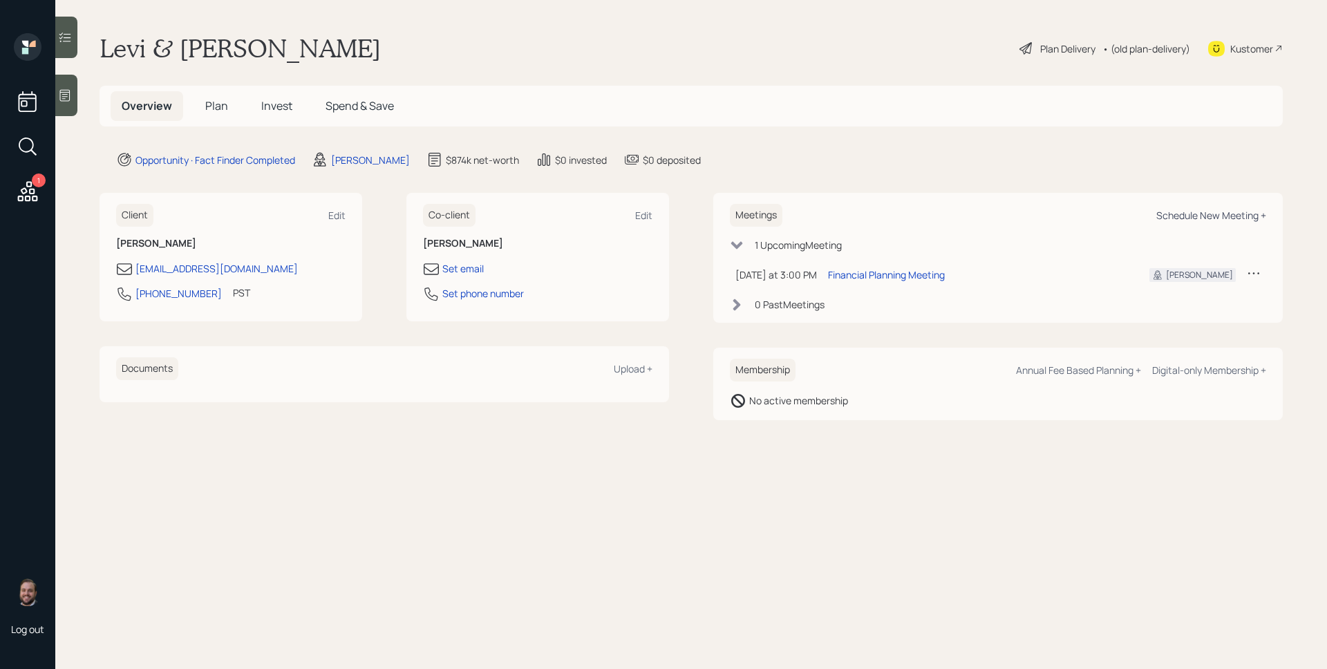
click at [1188, 211] on div "Schedule New Meeting +" at bounding box center [1211, 215] width 110 height 13
select select "d946c976-65aa-4529-ac9d-02c4f1114fc0"
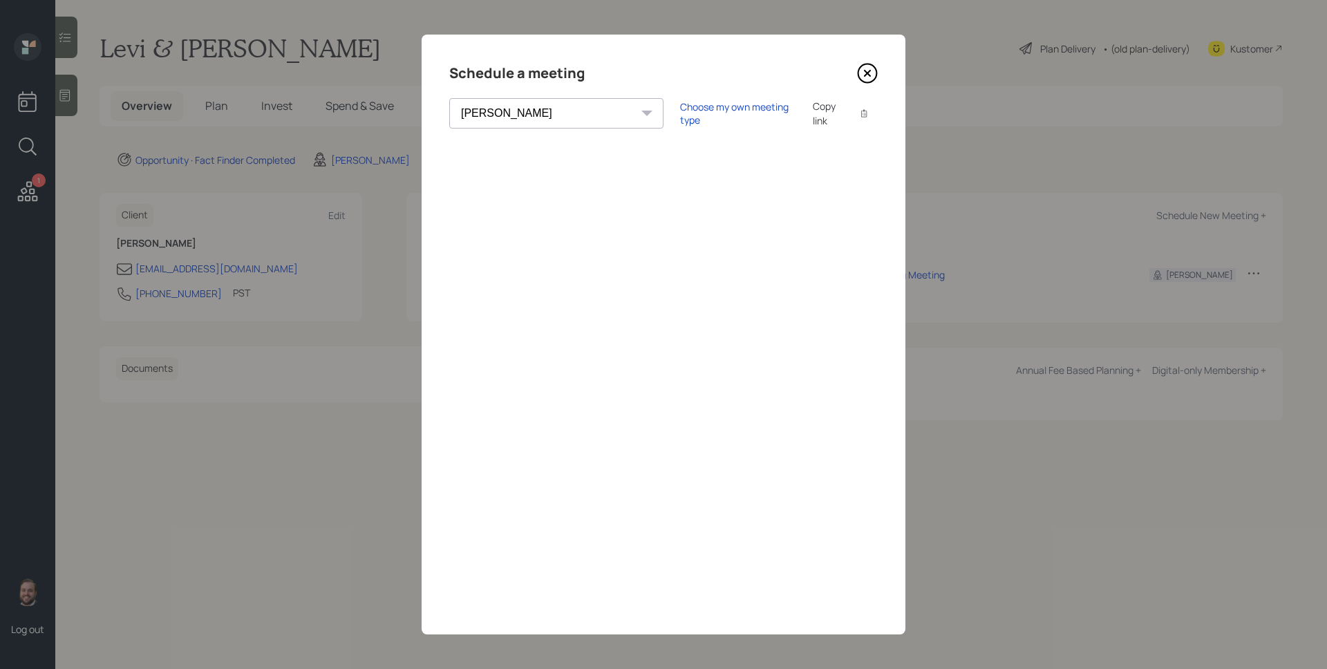
click at [860, 68] on icon at bounding box center [867, 73] width 21 height 21
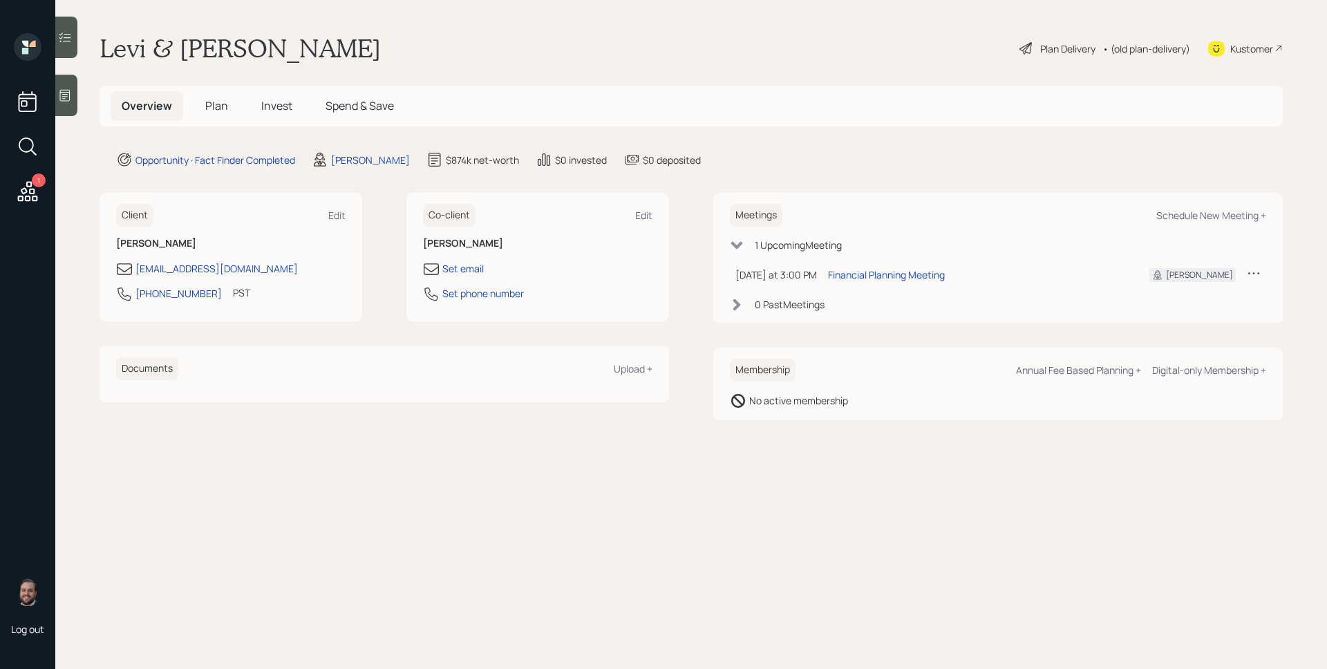
click at [276, 102] on span "Invest" at bounding box center [276, 105] width 31 height 15
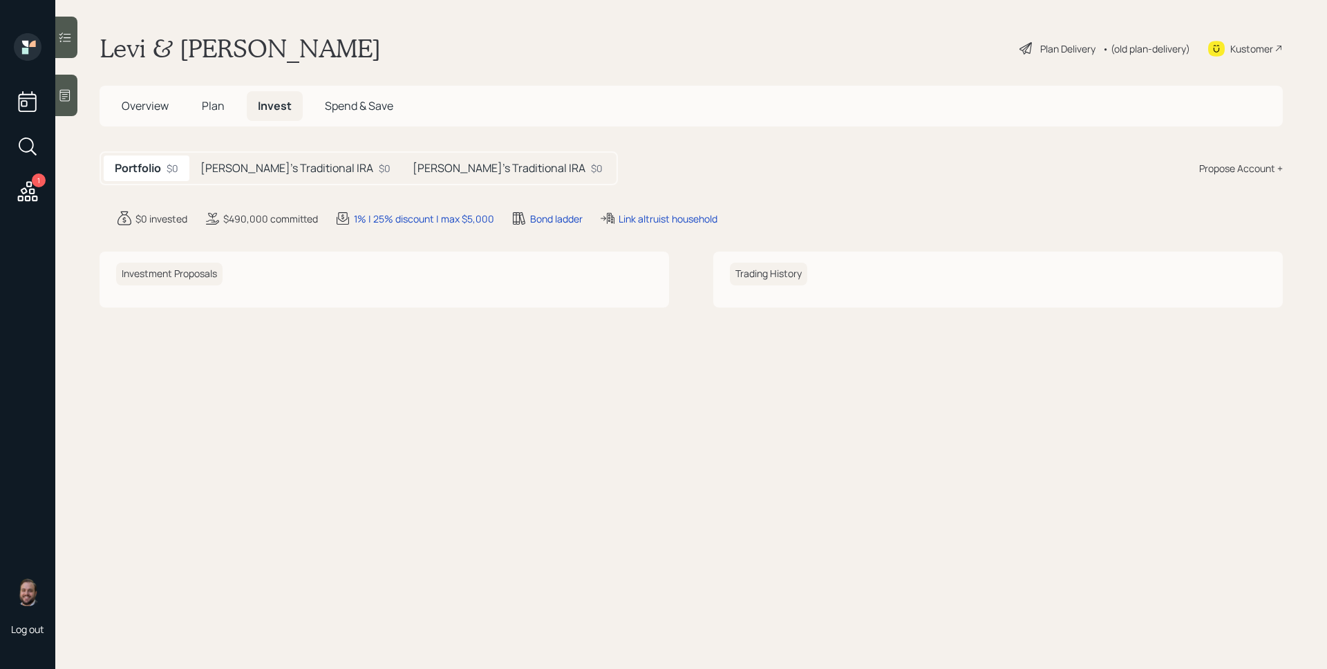
click at [263, 174] on h5 "Levi's Traditional IRA" at bounding box center [286, 168] width 173 height 13
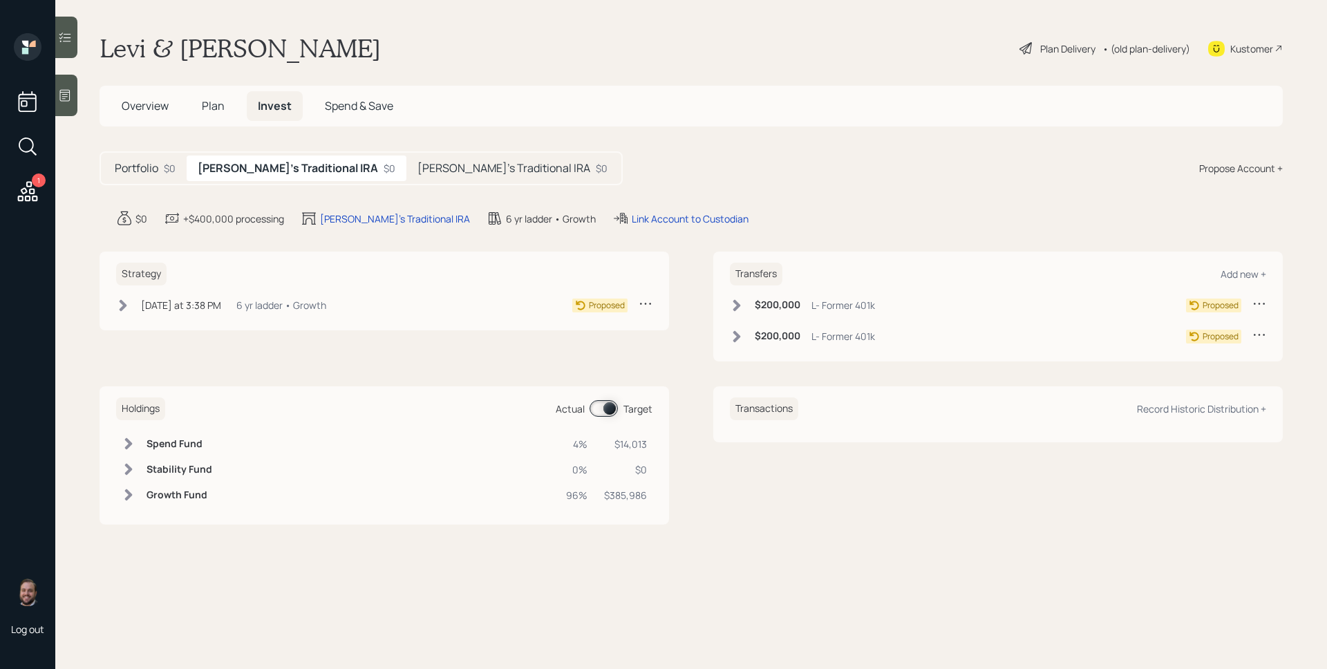
click at [418, 166] on h5 "Teresita's Traditional IRA" at bounding box center [504, 168] width 173 height 13
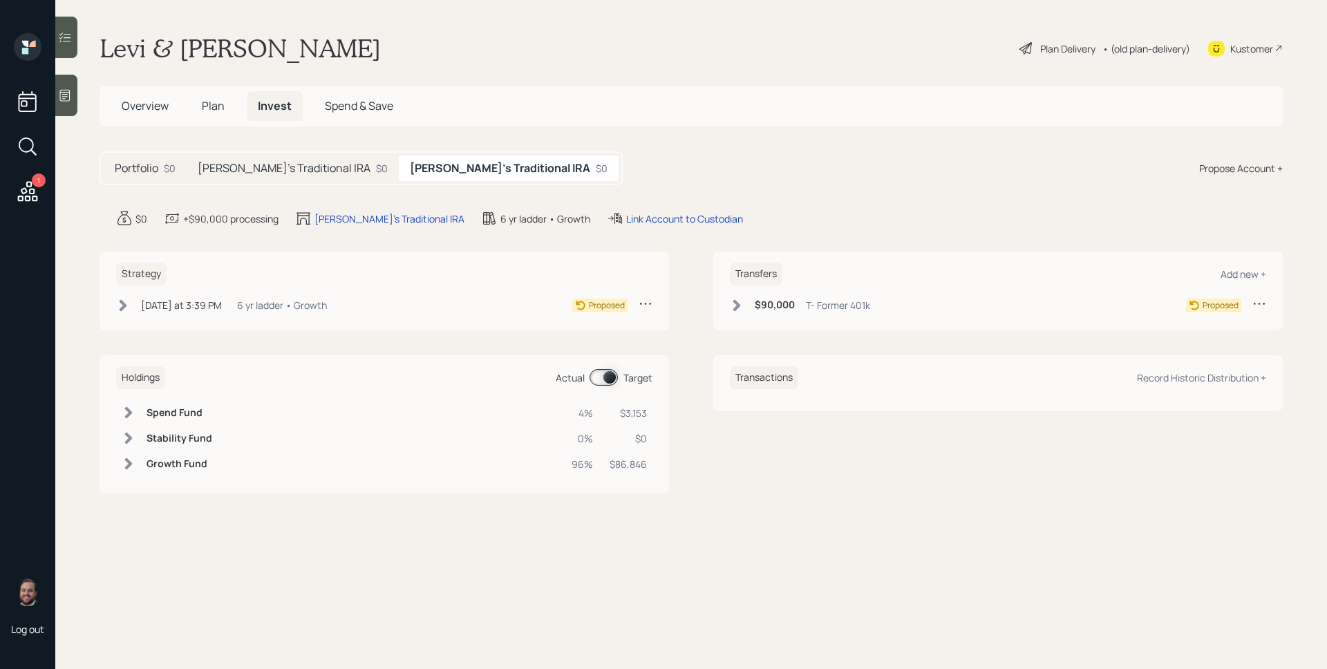
click at [252, 169] on h5 "Levi's Traditional IRA" at bounding box center [284, 168] width 173 height 13
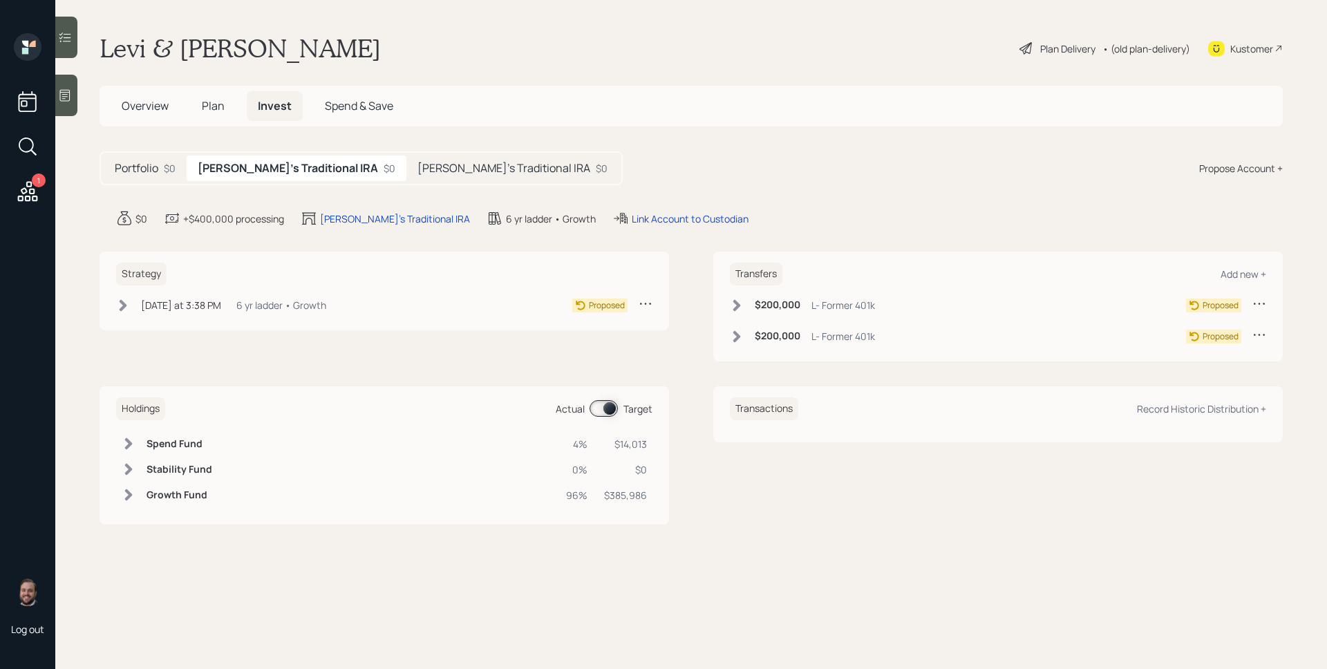
click at [1066, 42] on div "Plan Delivery" at bounding box center [1067, 48] width 55 height 15
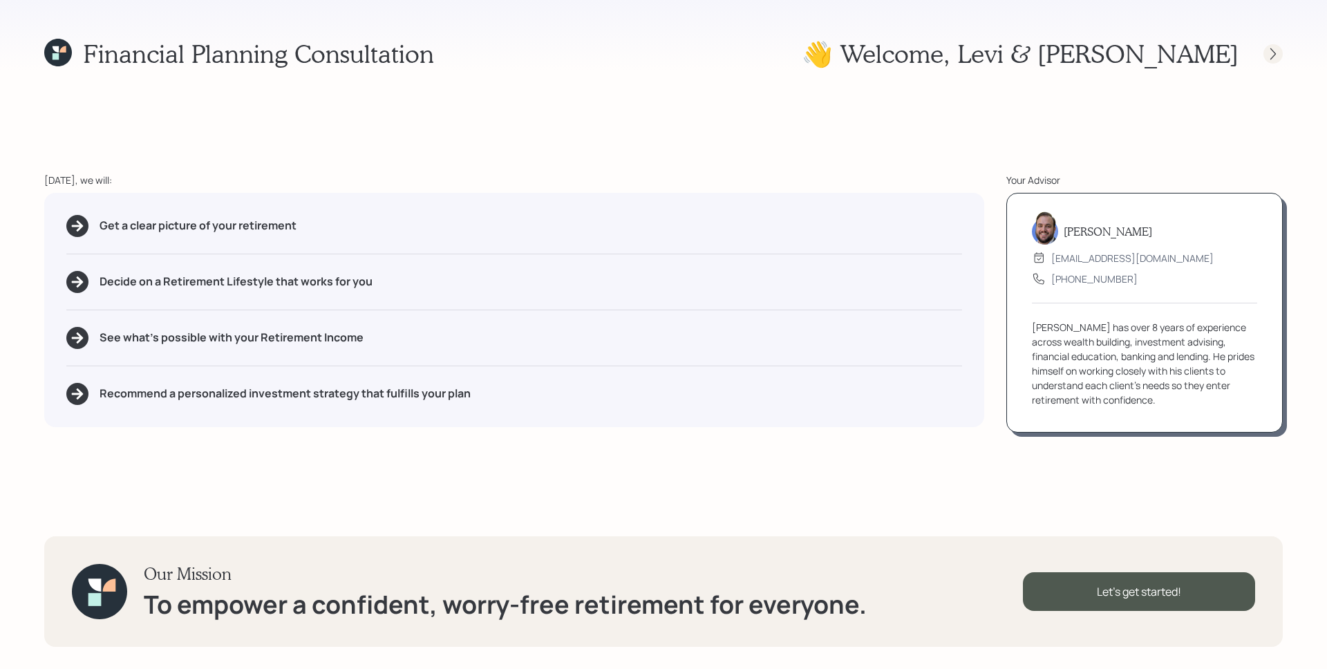
click at [1271, 59] on icon at bounding box center [1274, 54] width 6 height 12
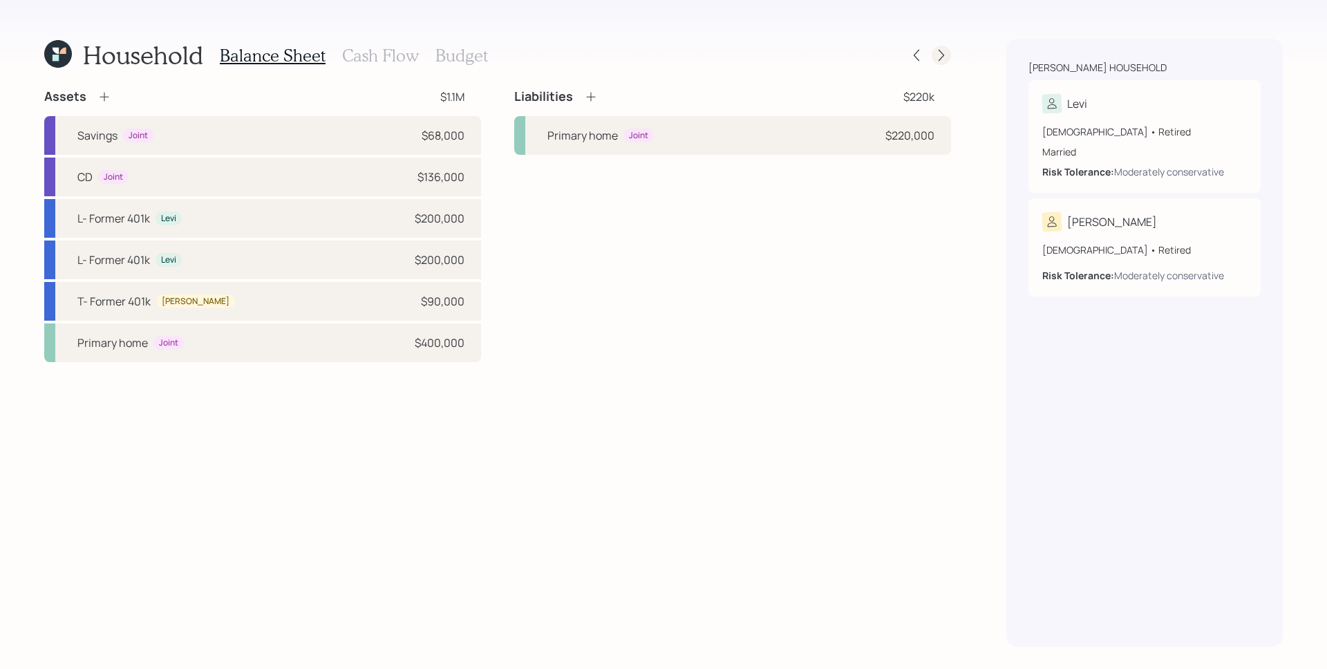
click at [944, 58] on icon at bounding box center [942, 55] width 14 height 14
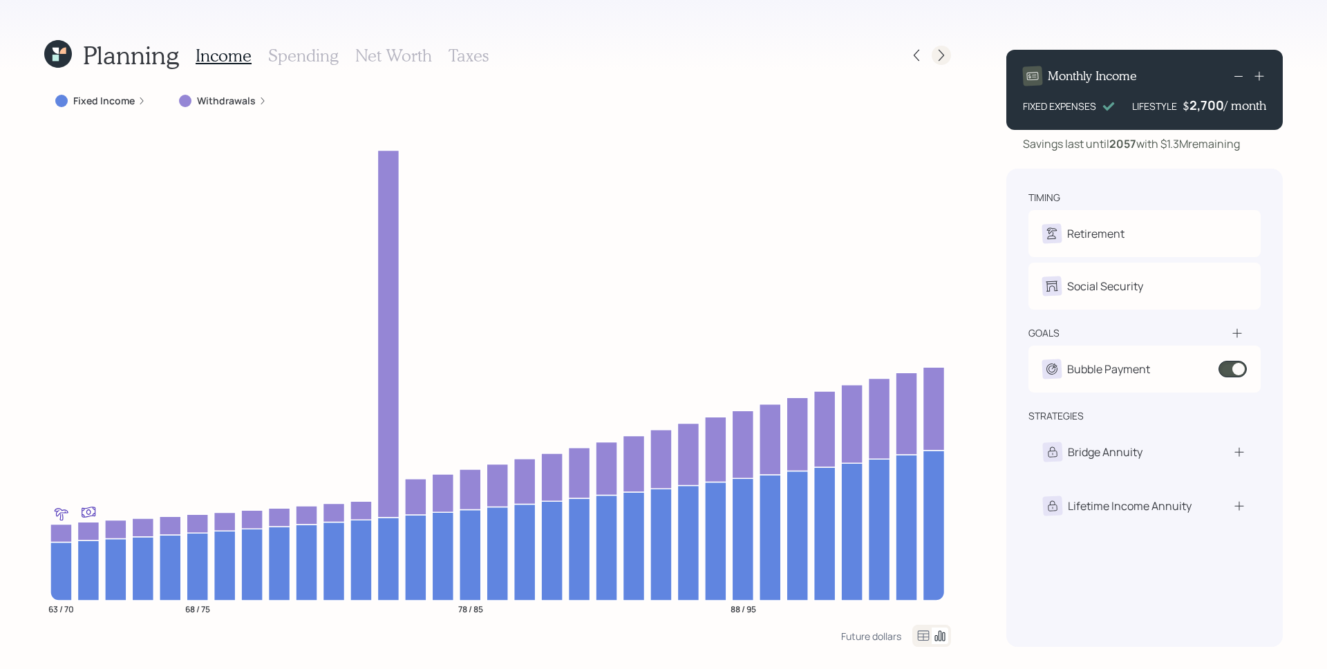
click at [940, 61] on icon at bounding box center [942, 55] width 14 height 14
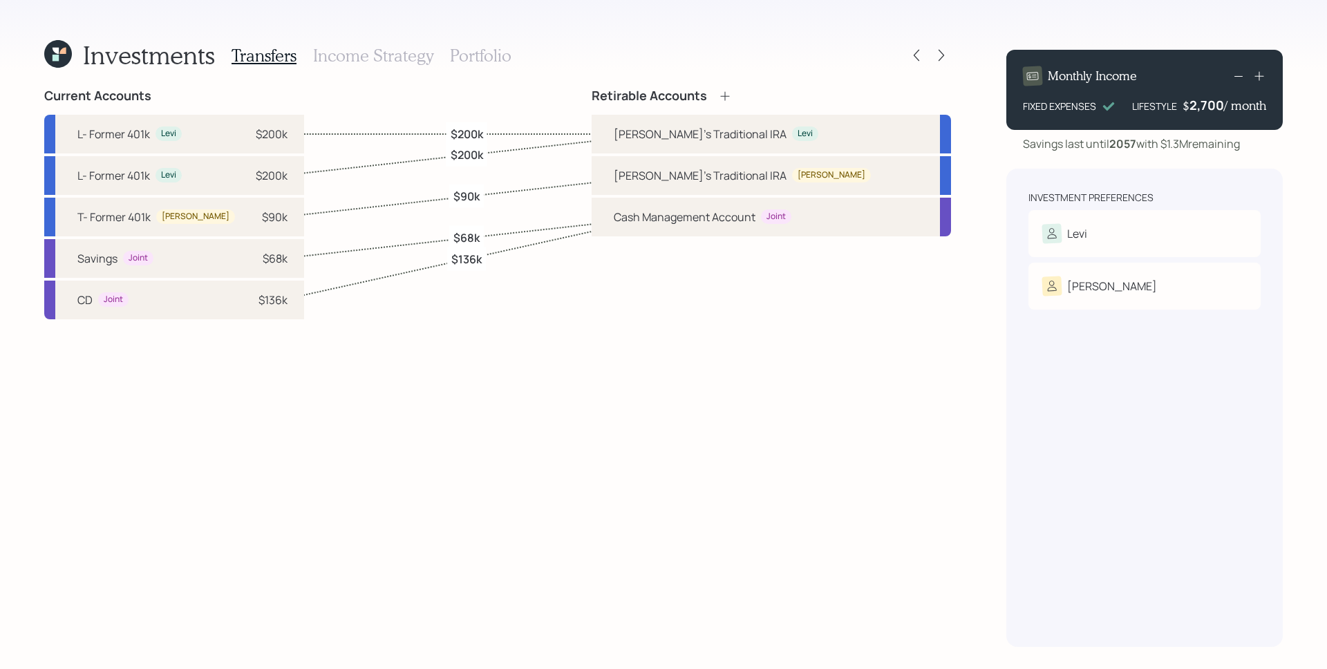
click at [361, 64] on h3 "Income Strategy" at bounding box center [373, 56] width 120 height 20
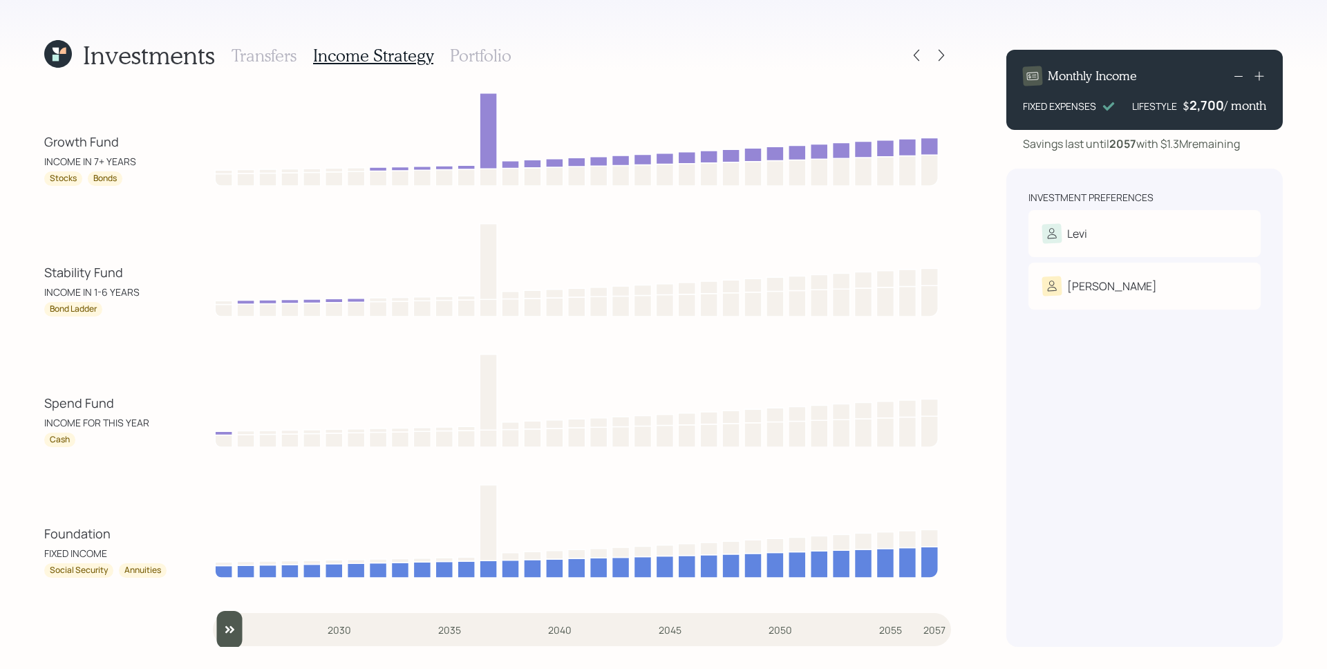
click at [497, 58] on h3 "Portfolio" at bounding box center [481, 56] width 62 height 20
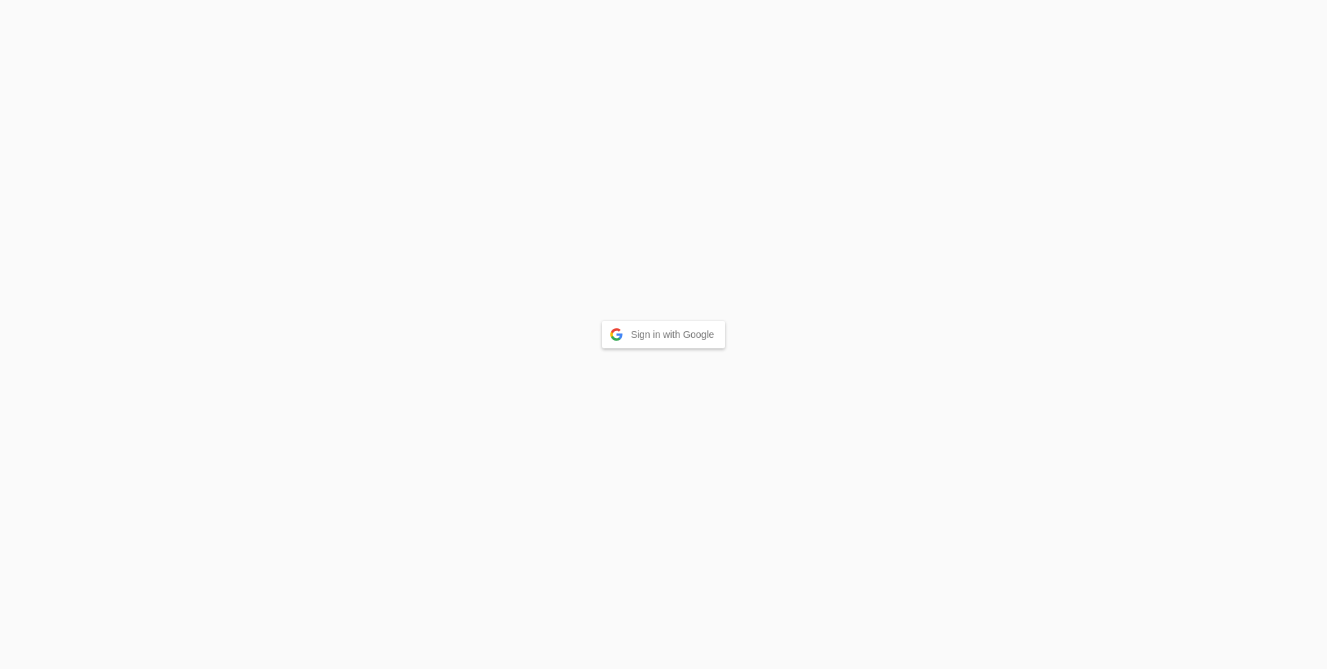
click at [676, 335] on button "Sign in with Google" at bounding box center [664, 335] width 124 height 28
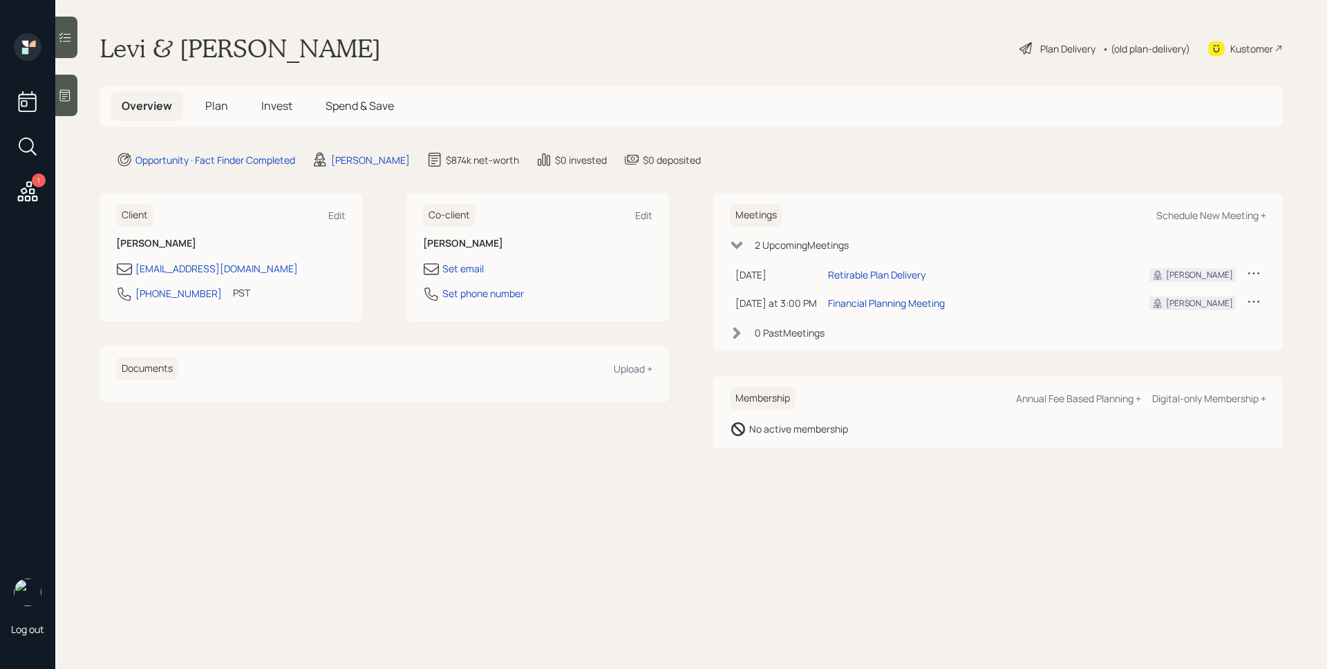
click at [219, 103] on span "Plan" at bounding box center [216, 105] width 23 height 15
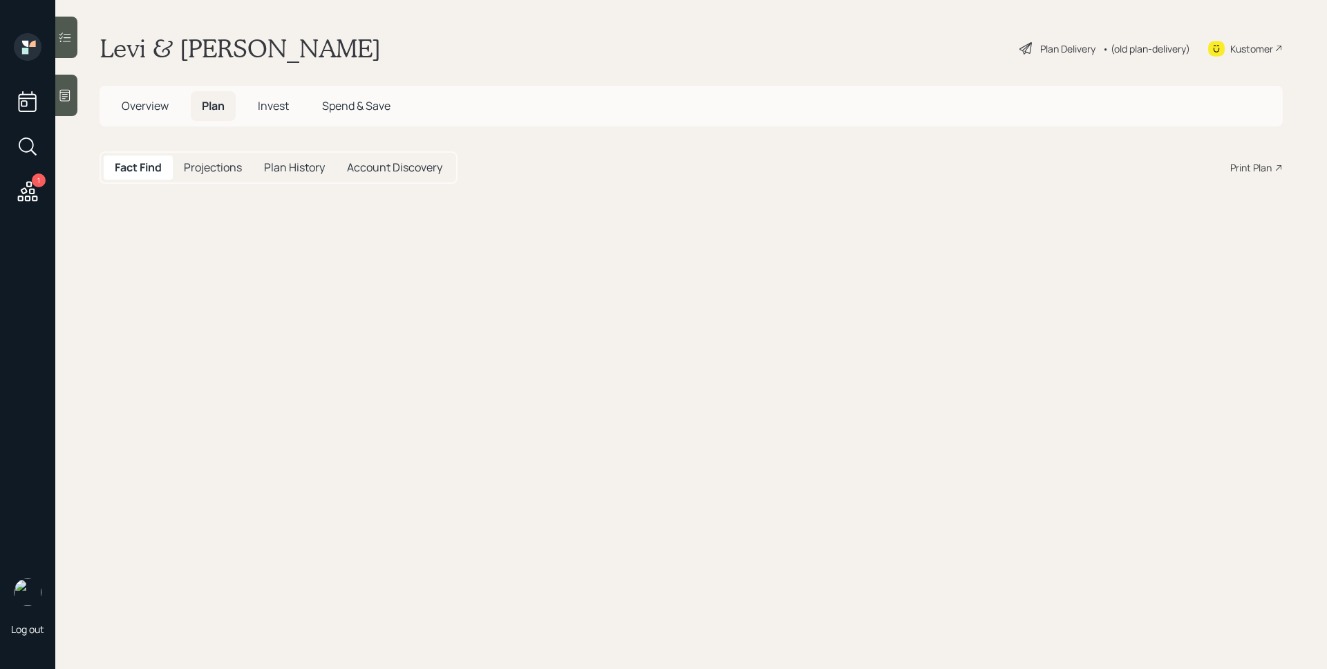
click at [225, 95] on h5 "Plan" at bounding box center [213, 106] width 45 height 30
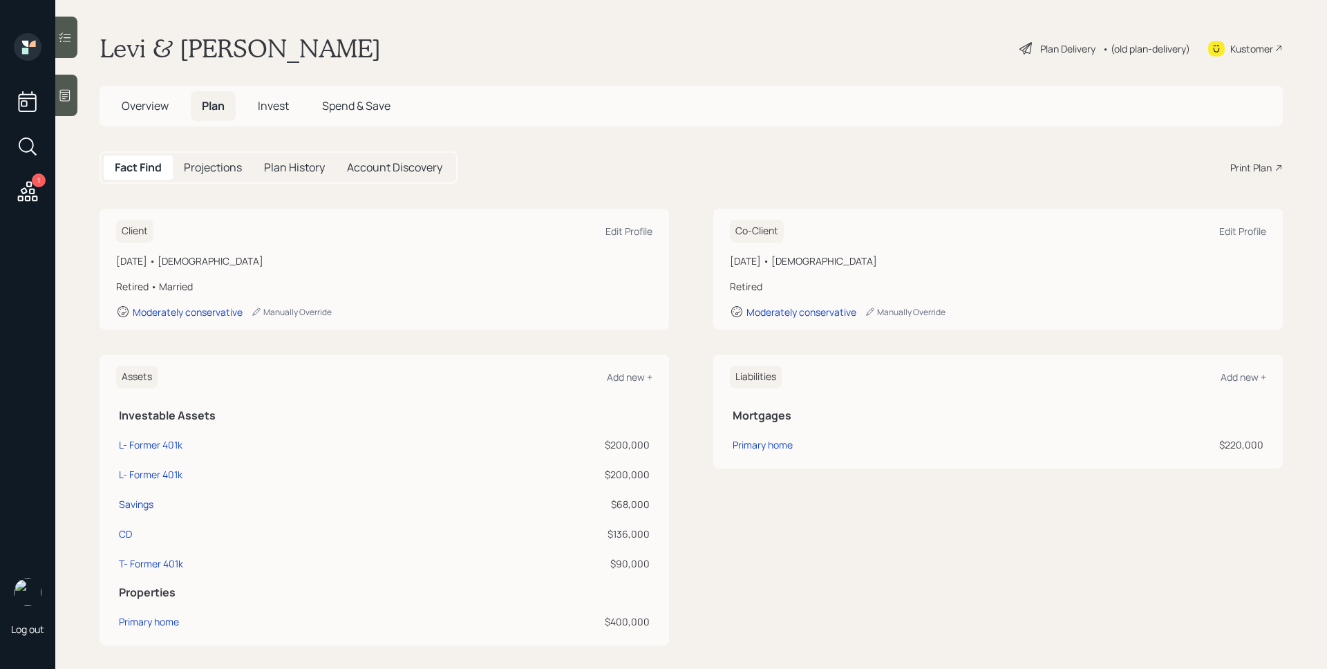
click at [1040, 47] on div "Plan Delivery" at bounding box center [1067, 48] width 55 height 15
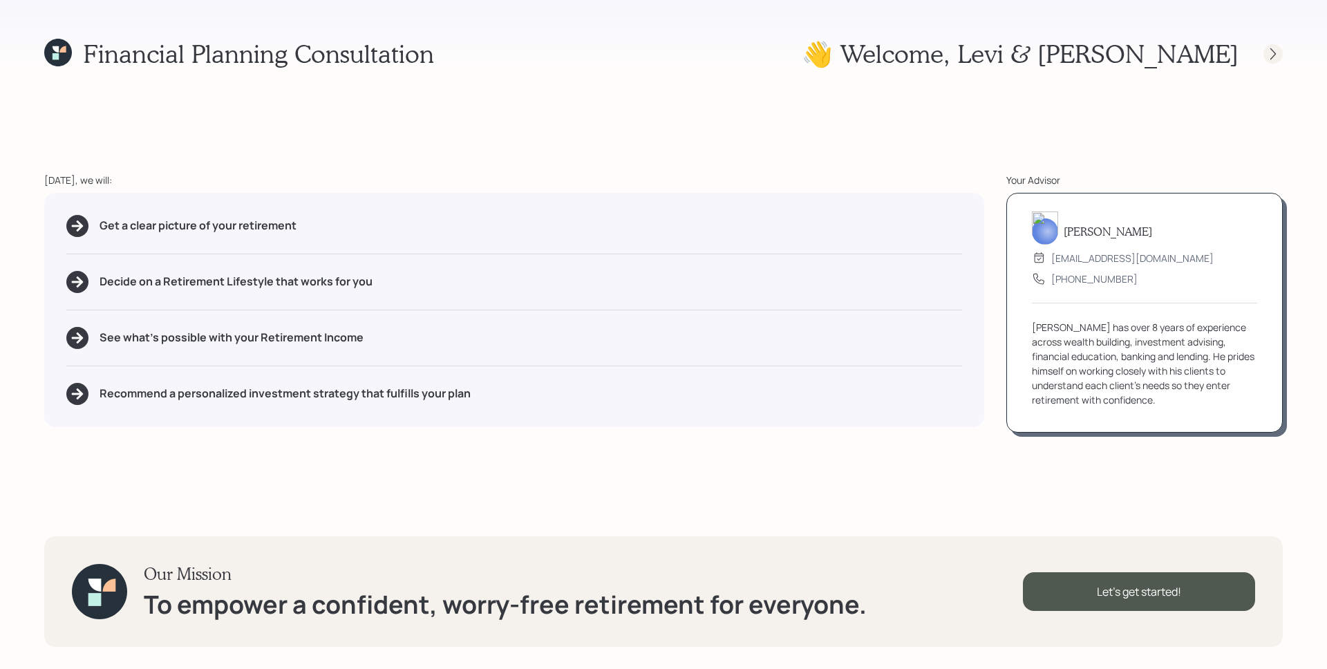
click at [1275, 54] on icon at bounding box center [1274, 54] width 6 height 12
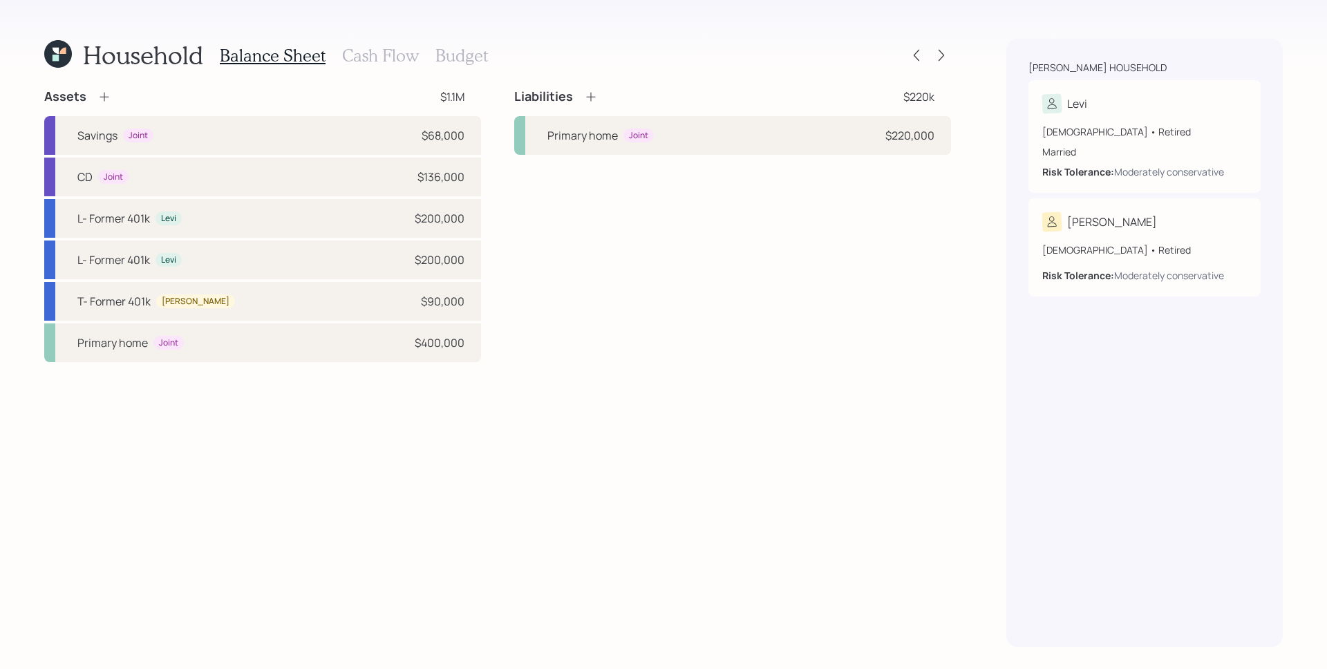
click at [951, 50] on div "Household Balance Sheet Cash Flow Budget Assets $1.1M Savings Joint $68,000 CD …" at bounding box center [663, 334] width 1327 height 669
click at [945, 53] on icon at bounding box center [942, 55] width 14 height 14
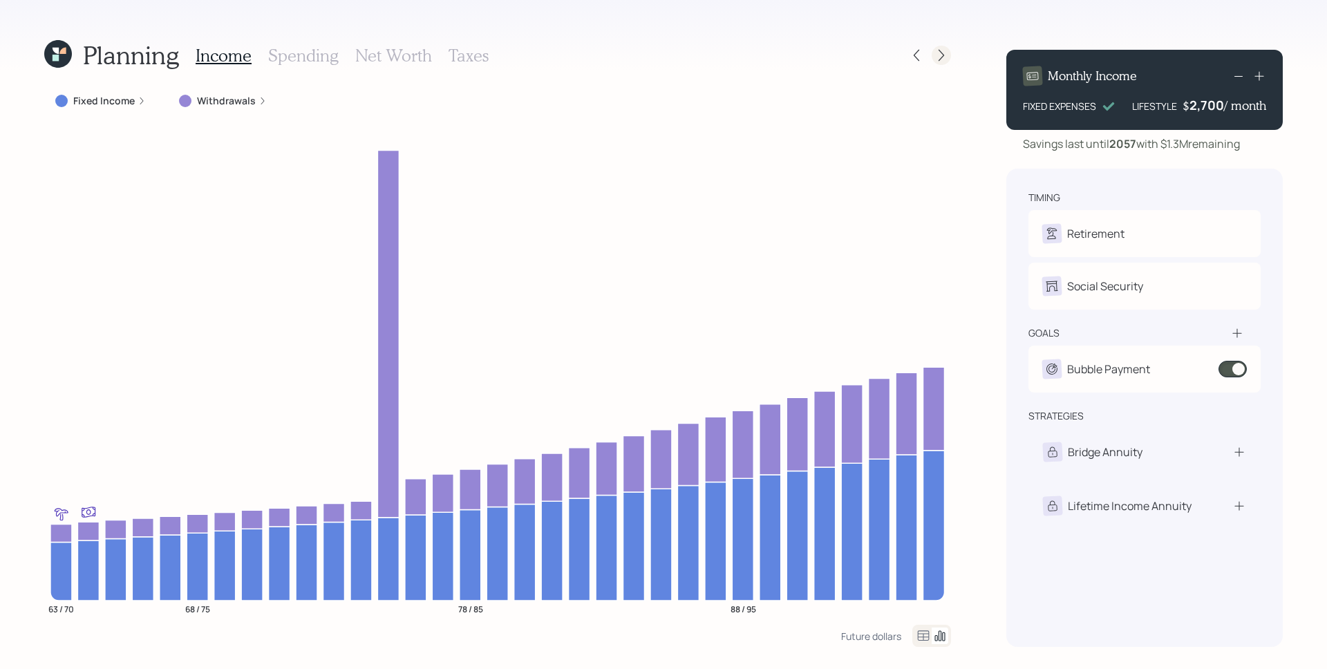
click at [942, 56] on icon at bounding box center [942, 55] width 14 height 14
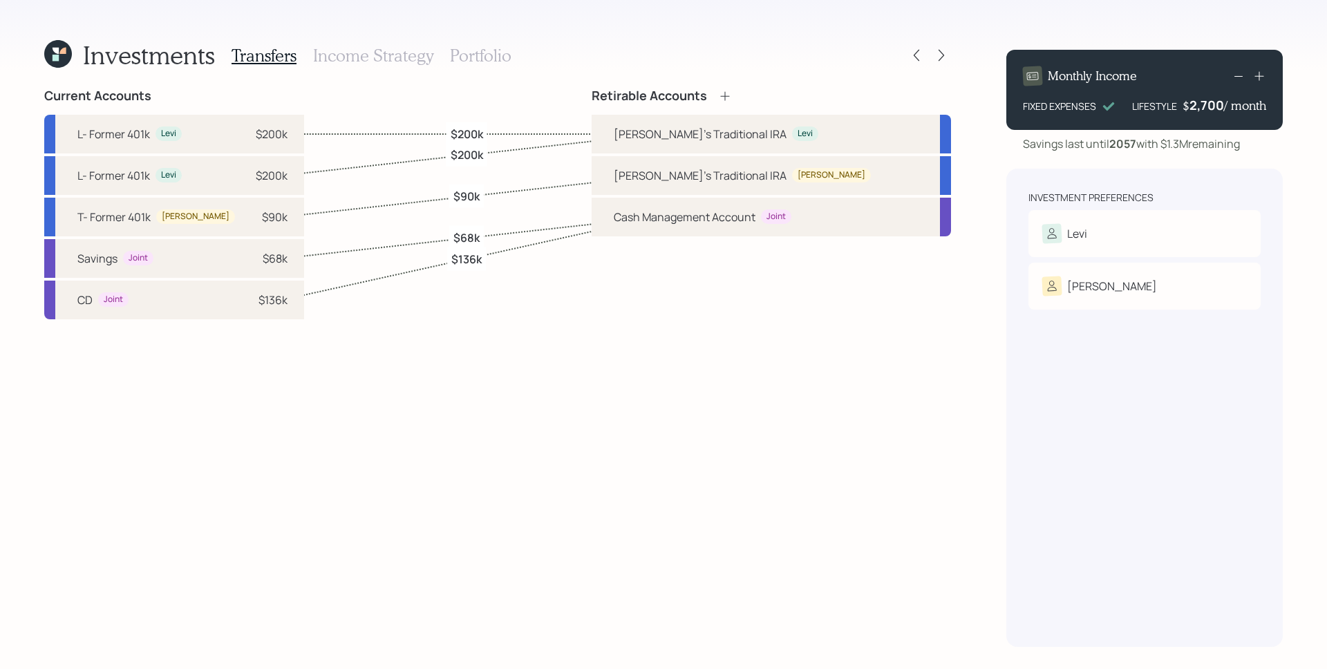
click at [492, 59] on h3 "Portfolio" at bounding box center [481, 56] width 62 height 20
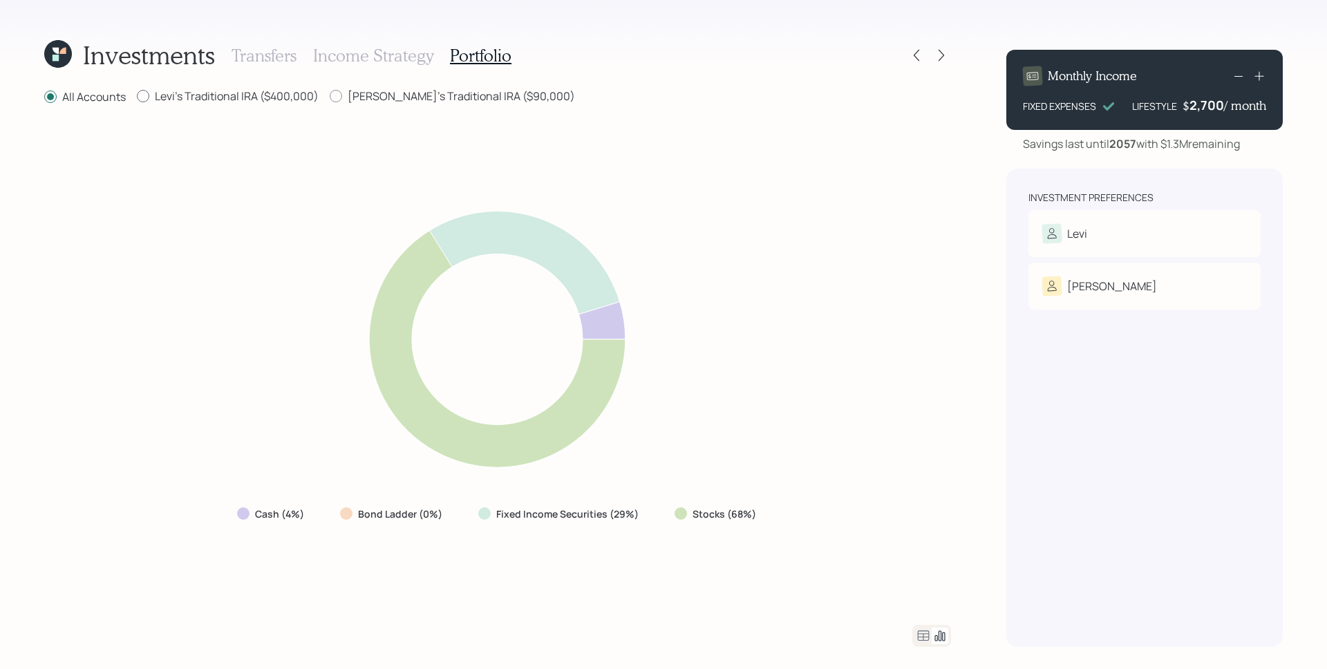
click at [259, 100] on label "Levi's Traditional IRA ($400,000)" at bounding box center [228, 95] width 182 height 15
click at [137, 97] on input "Levi's Traditional IRA ($400,000)" at bounding box center [136, 96] width 1 height 1
radio input "true"
radio input "false"
click at [418, 95] on label "Teresita's Traditional IRA ($90,000)" at bounding box center [452, 95] width 245 height 15
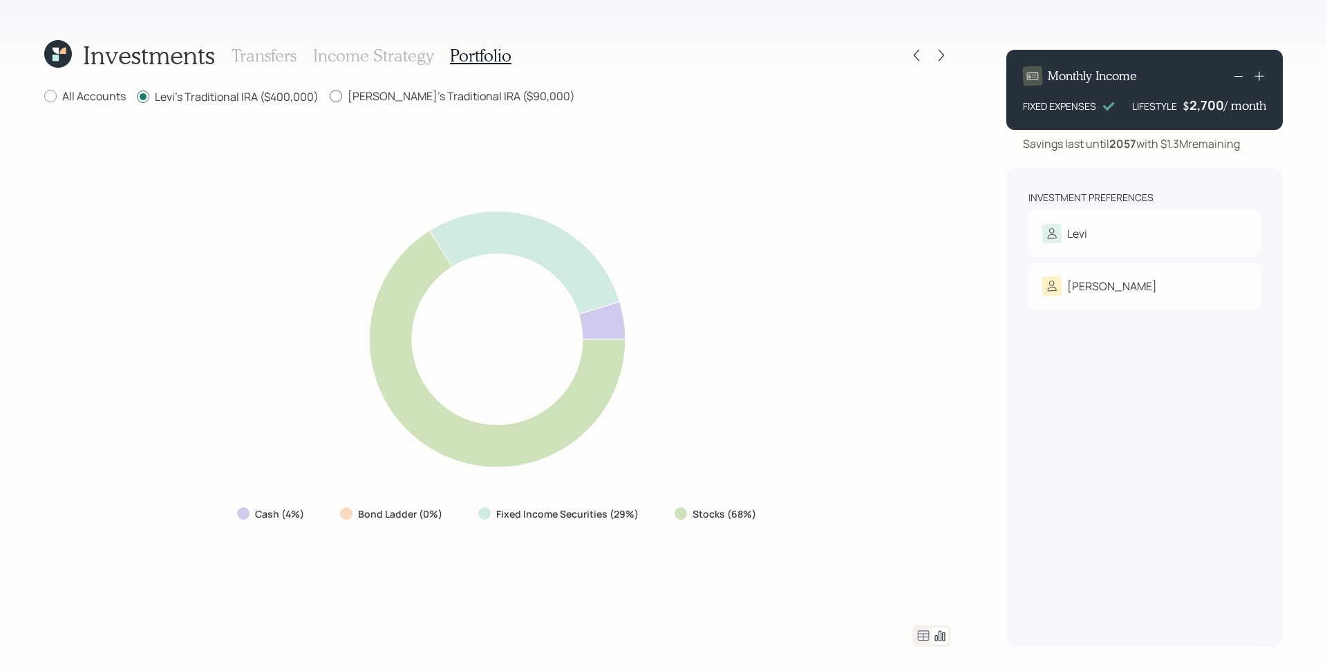
click at [330, 96] on input "Teresita's Traditional IRA ($90,000)" at bounding box center [329, 96] width 1 height 1
radio input "true"
click at [297, 97] on label "Levi's Traditional IRA ($400,000)" at bounding box center [228, 95] width 182 height 15
click at [137, 97] on input "Levi's Traditional IRA ($400,000)" at bounding box center [136, 96] width 1 height 1
radio input "true"
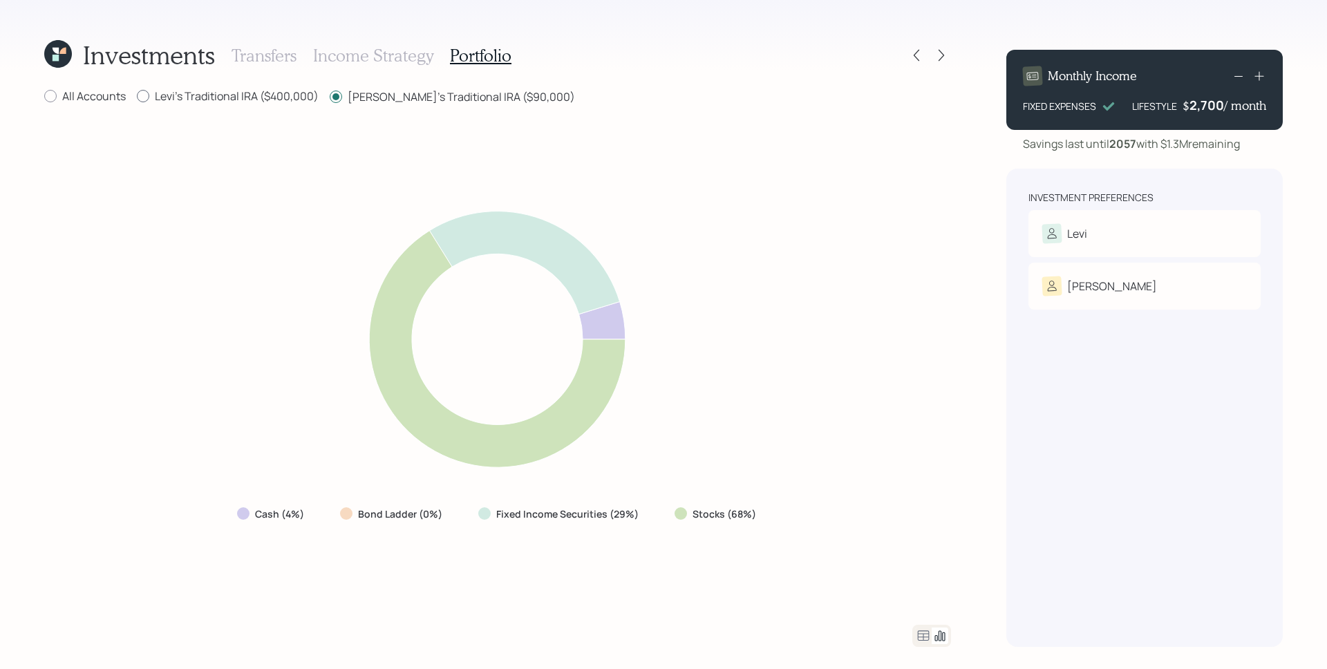
radio input "false"
click at [110, 95] on label "All Accounts" at bounding box center [85, 95] width 82 height 15
click at [44, 96] on input "All Accounts" at bounding box center [44, 96] width 1 height 1
radio input "true"
radio input "false"
